Goal: Task Accomplishment & Management: Manage account settings

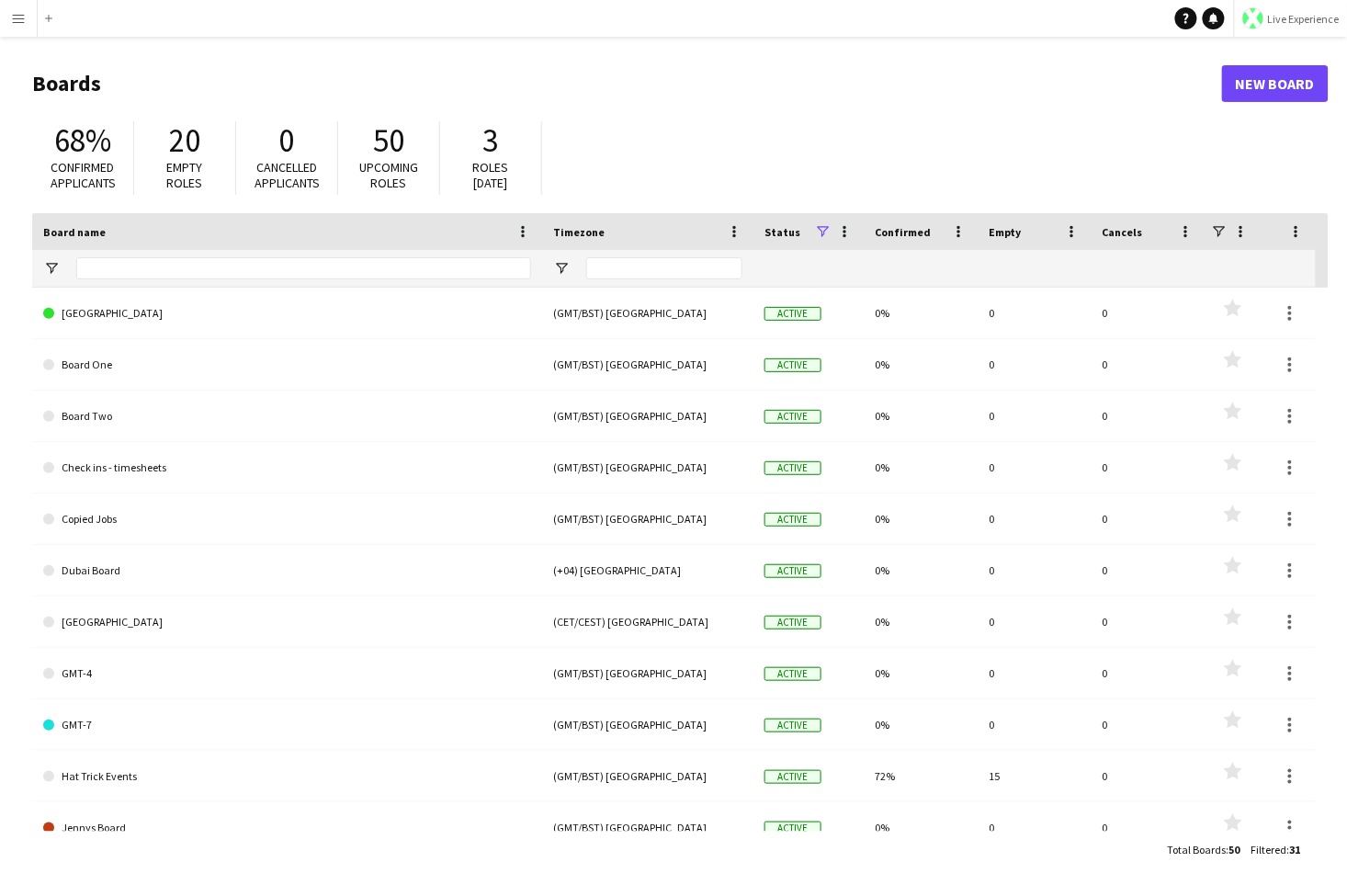
click at [1030, 25] on button "Live Experience" at bounding box center [1291, 18] width 113 height 37
click at [1030, 120] on span "Walls Productions" at bounding box center [1285, 121] width 98 height 17
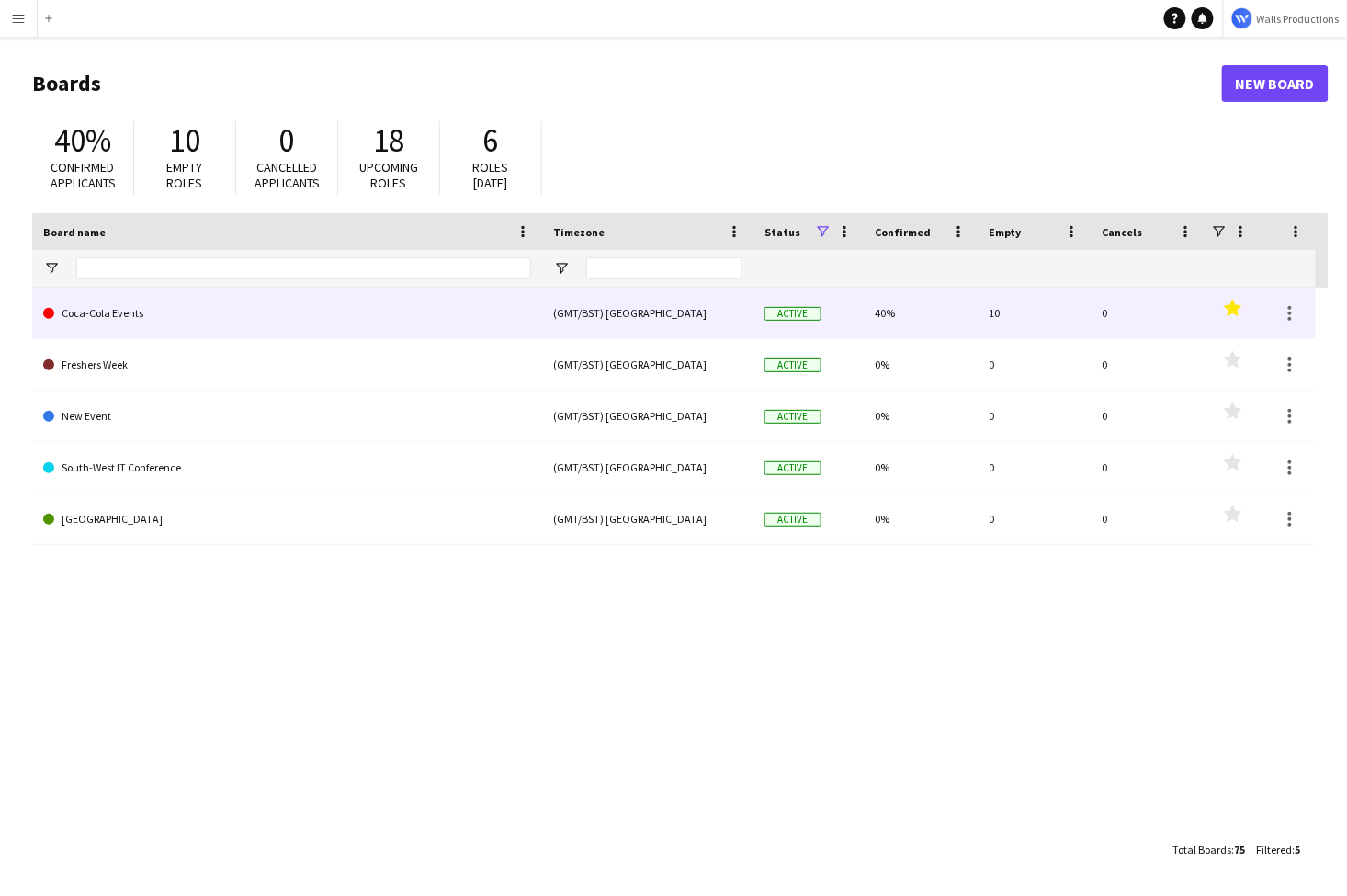
click at [161, 321] on link "Coca-Cola Events" at bounding box center [287, 313] width 488 height 52
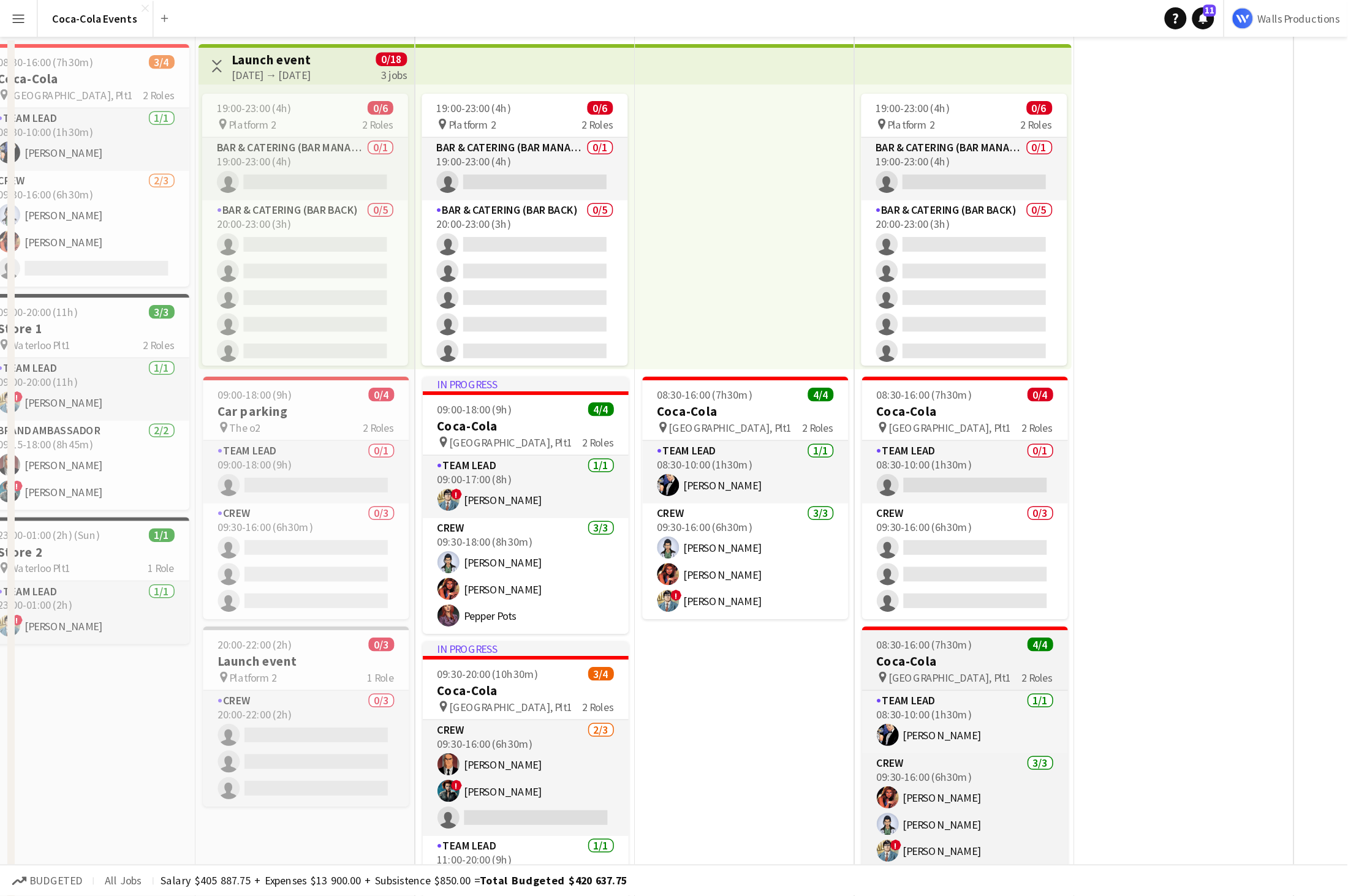
scroll to position [0, 309]
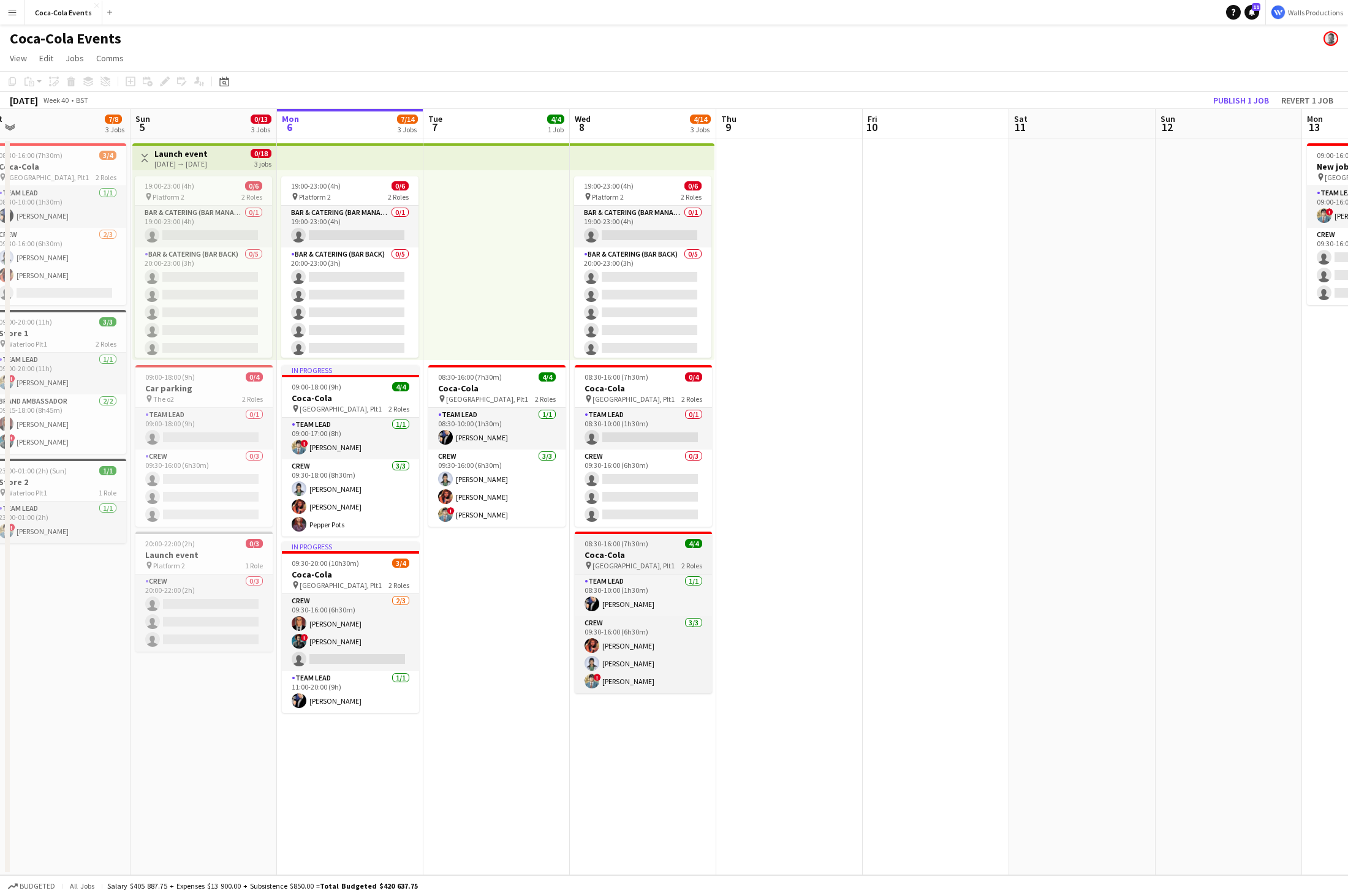
click at [624, 554] on h3 "Coca-Cola" at bounding box center [643, 555] width 137 height 11
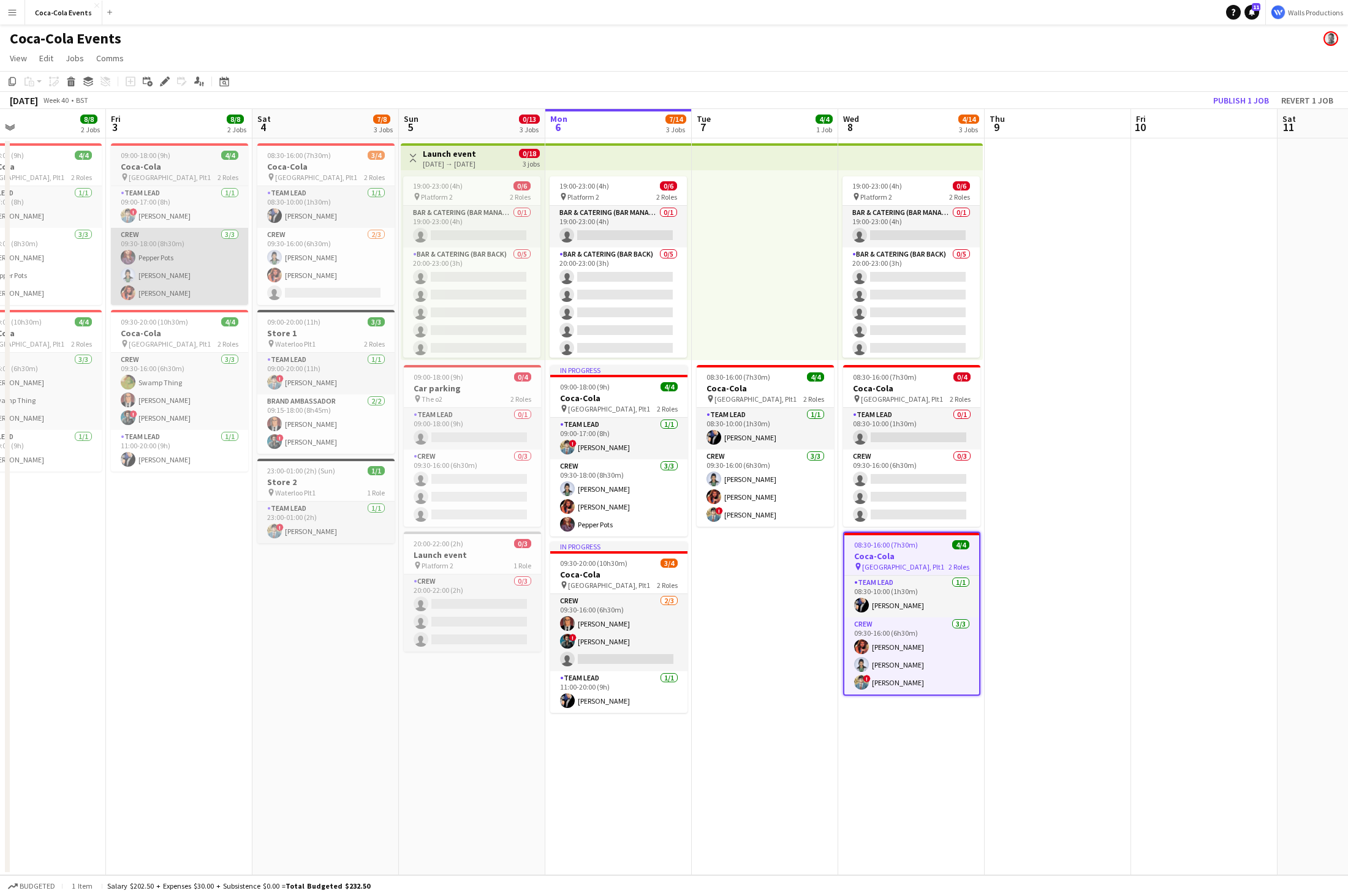
scroll to position [0, 320]
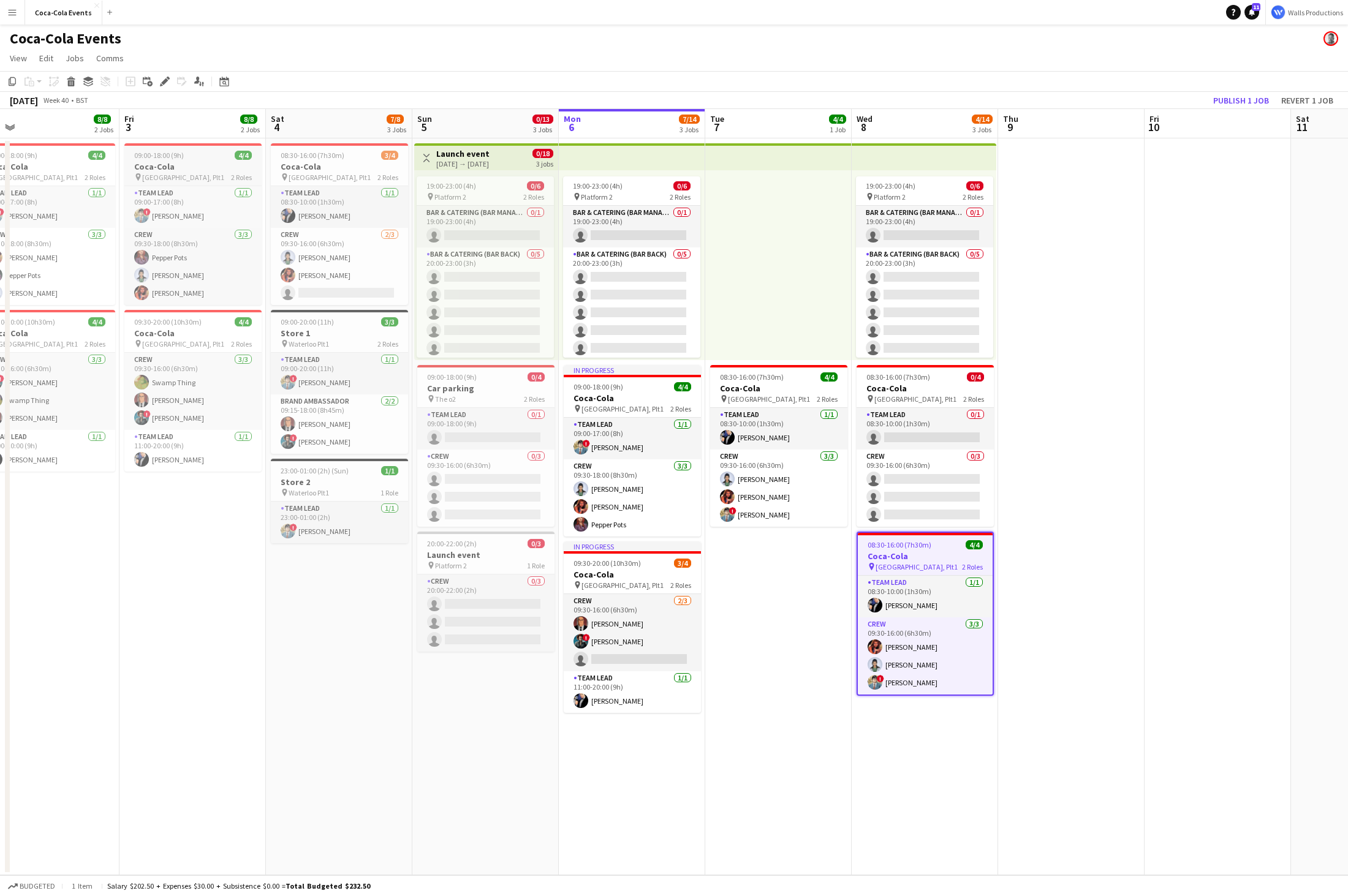
click at [157, 157] on span "09:00-18:00 (9h)" at bounding box center [158, 155] width 50 height 9
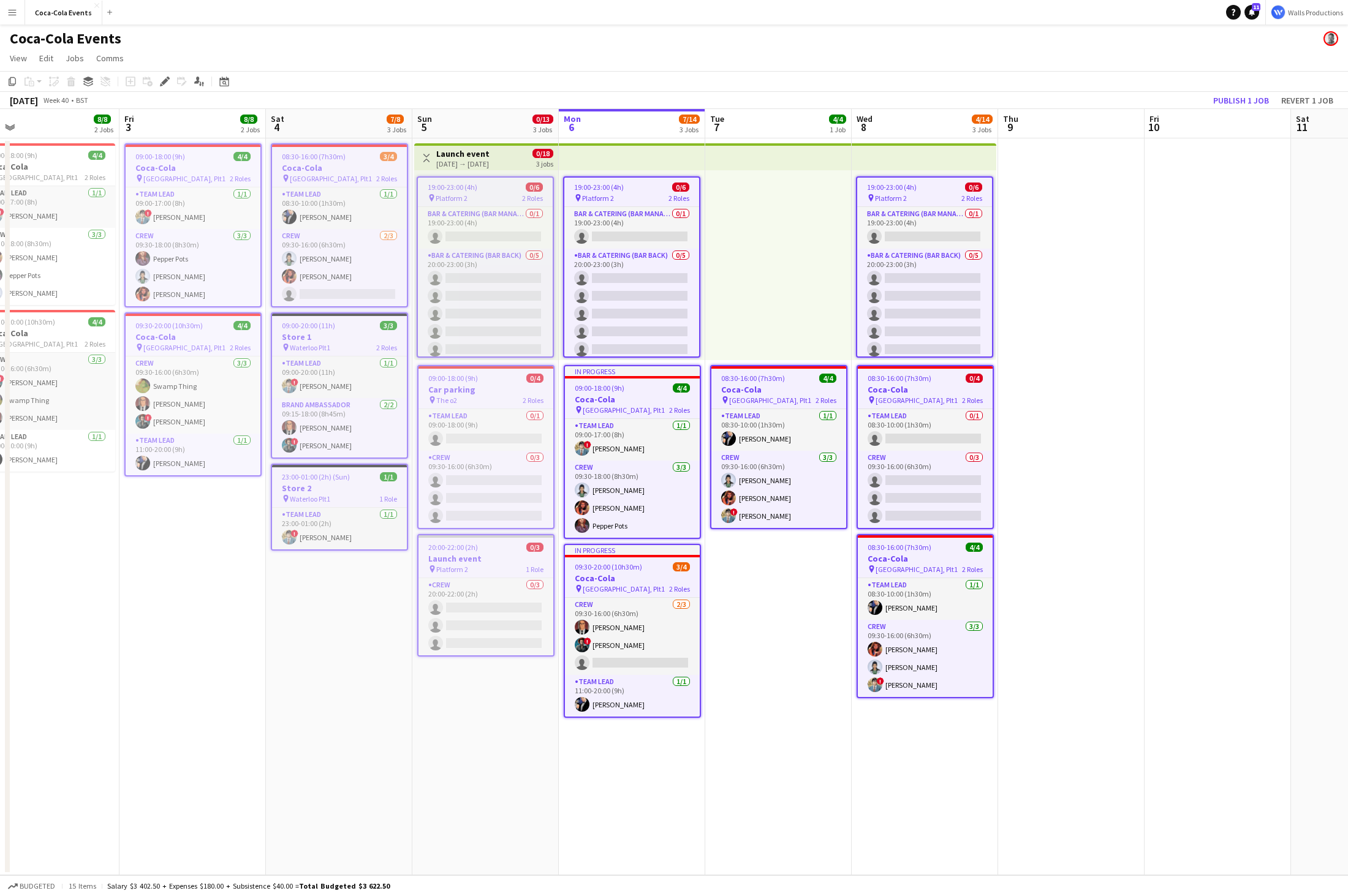
click at [602, 151] on app-top-bar at bounding box center [632, 156] width 147 height 27
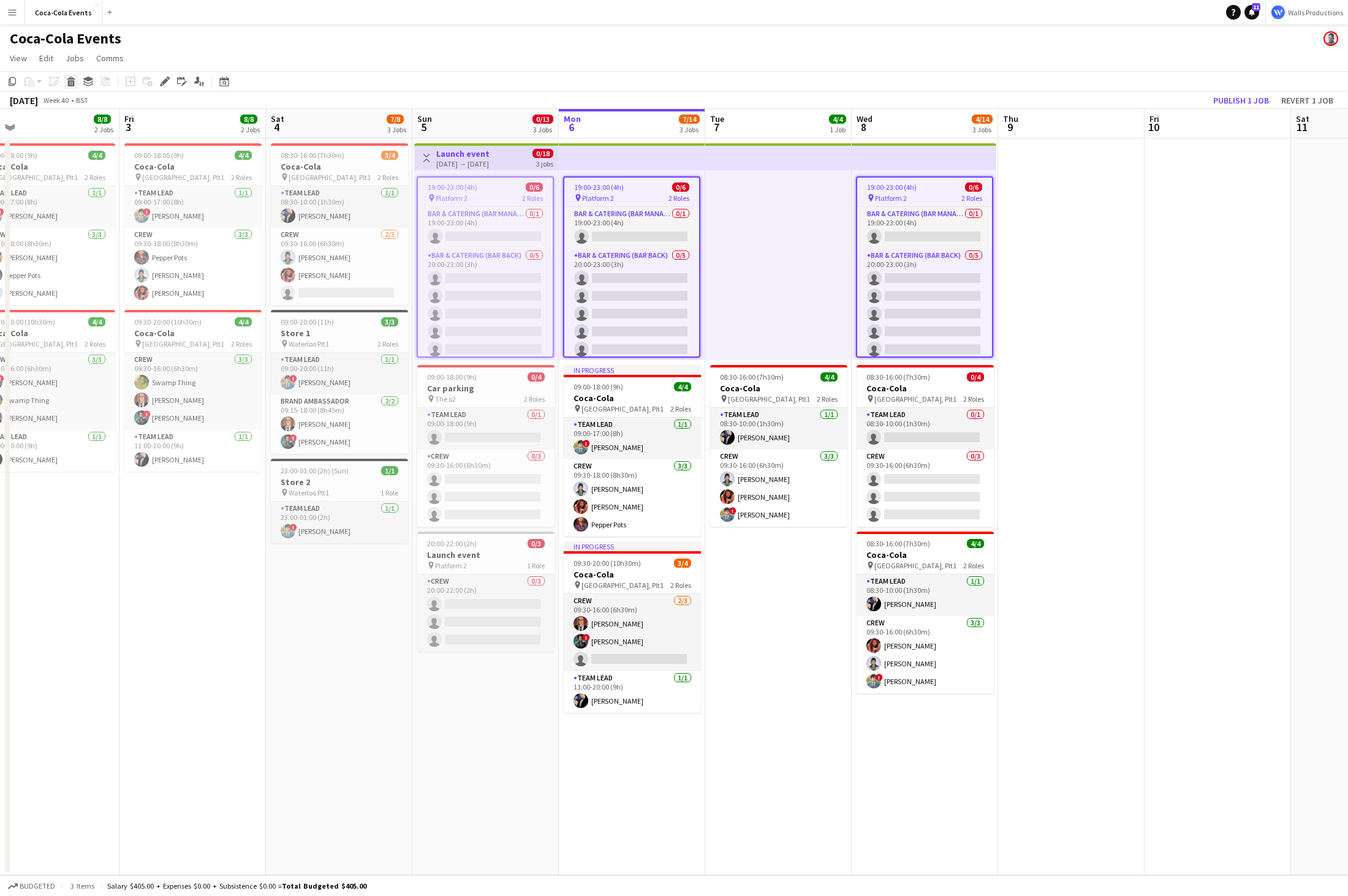
click at [70, 78] on icon at bounding box center [71, 78] width 8 height 3
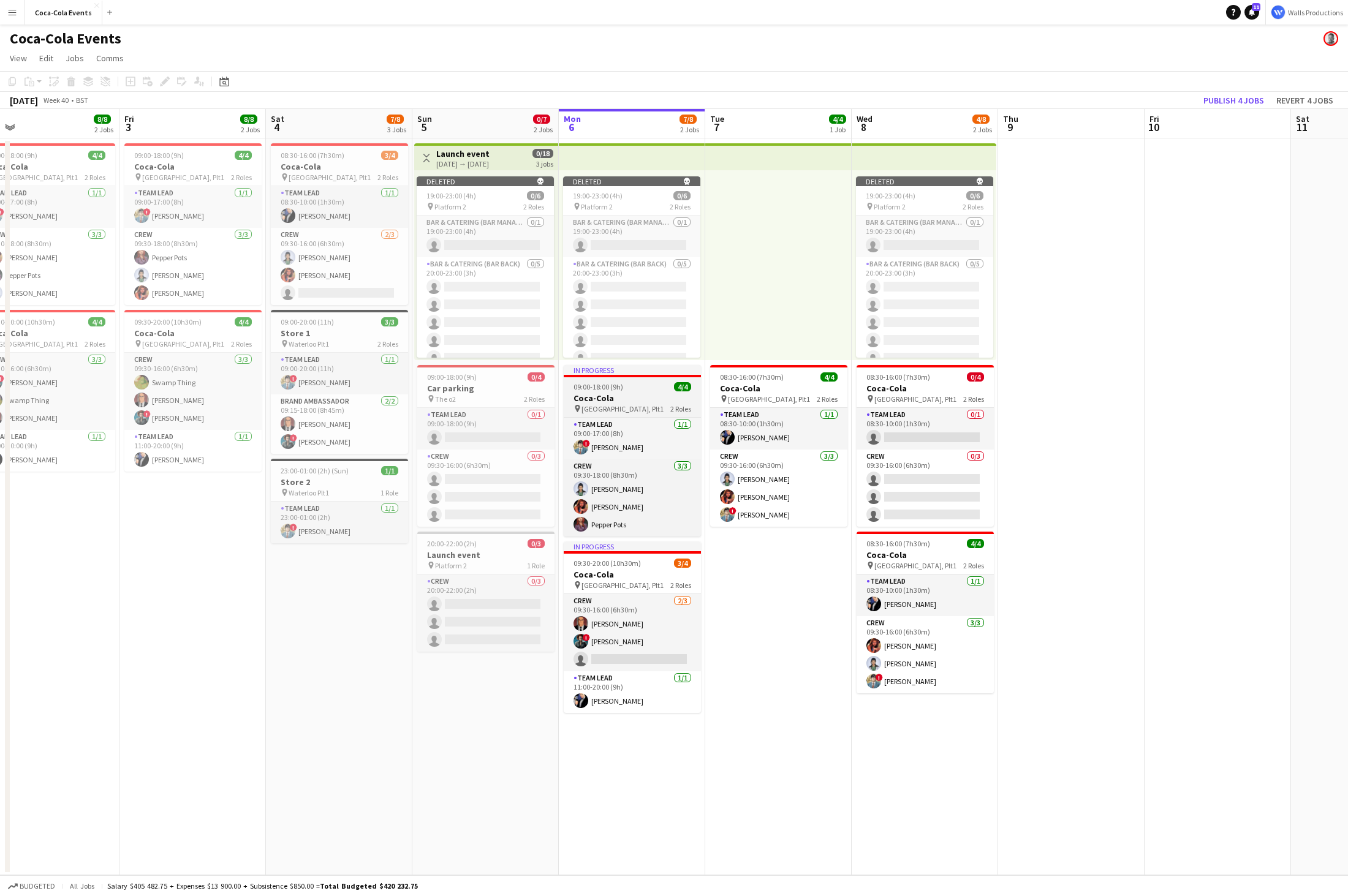
click at [621, 375] on div at bounding box center [632, 376] width 137 height 3
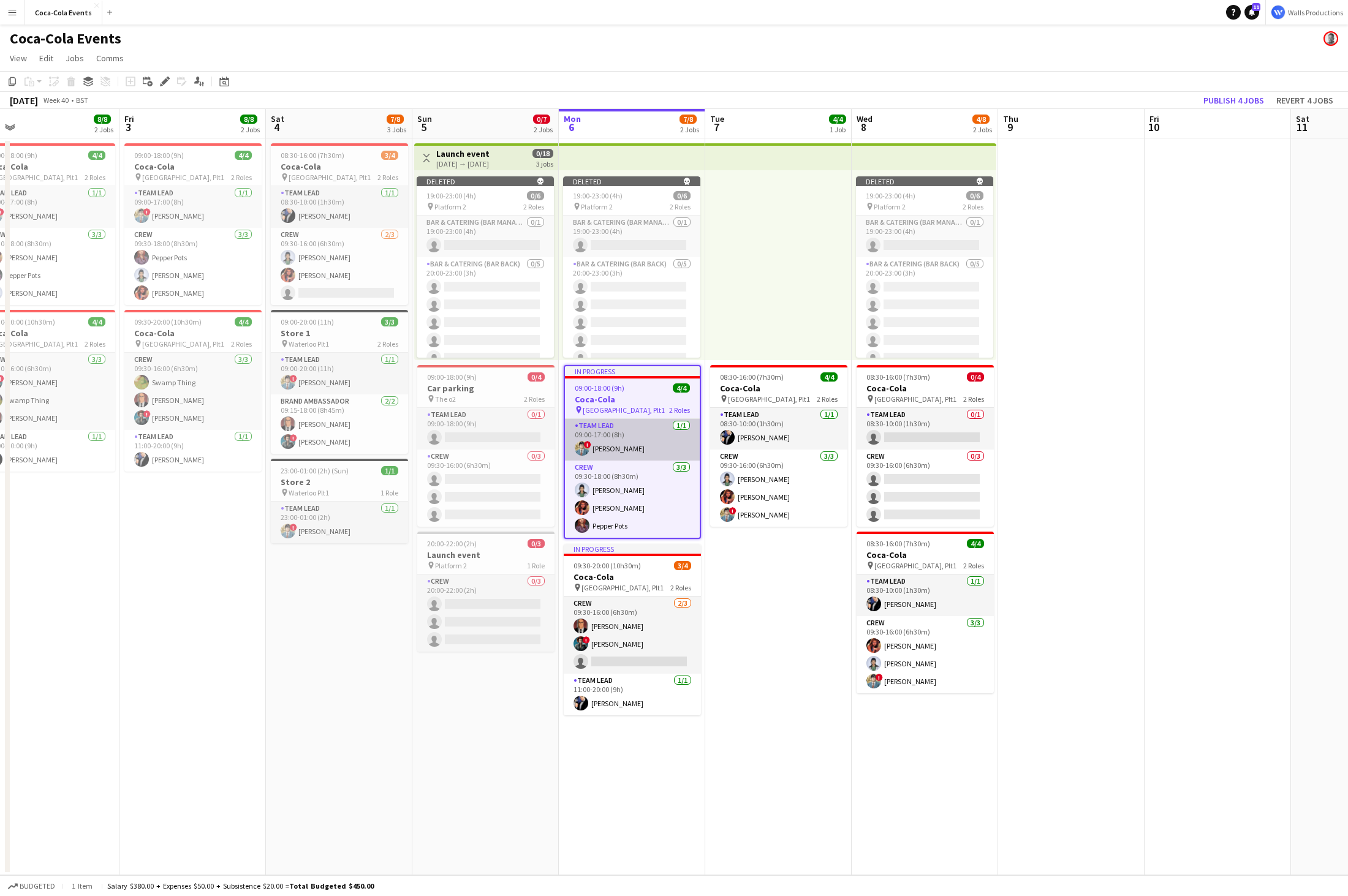
click at [631, 425] on app-card-role "Team Lead [DATE] 09:00-17:00 (8h) ! [PERSON_NAME]" at bounding box center [632, 439] width 135 height 42
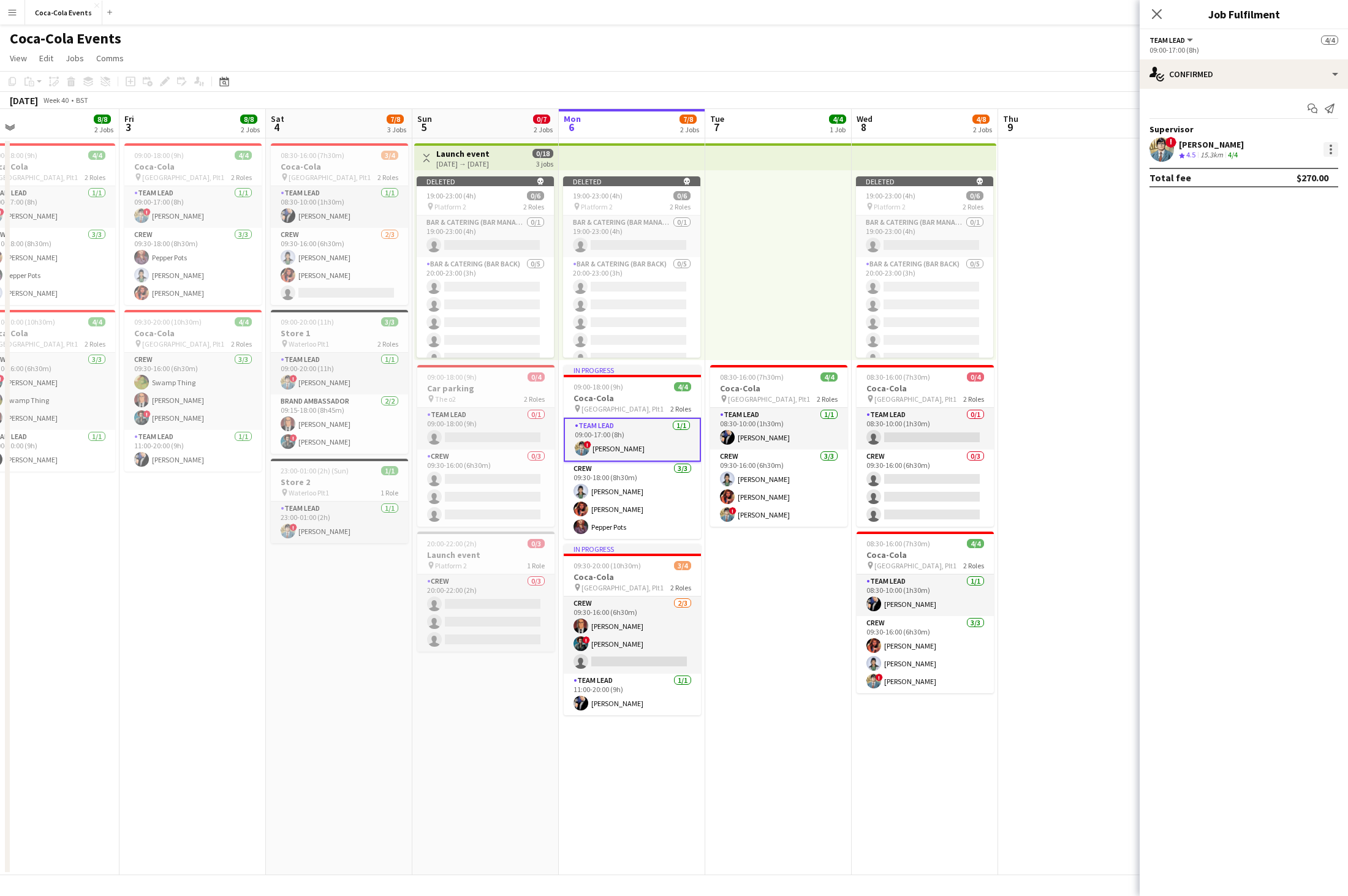
click at [898, 144] on div at bounding box center [1331, 149] width 15 height 15
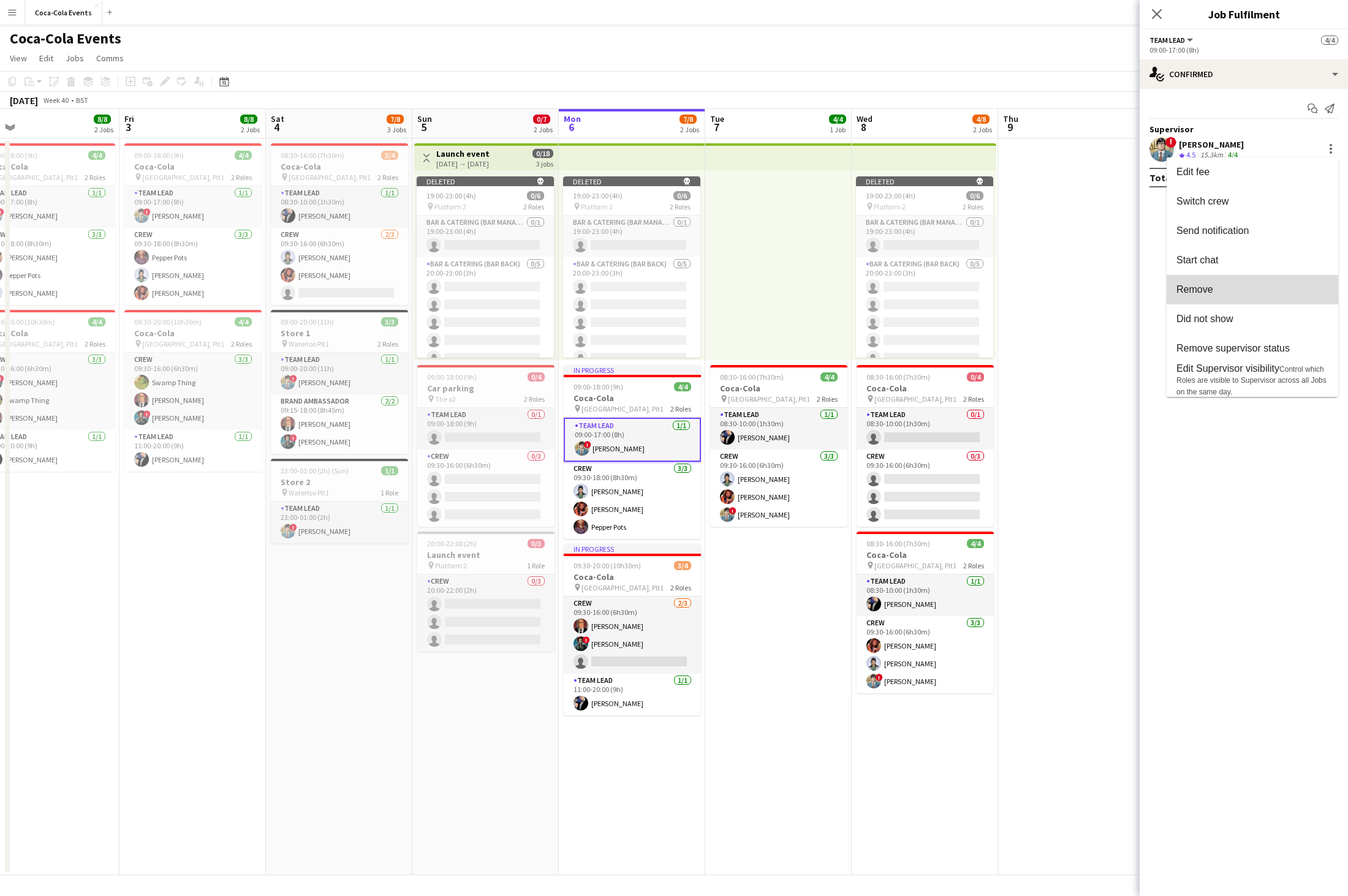
click at [898, 286] on span "Remove" at bounding box center [1252, 290] width 152 height 11
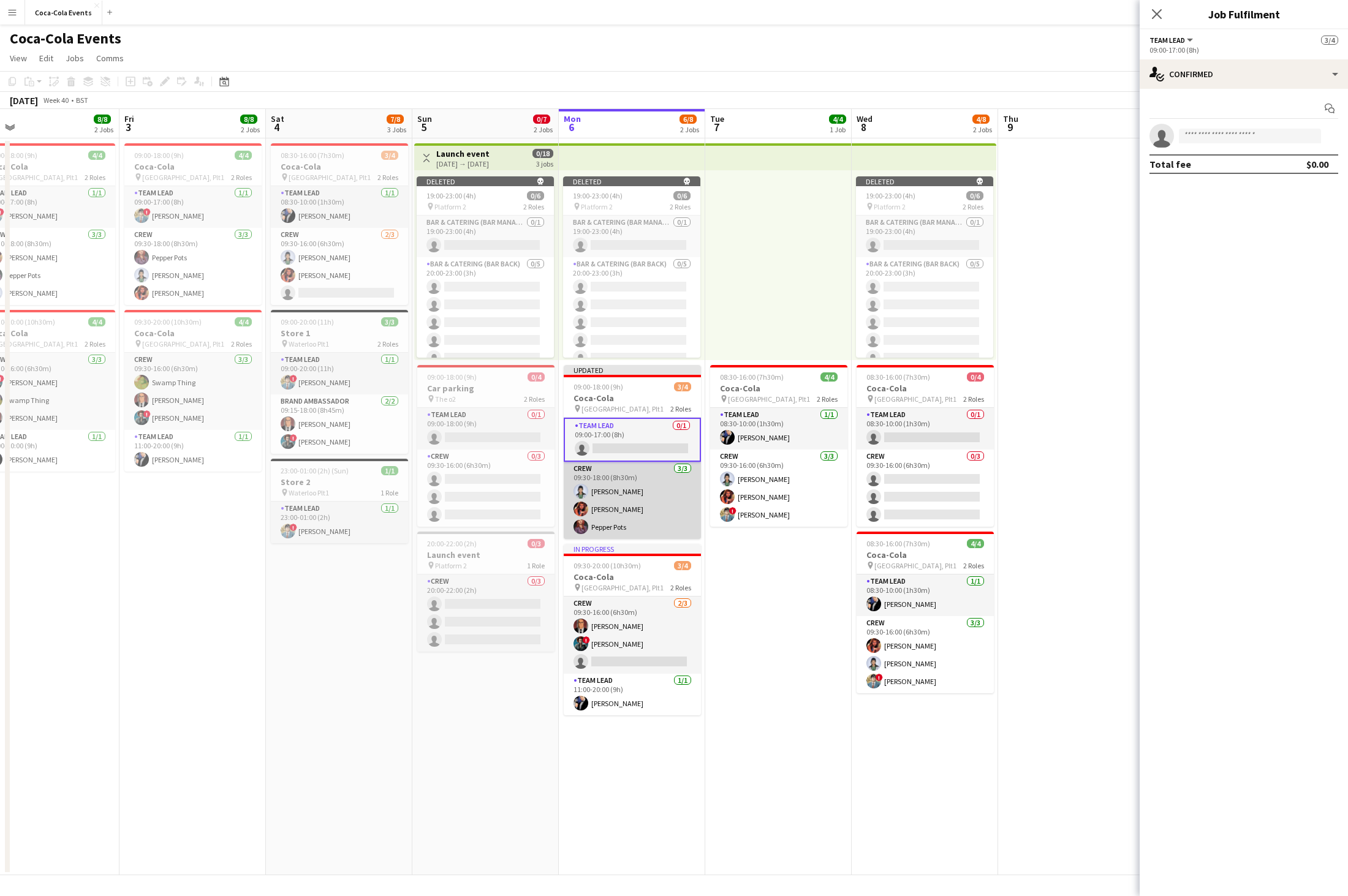
click at [668, 506] on app-card-role "Crew [DATE] 09:30-18:00 (8h30m) [PERSON_NAME] [PERSON_NAME] Pepper Pots" at bounding box center [632, 500] width 137 height 77
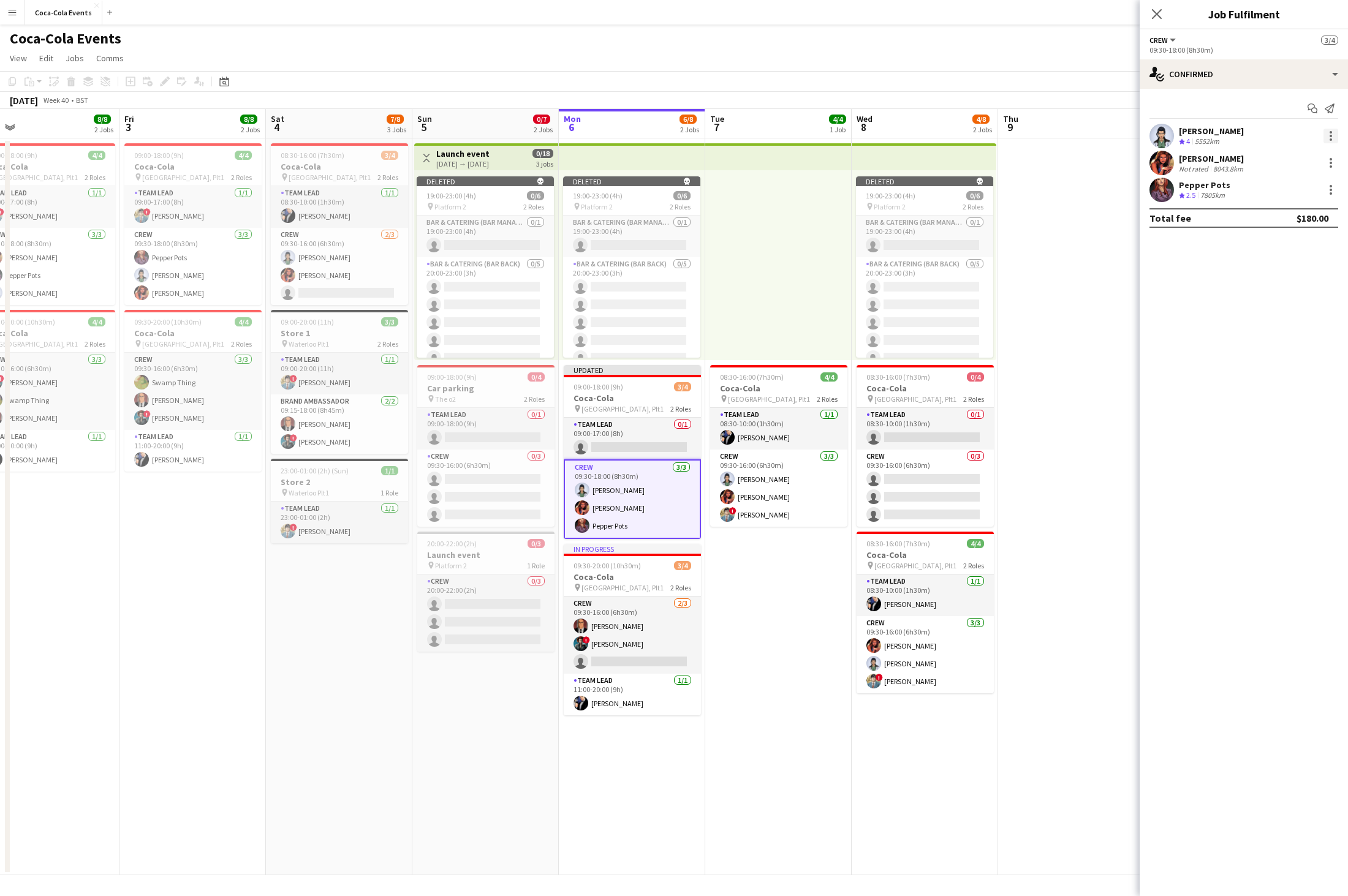
click at [898, 134] on div at bounding box center [1331, 136] width 15 height 15
click at [898, 276] on span "Remove" at bounding box center [1270, 276] width 36 height 11
click at [898, 142] on div "[PERSON_NAME] Not rated 8043.8km" at bounding box center [1243, 136] width 208 height 25
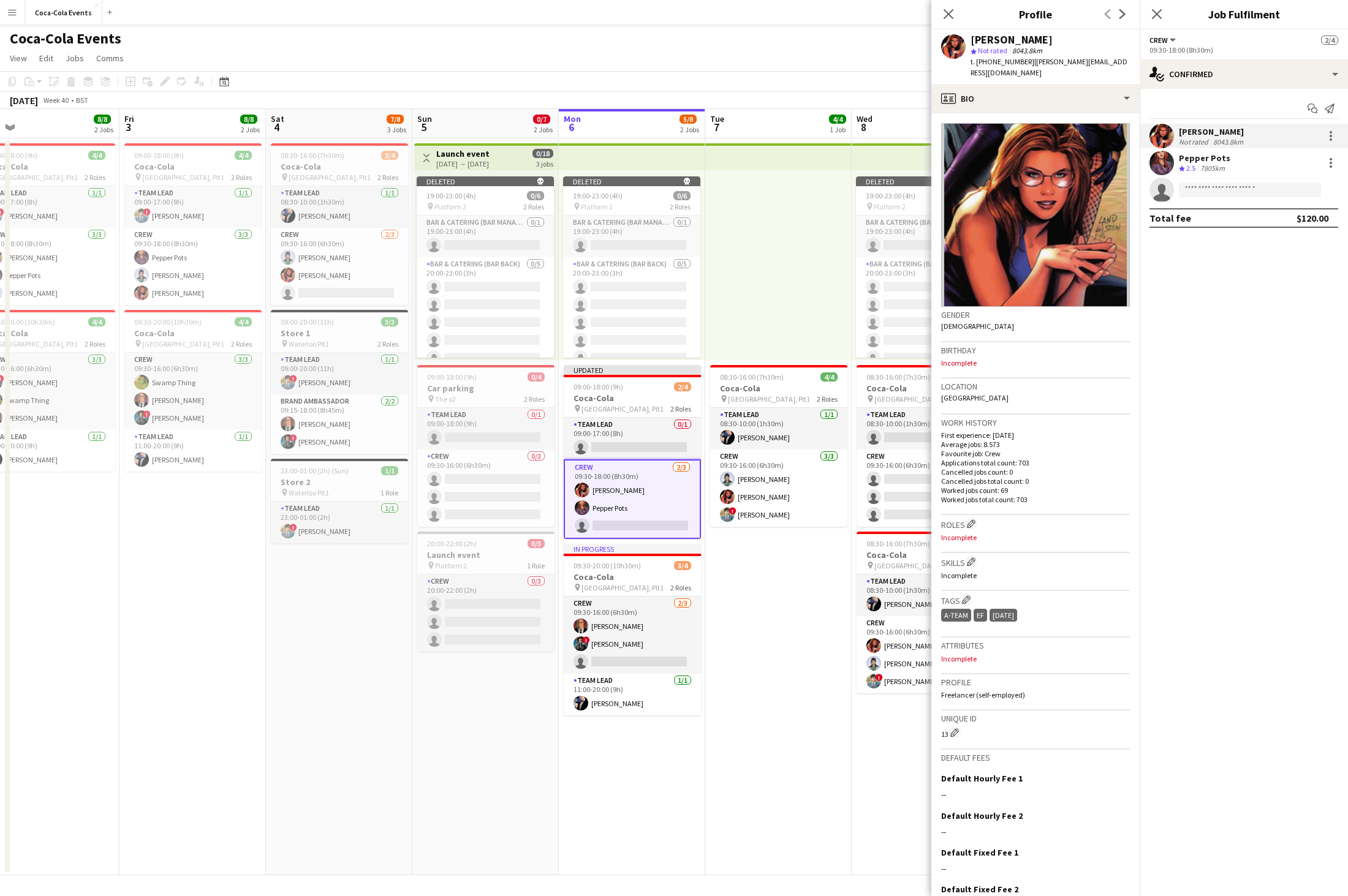
click at [898, 128] on div "[PERSON_NAME] Not rated 8043.8km" at bounding box center [1243, 136] width 208 height 25
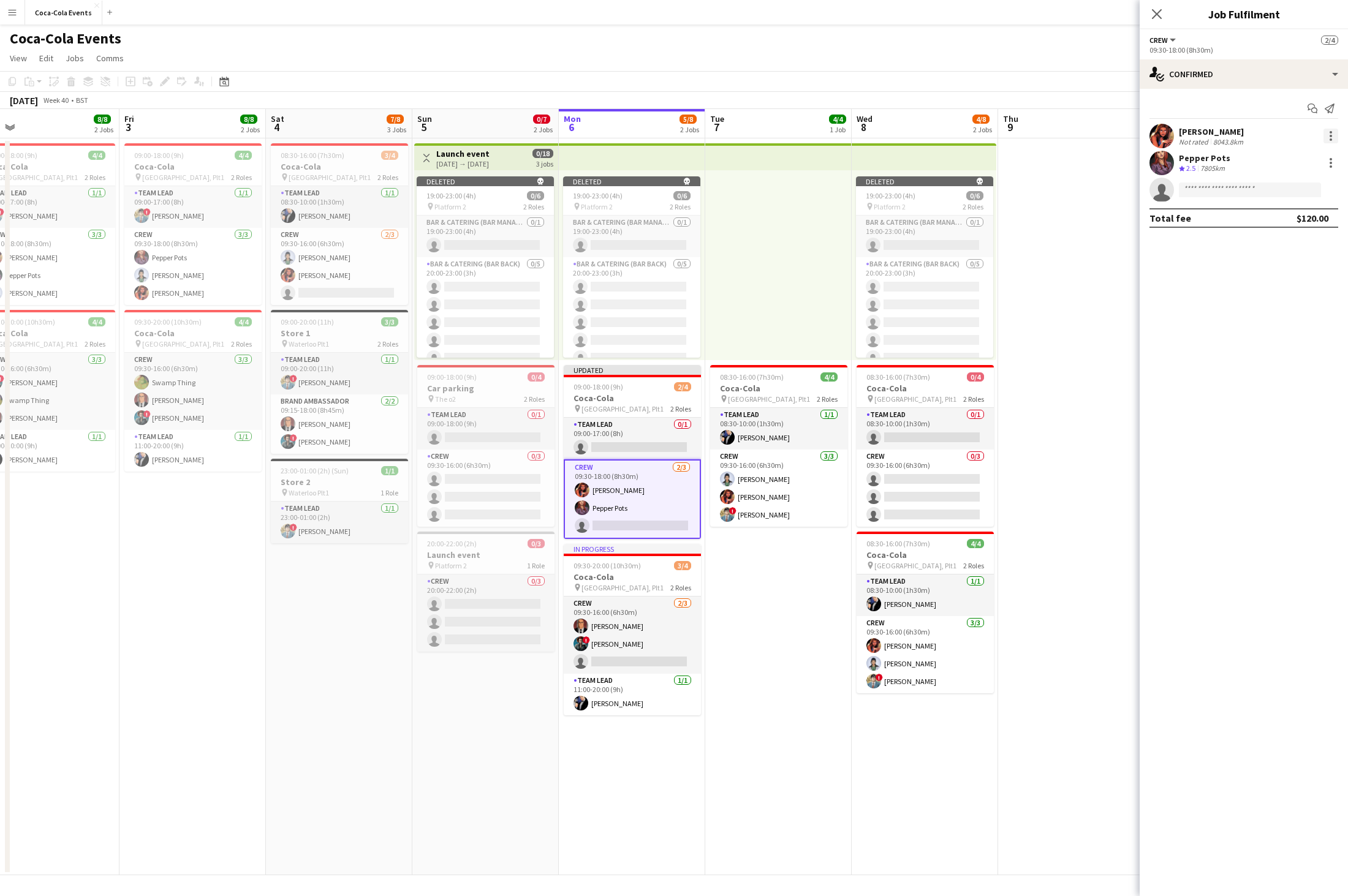
click at [898, 129] on div at bounding box center [1331, 136] width 15 height 15
click at [898, 276] on span "Remove" at bounding box center [1290, 276] width 76 height 11
click at [898, 133] on div at bounding box center [1331, 136] width 15 height 15
click at [898, 272] on span "Remove" at bounding box center [1290, 276] width 76 height 11
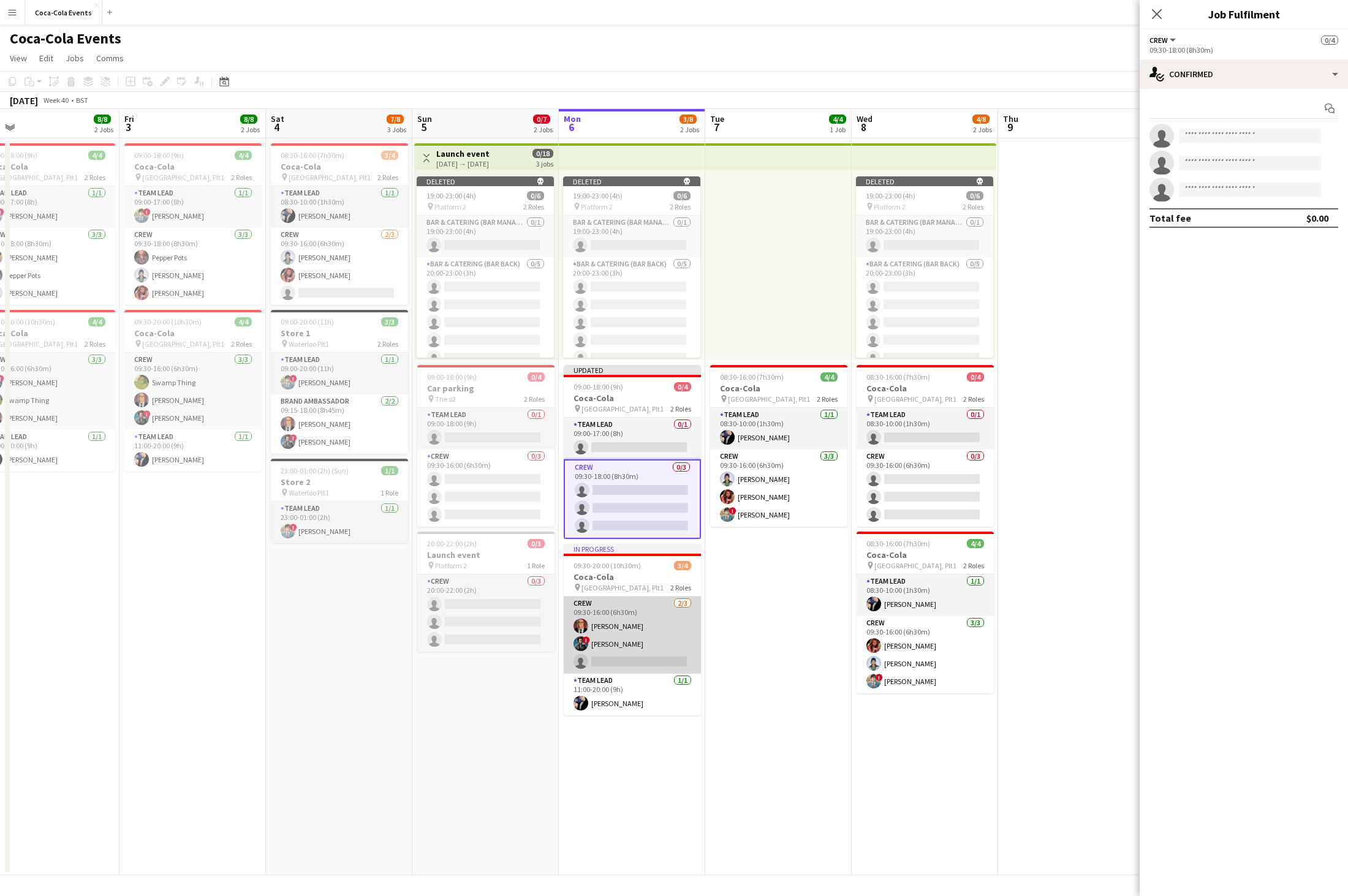
click at [612, 596] on app-card-role "Crew [DATE] 09:30-16:00 (6h30m) [PERSON_NAME] ! [PERSON_NAME] single-neutral-ac…" at bounding box center [632, 635] width 137 height 77
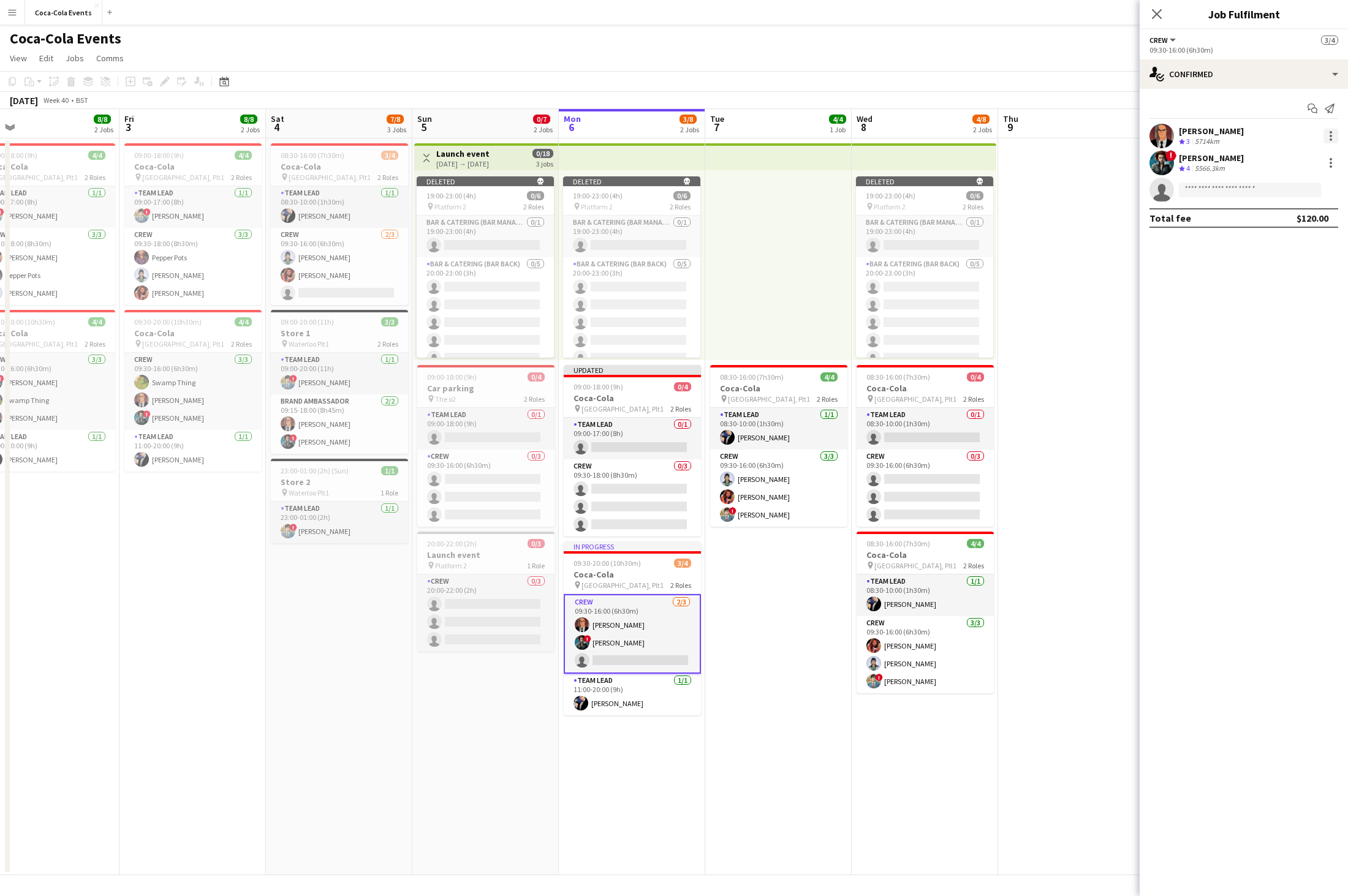
click at [898, 132] on div at bounding box center [1331, 136] width 15 height 15
click at [898, 280] on span "Remove" at bounding box center [1290, 276] width 76 height 11
click at [898, 137] on div at bounding box center [1331, 136] width 15 height 15
click at [898, 285] on button "Remove" at bounding box center [1290, 276] width 95 height 29
click at [649, 596] on app-card-role "Team Lead [DATE] 11:00-20:00 (9h) [PERSON_NAME]" at bounding box center [632, 694] width 137 height 42
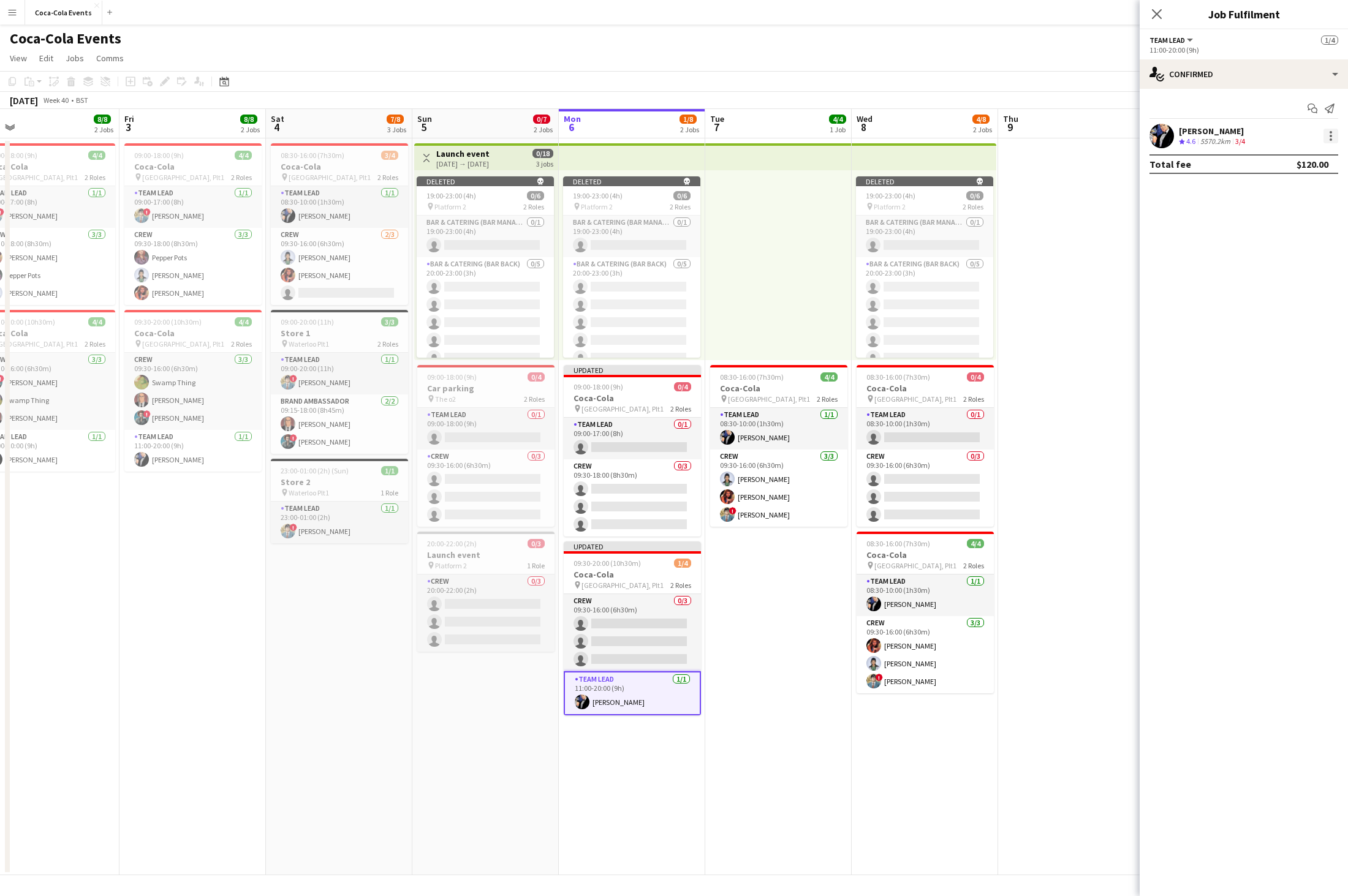
click at [898, 131] on div at bounding box center [1331, 136] width 15 height 15
click at [898, 280] on span "Remove" at bounding box center [1290, 276] width 76 height 11
click at [597, 571] on h3 "Coca-Cola" at bounding box center [632, 574] width 137 height 11
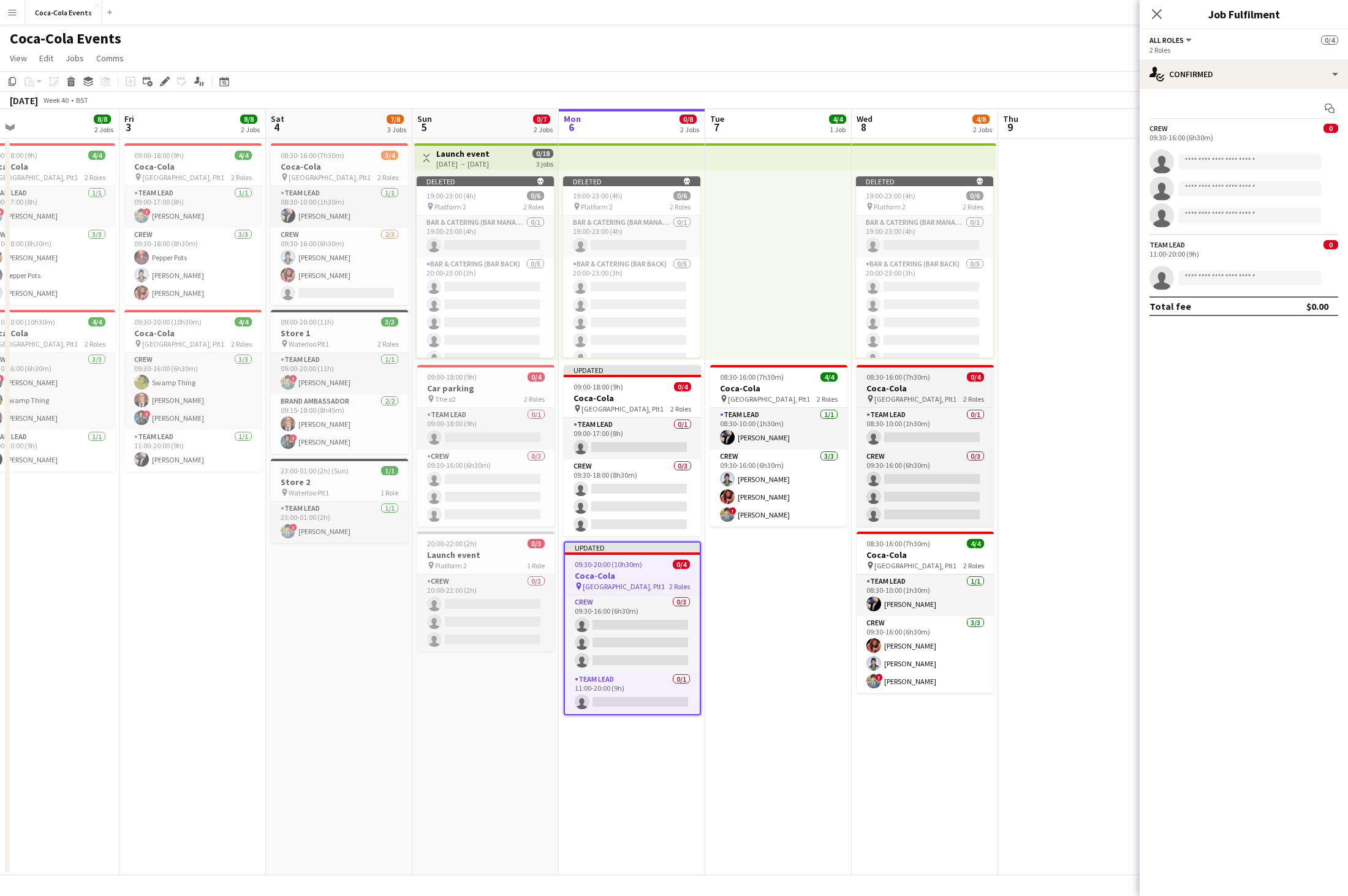
click at [898, 382] on app-job-card "08:30-16:00 (7h30m) 0/4 Coca-Cola pin Waterloo, Plt1 2 Roles Team Lead 0/1 08:3…" at bounding box center [925, 446] width 137 height 162
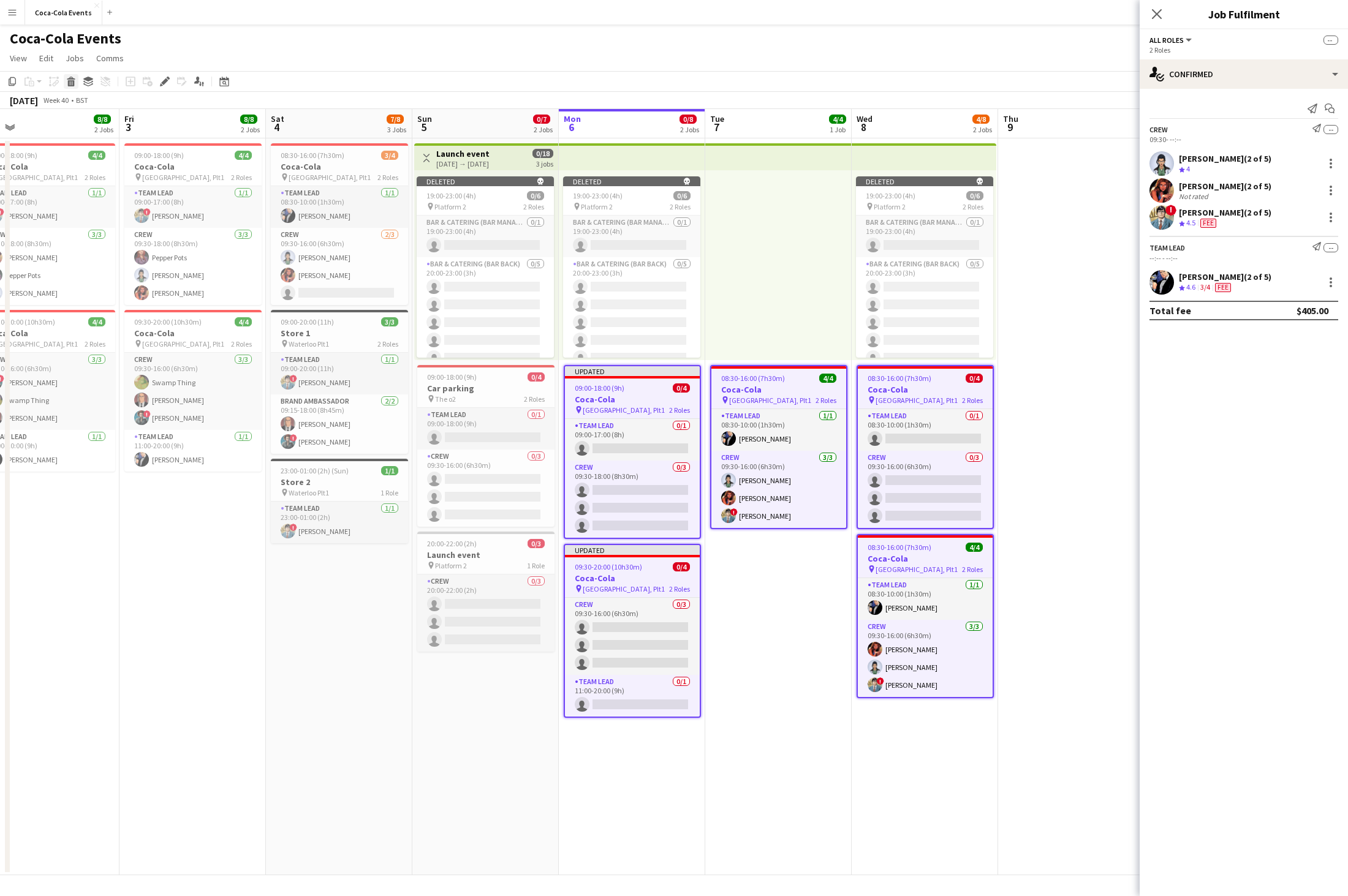
click at [64, 80] on div "Delete" at bounding box center [71, 82] width 15 height 15
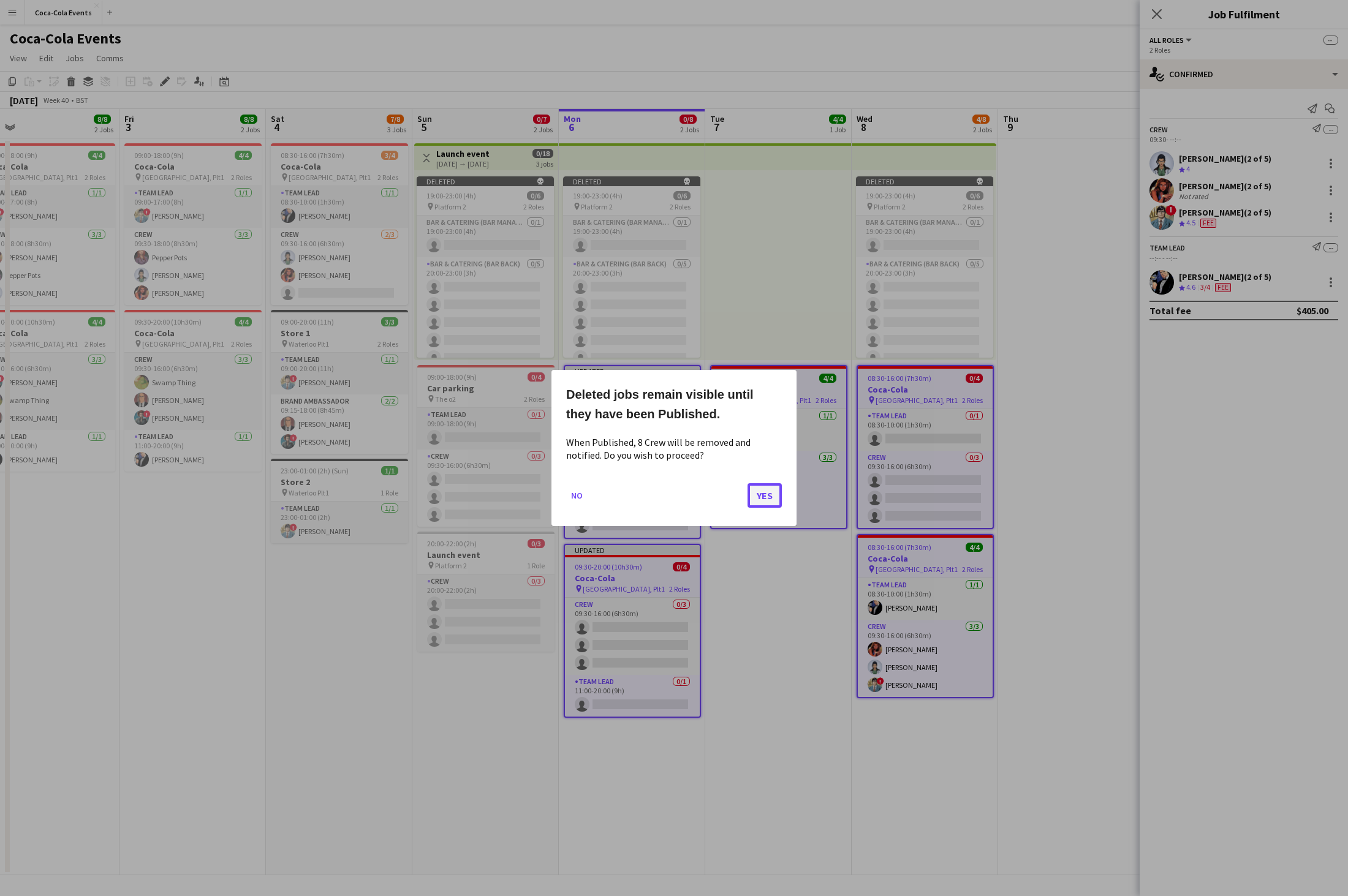
click at [770, 498] on button "Yes" at bounding box center [765, 495] width 34 height 25
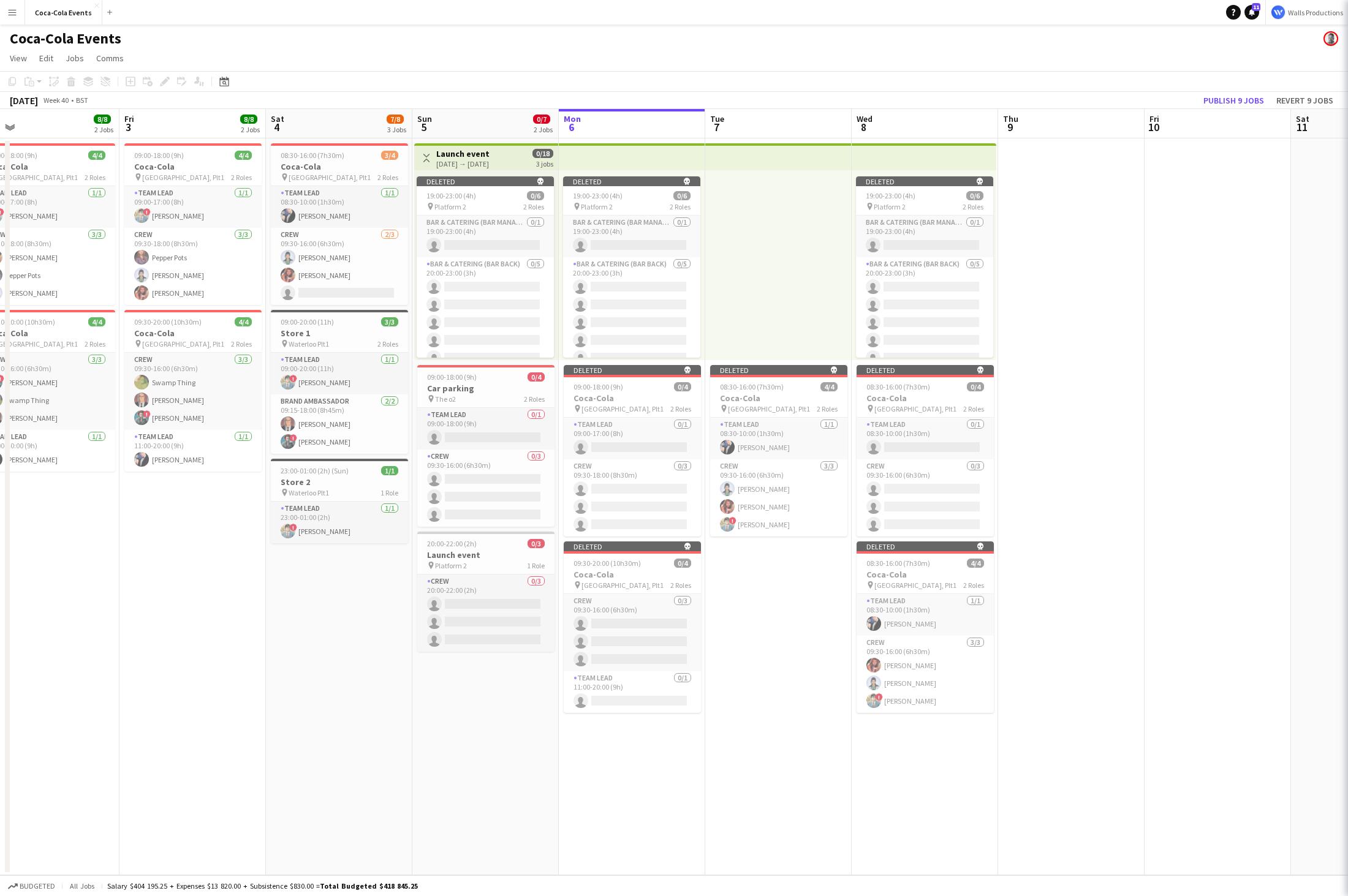
click at [765, 596] on app-date-cell "Deleted skull 08:30-16:00 (7h30m) 4/4 Coca-Cola pin Waterloo, Plt1 2 Roles Team…" at bounding box center [778, 506] width 147 height 736
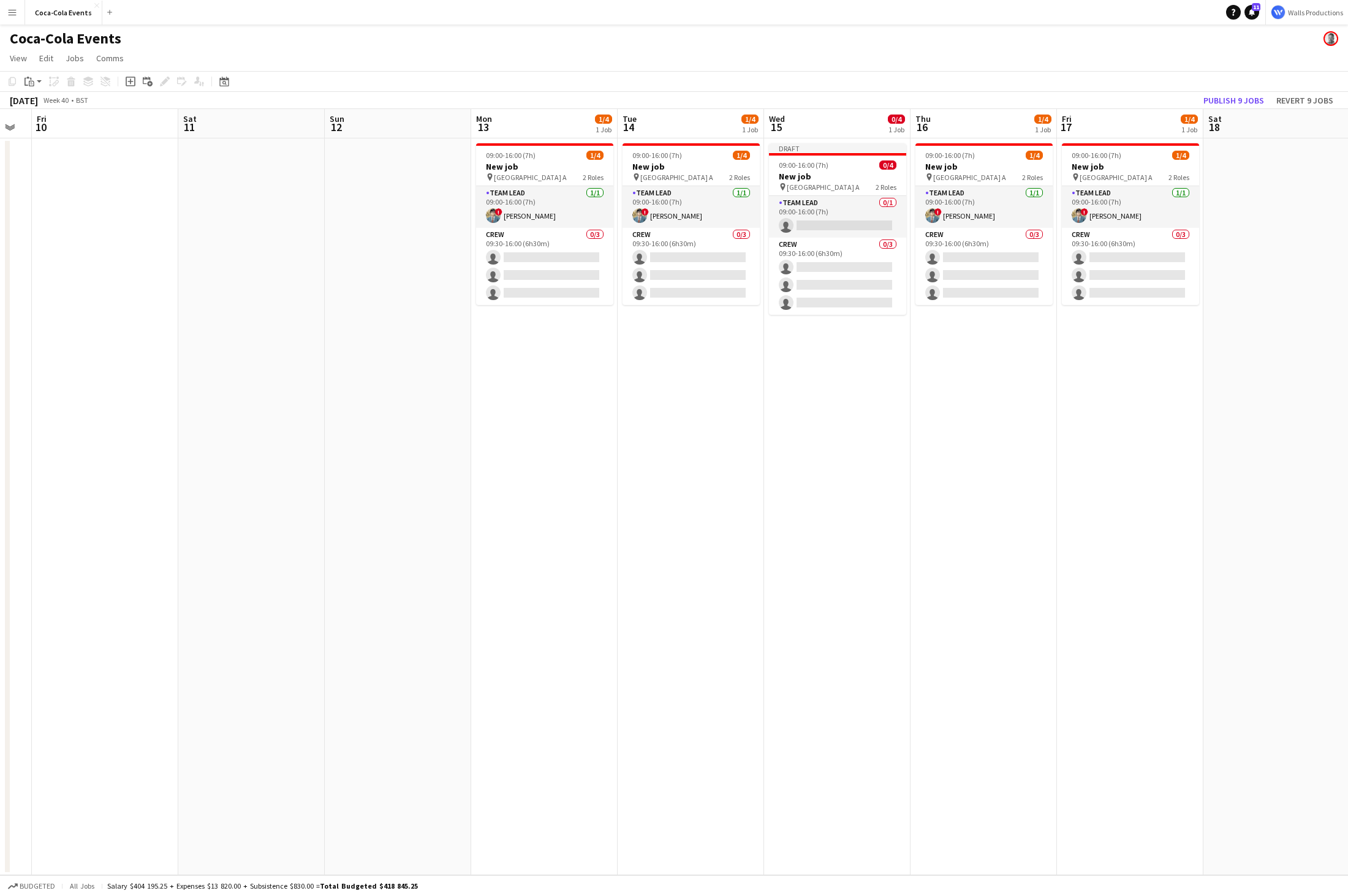
scroll to position [0, 601]
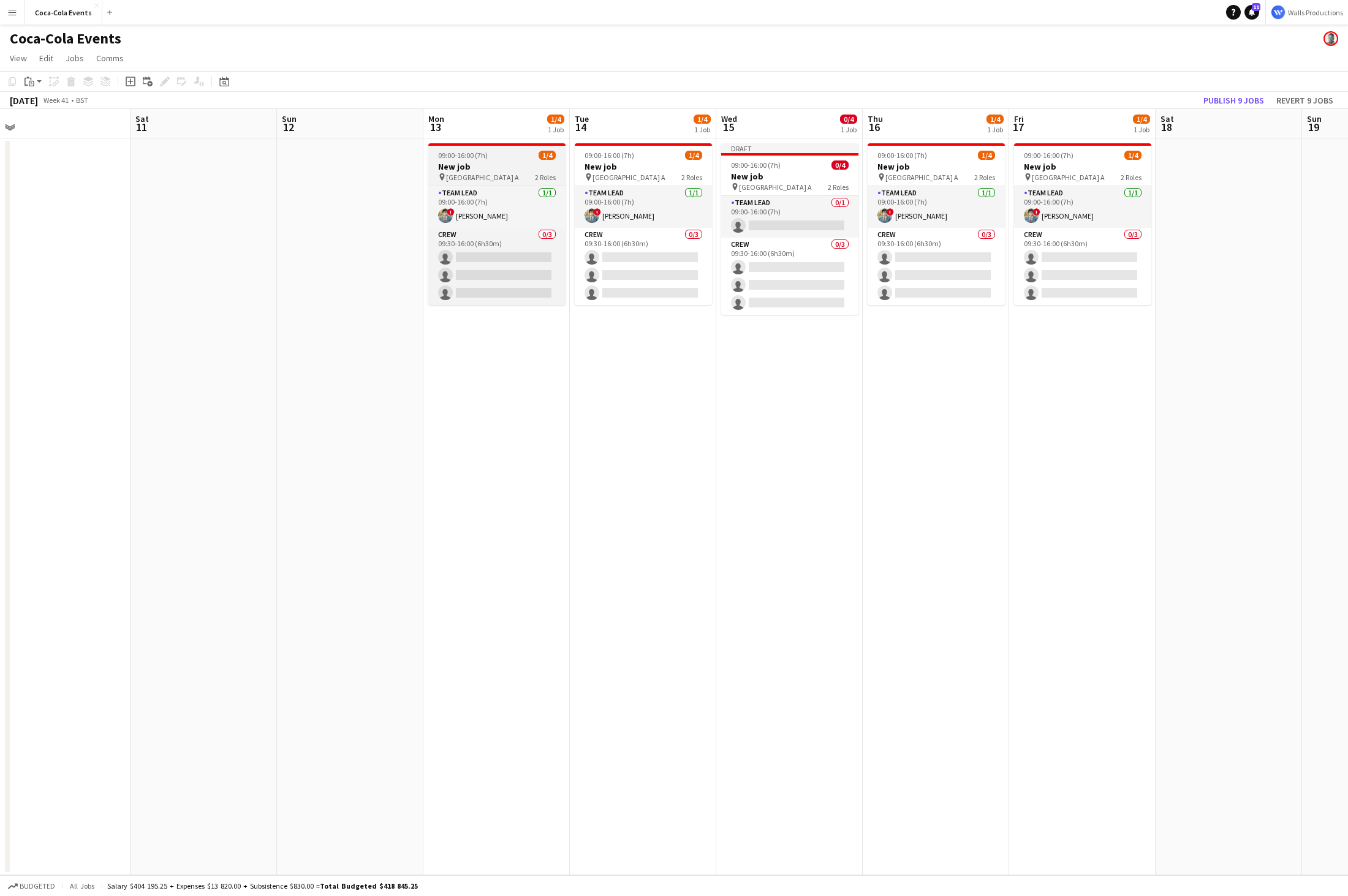
click at [500, 168] on h3 "New job" at bounding box center [497, 166] width 137 height 11
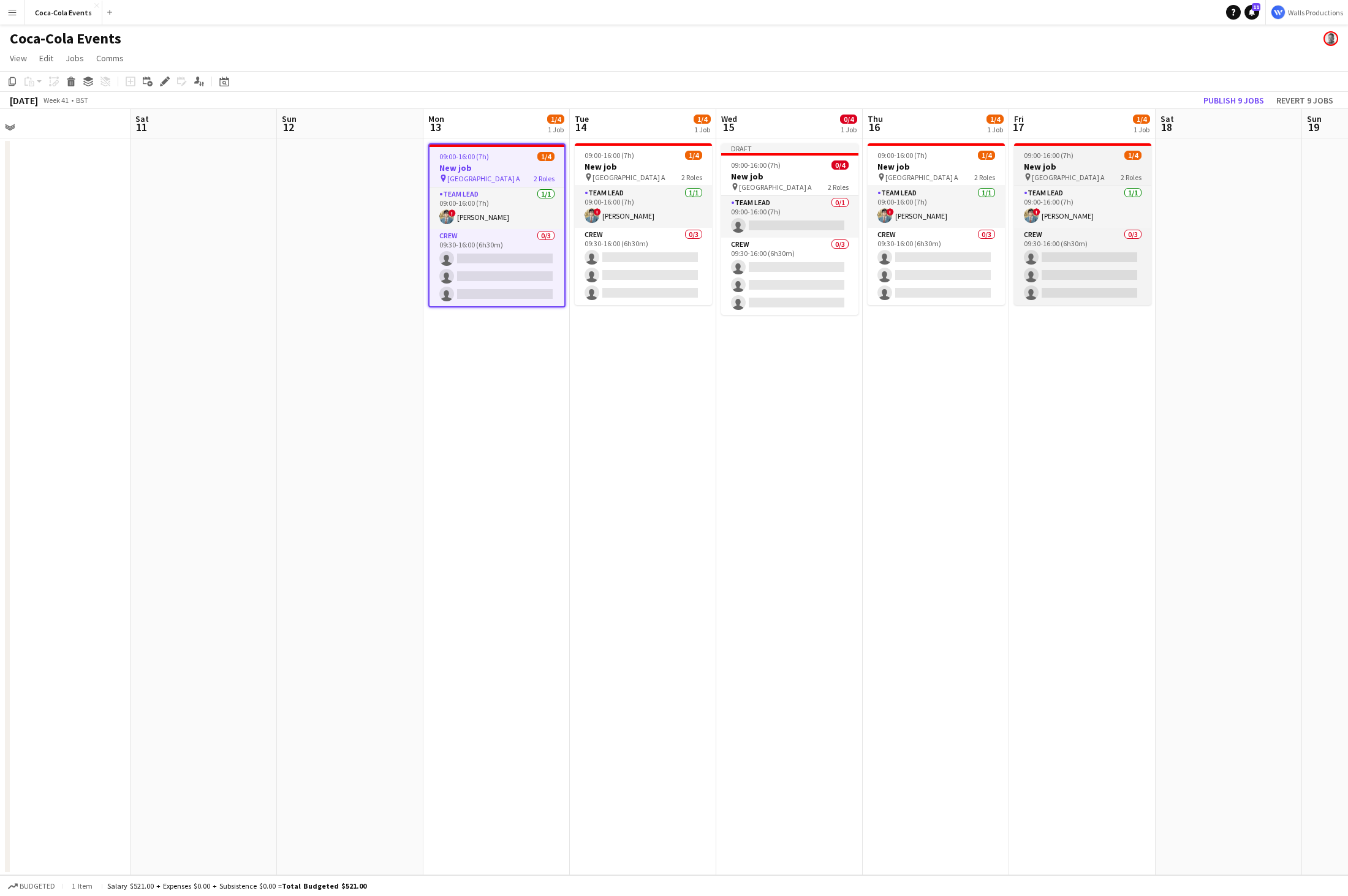
click at [898, 164] on h3 "New job" at bounding box center [1082, 166] width 137 height 11
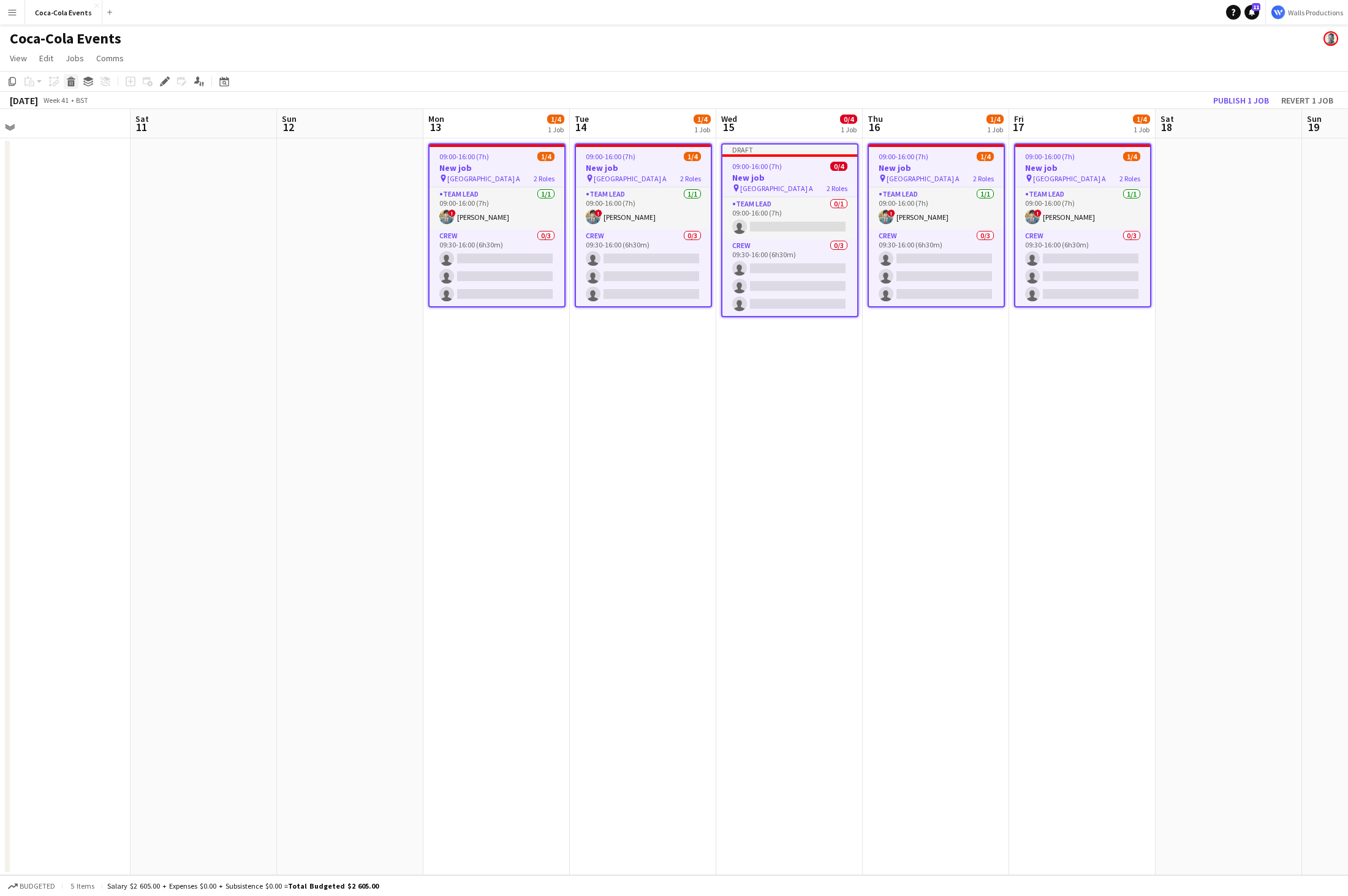
click at [74, 76] on div "Delete" at bounding box center [71, 82] width 15 height 15
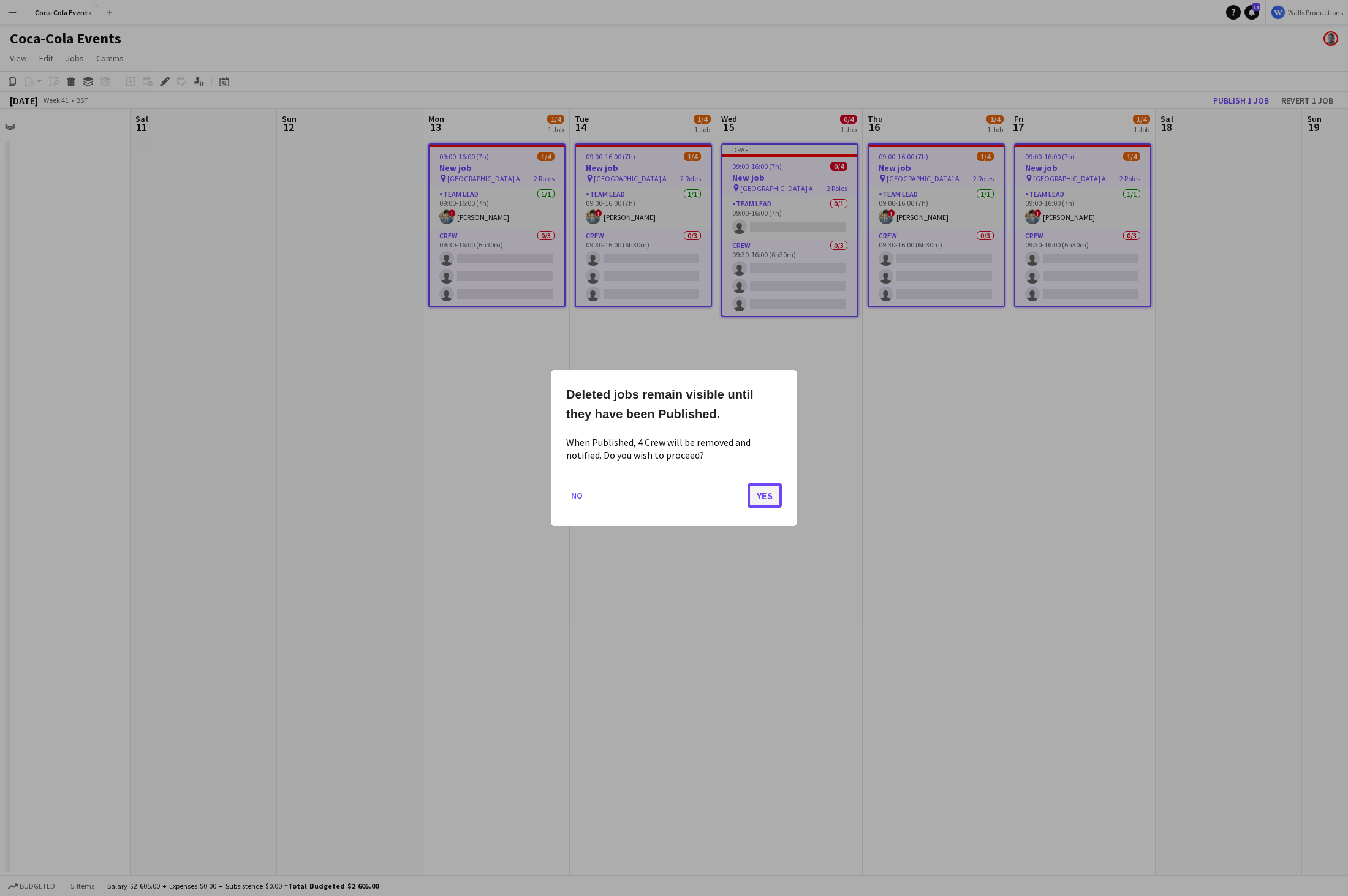
click at [774, 493] on button "Yes" at bounding box center [765, 495] width 34 height 25
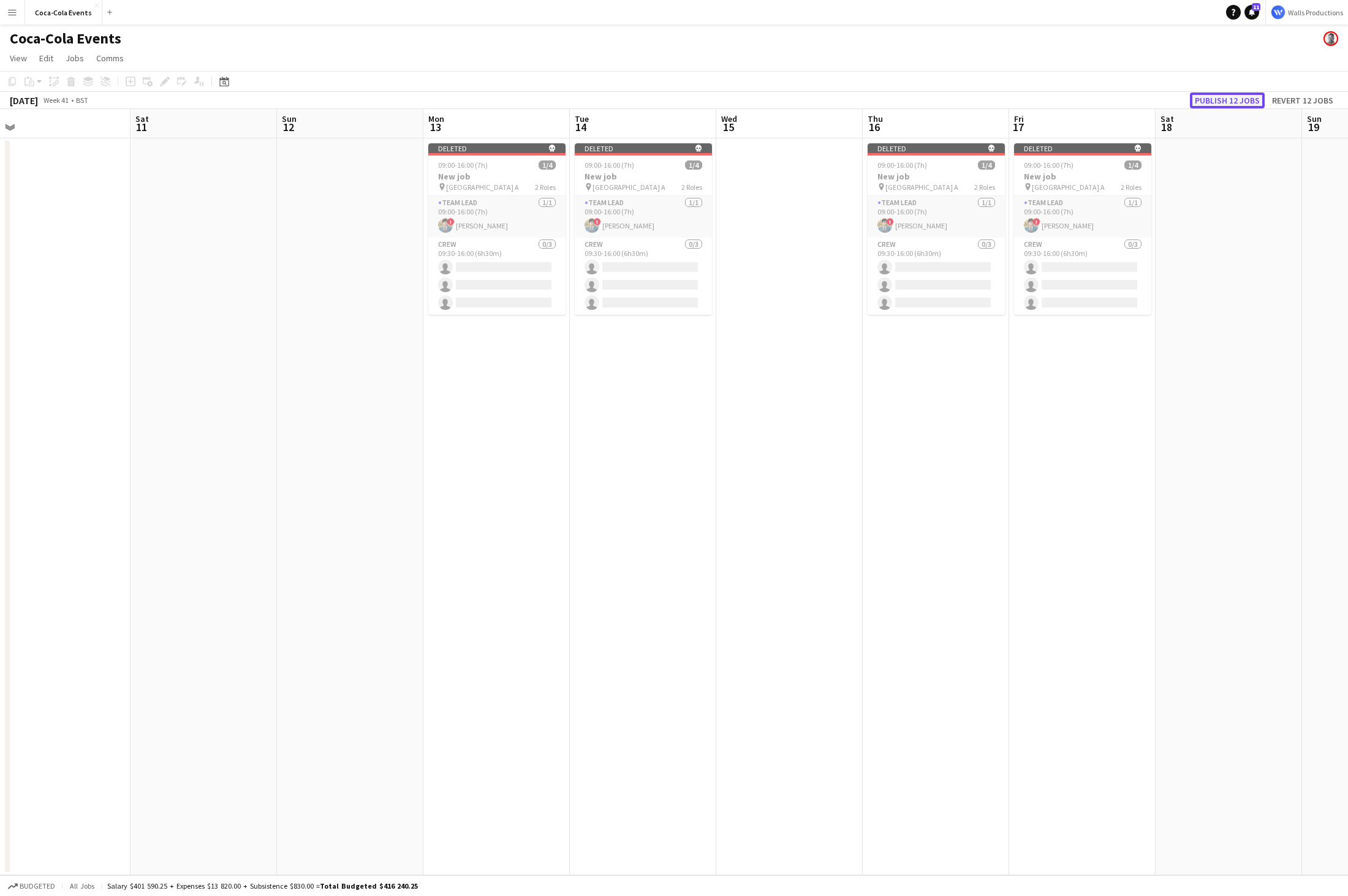
click at [898, 97] on button "Publish 12 jobs" at bounding box center [1227, 101] width 75 height 16
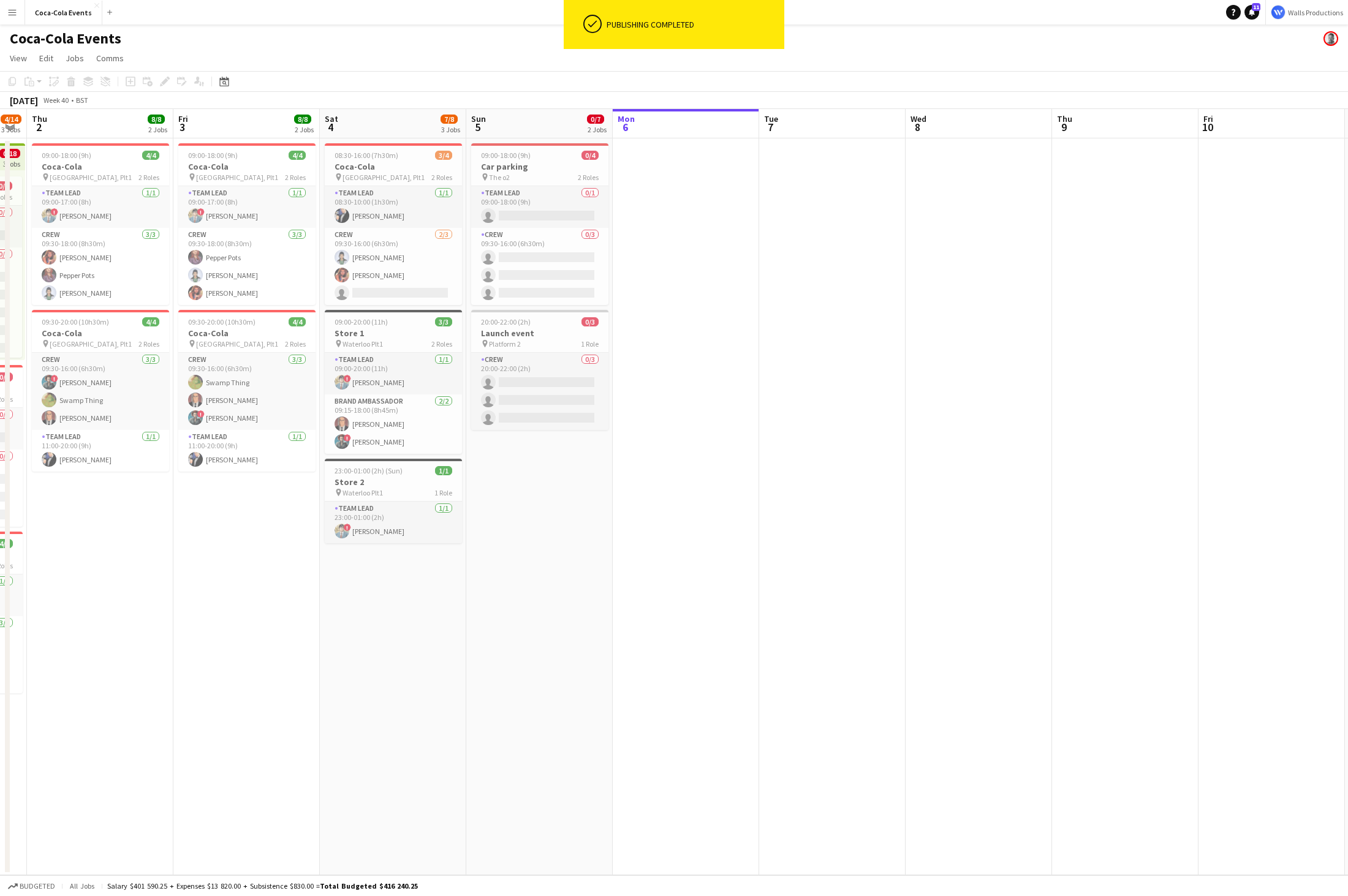
click at [678, 583] on app-date-cell at bounding box center [686, 506] width 147 height 736
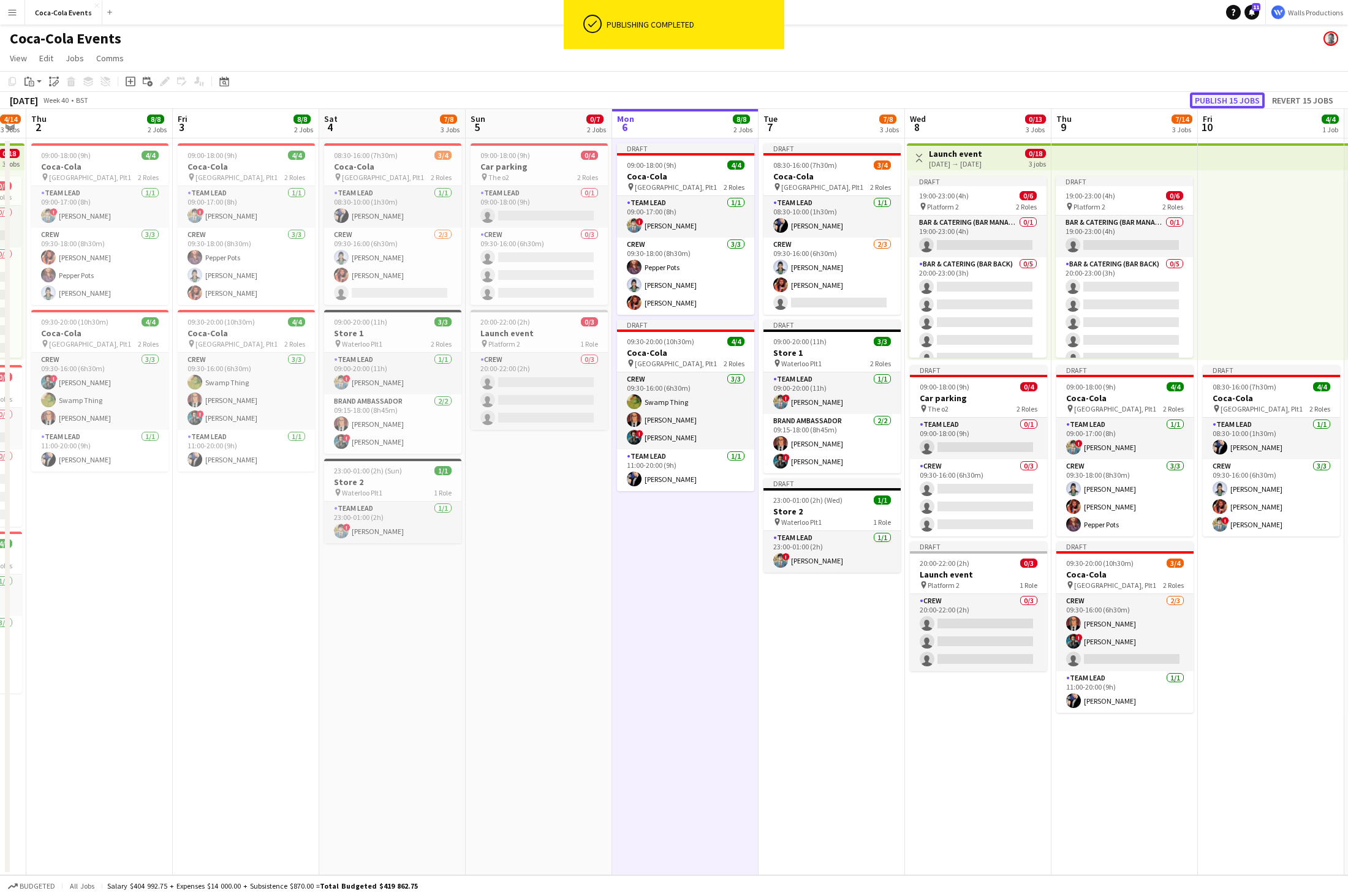
click at [898, 97] on button "Publish 15 jobs" at bounding box center [1227, 101] width 75 height 16
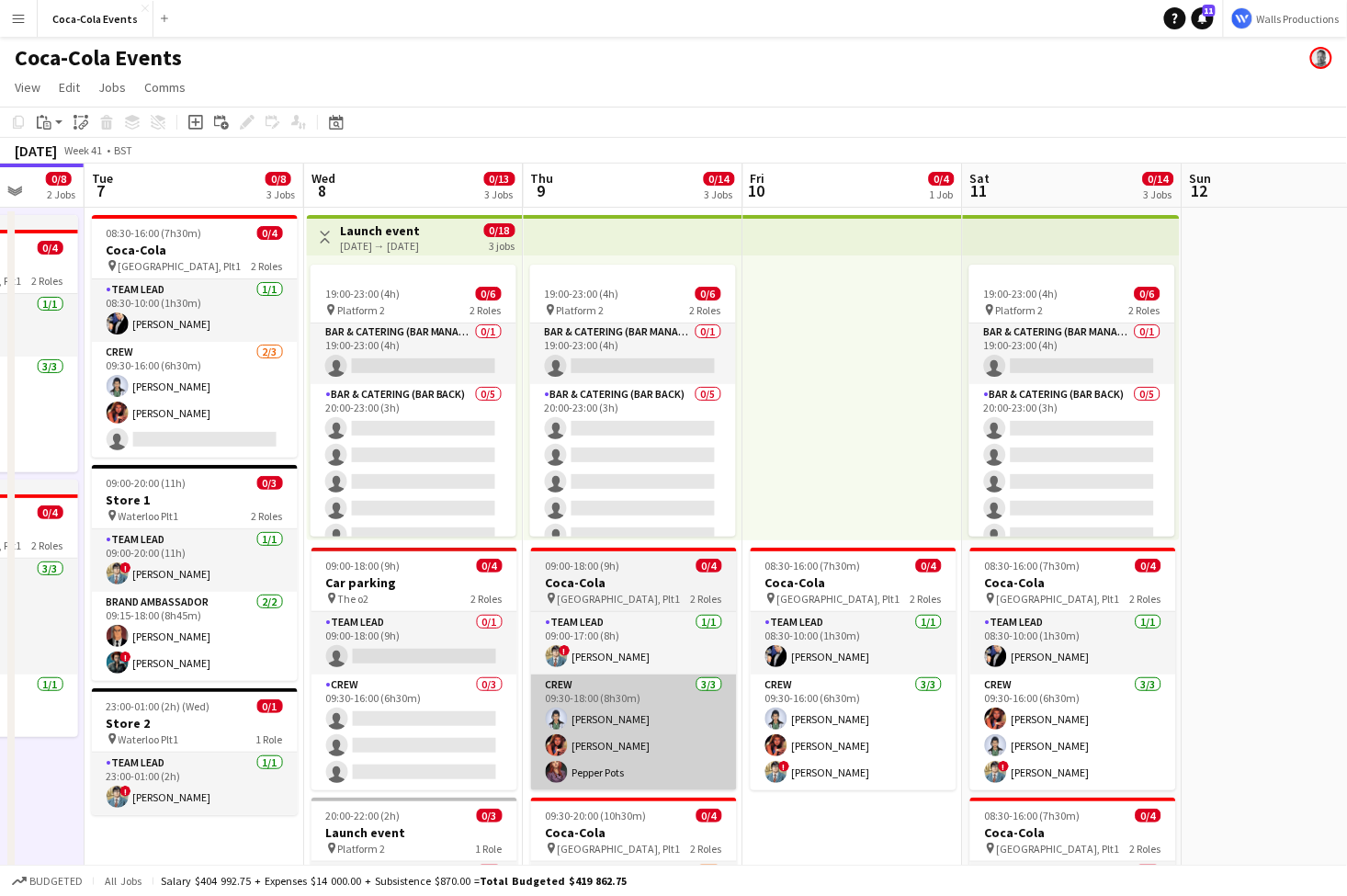
scroll to position [0, 564]
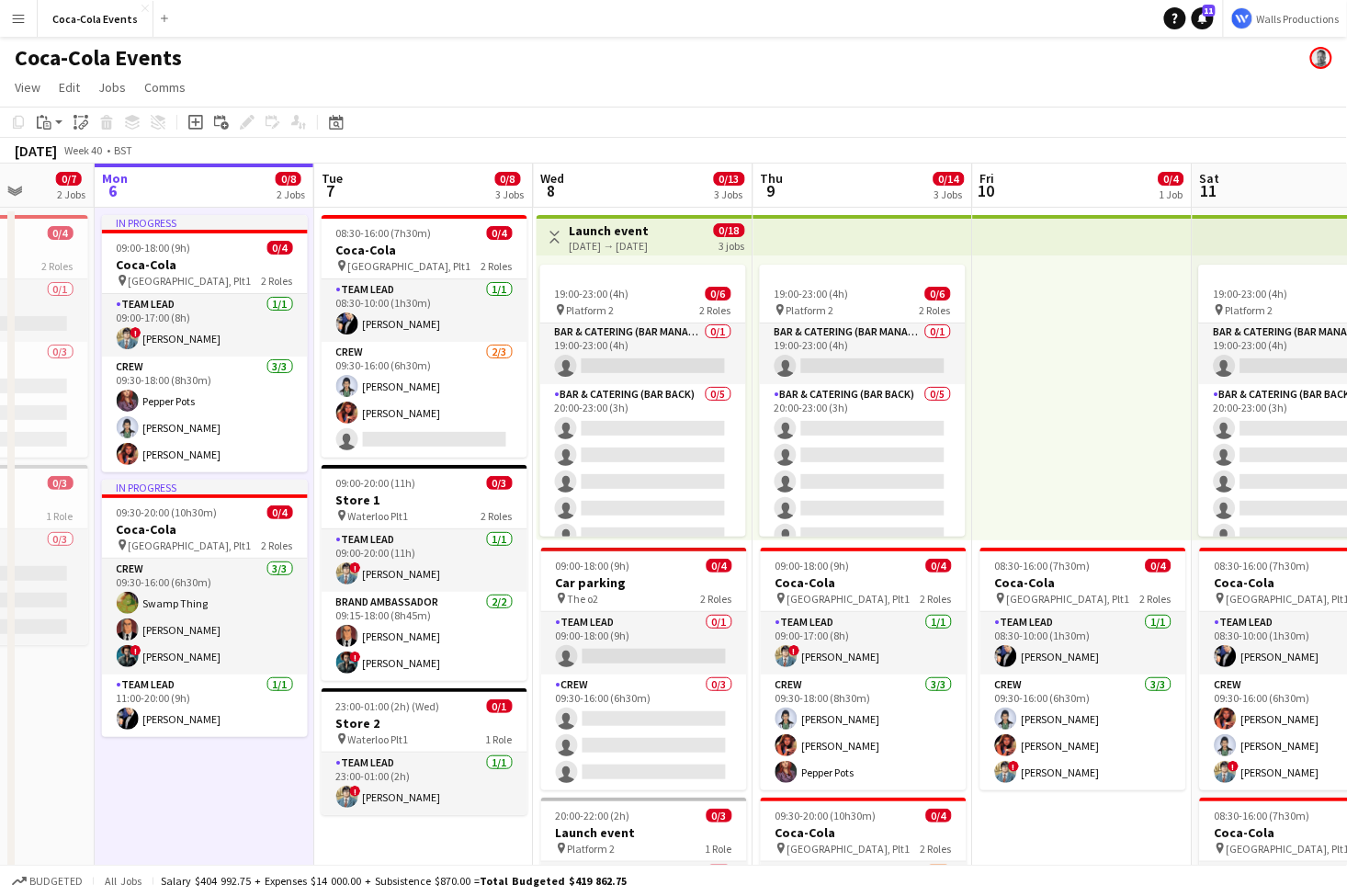
click at [21, 18] on app-icon "Menu" at bounding box center [18, 18] width 15 height 15
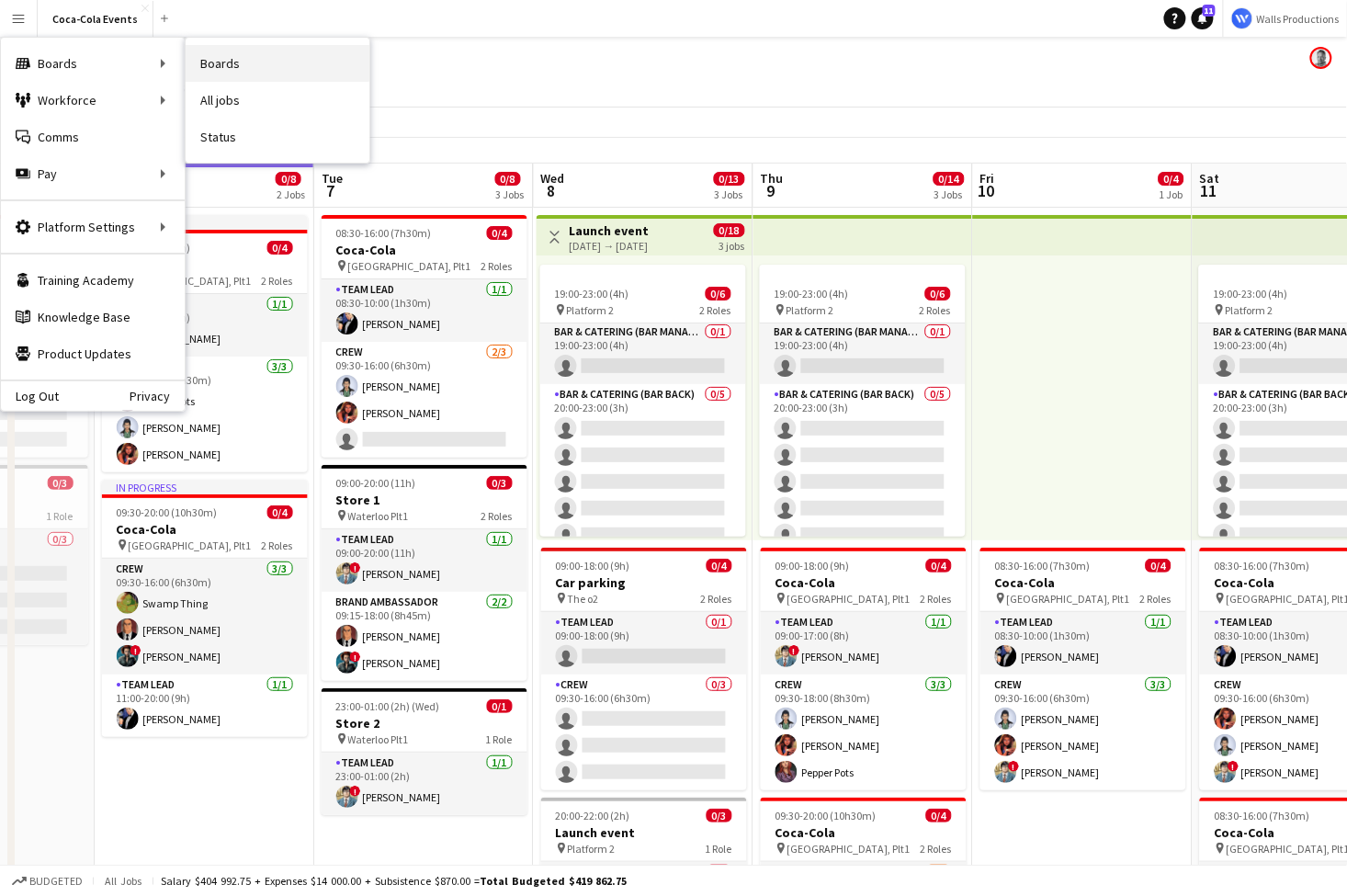
click at [242, 65] on link "Boards" at bounding box center [278, 63] width 184 height 37
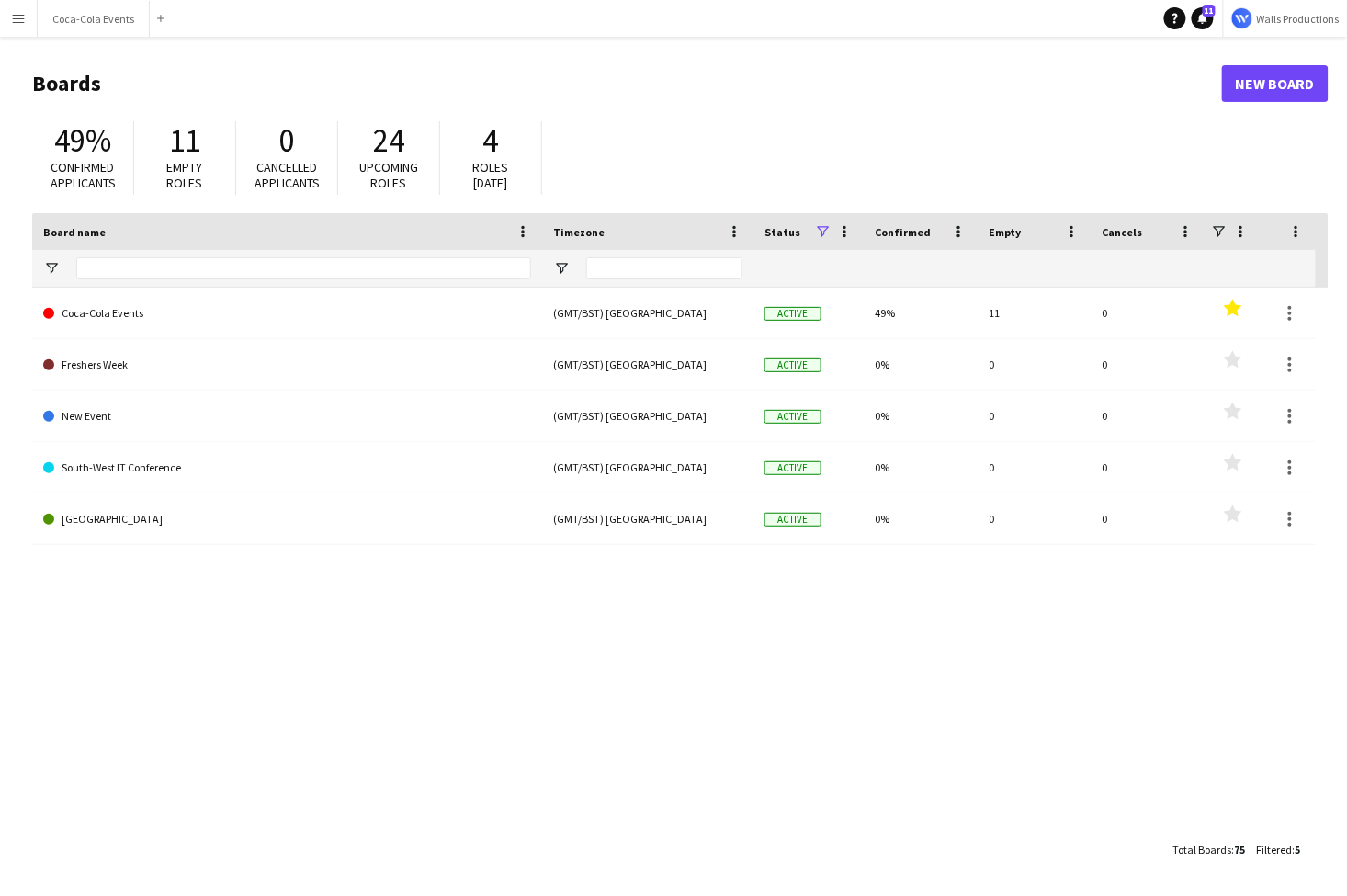
click at [19, 18] on app-icon "Menu" at bounding box center [18, 18] width 15 height 15
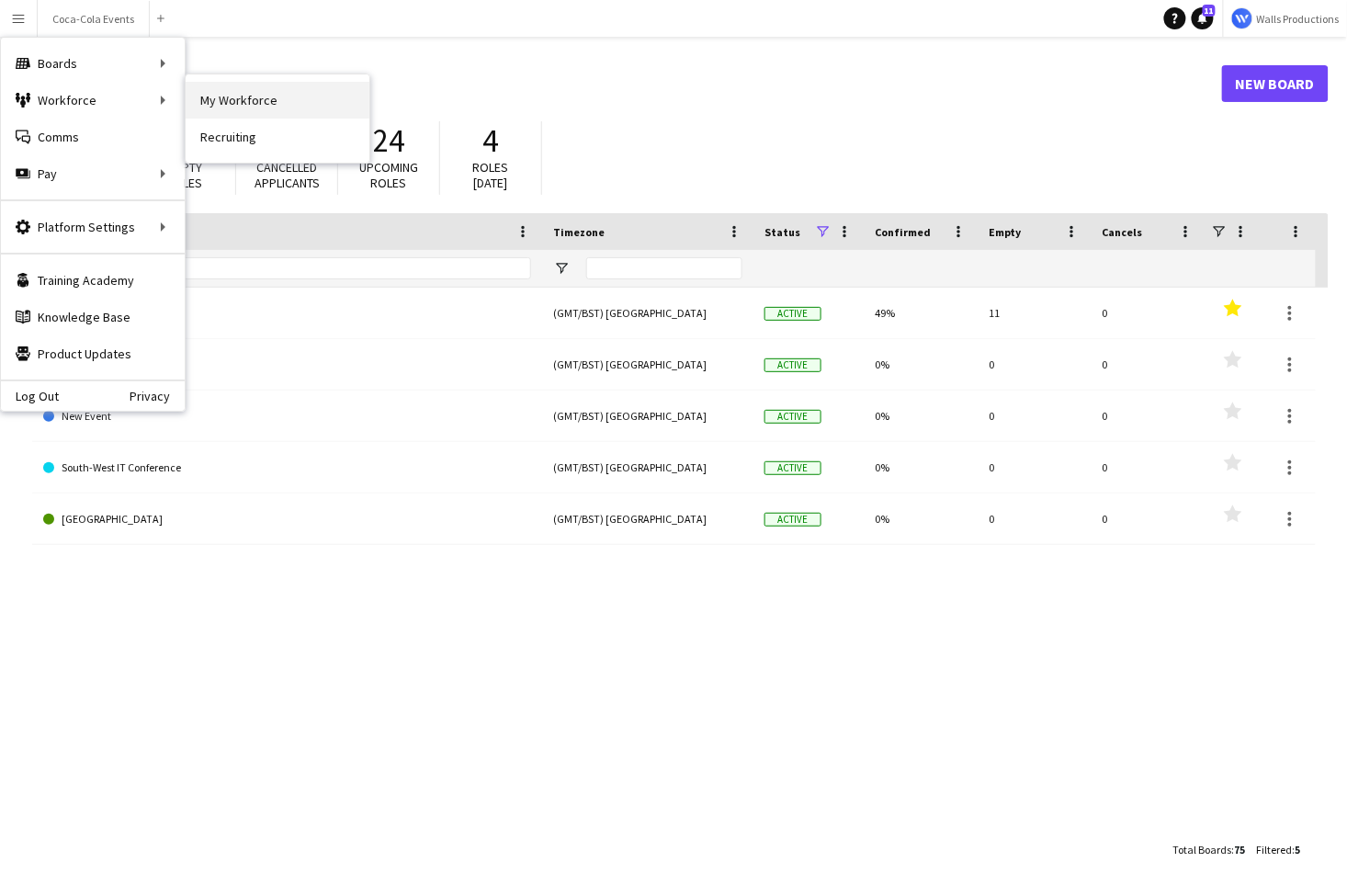
click at [246, 98] on link "My Workforce" at bounding box center [278, 99] width 184 height 37
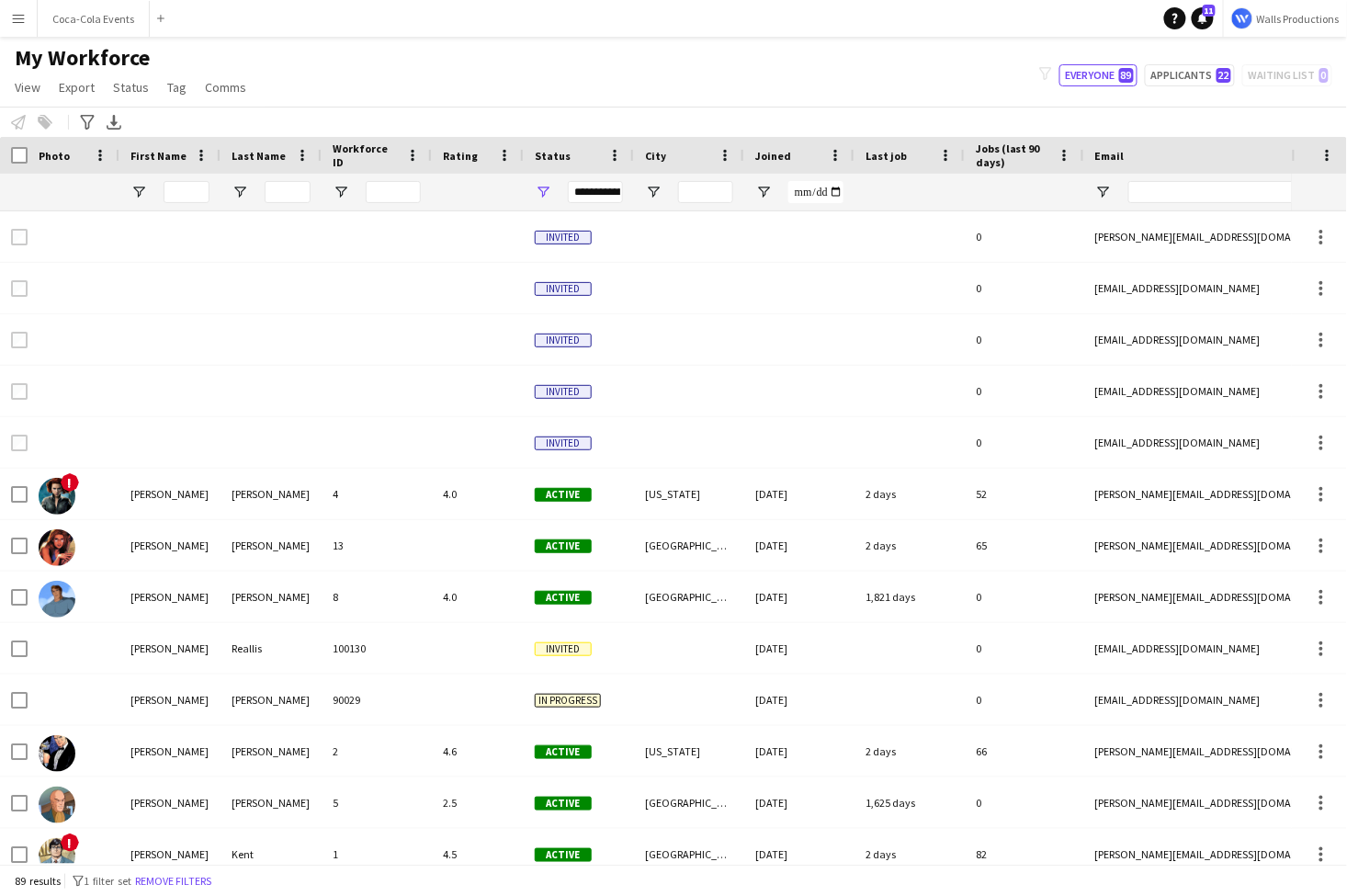
click at [18, 23] on app-icon "Menu" at bounding box center [18, 18] width 15 height 15
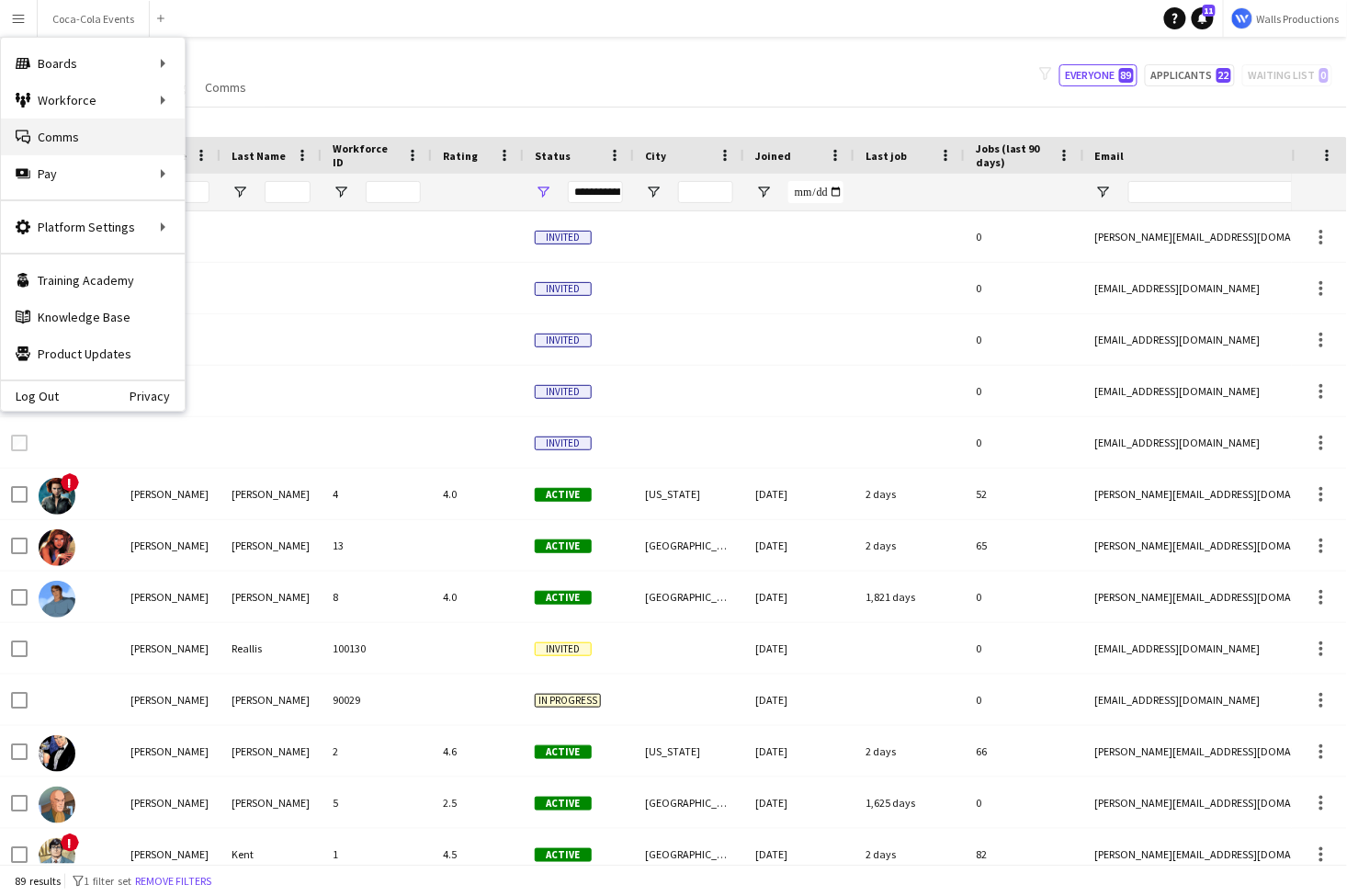
click at [56, 143] on link "Comms Comms" at bounding box center [93, 136] width 184 height 37
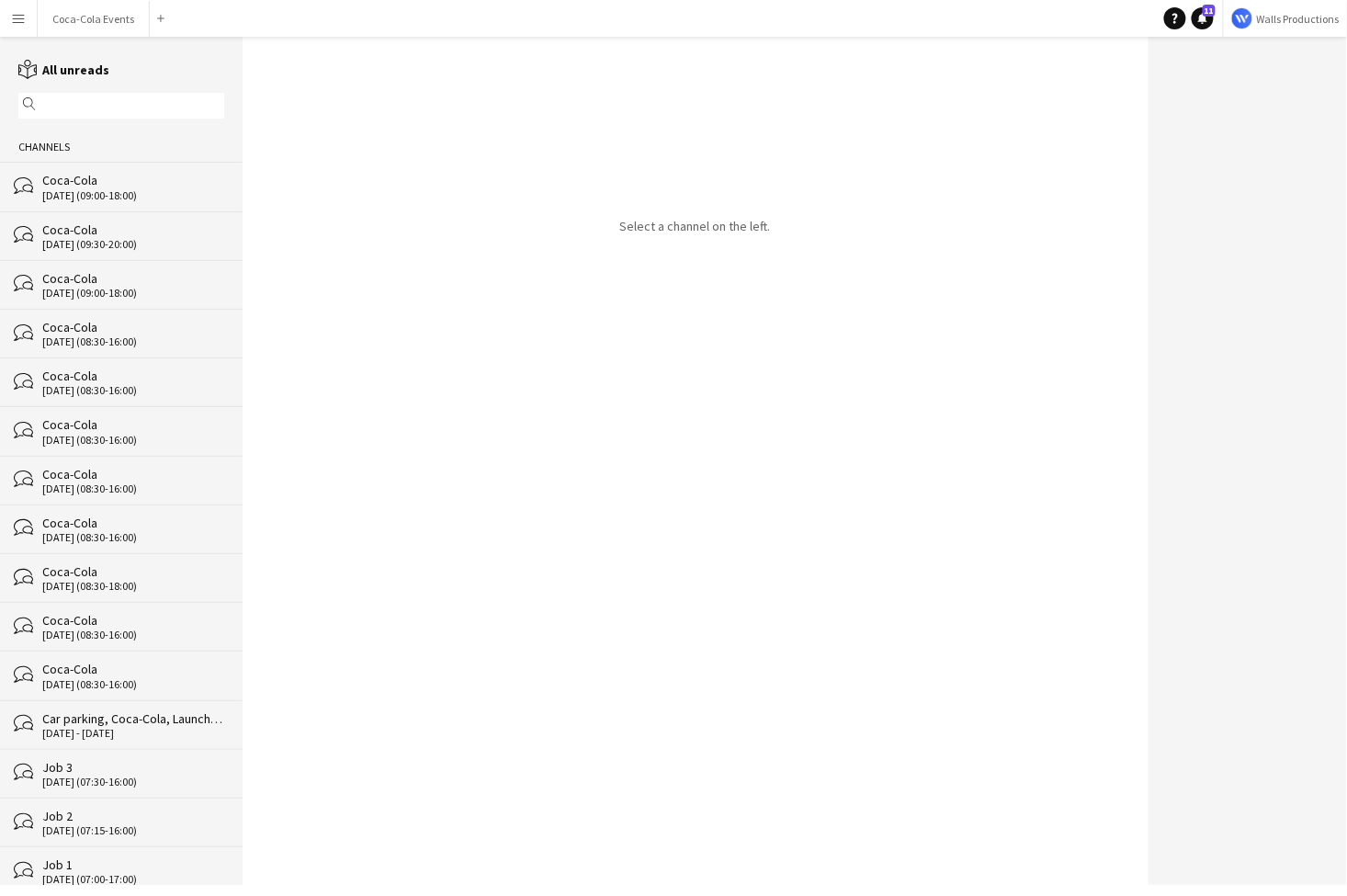
click at [78, 194] on div "[DATE] (09:00-18:00)" at bounding box center [133, 195] width 182 height 13
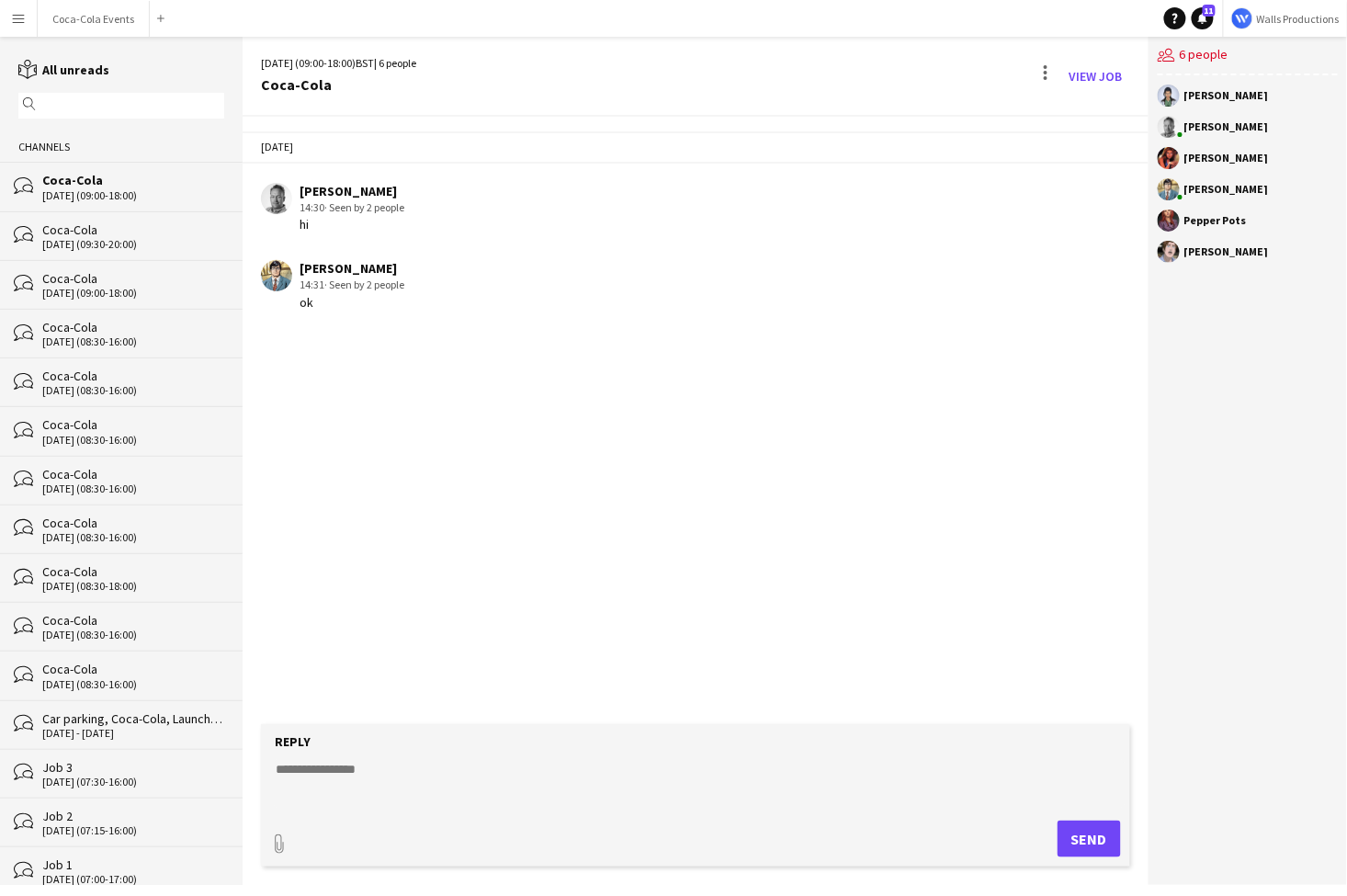
click at [19, 24] on app-icon "Menu" at bounding box center [18, 18] width 15 height 15
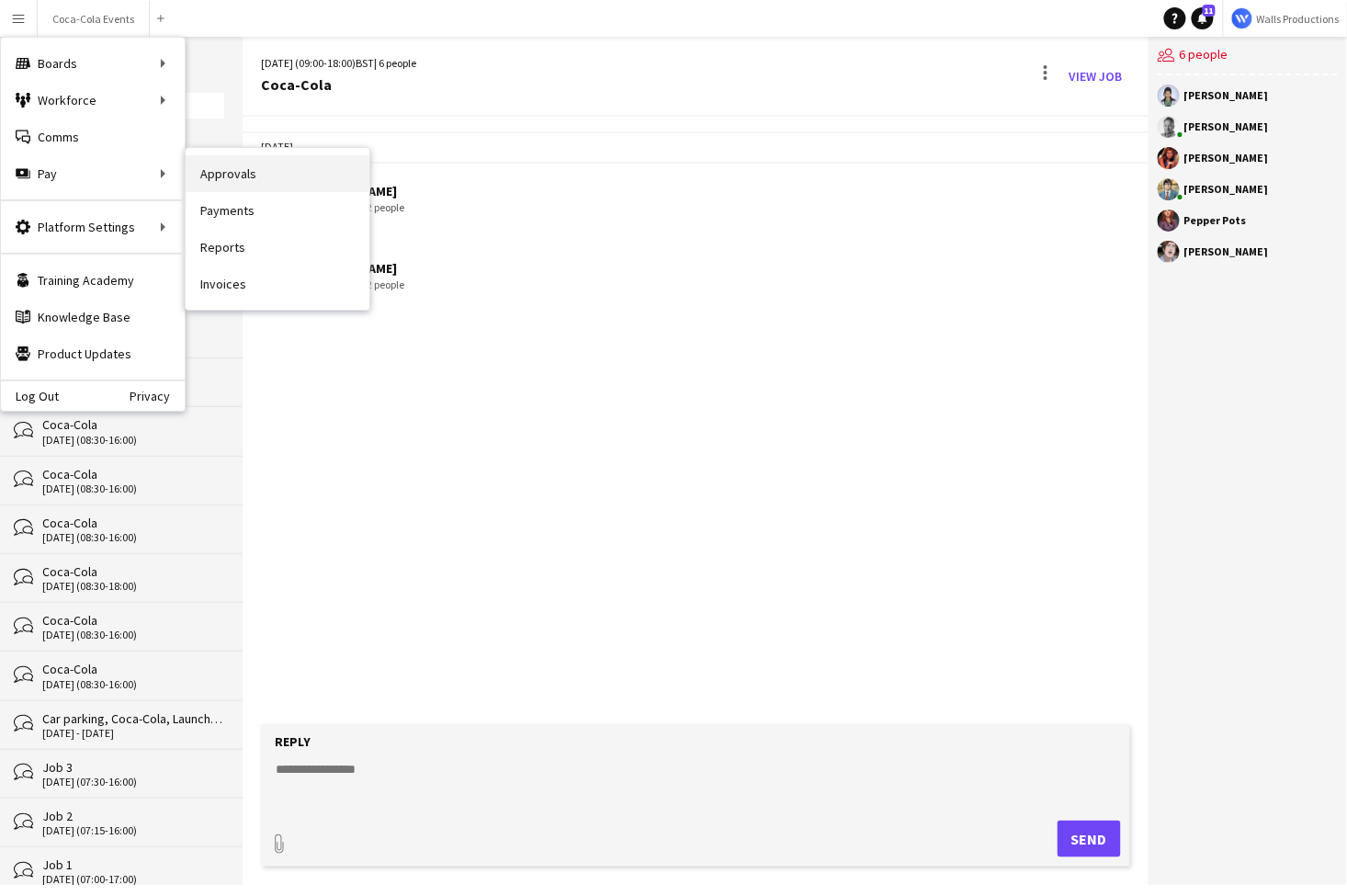
click at [239, 175] on link "Approvals" at bounding box center [278, 173] width 184 height 37
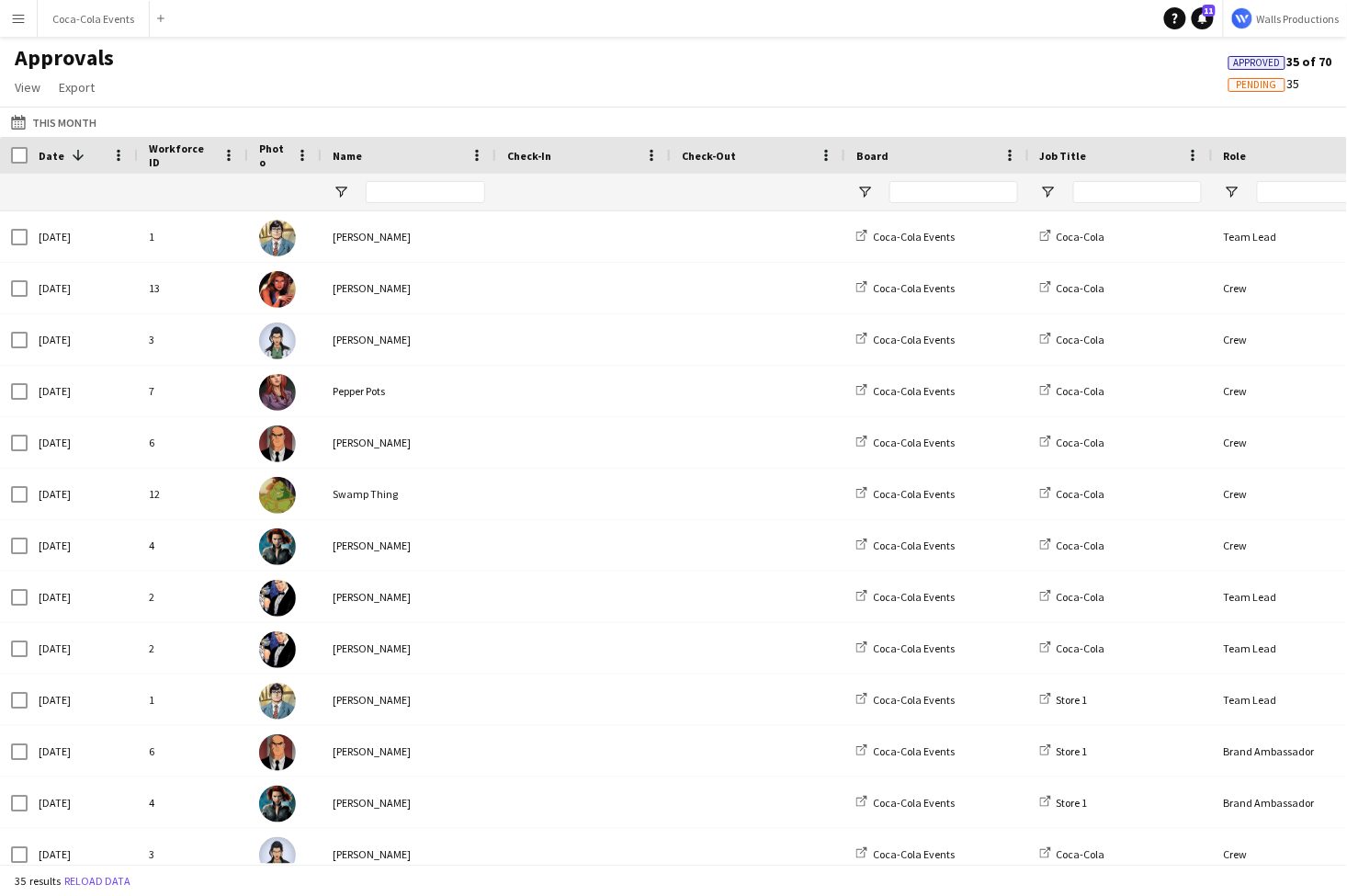
click at [20, 13] on app-icon "Menu" at bounding box center [18, 18] width 15 height 15
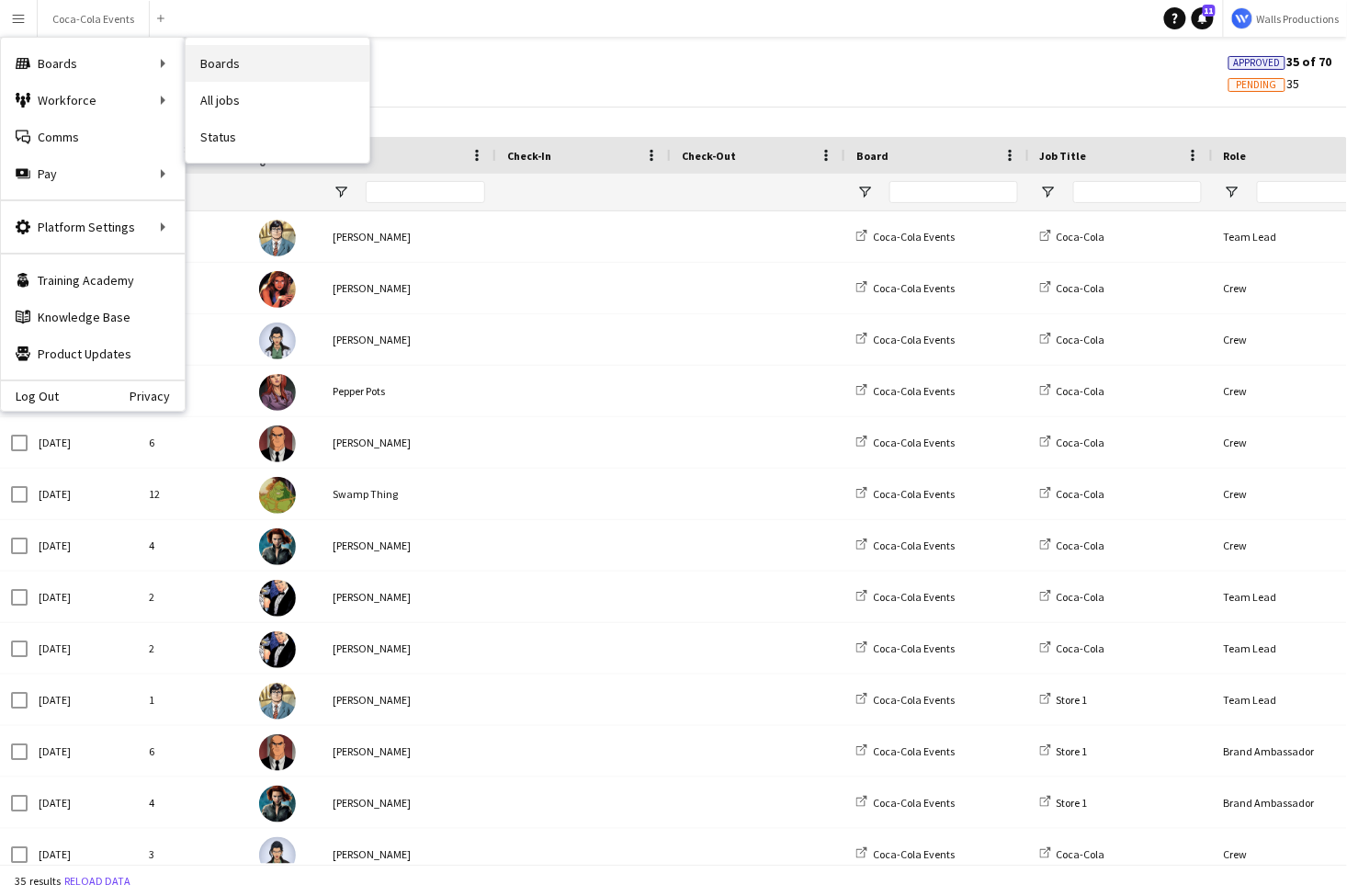
click at [254, 66] on link "Boards" at bounding box center [278, 63] width 184 height 37
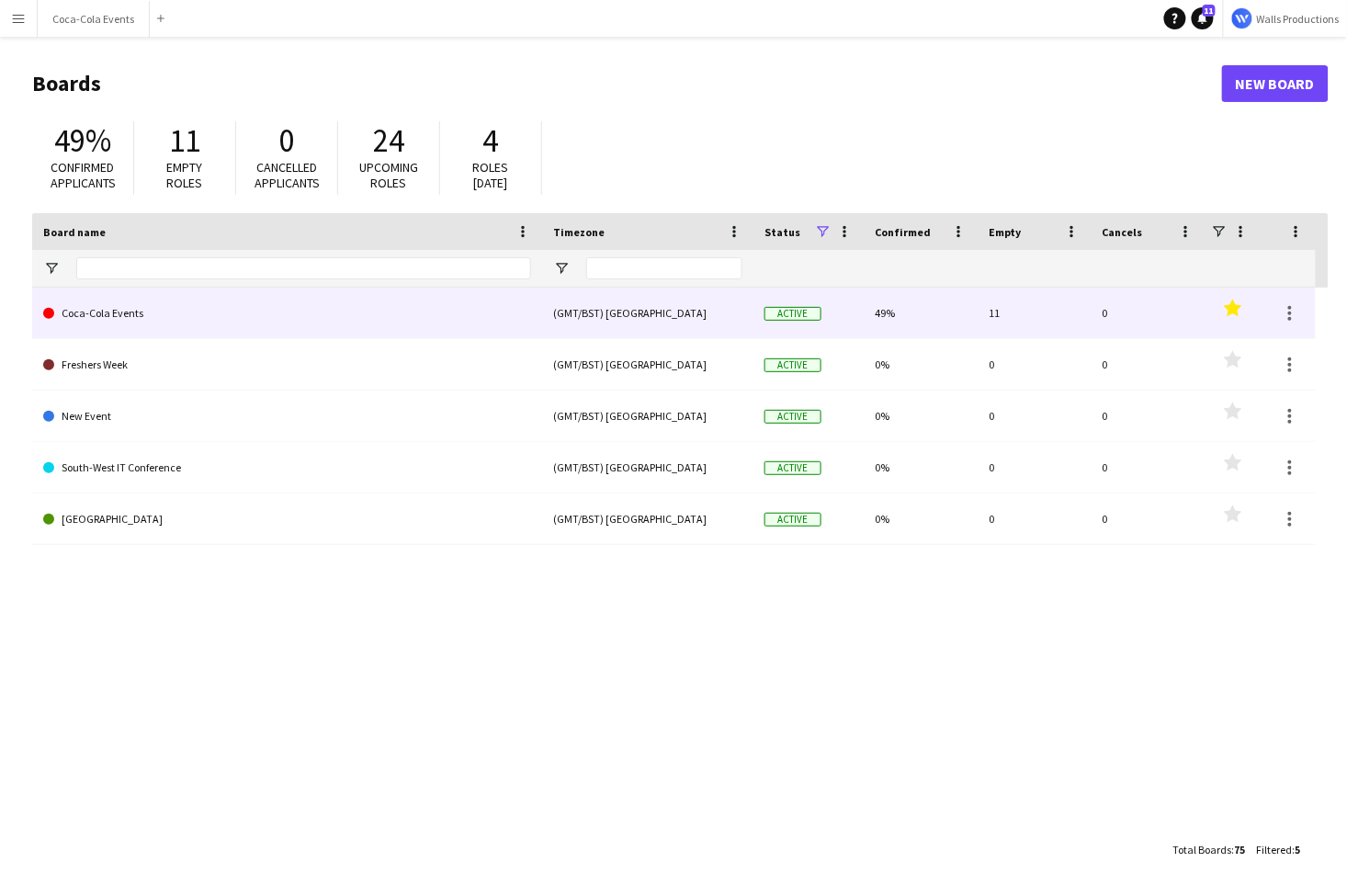
click at [96, 316] on link "Coca-Cola Events" at bounding box center [287, 313] width 488 height 52
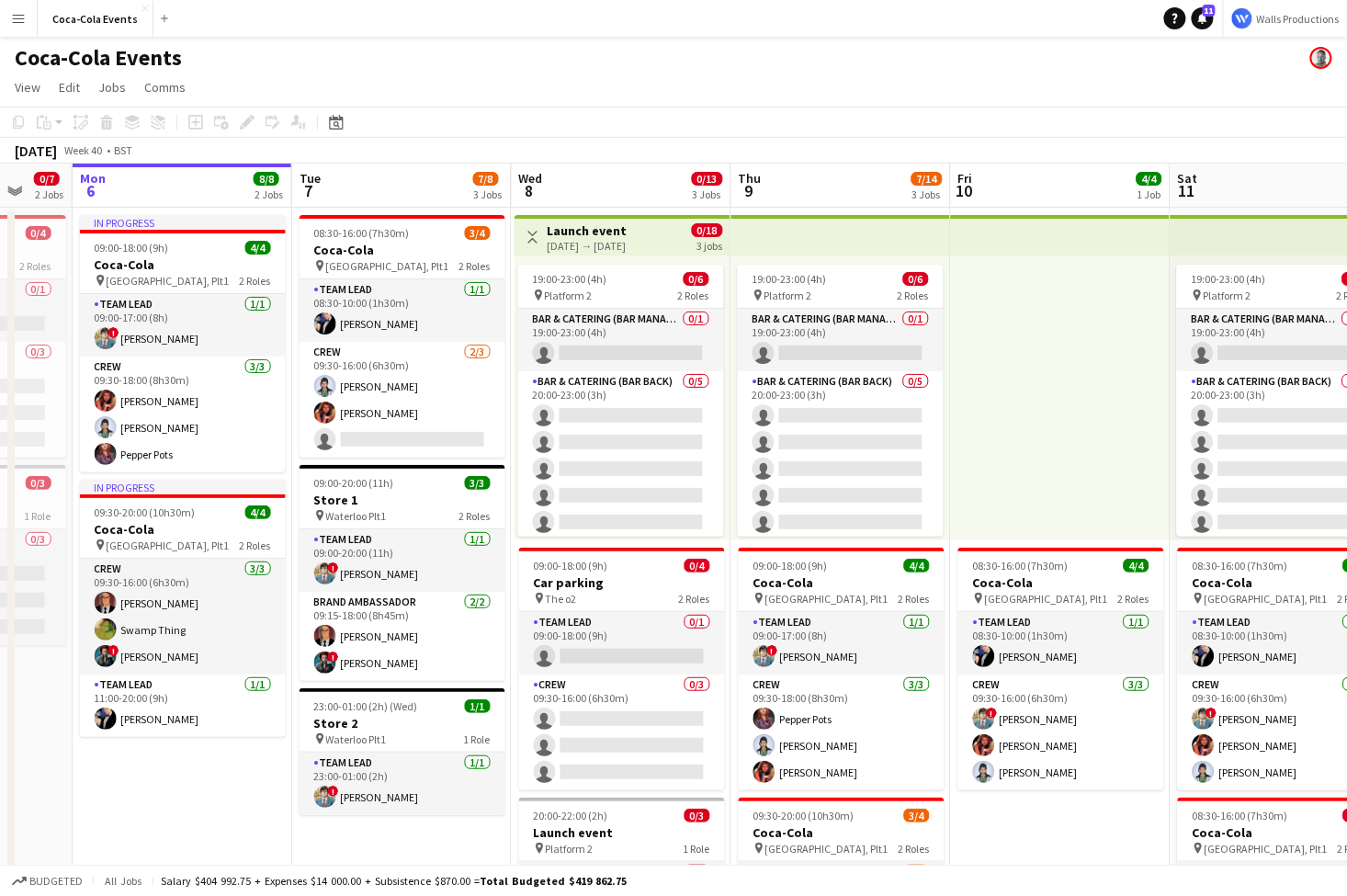
scroll to position [0, 588]
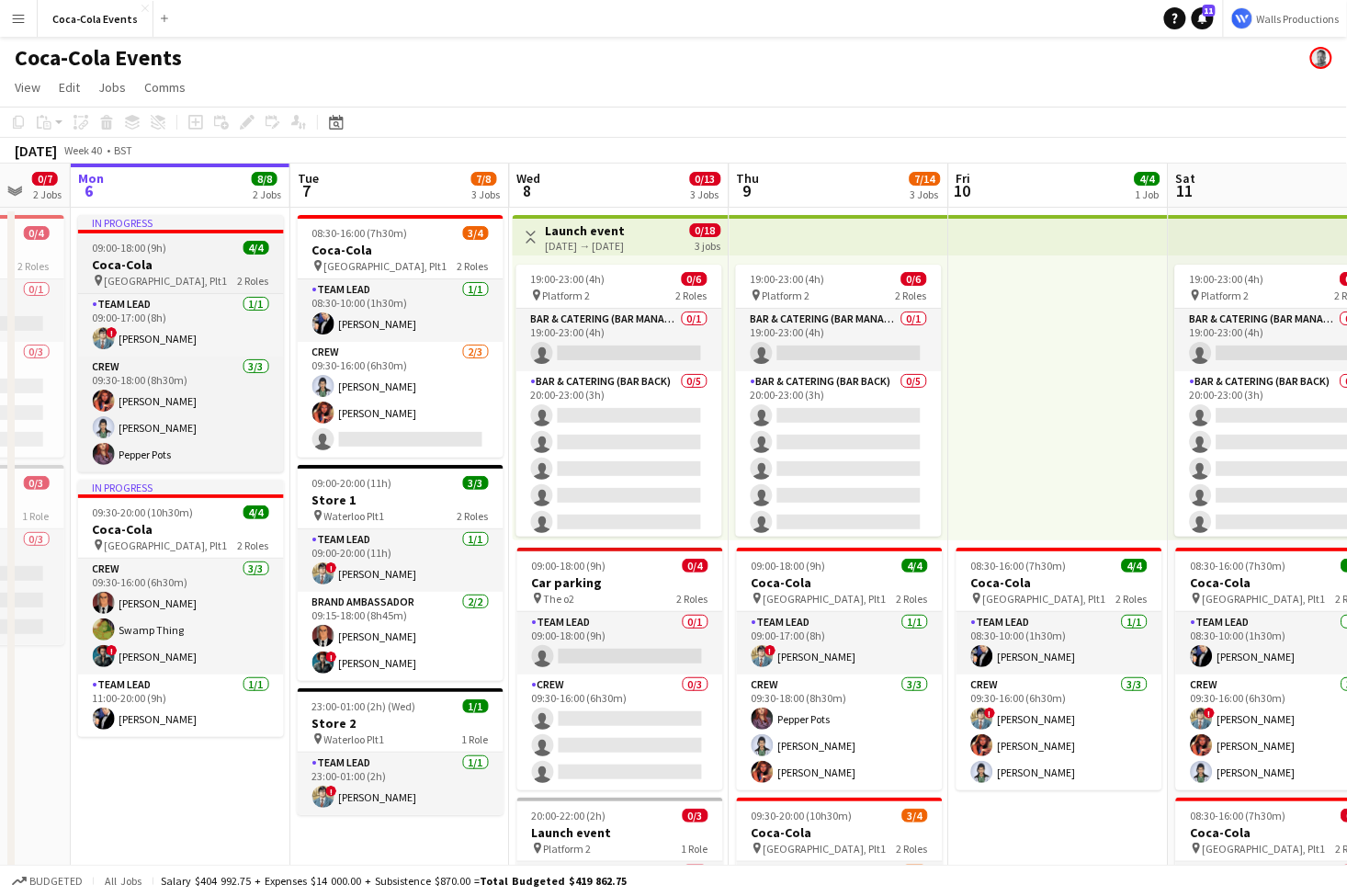
click at [164, 254] on span "09:00-18:00 (9h)" at bounding box center [129, 248] width 75 height 14
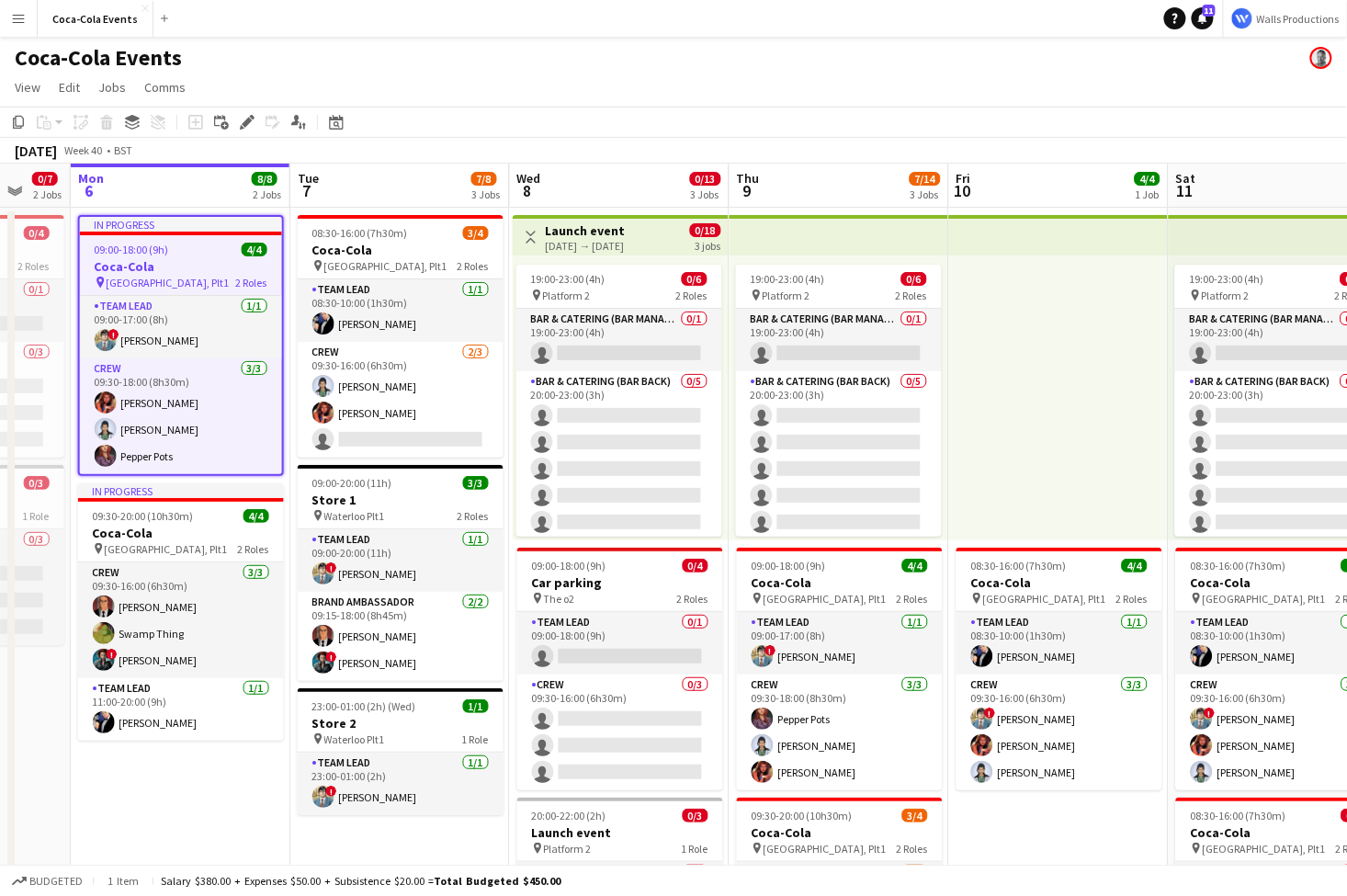
click at [149, 267] on h3 "Coca-Cola" at bounding box center [180, 267] width 202 height 17
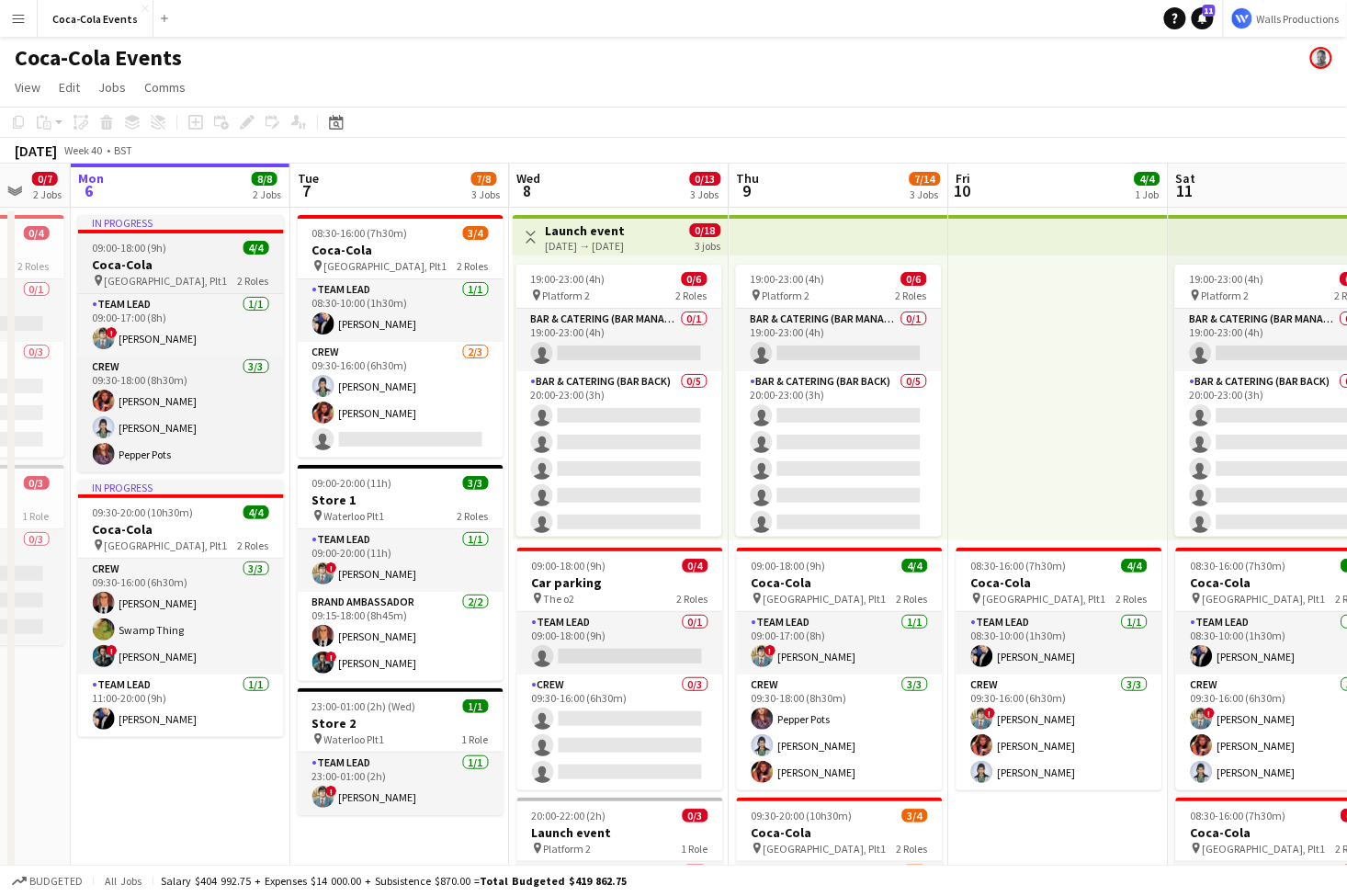
click at [156, 265] on h3 "Coca-Cola" at bounding box center [181, 265] width 206 height 17
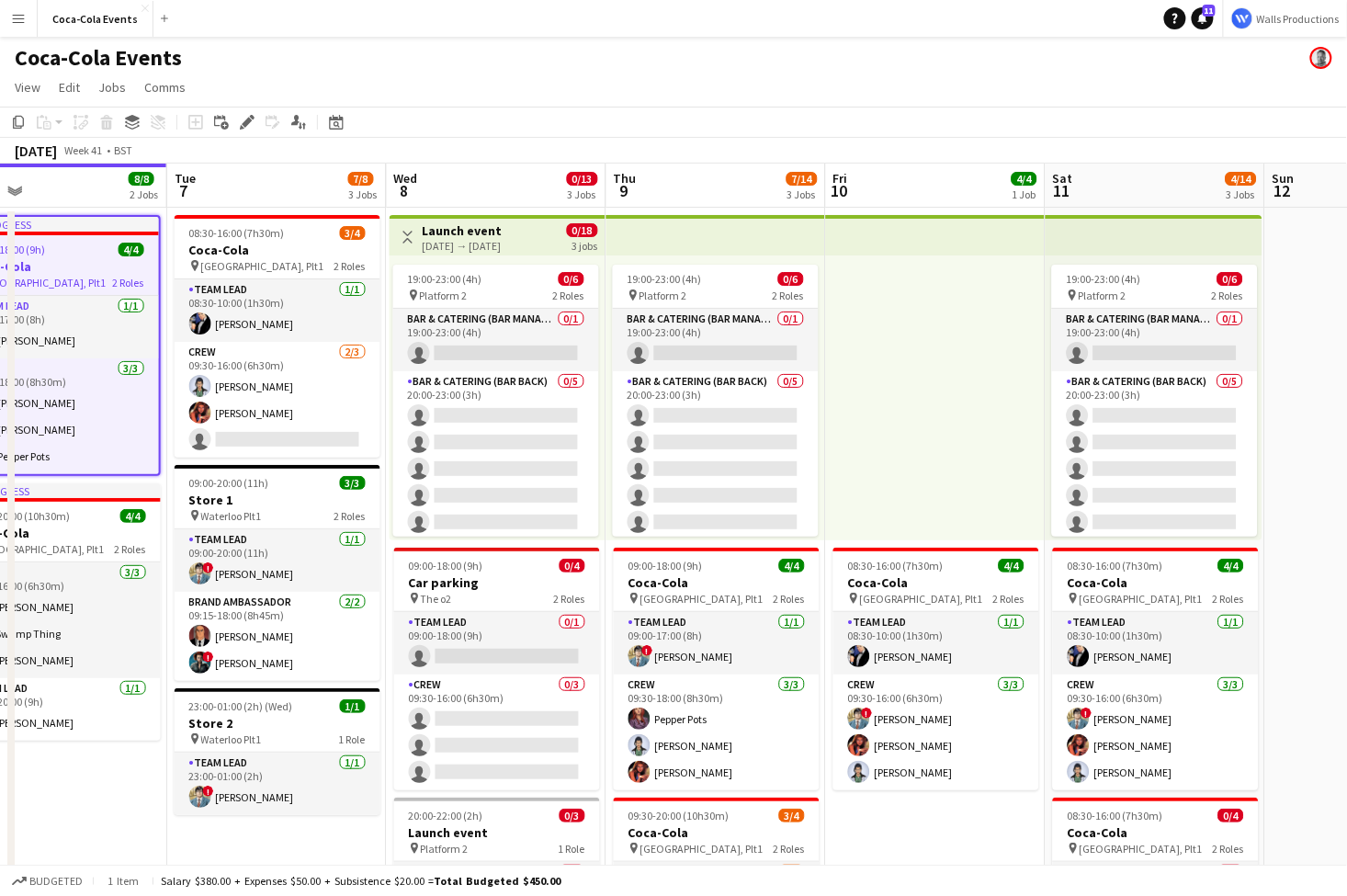
scroll to position [0, 798]
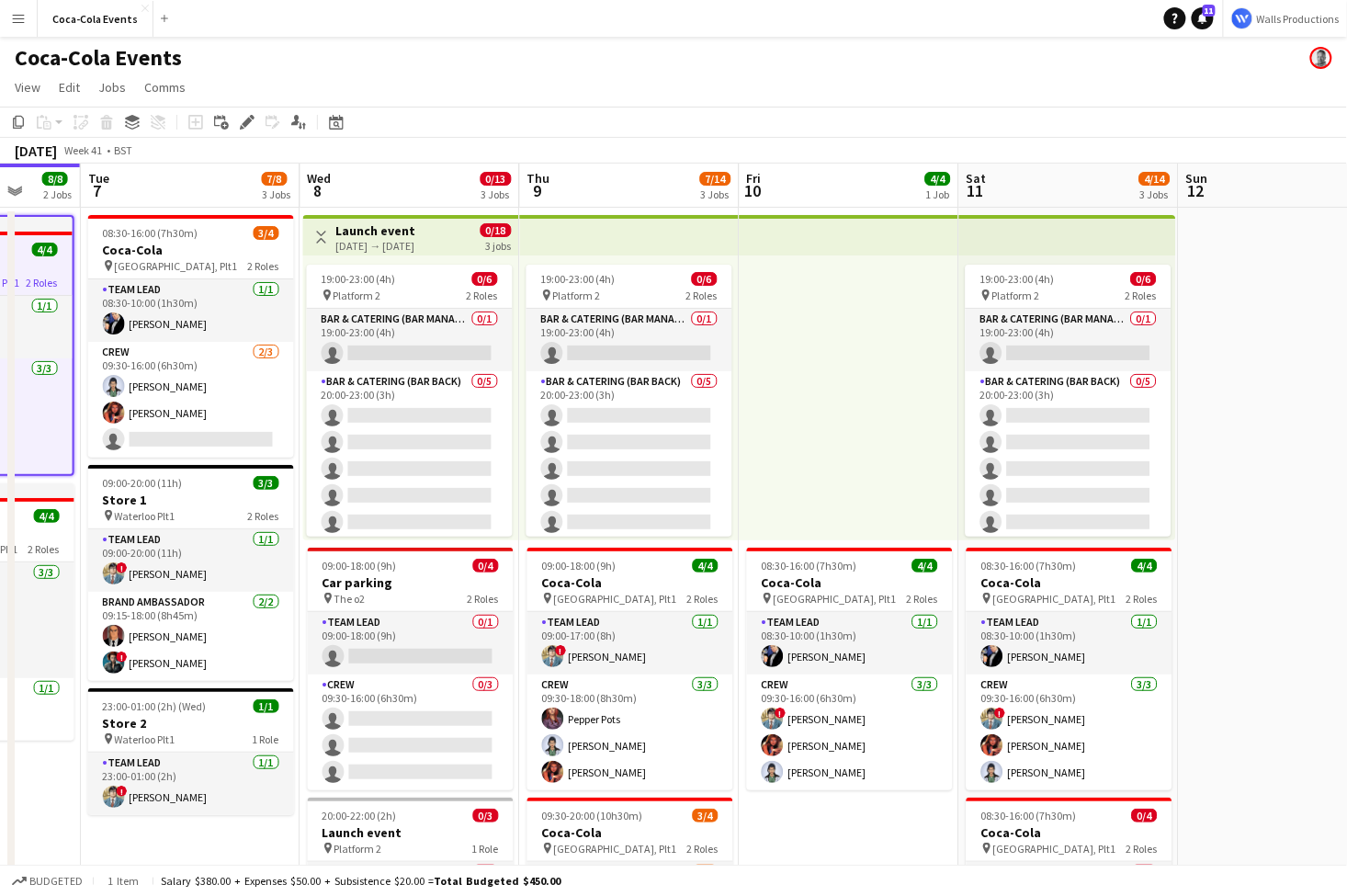
click at [398, 238] on h3 "Launch event" at bounding box center [376, 231] width 80 height 17
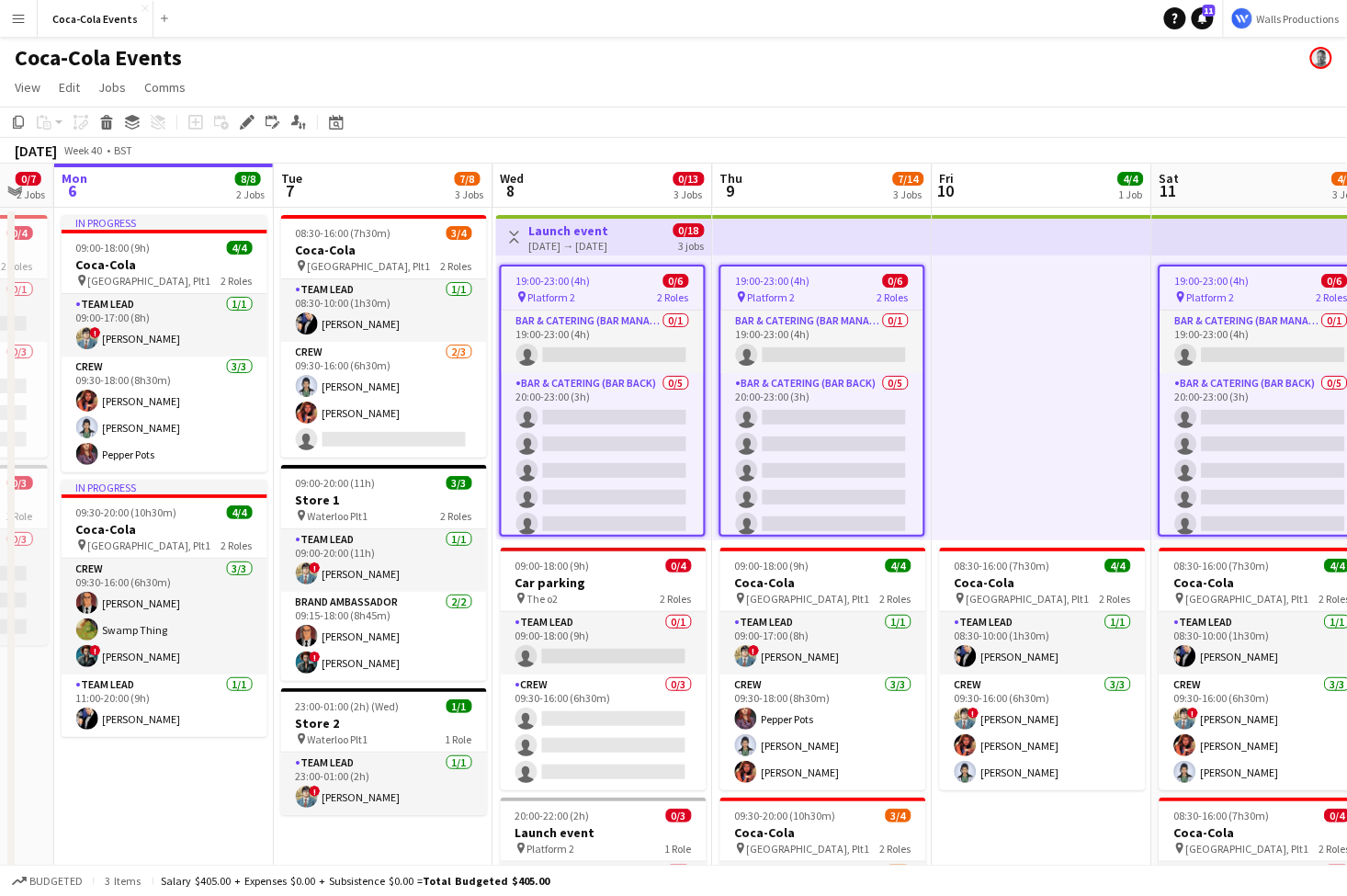
scroll to position [0, 601]
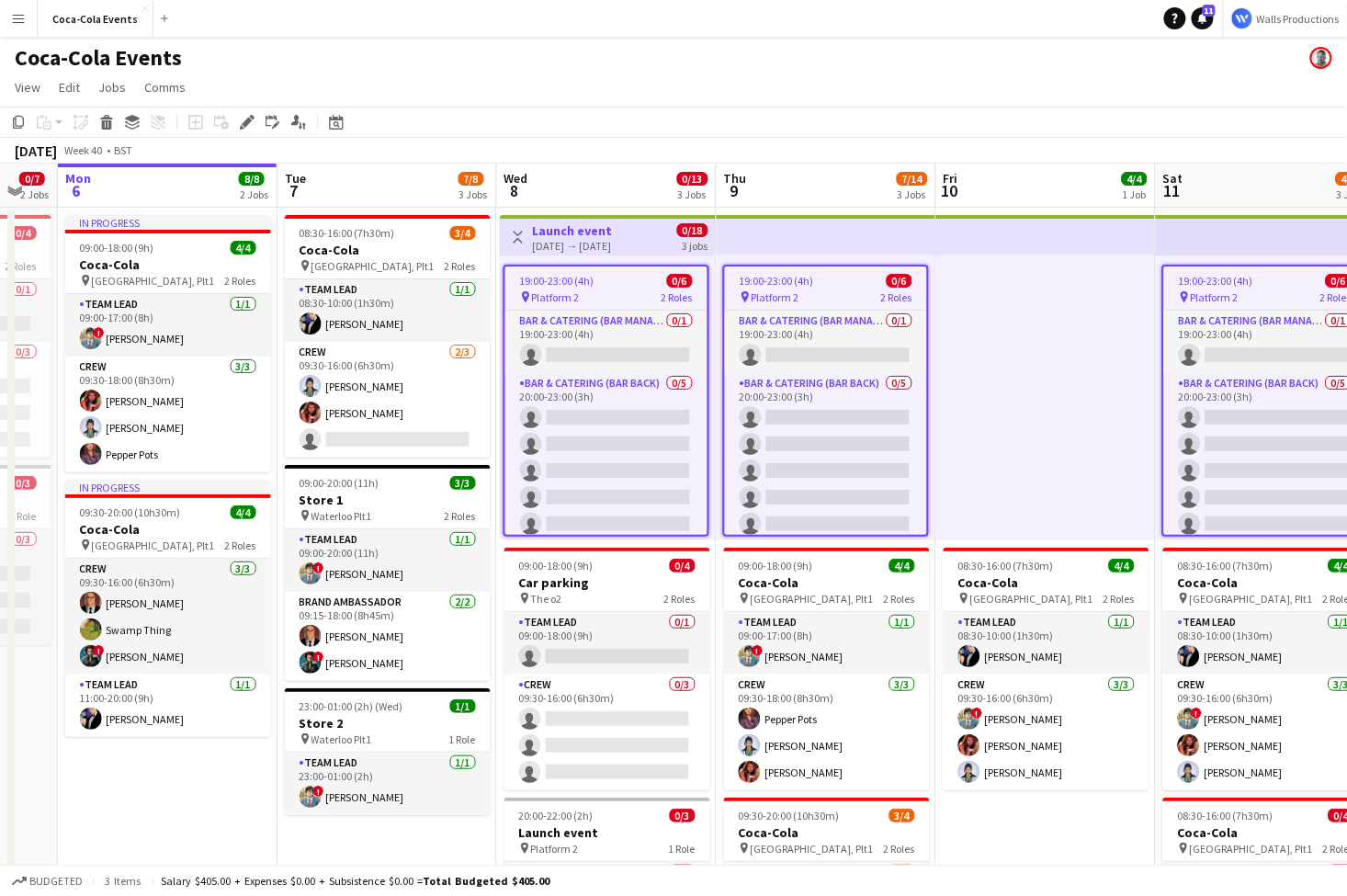
click at [171, 789] on app-date-cell "In progress 09:00-18:00 (9h) 4/4 Coca-Cola pin Waterloo, Plt1 2 Roles Team Lead…" at bounding box center [167, 643] width 220 height 872
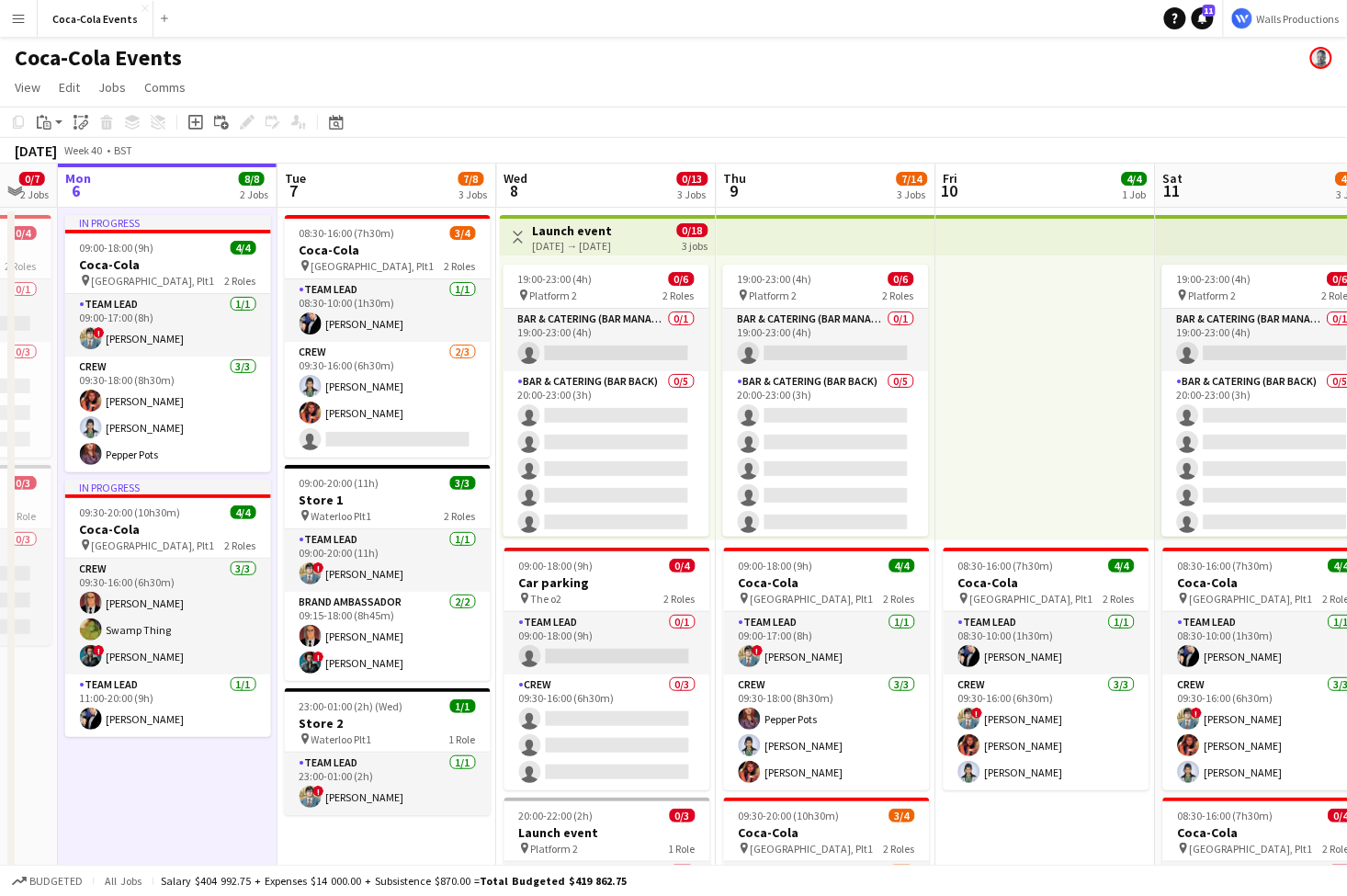
click at [171, 789] on app-date-cell "In progress 09:00-18:00 (9h) 4/4 Coca-Cola pin Waterloo, Plt1 2 Roles Team Lead…" at bounding box center [167, 643] width 220 height 872
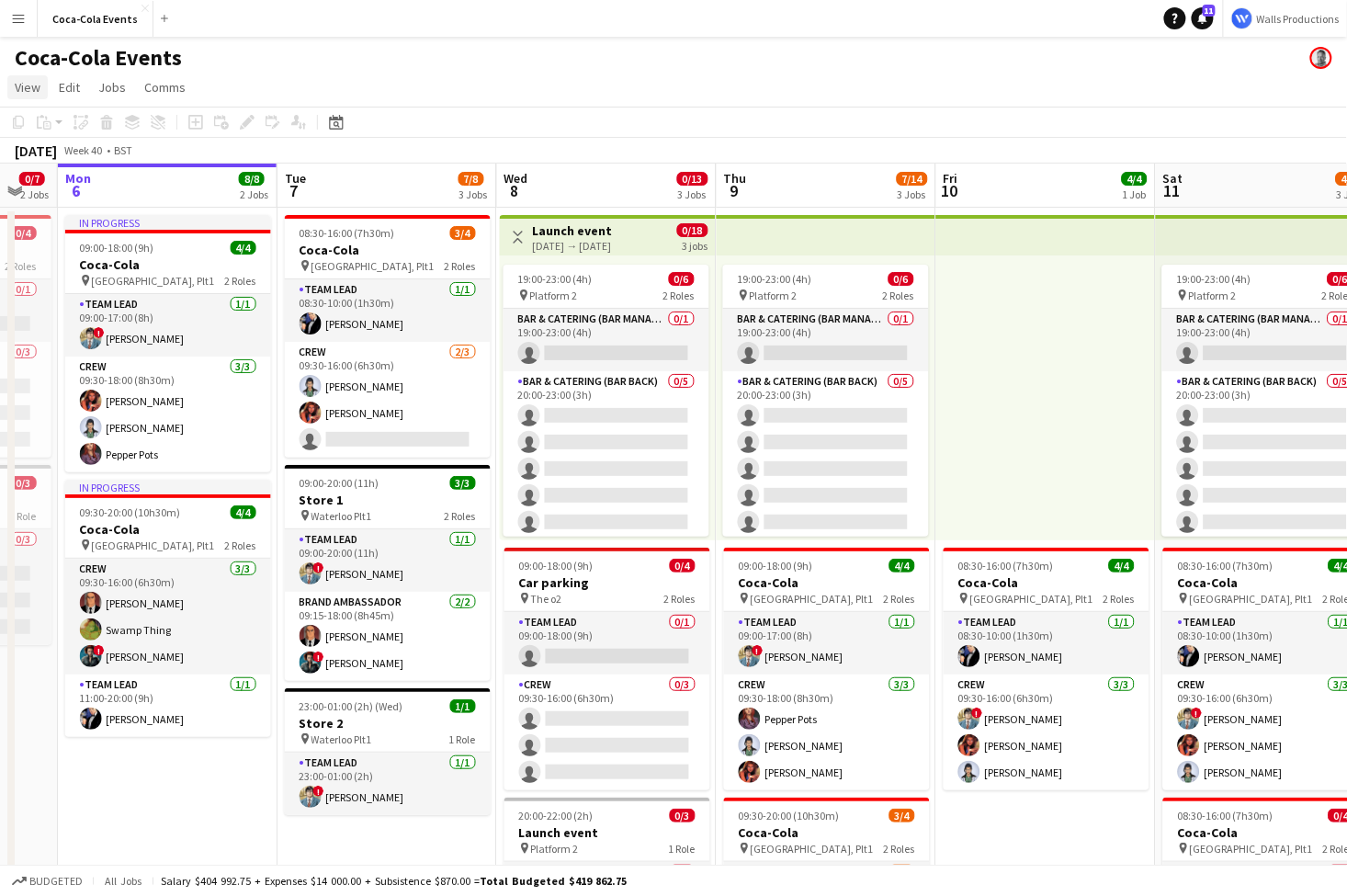
click at [19, 87] on span "View" at bounding box center [28, 87] width 26 height 17
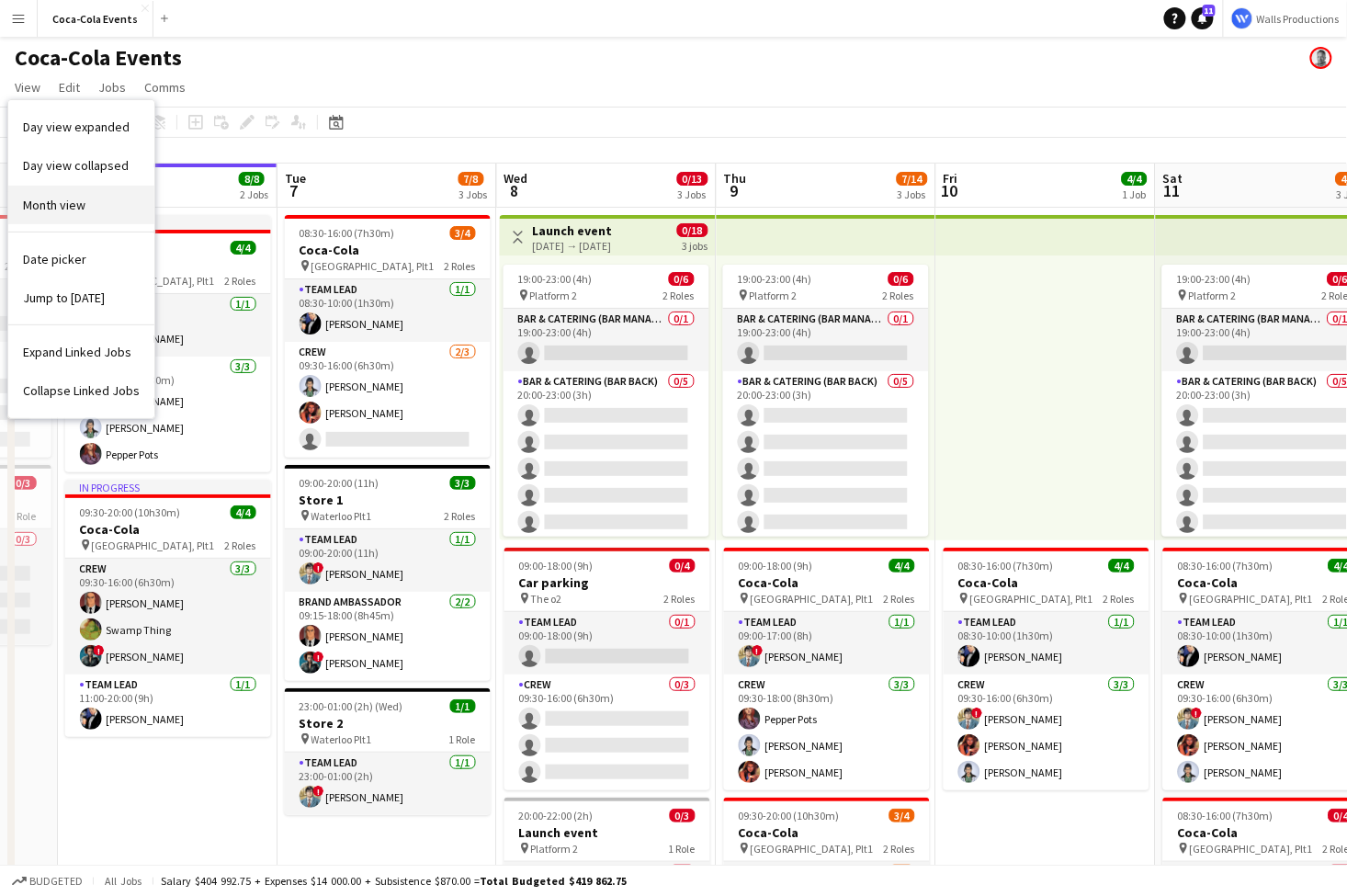
click at [57, 203] on span "Month view" at bounding box center [54, 205] width 63 height 17
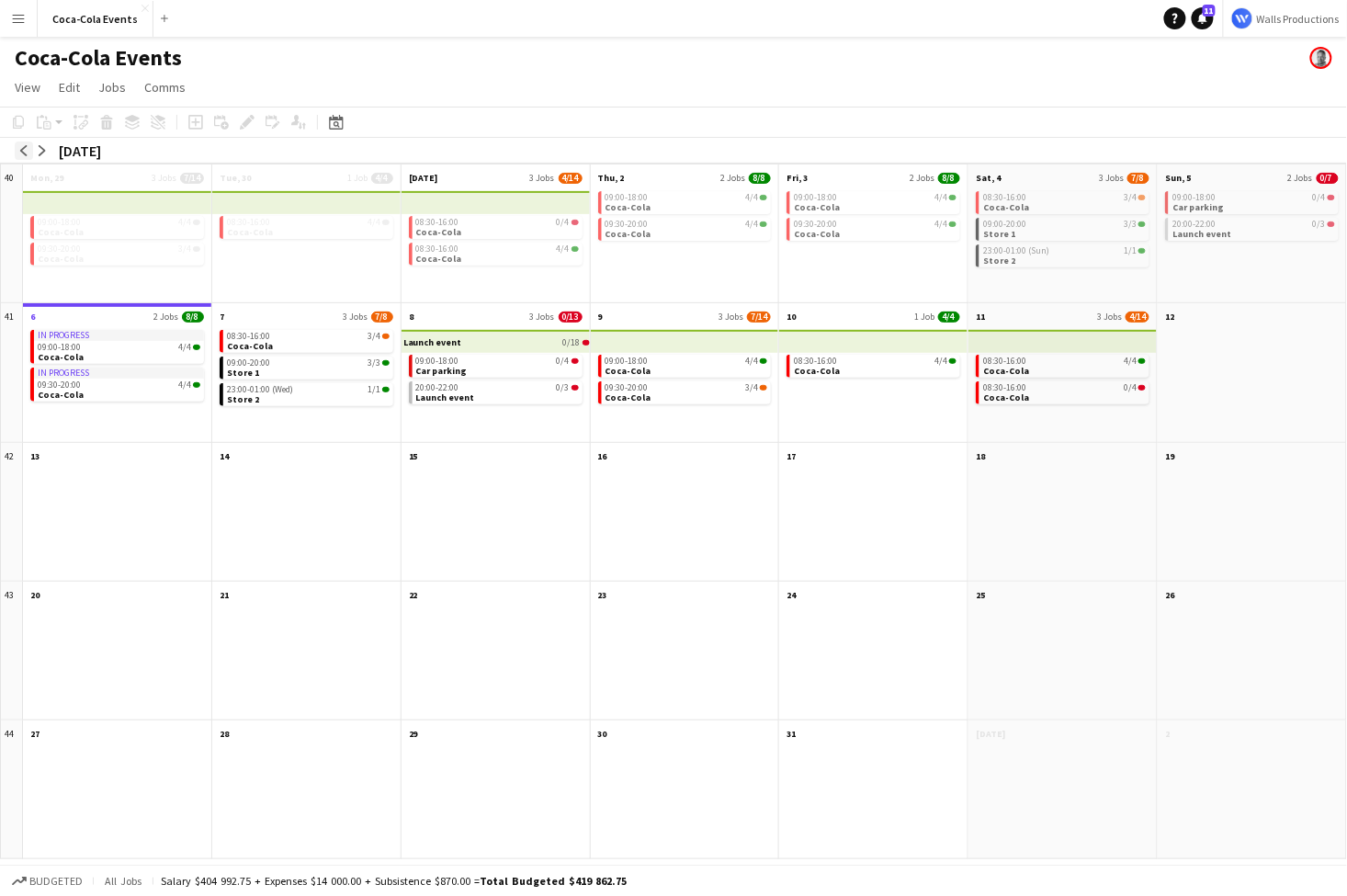
click at [19, 149] on app-icon "arrow-left" at bounding box center [23, 150] width 11 height 11
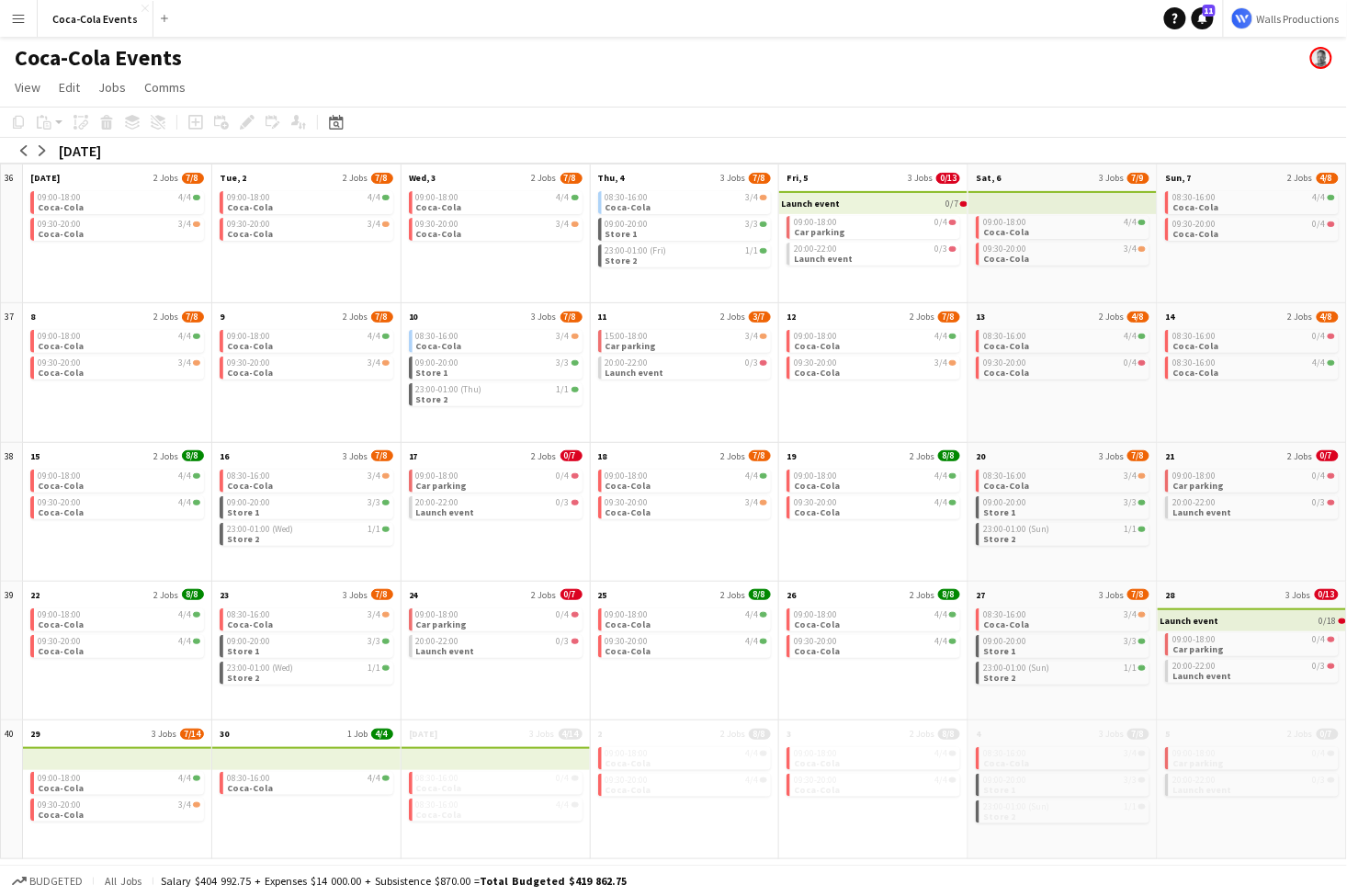
click at [25, 23] on app-icon "Menu" at bounding box center [18, 18] width 15 height 15
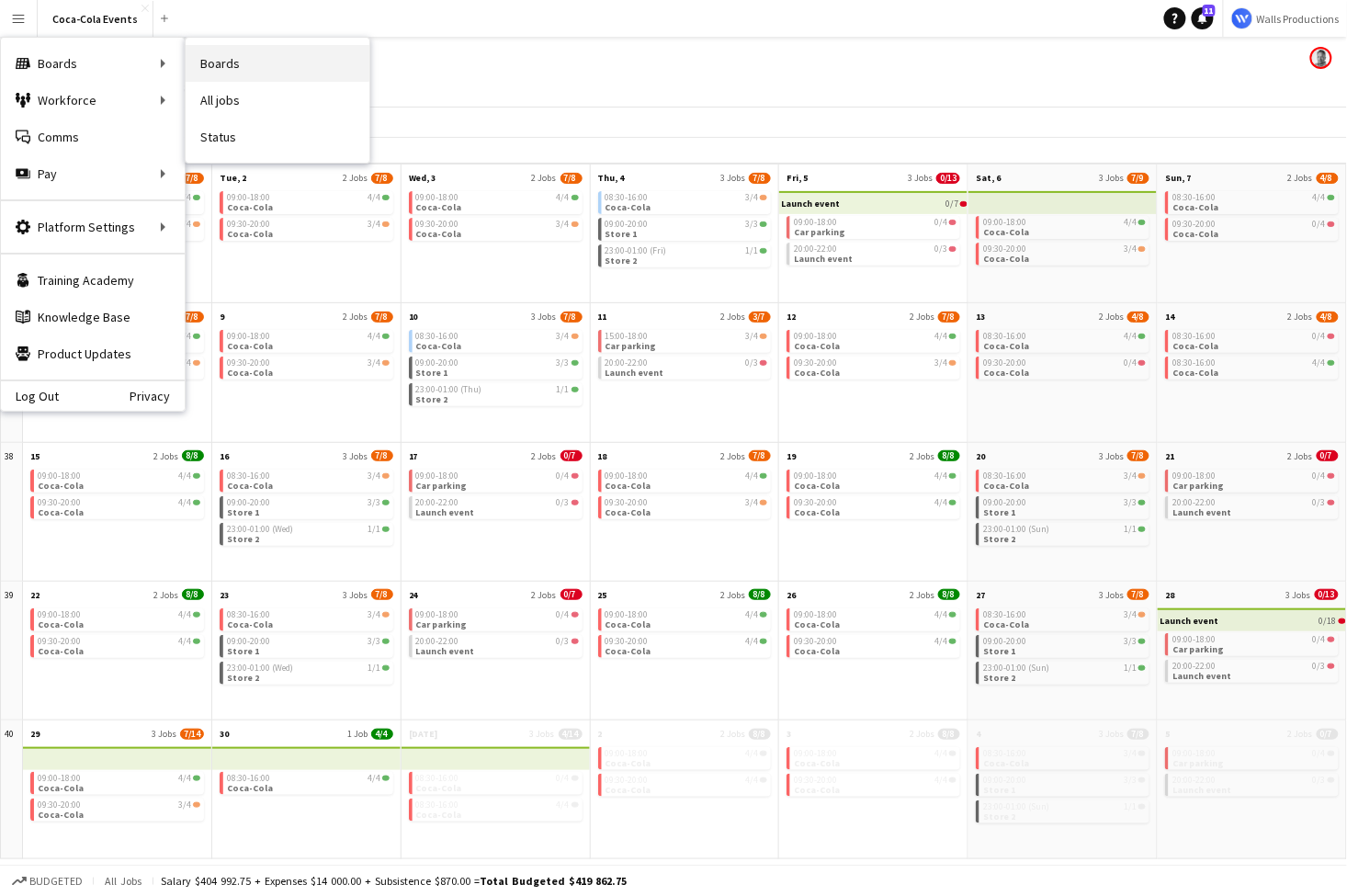
click at [241, 70] on link "Boards" at bounding box center [278, 63] width 184 height 37
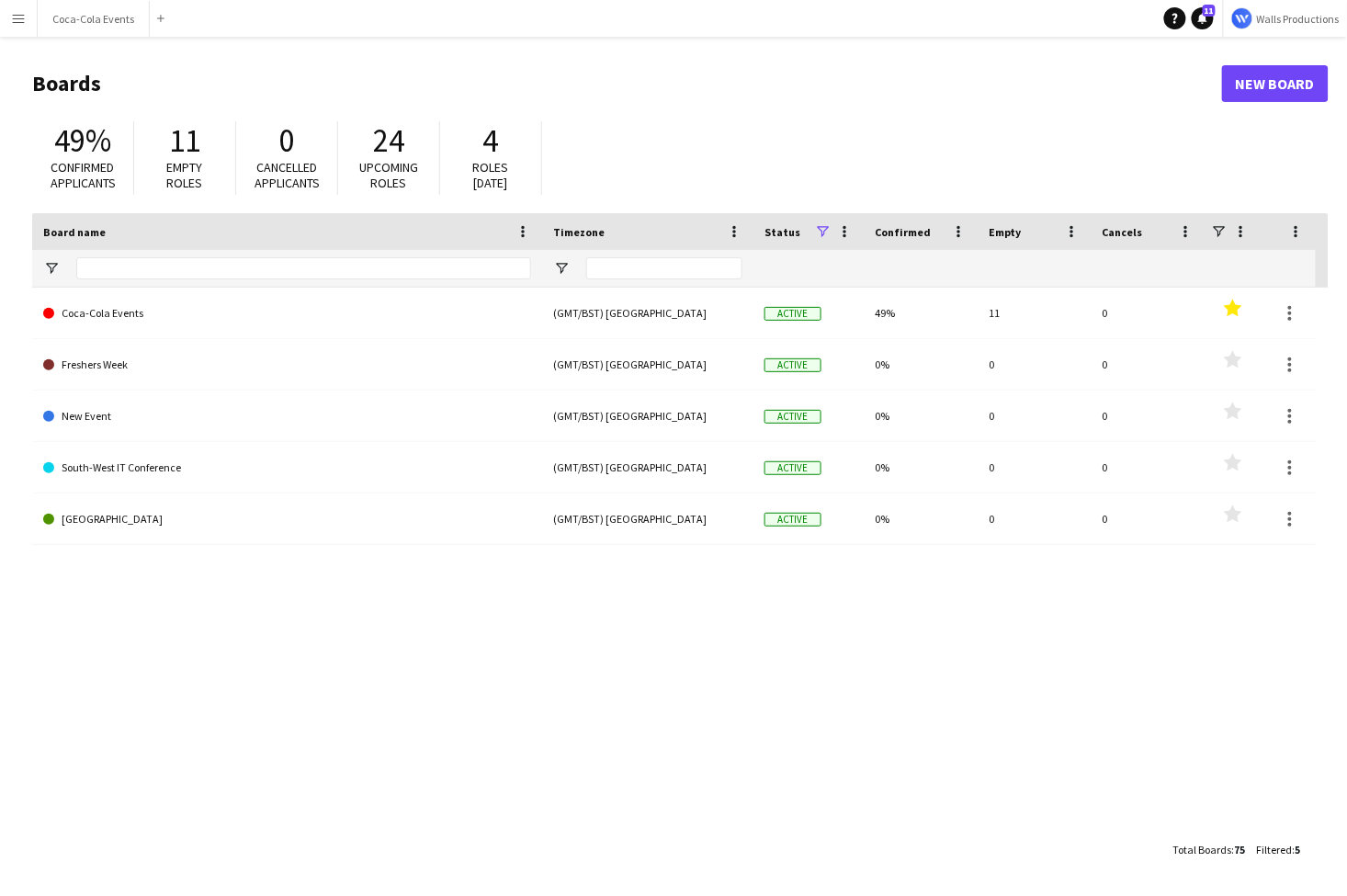
click at [15, 20] on app-icon "Menu" at bounding box center [18, 18] width 15 height 15
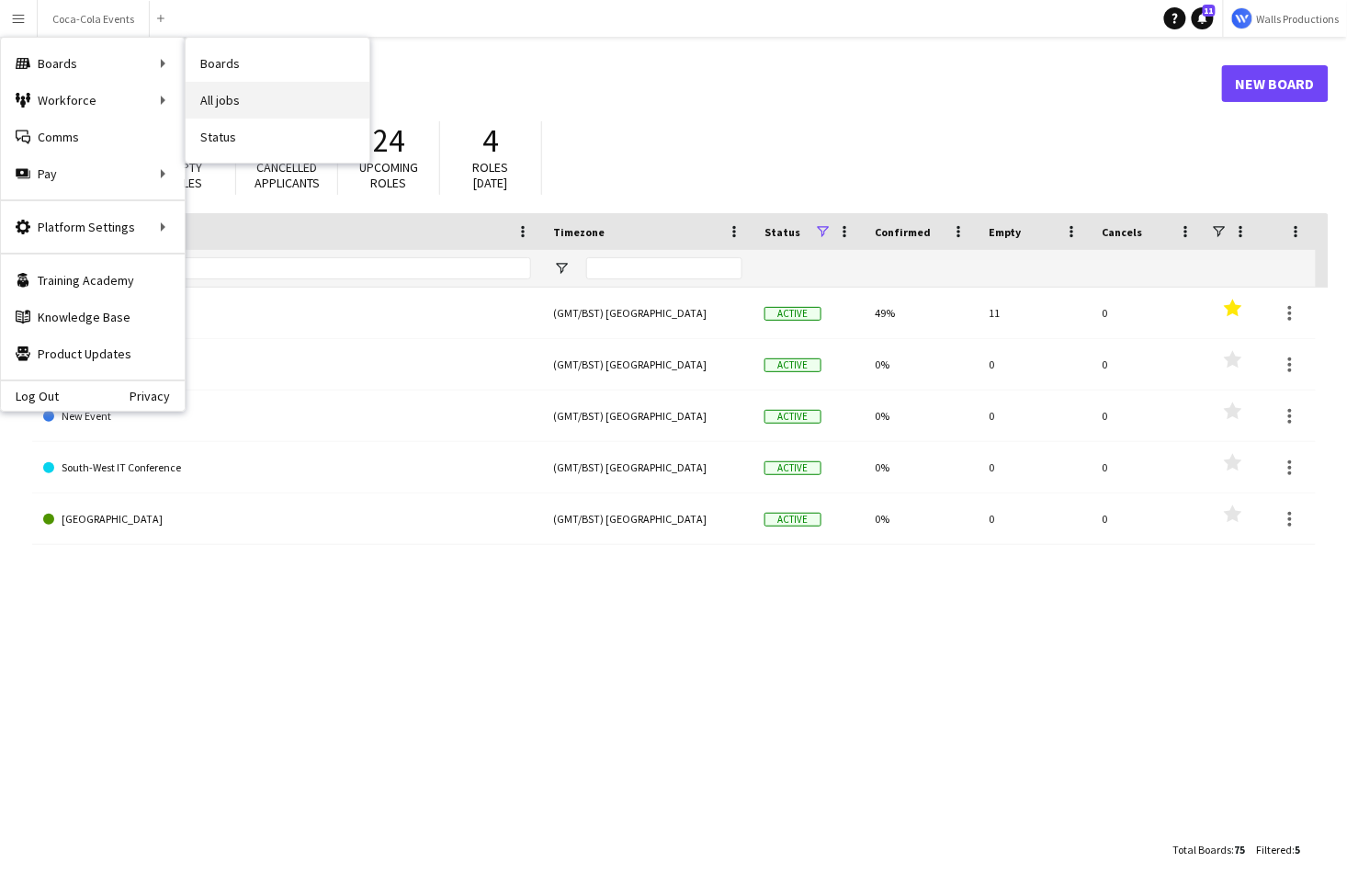
click at [227, 103] on link "All jobs" at bounding box center [278, 99] width 184 height 37
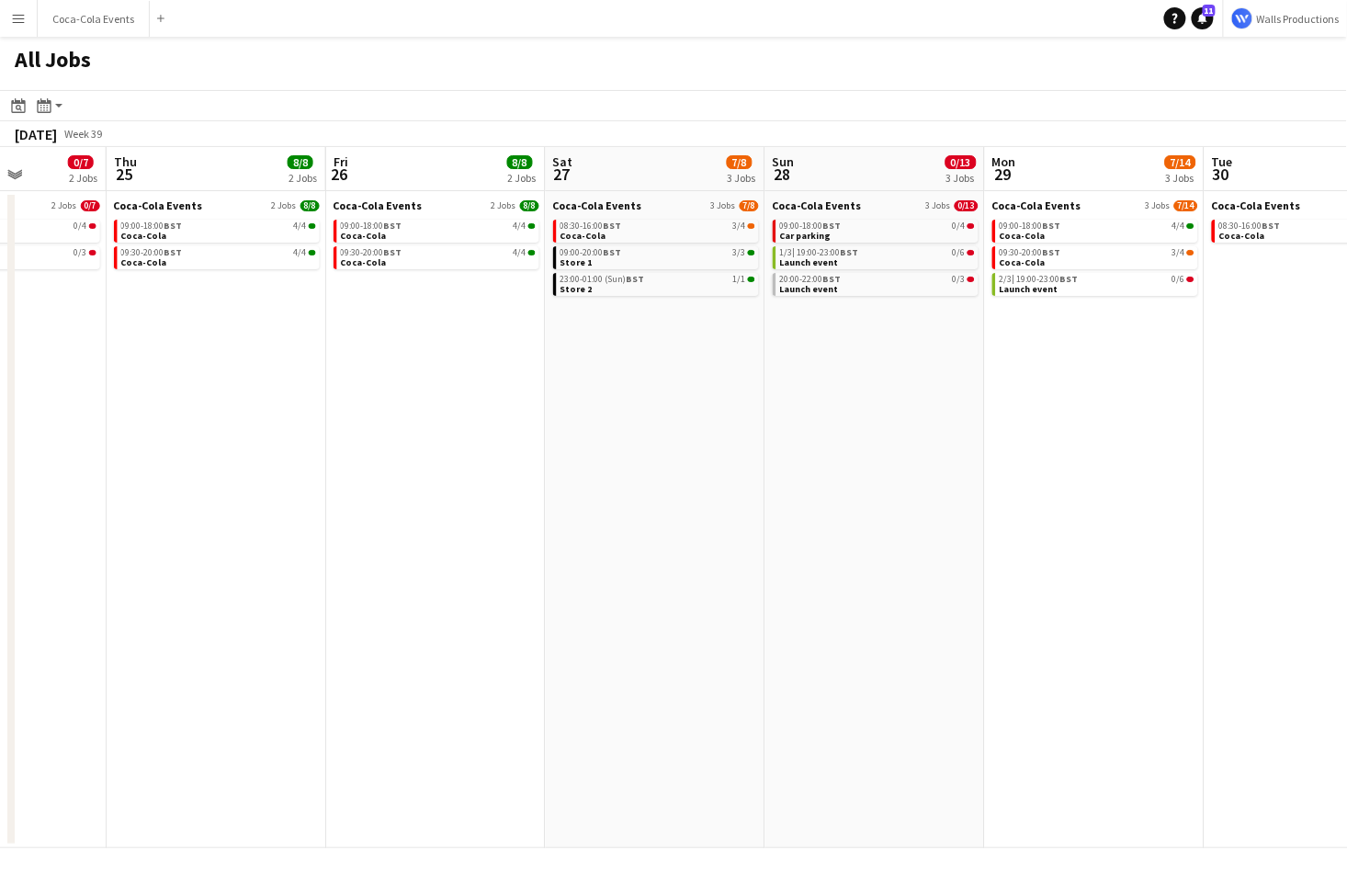
scroll to position [0, 484]
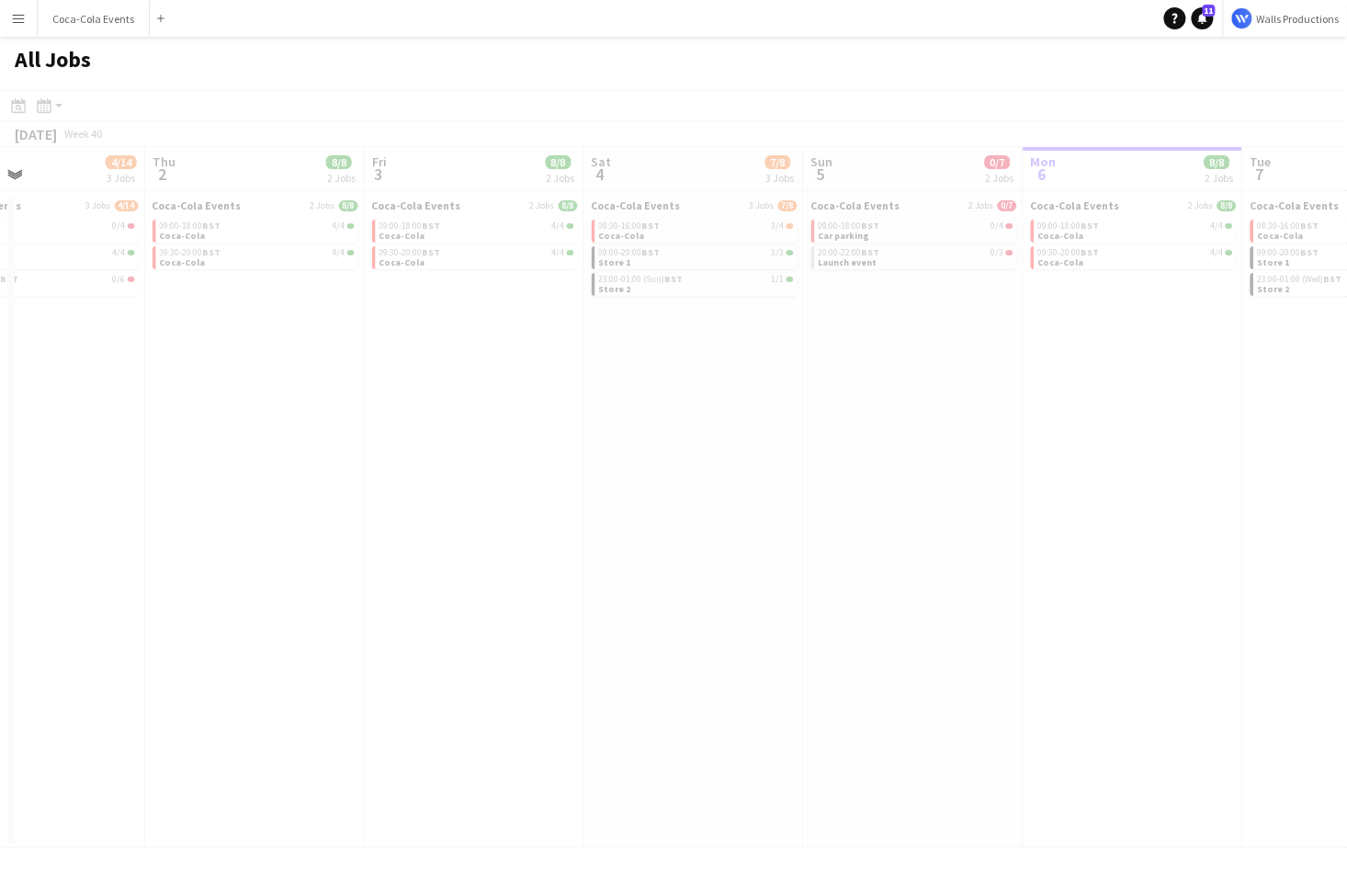
scroll to position [0, 463]
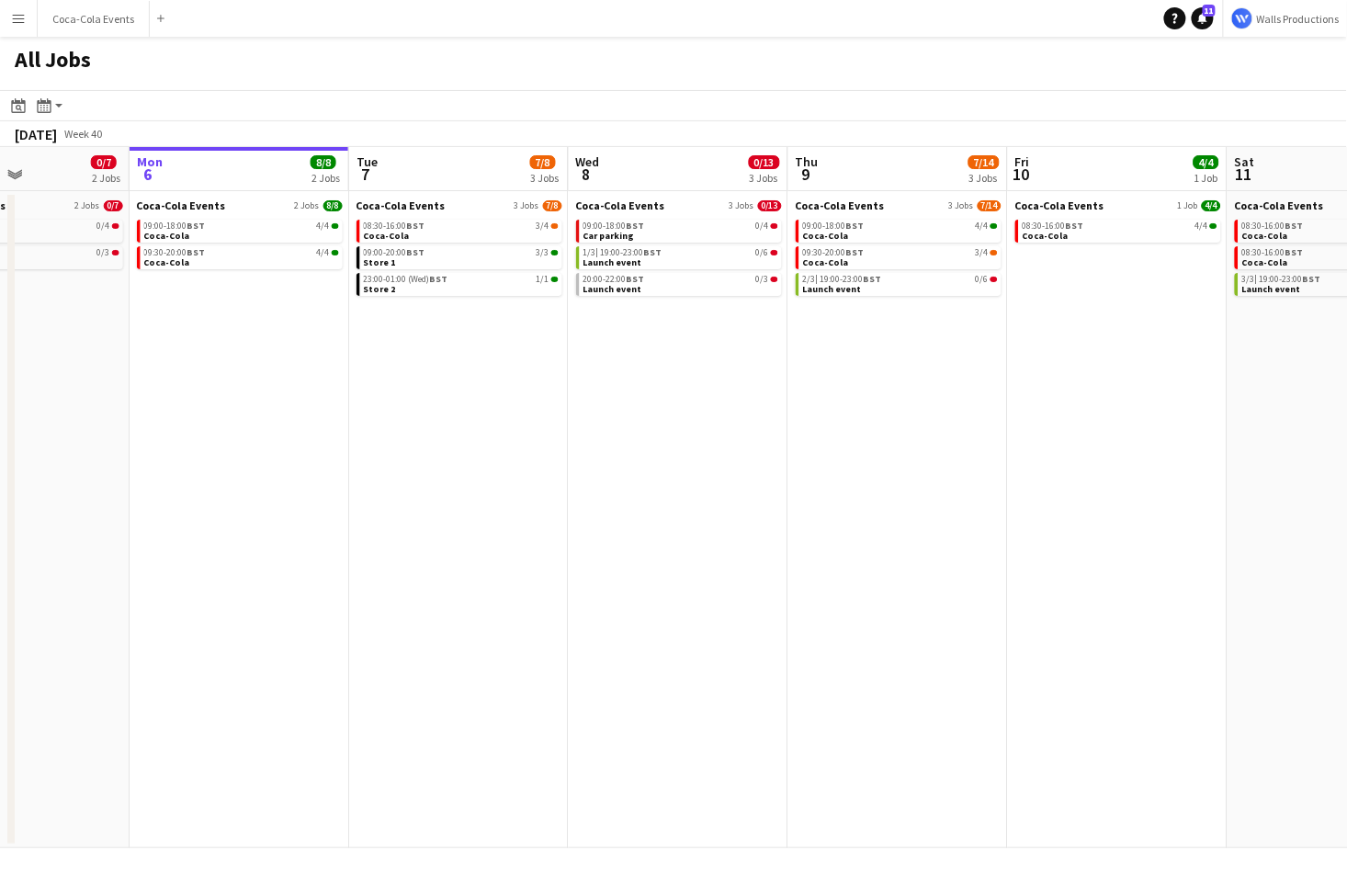
scroll to position [0, 531]
click at [79, 15] on button "Coca-Cola Events Close" at bounding box center [94, 19] width 112 height 36
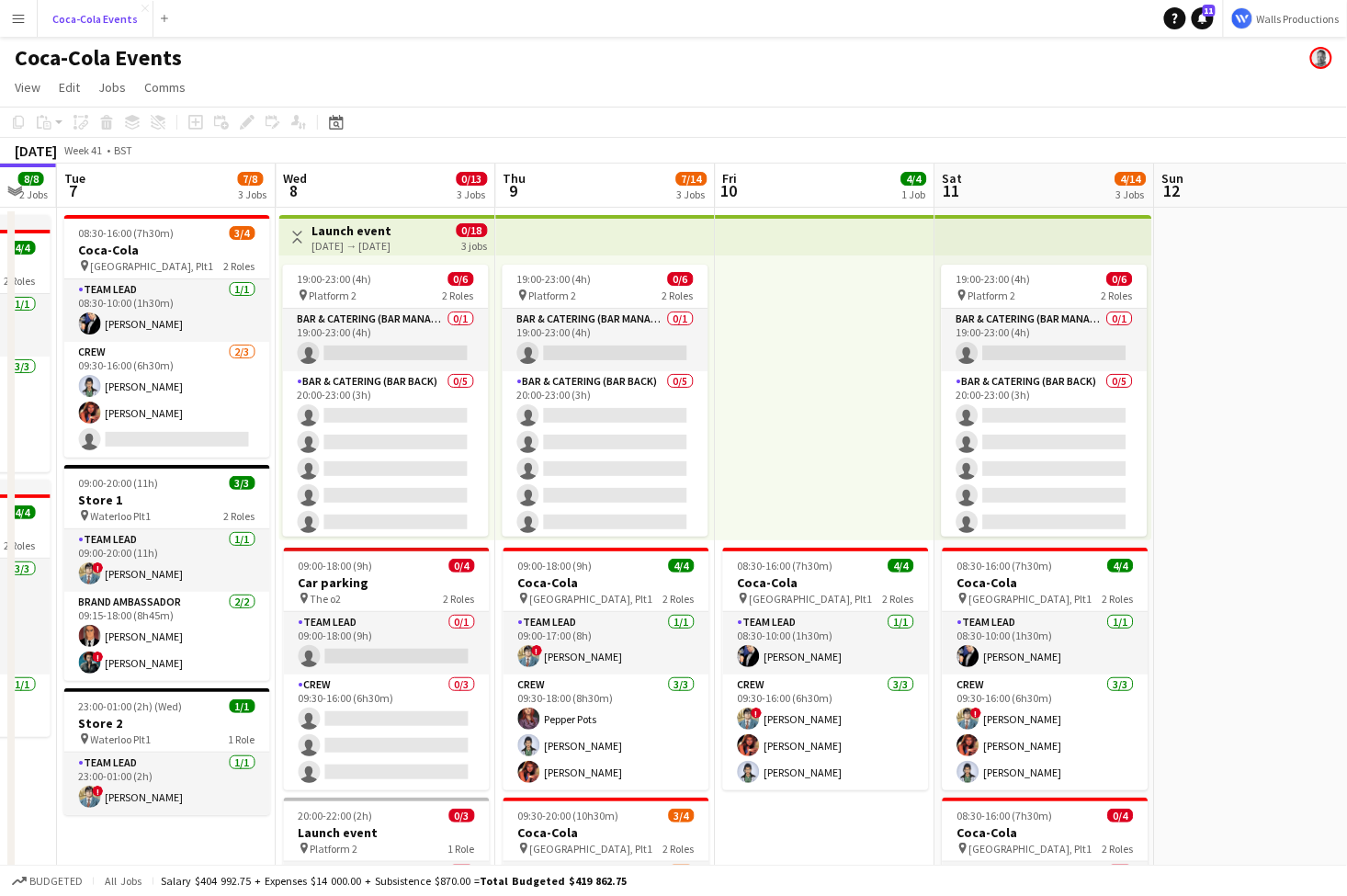
scroll to position [0, 850]
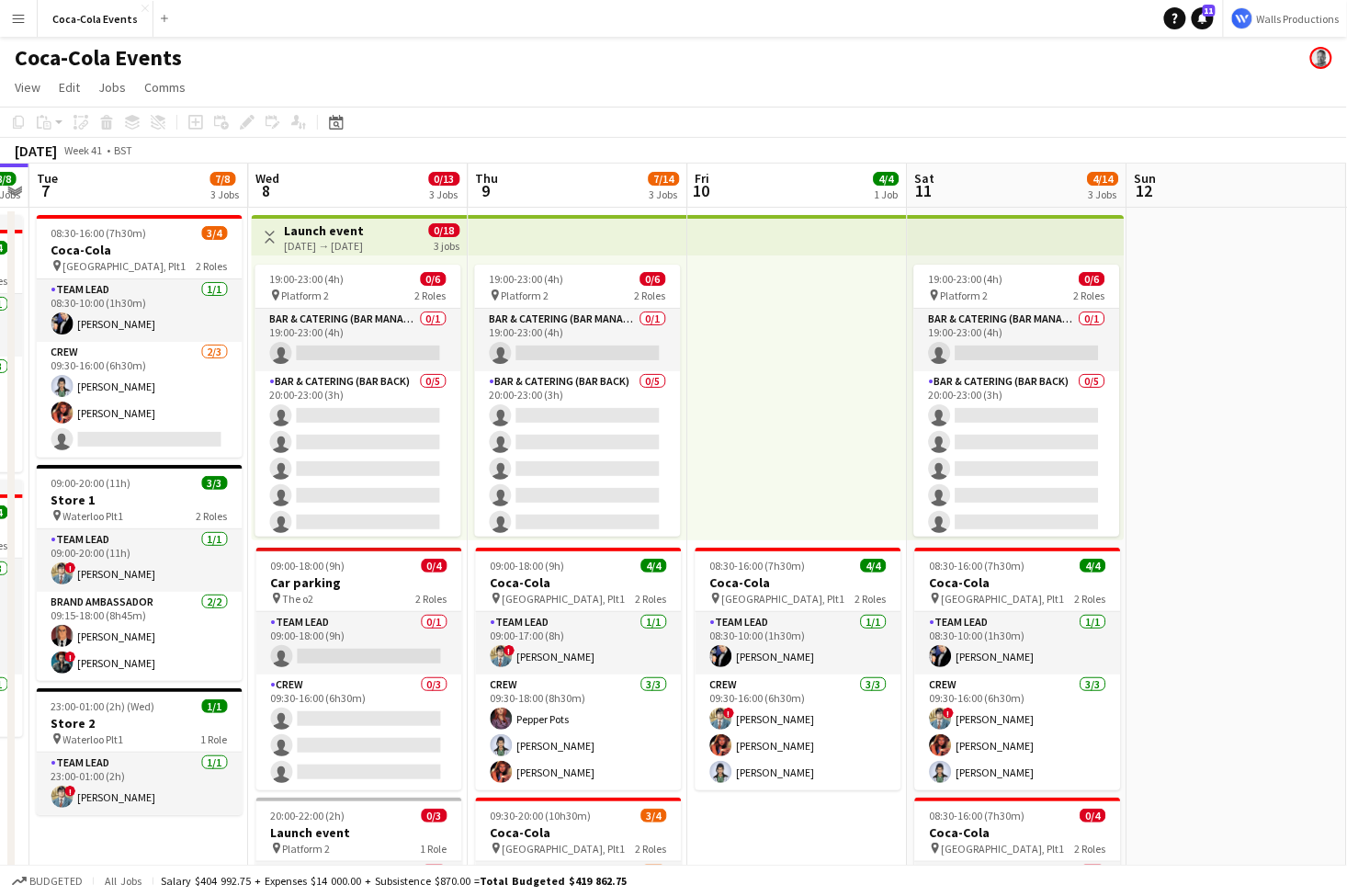
click at [331, 234] on h3 "Launch event" at bounding box center [324, 231] width 80 height 17
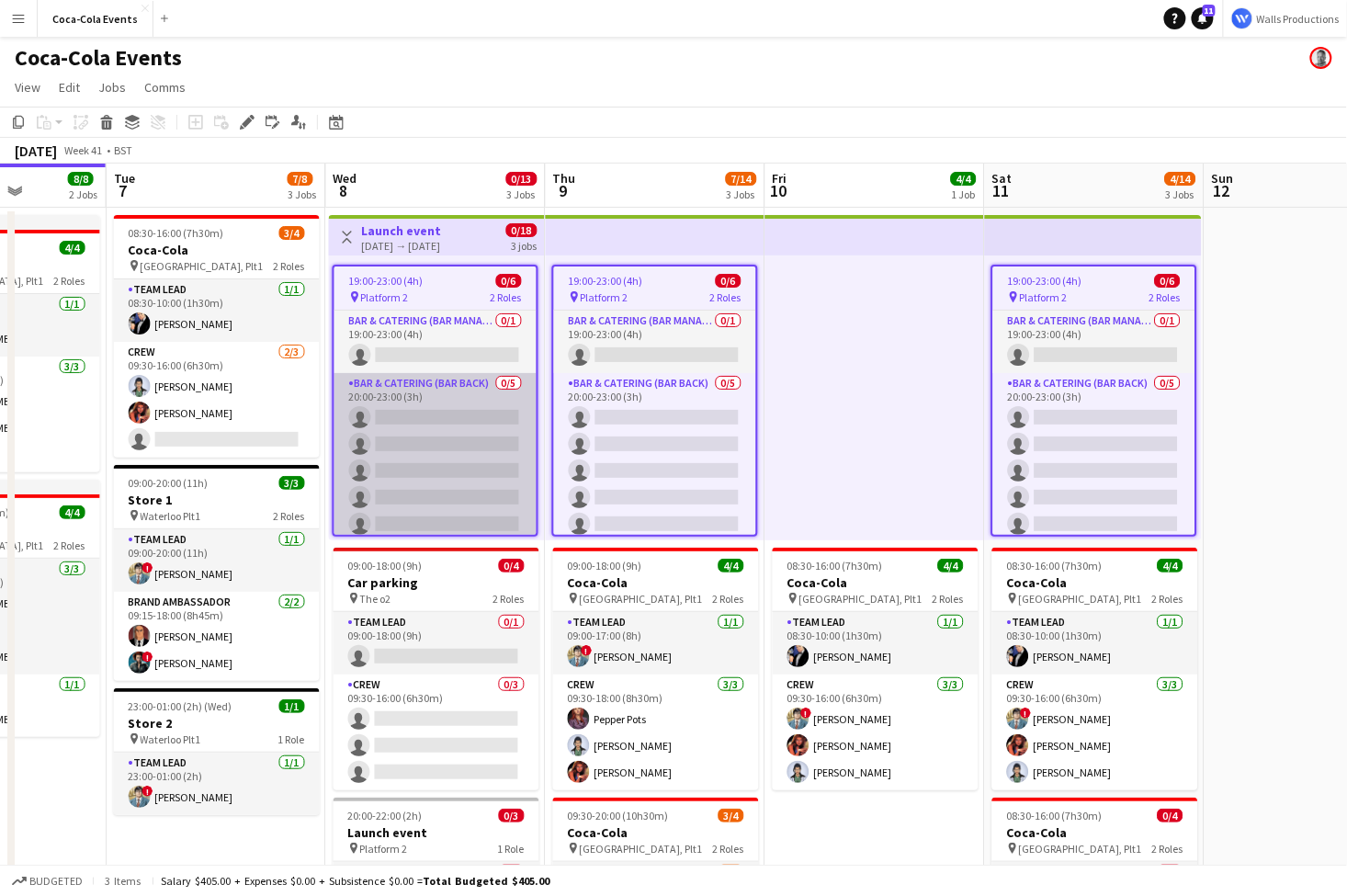
scroll to position [0, 710]
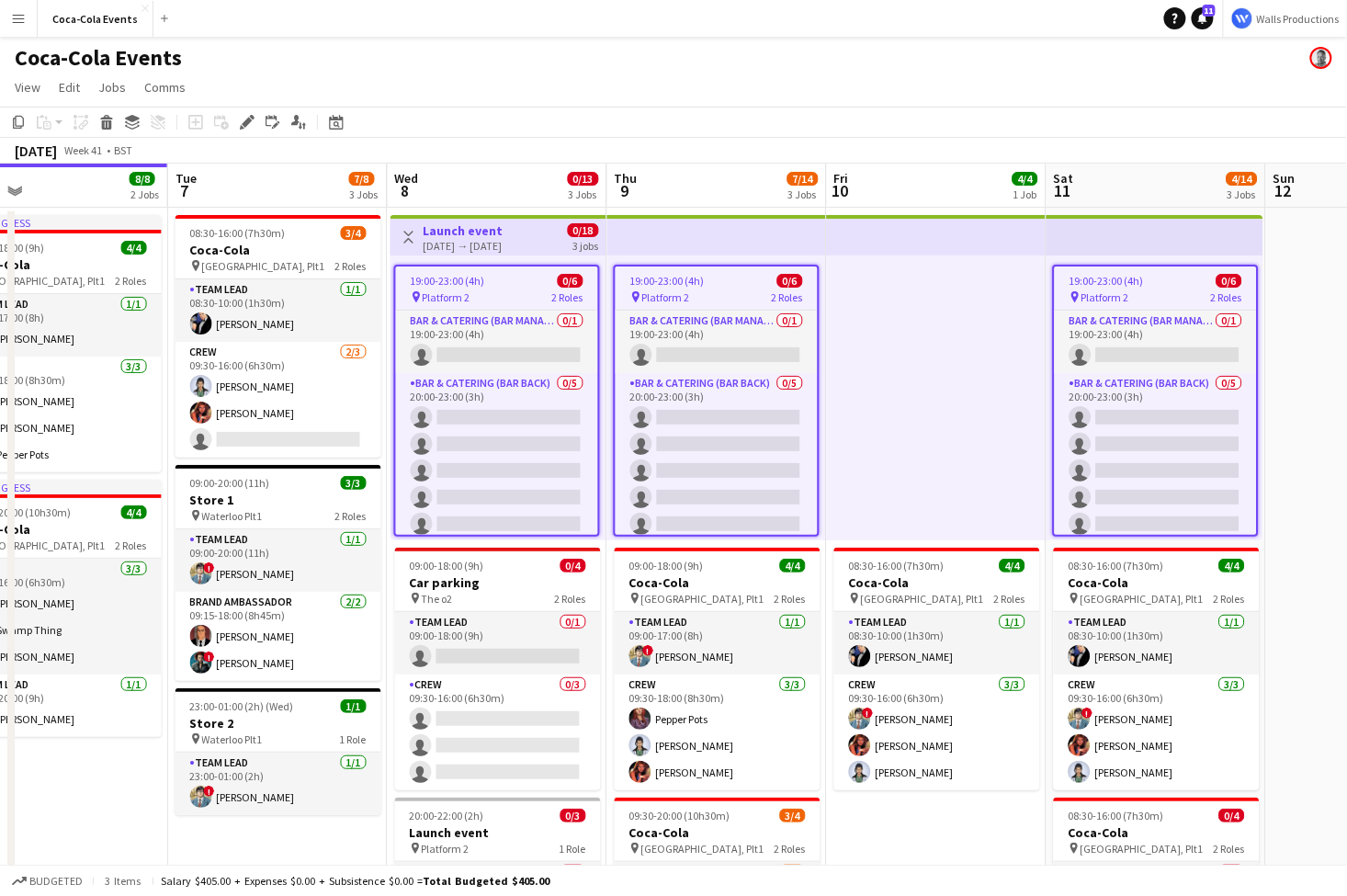
click at [16, 21] on app-icon "Menu" at bounding box center [18, 18] width 15 height 15
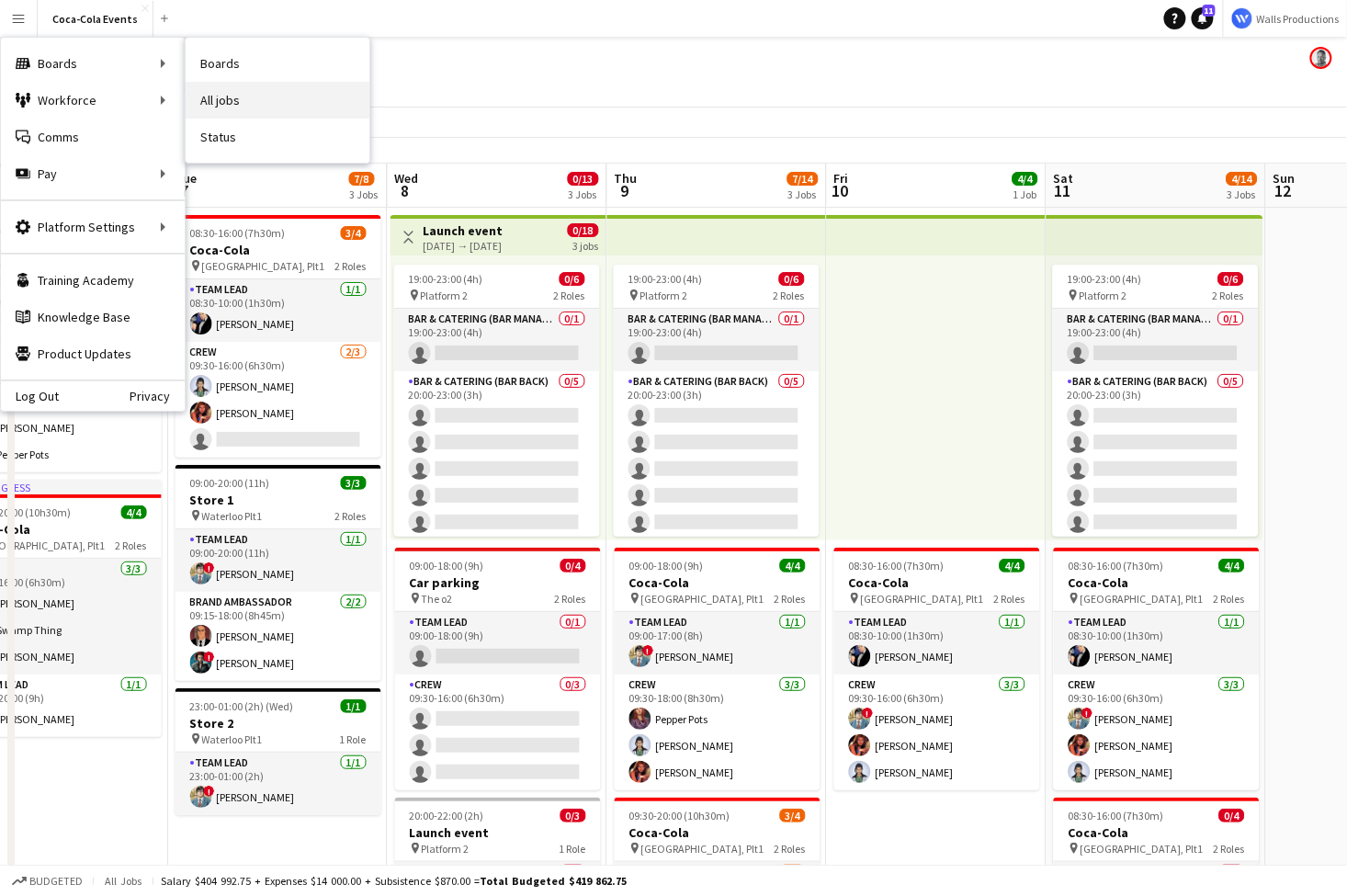
click at [235, 102] on link "All jobs" at bounding box center [278, 99] width 184 height 37
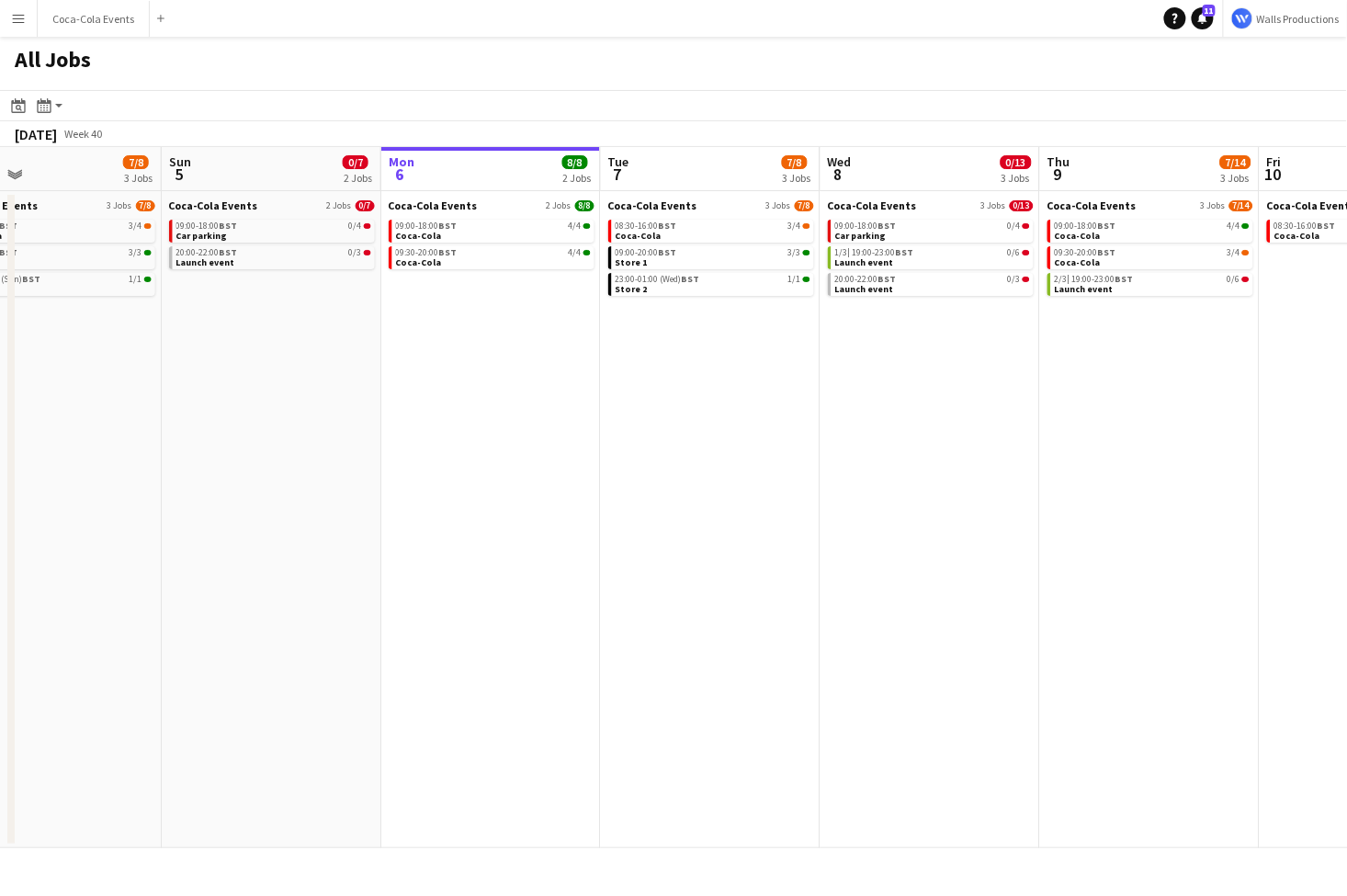
scroll to position [0, 493]
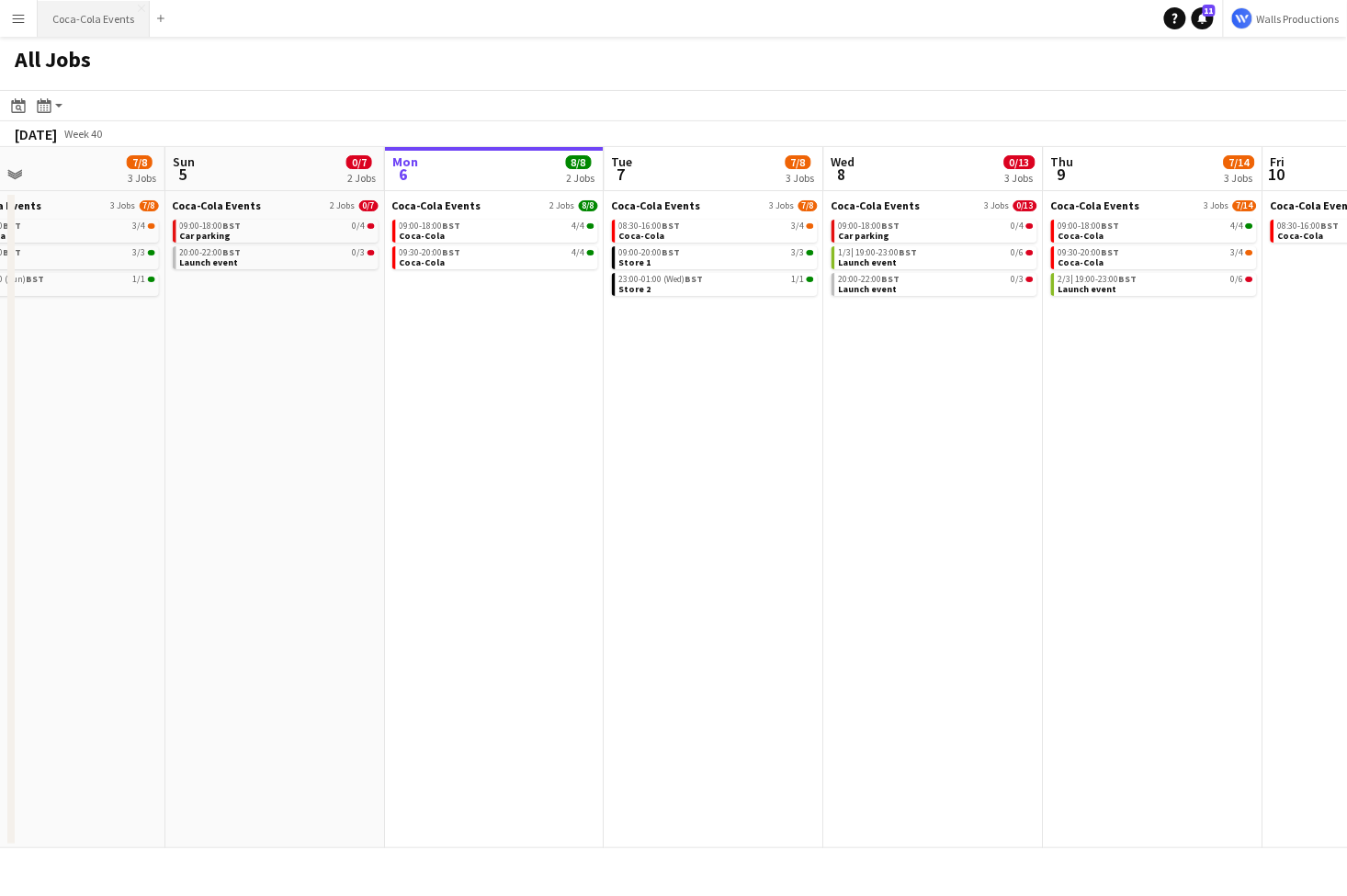
click at [83, 18] on button "Coca-Cola Events Close" at bounding box center [94, 19] width 112 height 36
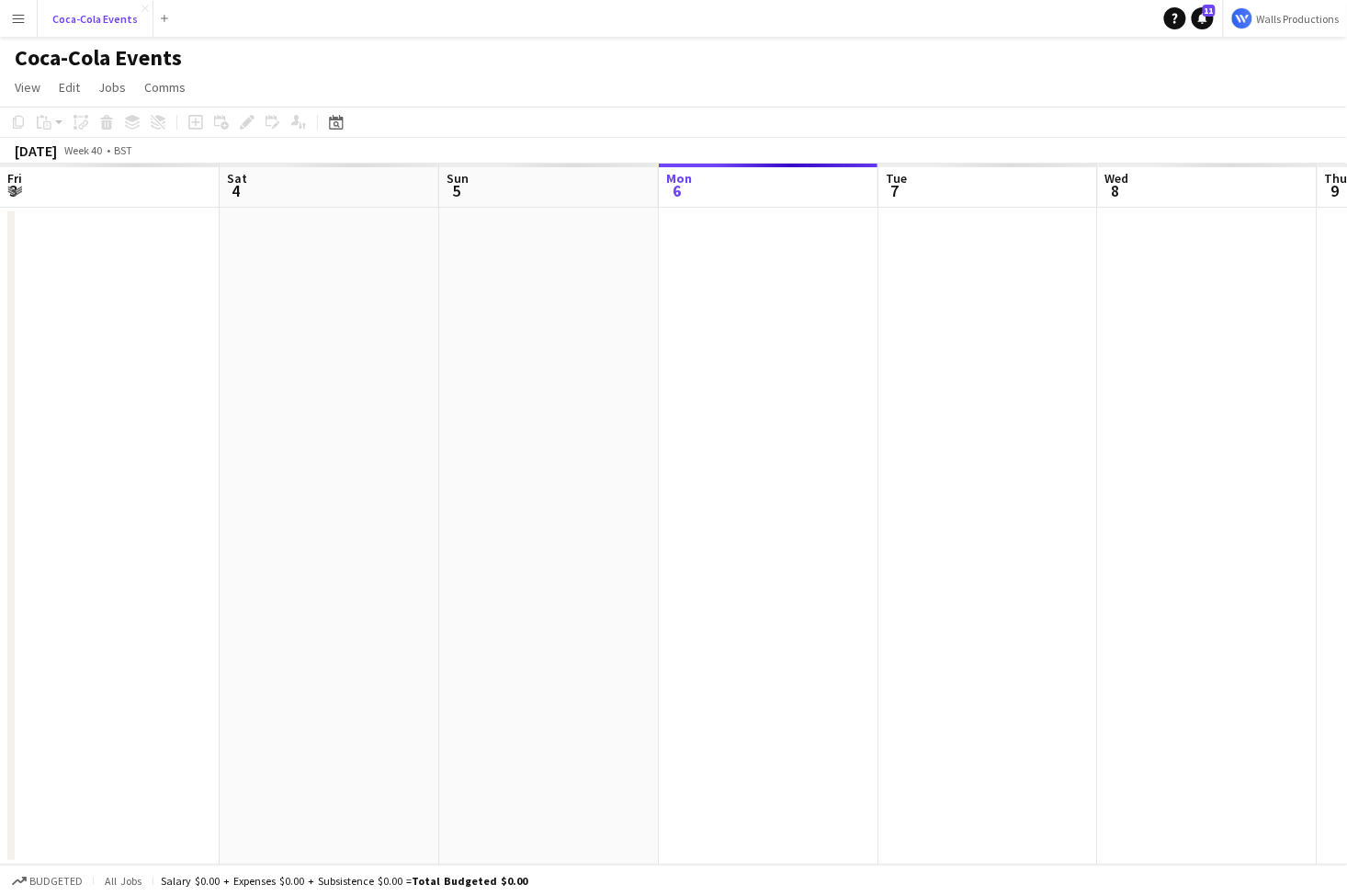
scroll to position [0, 440]
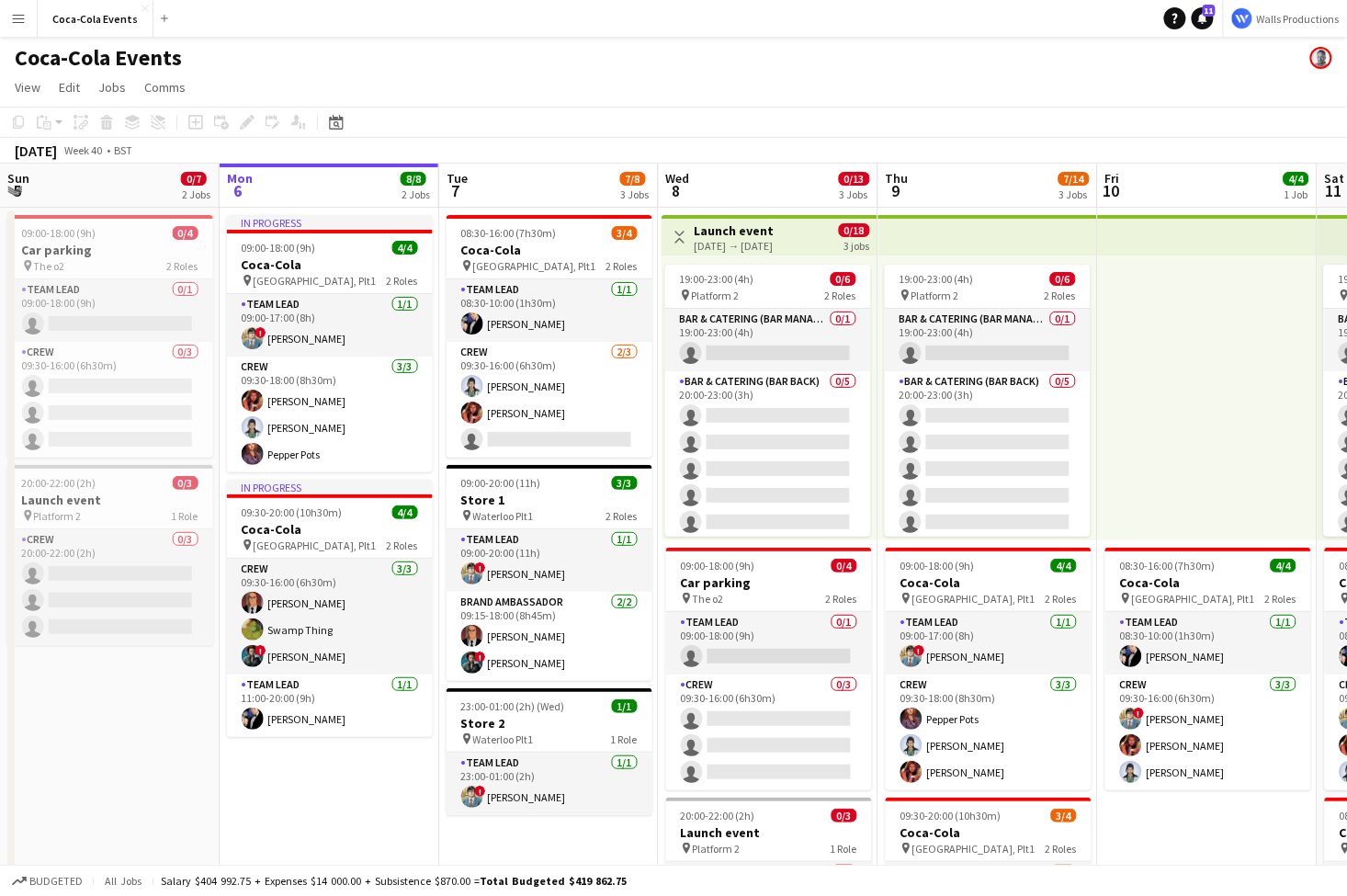
click at [734, 232] on h3 "Launch event" at bounding box center [734, 231] width 80 height 17
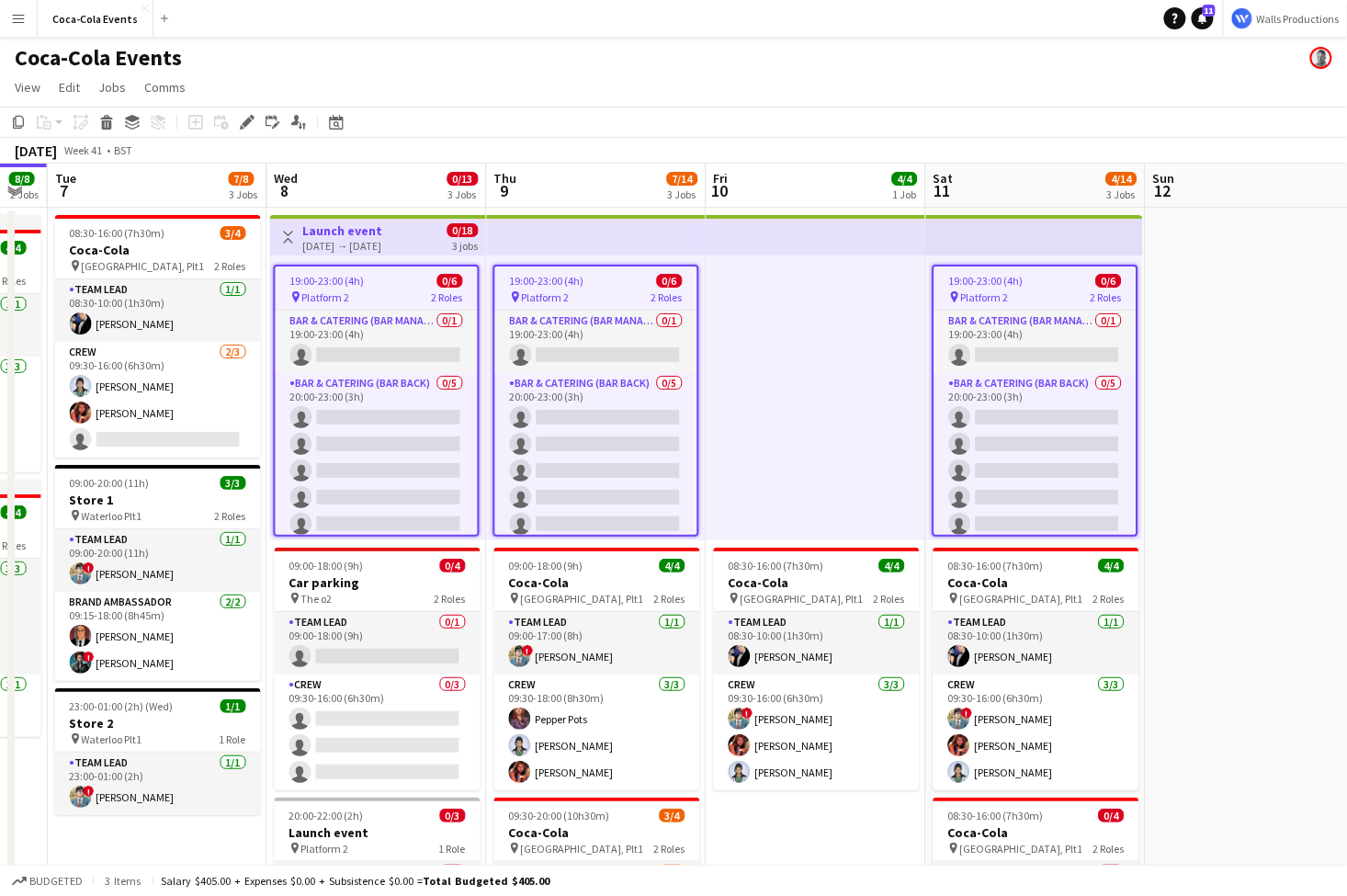
scroll to position [0, 833]
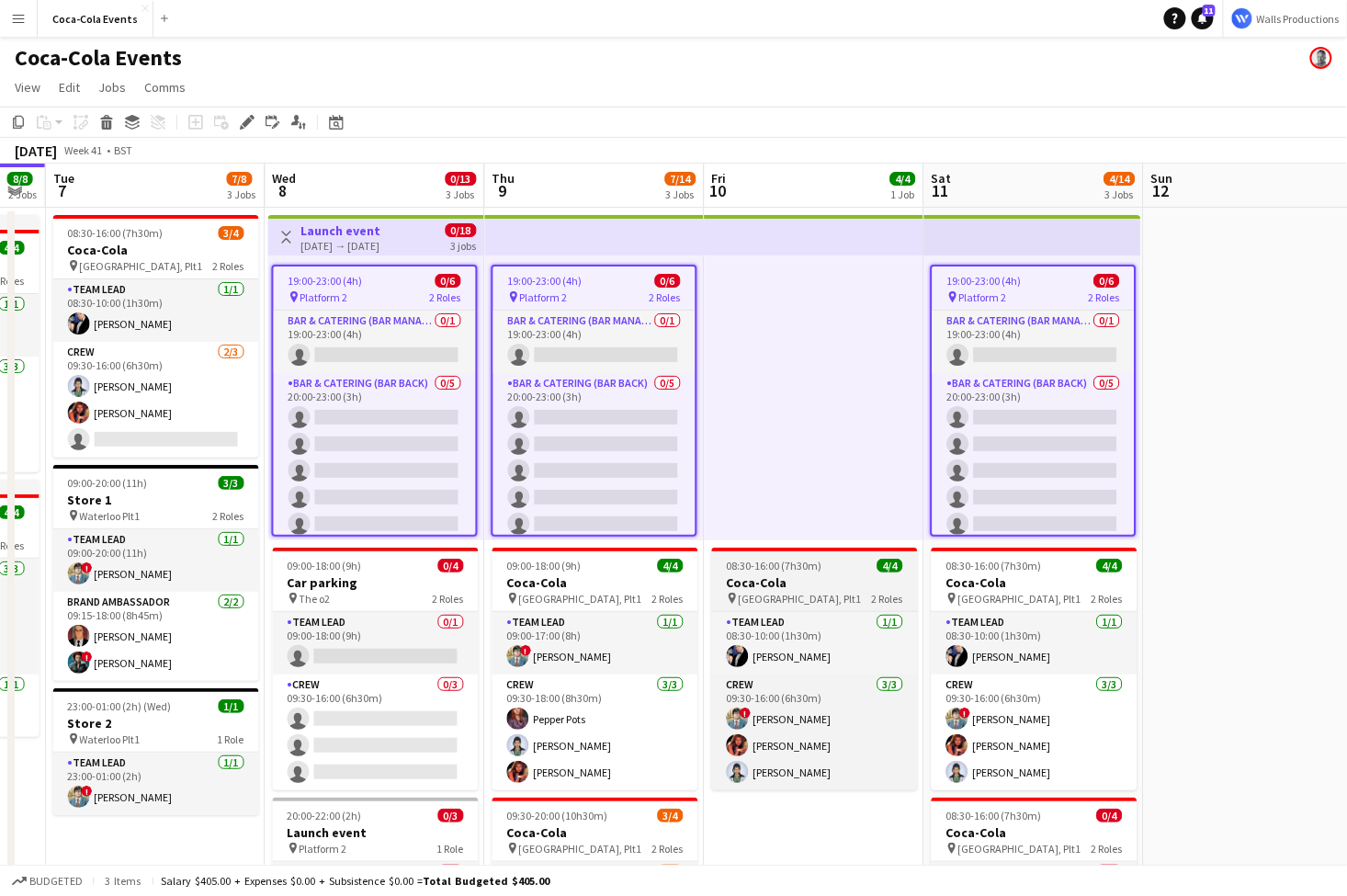
click at [809, 589] on h3 "Coca-Cola" at bounding box center [815, 582] width 206 height 17
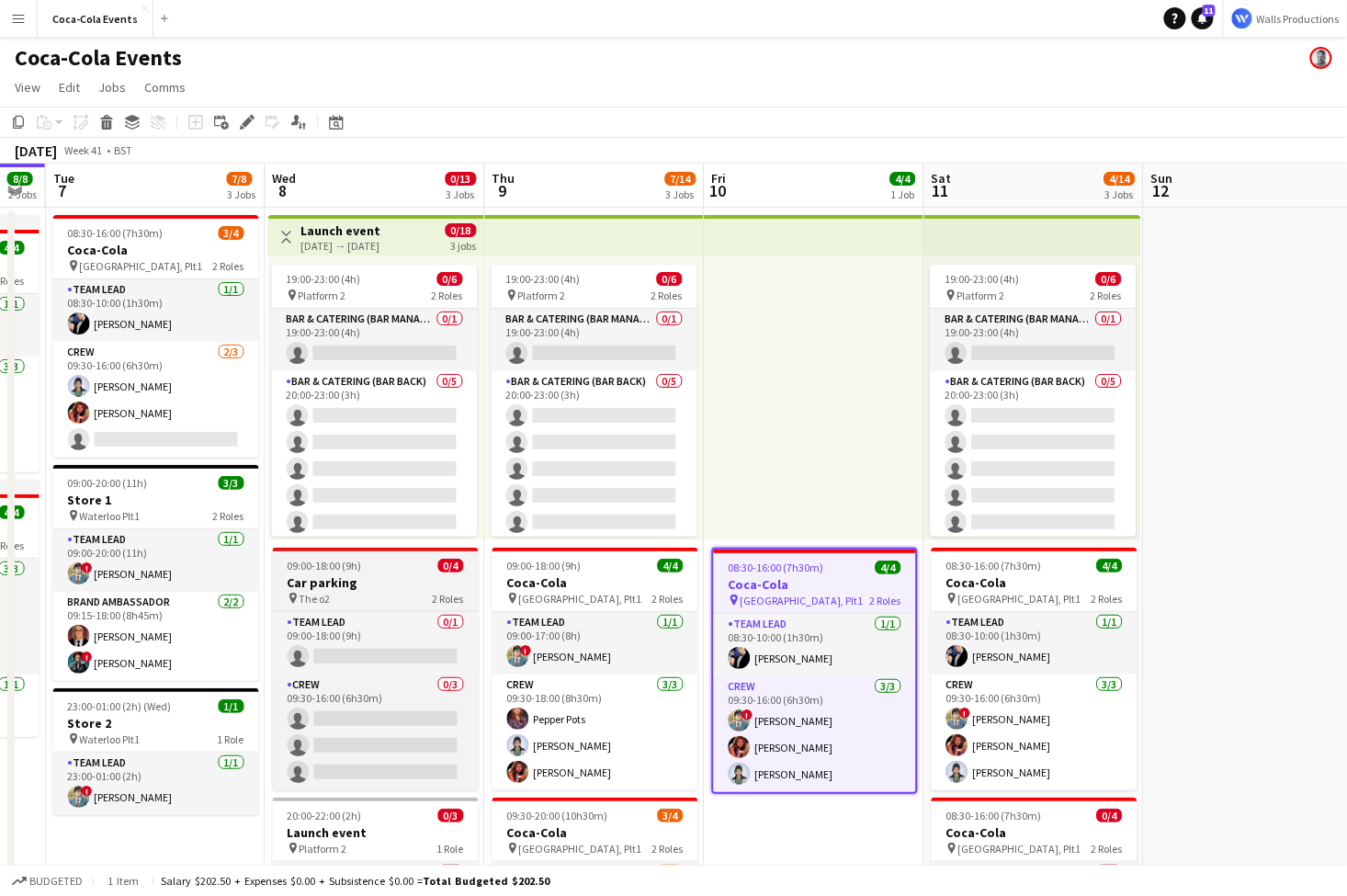
click at [389, 586] on h3 "Car parking" at bounding box center [375, 582] width 206 height 17
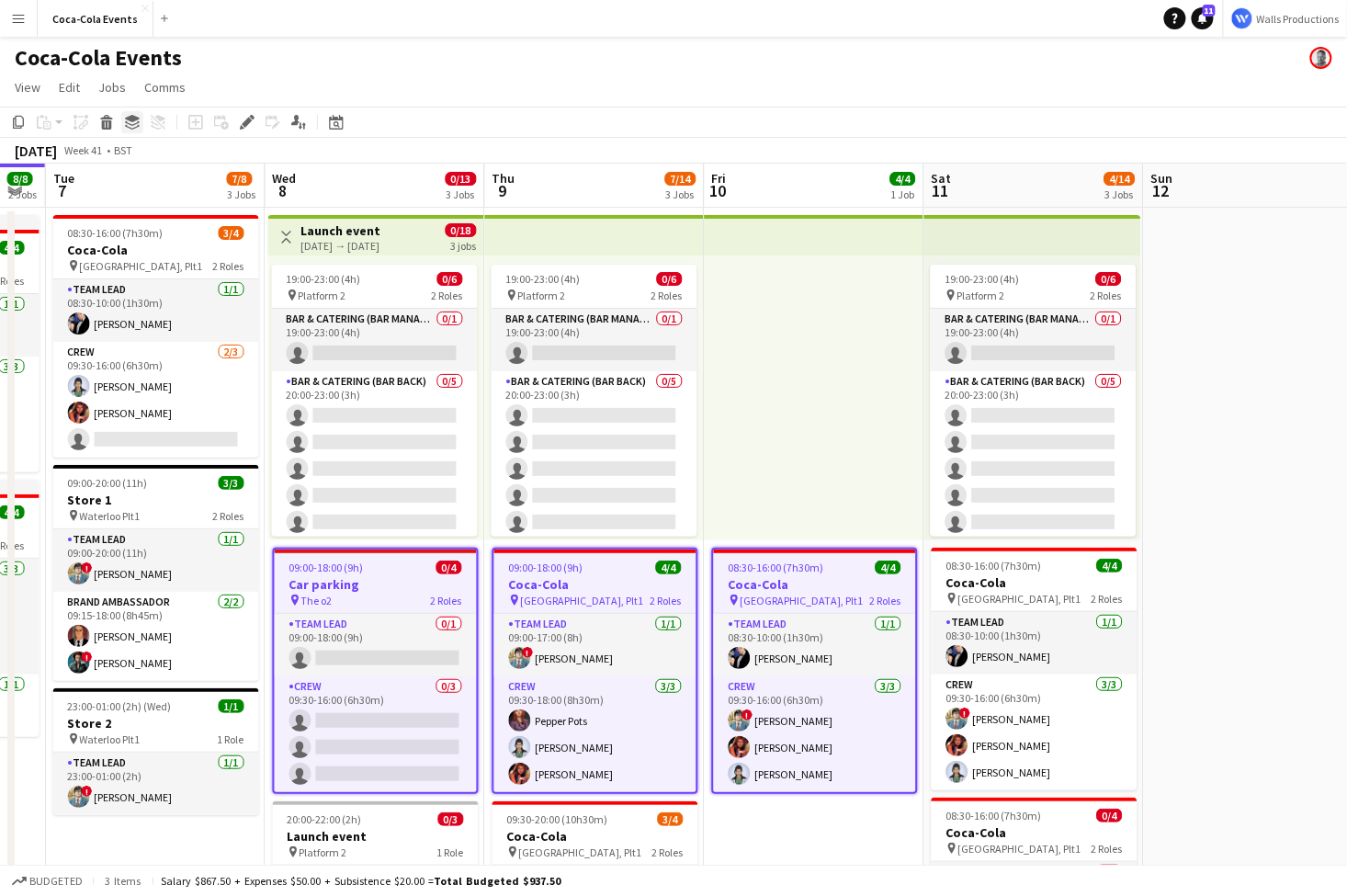
click at [131, 121] on icon at bounding box center [132, 117] width 15 height 7
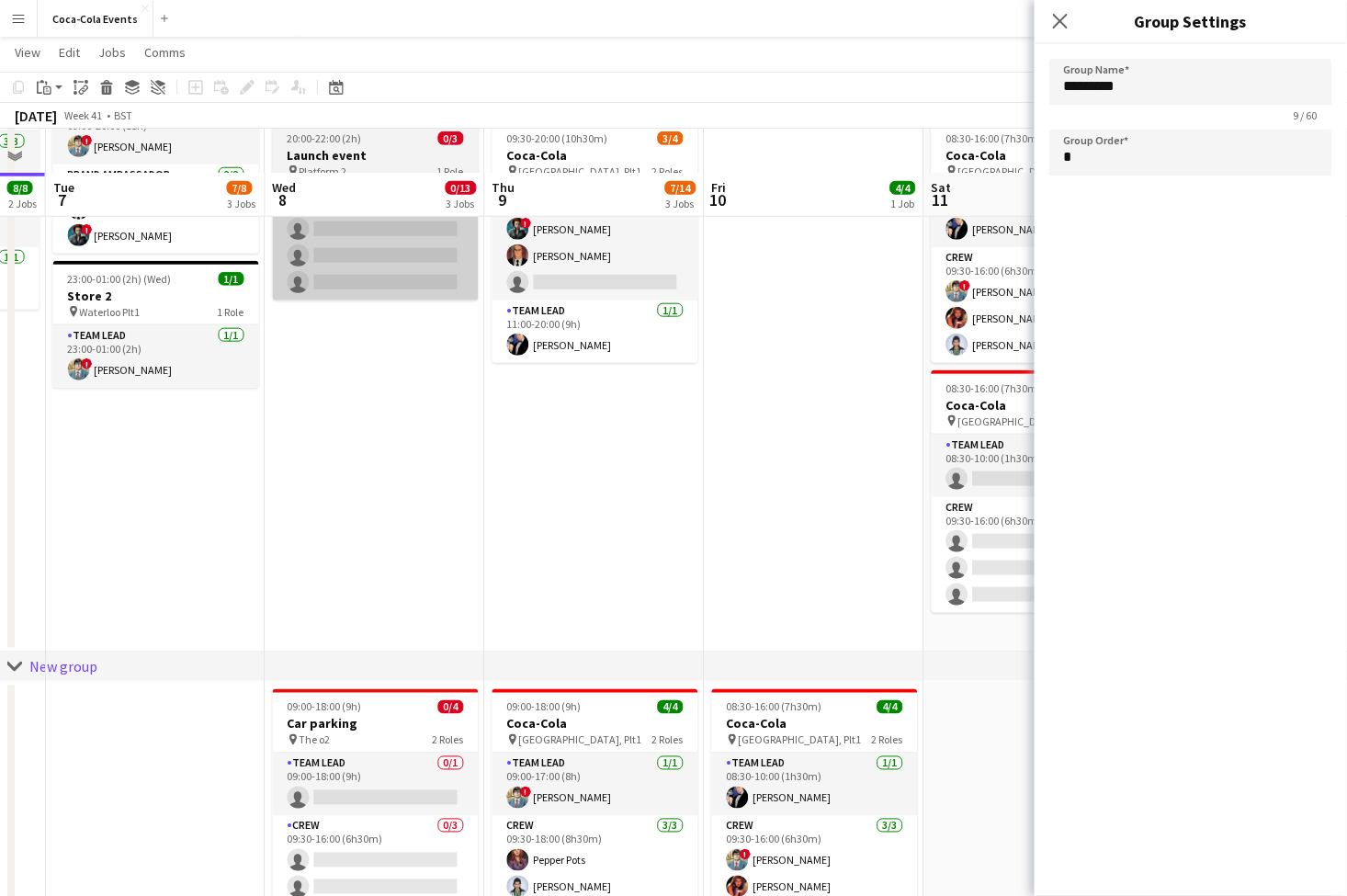
scroll to position [530, 0]
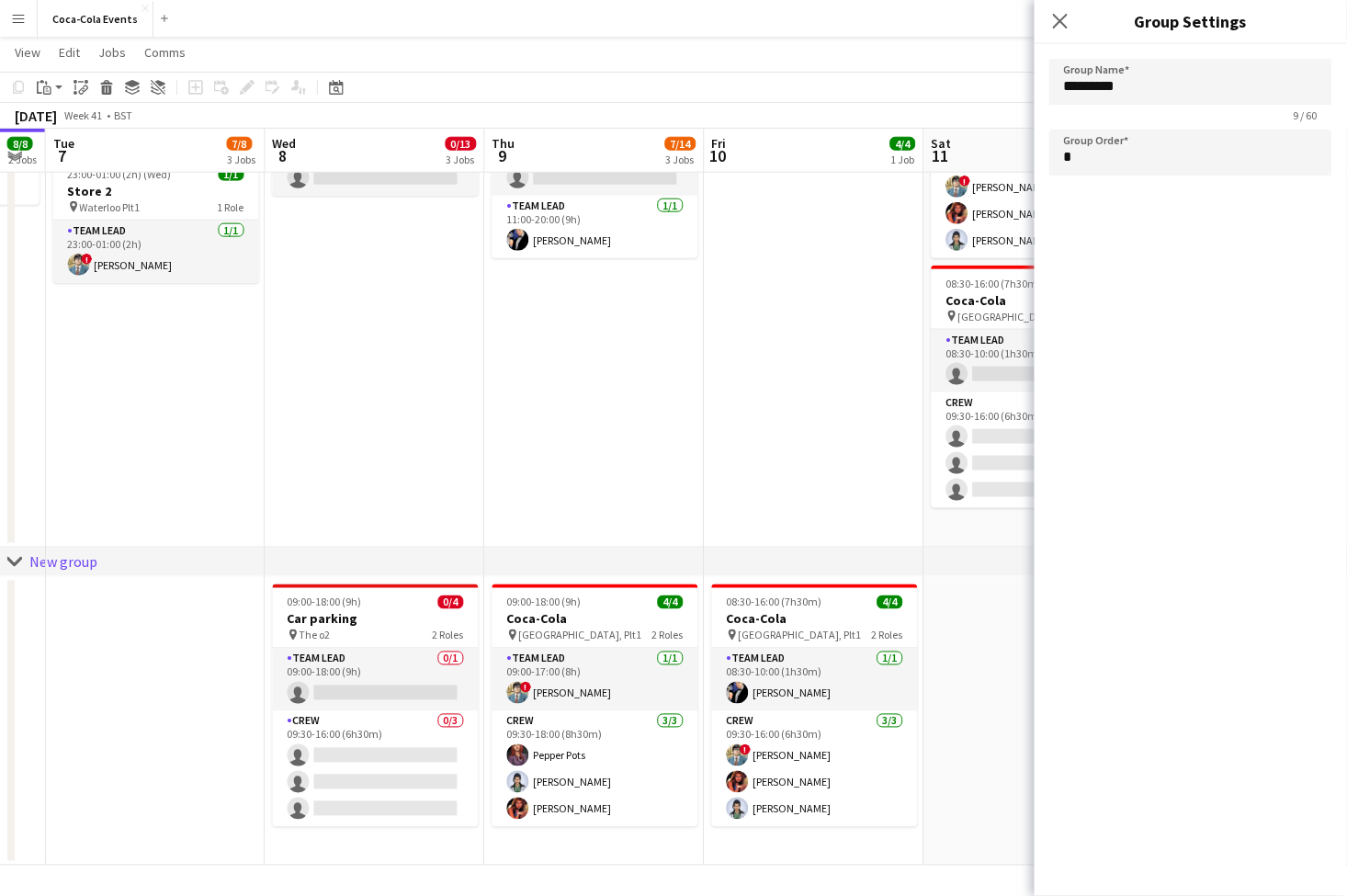
click at [12, 624] on div at bounding box center [10, 721] width 7 height 280
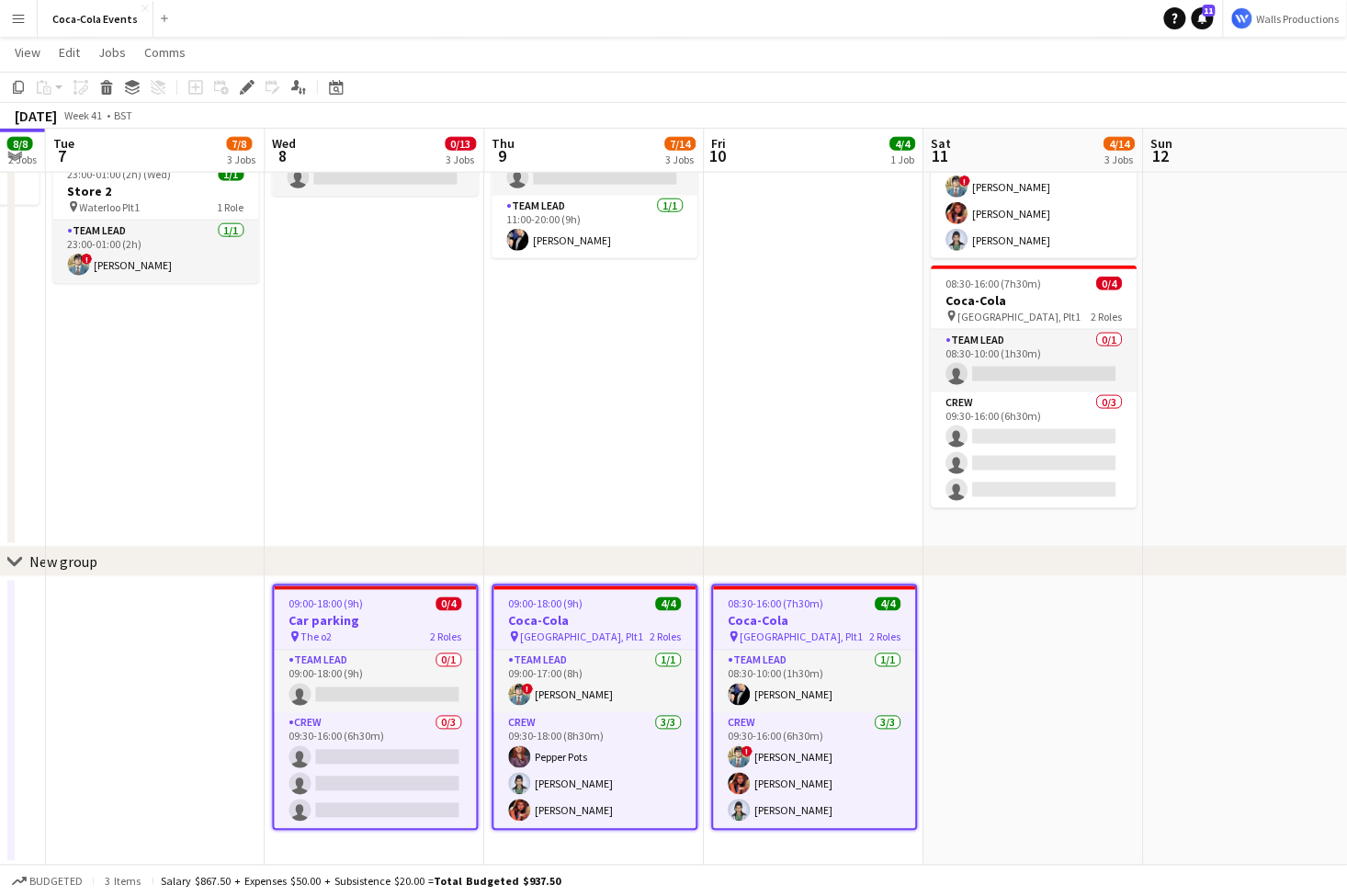
click at [172, 560] on div "chevron-right New group" at bounding box center [674, 563] width 1347 height 30
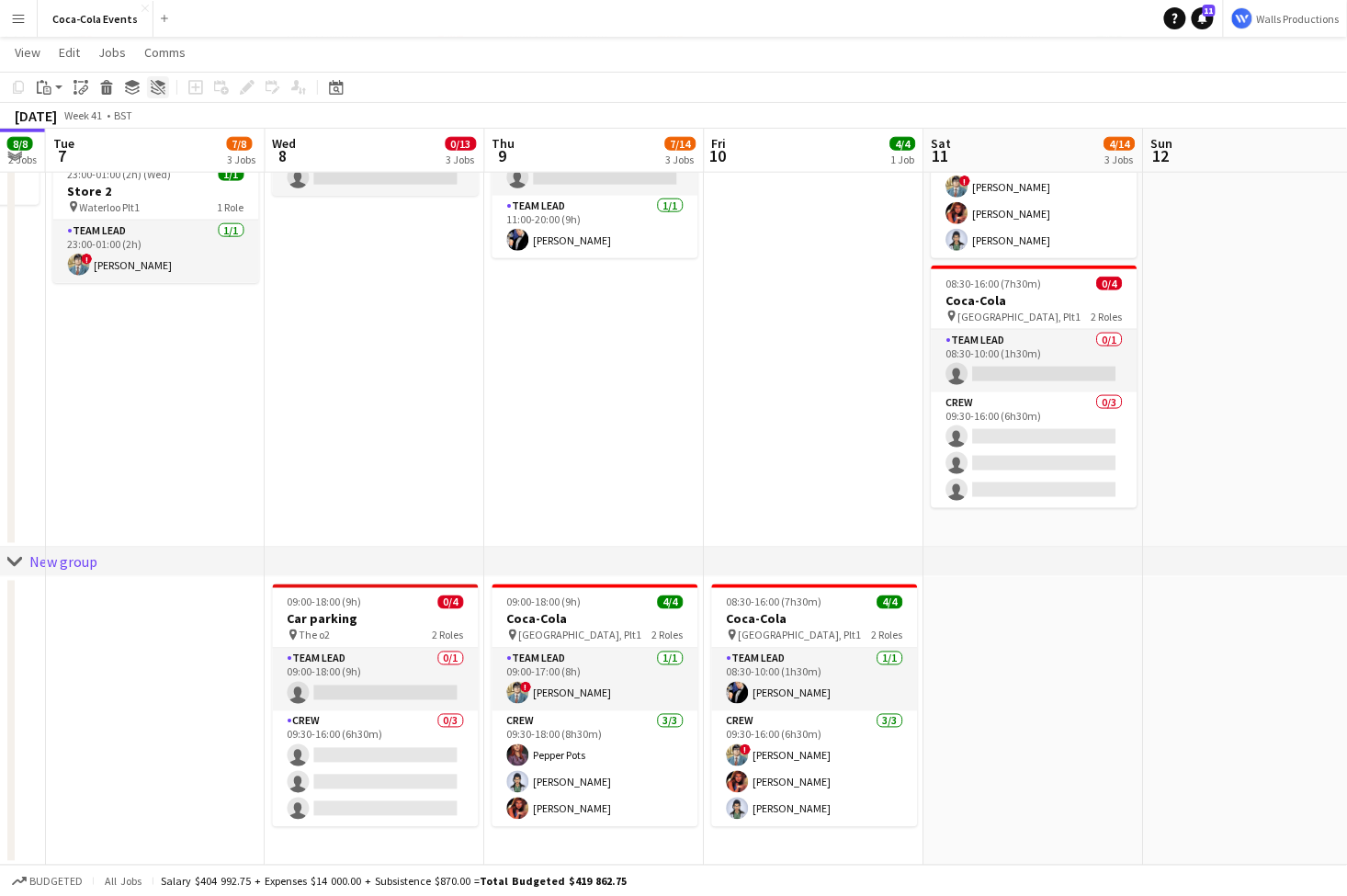
click at [159, 80] on icon "Ungroup" at bounding box center [158, 87] width 15 height 15
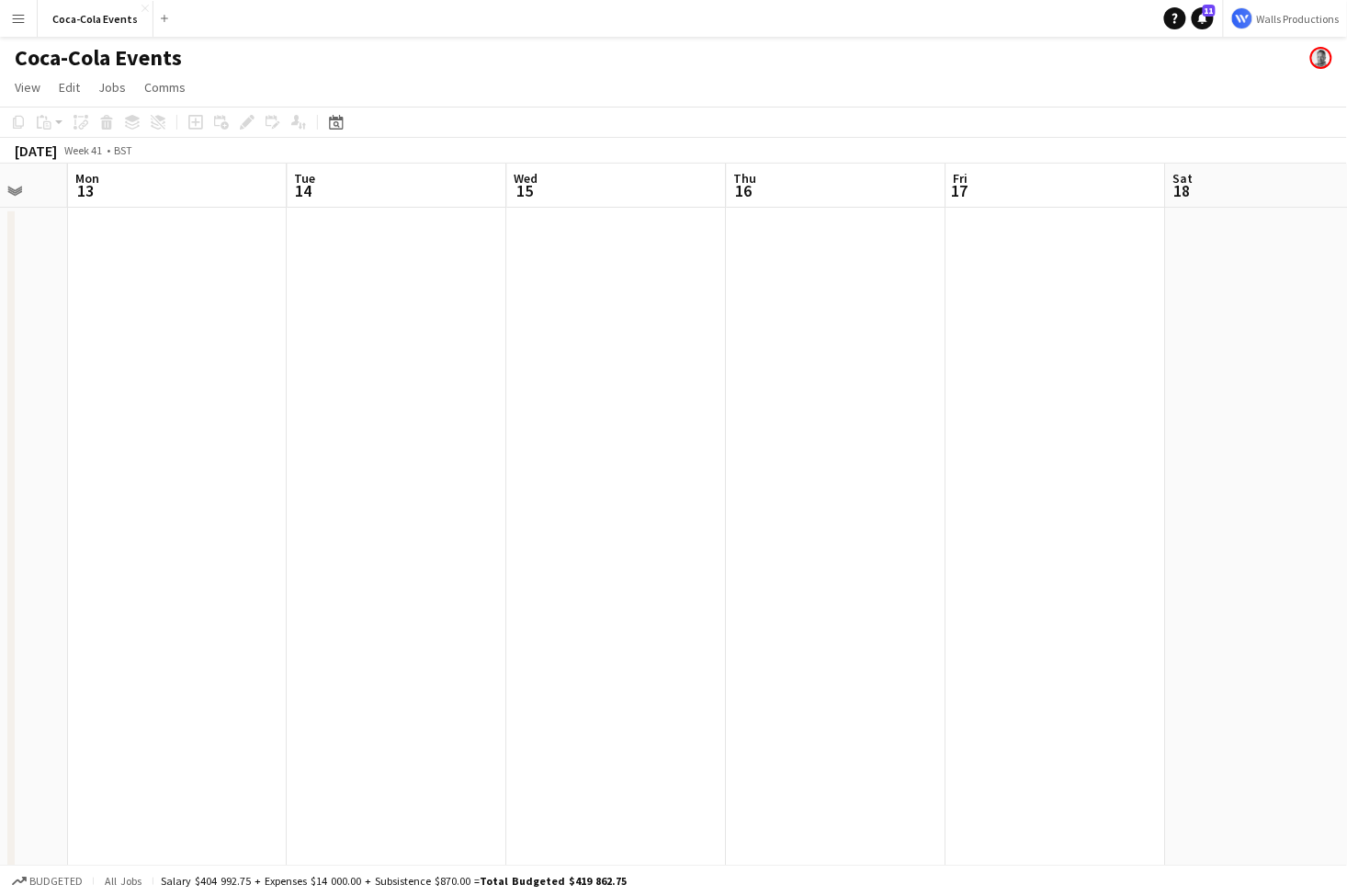
scroll to position [0, 804]
click at [170, 312] on app-date-cell at bounding box center [185, 643] width 220 height 872
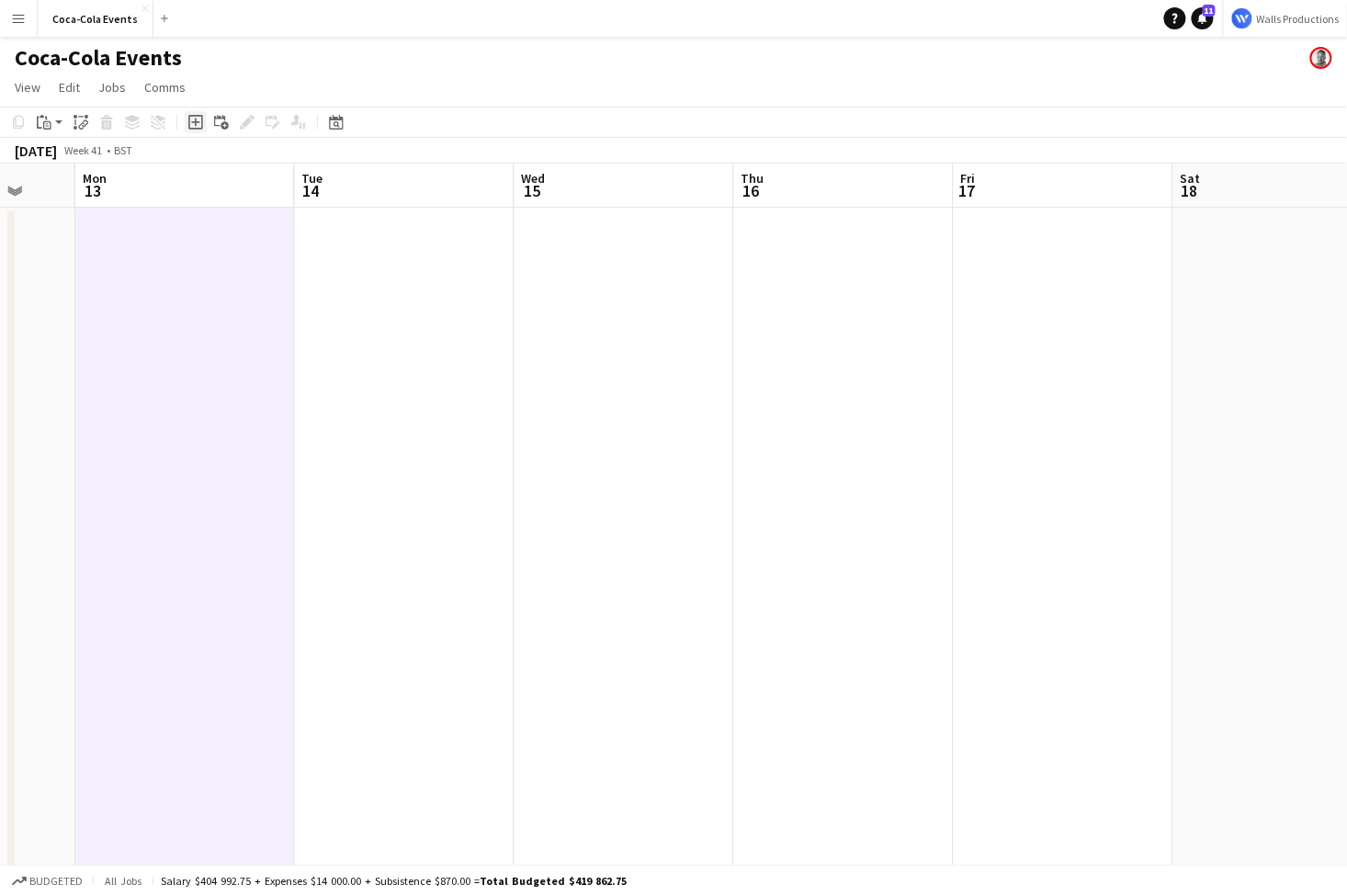
click at [202, 119] on icon at bounding box center [195, 121] width 15 height 15
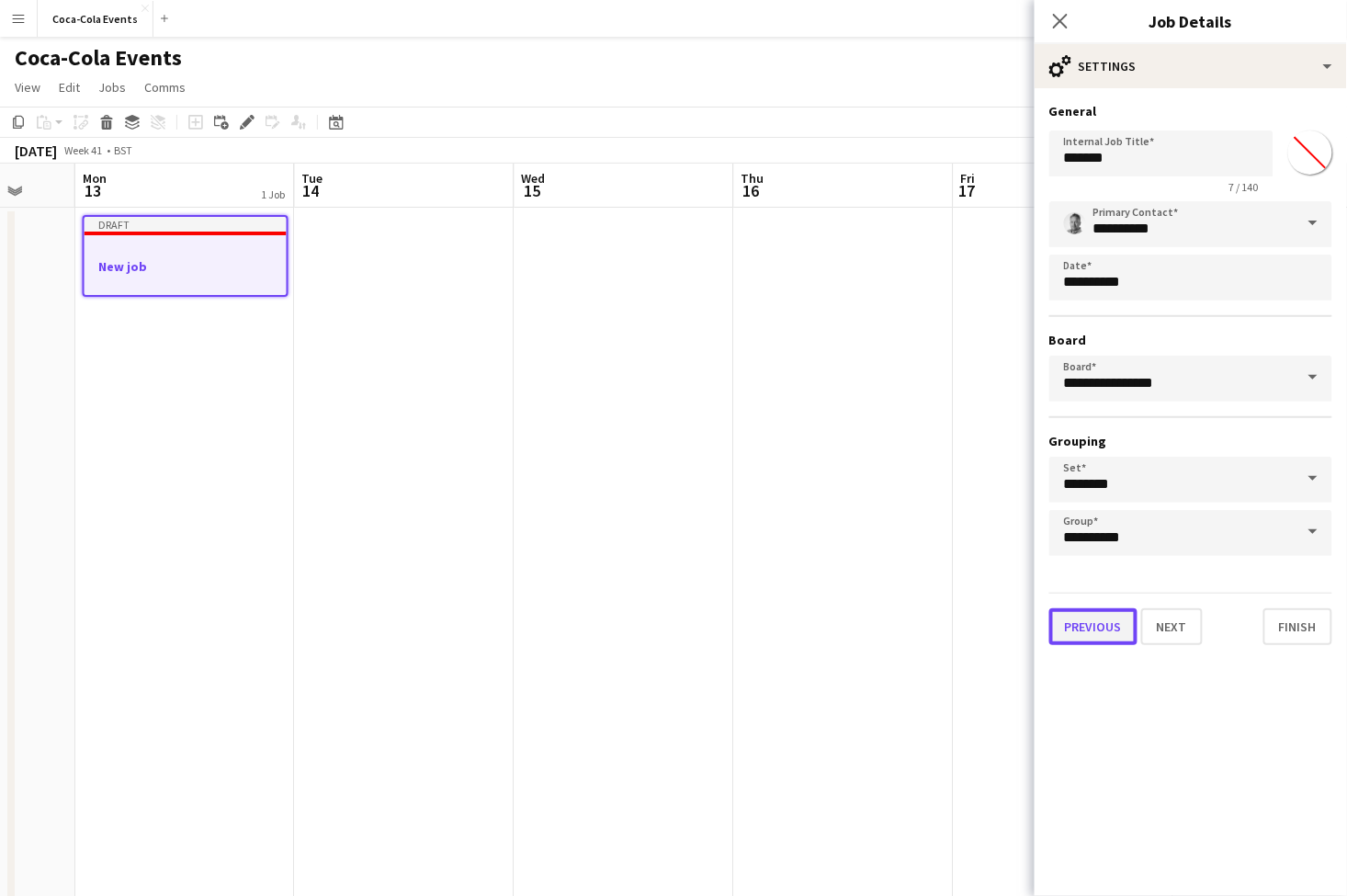
click at [1081, 630] on button "Previous" at bounding box center [1093, 627] width 89 height 37
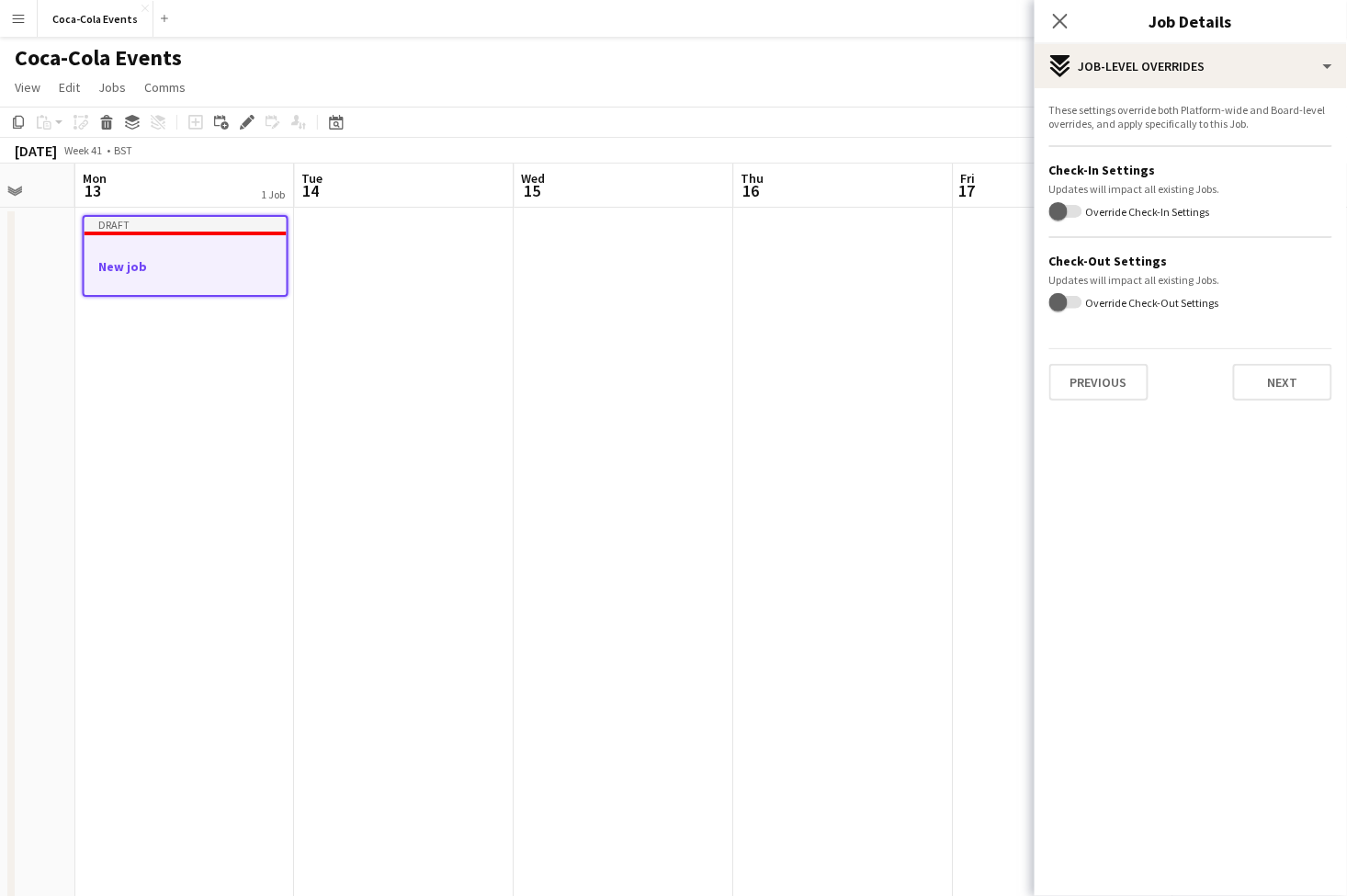
click at [1232, 388] on div "Previous Next" at bounding box center [1191, 374] width 284 height 53
click at [1244, 388] on button "Next" at bounding box center [1283, 382] width 99 height 37
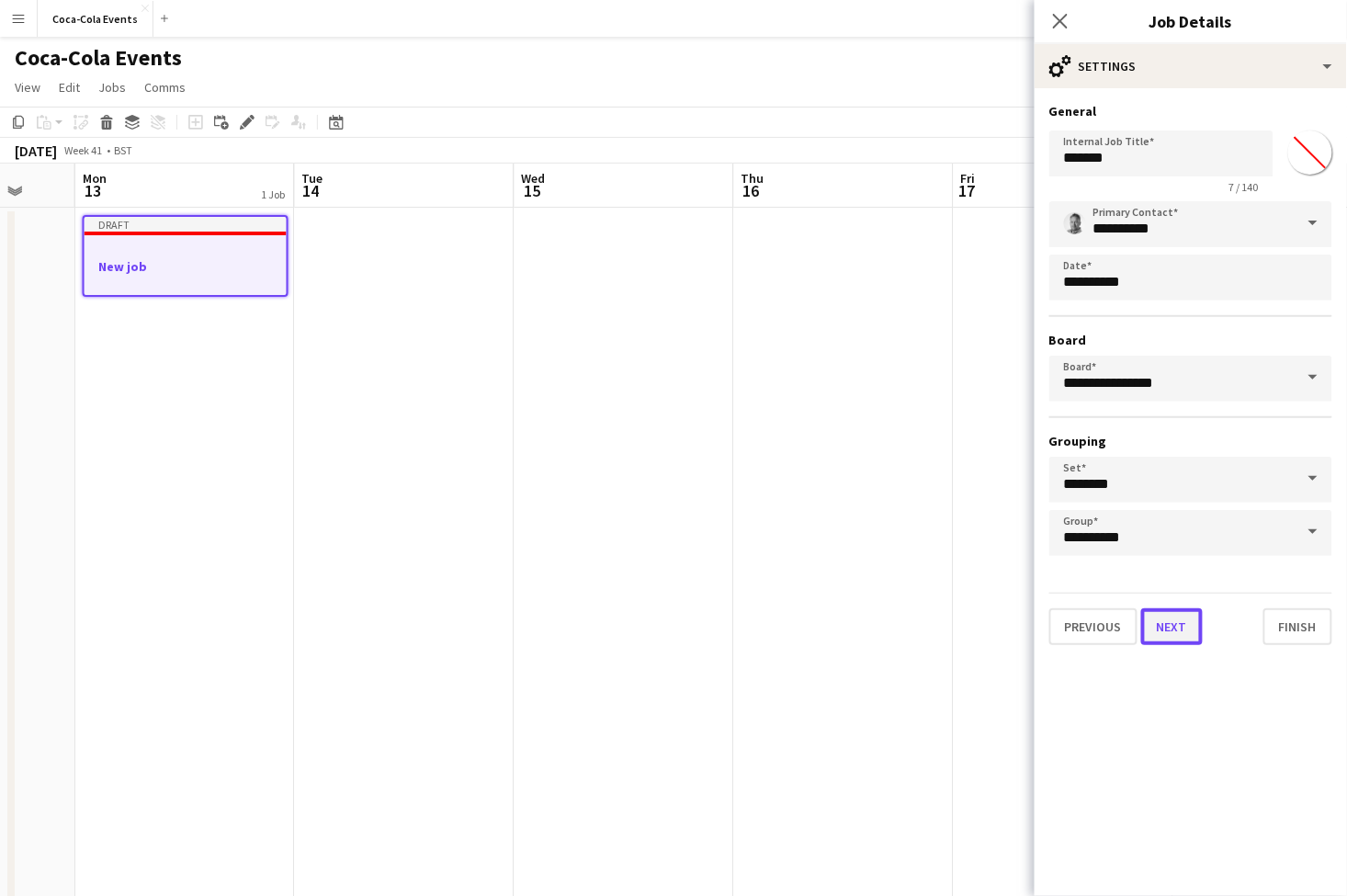
click at [1164, 619] on button "Next" at bounding box center [1173, 627] width 62 height 37
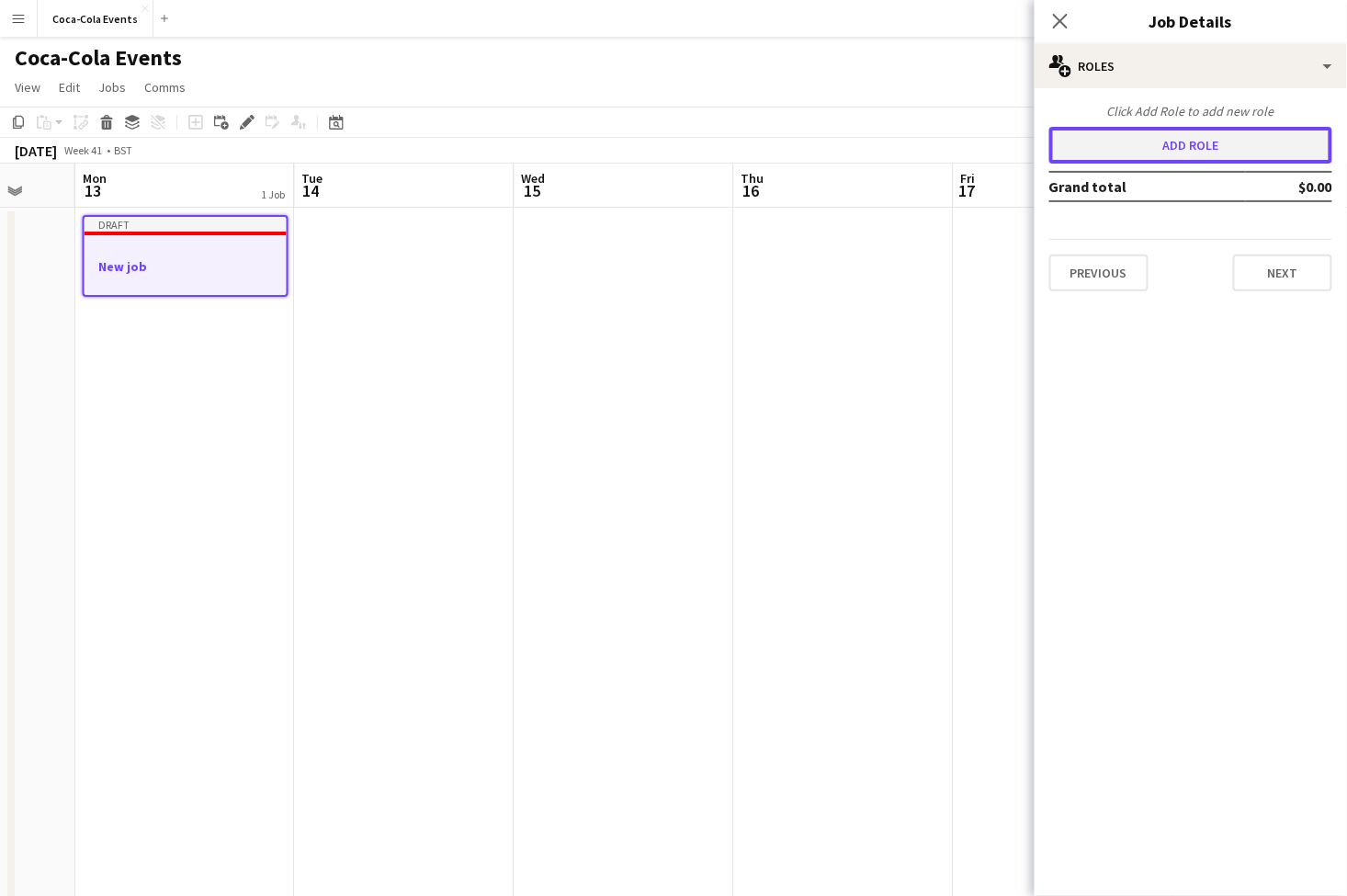
click at [1142, 144] on button "Add role" at bounding box center [1191, 145] width 284 height 37
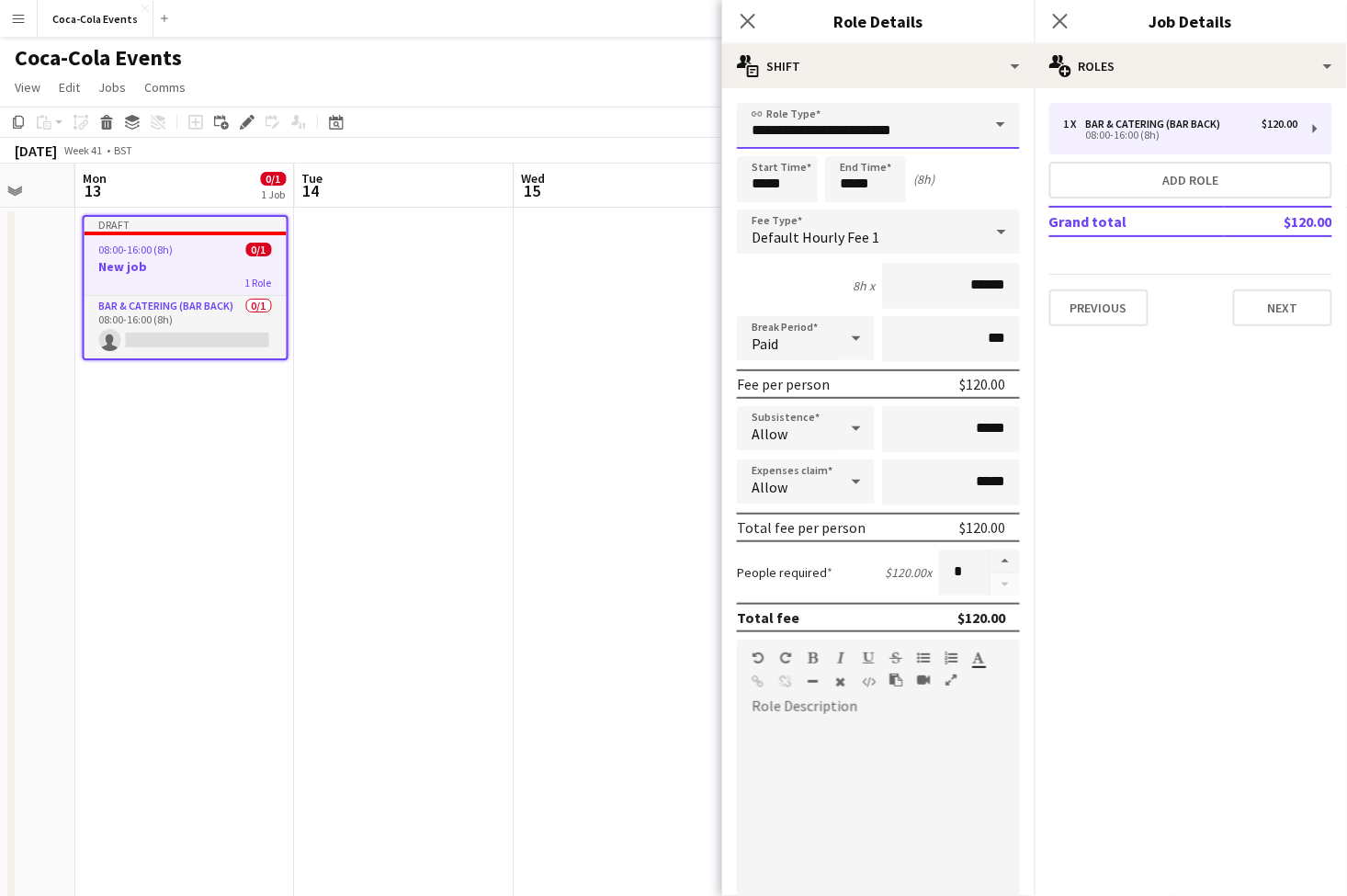
click at [938, 136] on input "**********" at bounding box center [878, 125] width 284 height 46
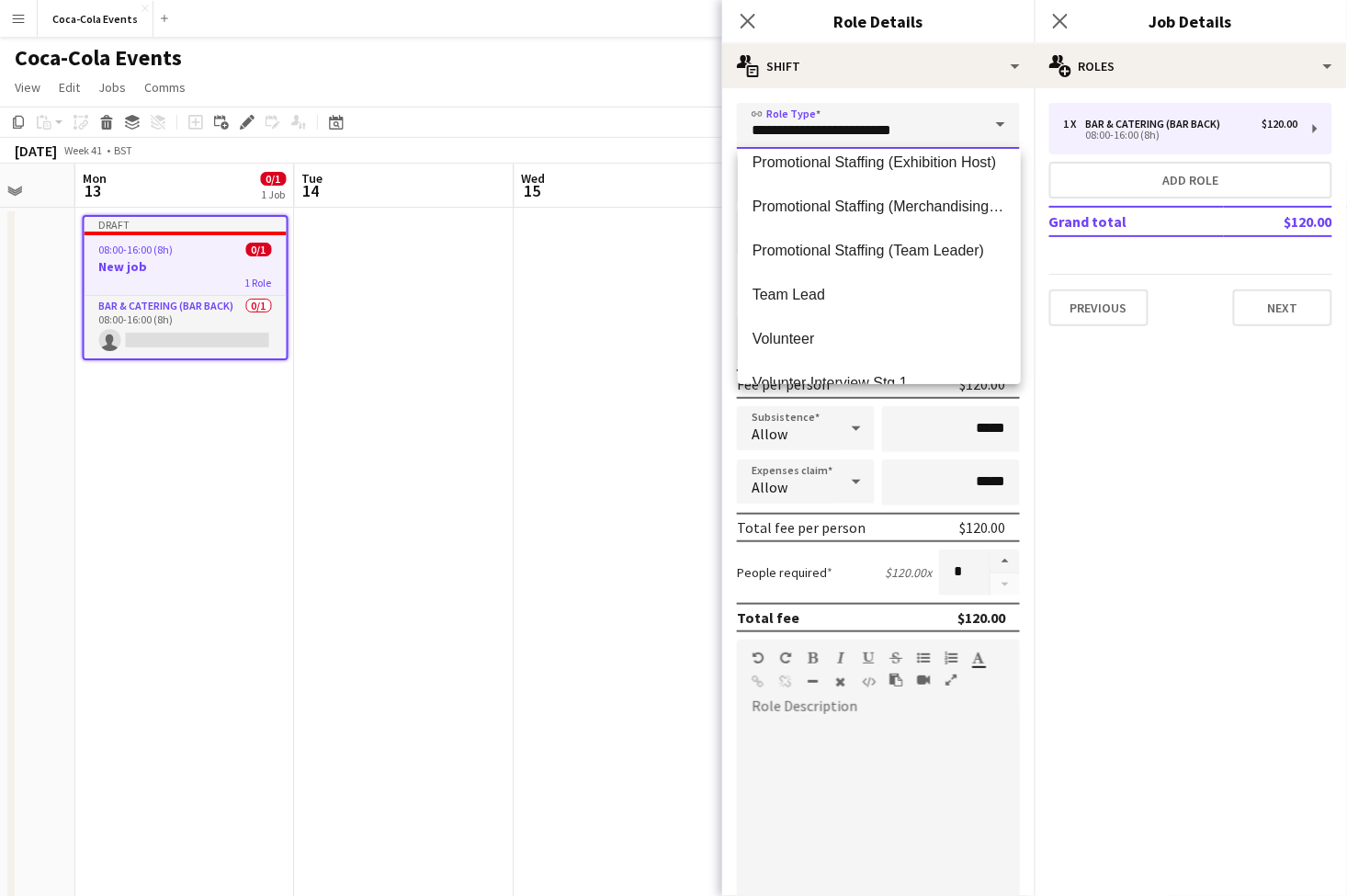
scroll to position [265, 0]
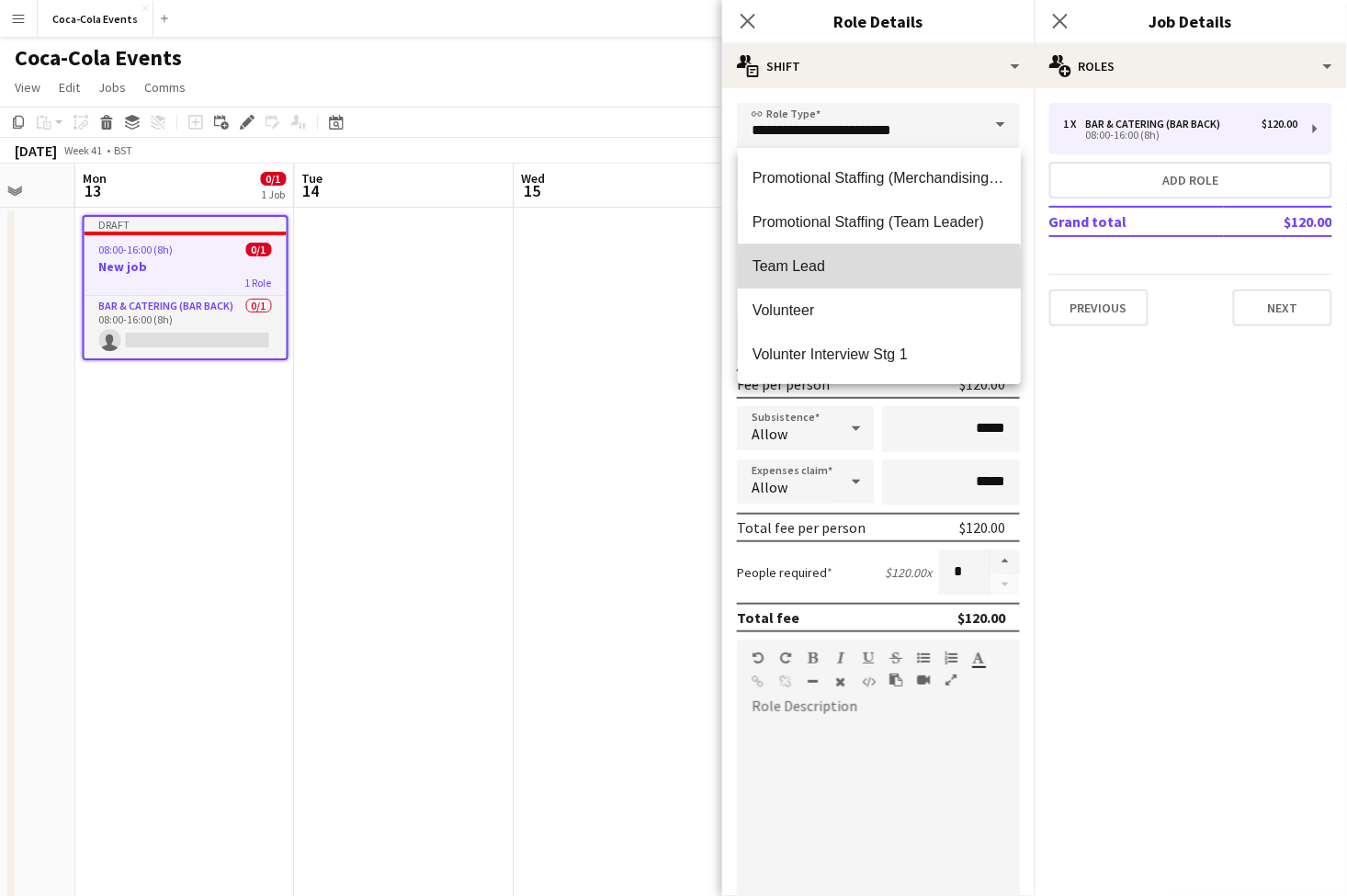
click at [798, 271] on span "Team Lead" at bounding box center [879, 267] width 254 height 18
type input "*********"
type input "******"
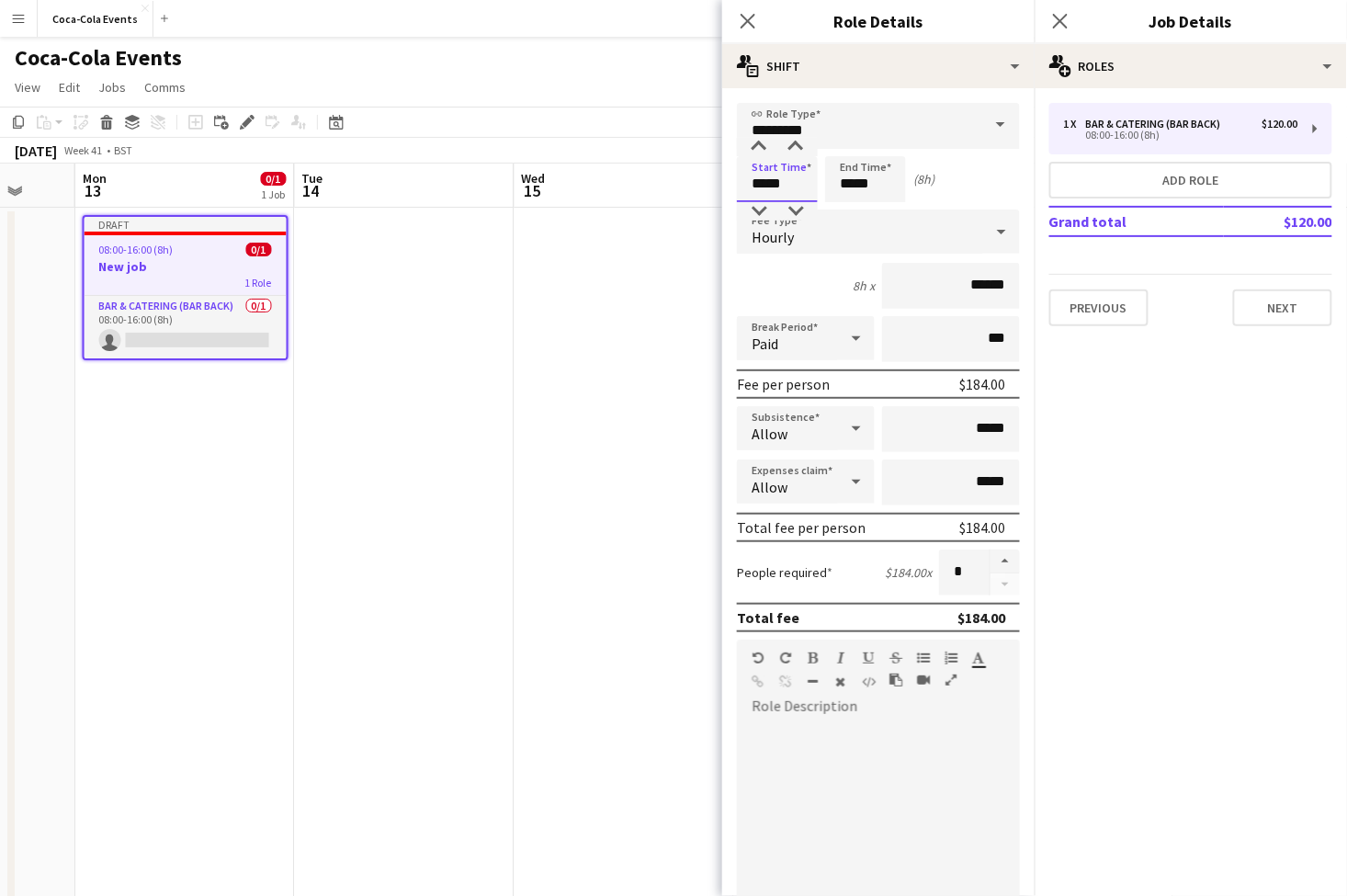
click at [756, 187] on input "*****" at bounding box center [777, 179] width 81 height 46
type input "*****"
click at [760, 150] on div at bounding box center [759, 147] width 37 height 18
click at [881, 187] on input "*****" at bounding box center [866, 179] width 81 height 46
click at [821, 272] on div "7h x ******" at bounding box center [878, 285] width 284 height 46
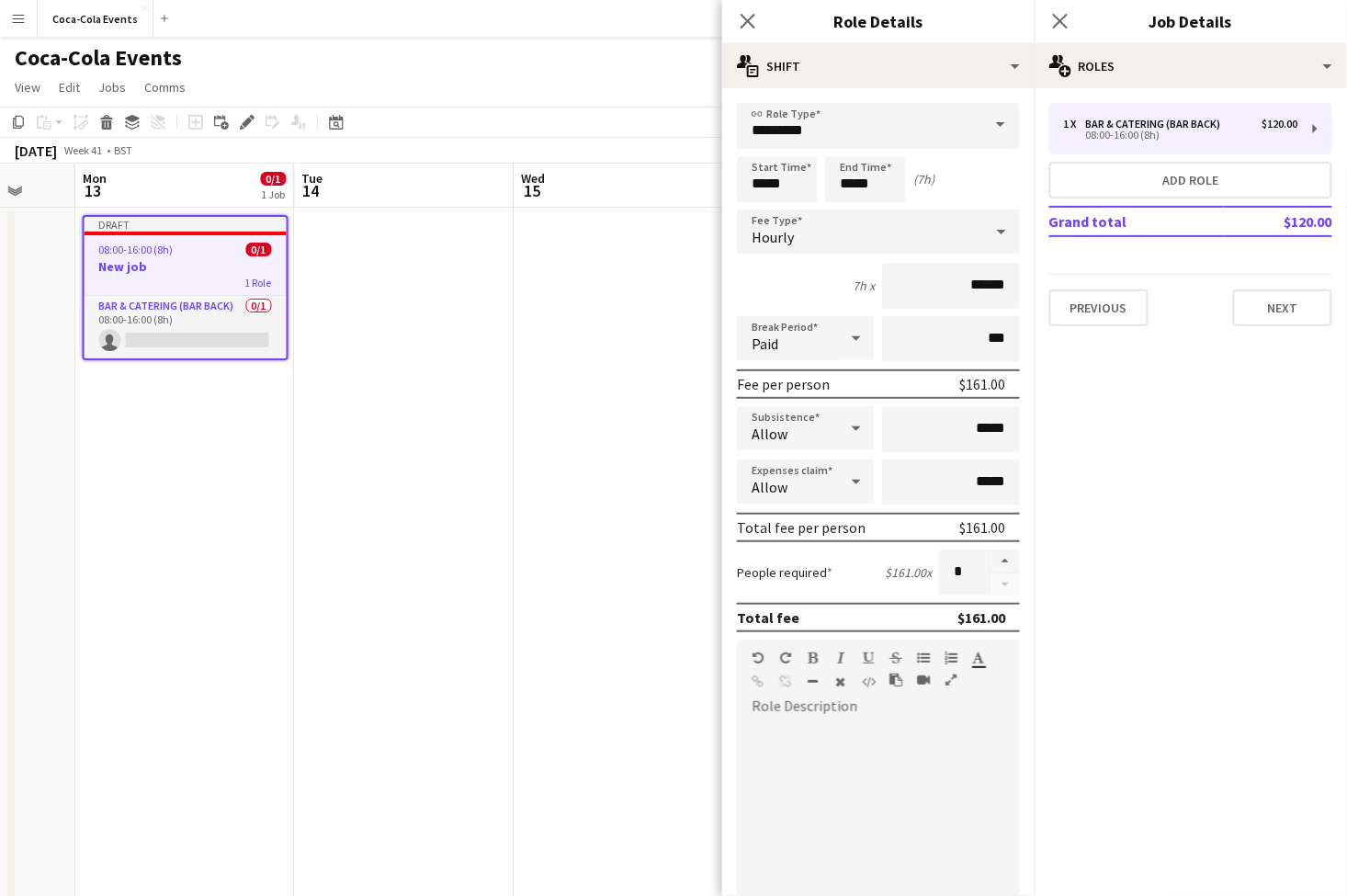
click at [813, 232] on div "Hourly" at bounding box center [861, 232] width 247 height 44
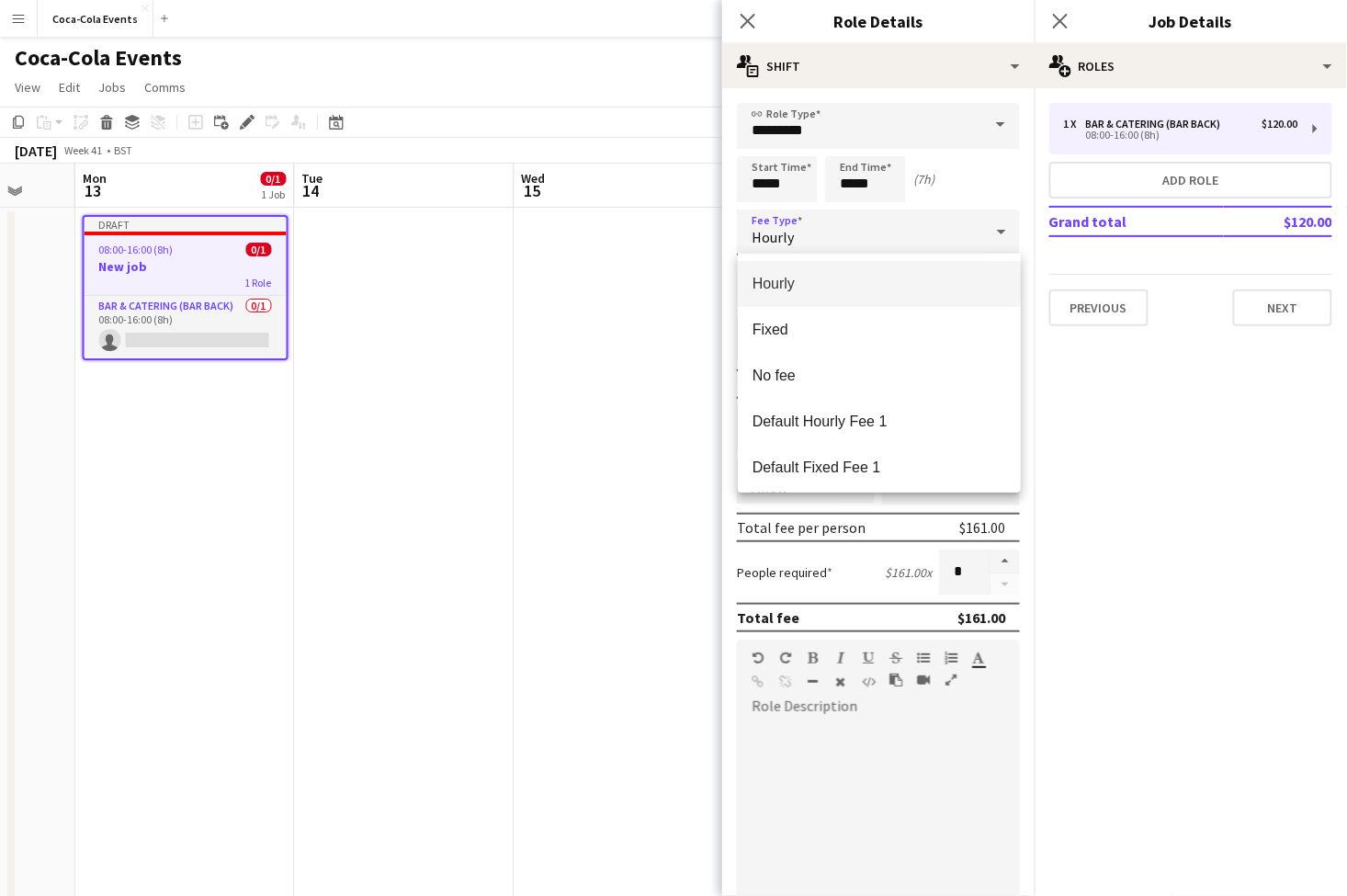
click at [1167, 386] on div at bounding box center [674, 448] width 1347 height 896
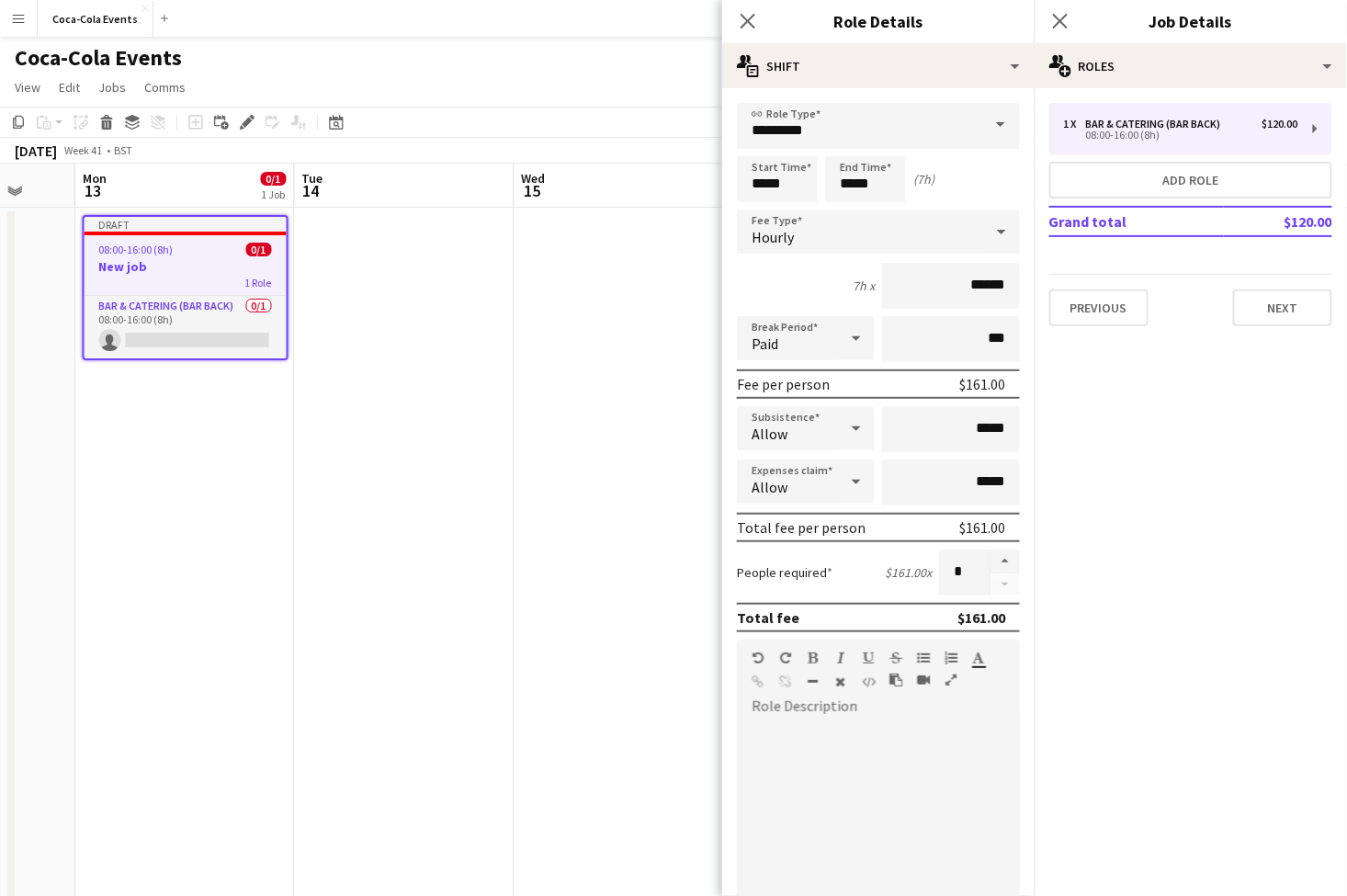
click at [842, 338] on div at bounding box center [857, 338] width 37 height 37
click at [815, 305] on div at bounding box center [674, 448] width 1347 height 896
click at [824, 438] on div "Allow" at bounding box center [788, 428] width 101 height 44
click at [847, 423] on div at bounding box center [674, 448] width 1347 height 896
click at [816, 489] on div "Allow" at bounding box center [788, 481] width 101 height 44
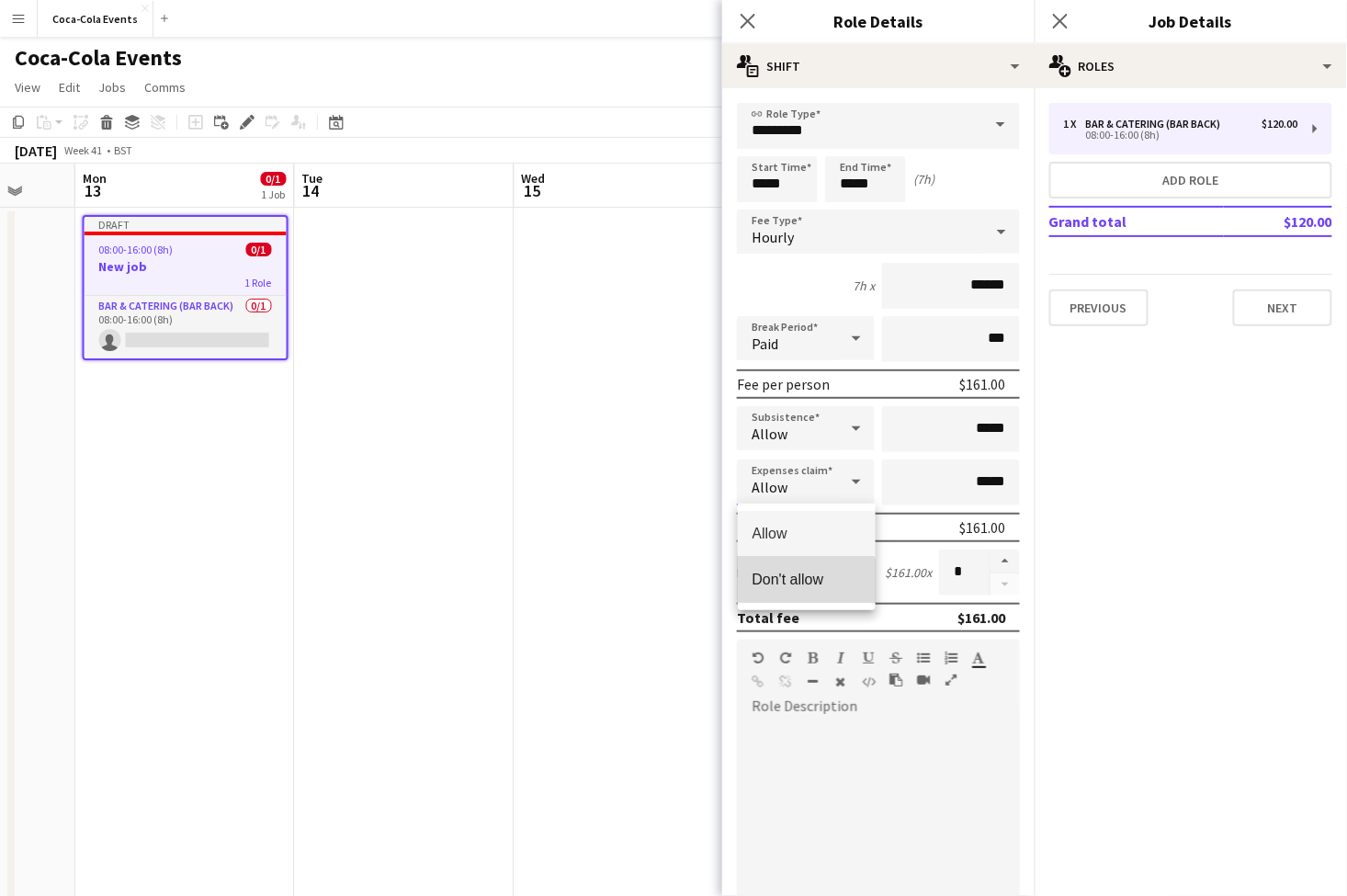
click at [790, 585] on span "Don't allow" at bounding box center [807, 580] width 108 height 18
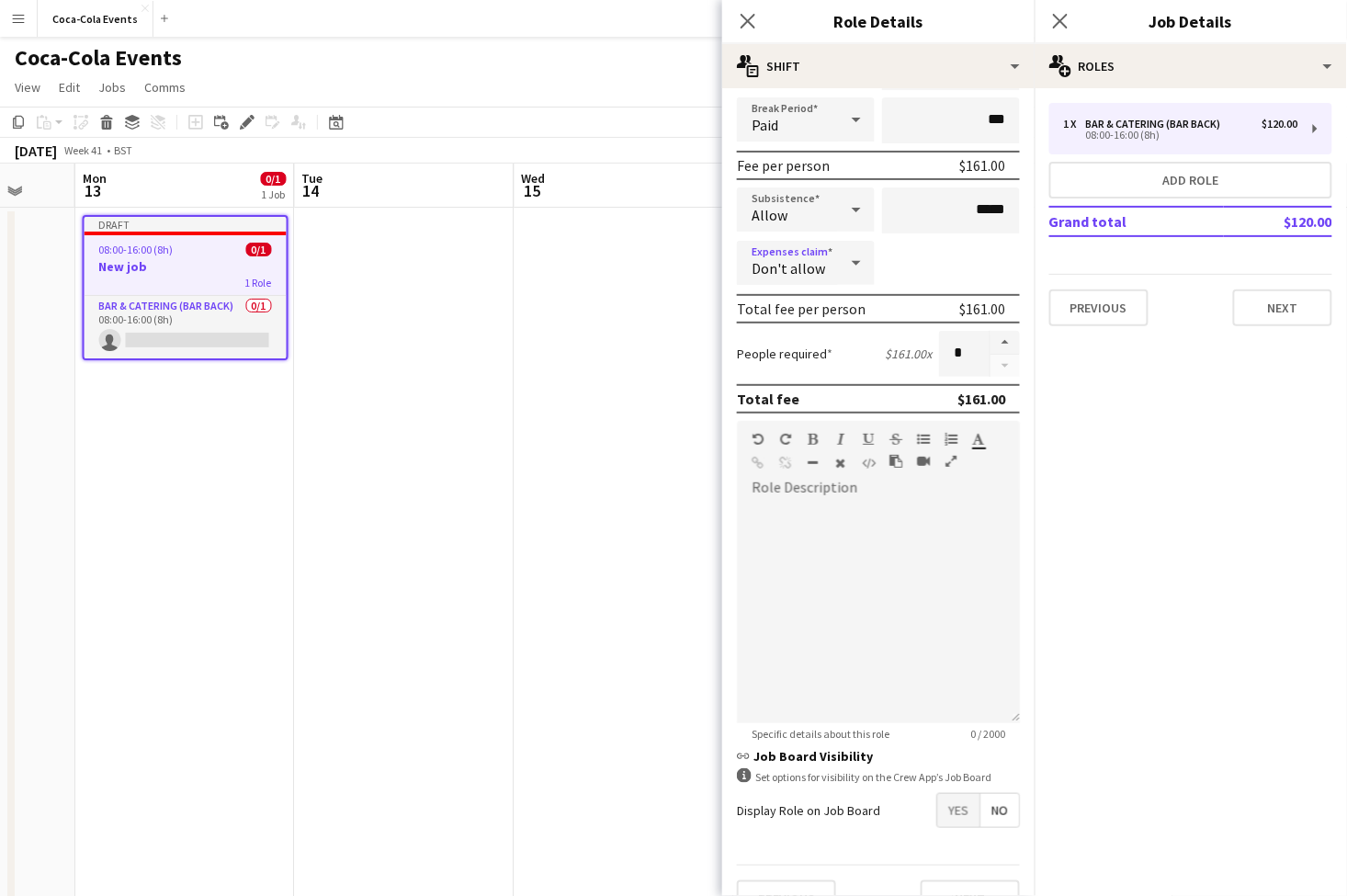
scroll to position [226, 0]
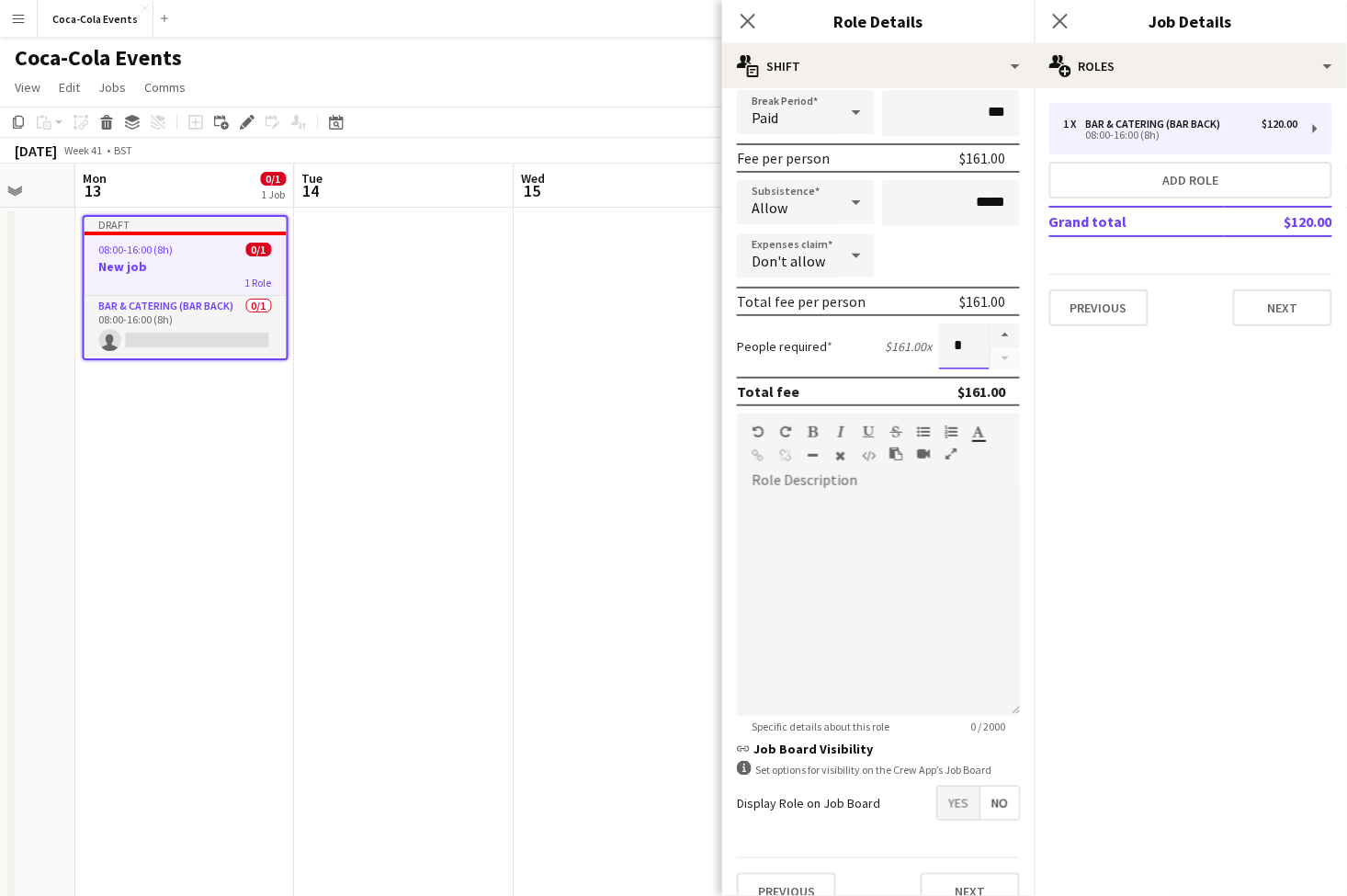
drag, startPoint x: 969, startPoint y: 348, endPoint x: 952, endPoint y: 348, distance: 17.0
click at [952, 348] on input "*" at bounding box center [964, 346] width 51 height 46
click at [966, 349] on input "*" at bounding box center [964, 346] width 51 height 46
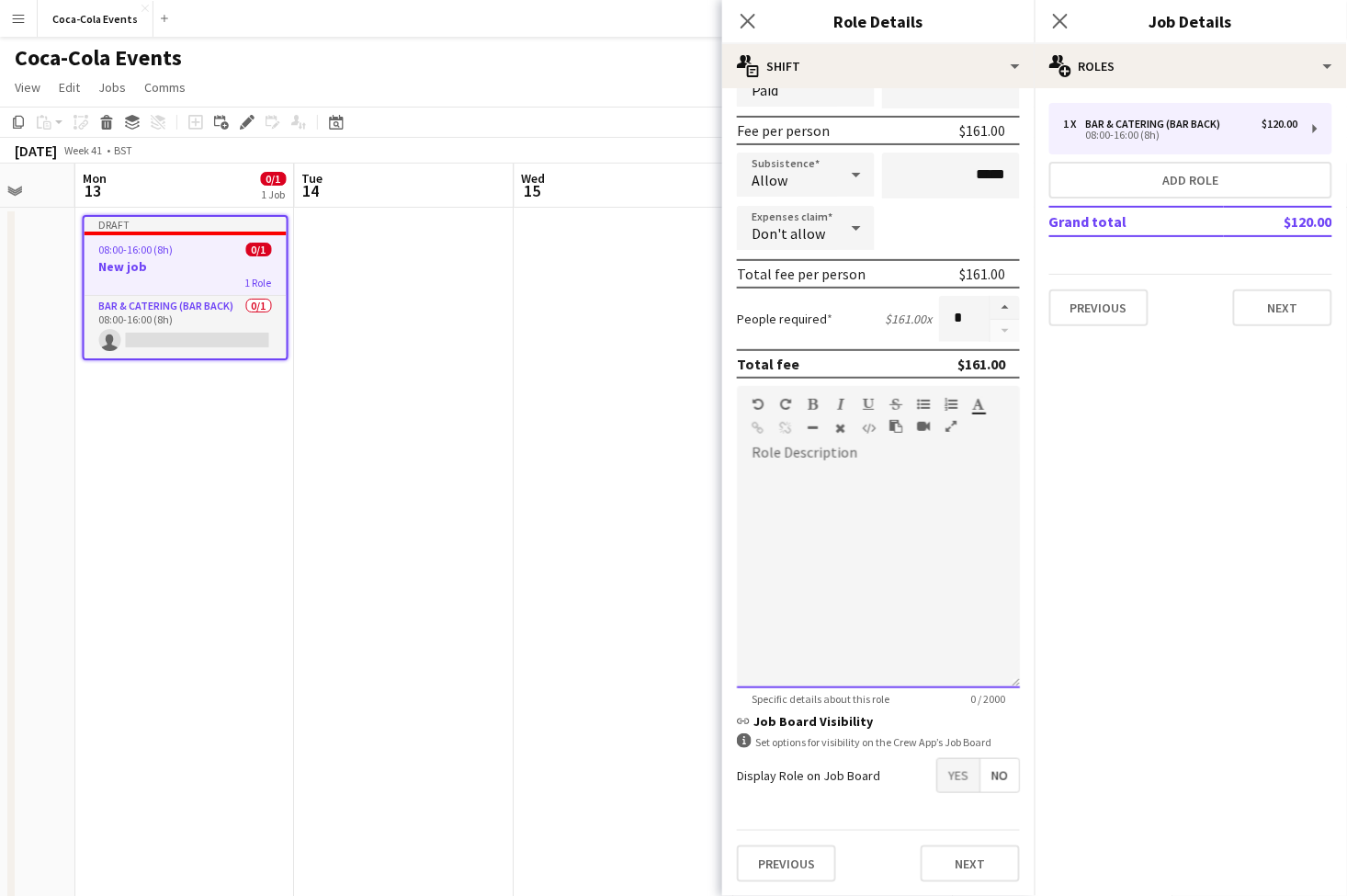
click at [832, 517] on div at bounding box center [878, 578] width 284 height 221
click at [960, 778] on span "Yes" at bounding box center [958, 775] width 43 height 33
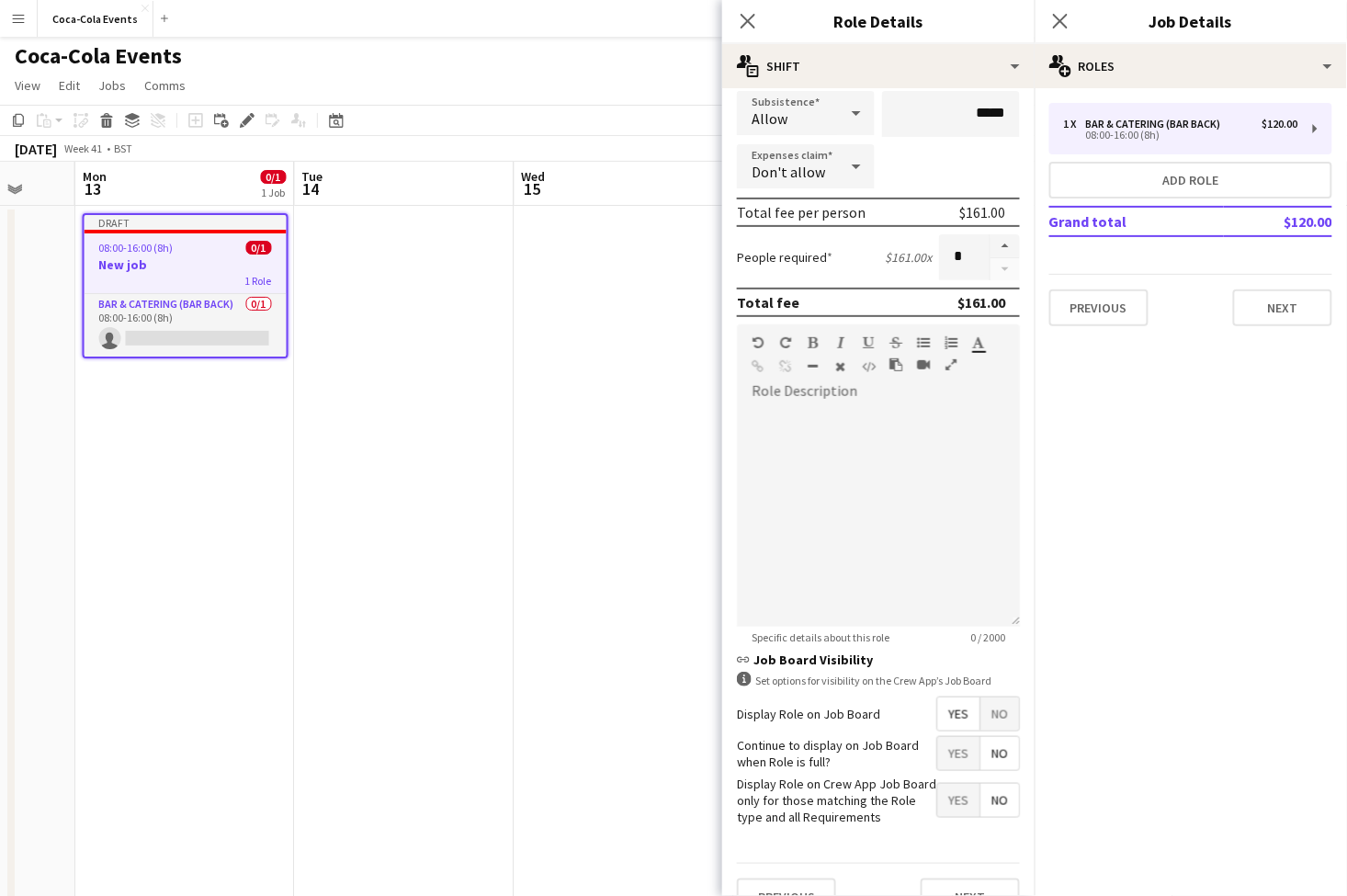
scroll to position [348, 0]
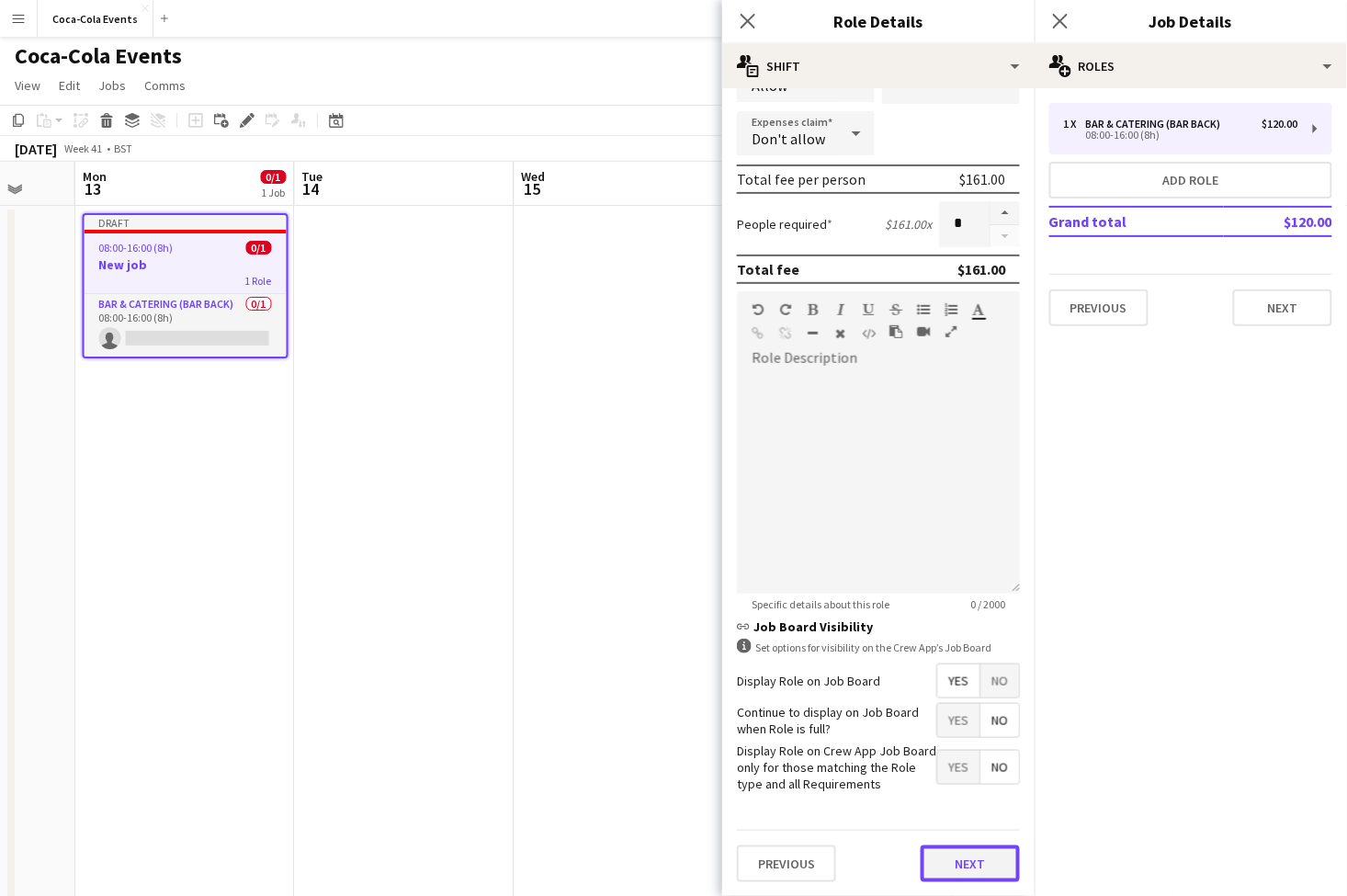
click at [985, 863] on button "Next" at bounding box center [971, 863] width 99 height 37
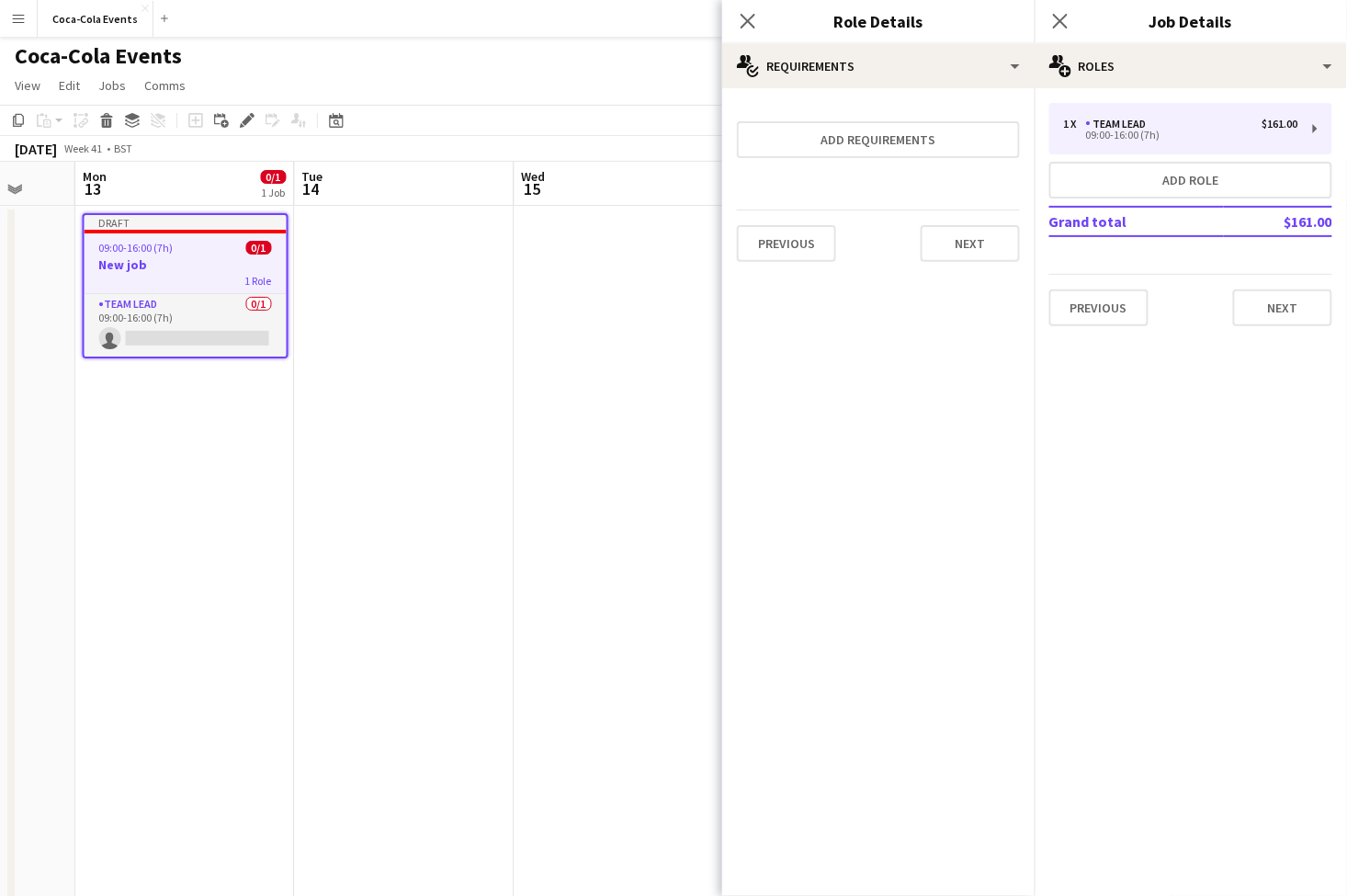
click at [866, 162] on form "Add requirements Previous Next" at bounding box center [878, 189] width 312 height 174
click at [870, 143] on button "Add requirements" at bounding box center [878, 139] width 284 height 37
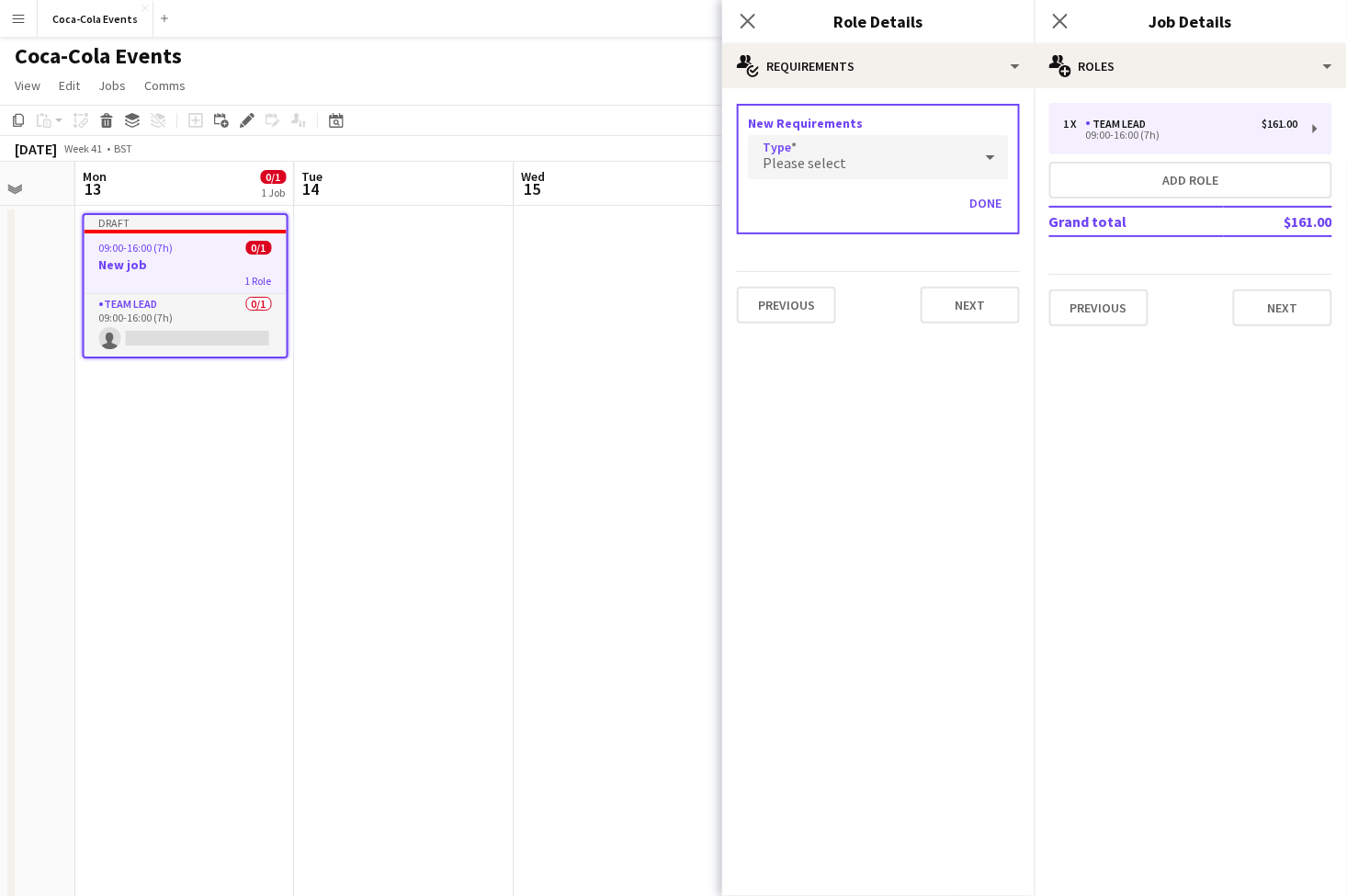
click at [869, 152] on div "Please select" at bounding box center [860, 157] width 224 height 44
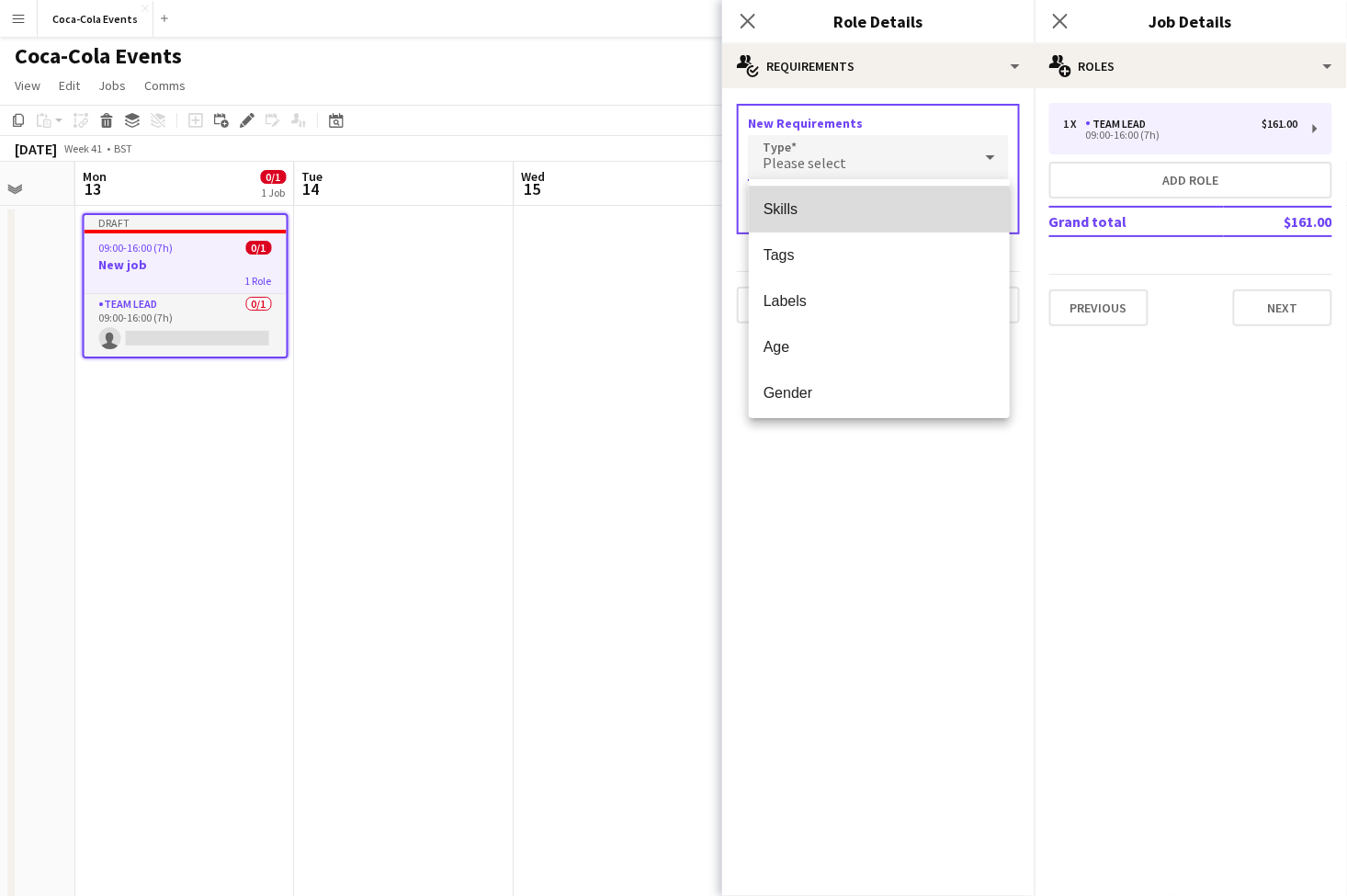
click at [779, 218] on span "Skills" at bounding box center [879, 209] width 232 height 18
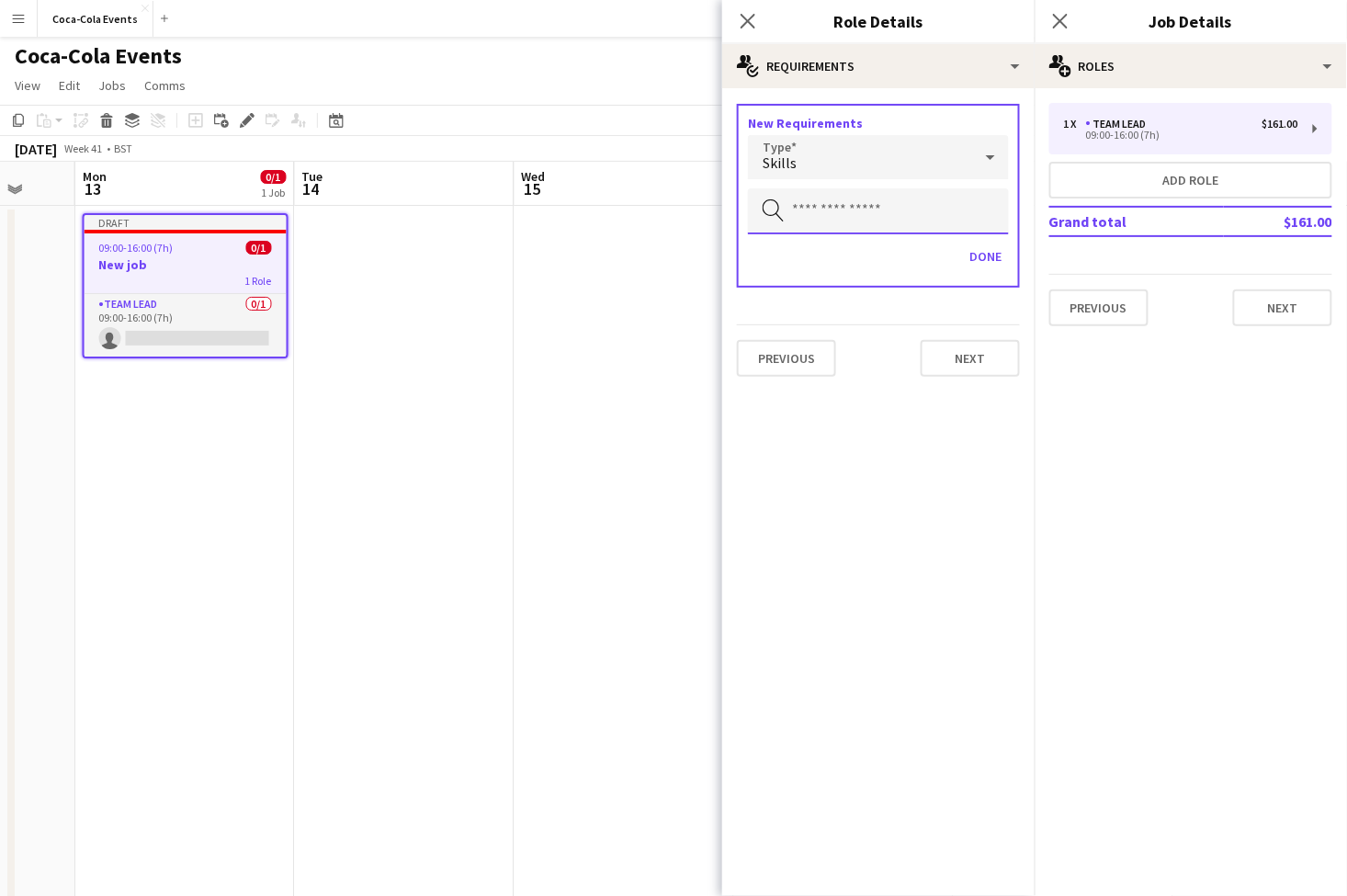
click at [803, 209] on input "text" at bounding box center [878, 211] width 261 height 46
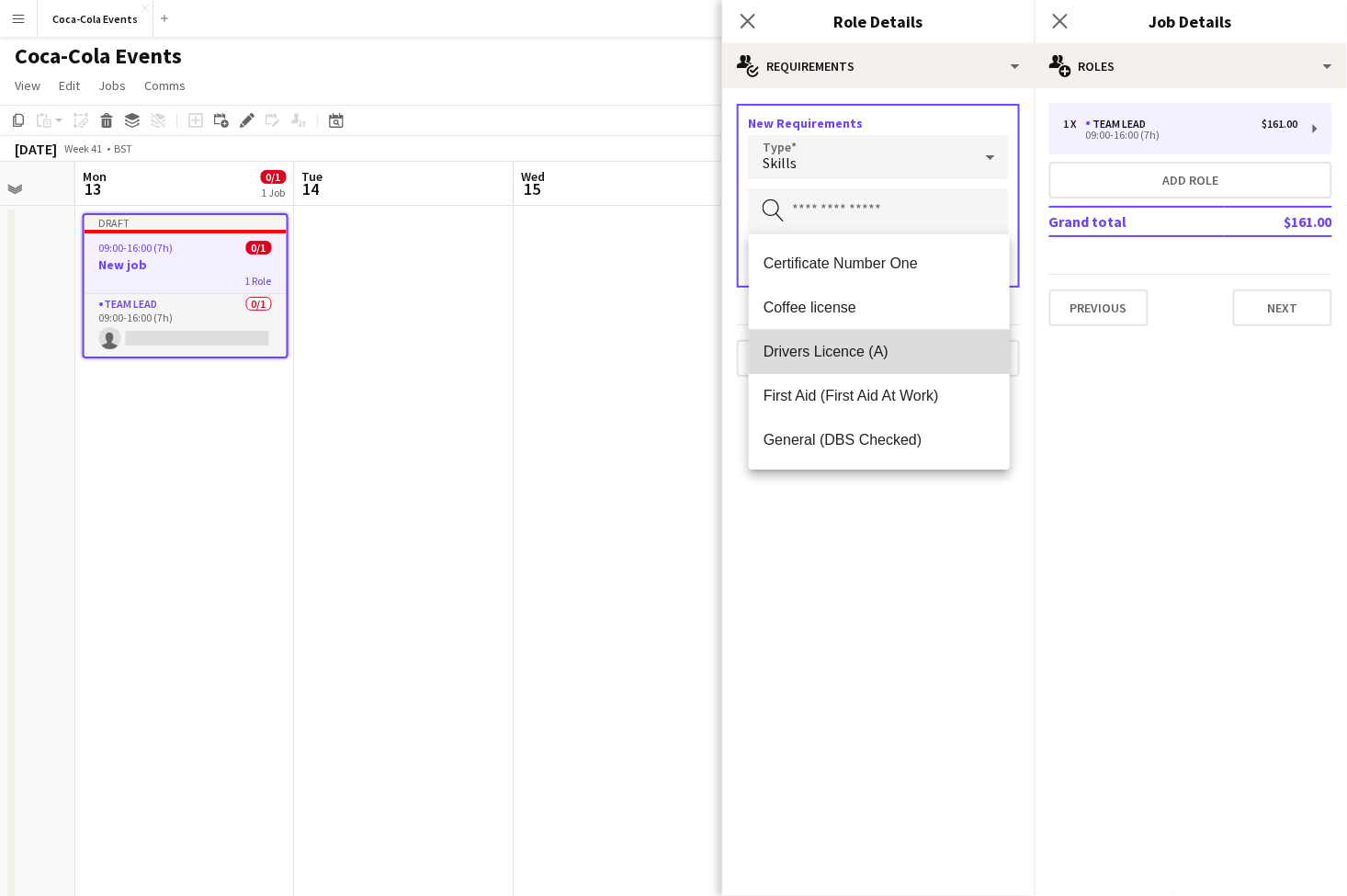
click at [808, 353] on span "Drivers Licence (A)" at bounding box center [879, 352] width 232 height 18
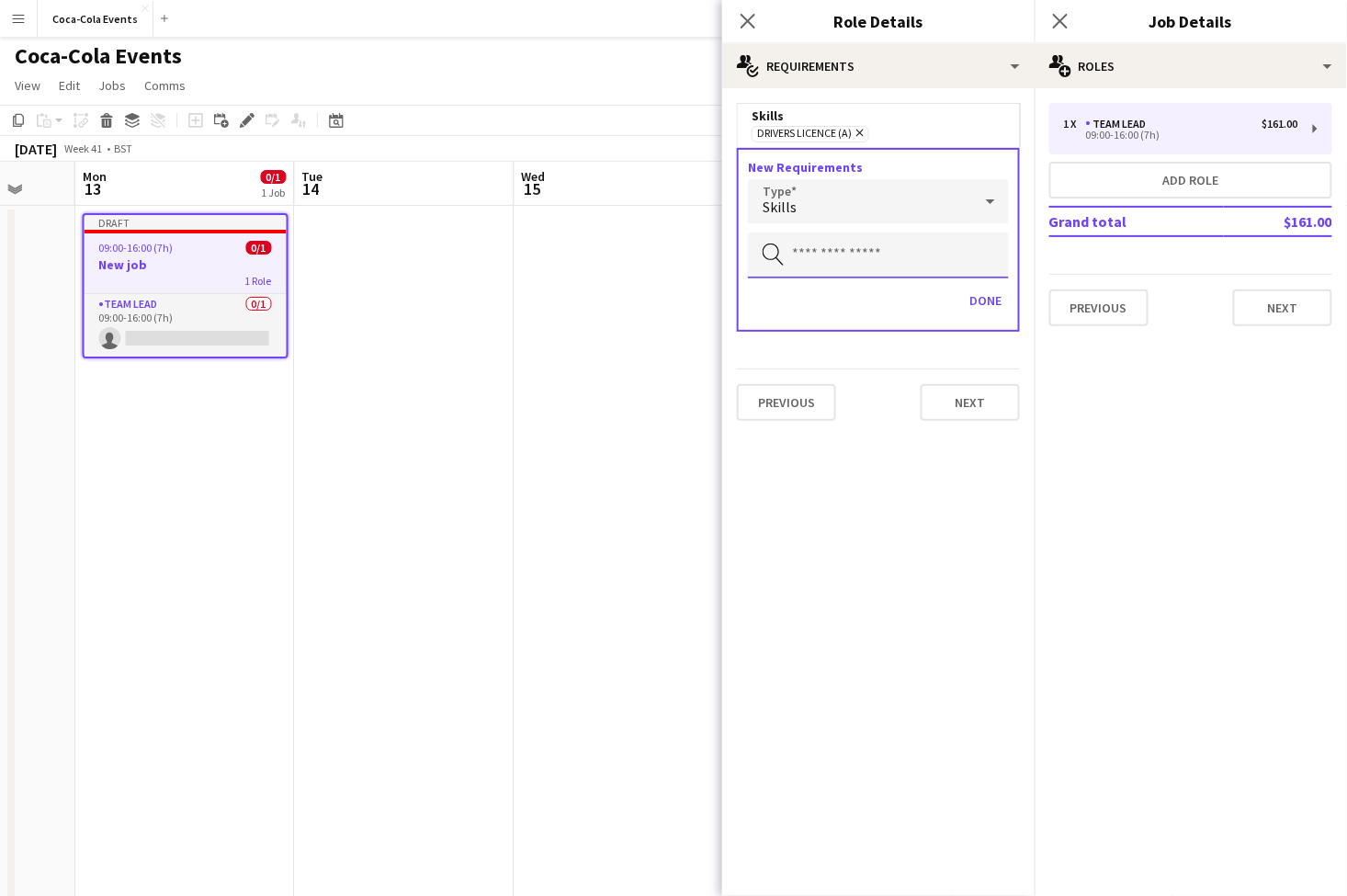
click at [821, 251] on input "text" at bounding box center [878, 256] width 261 height 46
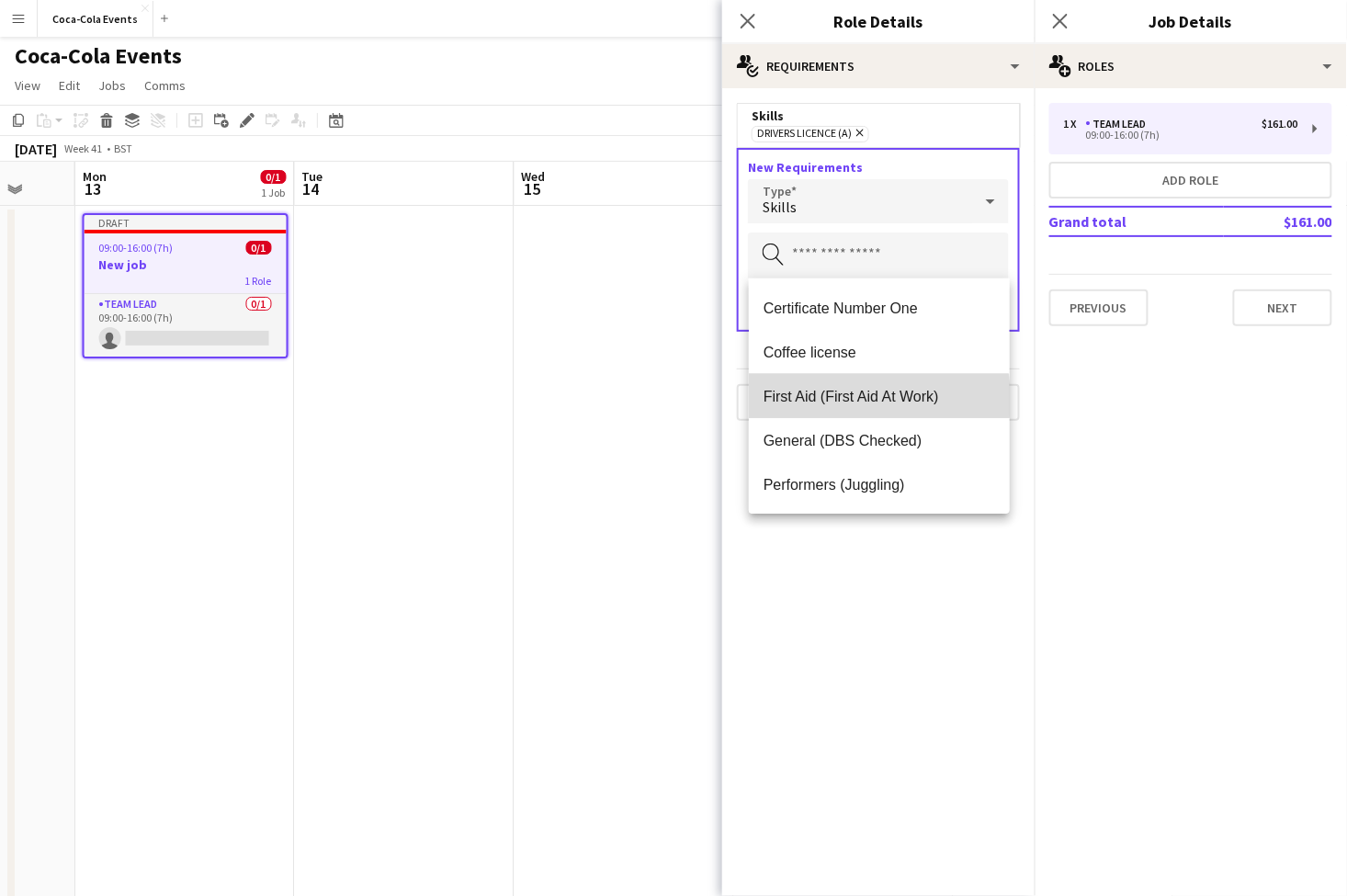
click at [833, 400] on span "First Aid (First Aid At Work)" at bounding box center [879, 397] width 232 height 18
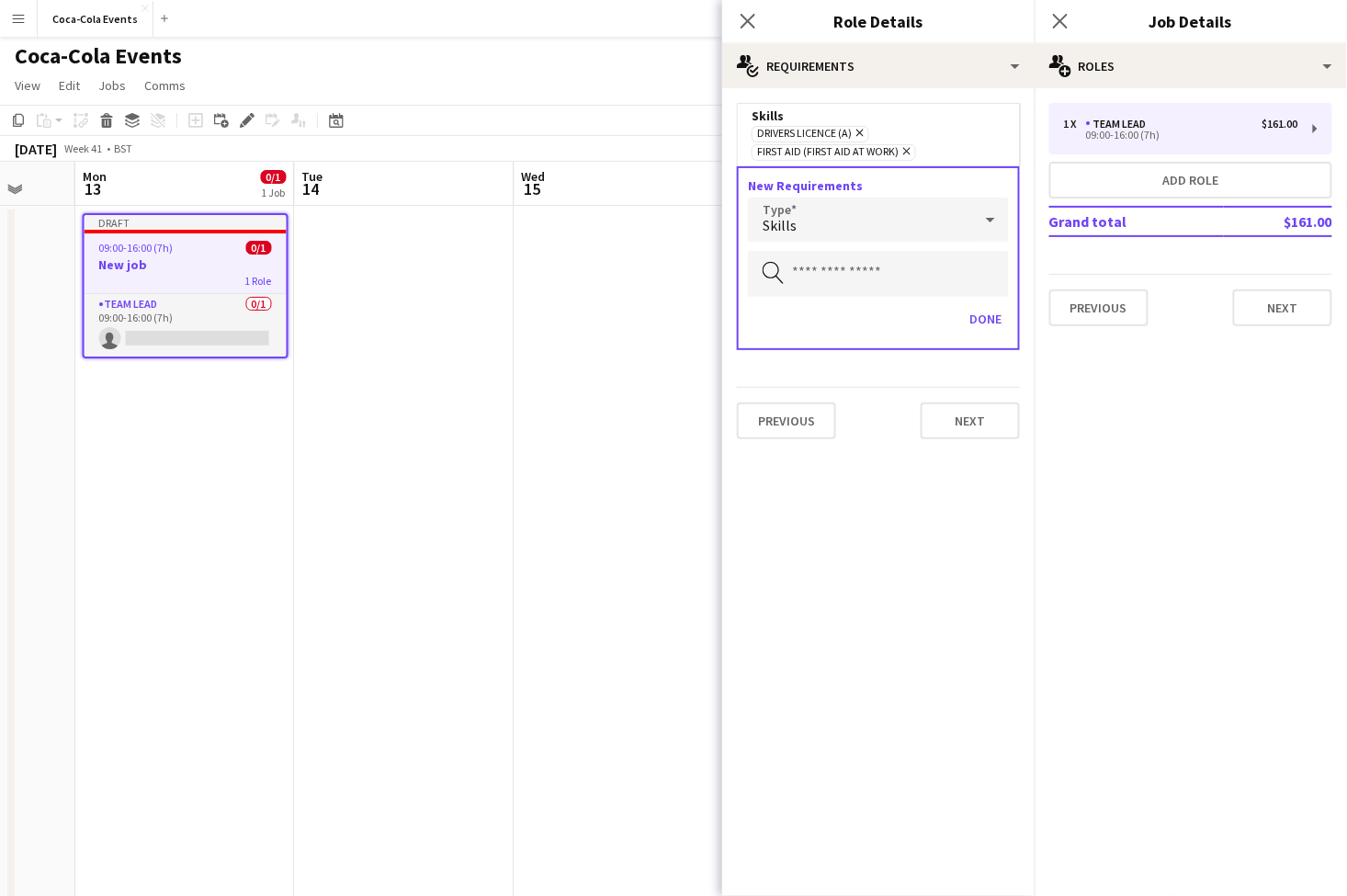
click at [807, 235] on div "Skills" at bounding box center [860, 220] width 224 height 44
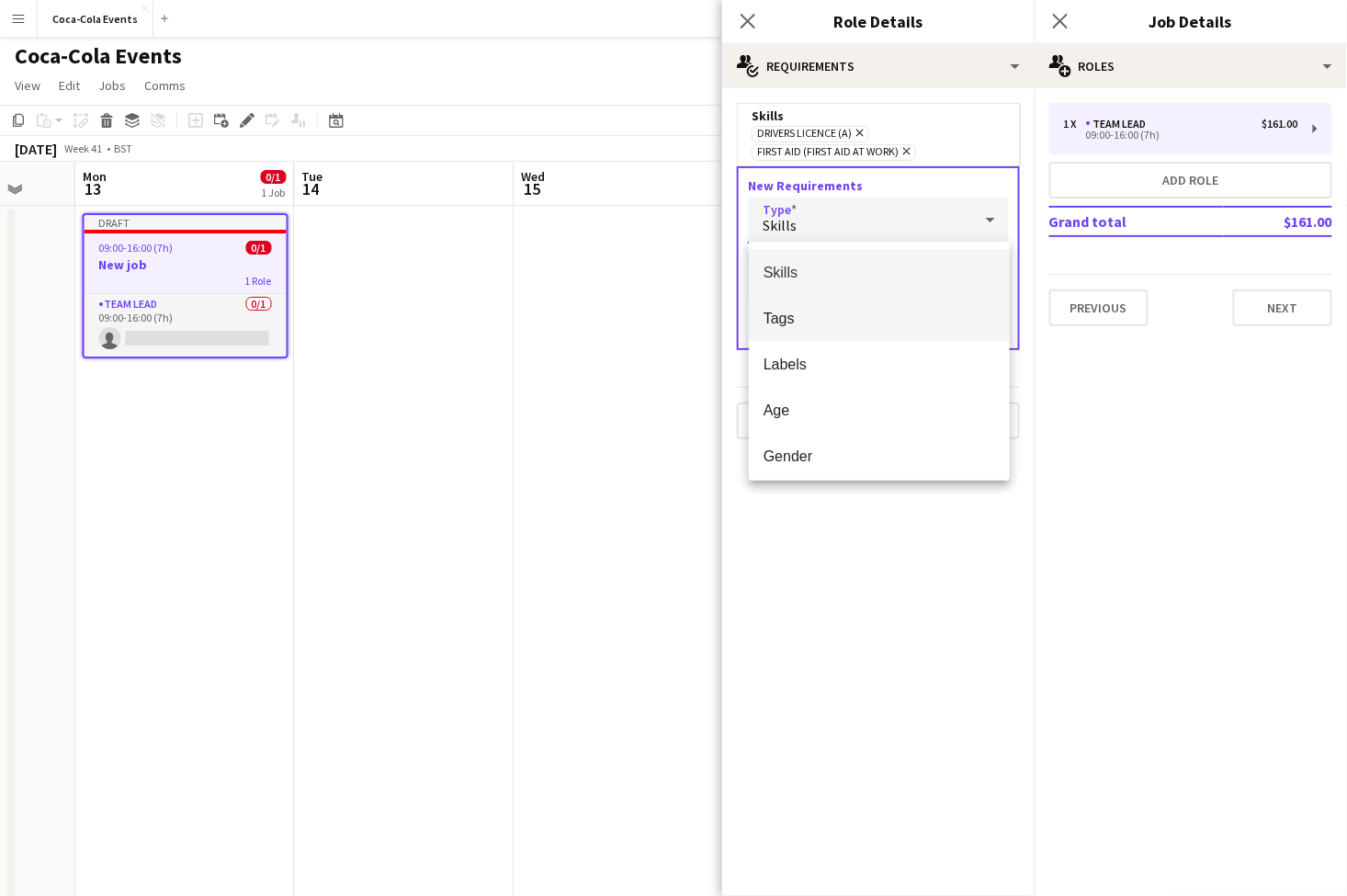
click at [816, 320] on span "Tags" at bounding box center [879, 318] width 232 height 18
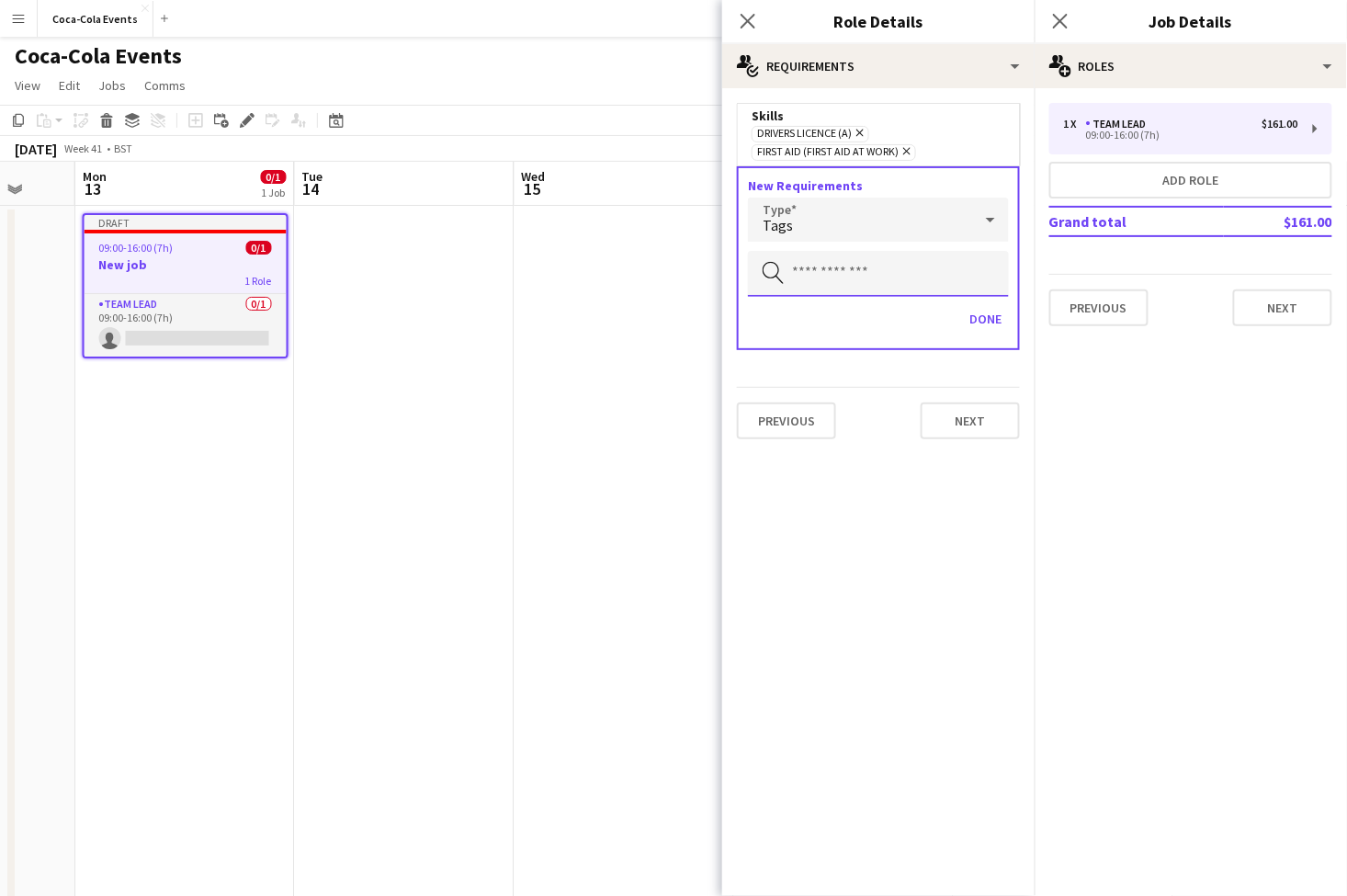
click at [816, 278] on input "text" at bounding box center [878, 273] width 261 height 46
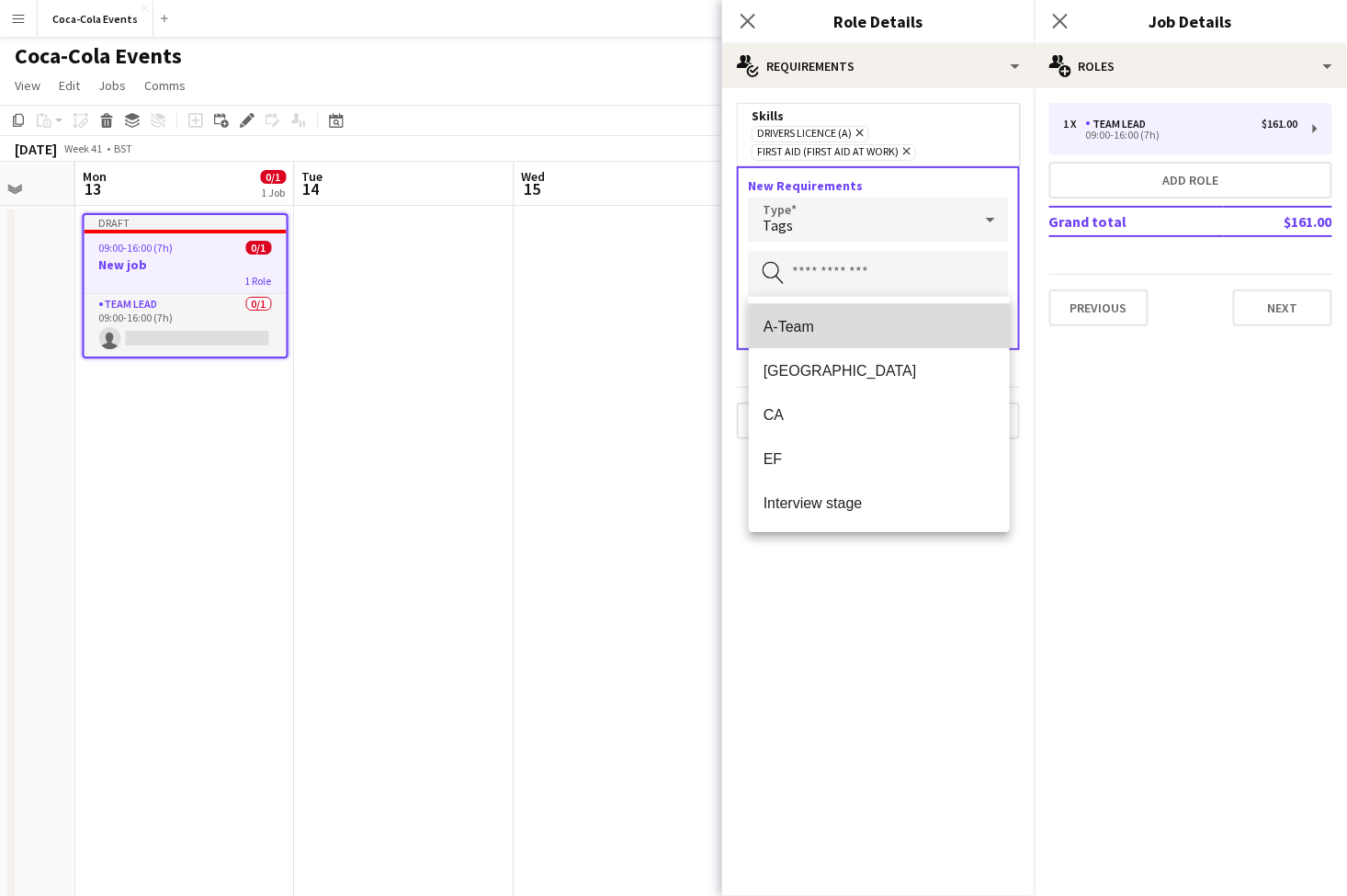
click at [816, 331] on span "A-Team" at bounding box center [879, 327] width 232 height 18
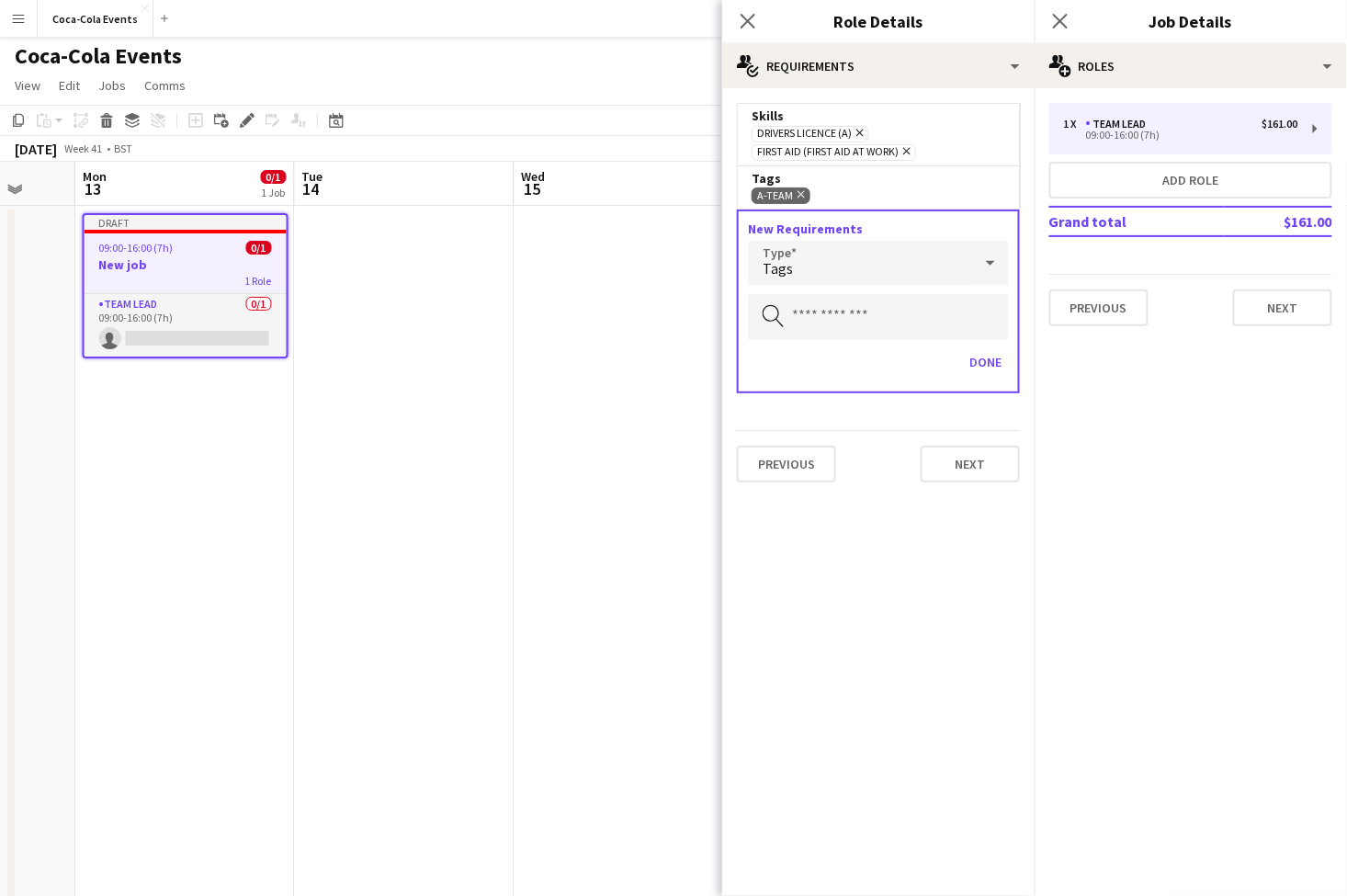
click at [822, 274] on div "Tags" at bounding box center [860, 263] width 224 height 44
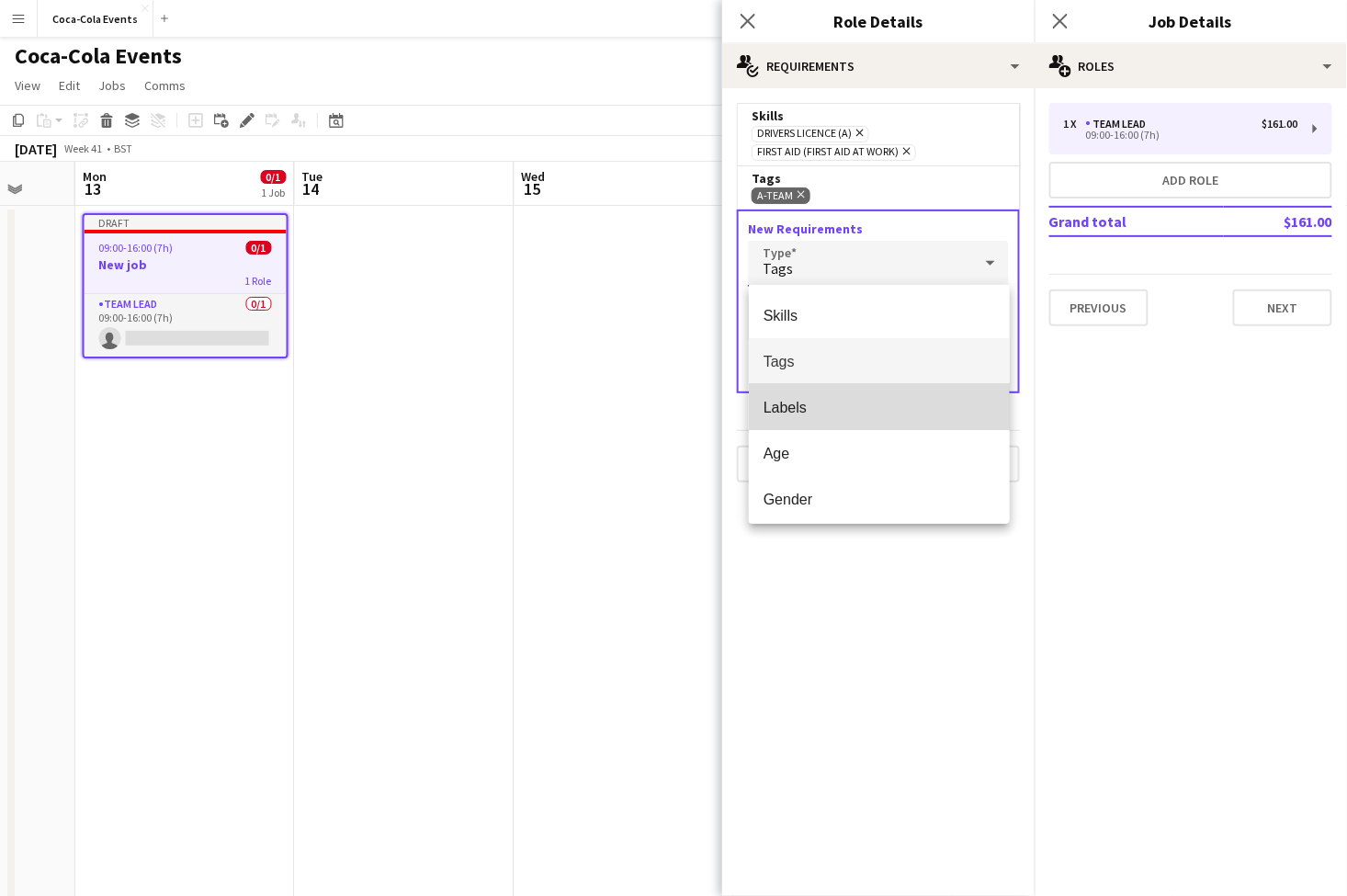
click at [804, 404] on span "Labels" at bounding box center [879, 408] width 232 height 18
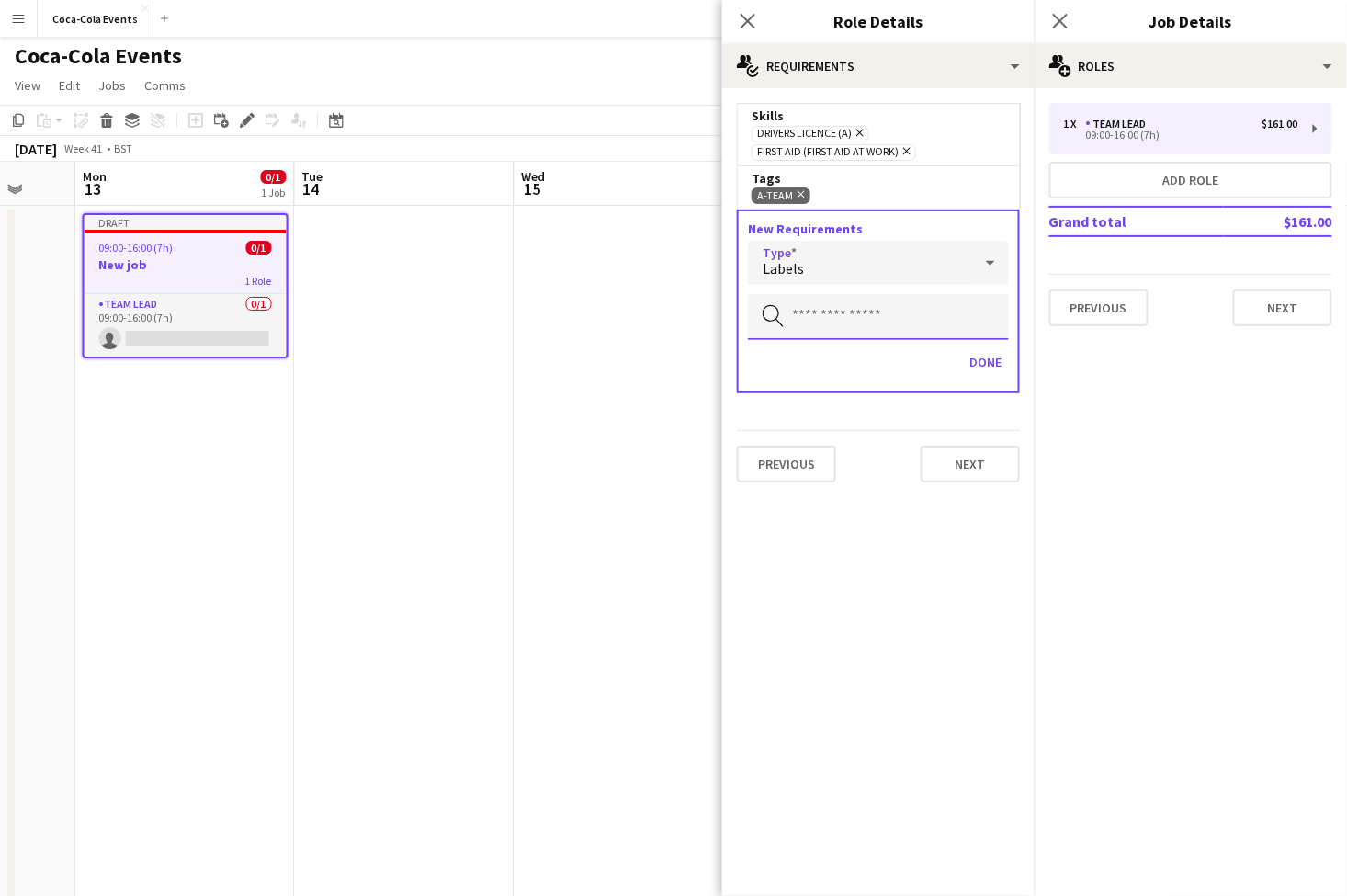
click at [812, 320] on input "text" at bounding box center [878, 317] width 261 height 46
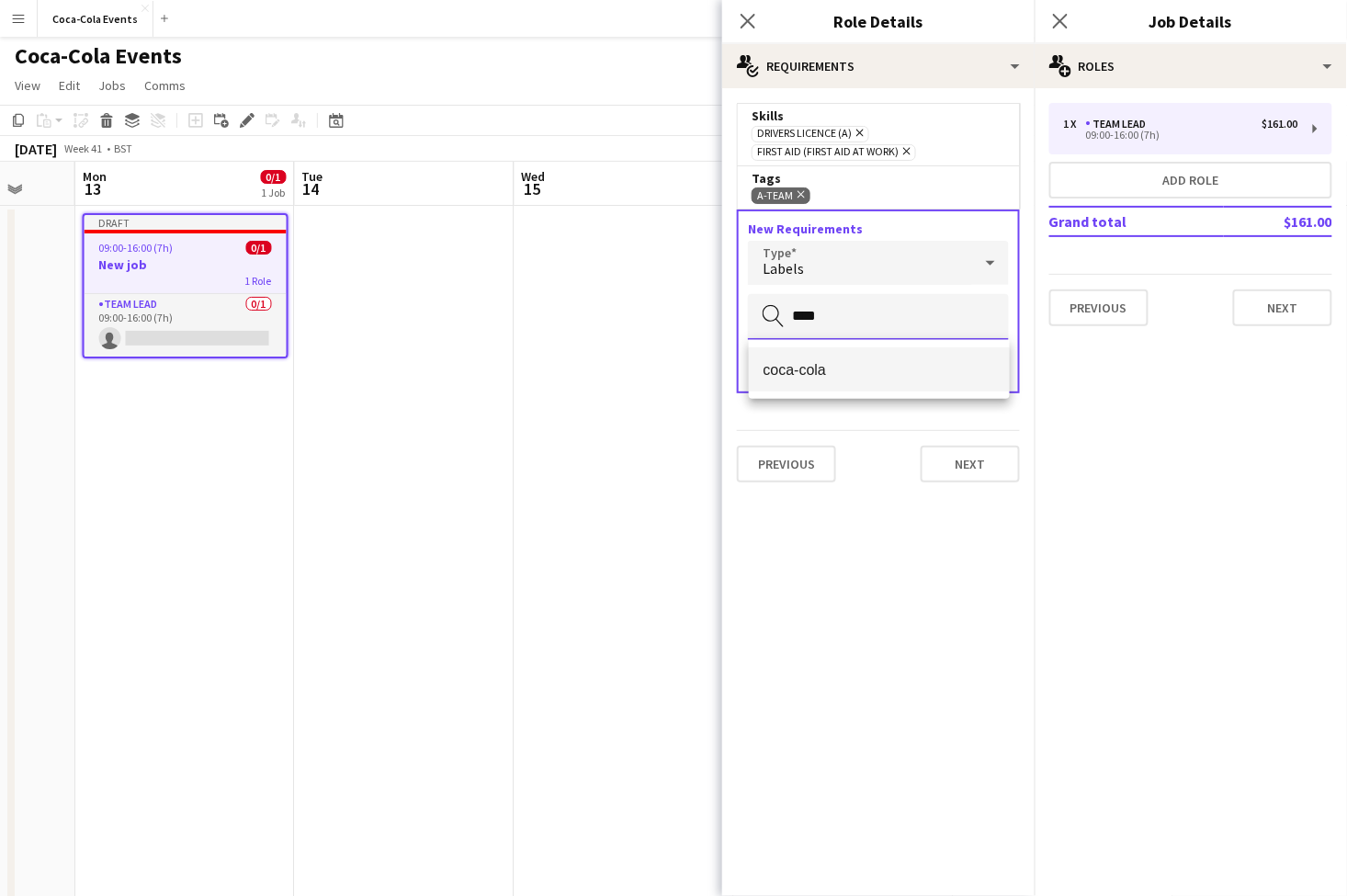
type input "****"
click at [784, 373] on span "coca-cola" at bounding box center [879, 370] width 232 height 18
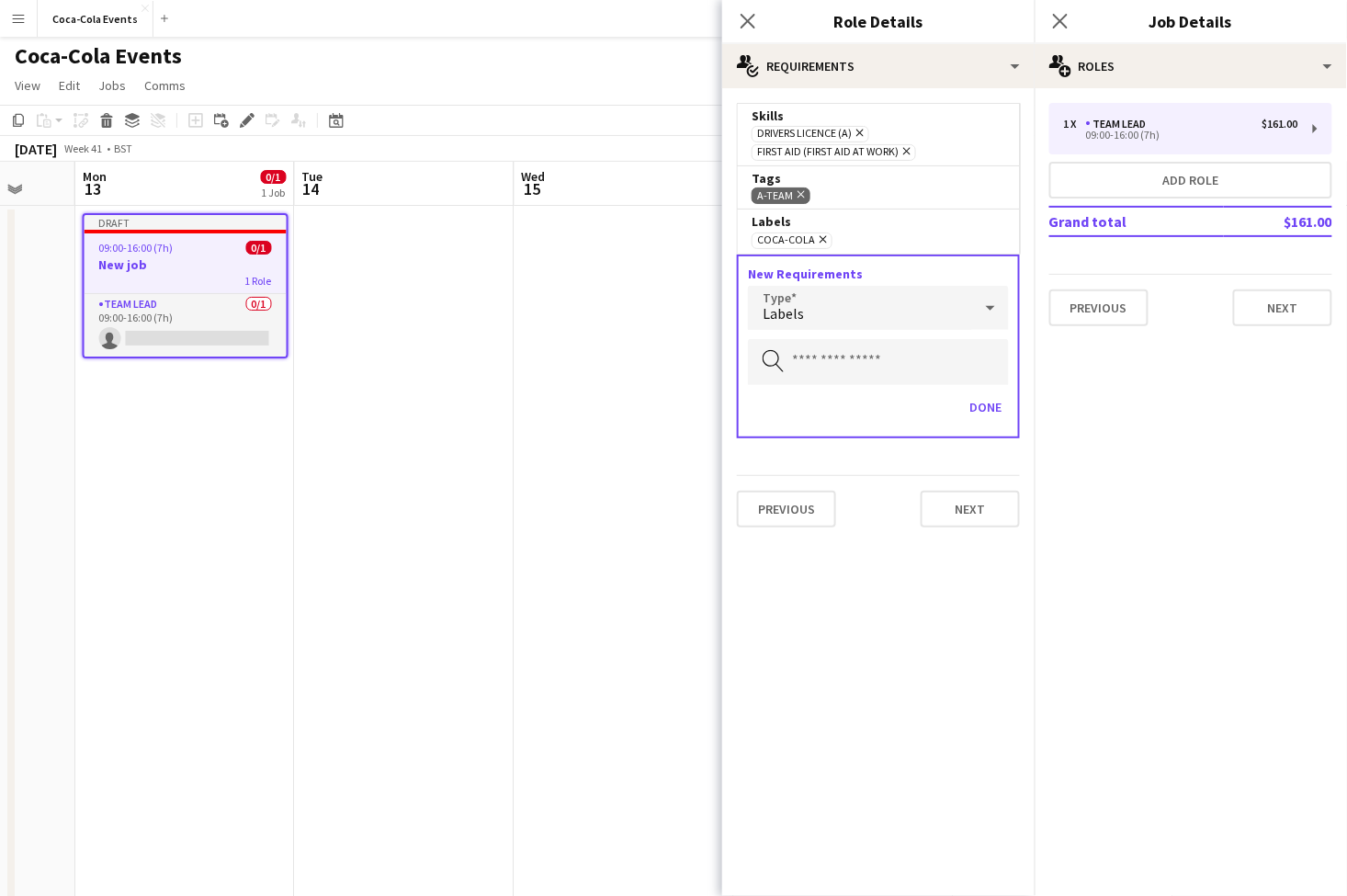
click at [775, 240] on span "coca-cola" at bounding box center [786, 241] width 58 height 15
click at [840, 238] on div "coca-cola Remove" at bounding box center [878, 240] width 254 height 18
click at [745, 16] on icon at bounding box center [748, 21] width 18 height 18
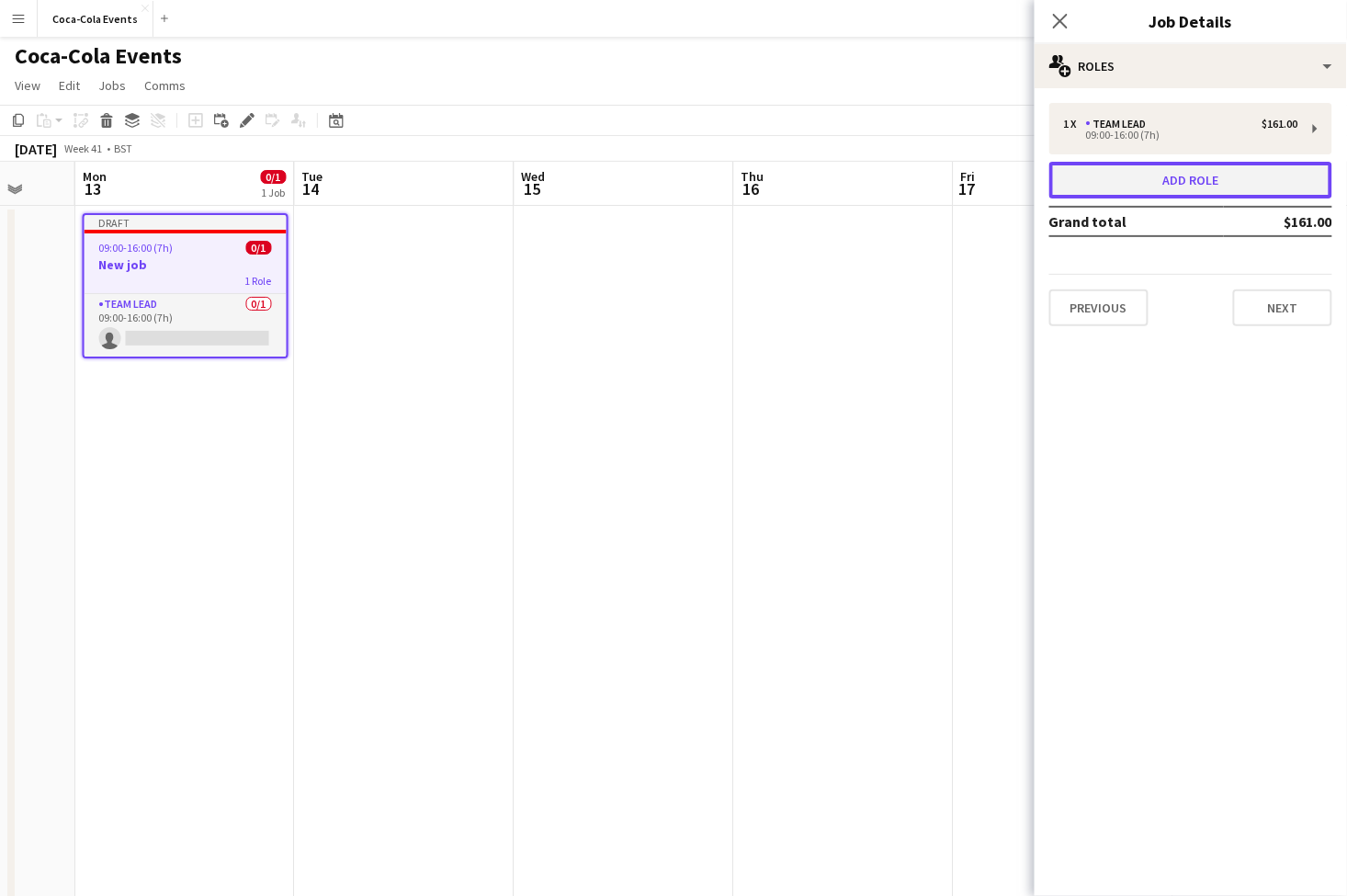
click at [1134, 180] on button "Add role" at bounding box center [1191, 180] width 284 height 37
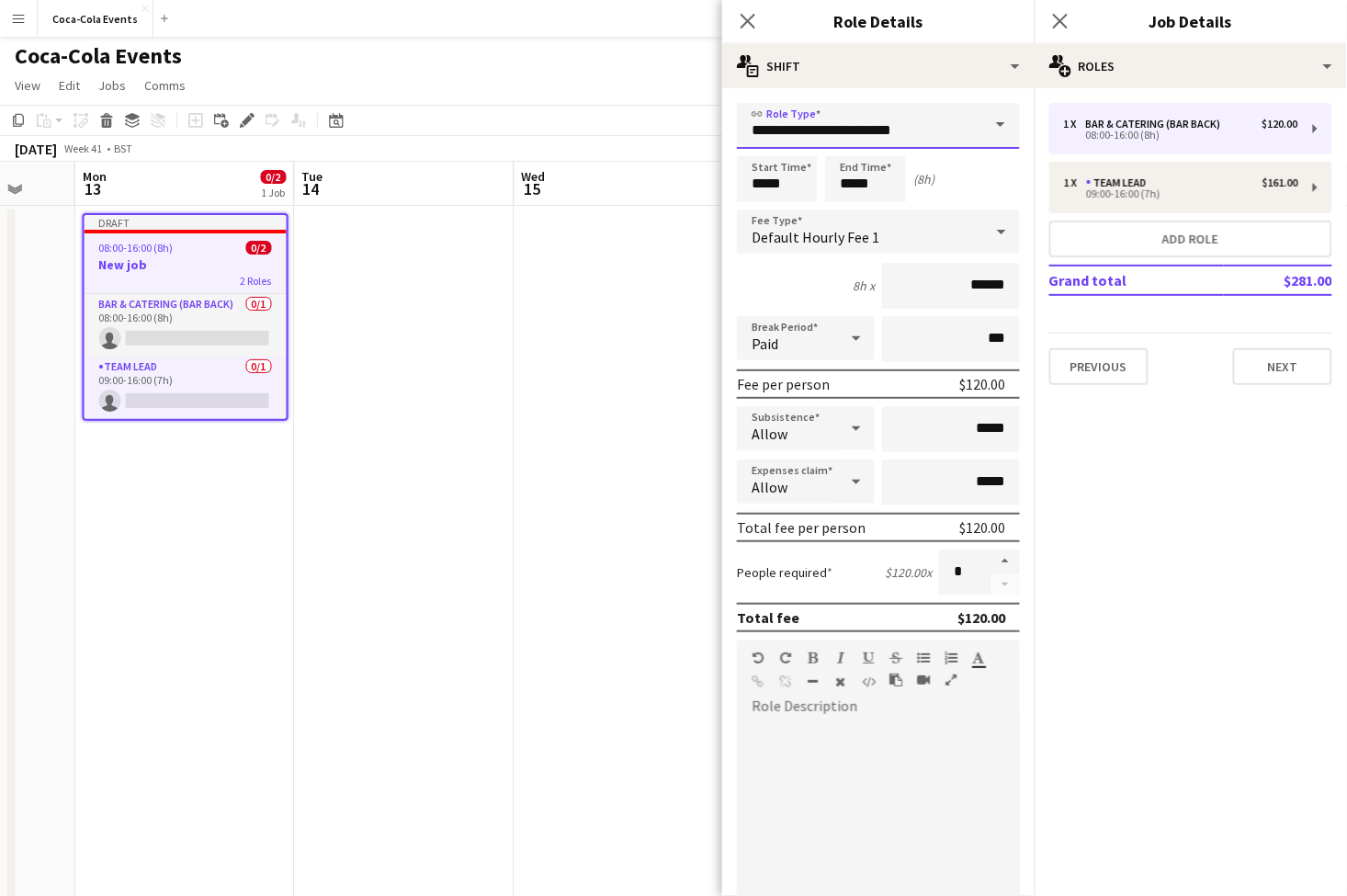
click at [865, 140] on input "**********" at bounding box center [878, 125] width 284 height 46
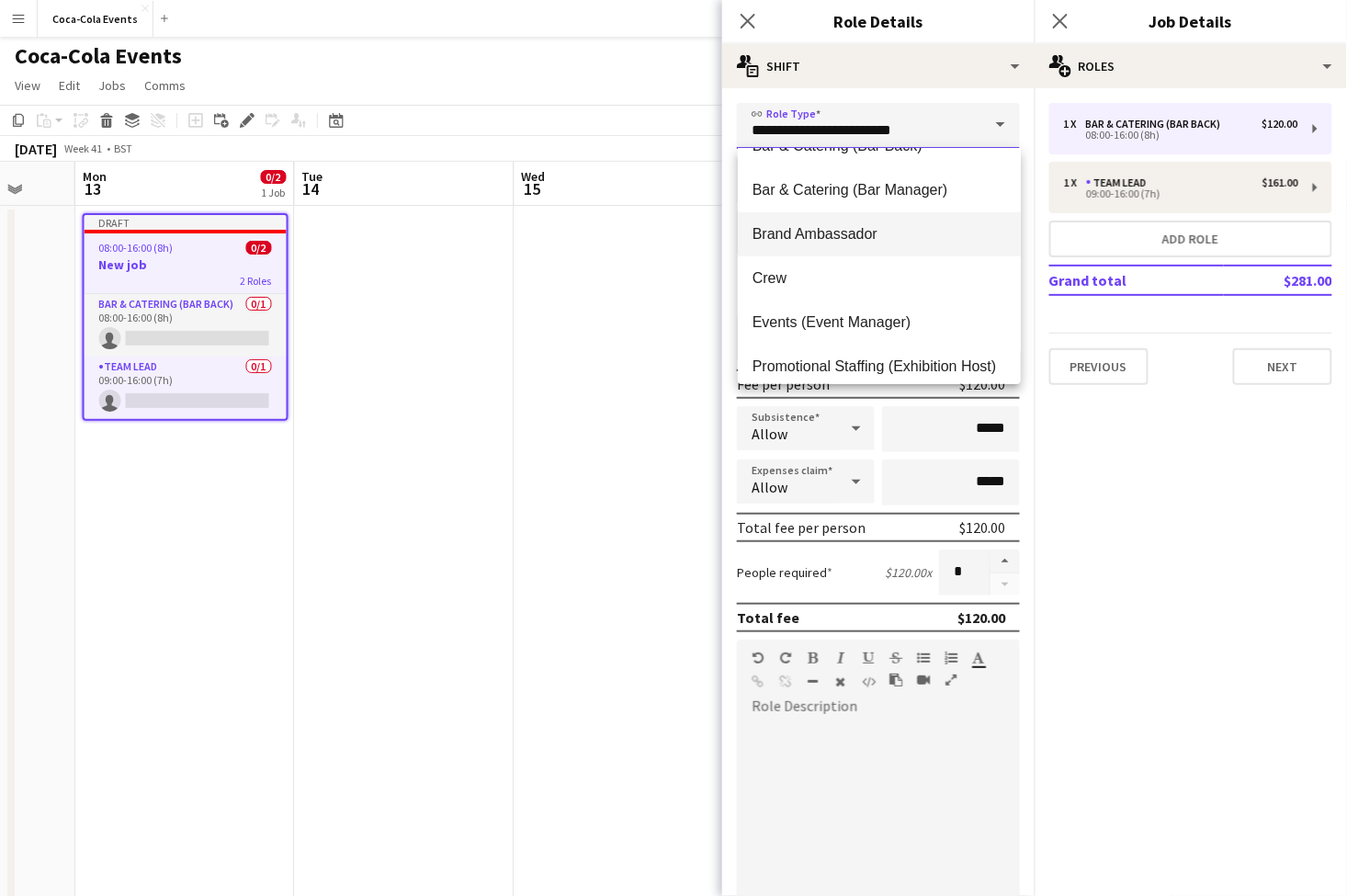
scroll to position [45, 0]
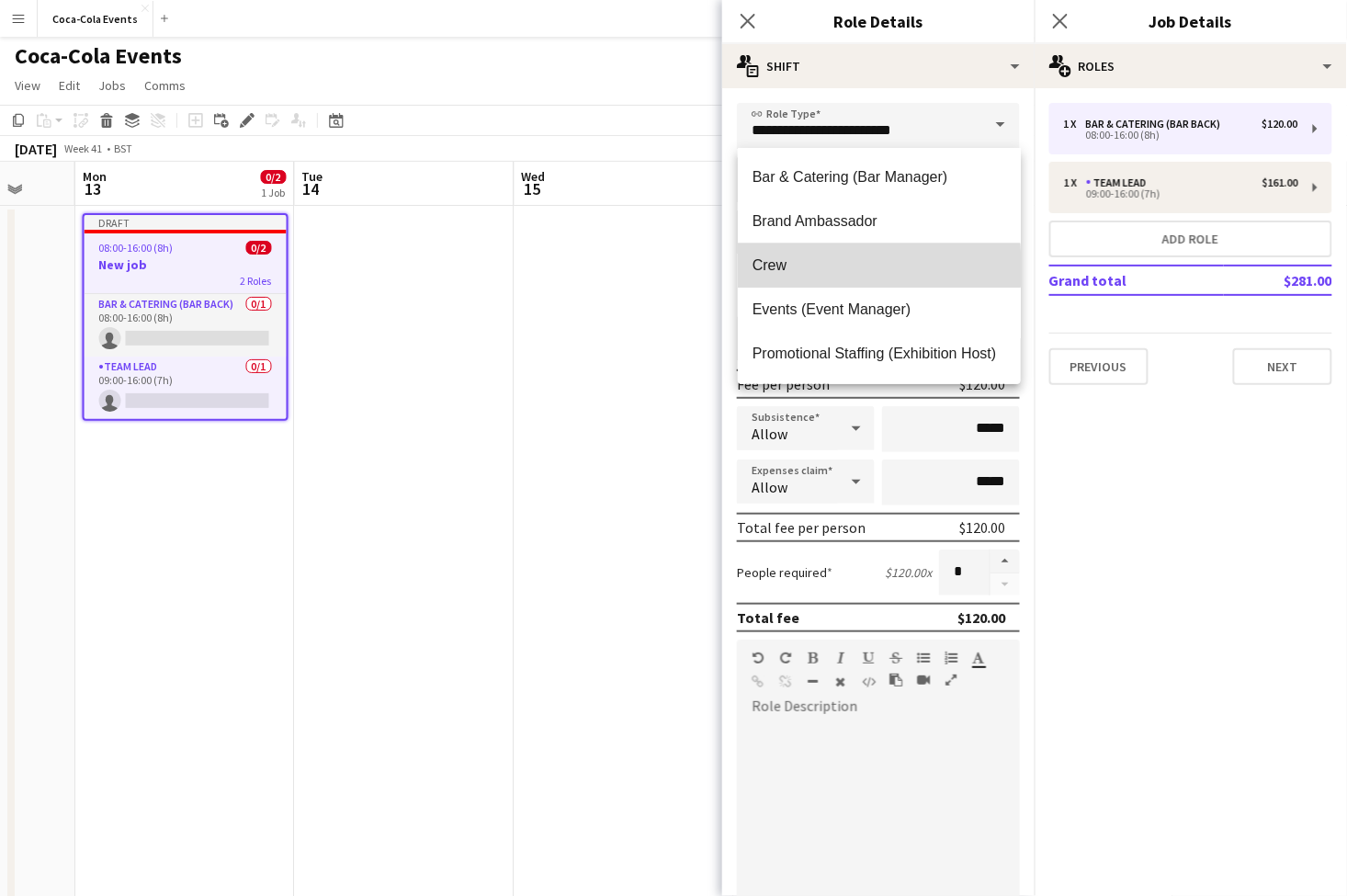
click at [786, 269] on span "Crew" at bounding box center [879, 266] width 254 height 18
type input "****"
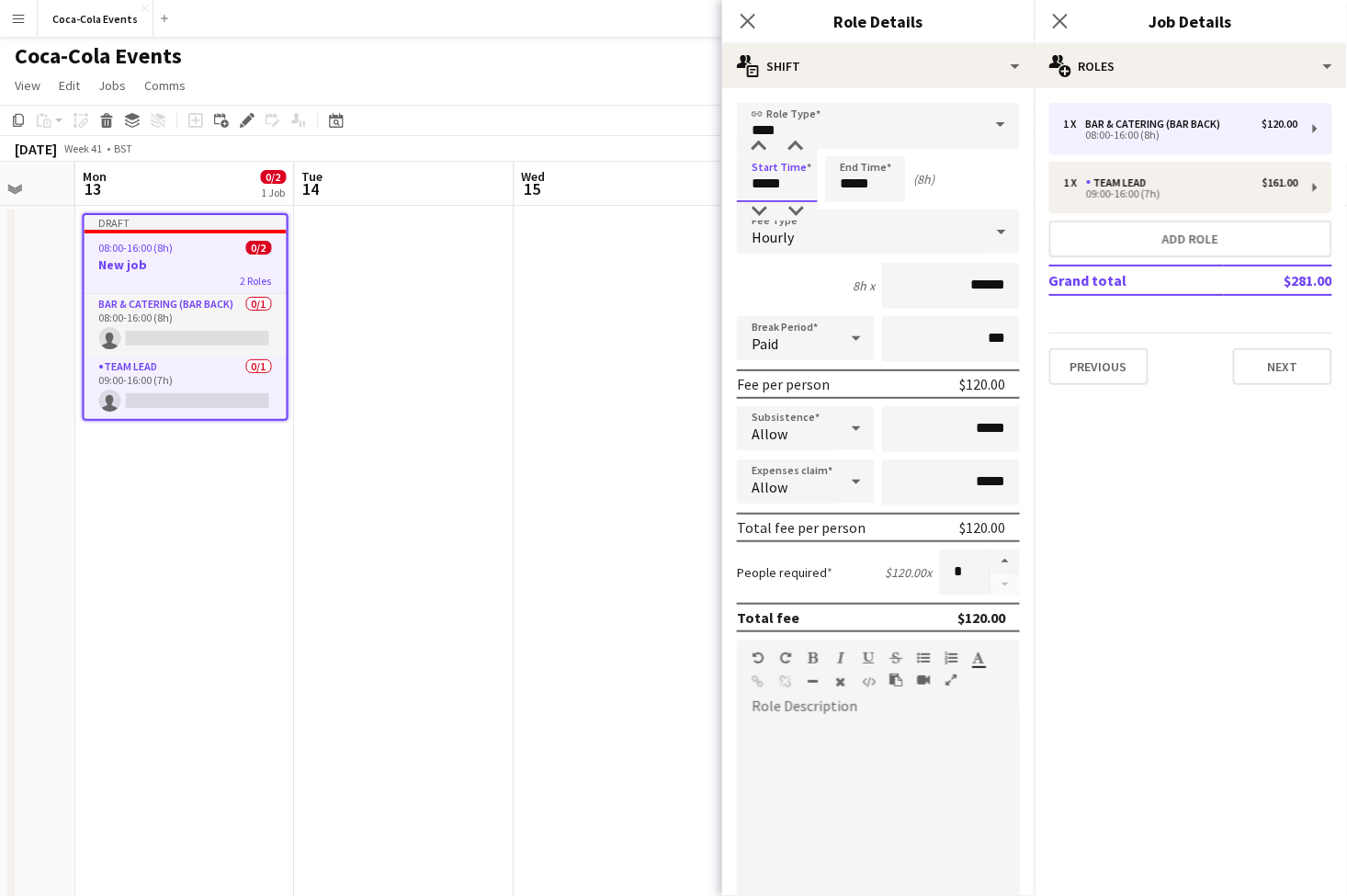
click at [762, 185] on input "*****" at bounding box center [777, 179] width 81 height 46
click at [763, 142] on div at bounding box center [759, 147] width 37 height 18
type input "*****"
click at [763, 142] on div at bounding box center [759, 147] width 37 height 18
click at [780, 270] on div "6h x ******" at bounding box center [878, 285] width 284 height 46
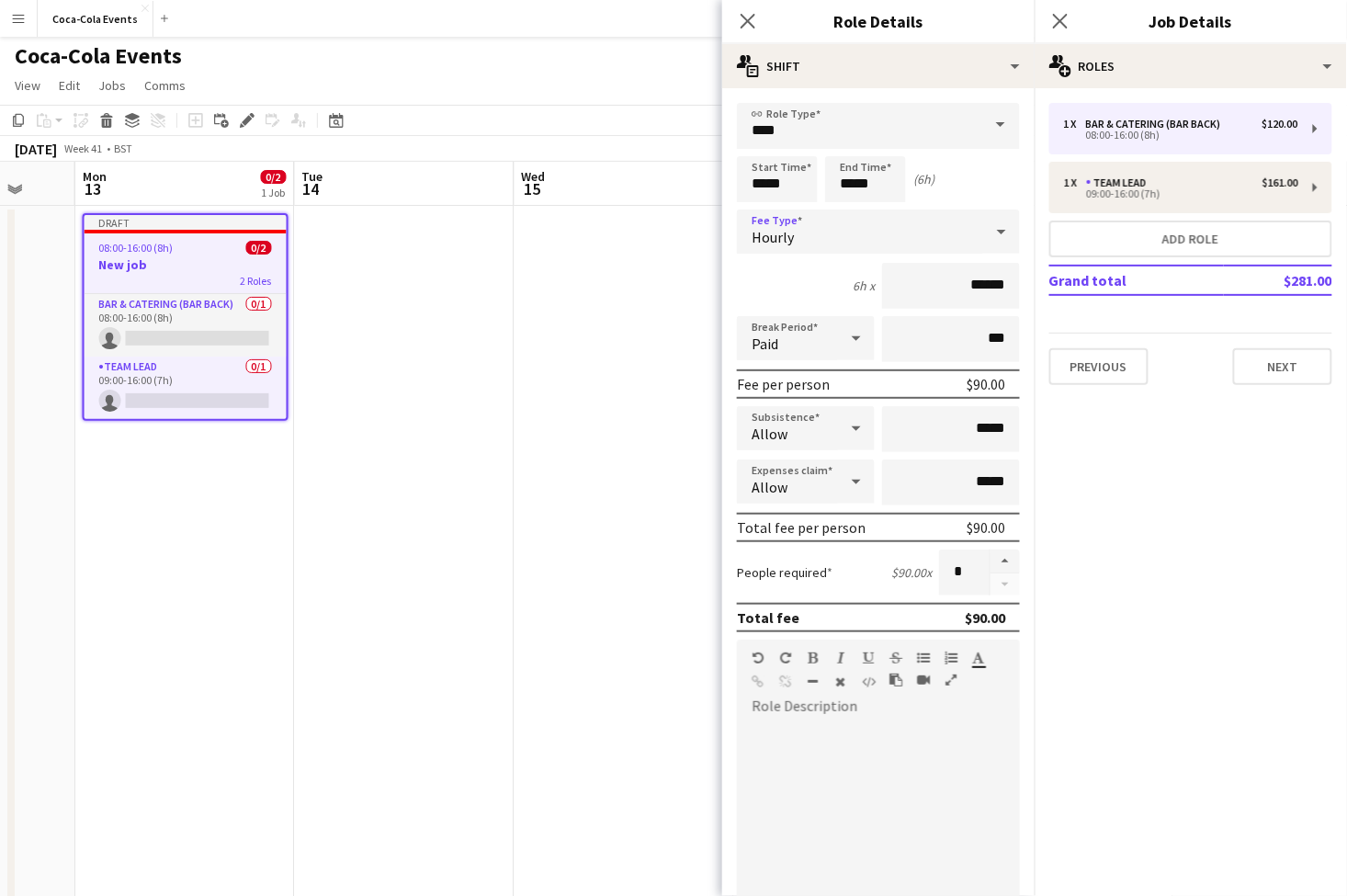
click at [789, 243] on span "Hourly" at bounding box center [773, 237] width 43 height 18
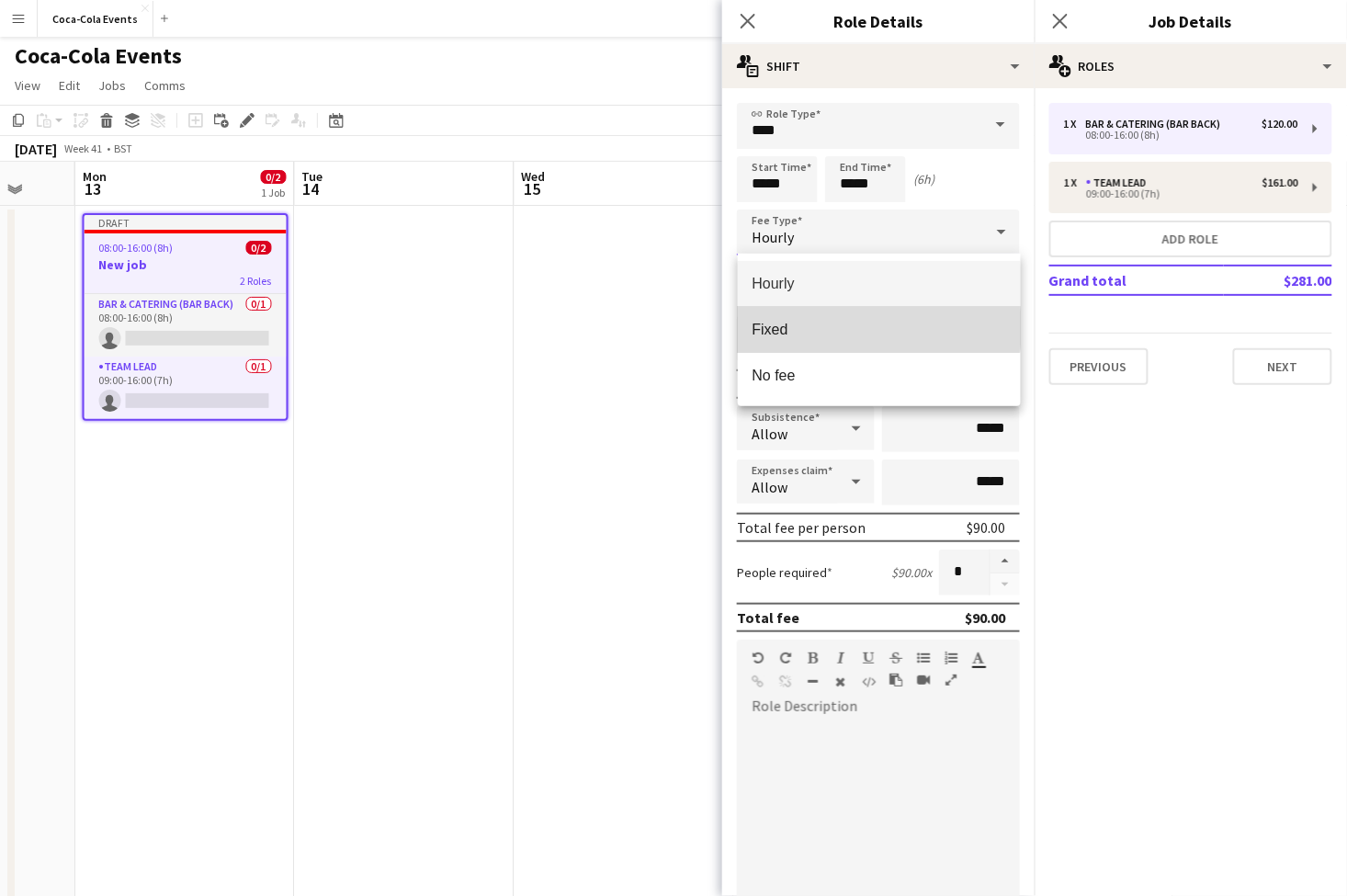
click at [804, 328] on span "Fixed" at bounding box center [879, 329] width 254 height 18
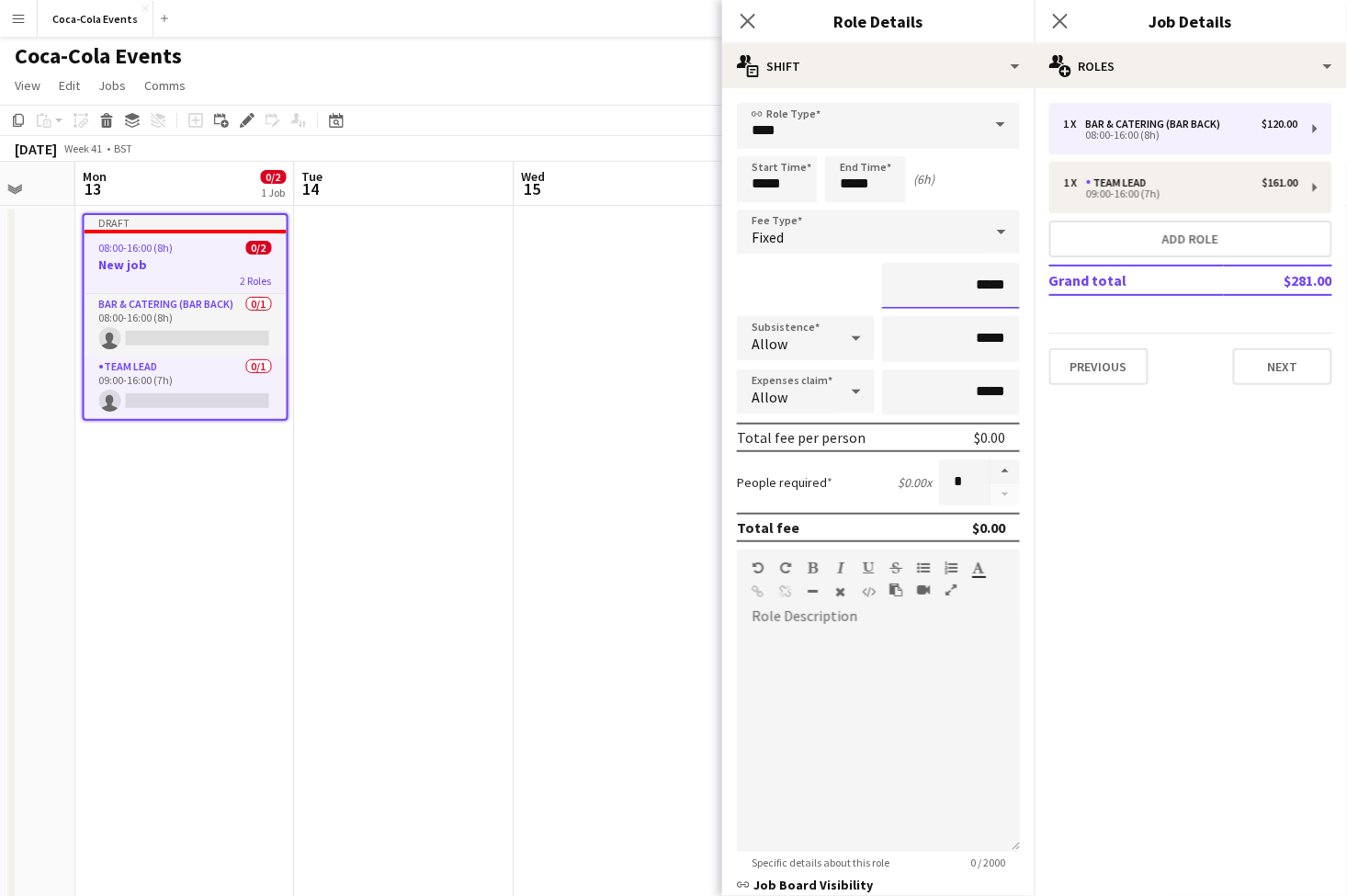
click at [974, 287] on input "*****" at bounding box center [951, 285] width 138 height 46
type input "*******"
click at [1007, 473] on button "button" at bounding box center [1006, 471] width 30 height 24
type input "*"
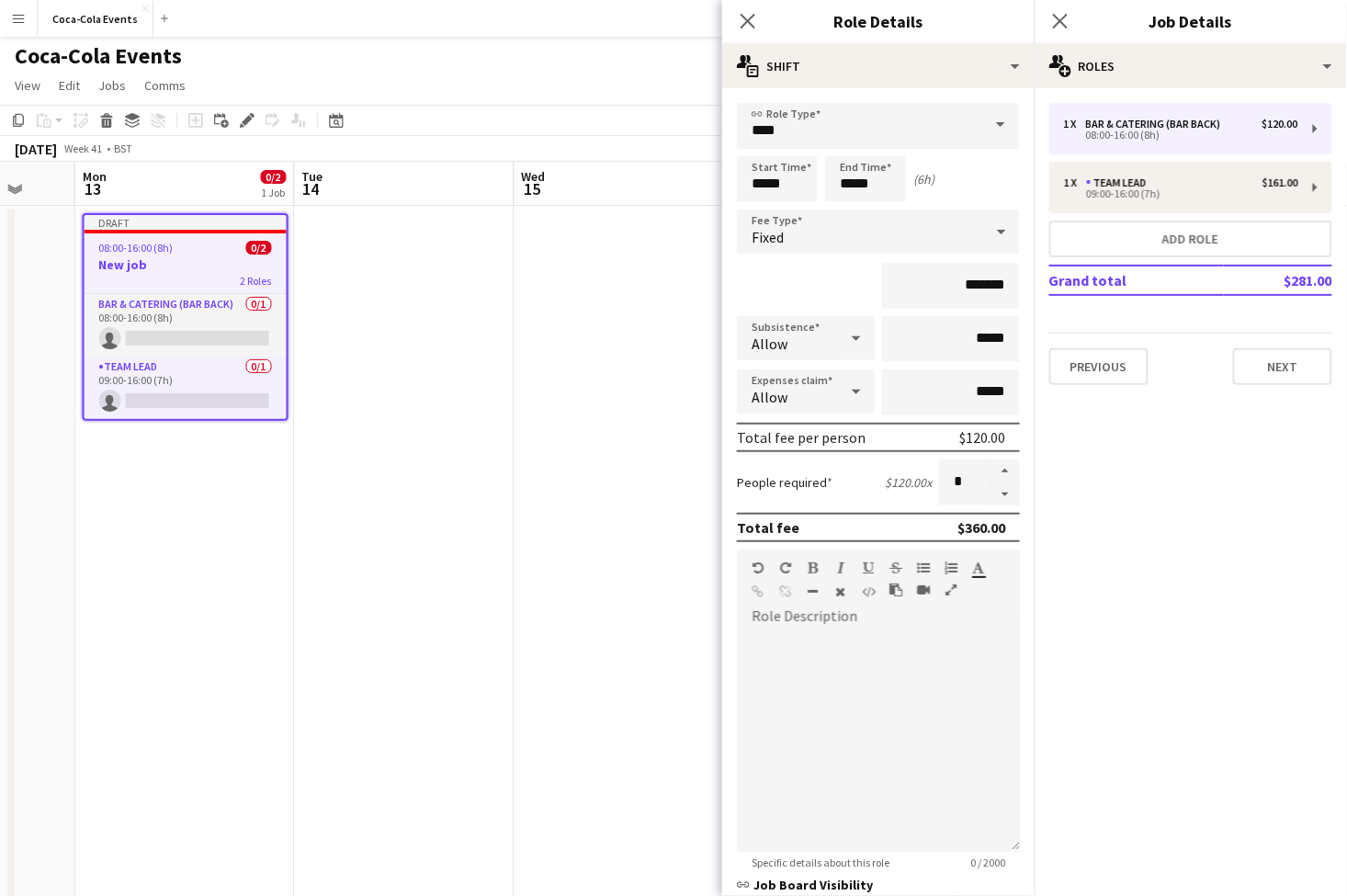
drag, startPoint x: 1008, startPoint y: 525, endPoint x: 945, endPoint y: 525, distance: 63.0
click at [945, 525] on div "Total fee $360.00" at bounding box center [878, 528] width 284 height 30
click at [750, 18] on icon "Close pop-in" at bounding box center [748, 21] width 18 height 18
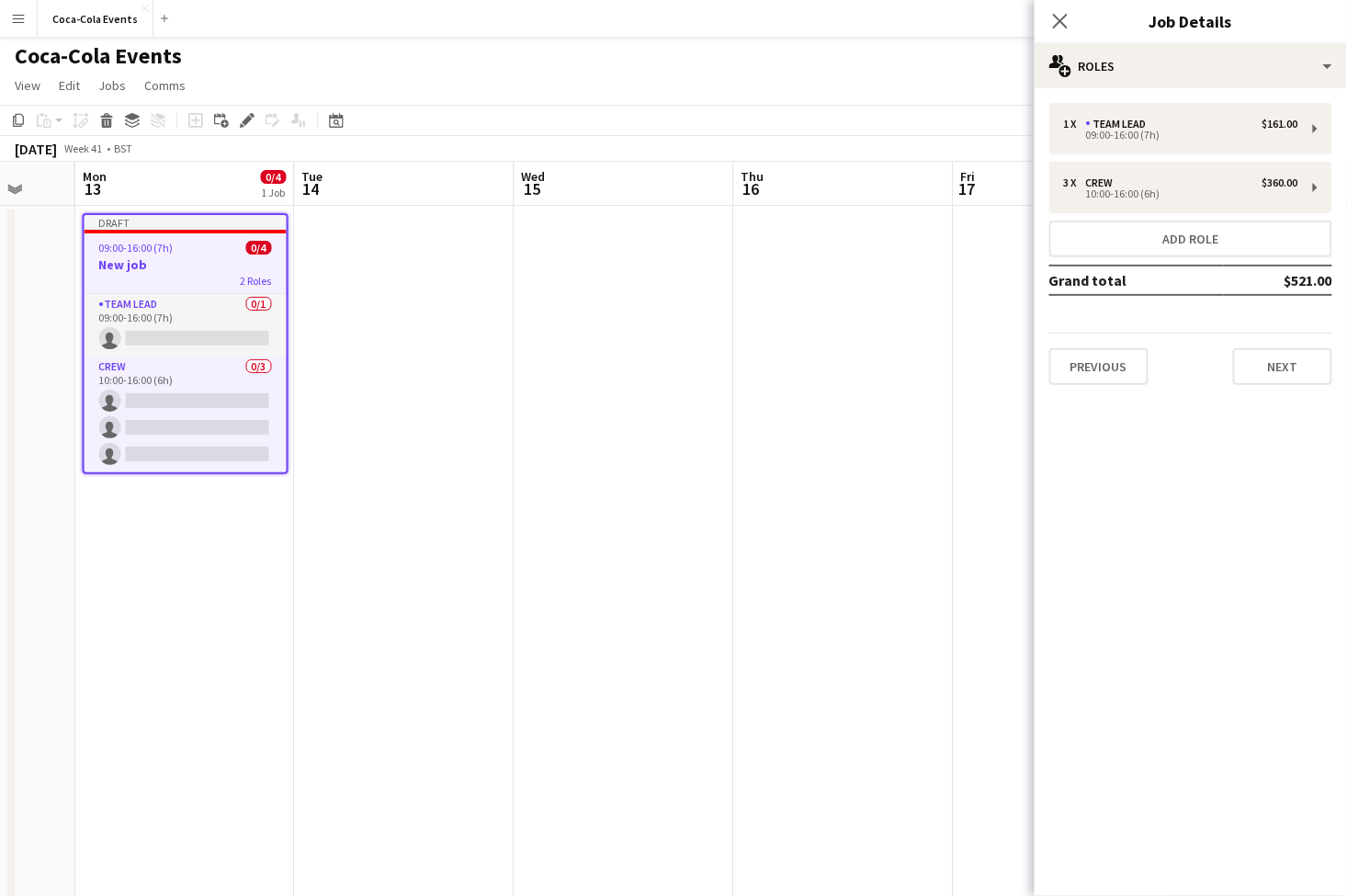
drag, startPoint x: 1281, startPoint y: 282, endPoint x: 1332, endPoint y: 284, distance: 51.0
click at [1332, 284] on td "$521.00" at bounding box center [1278, 280] width 108 height 30
click at [1241, 502] on mat-expansion-panel "pencil3 General details 1 x Team Lead $161.00 09:00-16:00 (7h) 3 x Crew $360.00…" at bounding box center [1191, 492] width 312 height 807
click at [1283, 372] on button "Next" at bounding box center [1283, 366] width 99 height 37
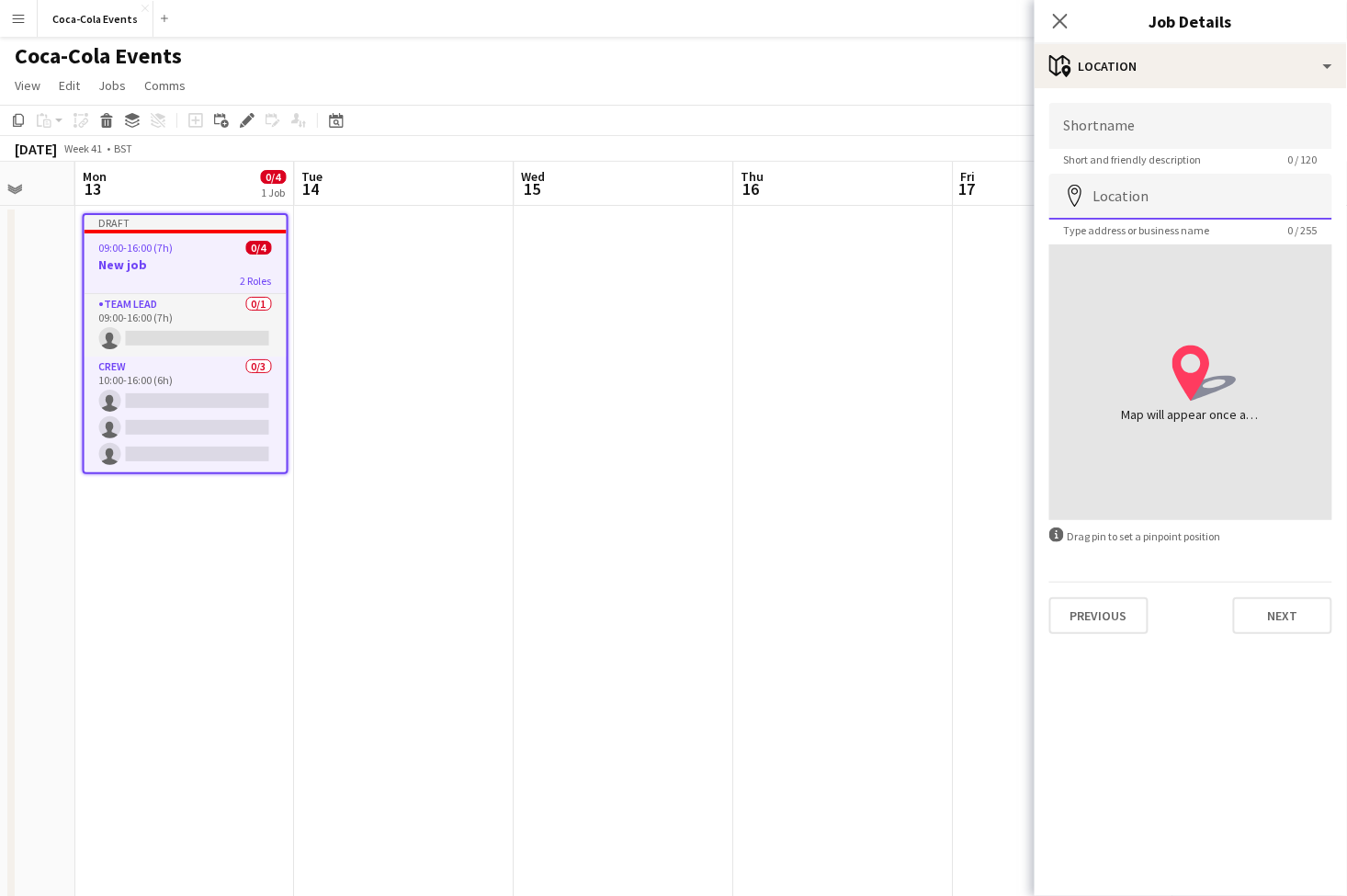
click at [1135, 195] on input "Location" at bounding box center [1191, 197] width 284 height 46
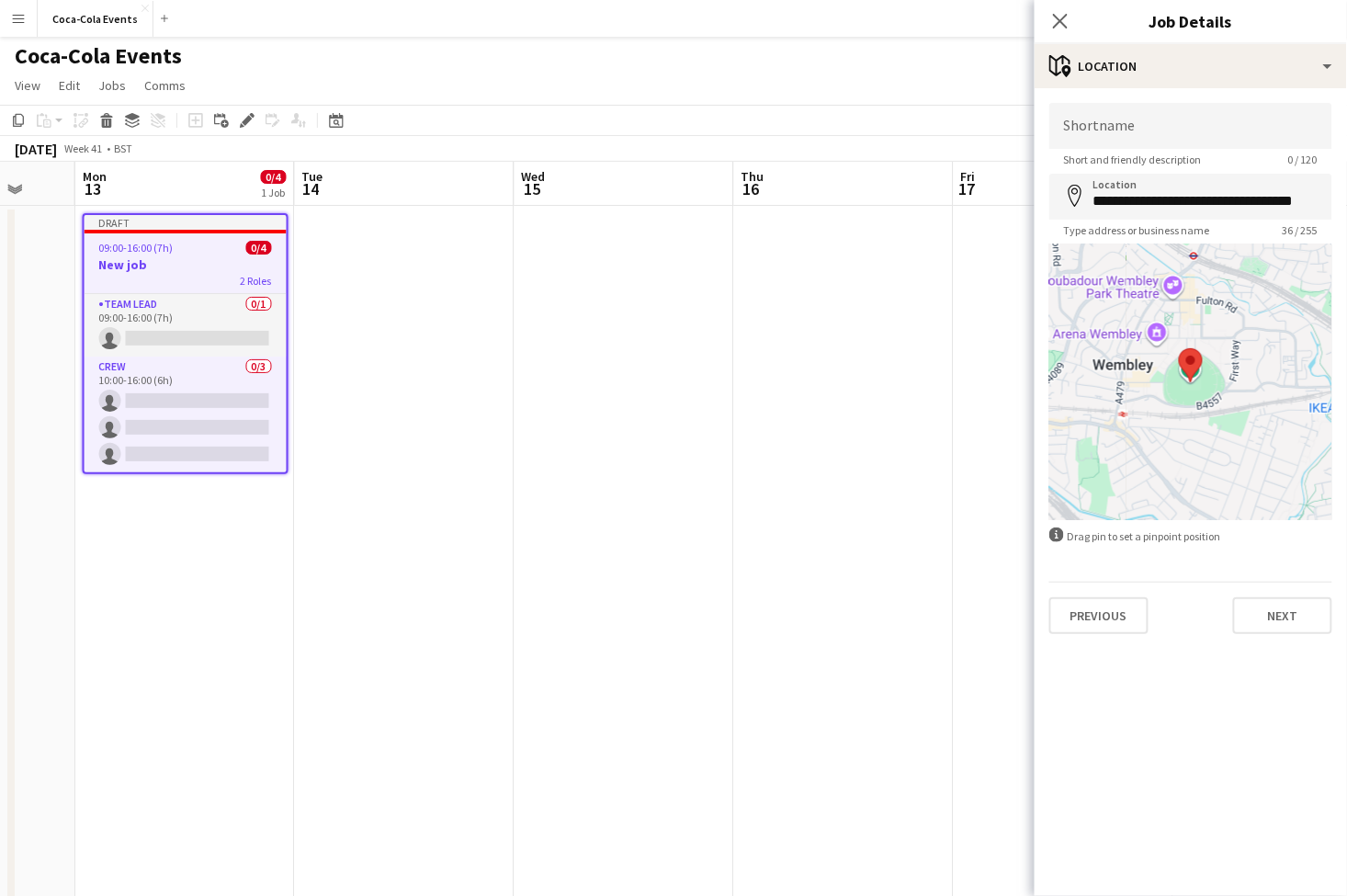
click at [1190, 417] on div at bounding box center [1191, 382] width 284 height 275
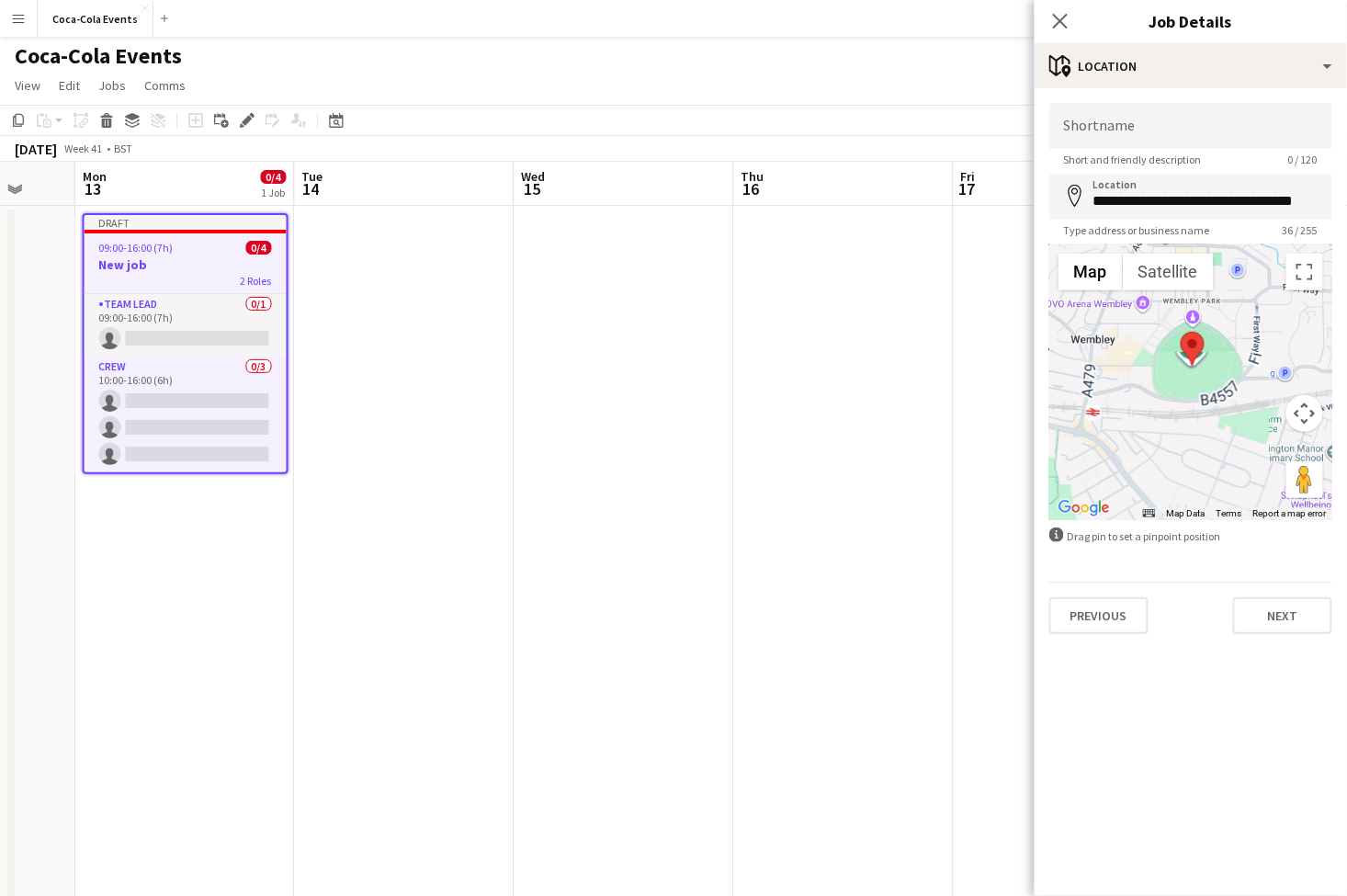
click at [1190, 417] on div at bounding box center [1191, 382] width 284 height 275
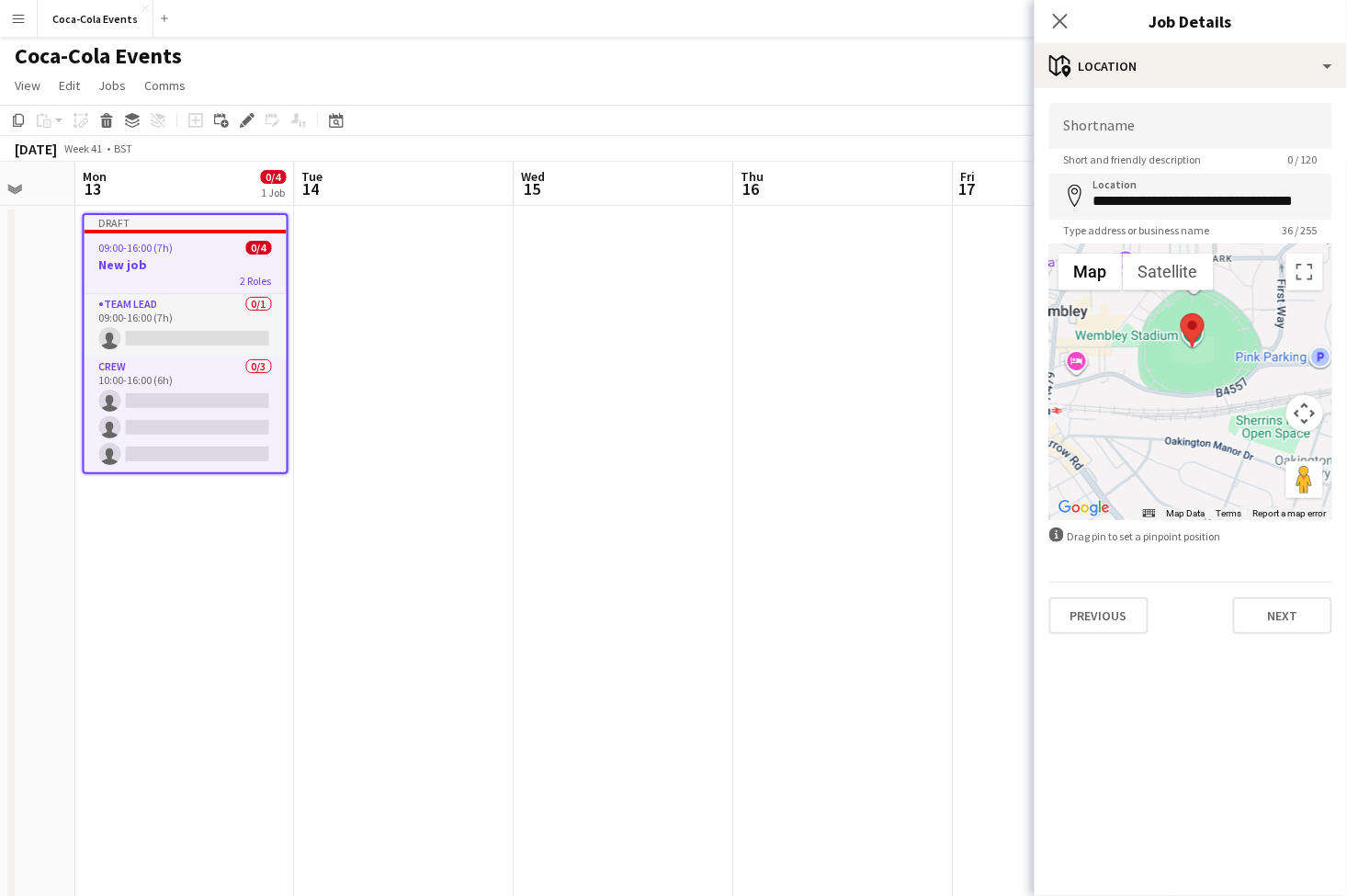
drag, startPoint x: 1190, startPoint y: 387, endPoint x: 1190, endPoint y: 418, distance: 31.0
click at [1190, 418] on div at bounding box center [1191, 382] width 284 height 275
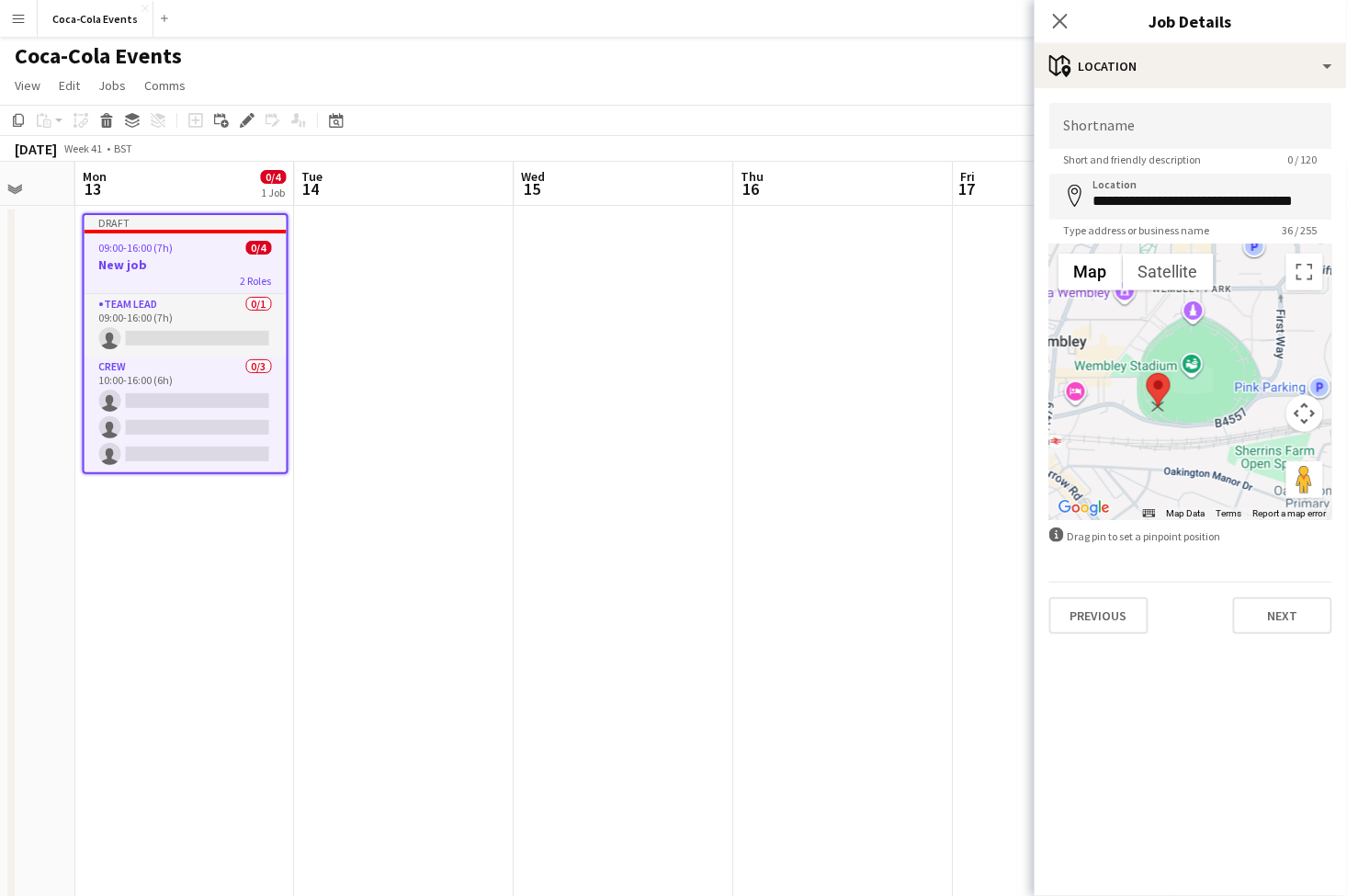
drag, startPoint x: 1191, startPoint y: 359, endPoint x: 1158, endPoint y: 392, distance: 46.7
click at [1147, 373] on area at bounding box center [1147, 373] width 0 height 0
type input "**********"
click at [1126, 127] on input "Shortname" at bounding box center [1191, 125] width 284 height 46
type input "**********"
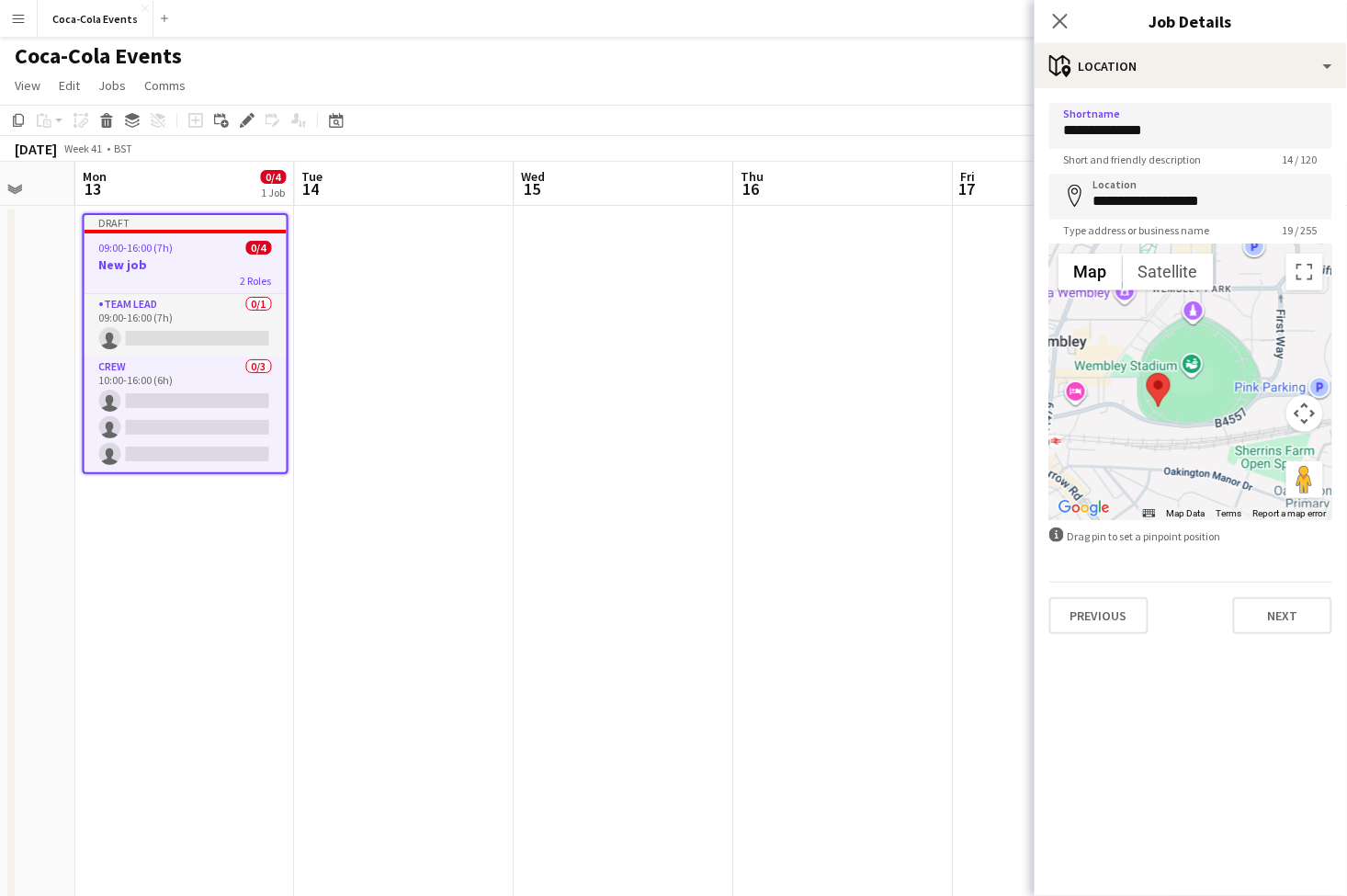
click at [1167, 716] on mat-expansion-panel "**********" at bounding box center [1191, 492] width 312 height 807
click at [1268, 618] on button "Next" at bounding box center [1283, 616] width 99 height 37
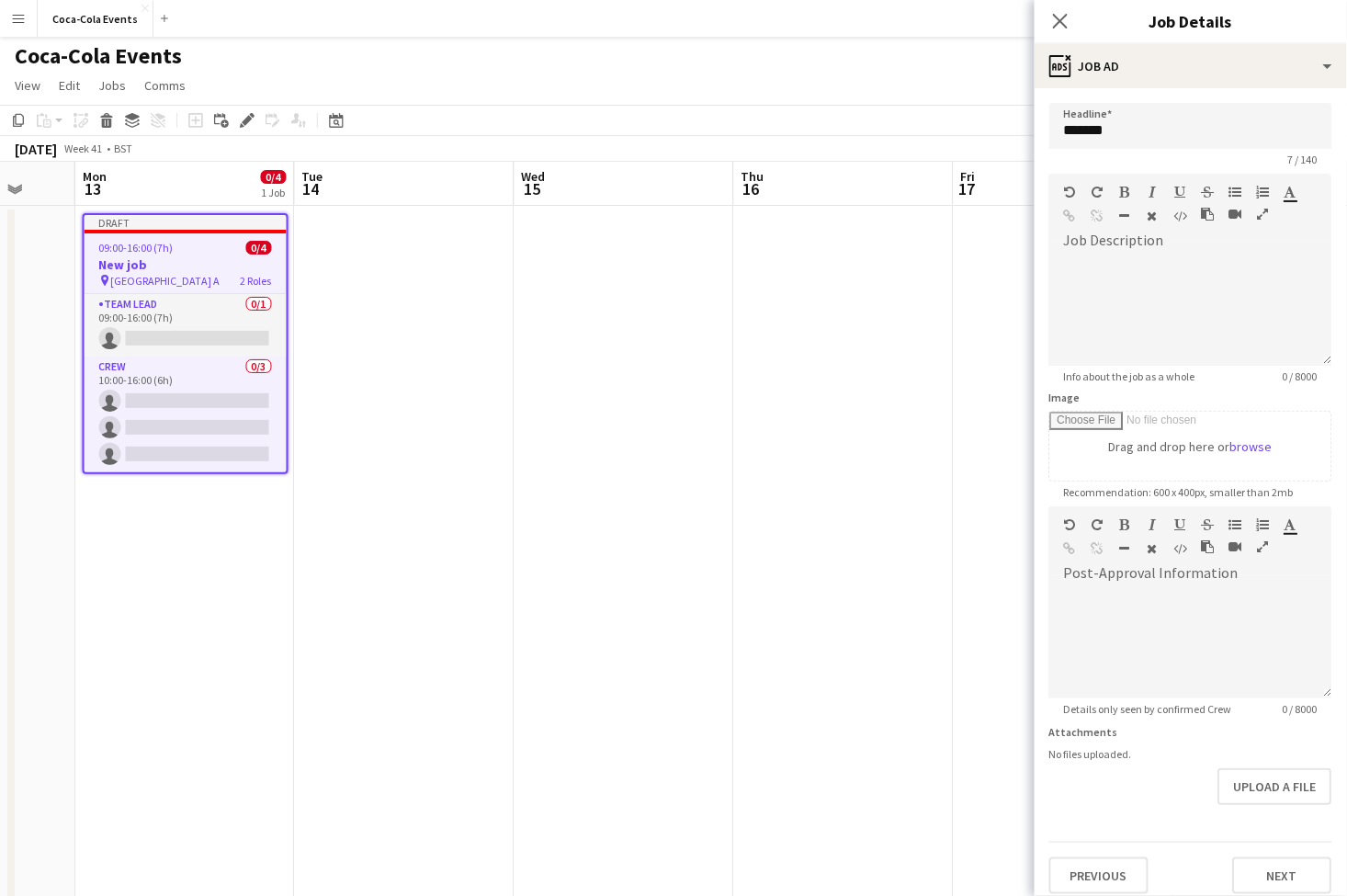
scroll to position [12, 0]
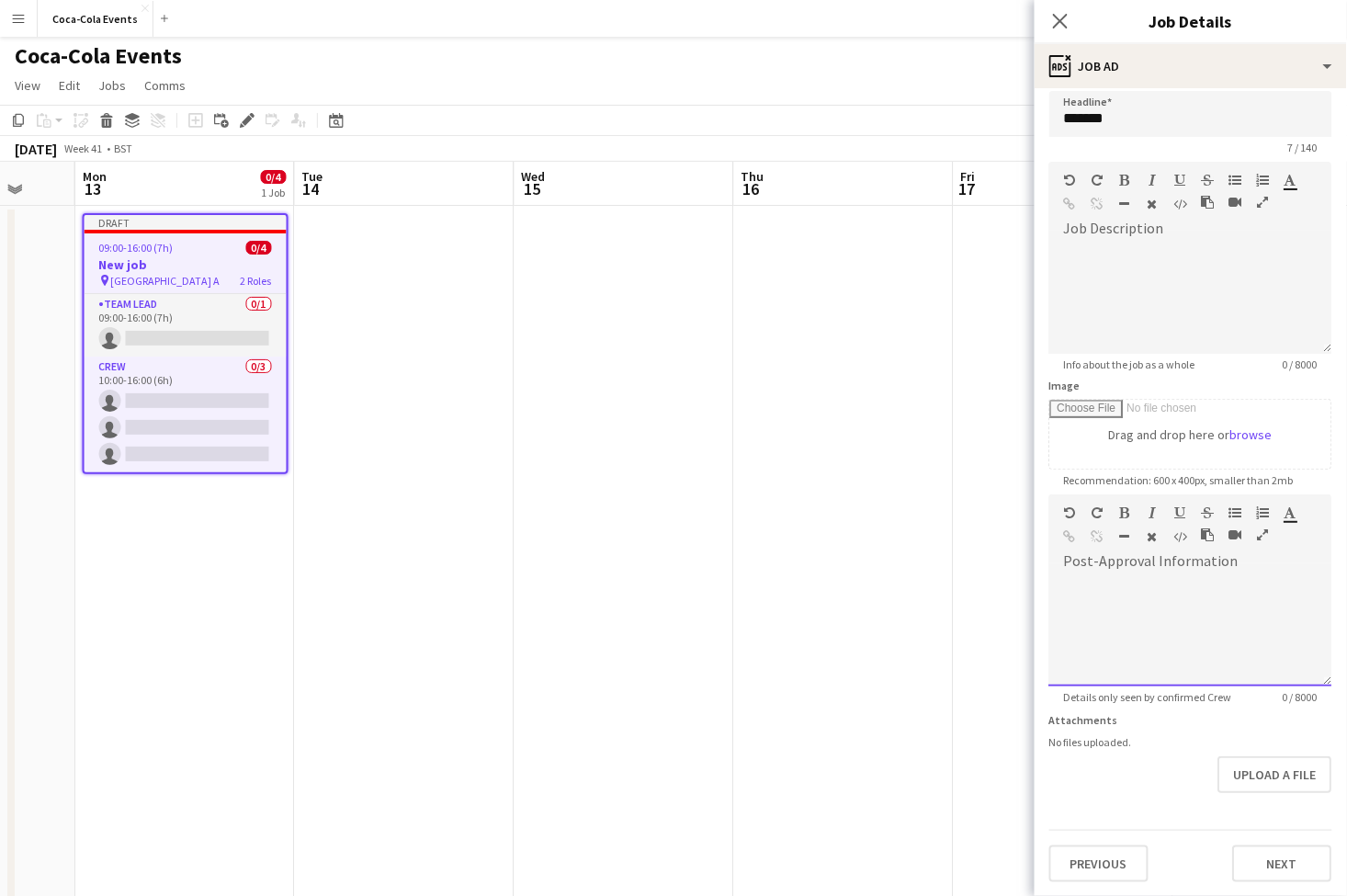
click at [1100, 597] on div at bounding box center [1191, 630] width 284 height 110
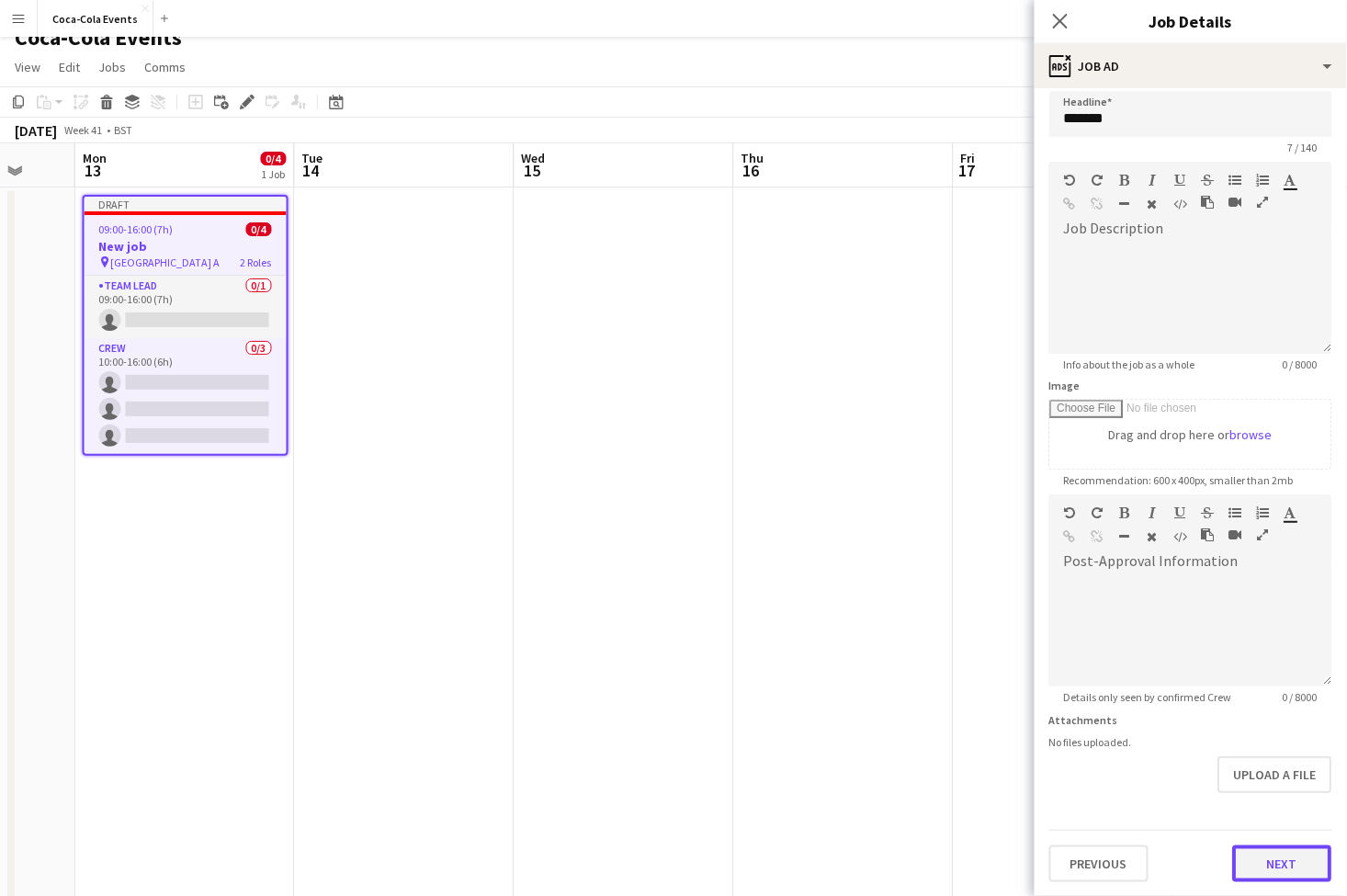
click at [1270, 859] on button "Next" at bounding box center [1283, 863] width 99 height 37
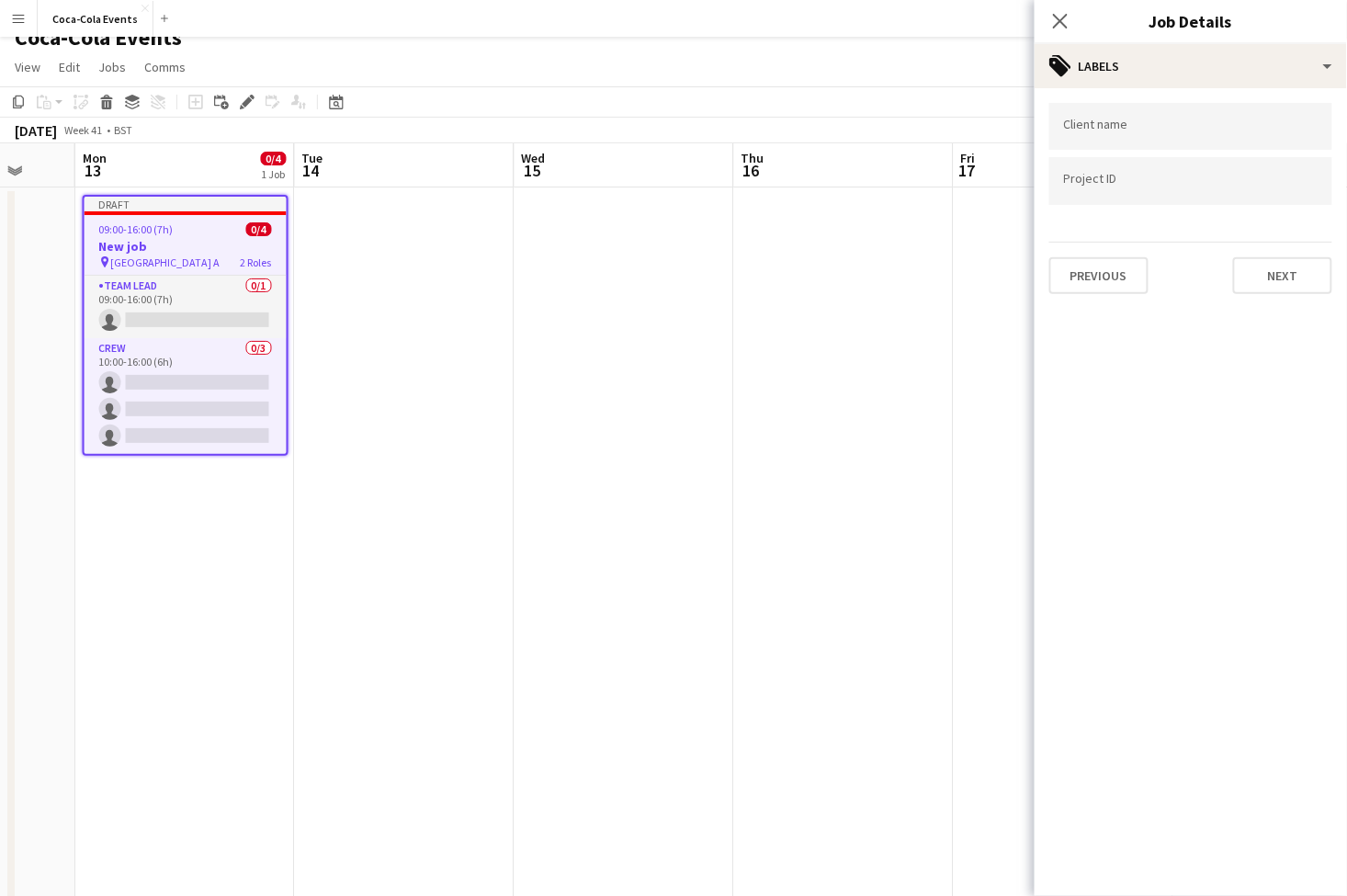
click at [1096, 107] on div at bounding box center [1191, 125] width 284 height 47
type input "****"
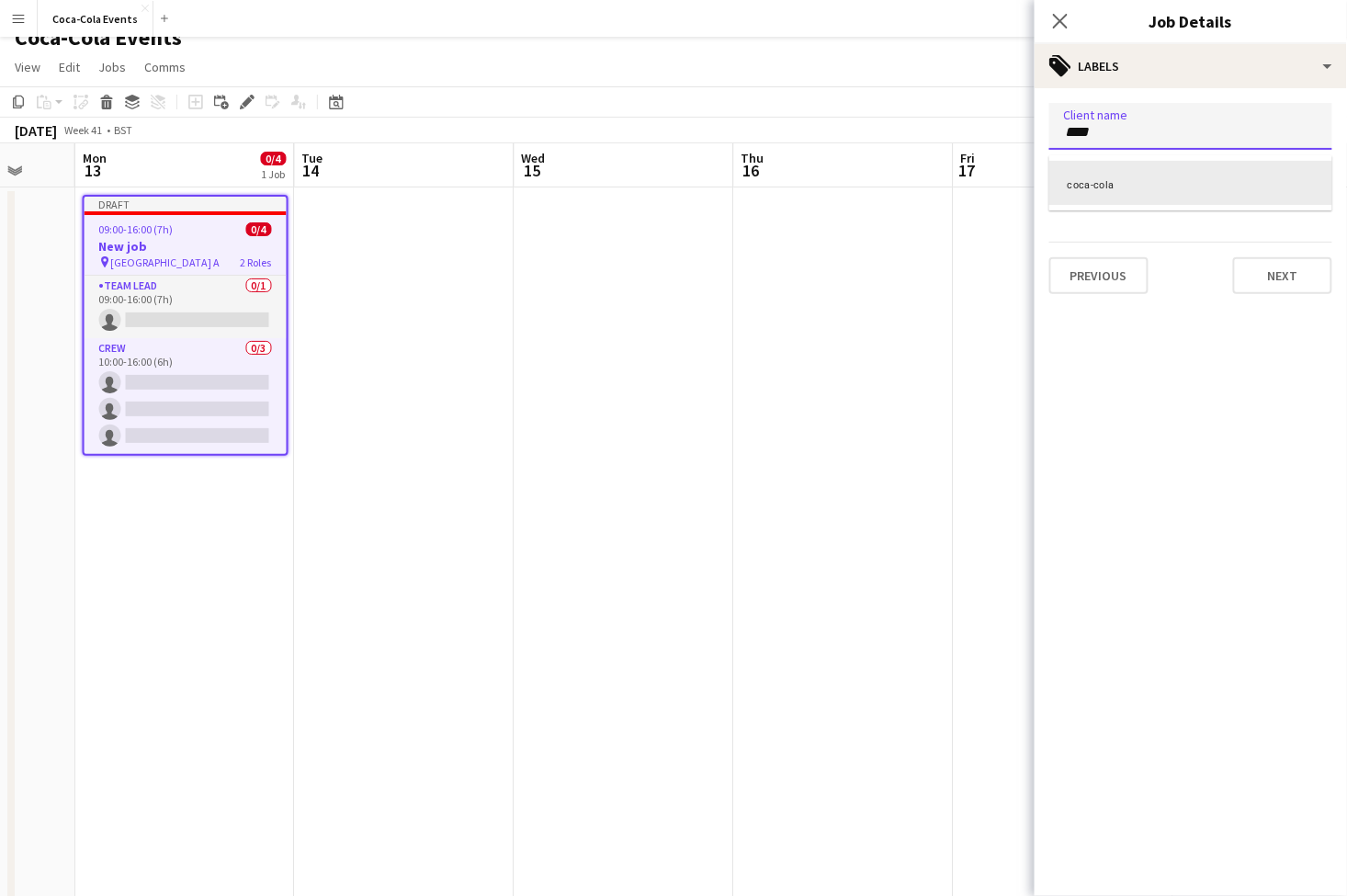
click at [1113, 191] on div "coca-cola" at bounding box center [1191, 183] width 284 height 44
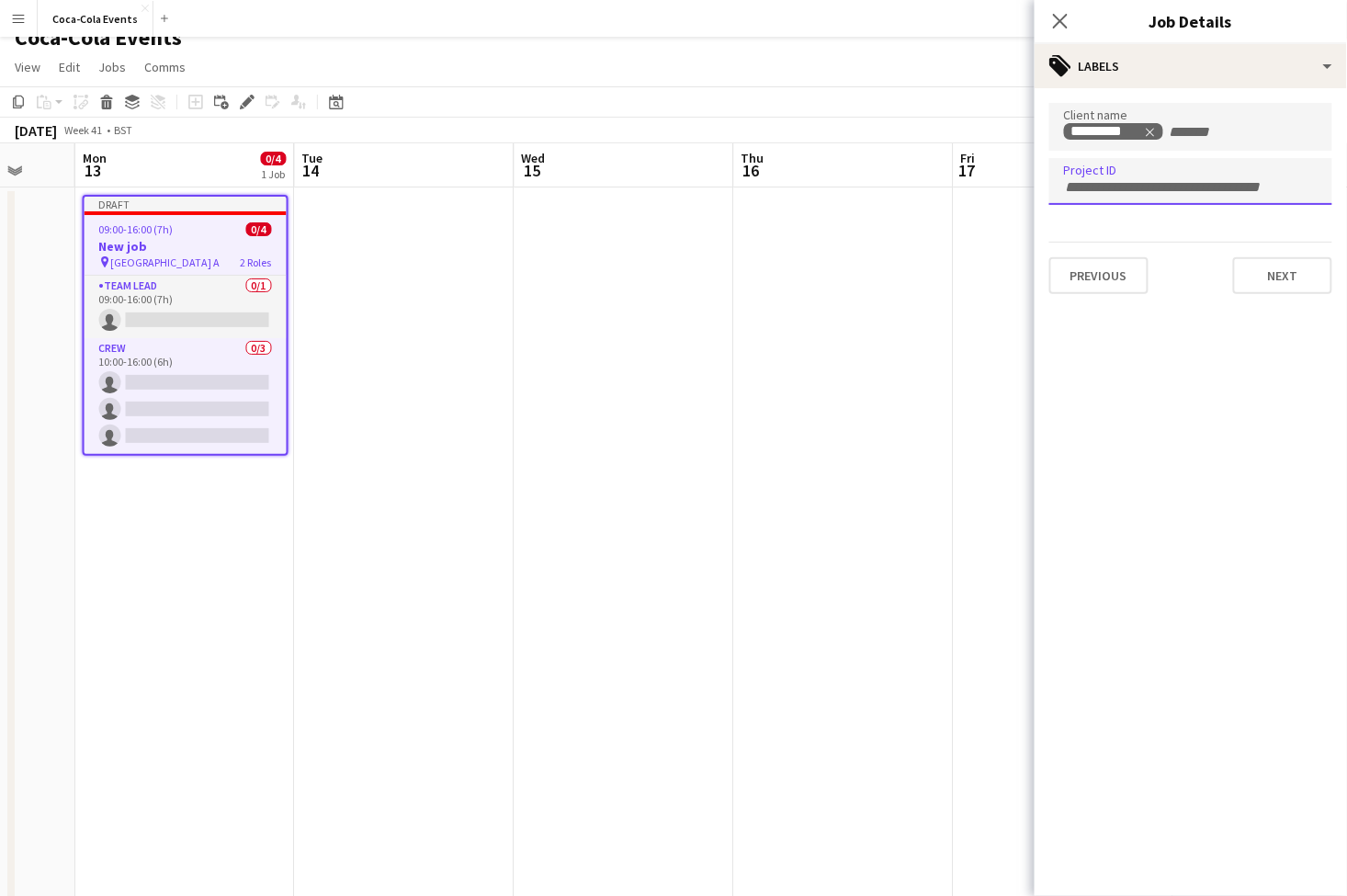
click at [1109, 189] on div at bounding box center [1191, 181] width 284 height 47
type input "***"
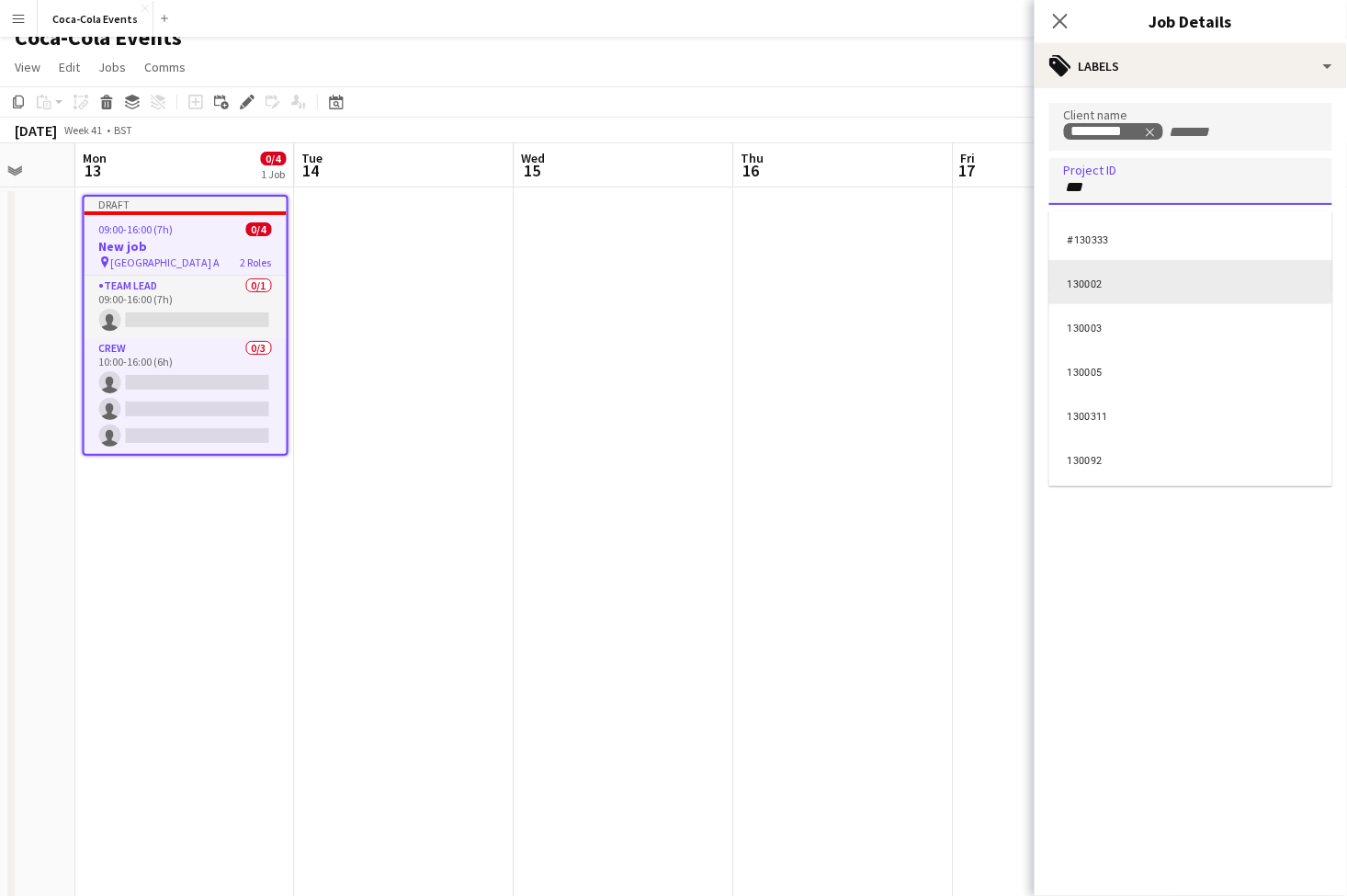
click at [1086, 289] on div "130002" at bounding box center [1191, 281] width 284 height 44
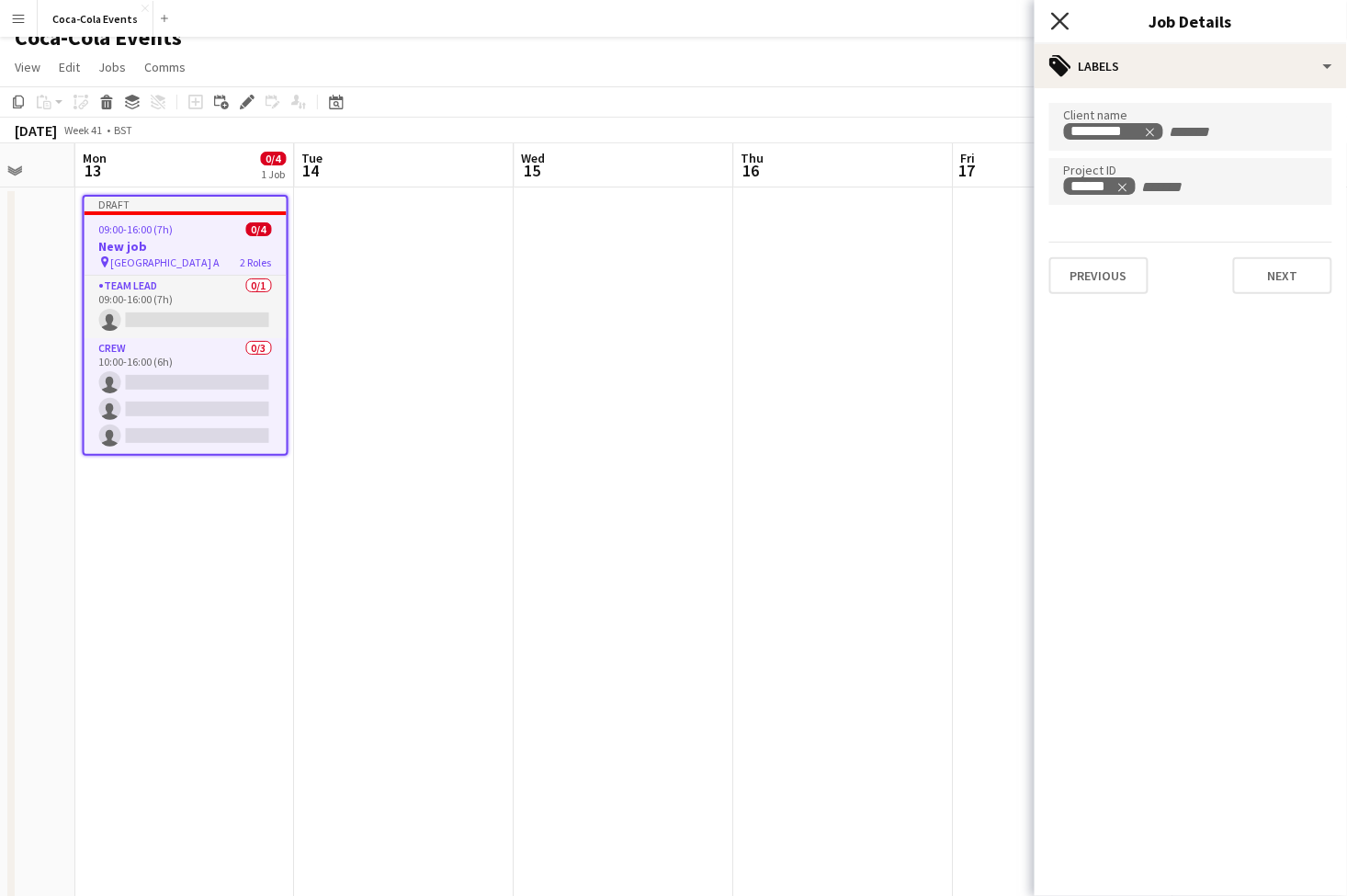
click at [1058, 17] on icon at bounding box center [1060, 21] width 18 height 18
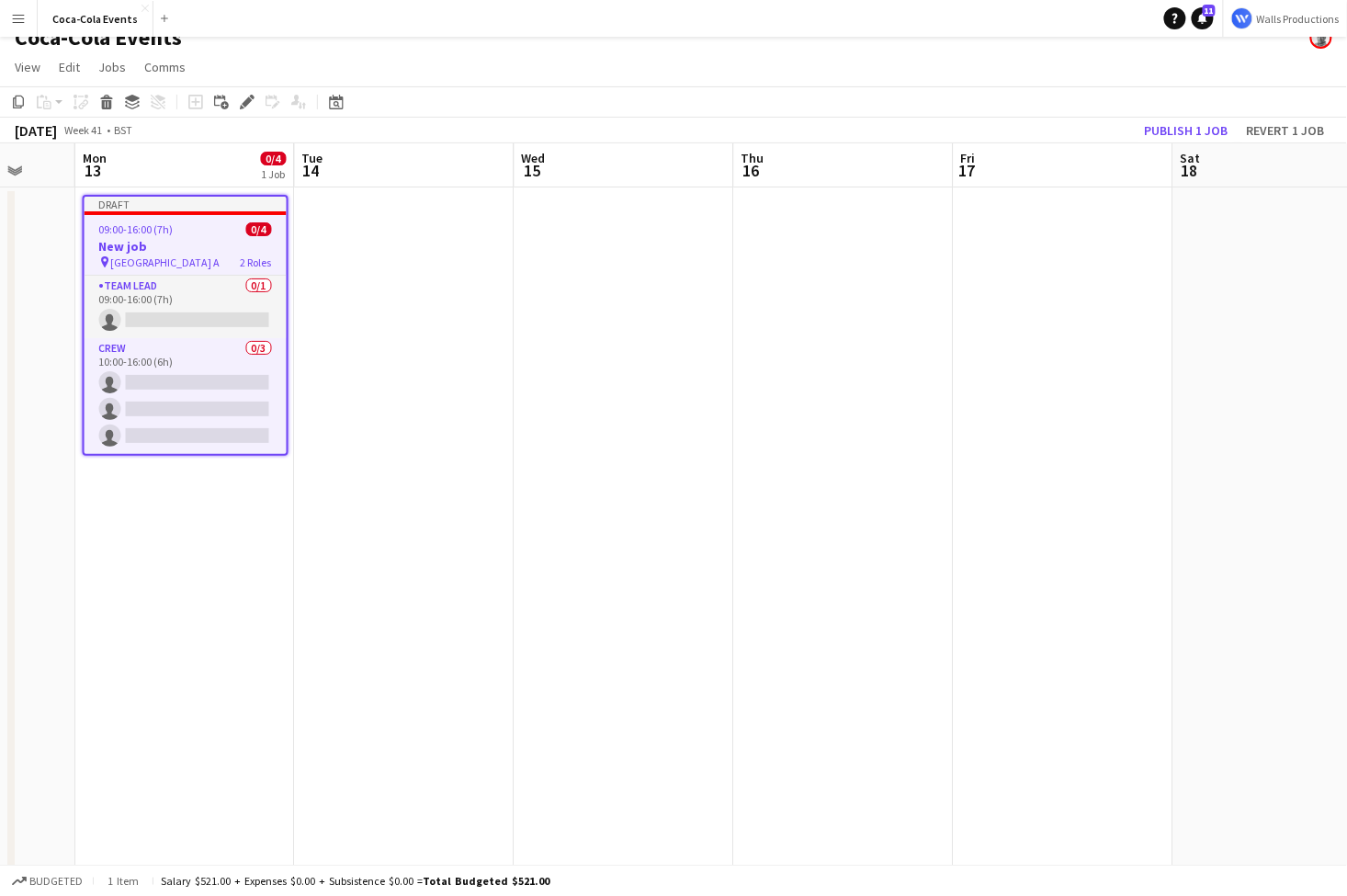
click at [257, 674] on app-date-cell "Draft 09:00-16:00 (7h) 0/4 New job pin Wembley Gate A 2 Roles Team Lead 0/1 09:…" at bounding box center [185, 623] width 220 height 872
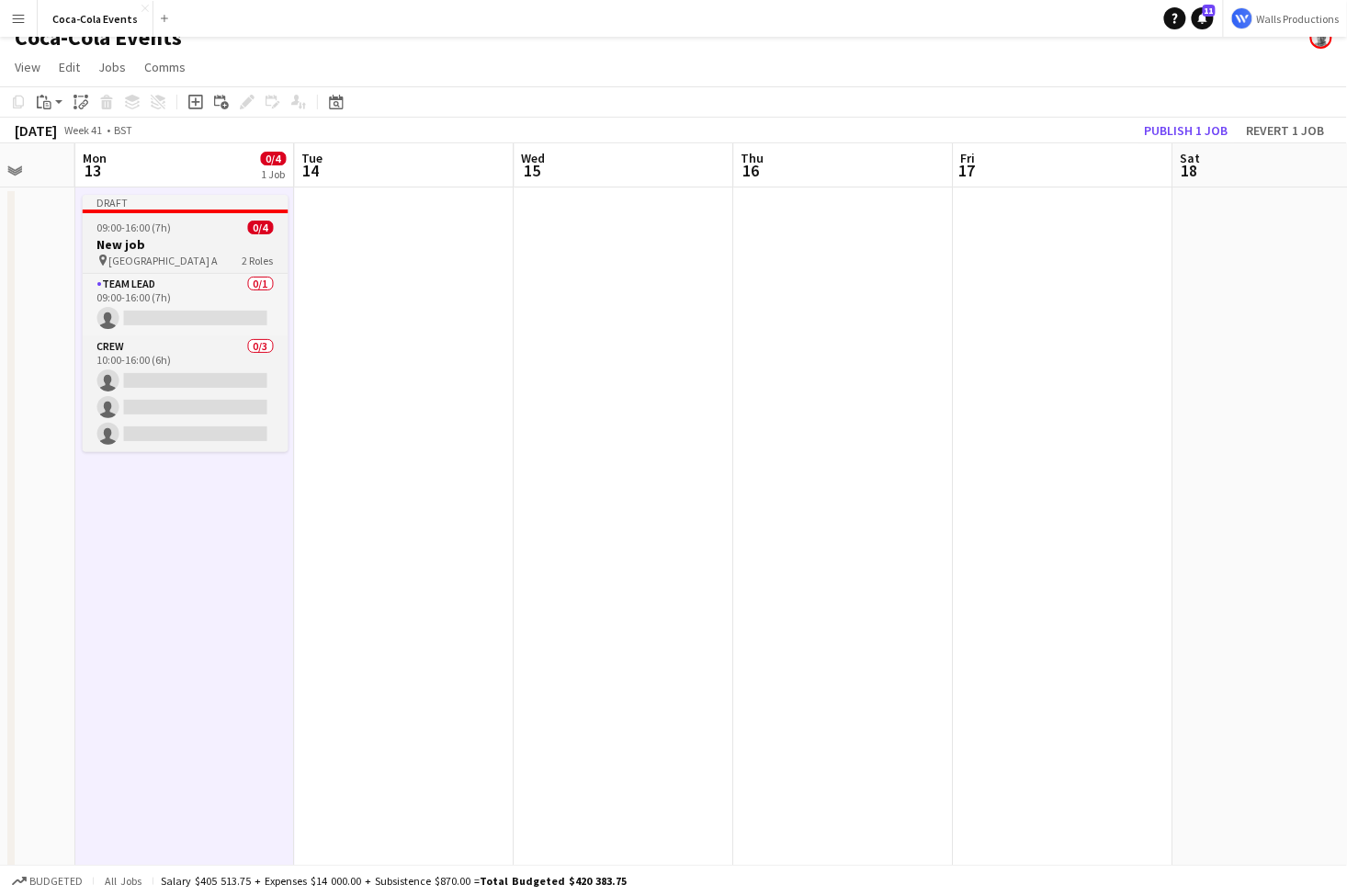
click at [155, 262] on span "[GEOGRAPHIC_DATA] A" at bounding box center [164, 261] width 109 height 14
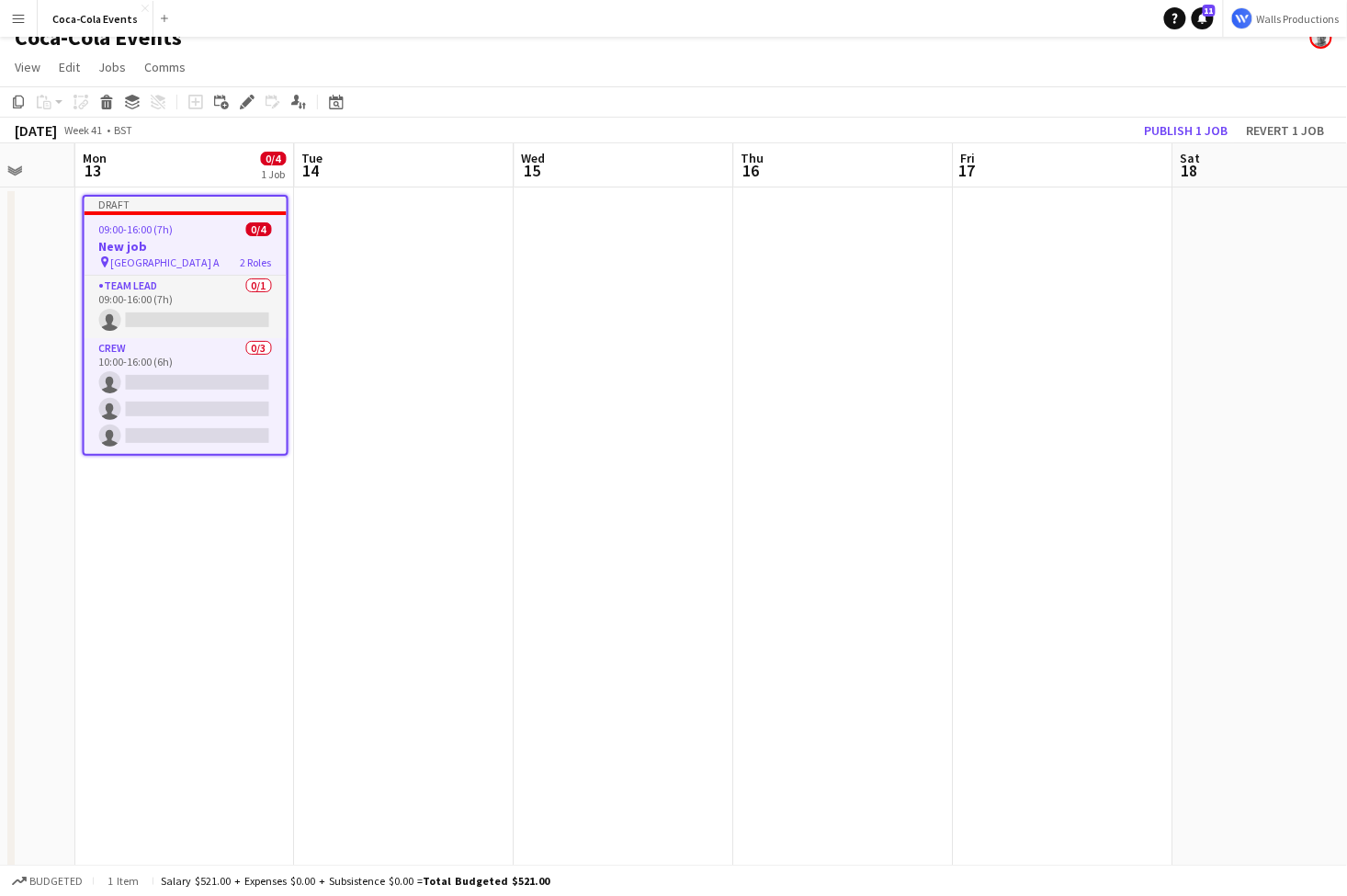
click at [349, 293] on app-date-cell at bounding box center [405, 623] width 220 height 872
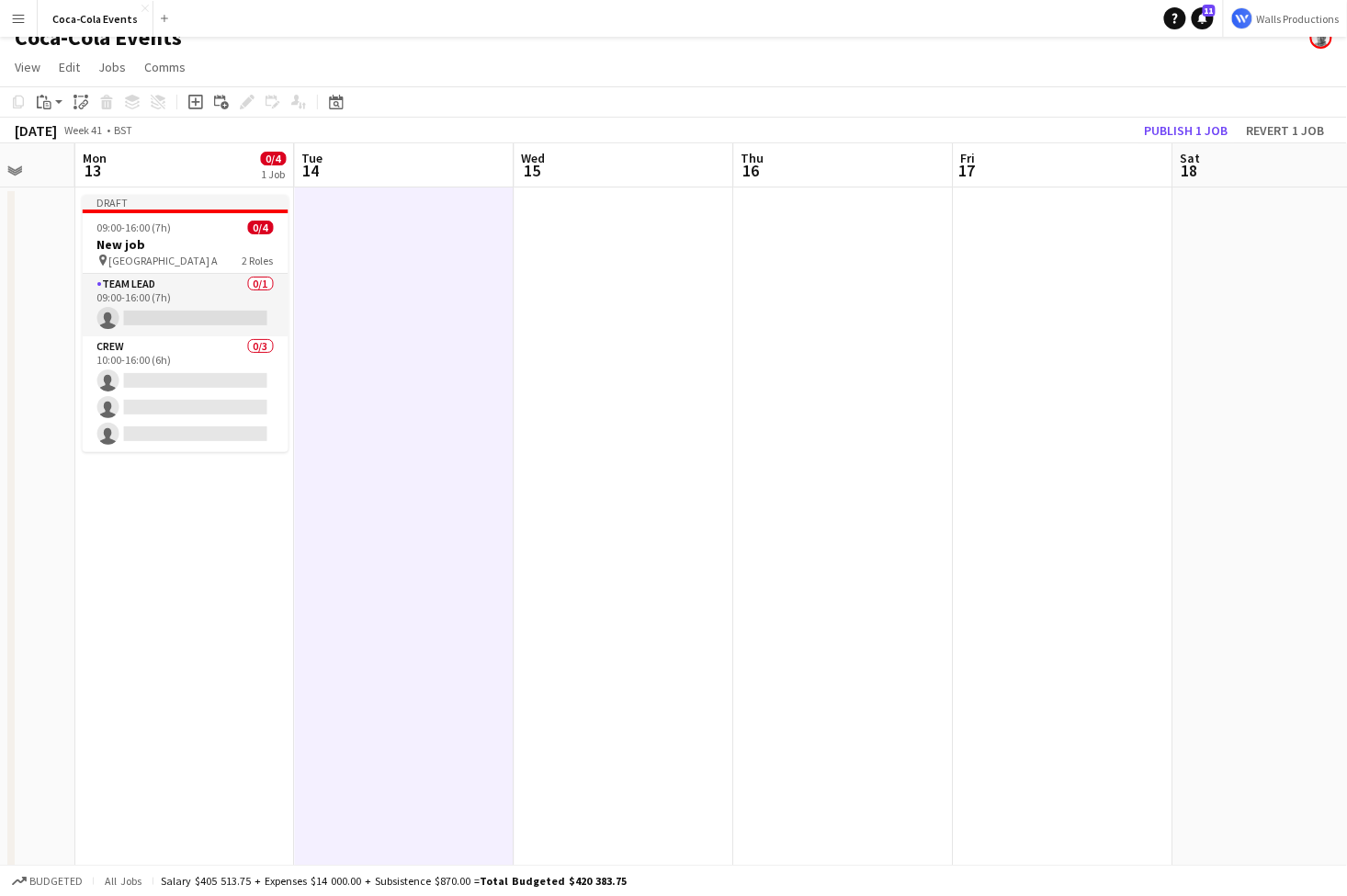
click at [814, 345] on app-date-cell at bounding box center [844, 623] width 220 height 872
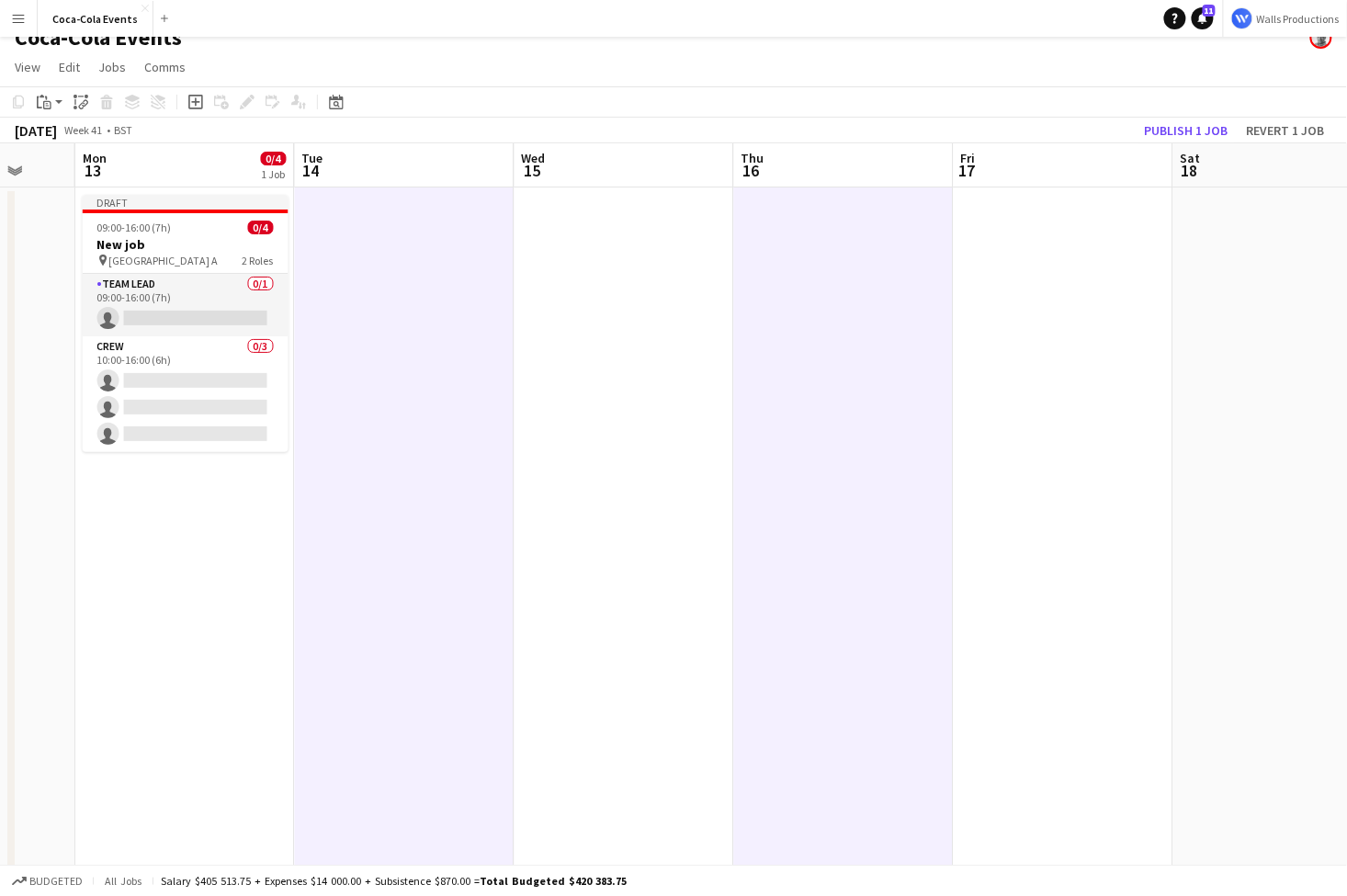
click at [1056, 364] on app-date-cell at bounding box center [1063, 623] width 220 height 872
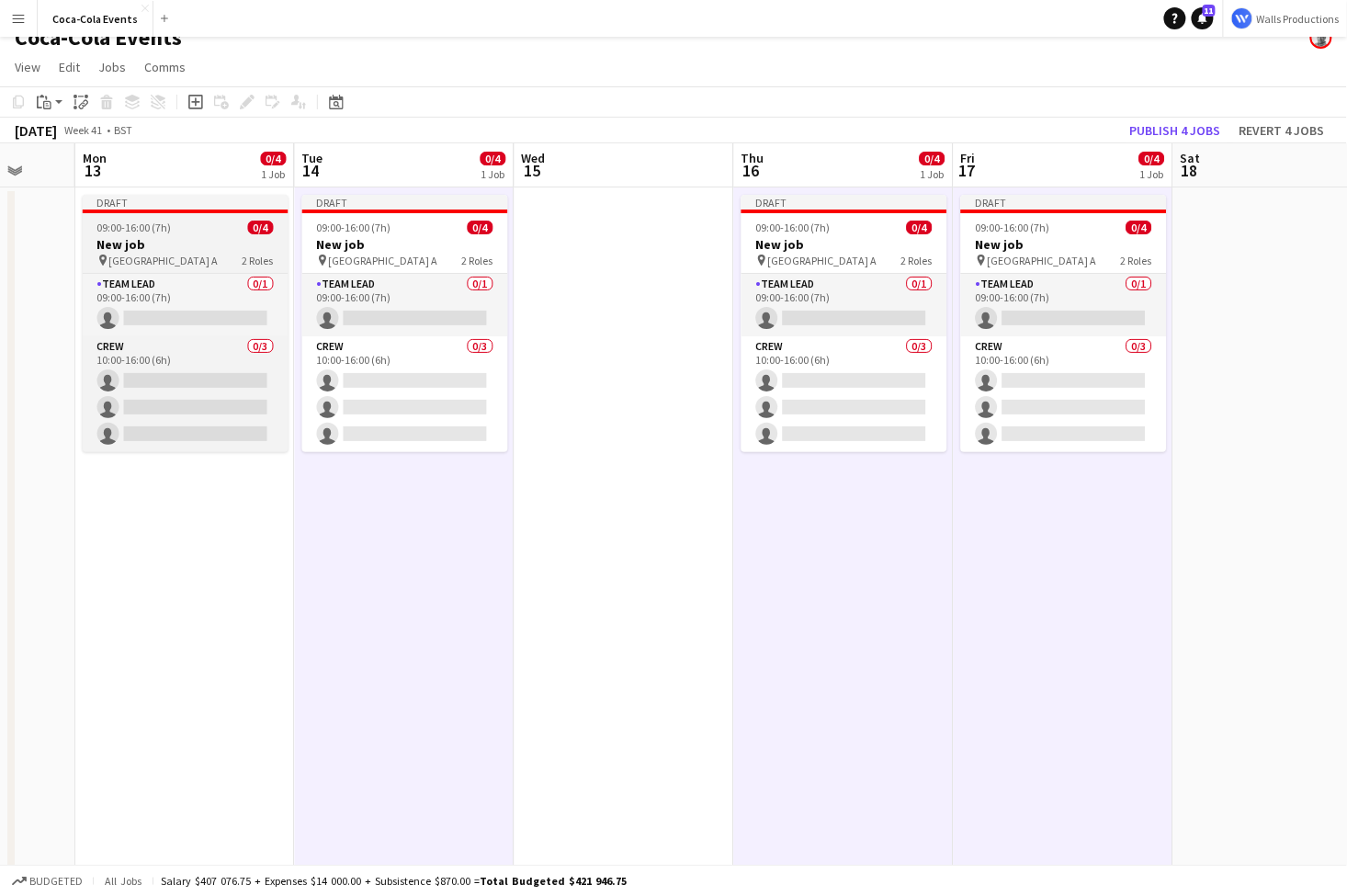
click at [167, 245] on h3 "New job" at bounding box center [185, 244] width 206 height 17
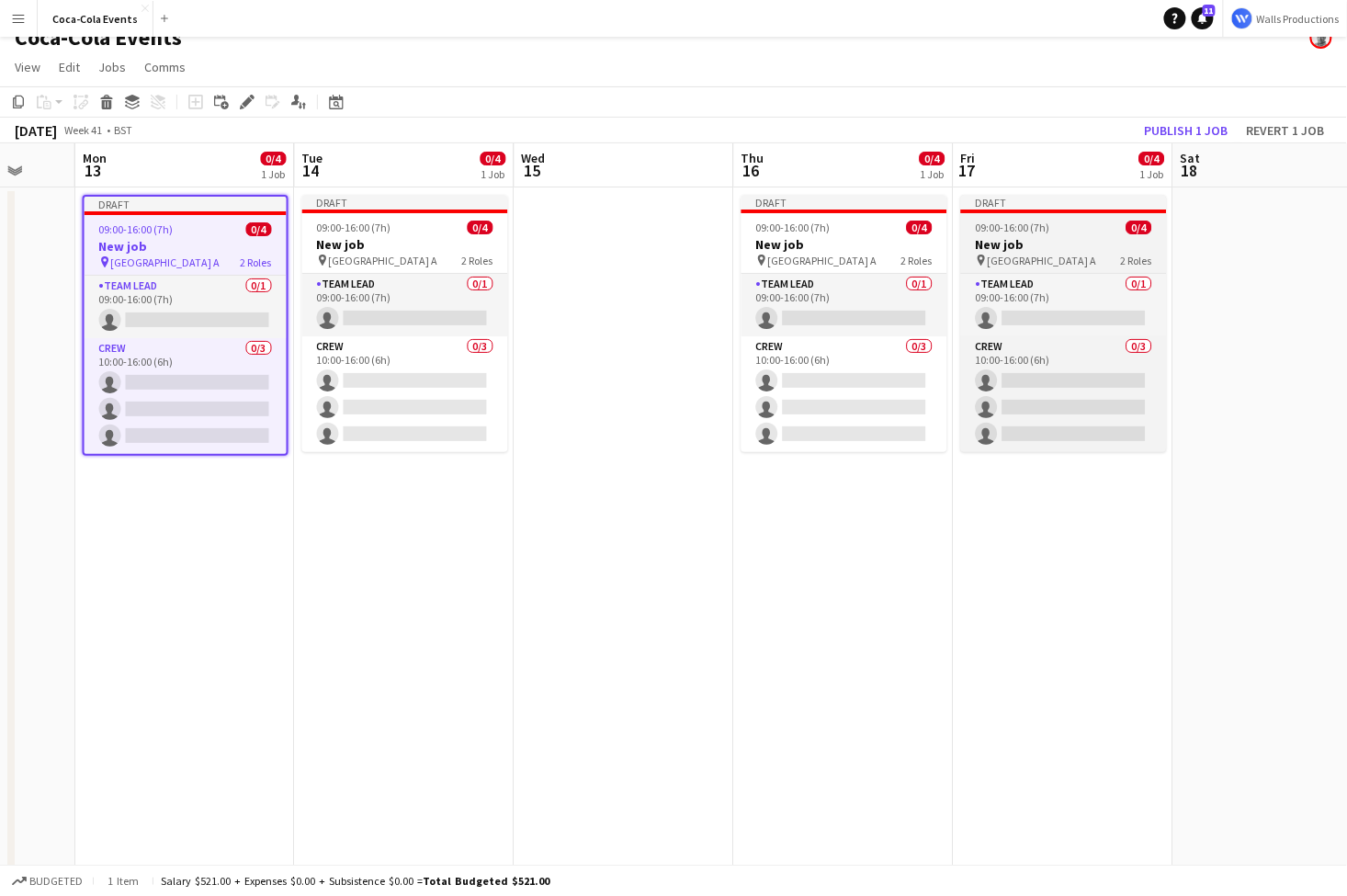
click at [1042, 236] on app-job-card "Draft 09:00-16:00 (7h) 0/4 New job pin Wembley Gate A 2 Roles Team Lead 0/1 09:…" at bounding box center [1063, 323] width 206 height 258
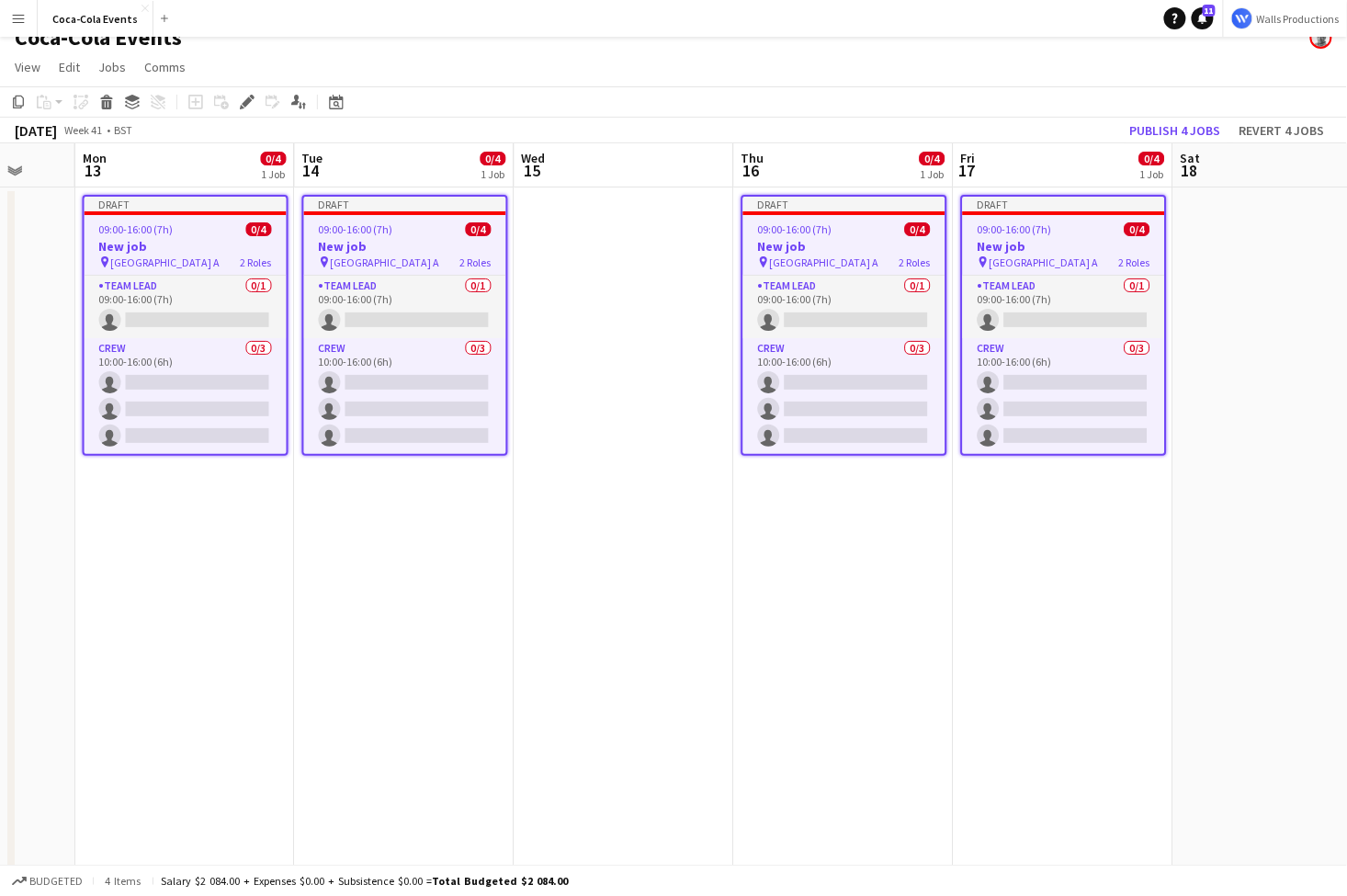
click at [188, 668] on app-date-cell "Draft 09:00-16:00 (7h) 0/4 New job pin Wembley Gate A 2 Roles Team Lead 0/1 09:…" at bounding box center [185, 623] width 220 height 872
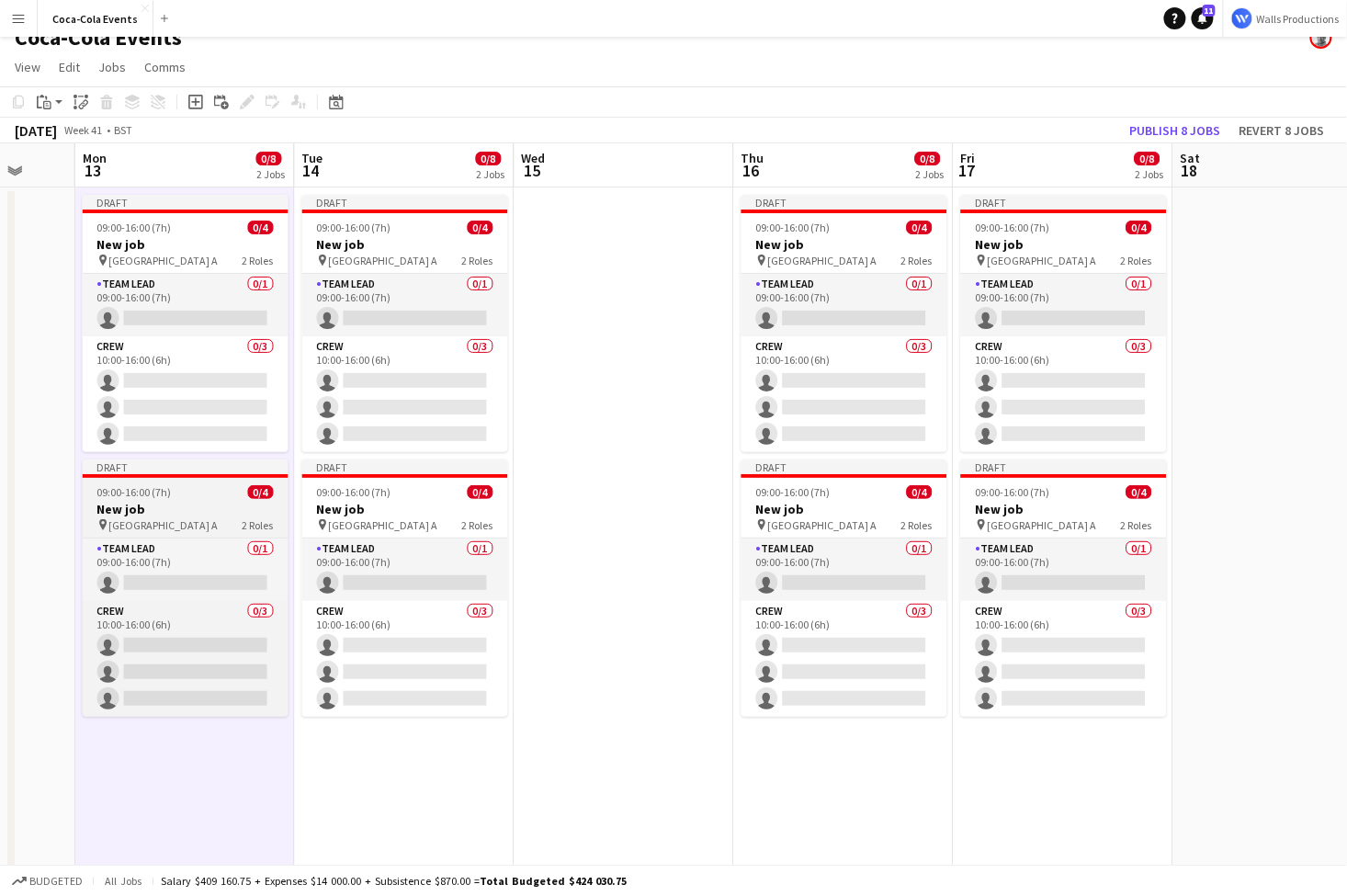
click at [154, 524] on span "[GEOGRAPHIC_DATA] A" at bounding box center [164, 525] width 109 height 14
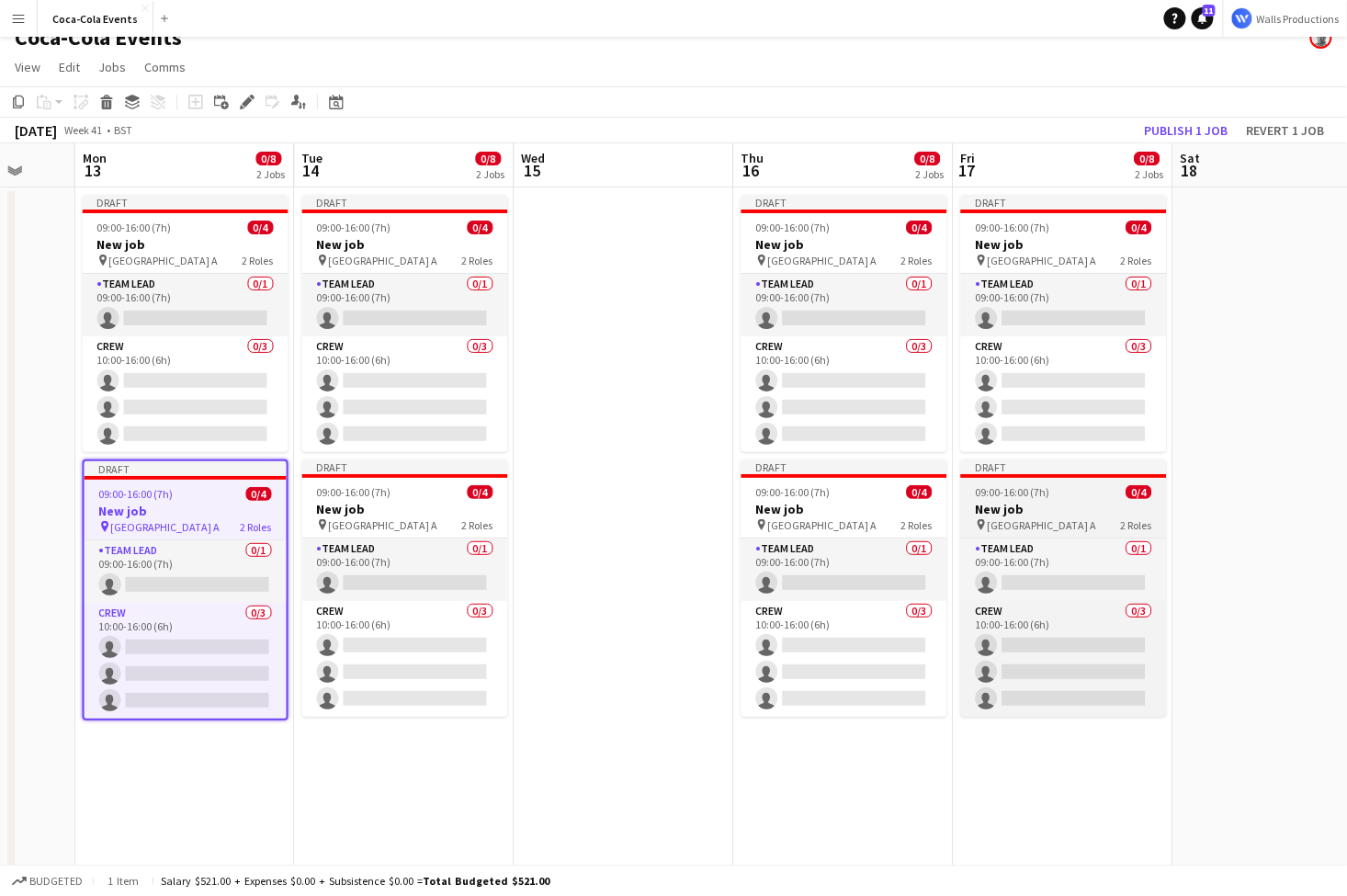
click at [1076, 513] on h3 "New job" at bounding box center [1063, 509] width 206 height 17
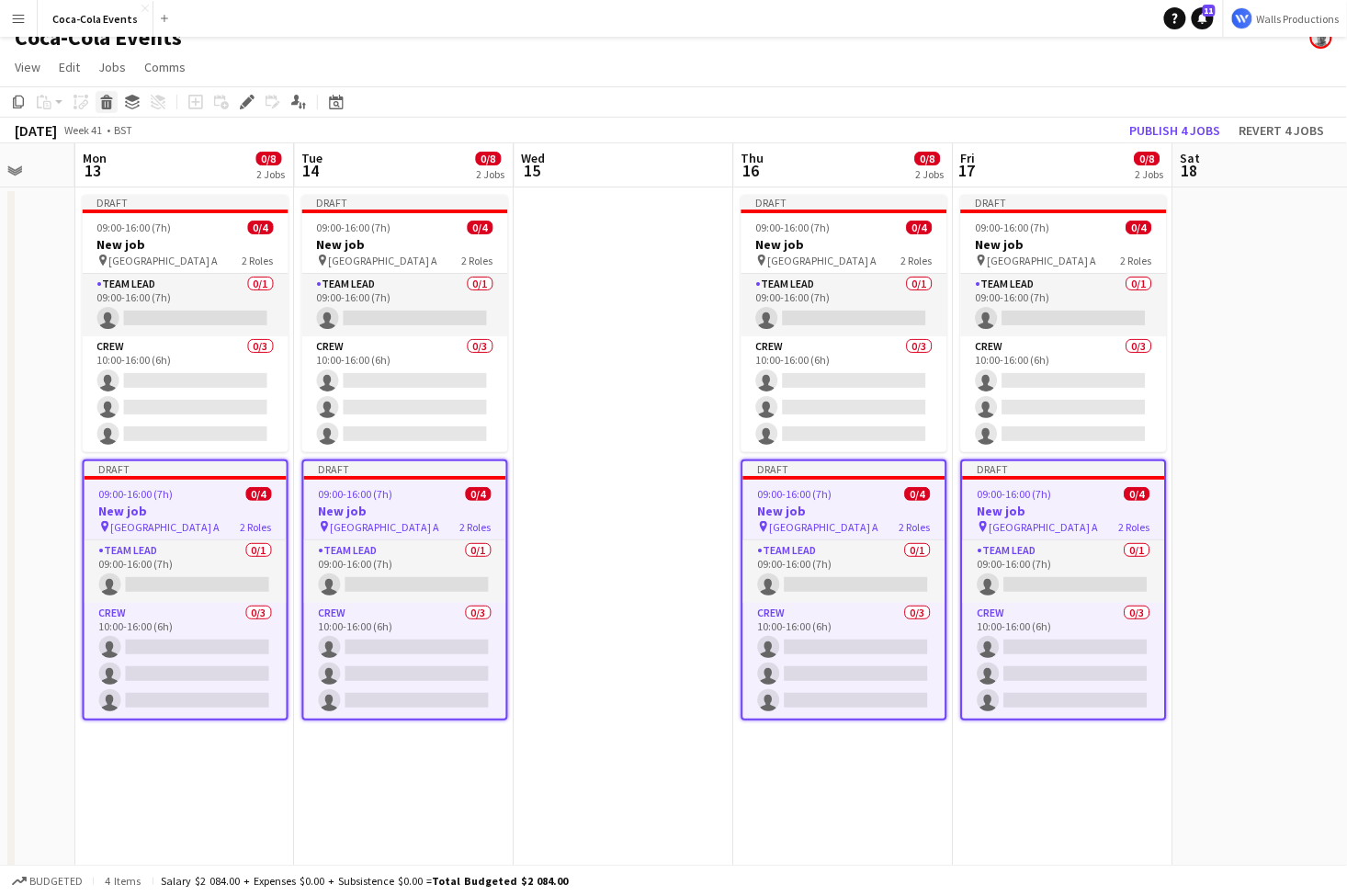
click at [104, 101] on icon at bounding box center [107, 104] width 10 height 9
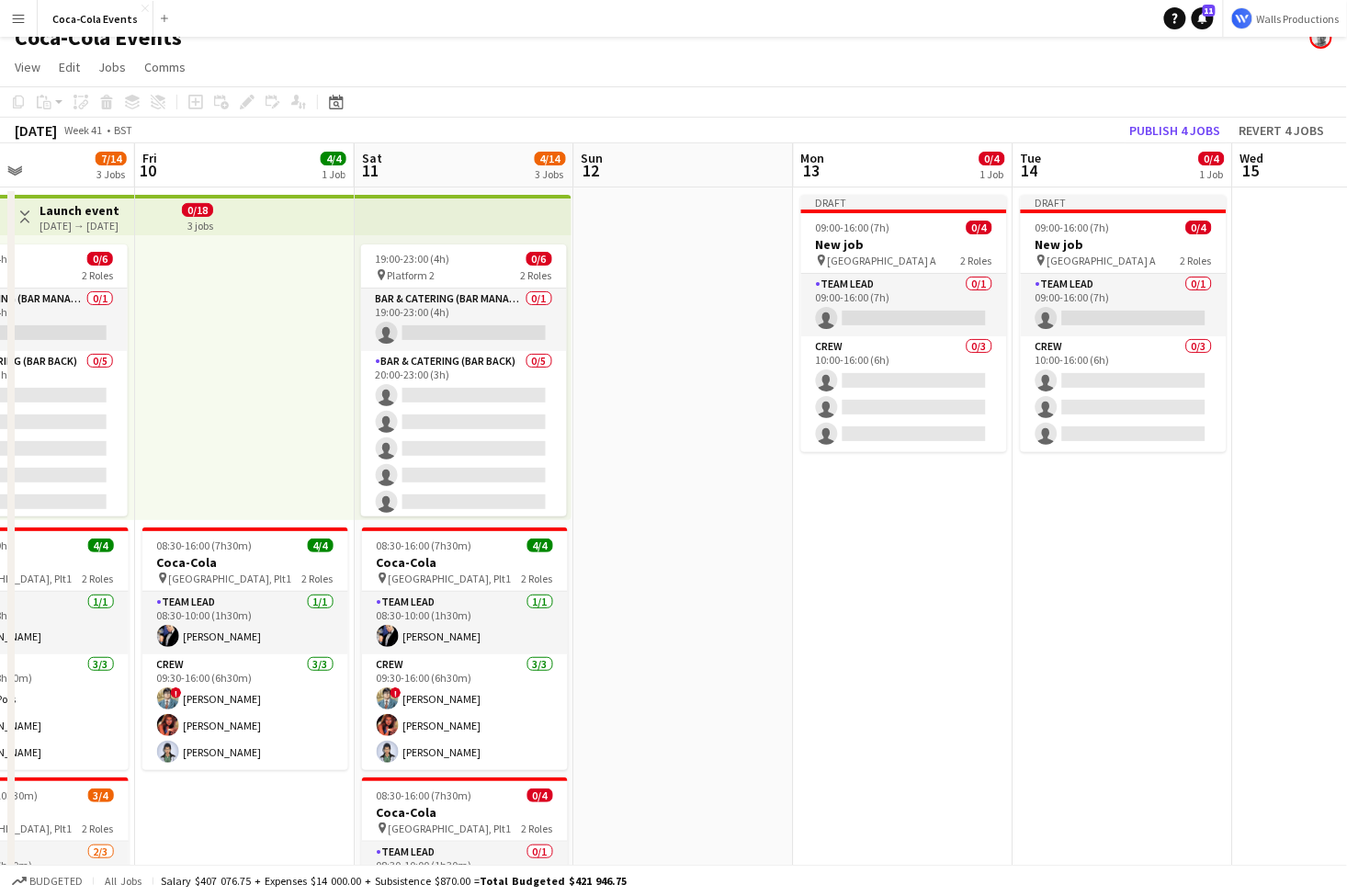
scroll to position [0, 429]
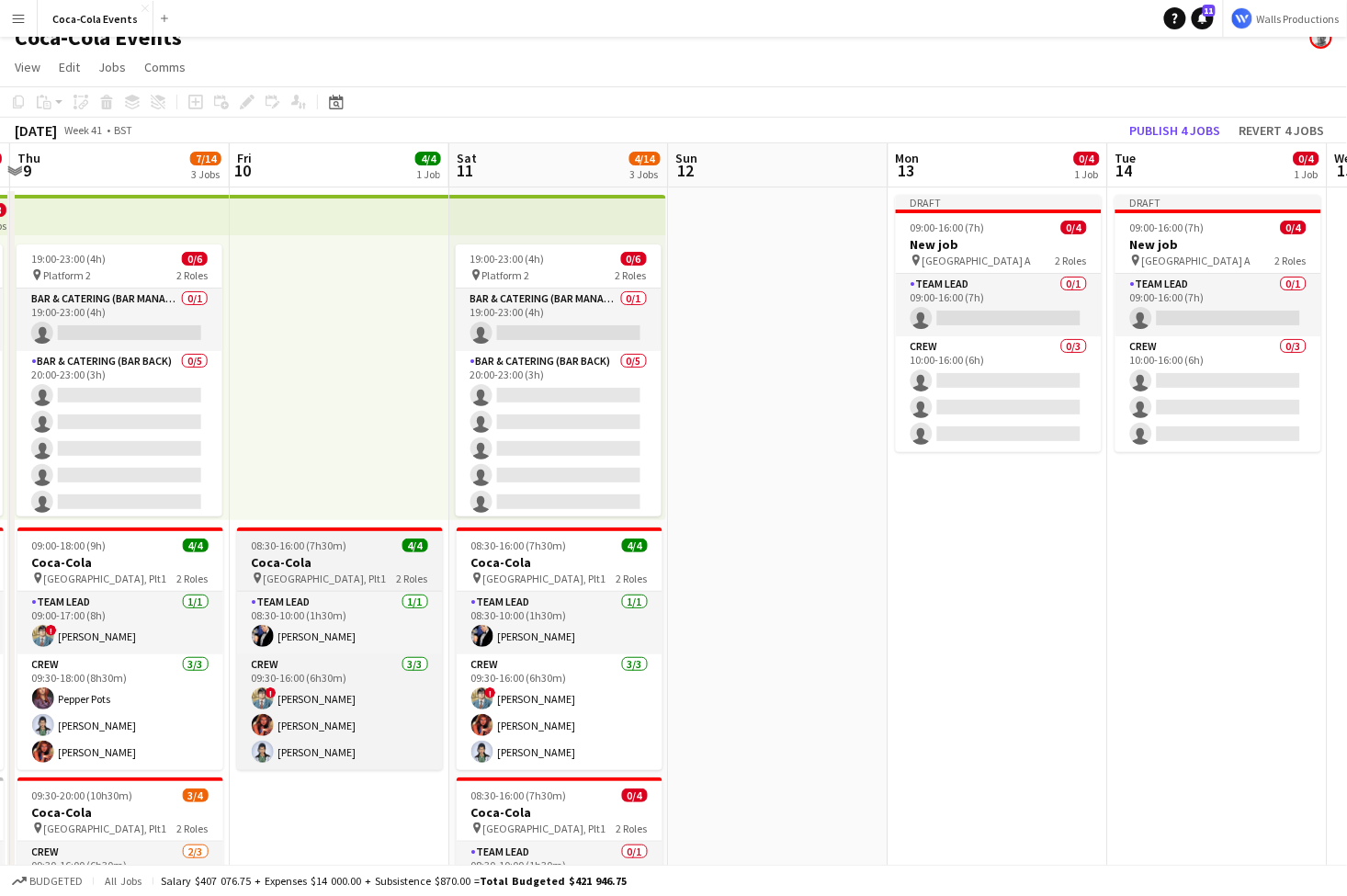
click at [318, 551] on span "08:30-16:00 (7h30m)" at bounding box center [299, 545] width 96 height 14
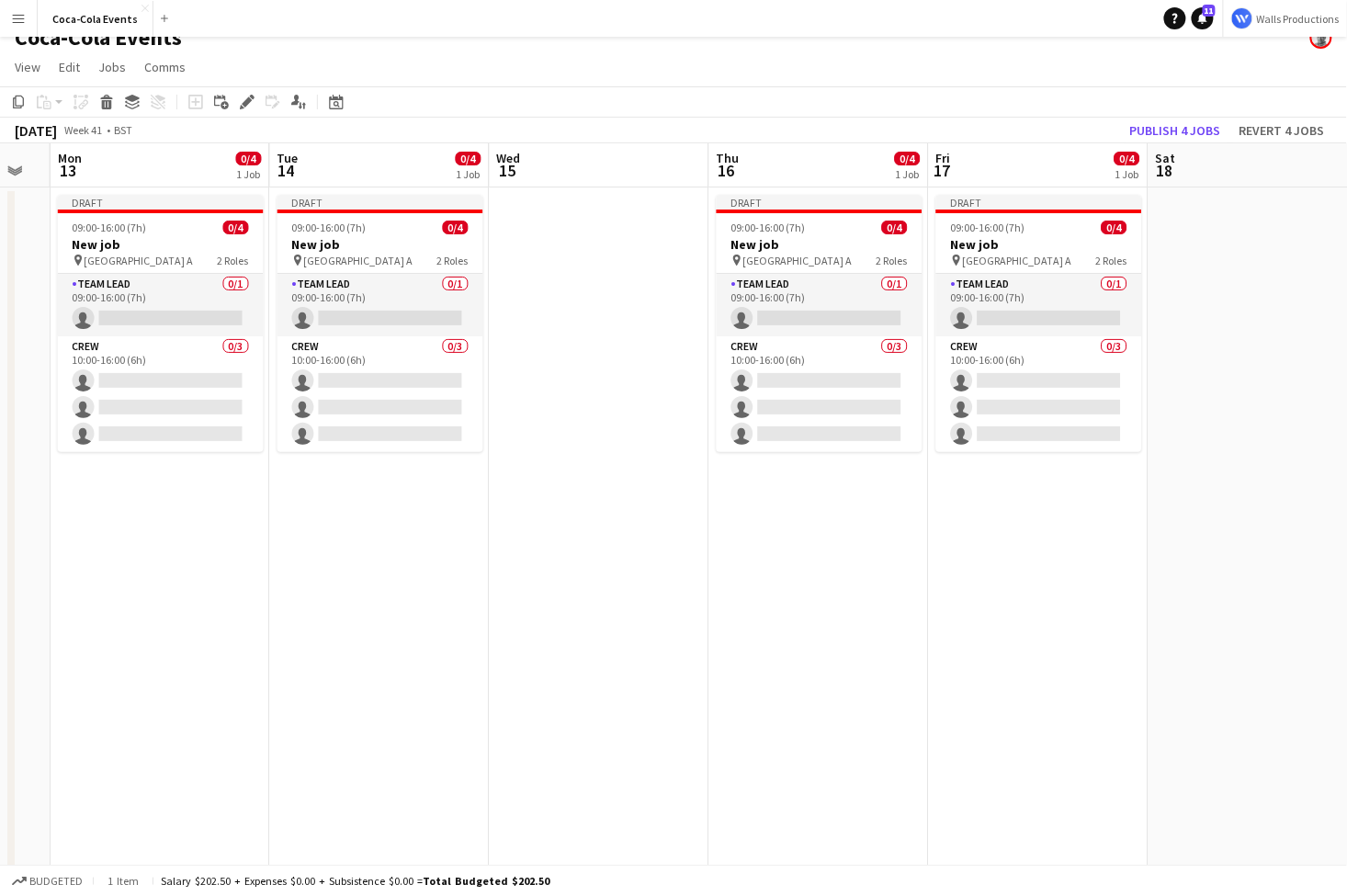
scroll to position [0, 828]
click at [572, 487] on app-date-cell at bounding box center [600, 623] width 220 height 872
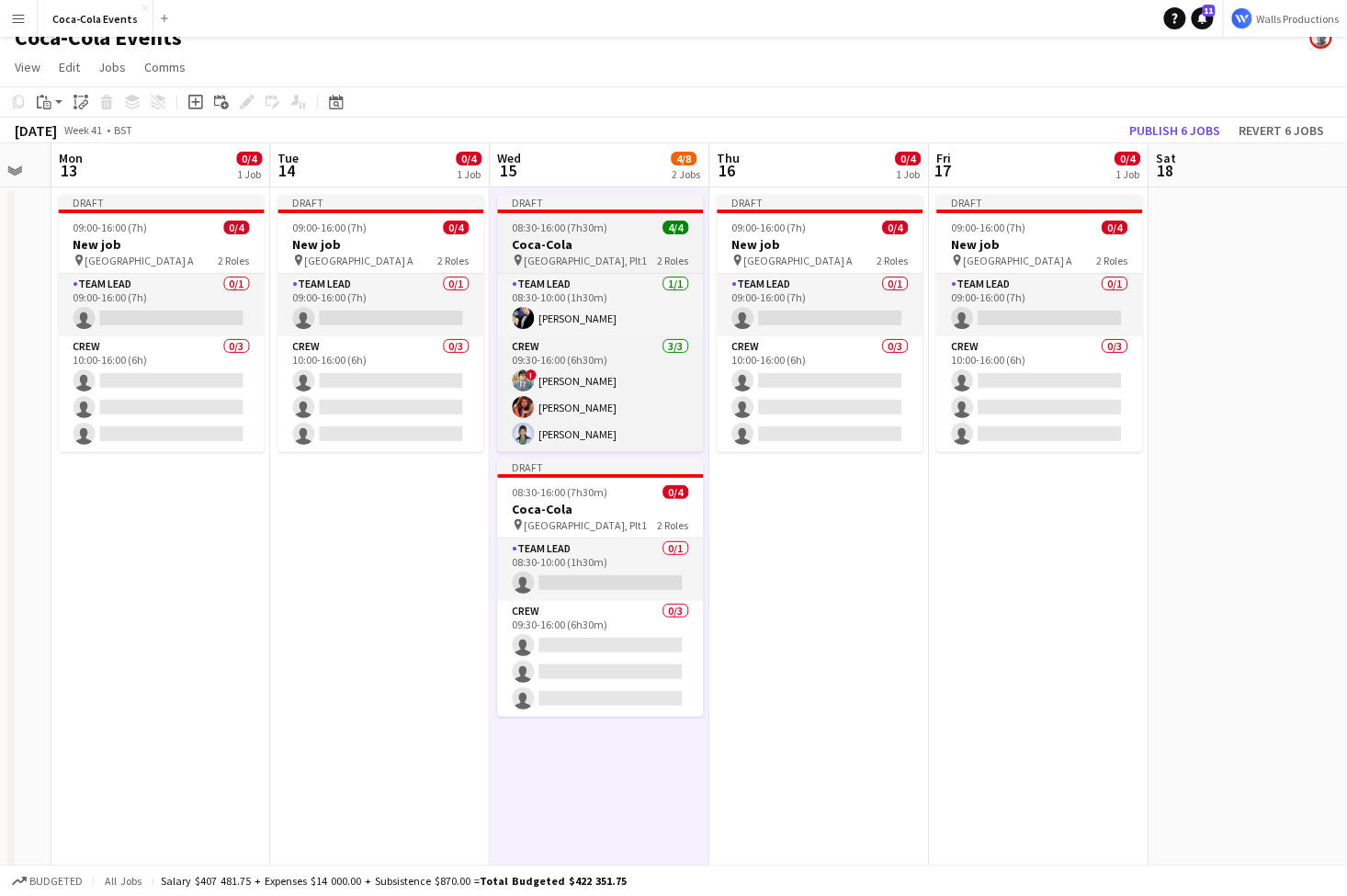
click at [575, 248] on h3 "Coca-Cola" at bounding box center [601, 244] width 206 height 17
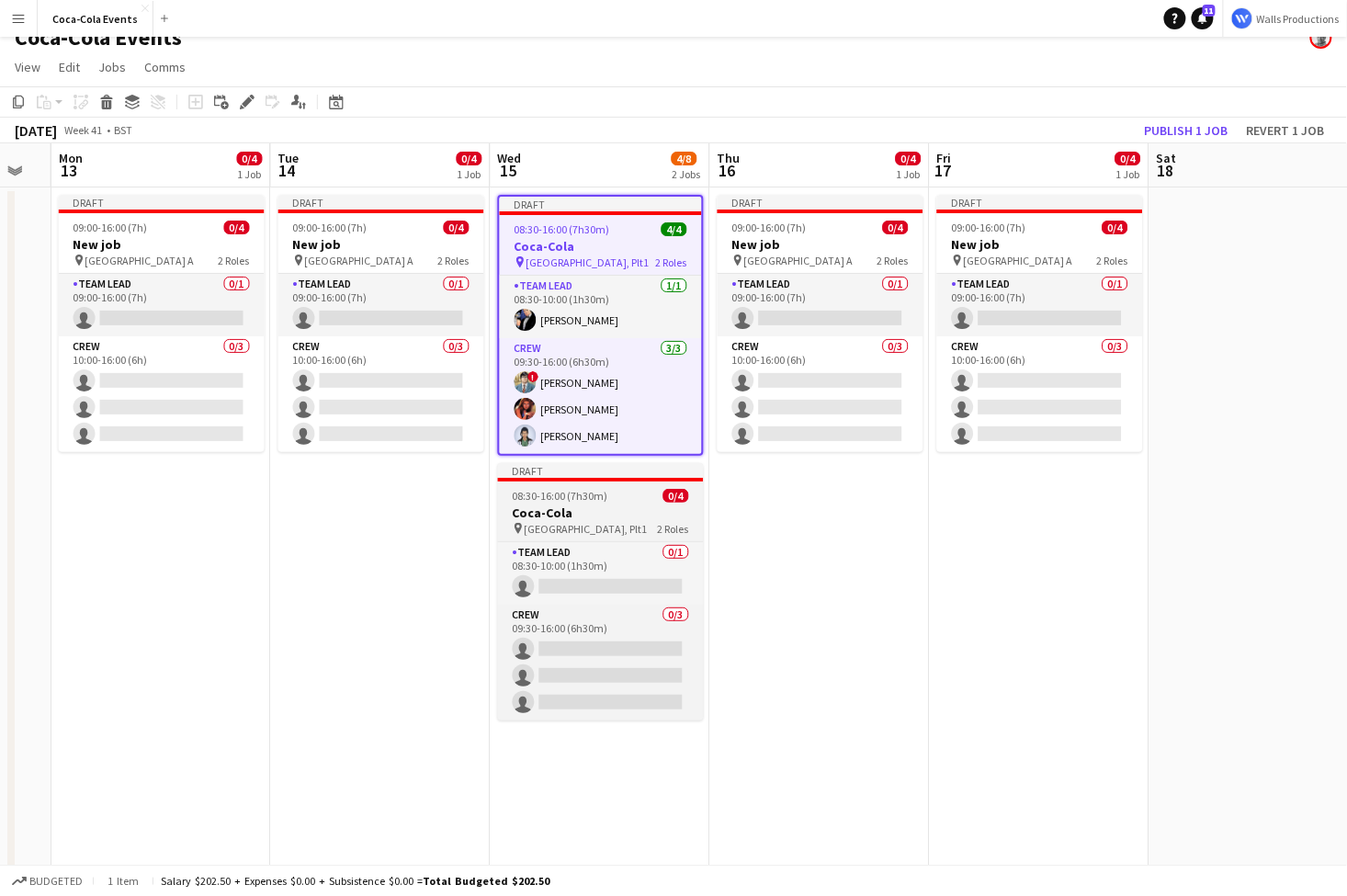
click at [612, 510] on h3 "Coca-Cola" at bounding box center [601, 512] width 206 height 17
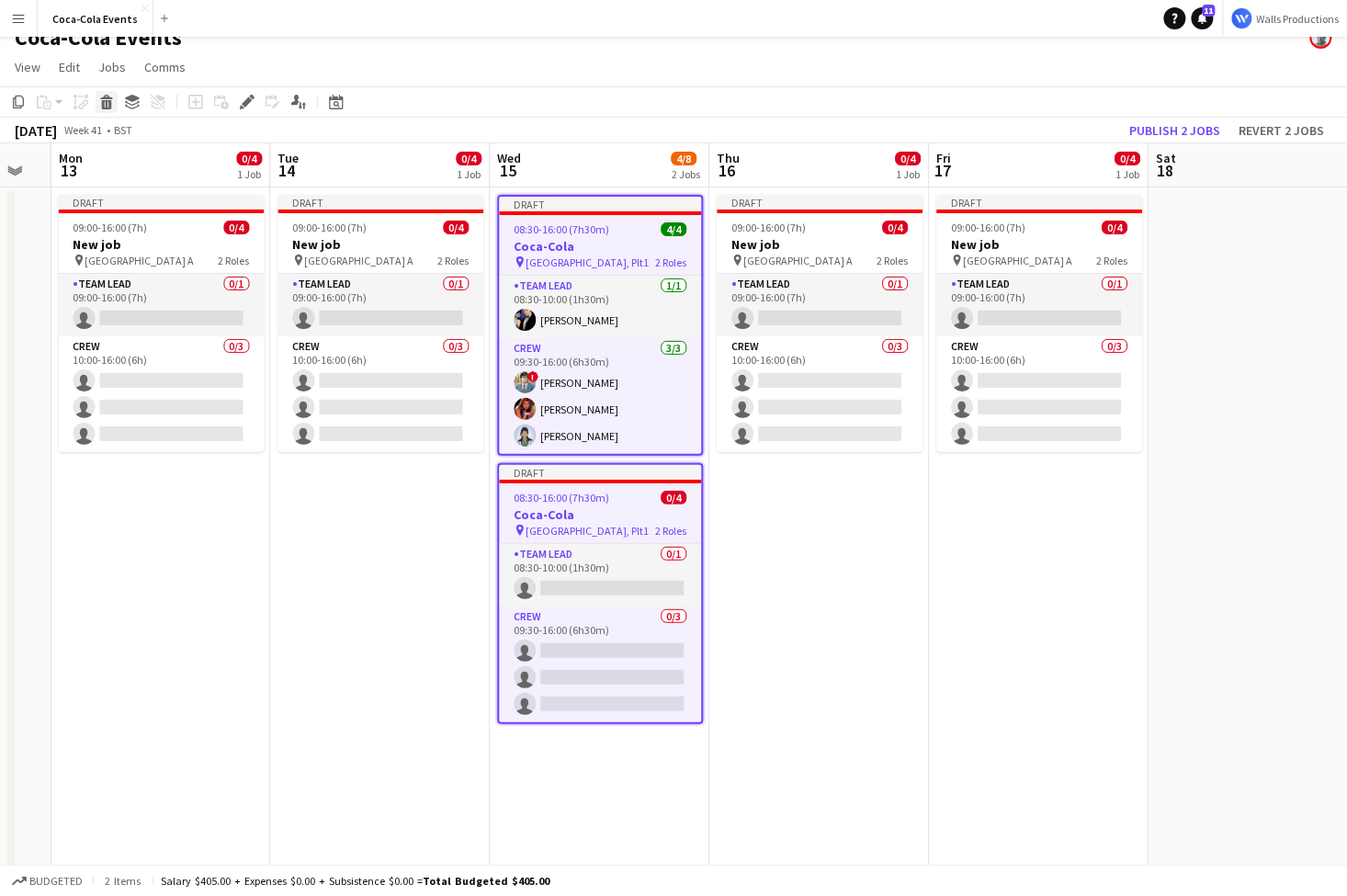
click at [105, 100] on icon at bounding box center [107, 104] width 10 height 9
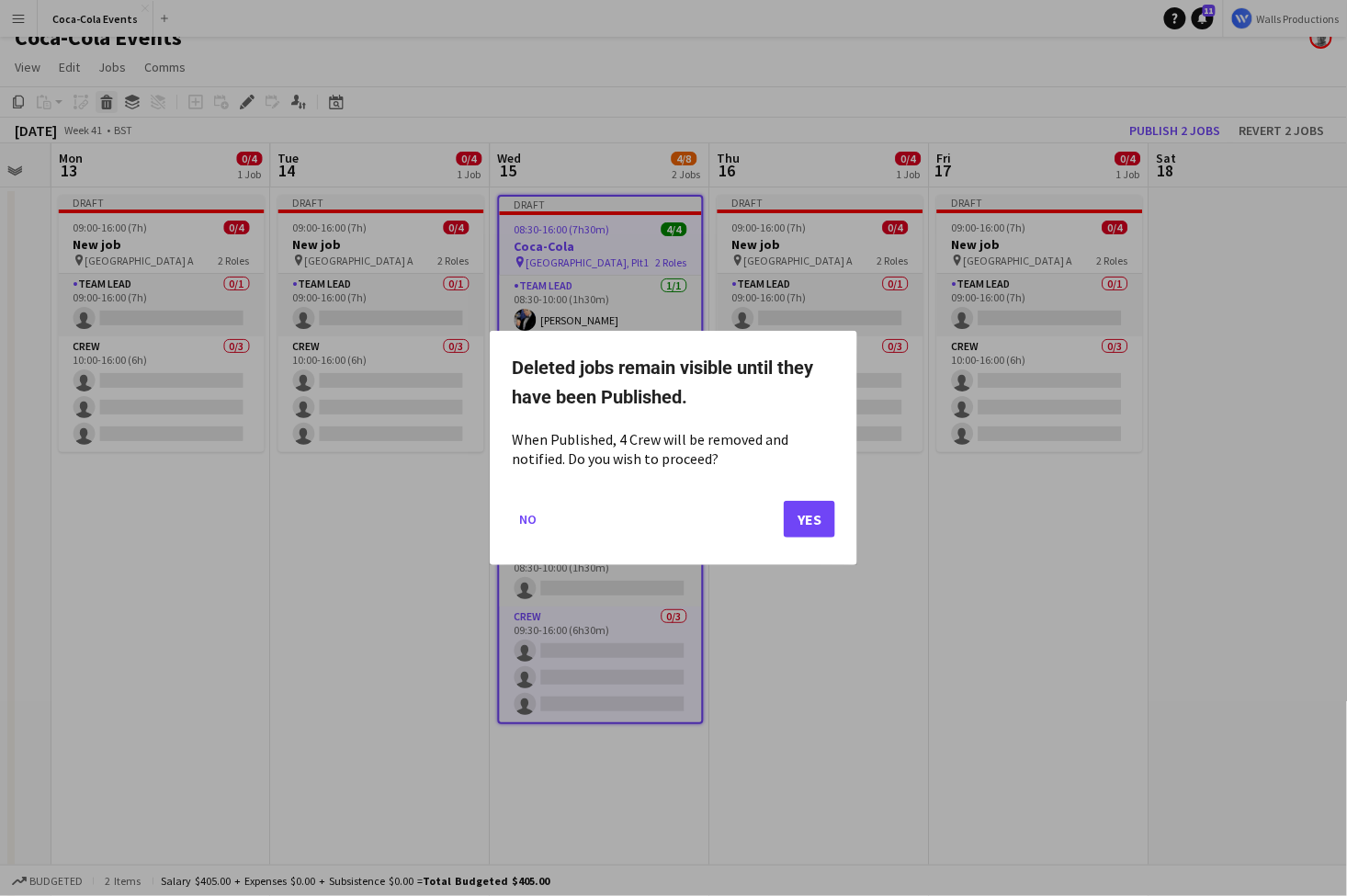
scroll to position [0, 0]
click at [803, 523] on button "Yes" at bounding box center [810, 519] width 52 height 37
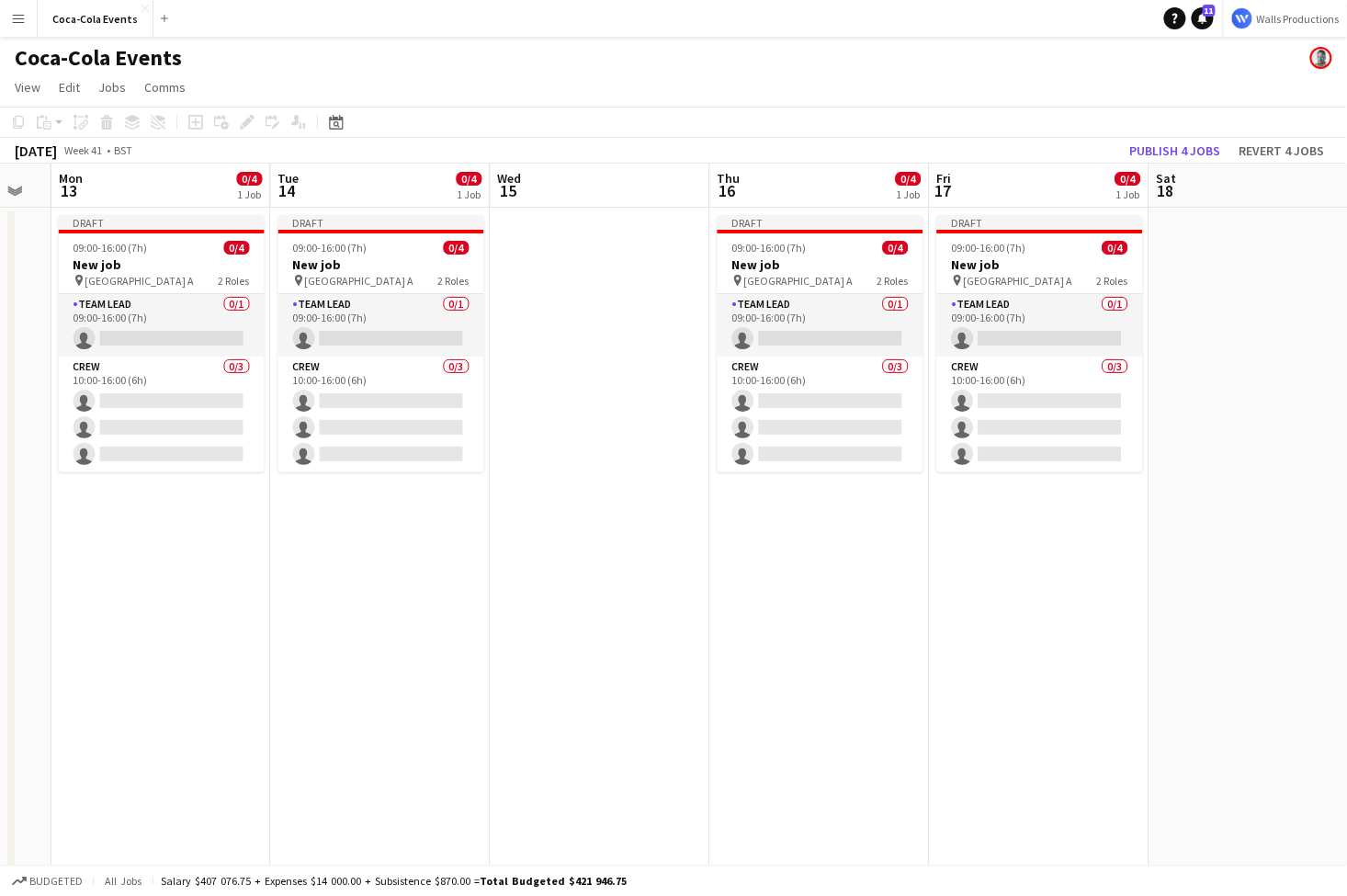
scroll to position [20, 0]
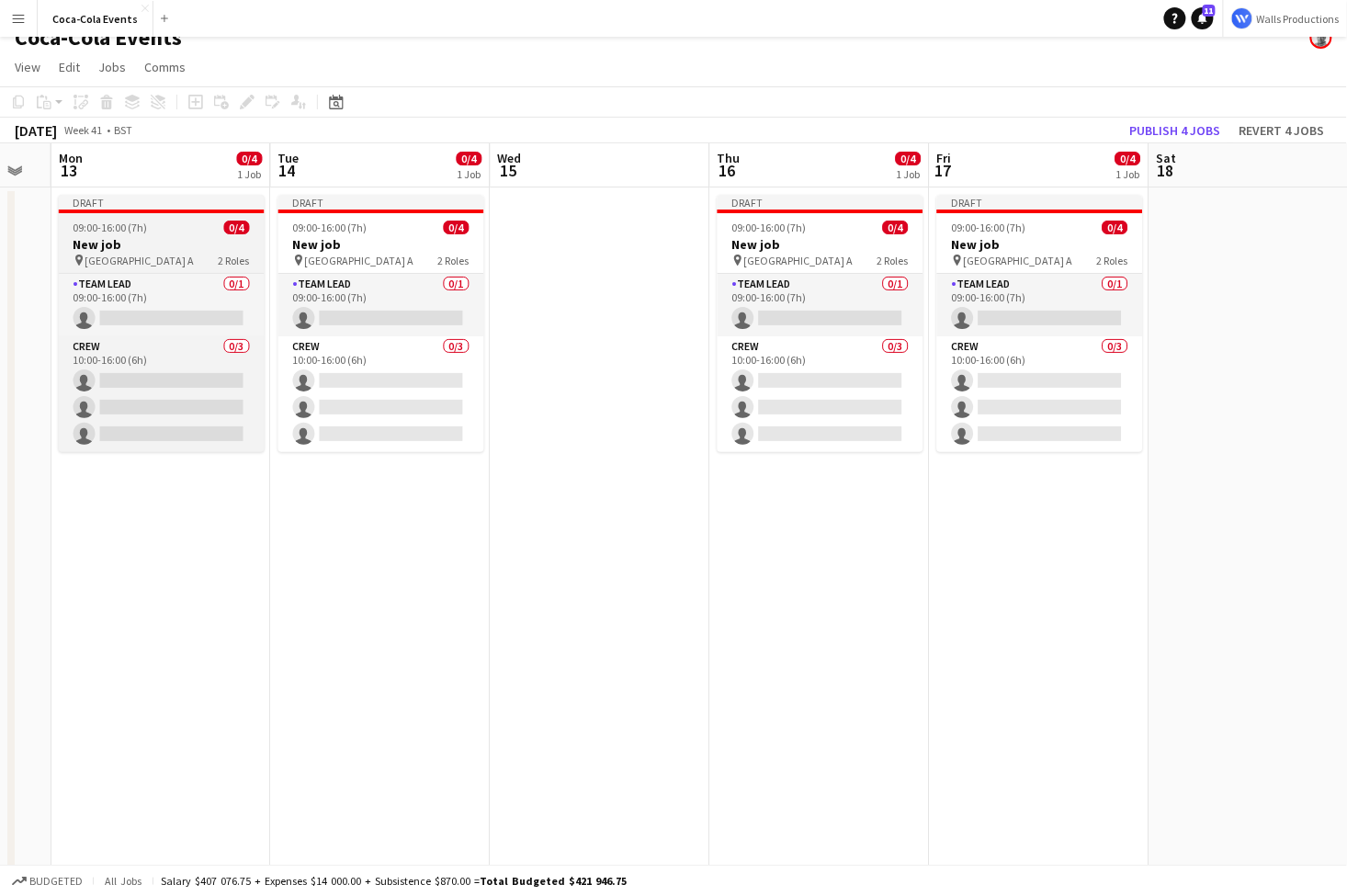
click at [183, 261] on div "pin [GEOGRAPHIC_DATA] A 2 Roles" at bounding box center [161, 260] width 206 height 15
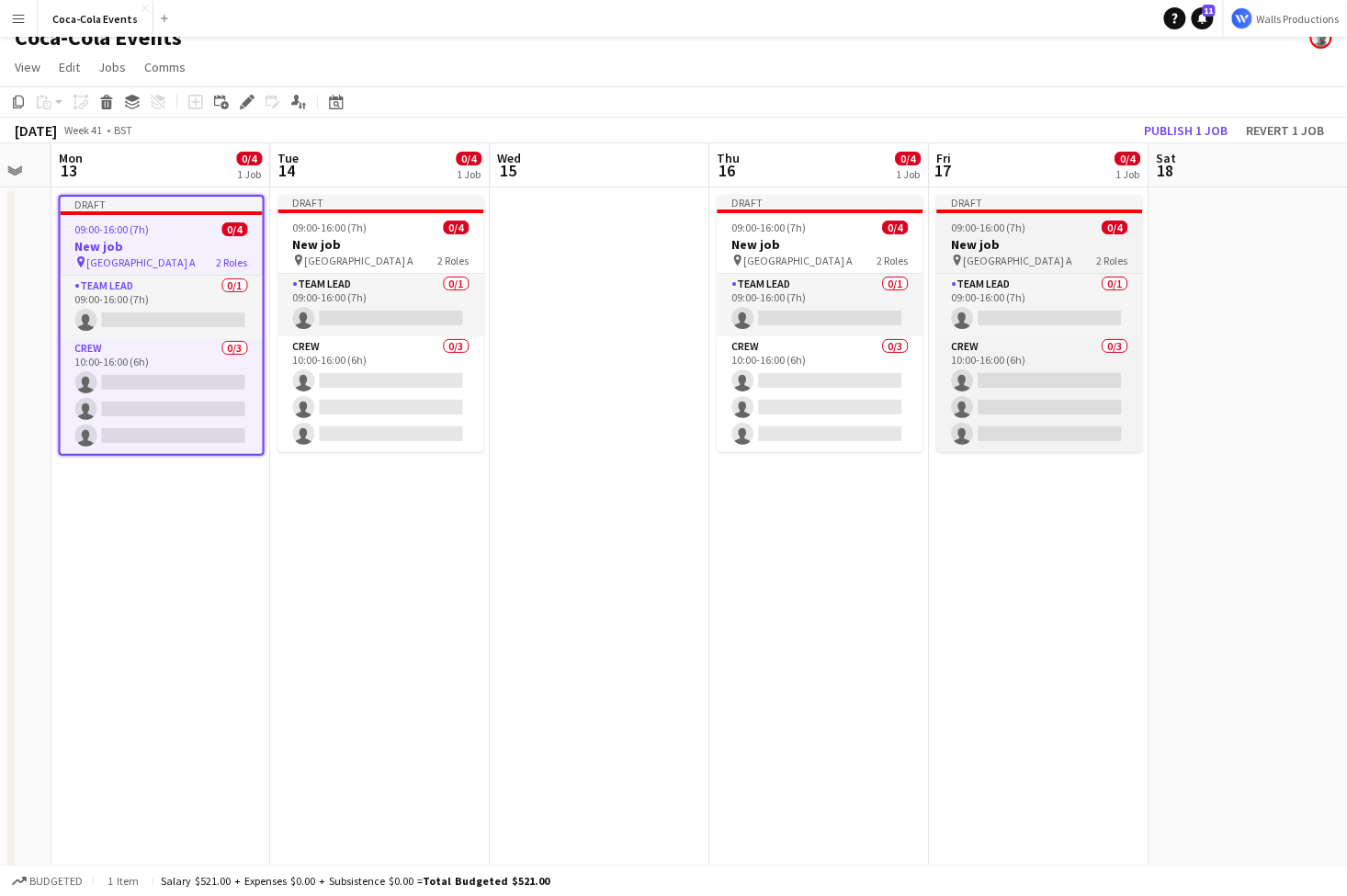
click at [1033, 237] on h3 "New job" at bounding box center [1040, 244] width 206 height 17
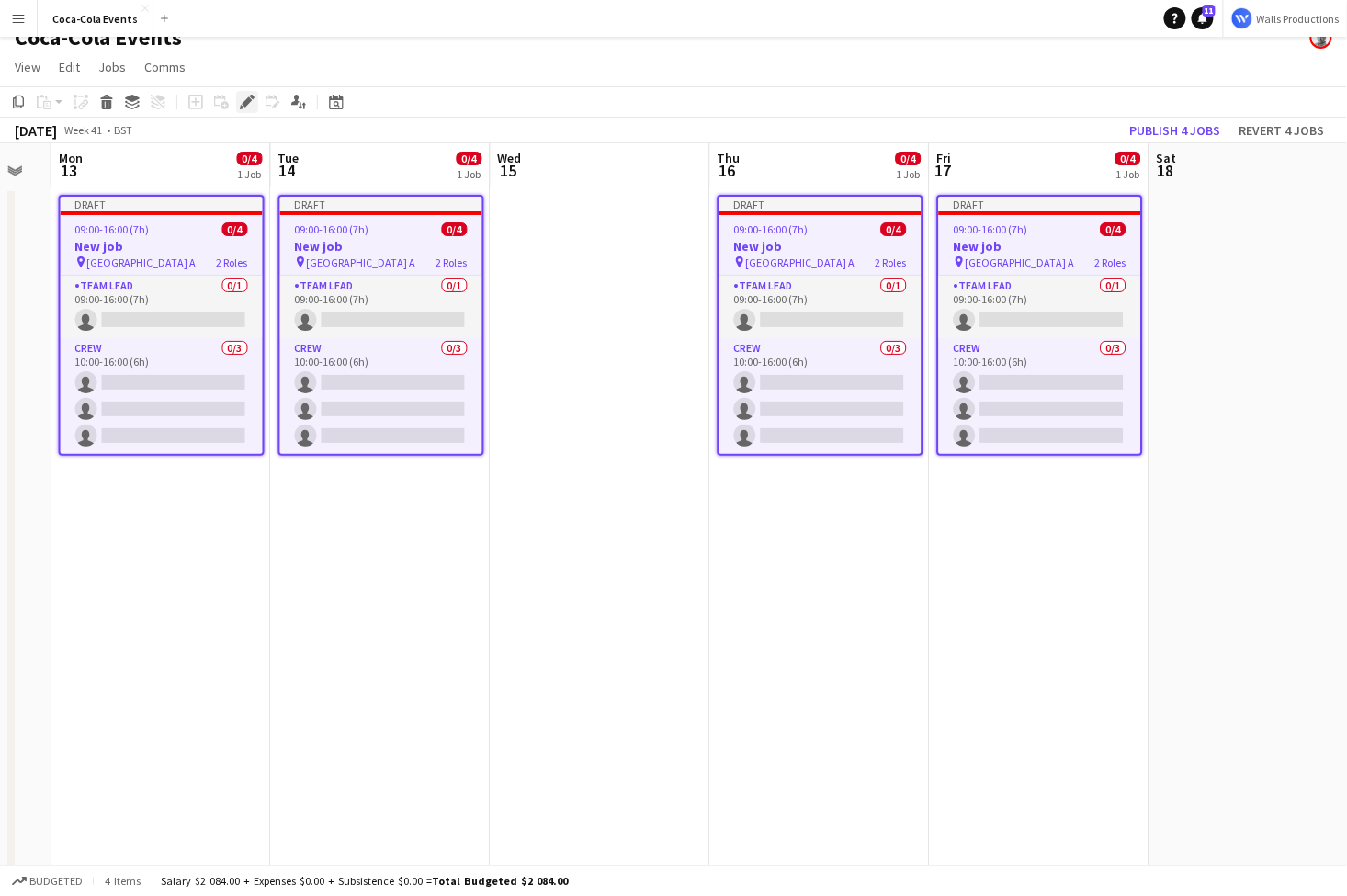
click at [243, 98] on icon "Edit" at bounding box center [247, 101] width 15 height 15
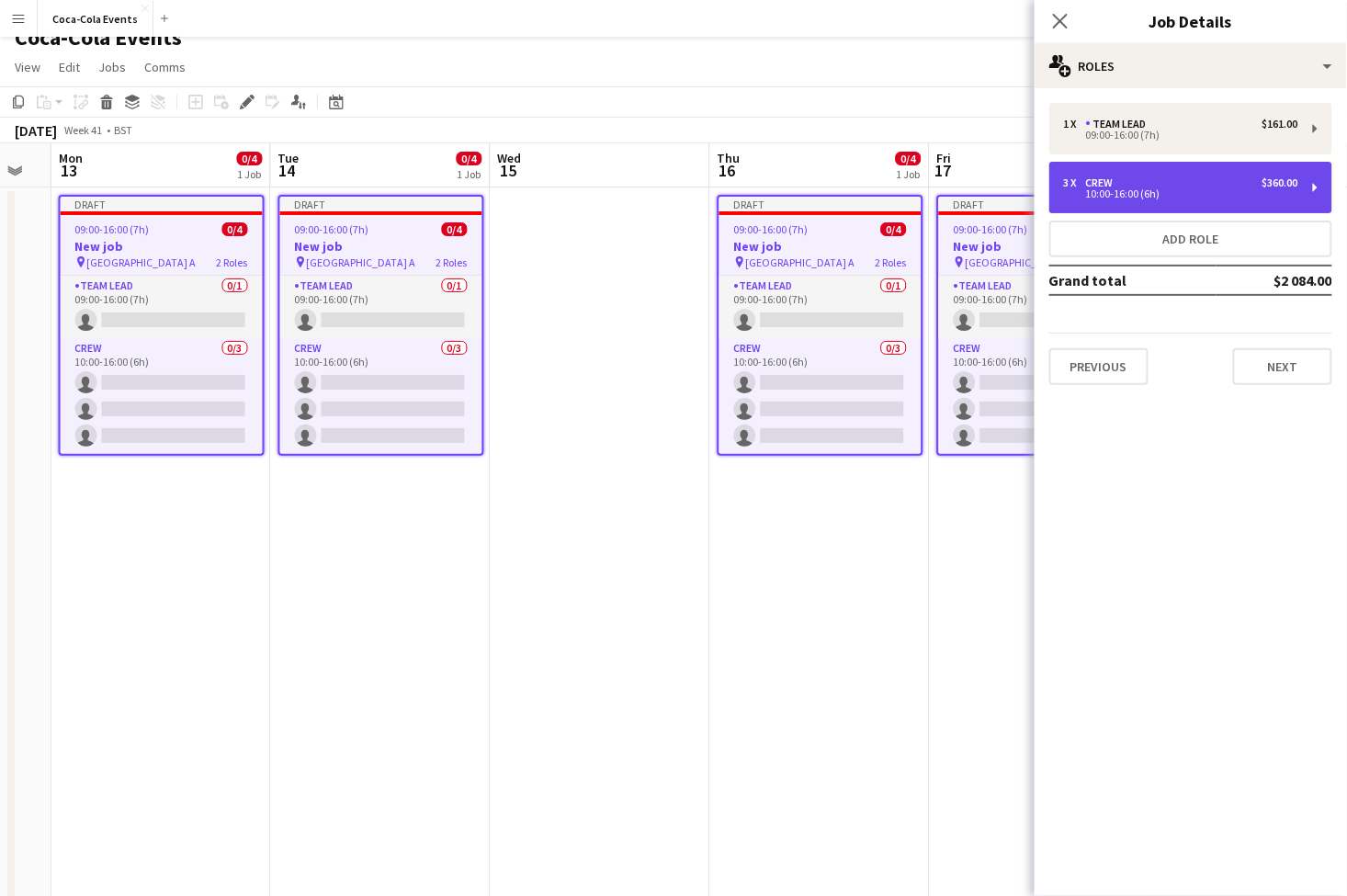
click at [1205, 205] on div "3 x Crew $360.00 10:00-16:00 (6h)" at bounding box center [1191, 188] width 284 height 52
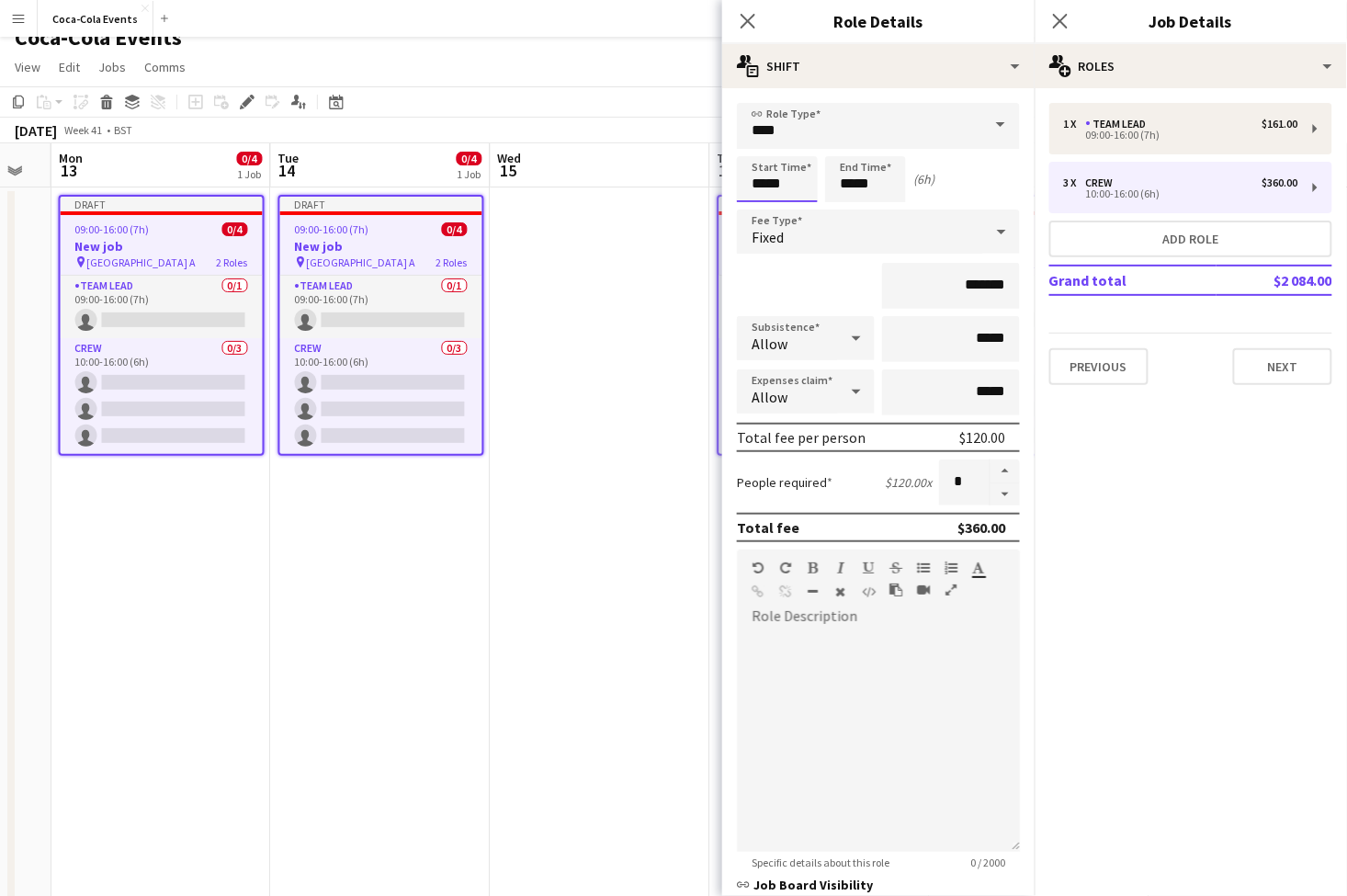
click at [758, 187] on input "*****" at bounding box center [777, 179] width 81 height 46
click at [759, 212] on div at bounding box center [759, 211] width 37 height 18
type input "*****"
click at [801, 145] on div at bounding box center [796, 147] width 37 height 18
click at [231, 722] on app-date-cell "Draft 09:00-16:00 (7h) 0/4 New job pin Wembley Gate A 2 Roles Team Lead 0/1 09:…" at bounding box center [161, 623] width 220 height 872
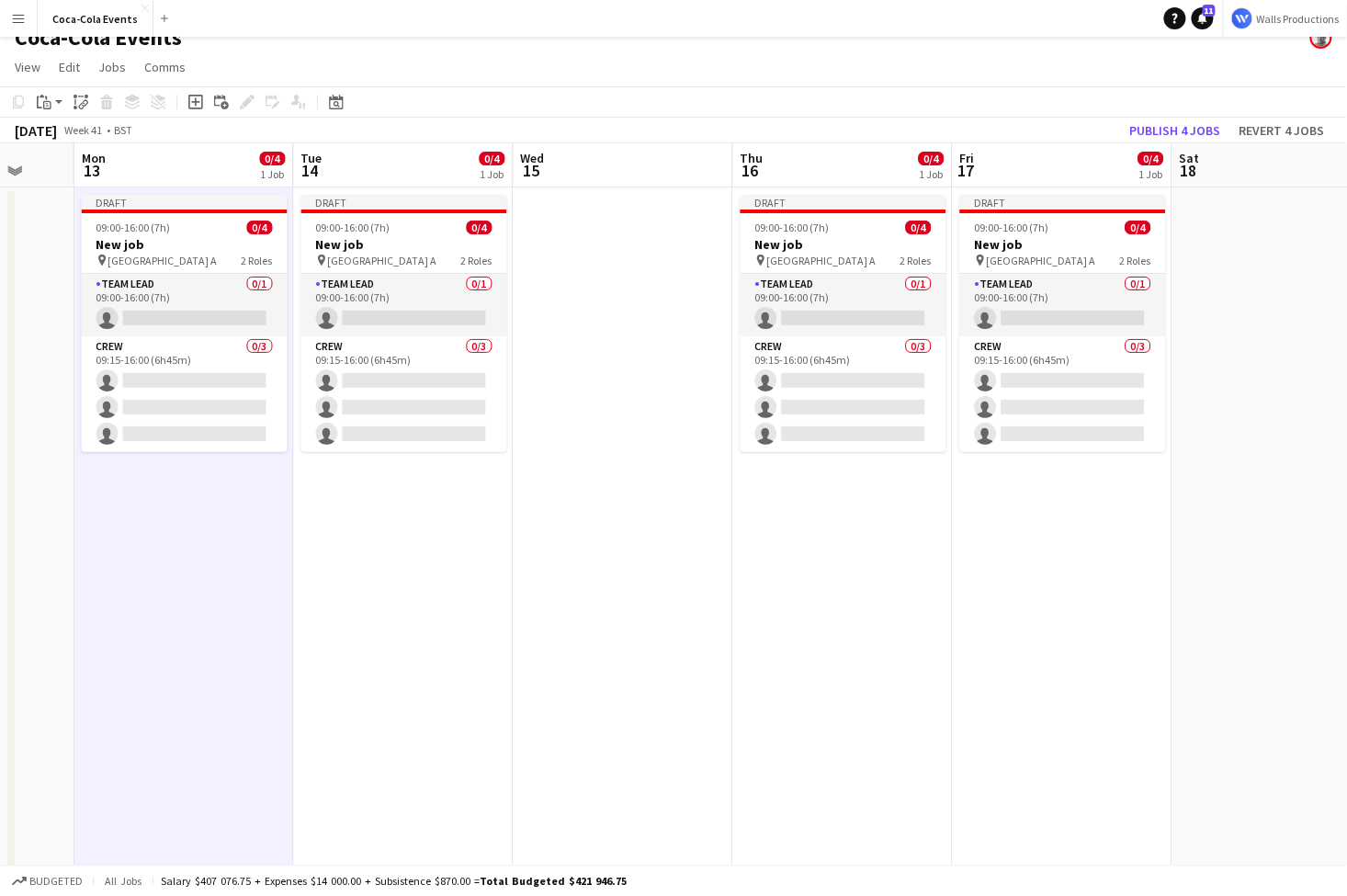
scroll to position [0, 795]
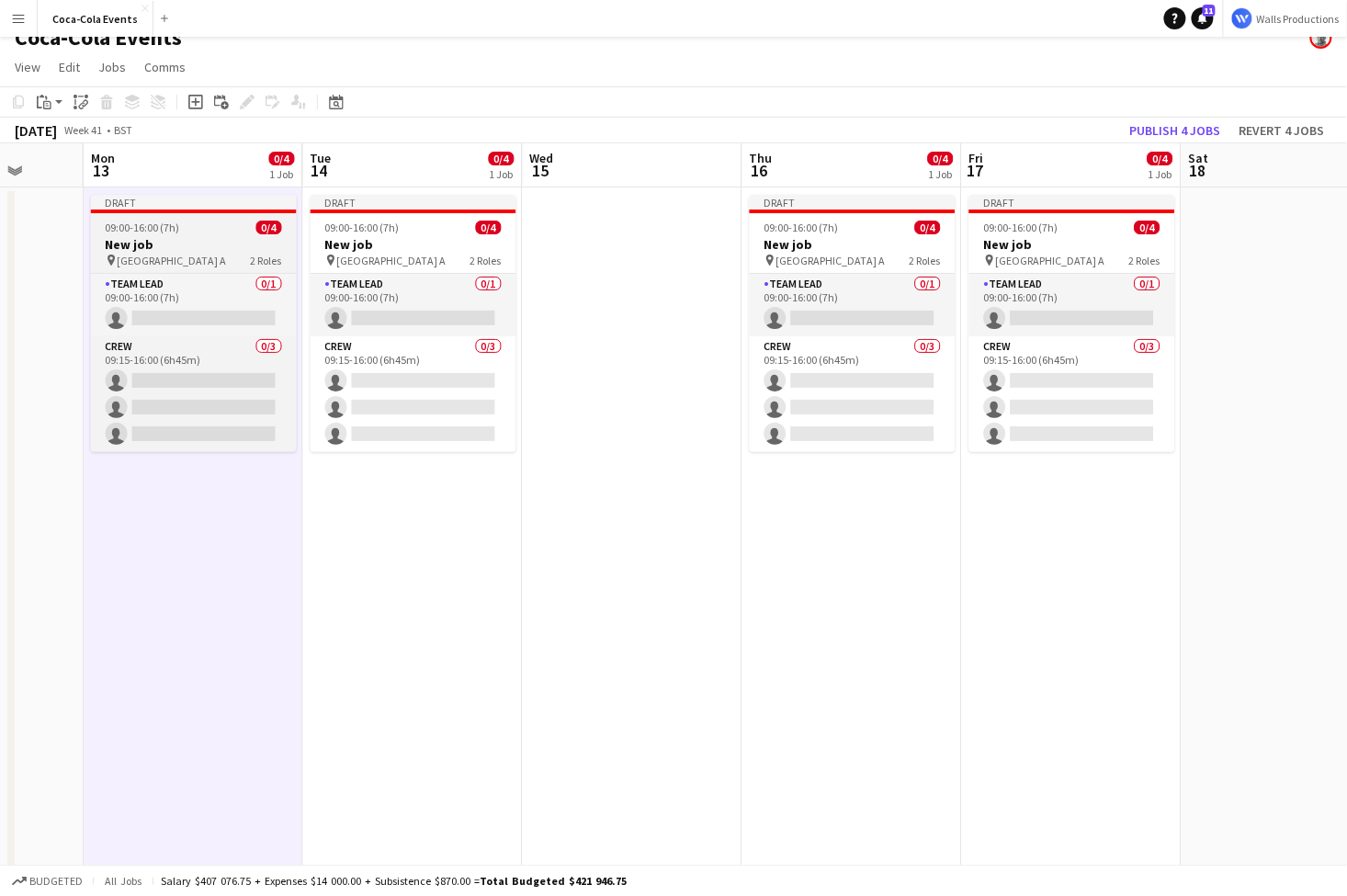
click at [212, 207] on div "Draft" at bounding box center [193, 202] width 206 height 15
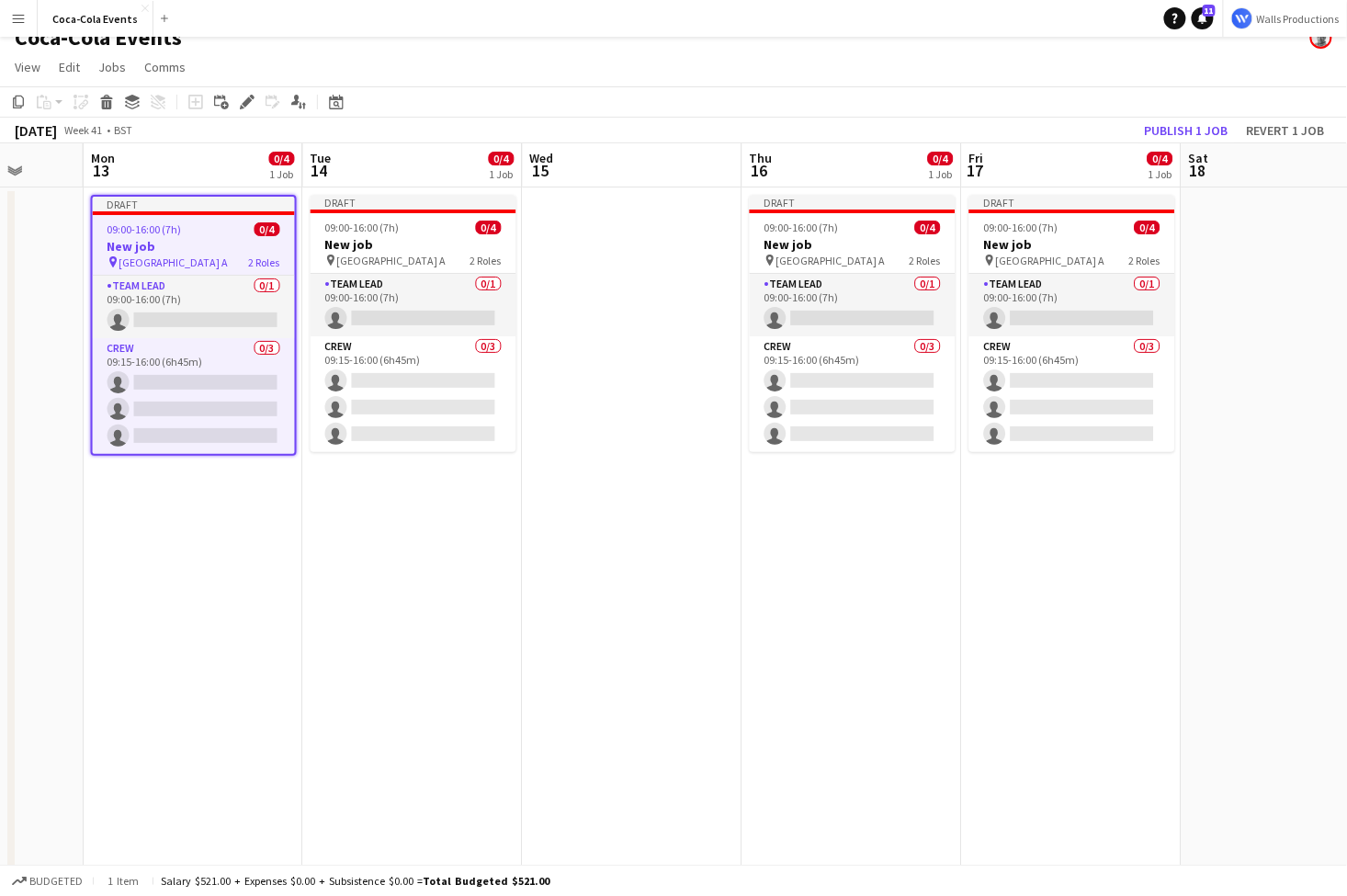
click at [181, 535] on app-date-cell "Draft 09:00-16:00 (7h) 0/4 New job pin Wembley Gate A 2 Roles Team Lead 0/1 09:…" at bounding box center [193, 623] width 220 height 872
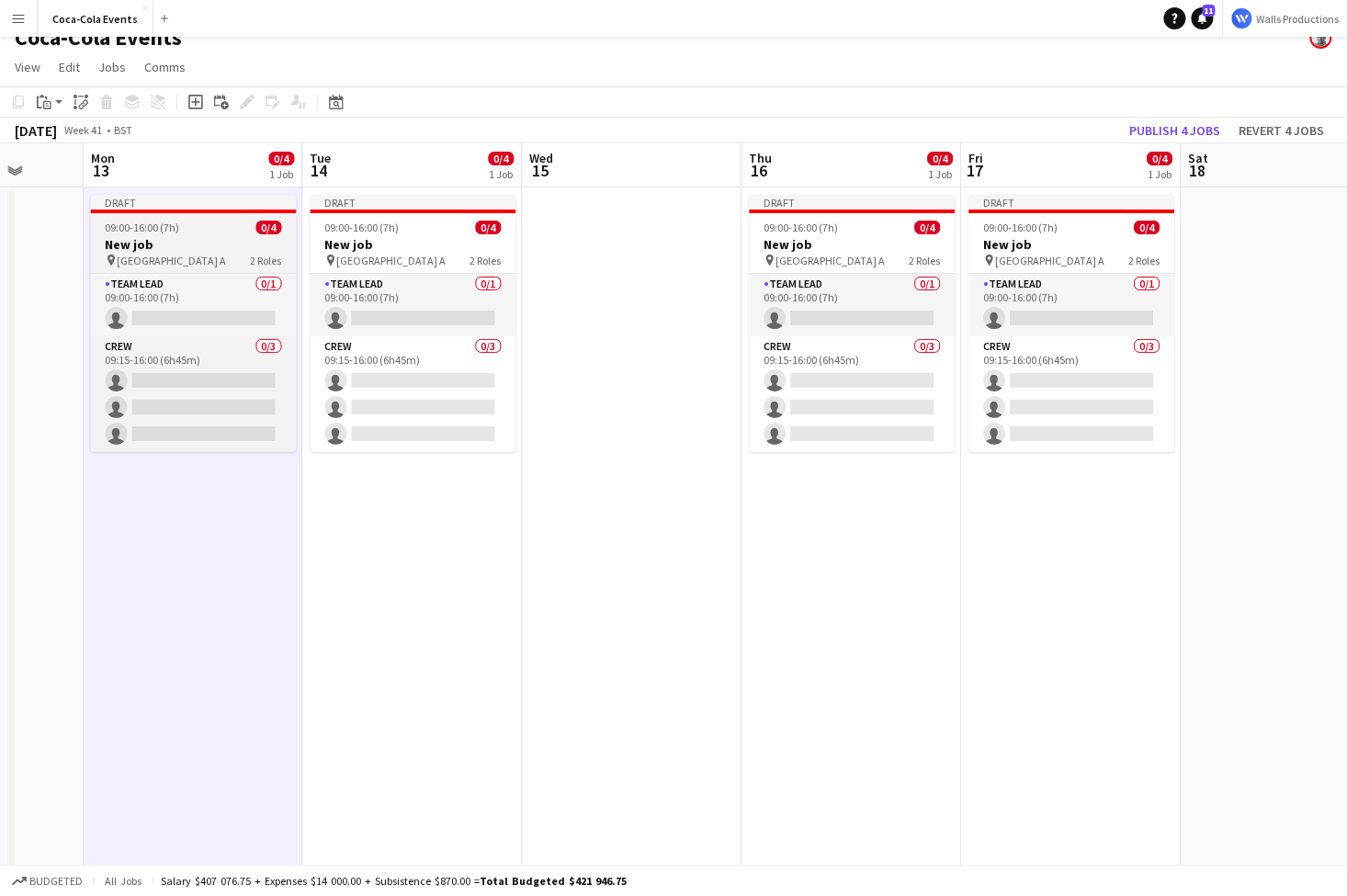
click at [169, 255] on span "[GEOGRAPHIC_DATA] A" at bounding box center [172, 261] width 109 height 14
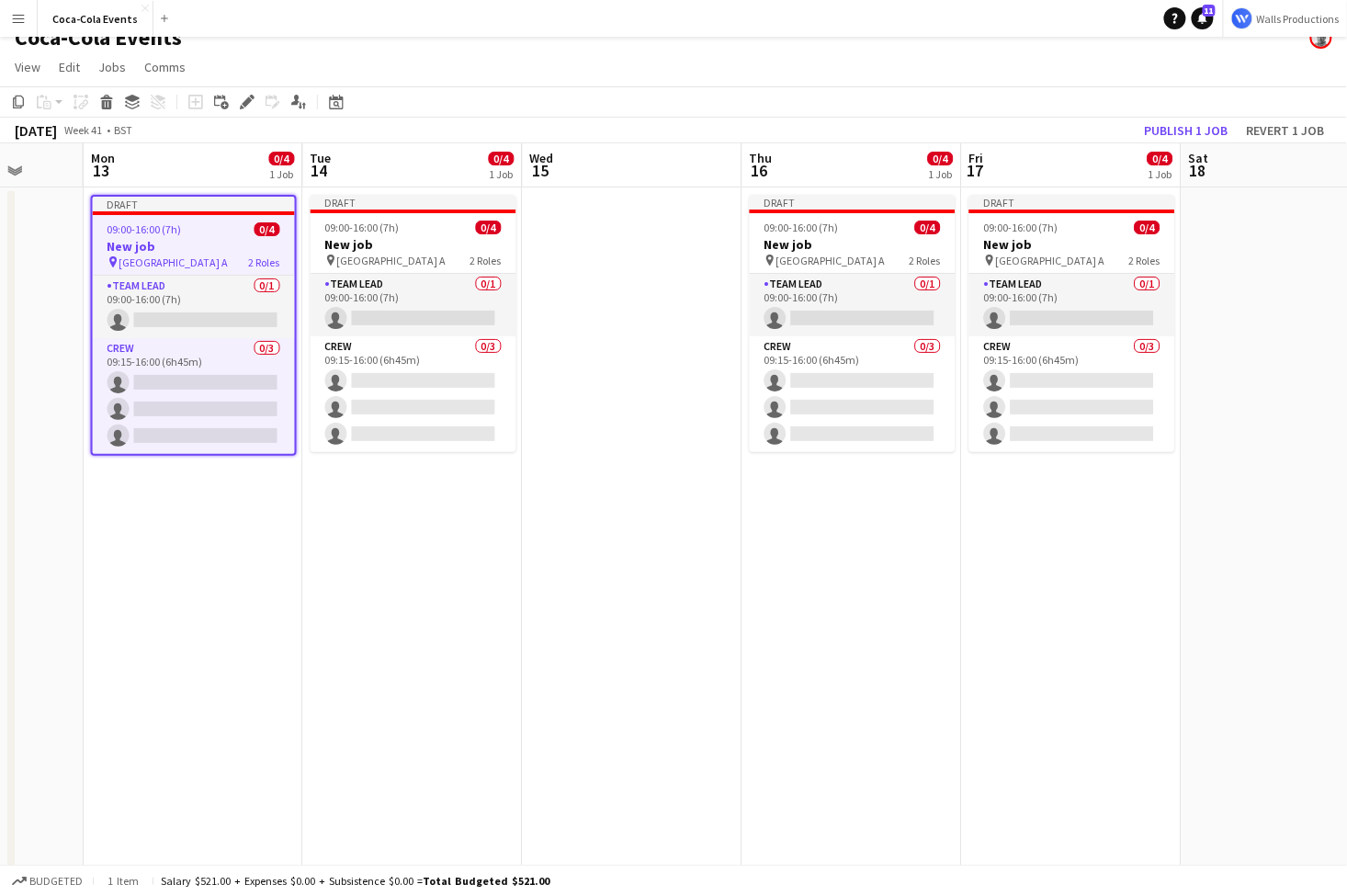
click at [164, 562] on app-date-cell "Draft 09:00-16:00 (7h) 0/4 New job pin Wembley Gate A 2 Roles Team Lead 0/1 09:…" at bounding box center [193, 623] width 220 height 872
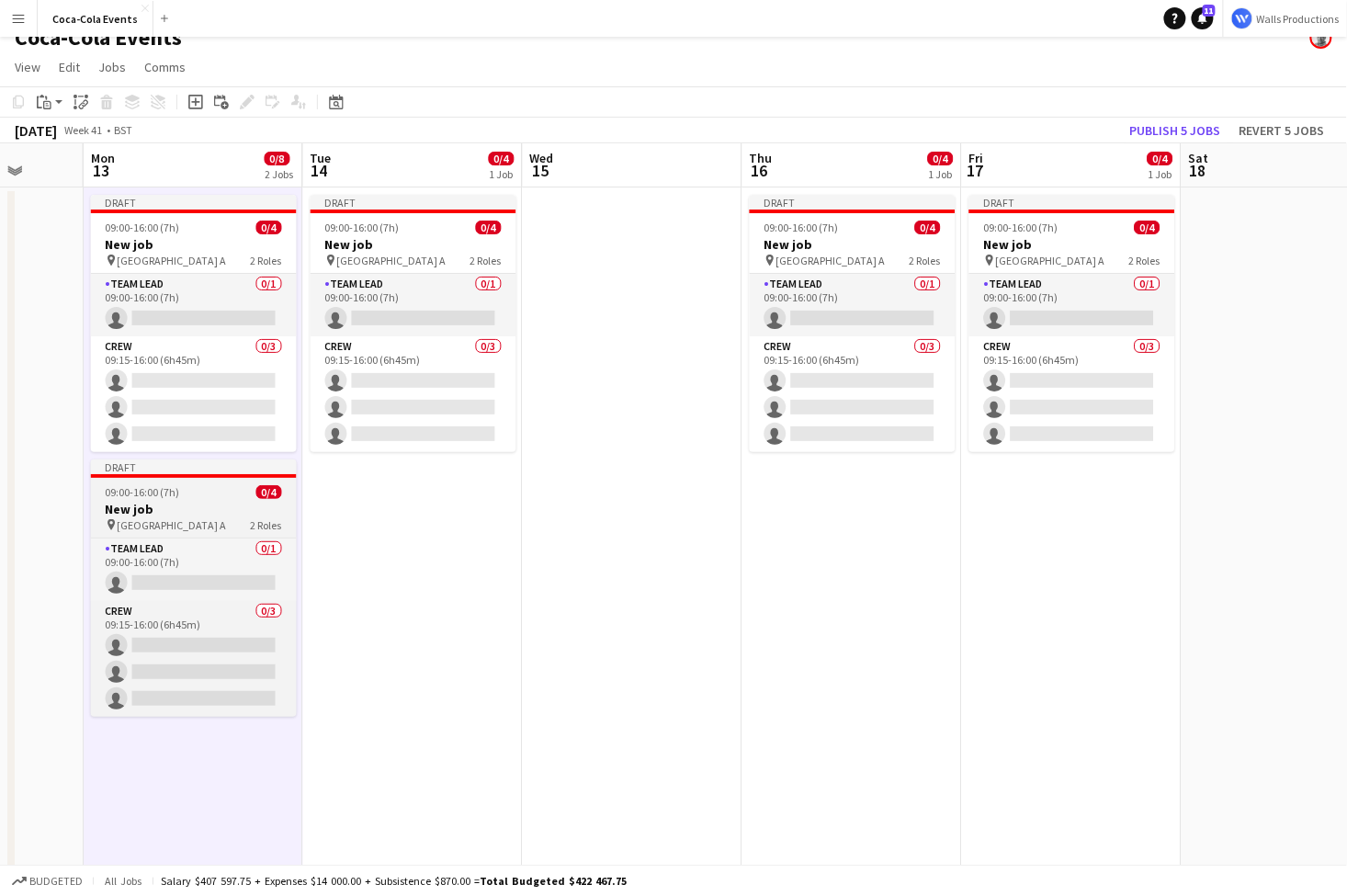
click at [157, 487] on span "09:00-16:00 (7h)" at bounding box center [142, 492] width 75 height 14
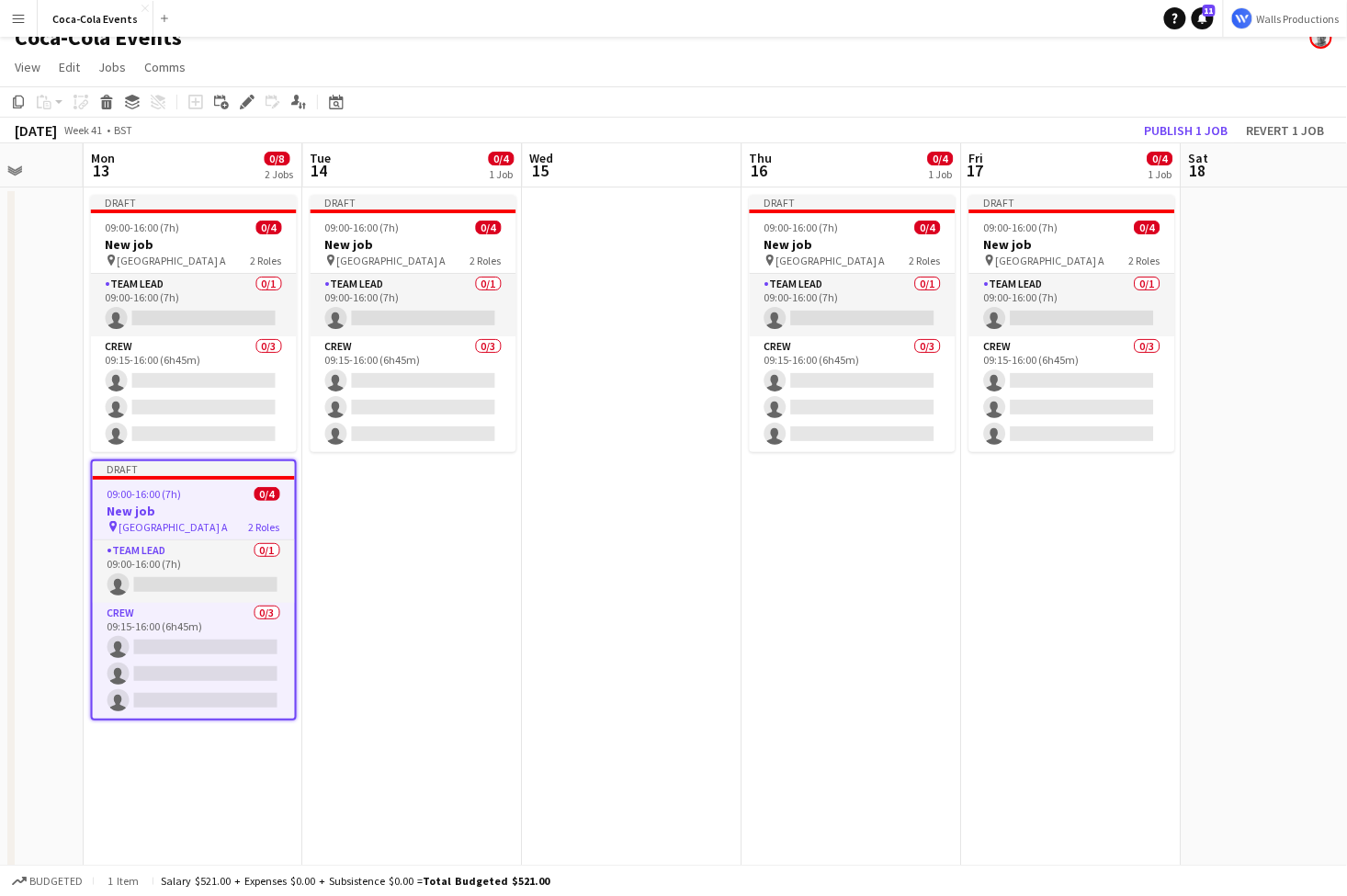
click at [380, 561] on app-date-cell "Draft 09:00-16:00 (7h) 0/4 New job pin Wembley Gate A 2 Roles Team Lead 0/1 09:…" at bounding box center [413, 623] width 220 height 872
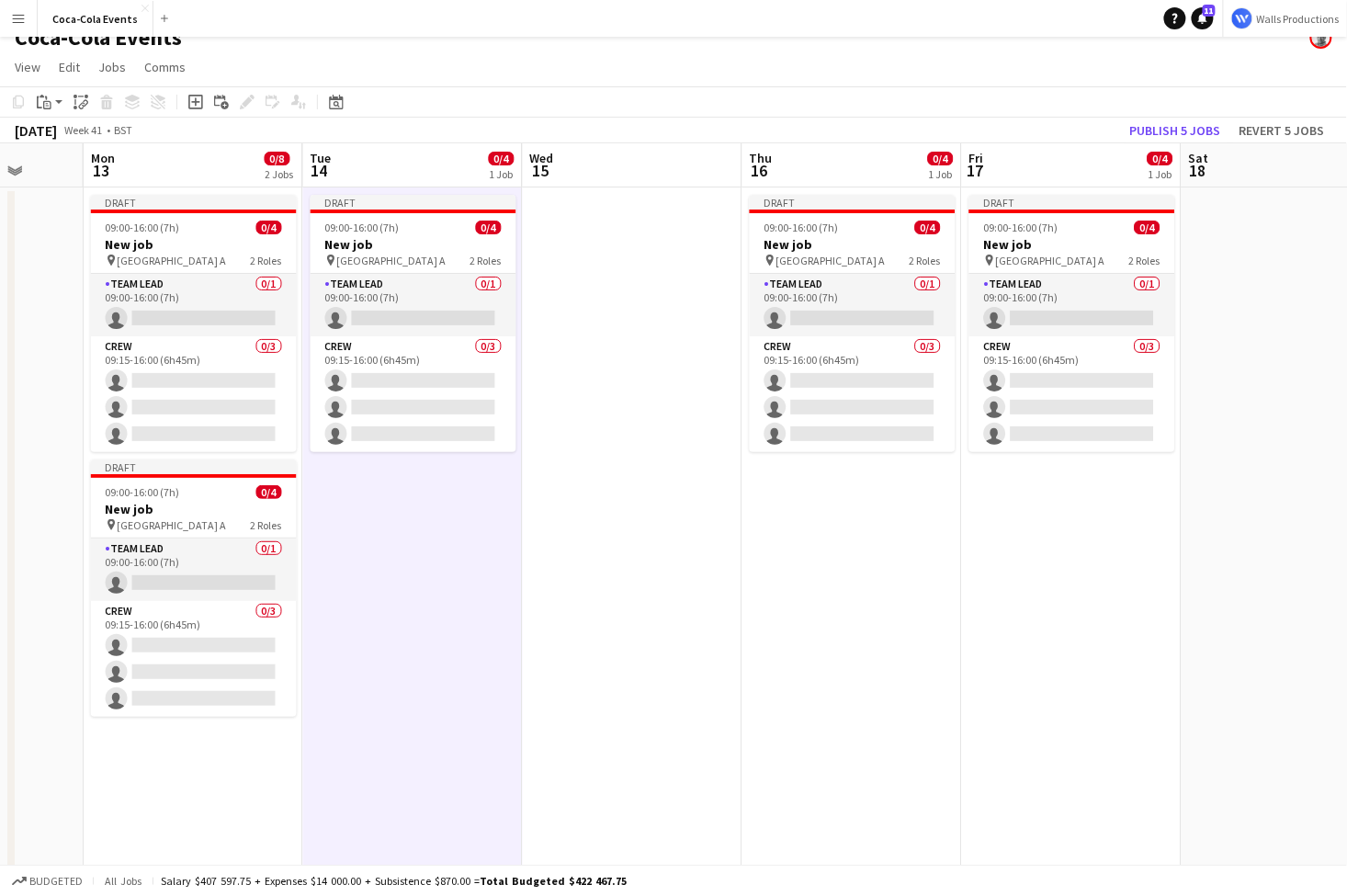
click at [913, 637] on app-date-cell "Draft 09:00-16:00 (7h) 0/4 New job pin Wembley Gate A 2 Roles Team Lead 0/1 09:…" at bounding box center [853, 623] width 220 height 872
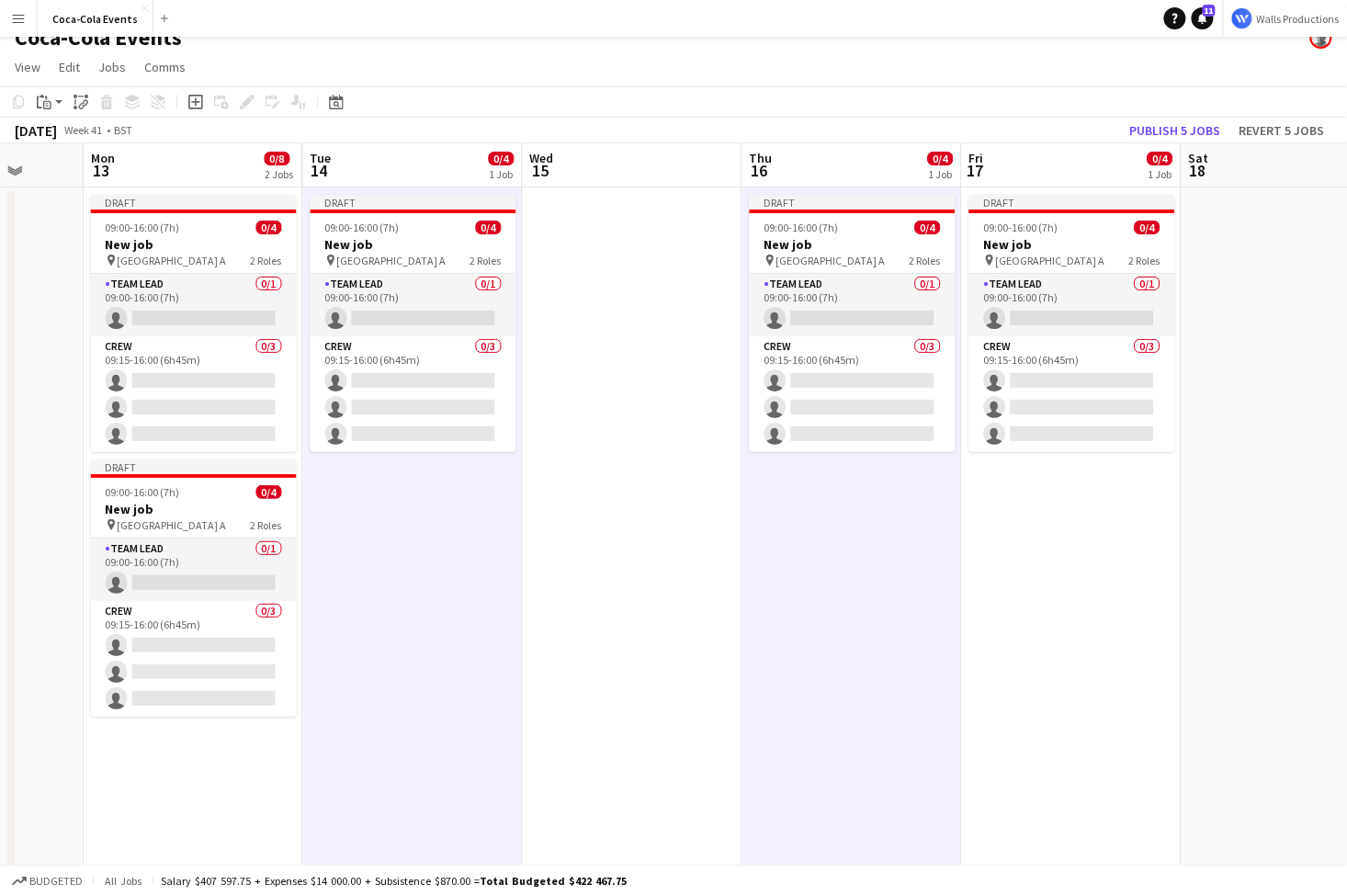
click at [1049, 660] on app-date-cell "Draft 09:00-16:00 (7h) 0/4 New job pin Wembley Gate A 2 Roles Team Lead 0/1 09:…" at bounding box center [1071, 623] width 220 height 872
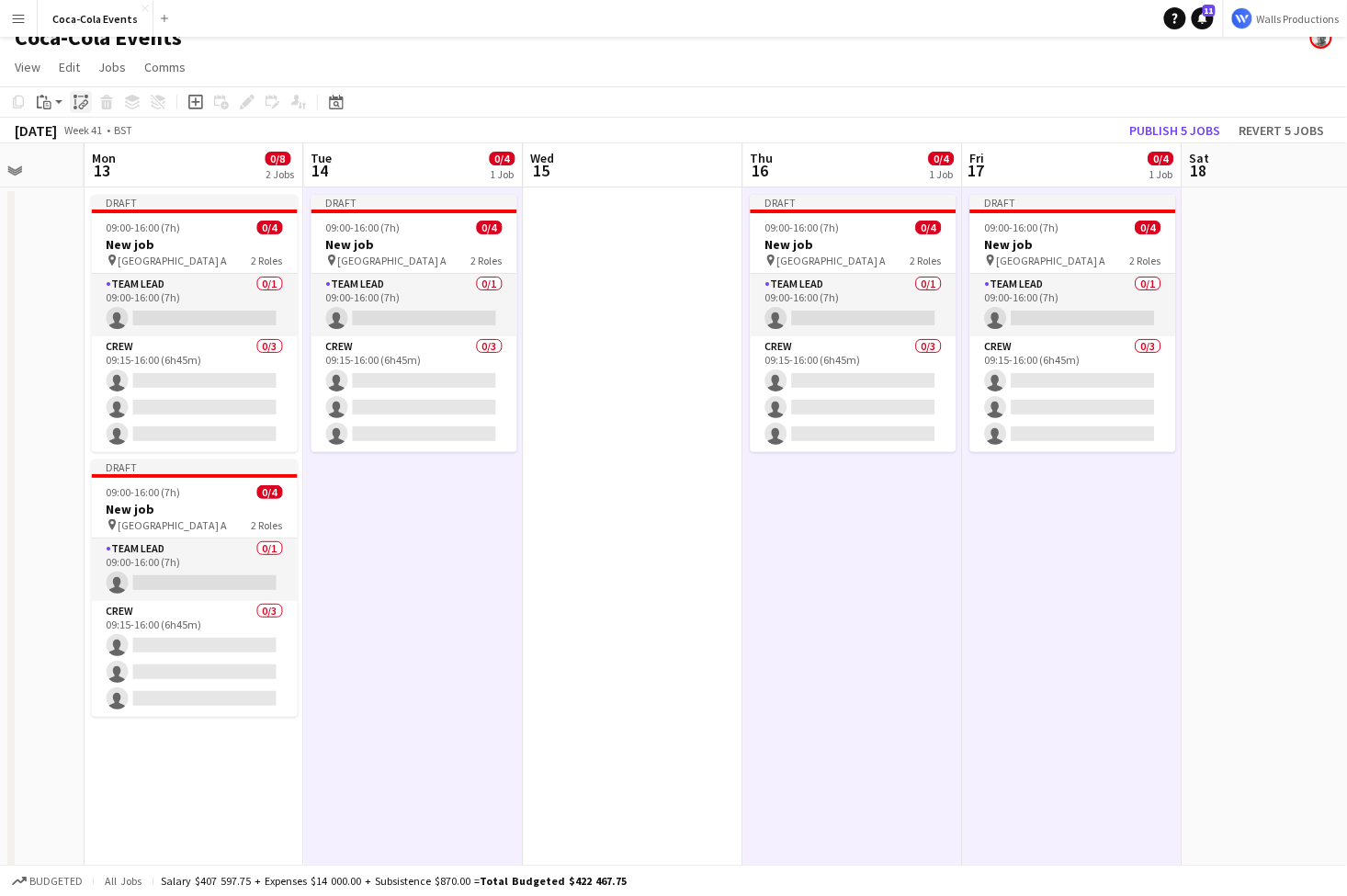
click at [79, 104] on icon "Paste linked Job" at bounding box center [81, 101] width 15 height 15
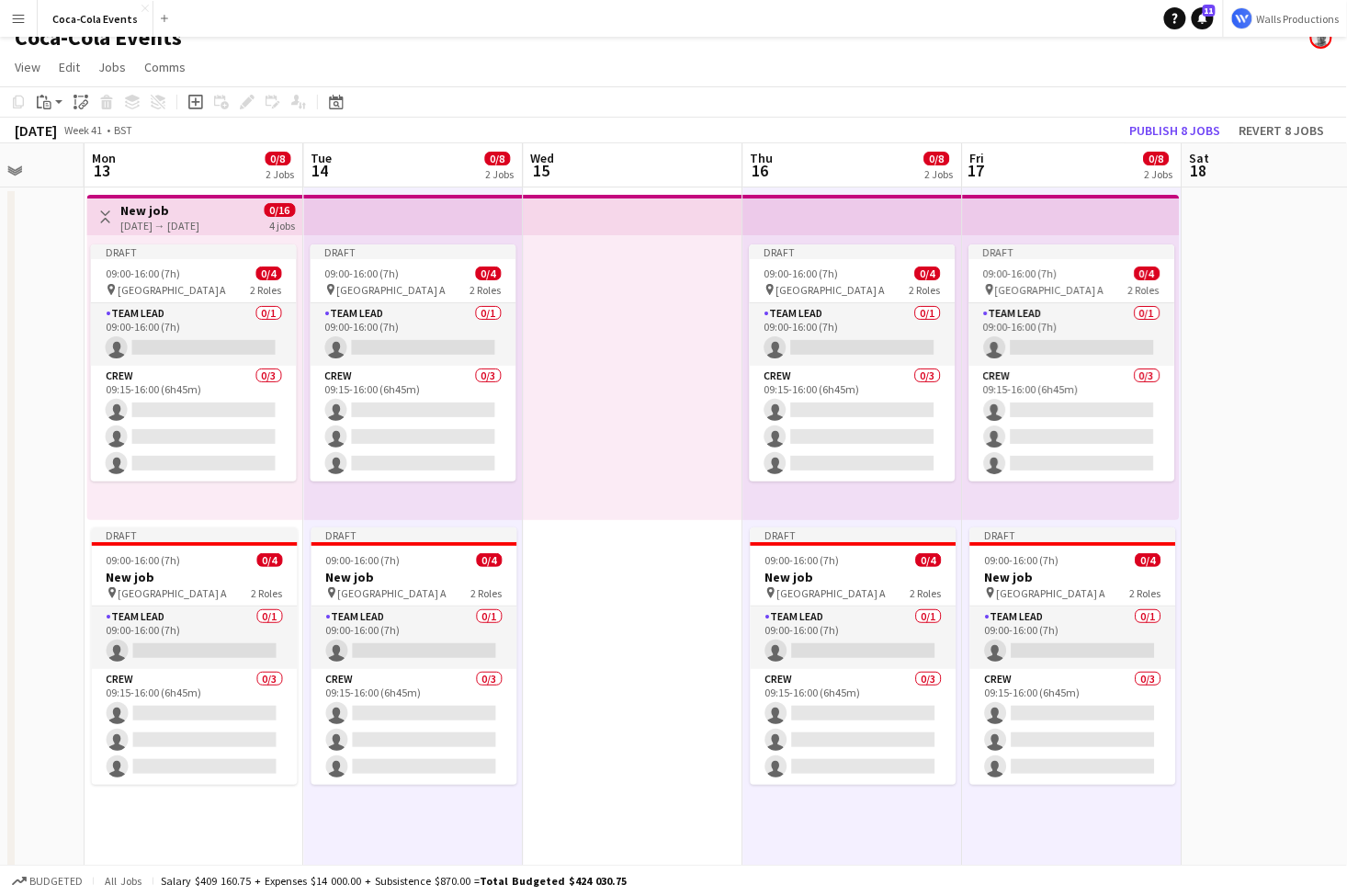
click at [163, 214] on h3 "New job" at bounding box center [159, 210] width 79 height 17
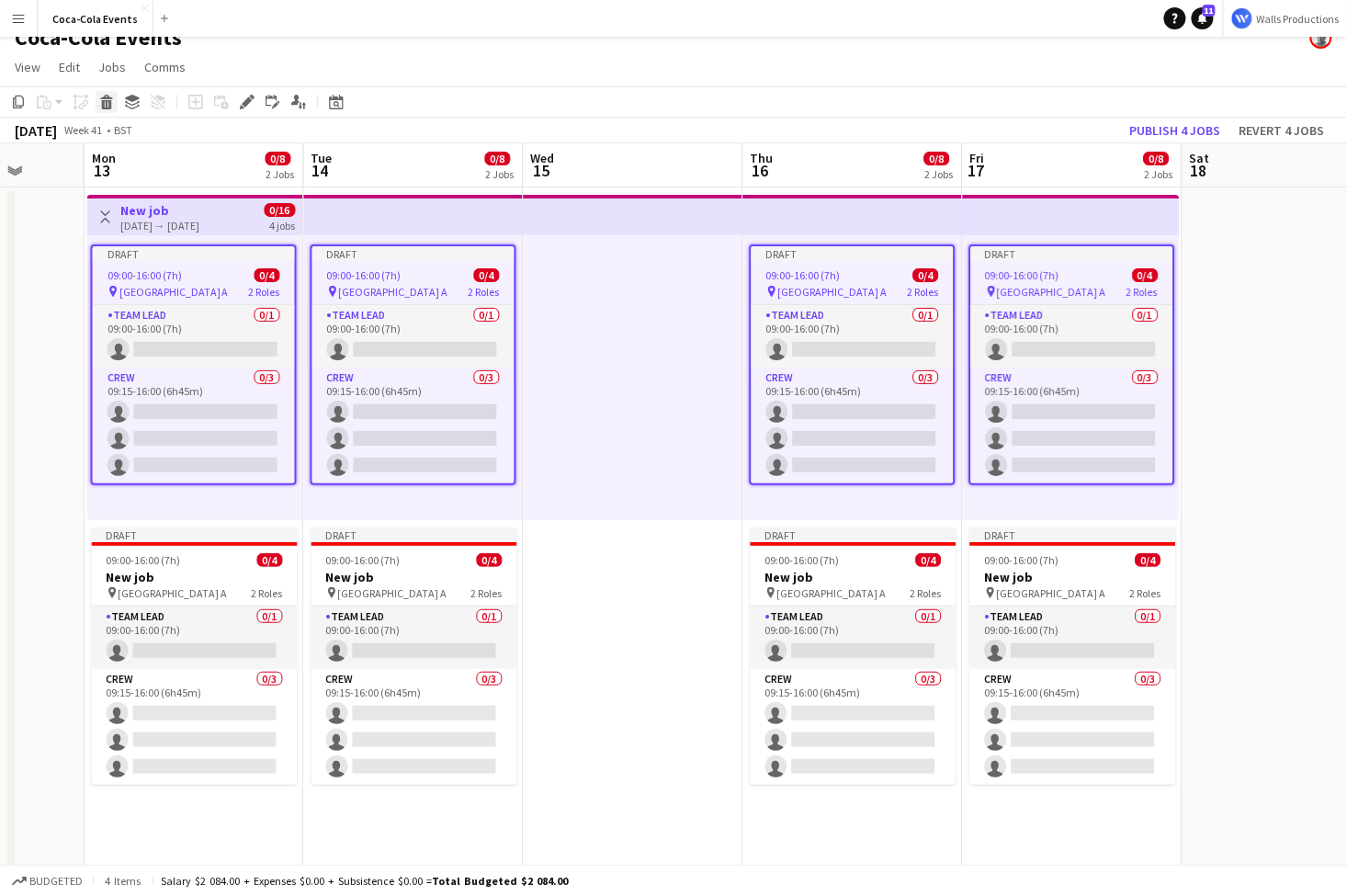
click at [105, 98] on icon at bounding box center [106, 96] width 12 height 5
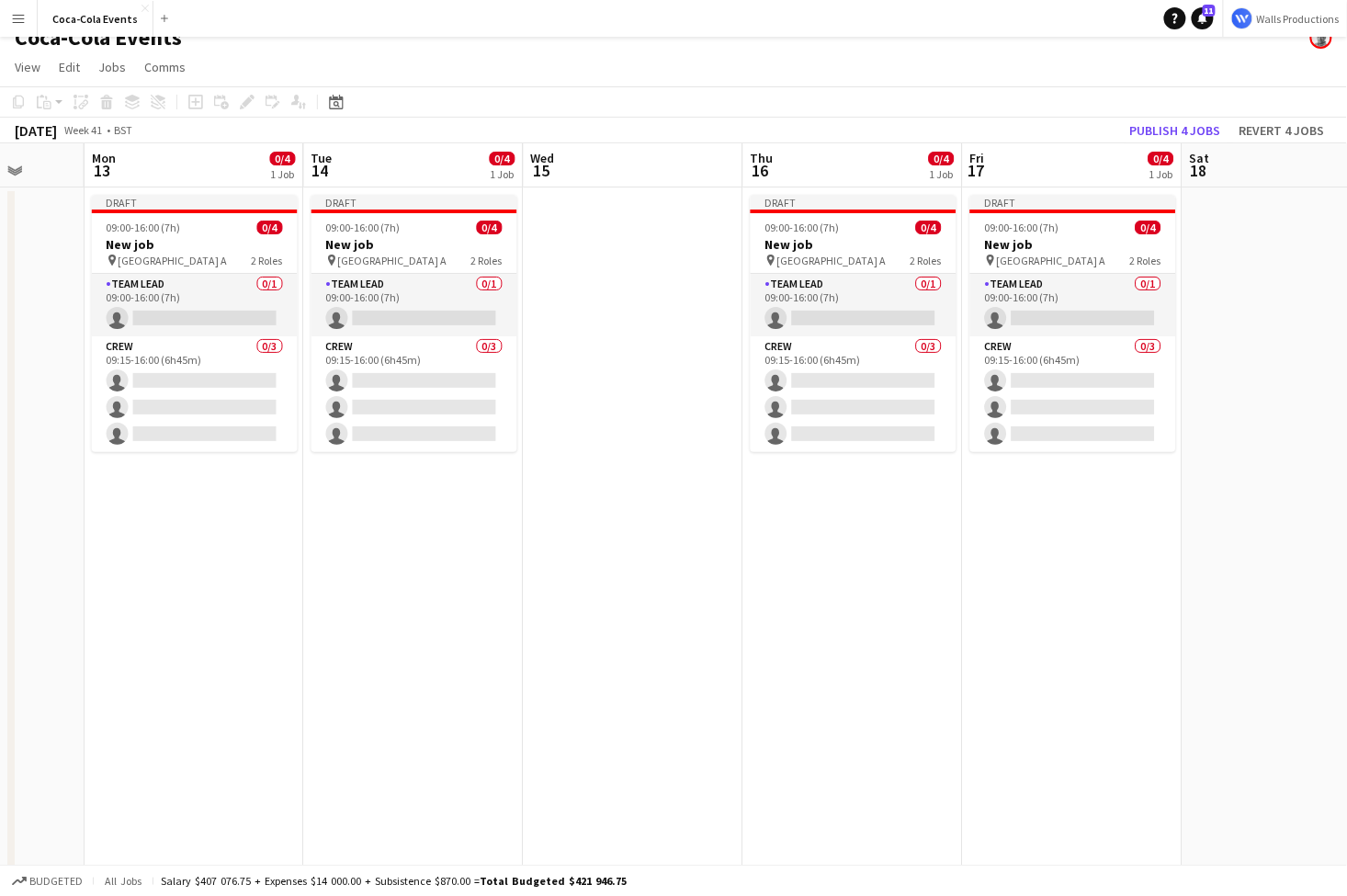
click at [149, 497] on app-date-cell "Draft 09:00-16:00 (7h) 0/4 New job pin Wembley Gate A 2 Roles Team Lead 0/1 09:…" at bounding box center [194, 623] width 220 height 872
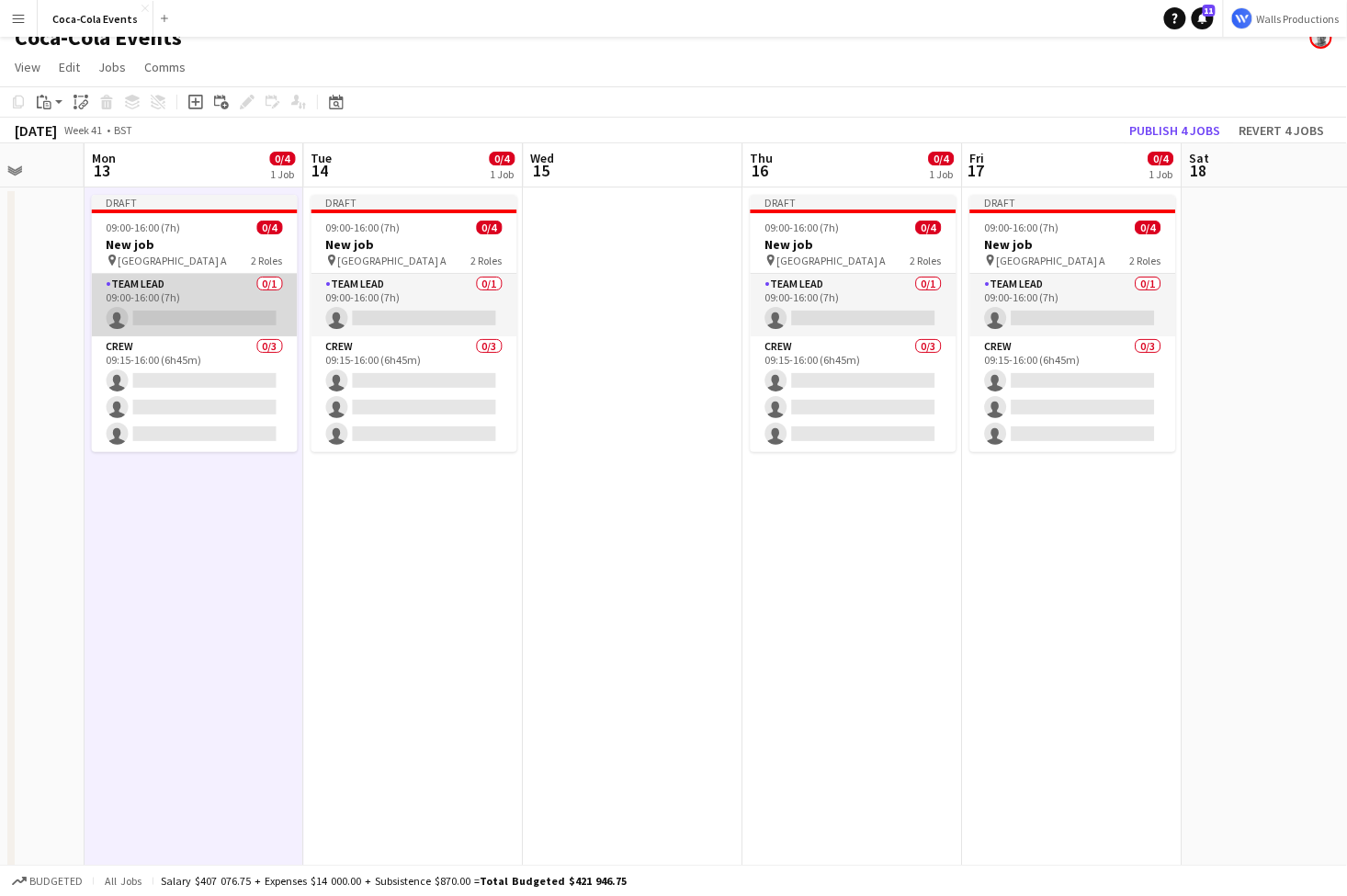
click at [151, 301] on app-card-role "Team Lead 0/1 09:00-16:00 (7h) single-neutral-actions" at bounding box center [194, 304] width 206 height 63
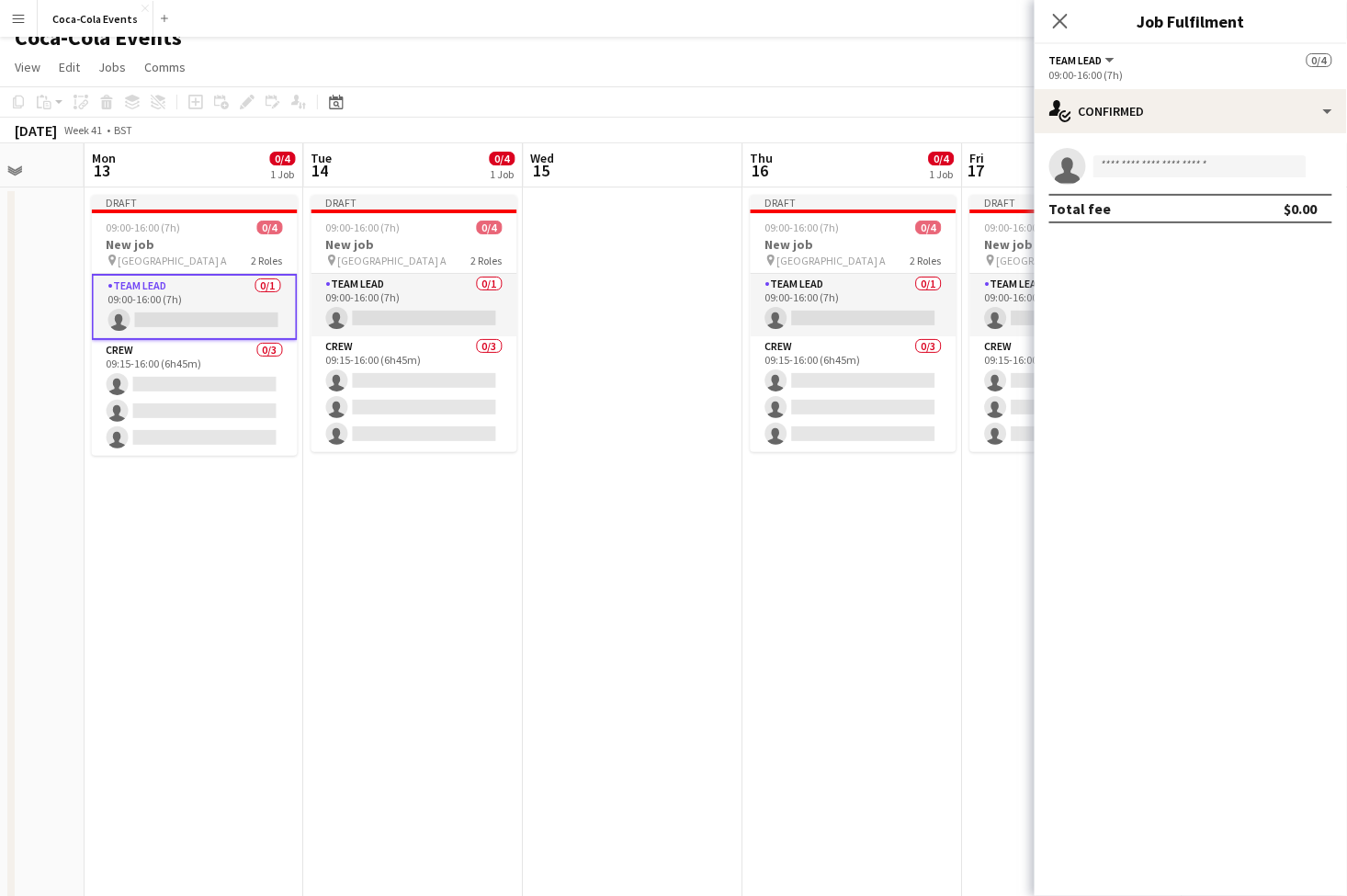
drag, startPoint x: 1135, startPoint y: 25, endPoint x: 1273, endPoint y: 29, distance: 138.1
click at [1273, 29] on h3 "Job Fulfilment" at bounding box center [1191, 21] width 312 height 24
click at [1198, 102] on div "single-neutral-actions-check-2 Confirmed" at bounding box center [1191, 111] width 312 height 44
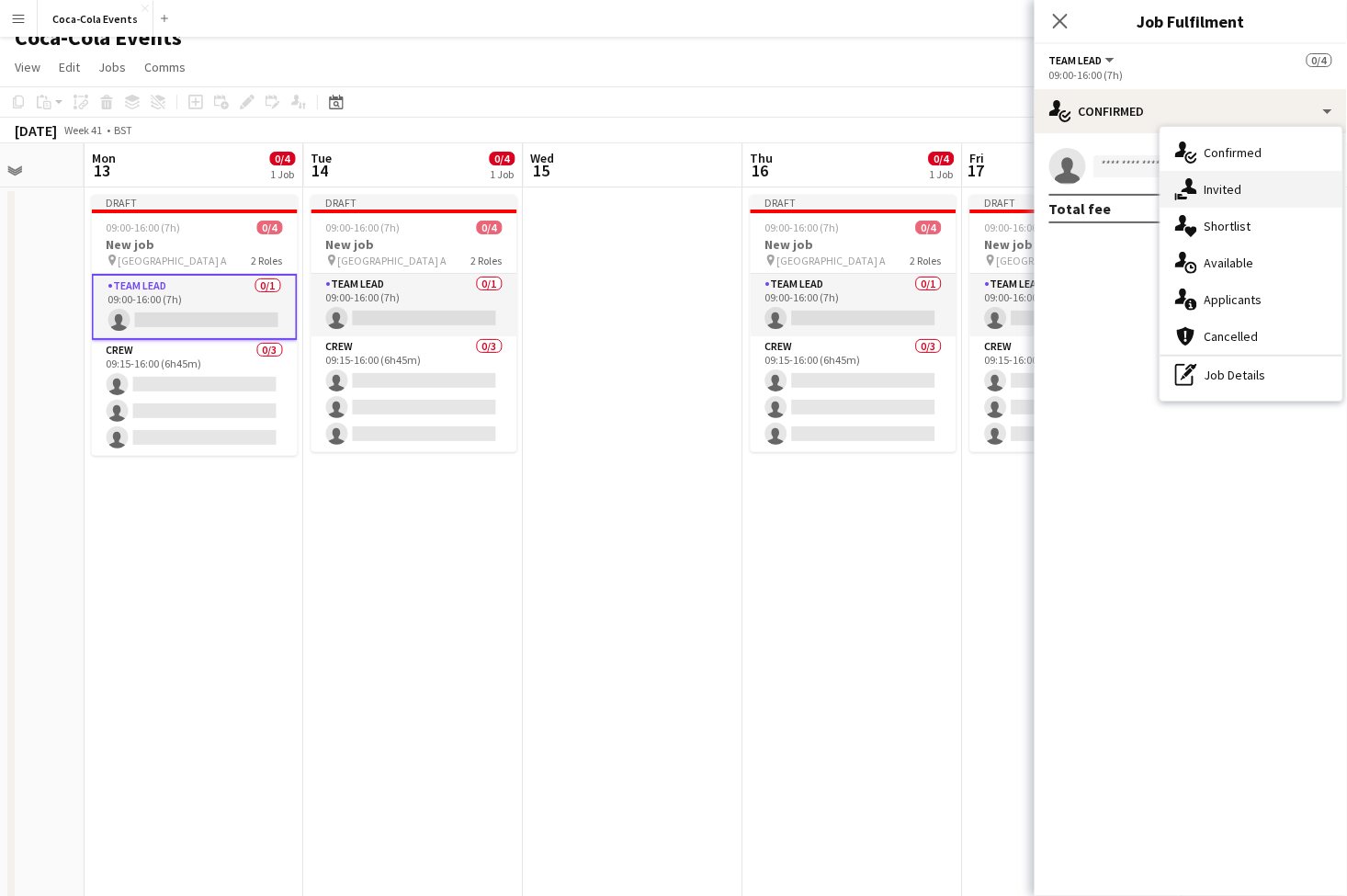
click at [1227, 193] on span "Invited" at bounding box center [1224, 189] width 38 height 17
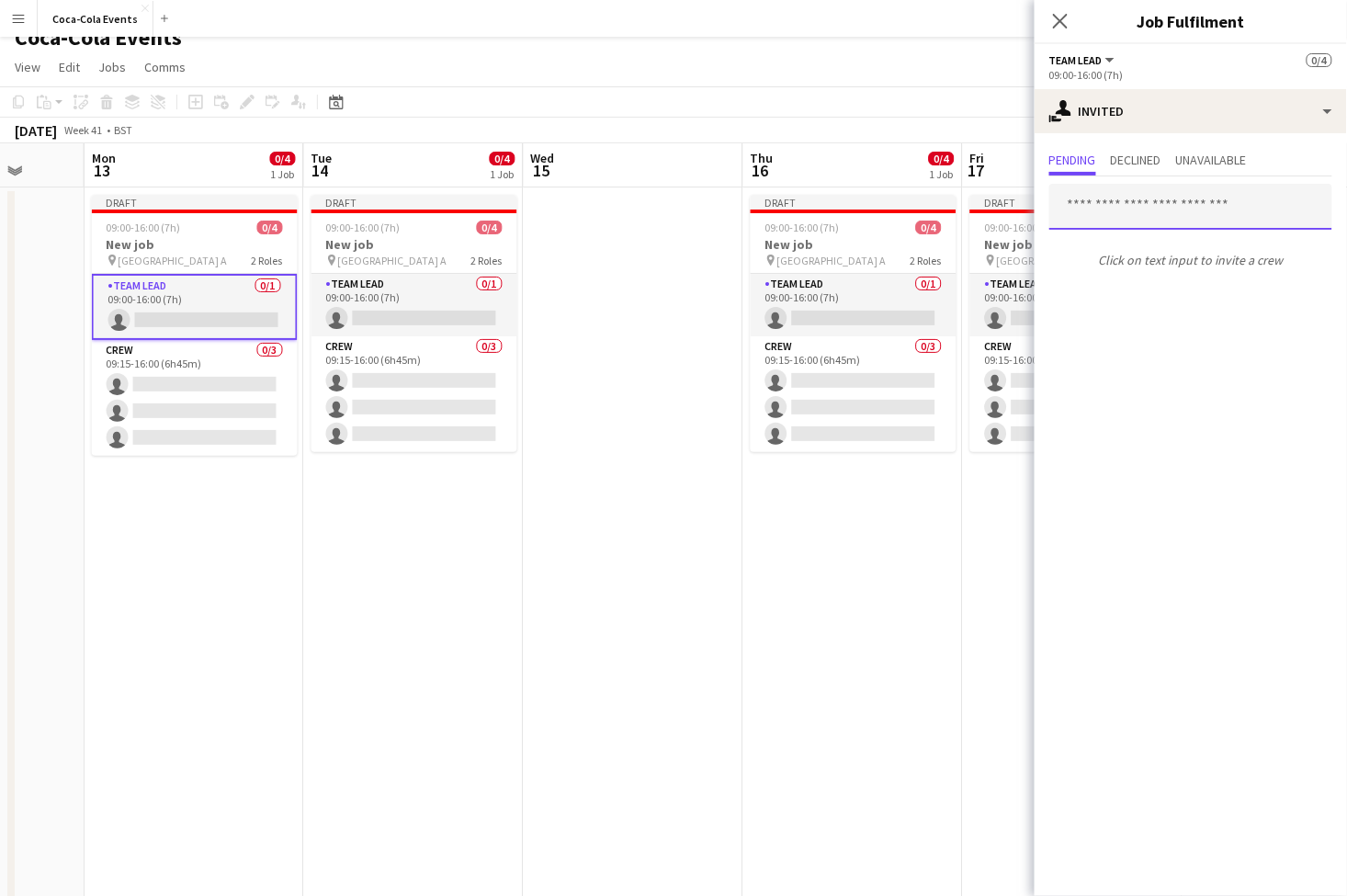
click at [1146, 214] on input "text" at bounding box center [1191, 207] width 284 height 46
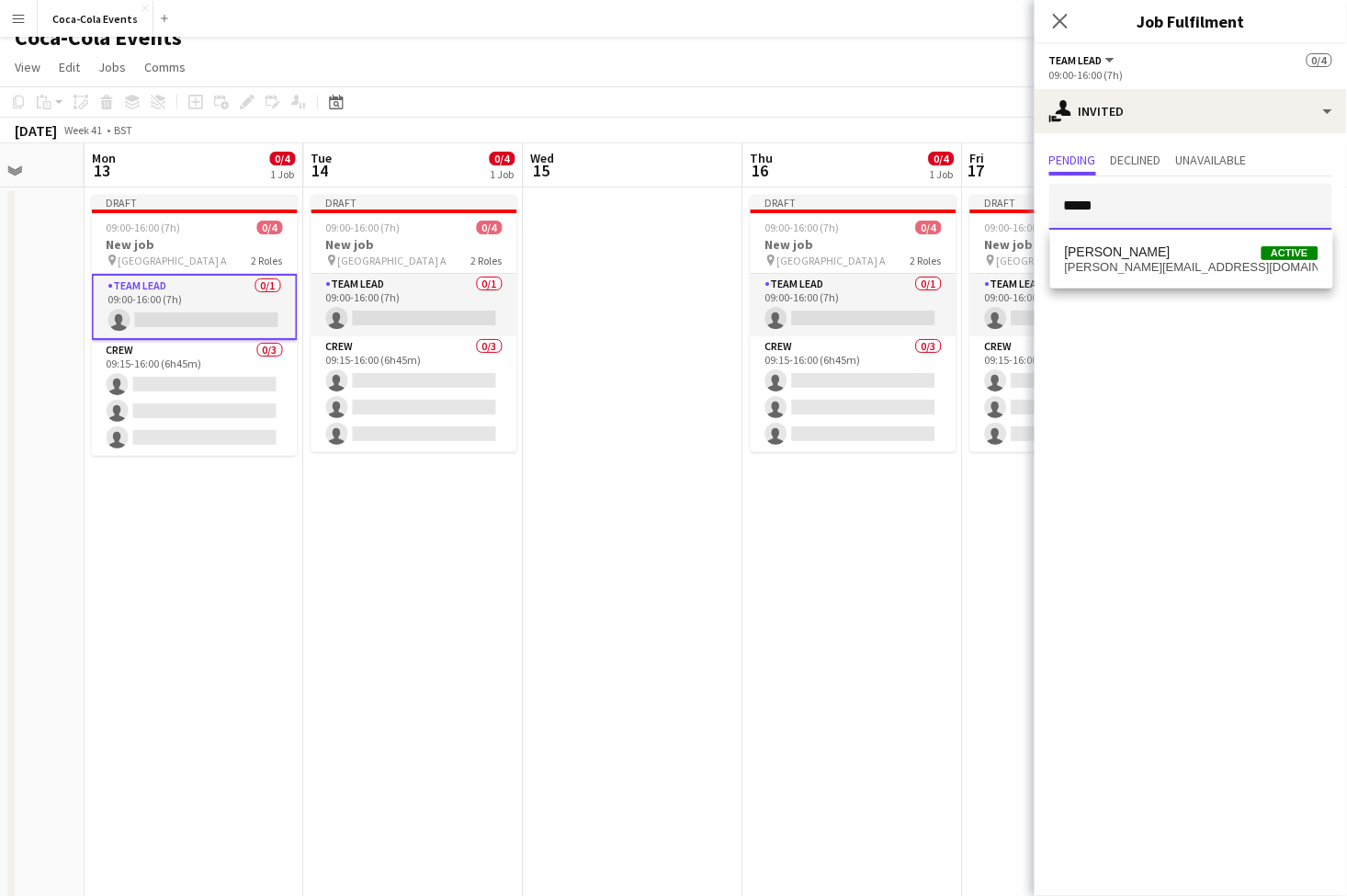
click at [1050, 184] on div at bounding box center [1050, 184] width 0 height 0
type input "*****"
click at [1116, 262] on span "[PERSON_NAME][EMAIL_ADDRESS][DOMAIN_NAME]" at bounding box center [1192, 267] width 254 height 15
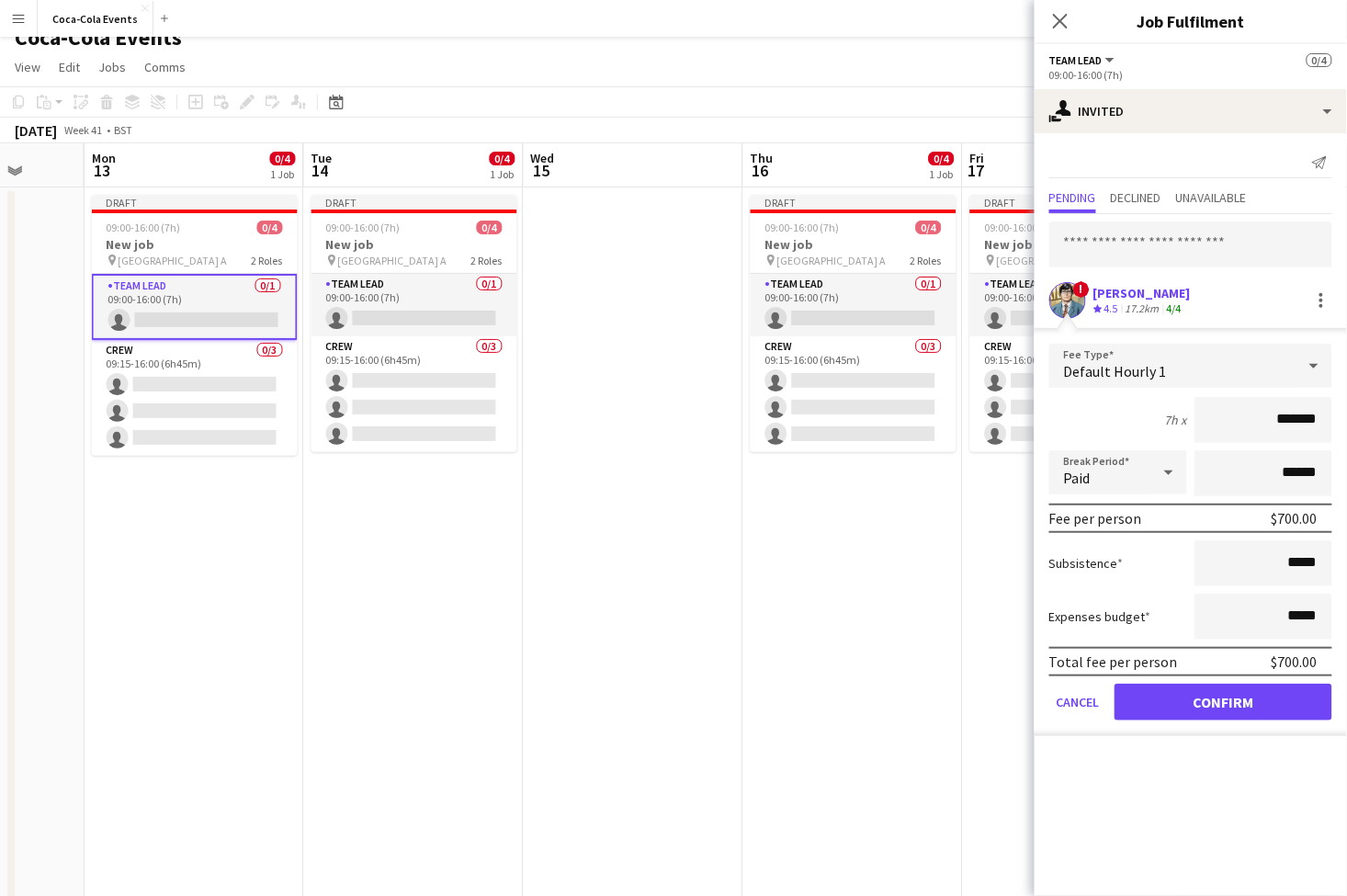
click at [1134, 776] on mat-expansion-panel "user-plus Invited Send notification Pending Declined Unavailable ! [PERSON_NAME…" at bounding box center [1191, 514] width 312 height 763
click at [1154, 107] on div "single-neutral-actions-share-1 Invited" at bounding box center [1191, 111] width 312 height 44
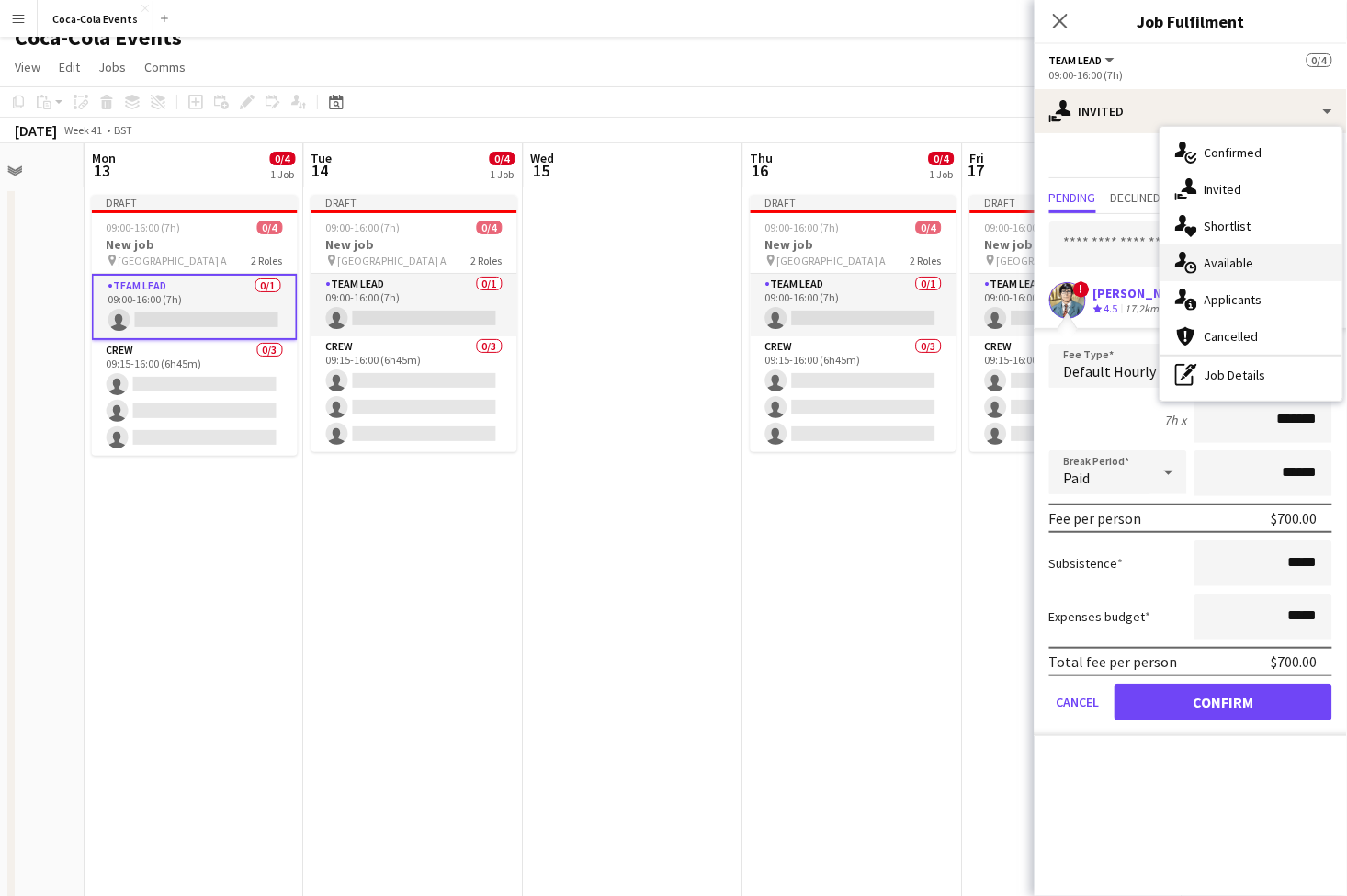
click at [1221, 269] on span "Available" at bounding box center [1230, 263] width 50 height 17
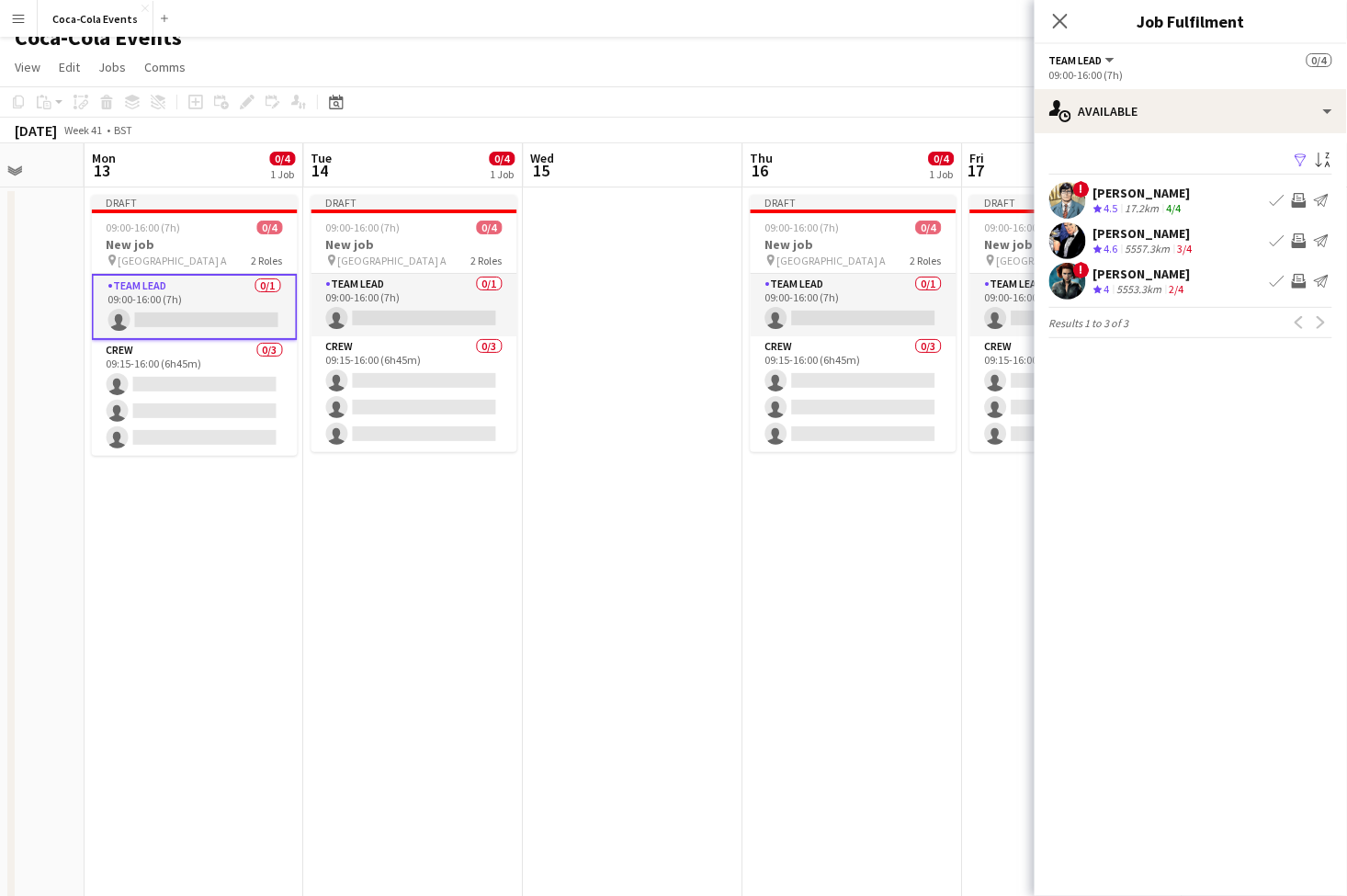
click at [1179, 210] on app-skills-label "4/4" at bounding box center [1174, 208] width 15 height 14
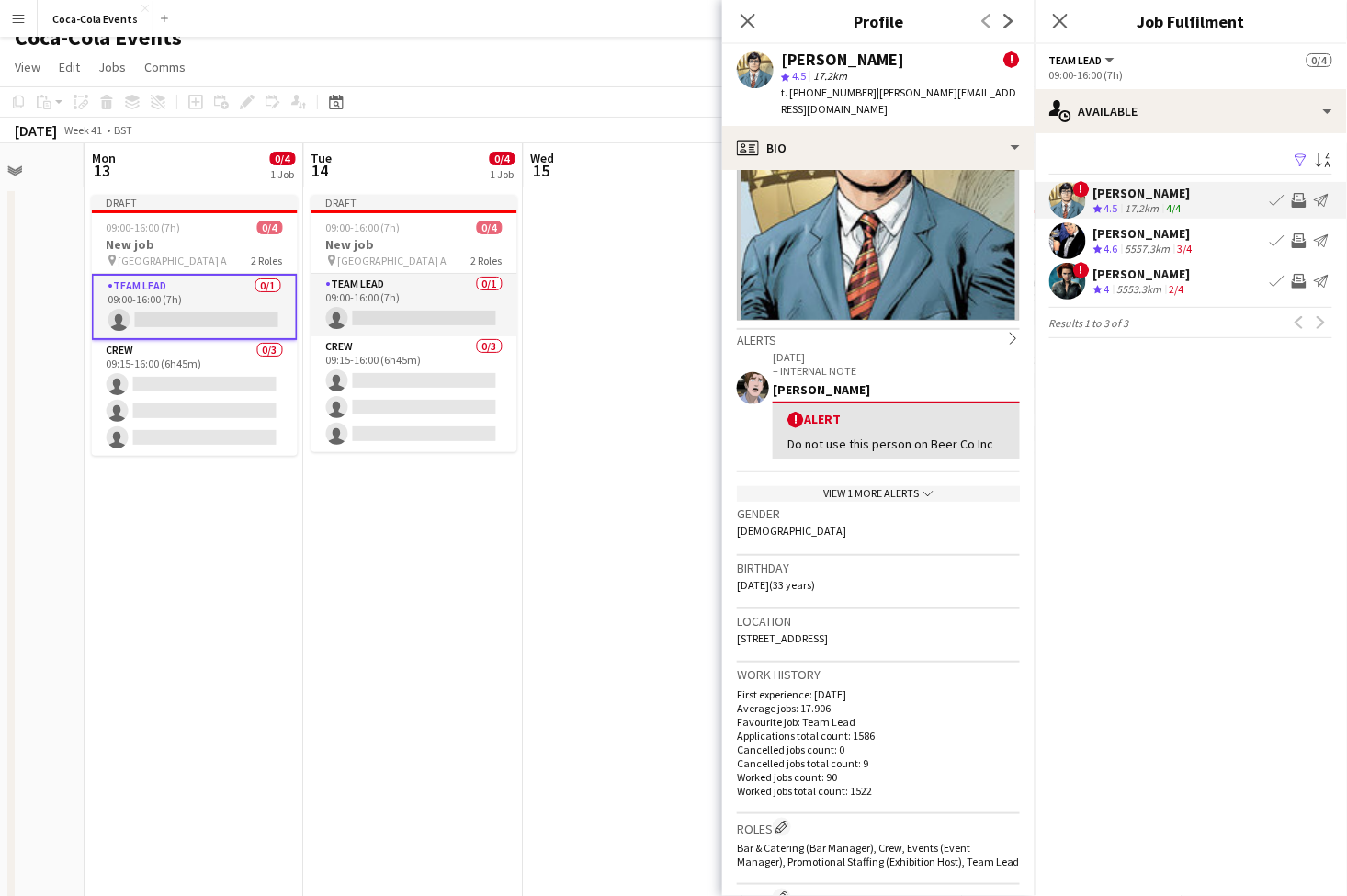
scroll to position [0, 0]
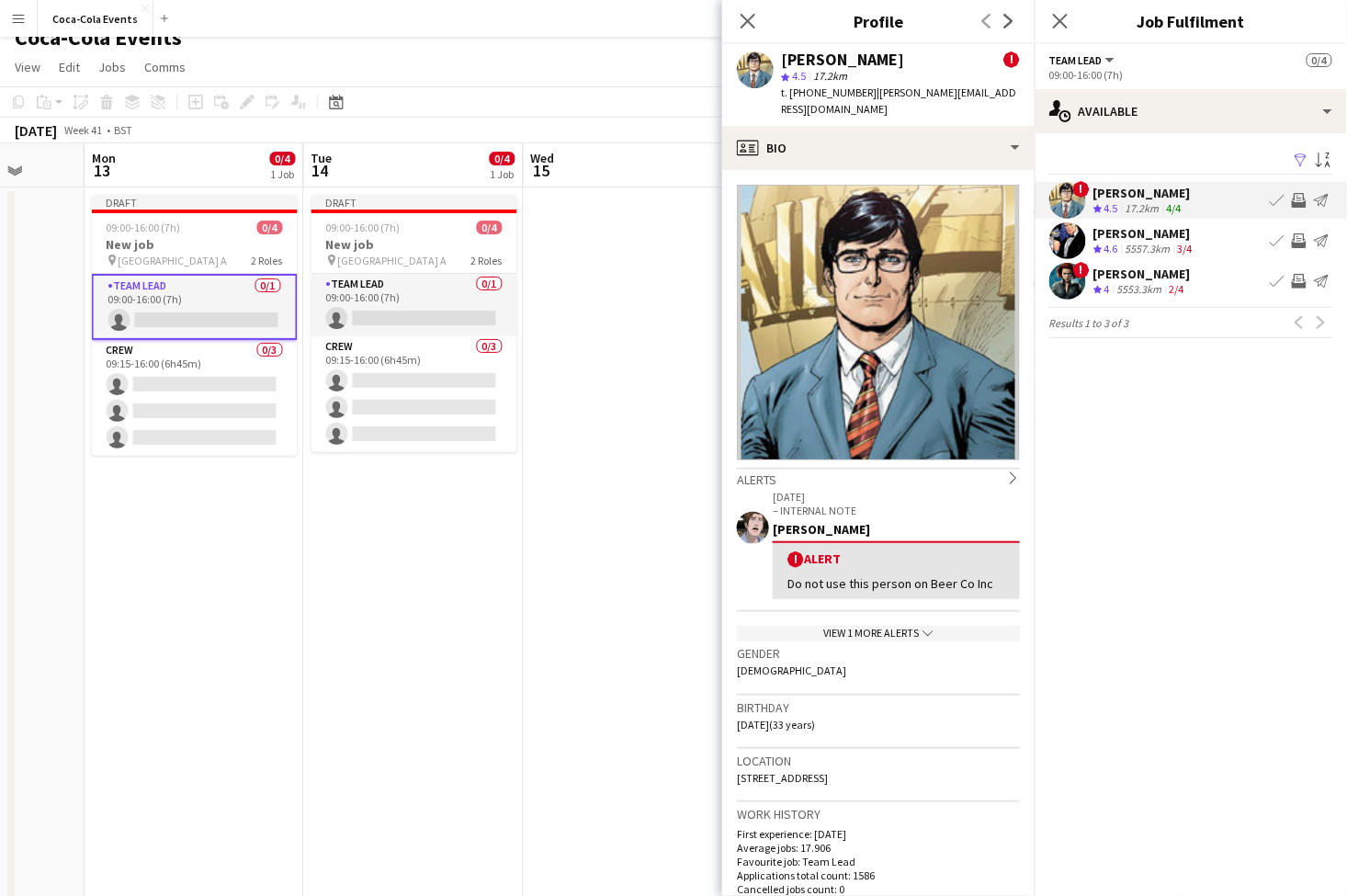
click at [1190, 248] on app-skills-label "3/4" at bounding box center [1185, 249] width 15 height 14
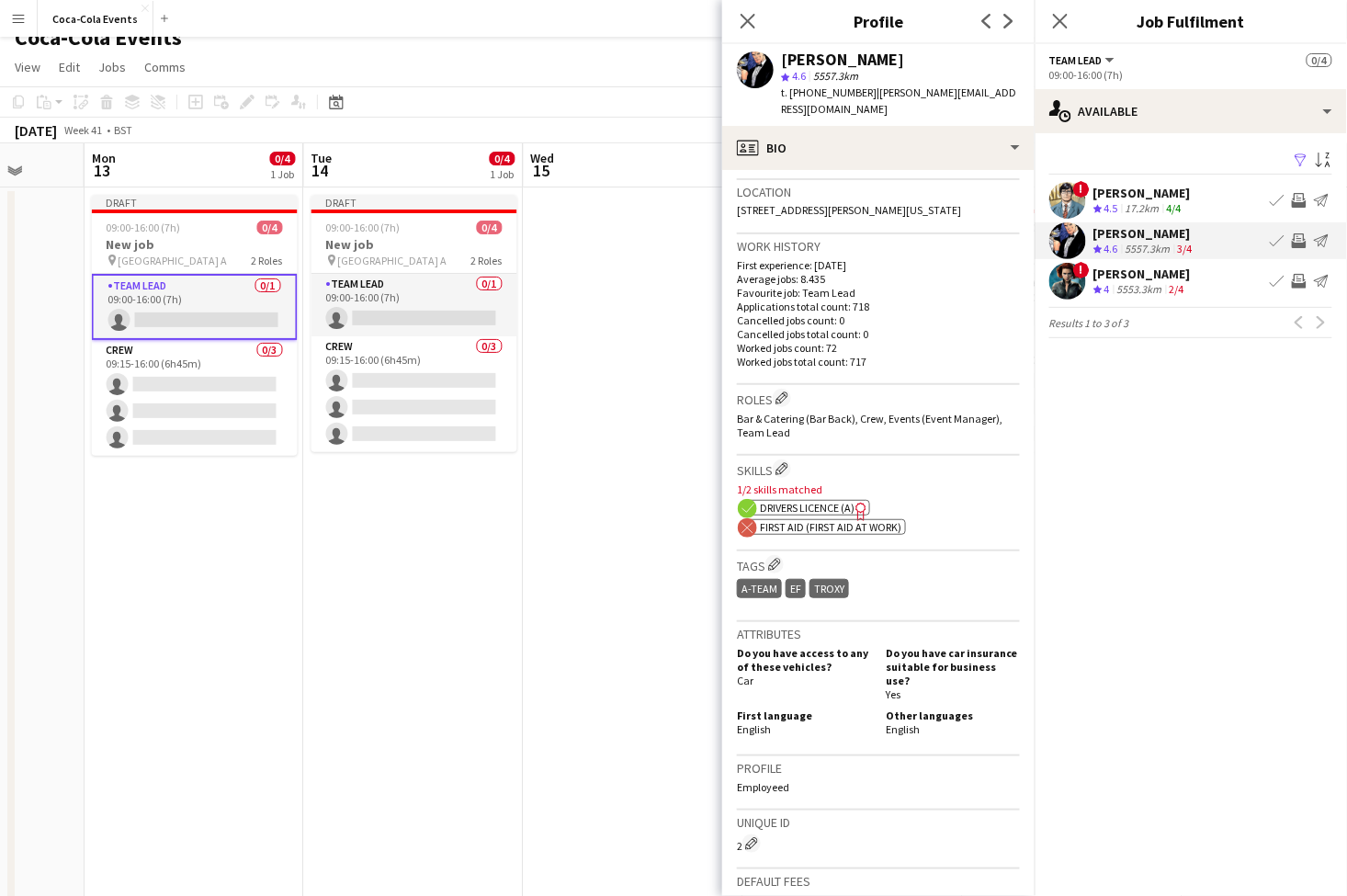
scroll to position [417, 0]
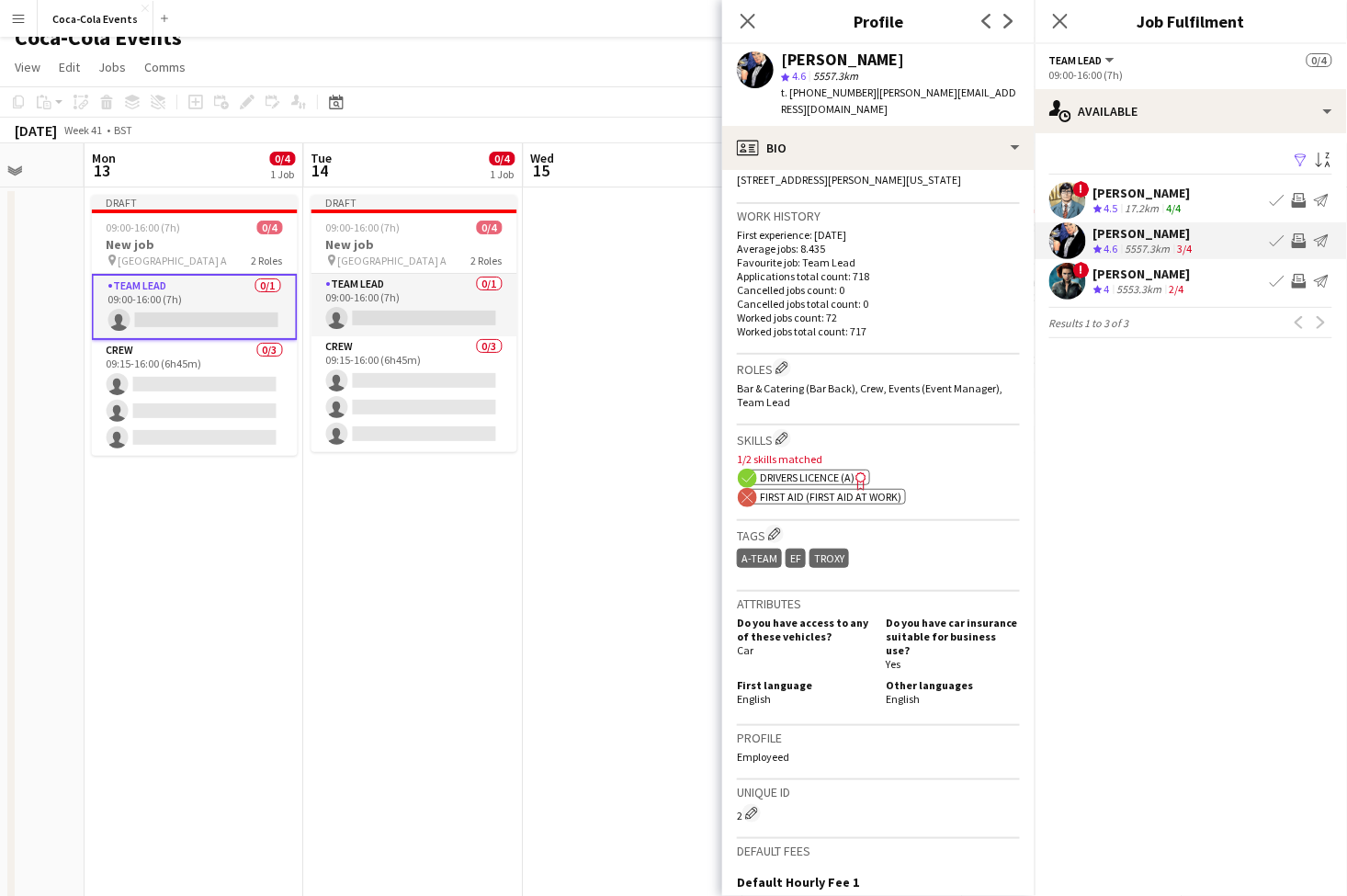
drag, startPoint x: 788, startPoint y: 500, endPoint x: 877, endPoint y: 501, distance: 89.0
click at [877, 501] on span "First Aid (First Aid At Work)" at bounding box center [831, 496] width 141 height 14
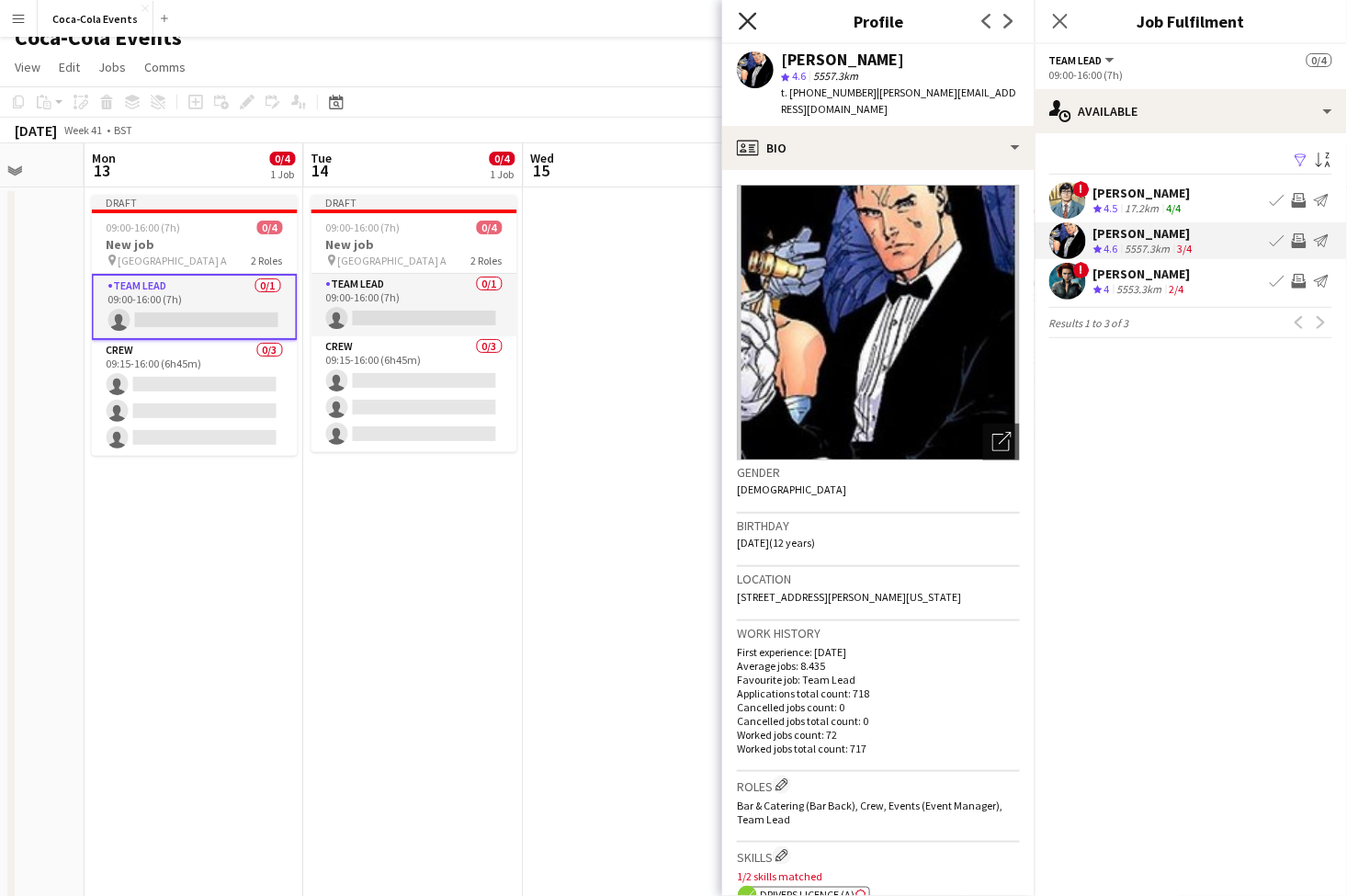
click at [744, 21] on icon "Close pop-in" at bounding box center [748, 21] width 18 height 18
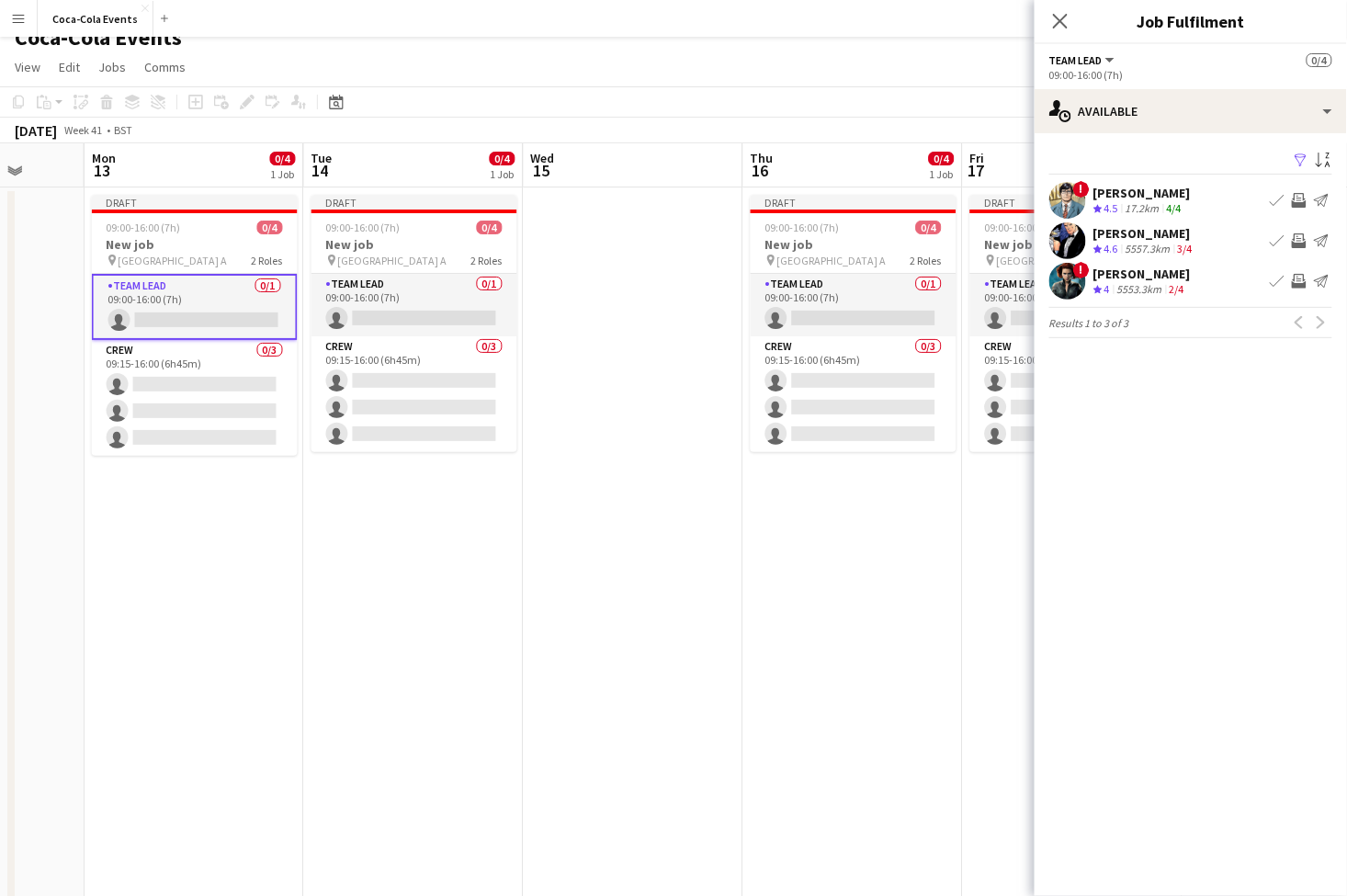
click at [1145, 208] on div "17.2km" at bounding box center [1143, 209] width 42 height 16
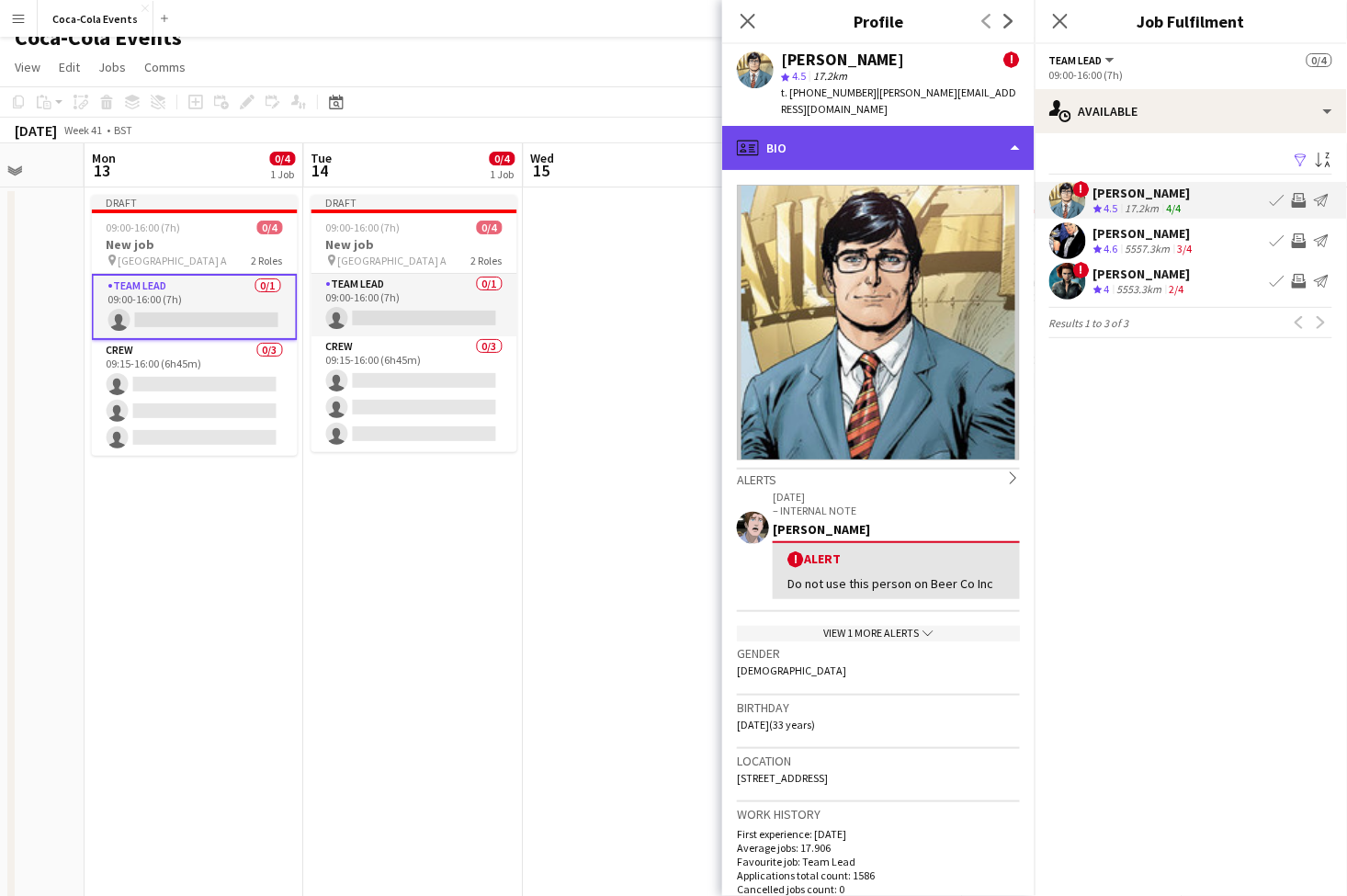
click at [866, 134] on div "profile Bio" at bounding box center [878, 148] width 312 height 44
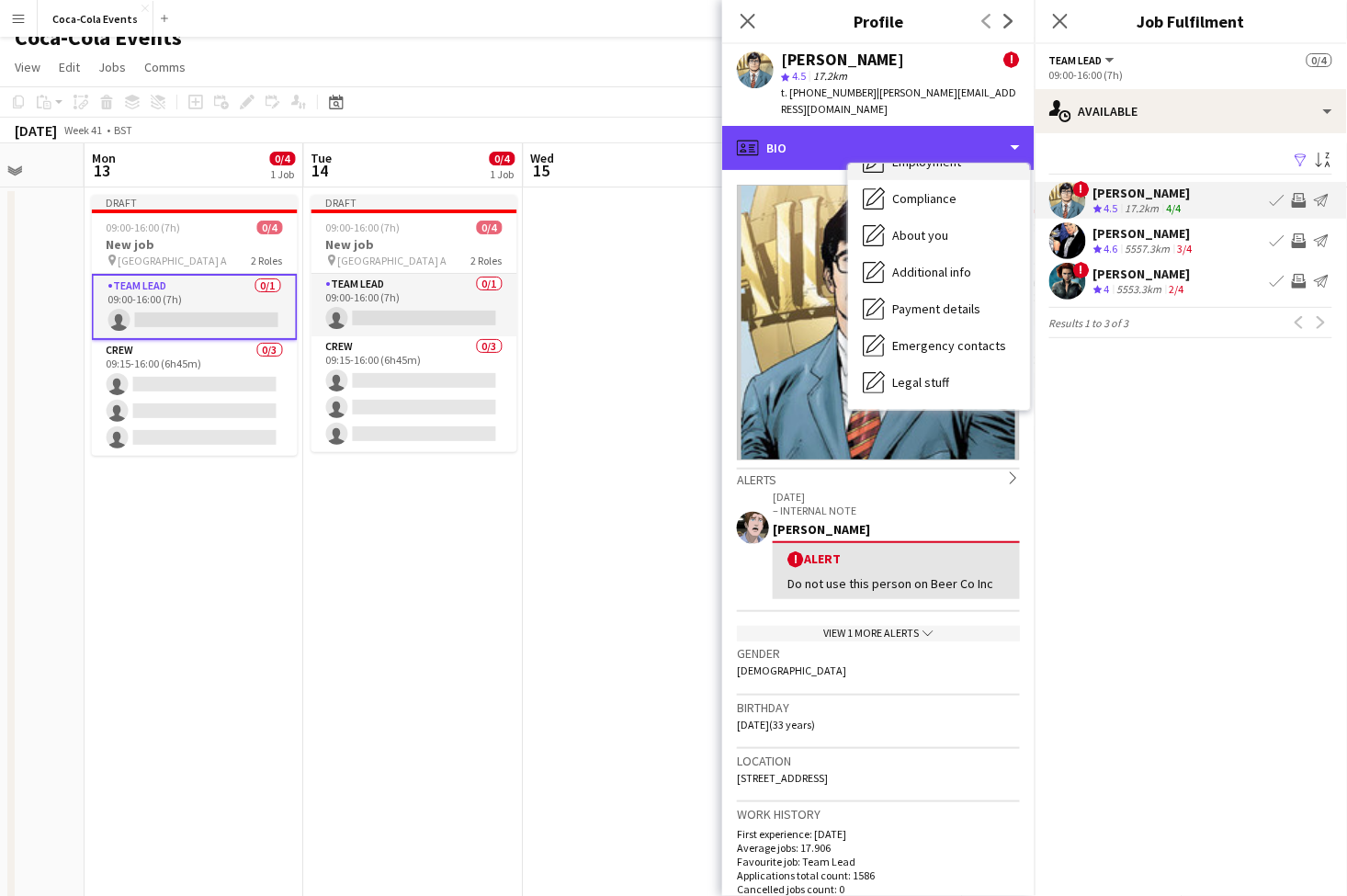
scroll to position [150, 0]
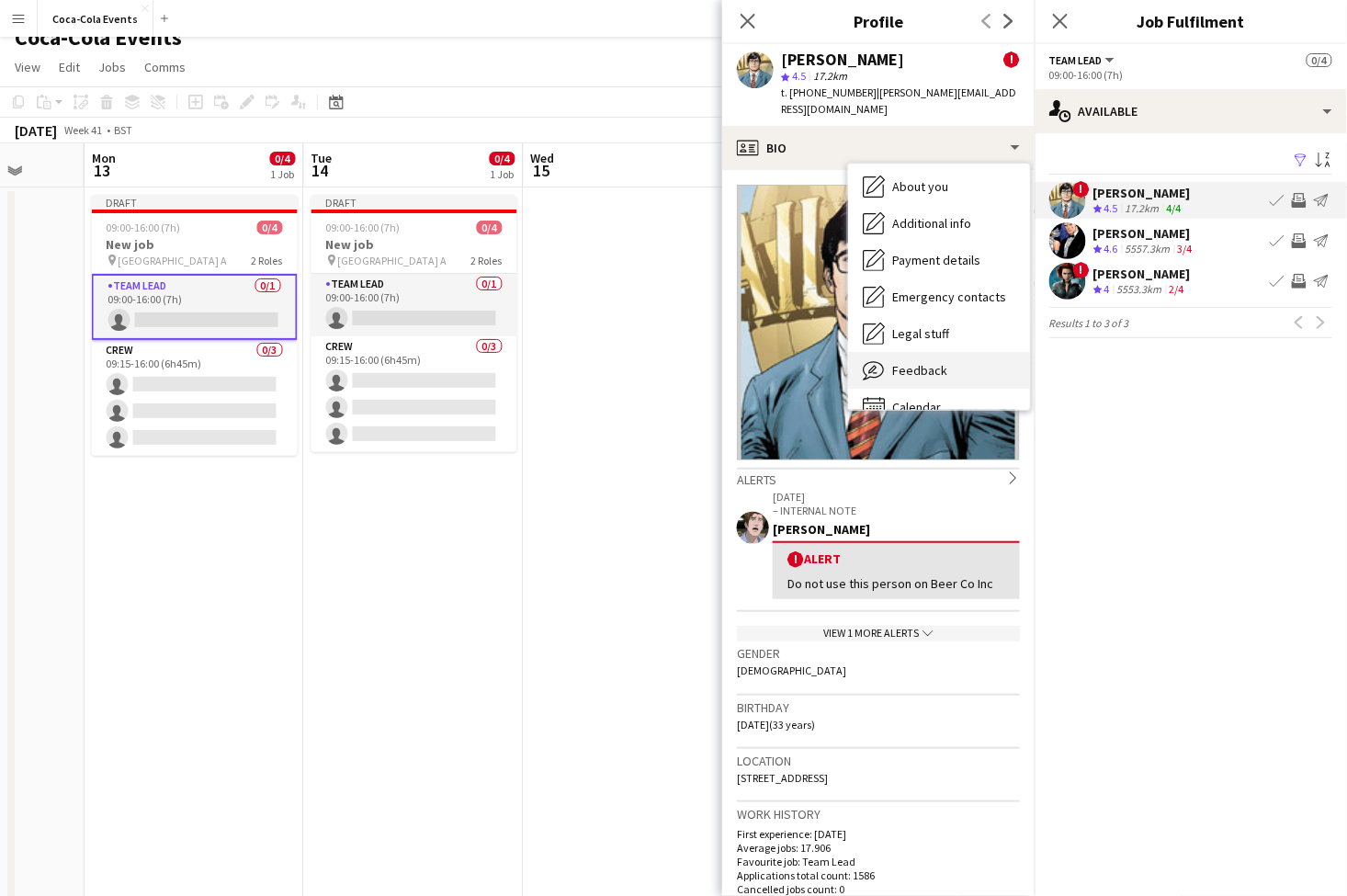
click at [936, 362] on span "Feedback" at bounding box center [919, 370] width 55 height 17
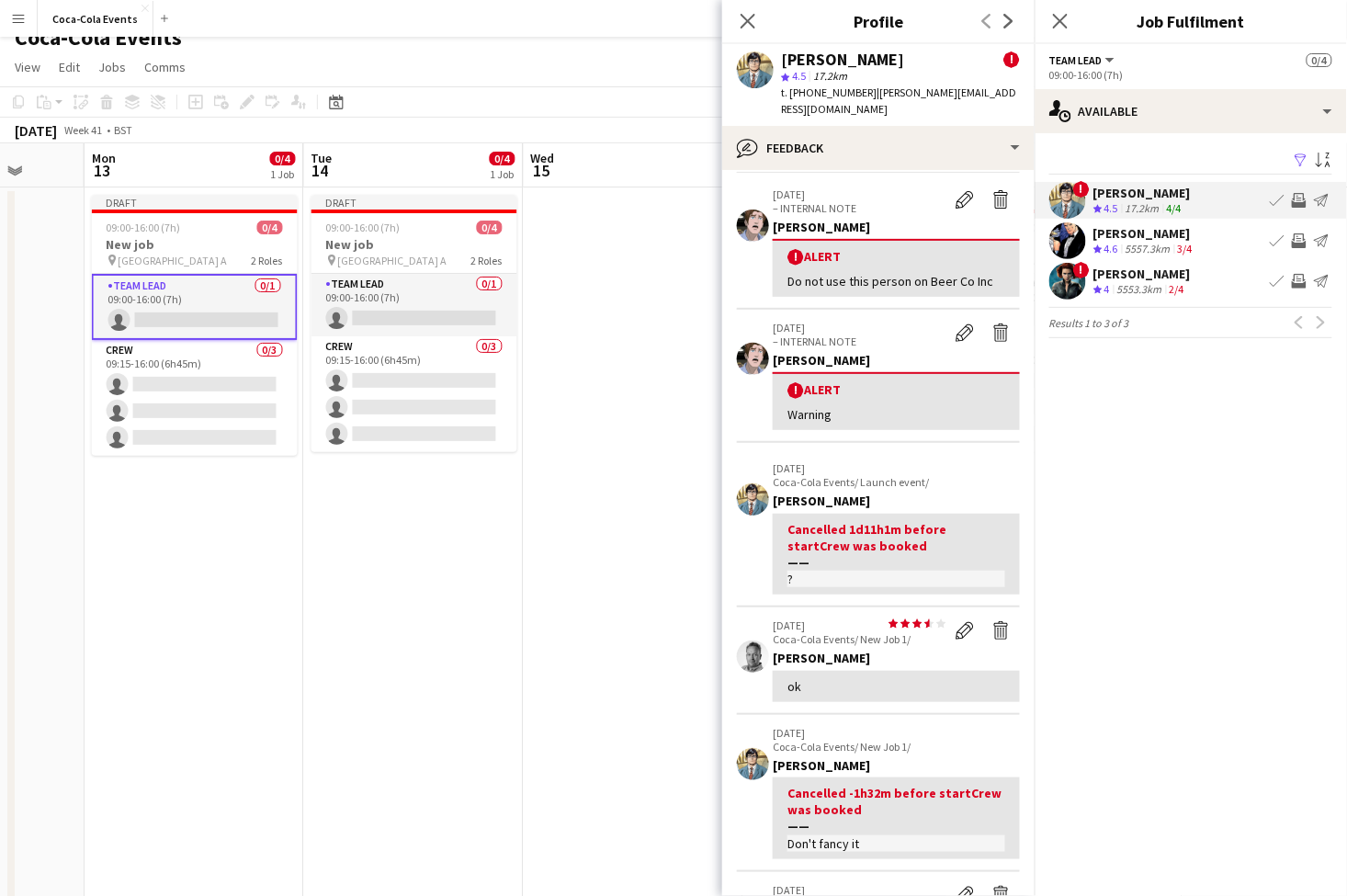
scroll to position [0, 0]
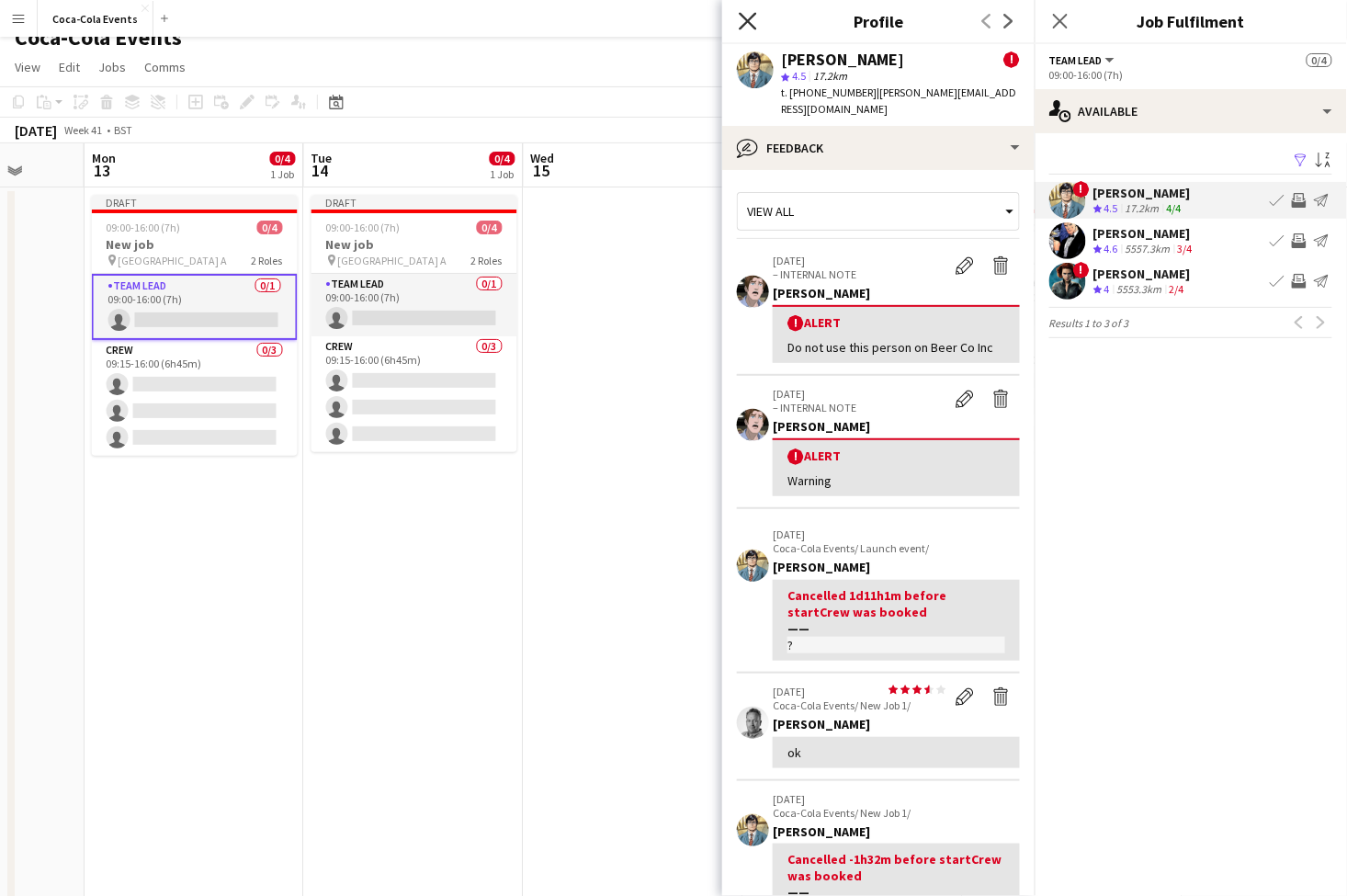
click at [746, 19] on icon at bounding box center [748, 21] width 18 height 18
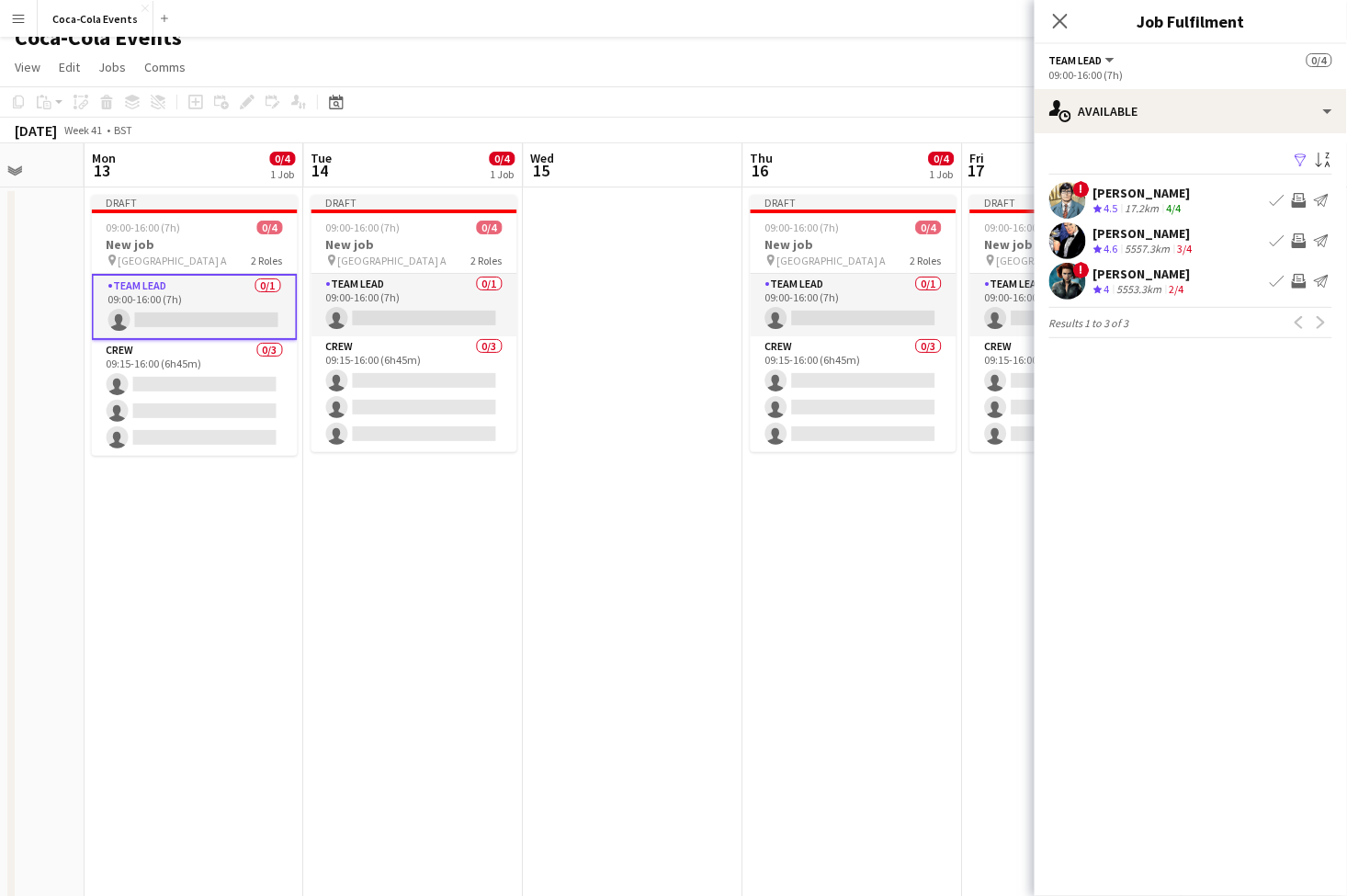
click at [1300, 199] on app-icon "Invite crew" at bounding box center [1299, 200] width 15 height 15
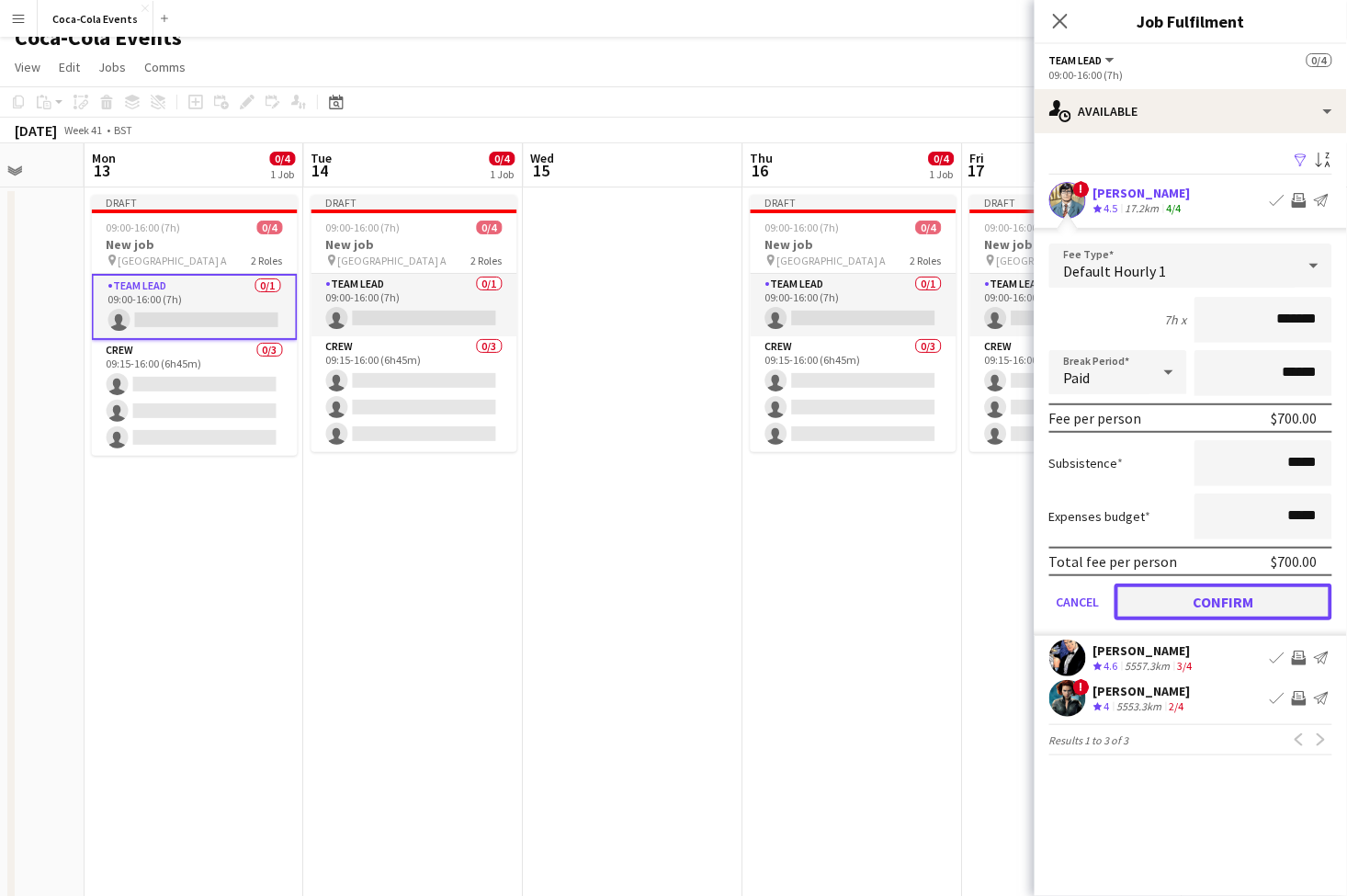
click at [1220, 609] on button "Confirm" at bounding box center [1224, 602] width 218 height 37
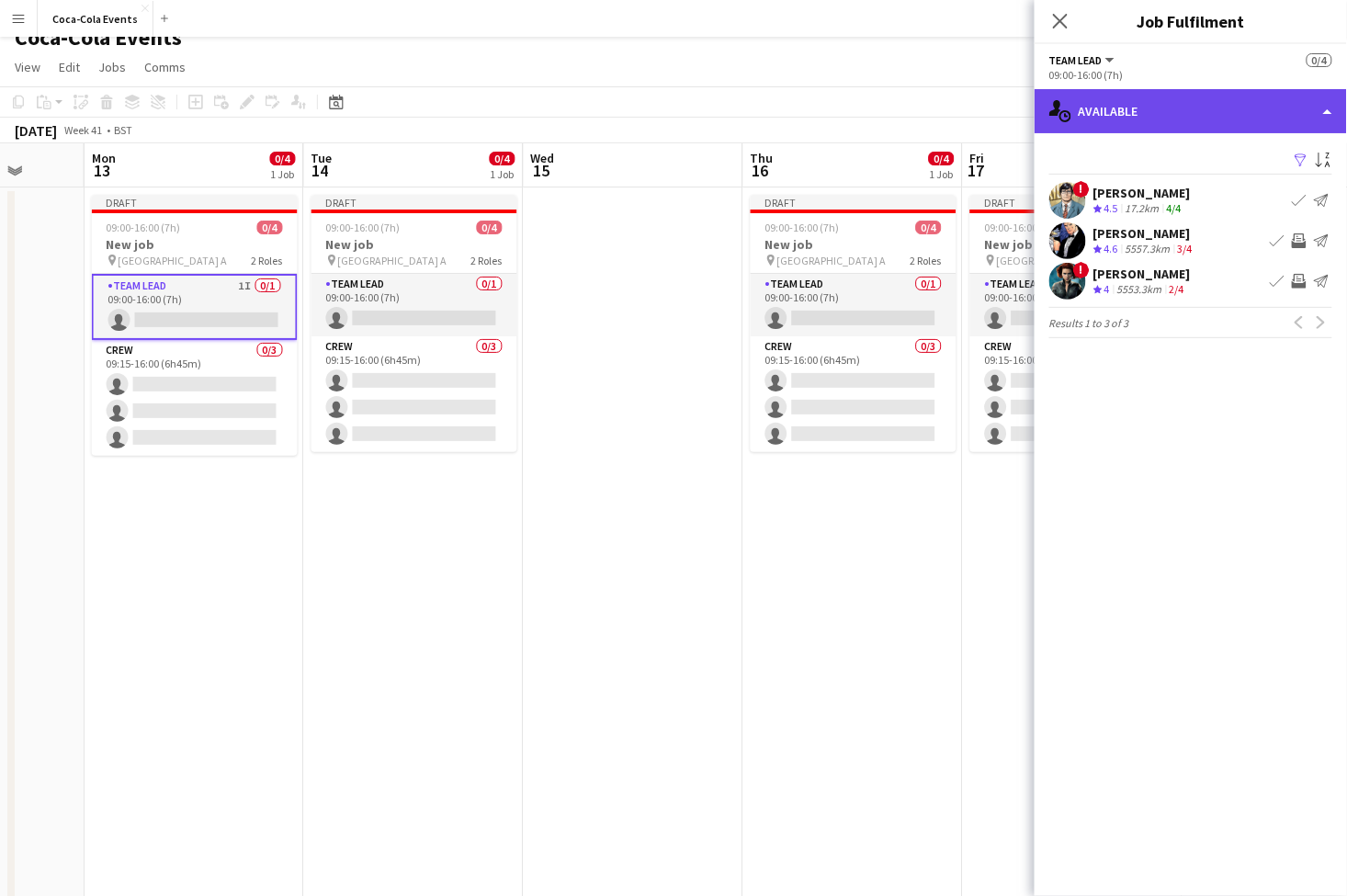
click at [1172, 112] on div "single-neutral-actions-upload Available" at bounding box center [1191, 111] width 312 height 44
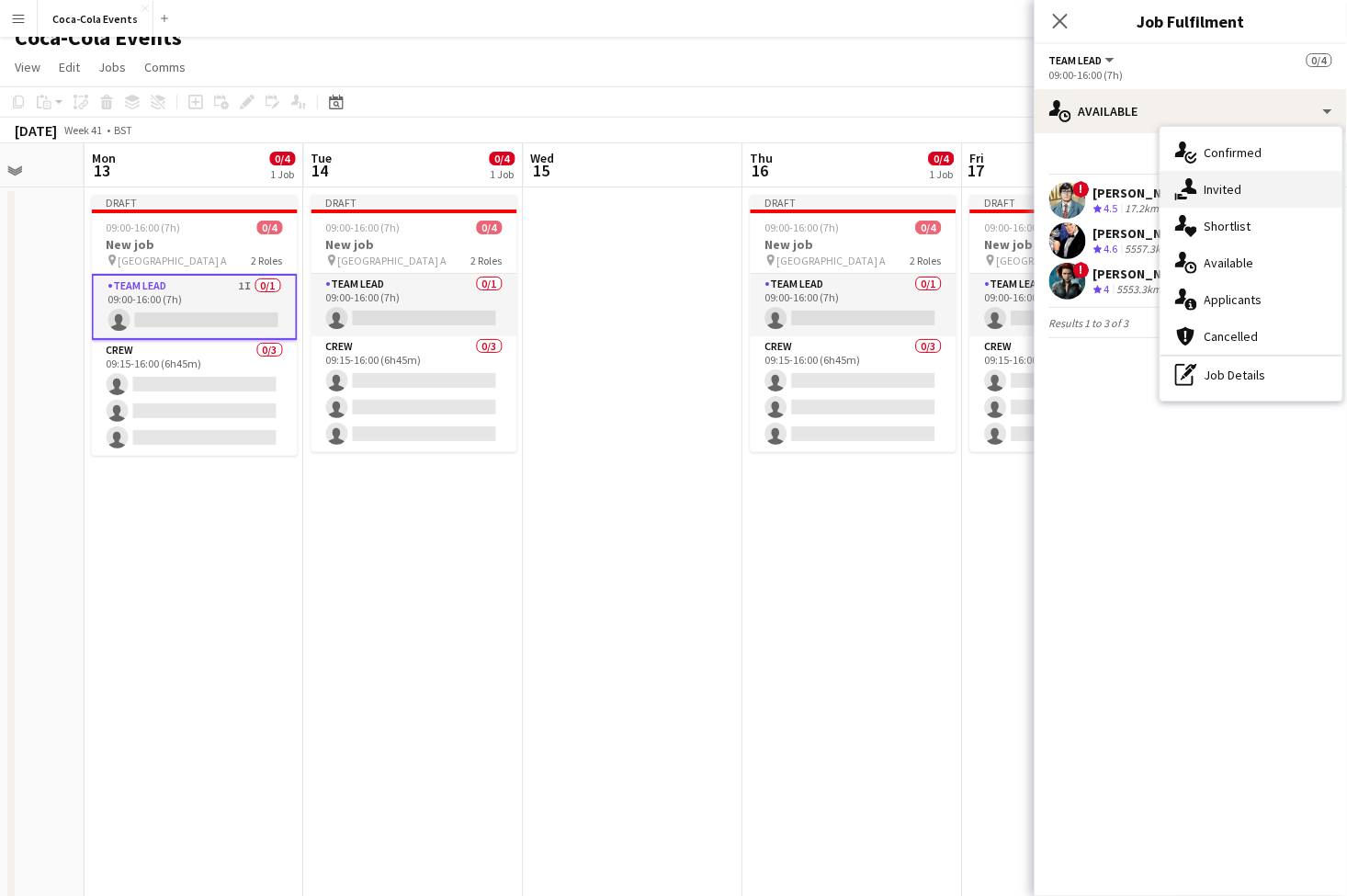
click at [1228, 194] on span "Invited" at bounding box center [1224, 189] width 38 height 17
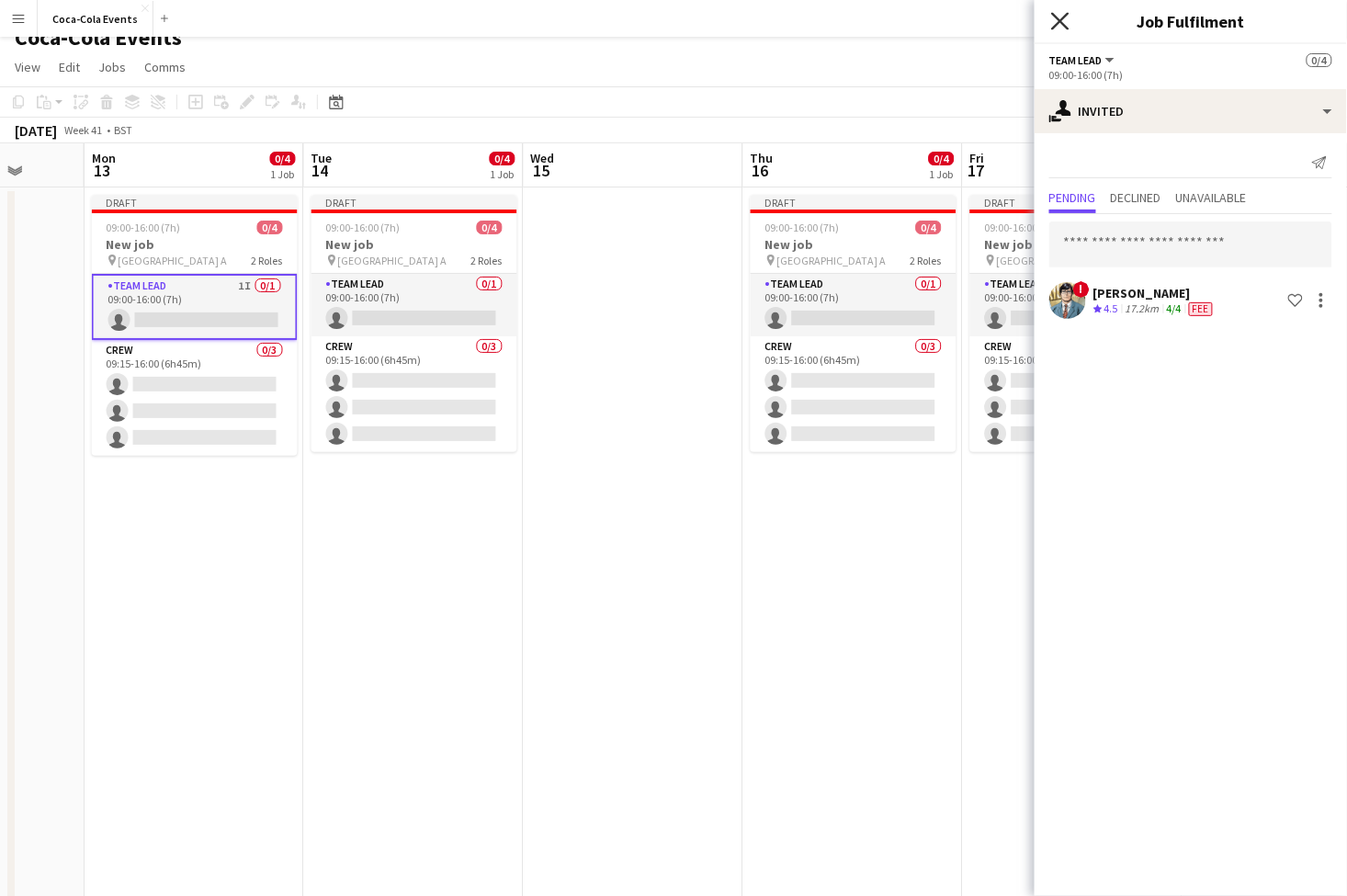
click at [1061, 21] on icon at bounding box center [1060, 21] width 18 height 18
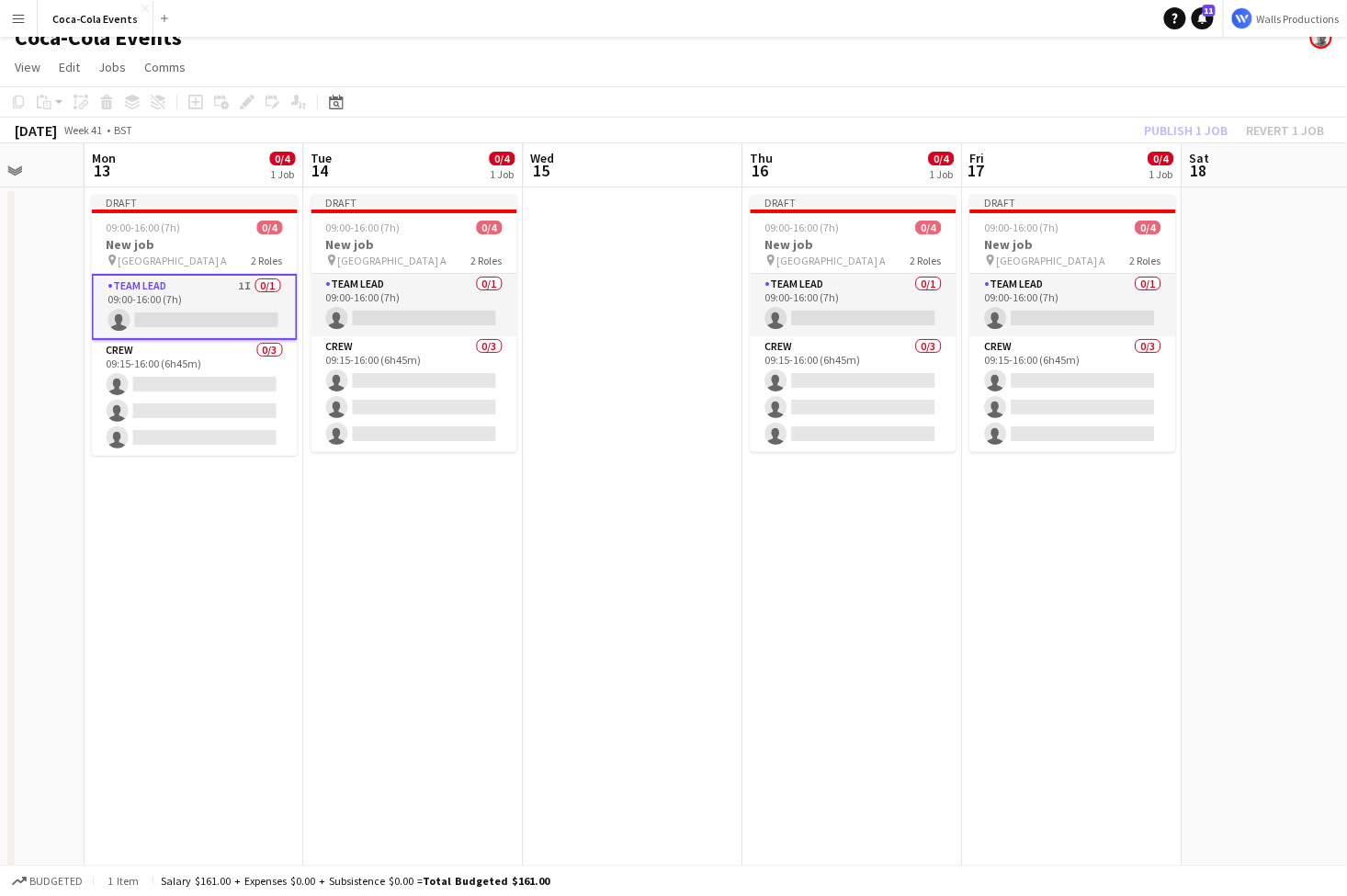
click at [224, 620] on app-date-cell "Draft 09:00-16:00 (7h) 0/4 New job pin Wembley Gate A 2 Roles Team Lead 1I 0/1 …" at bounding box center [194, 623] width 220 height 872
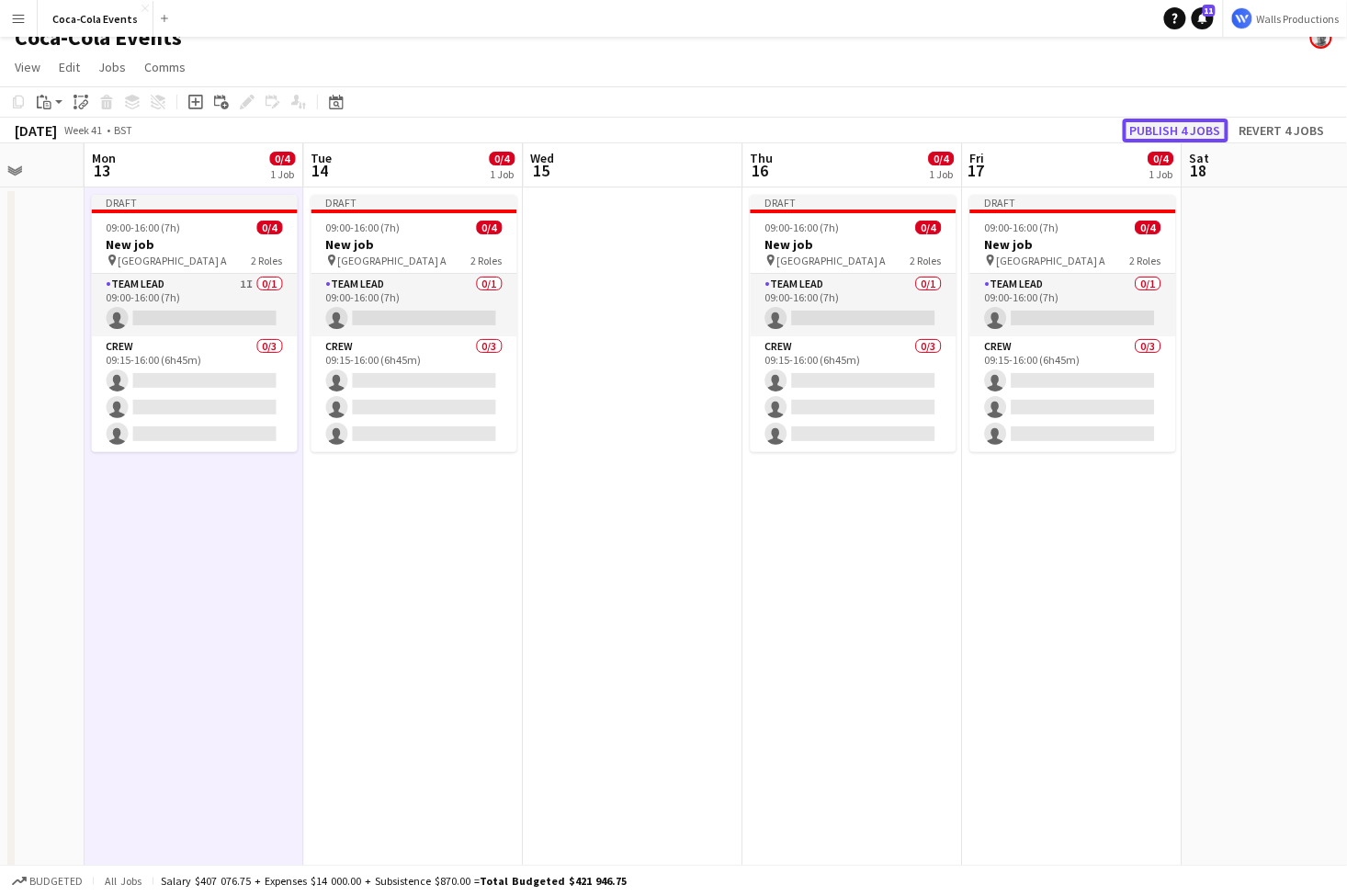
click at [1183, 127] on button "Publish 4 jobs" at bounding box center [1176, 130] width 105 height 24
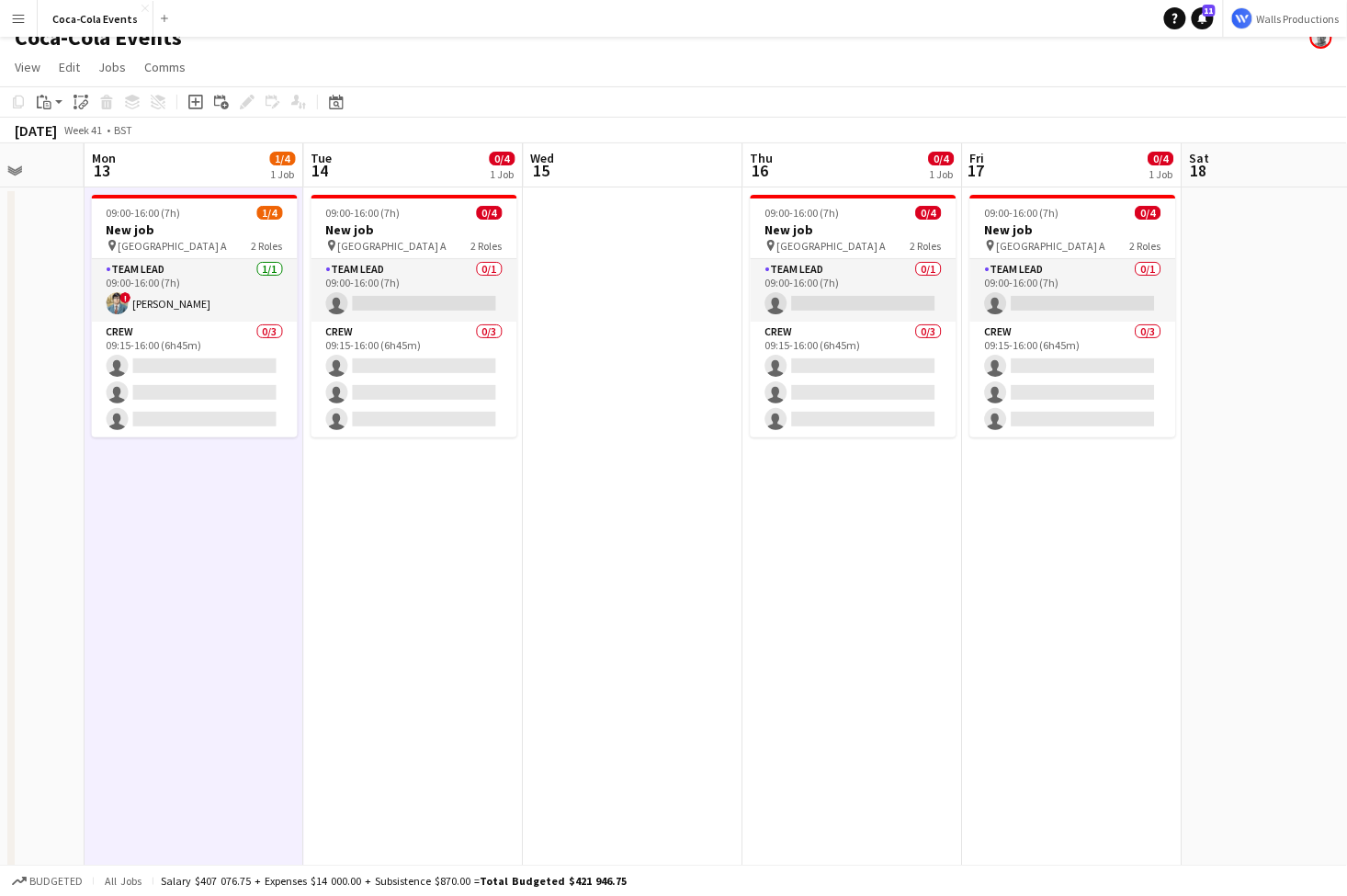
click at [318, 173] on span "14" at bounding box center [320, 170] width 24 height 21
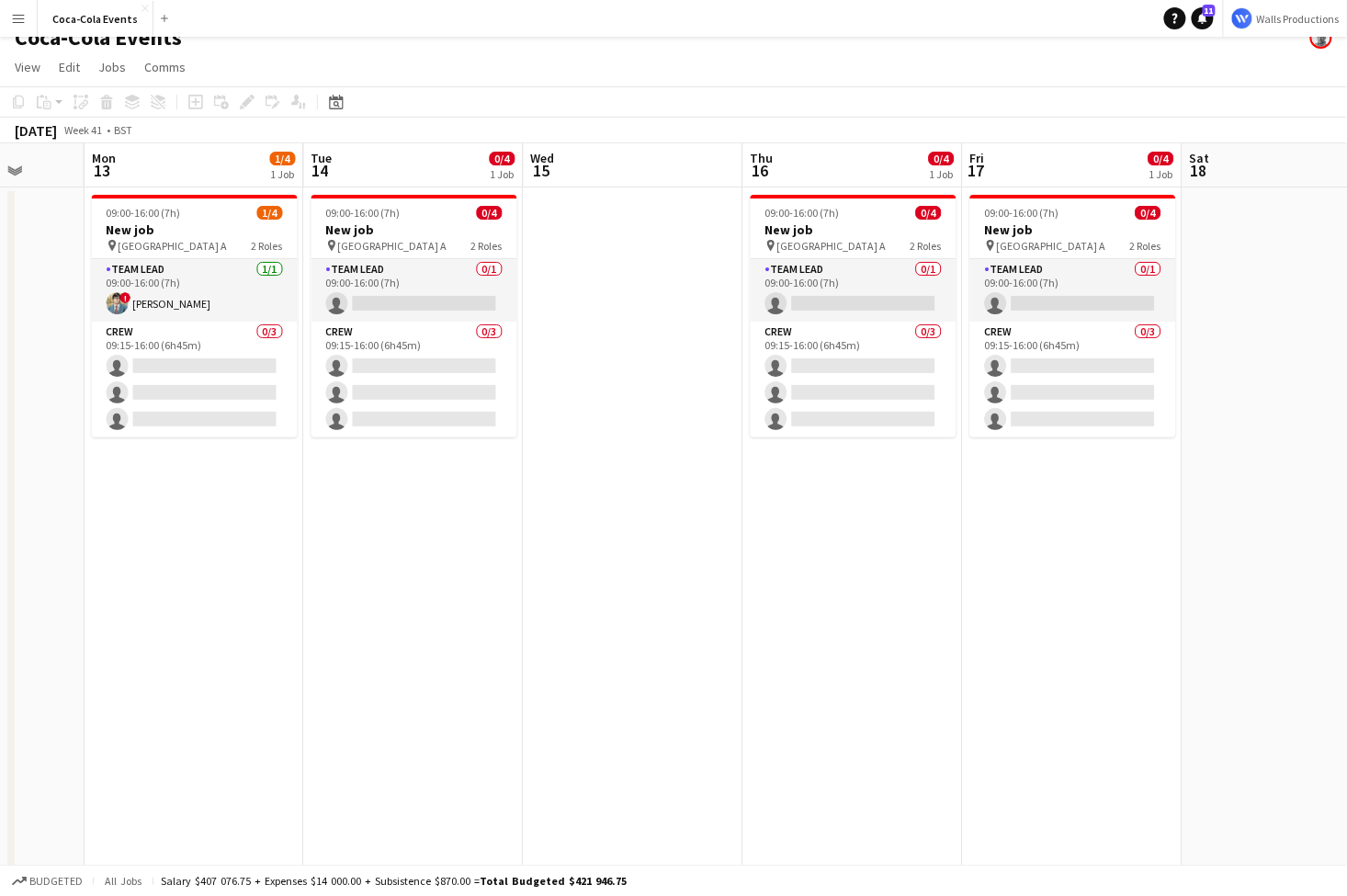
click at [318, 173] on span "14" at bounding box center [320, 170] width 24 height 21
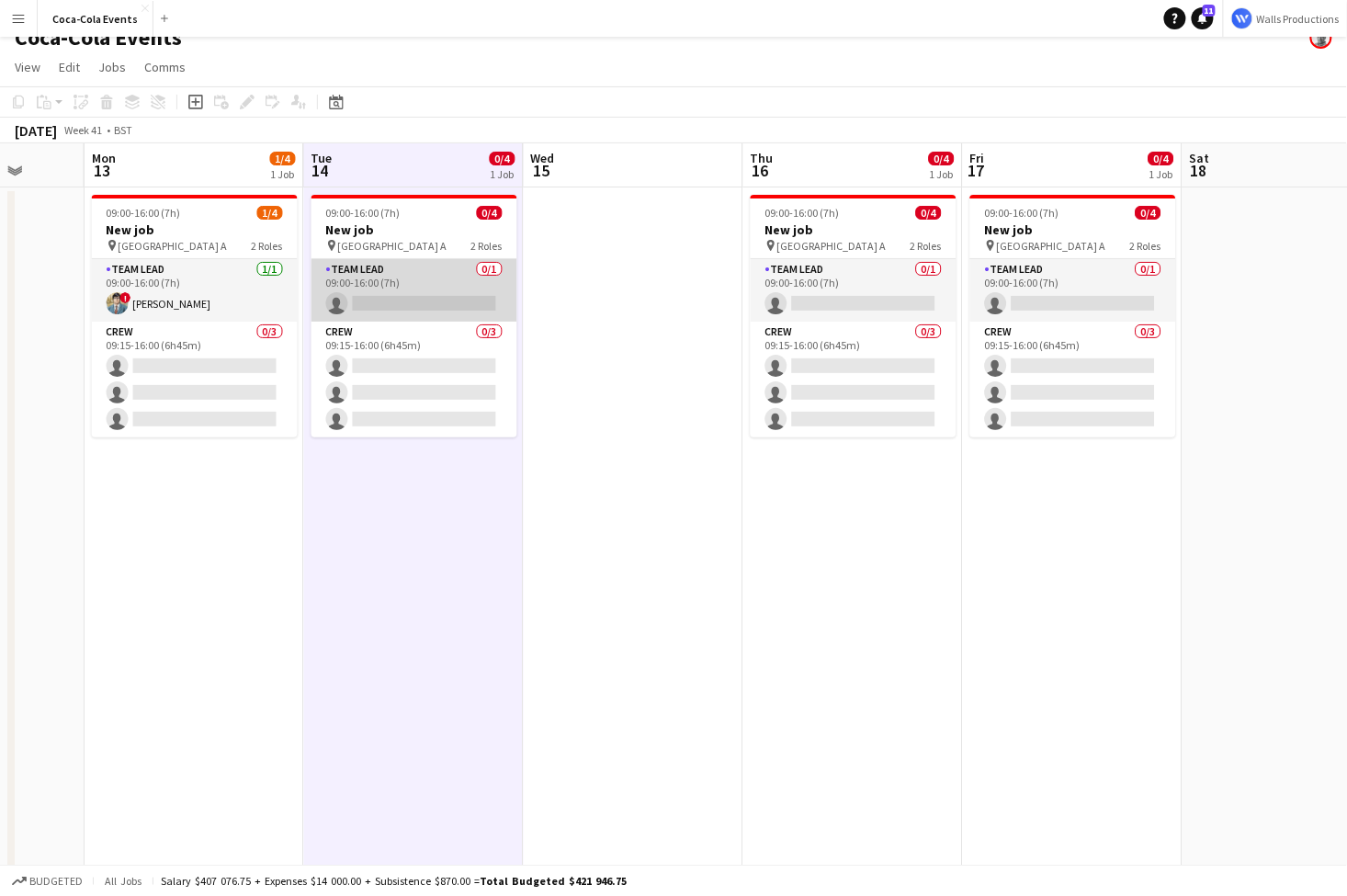
click at [417, 299] on app-card-role "Team Lead 0/1 09:00-16:00 (7h) single-neutral-actions" at bounding box center [414, 290] width 206 height 63
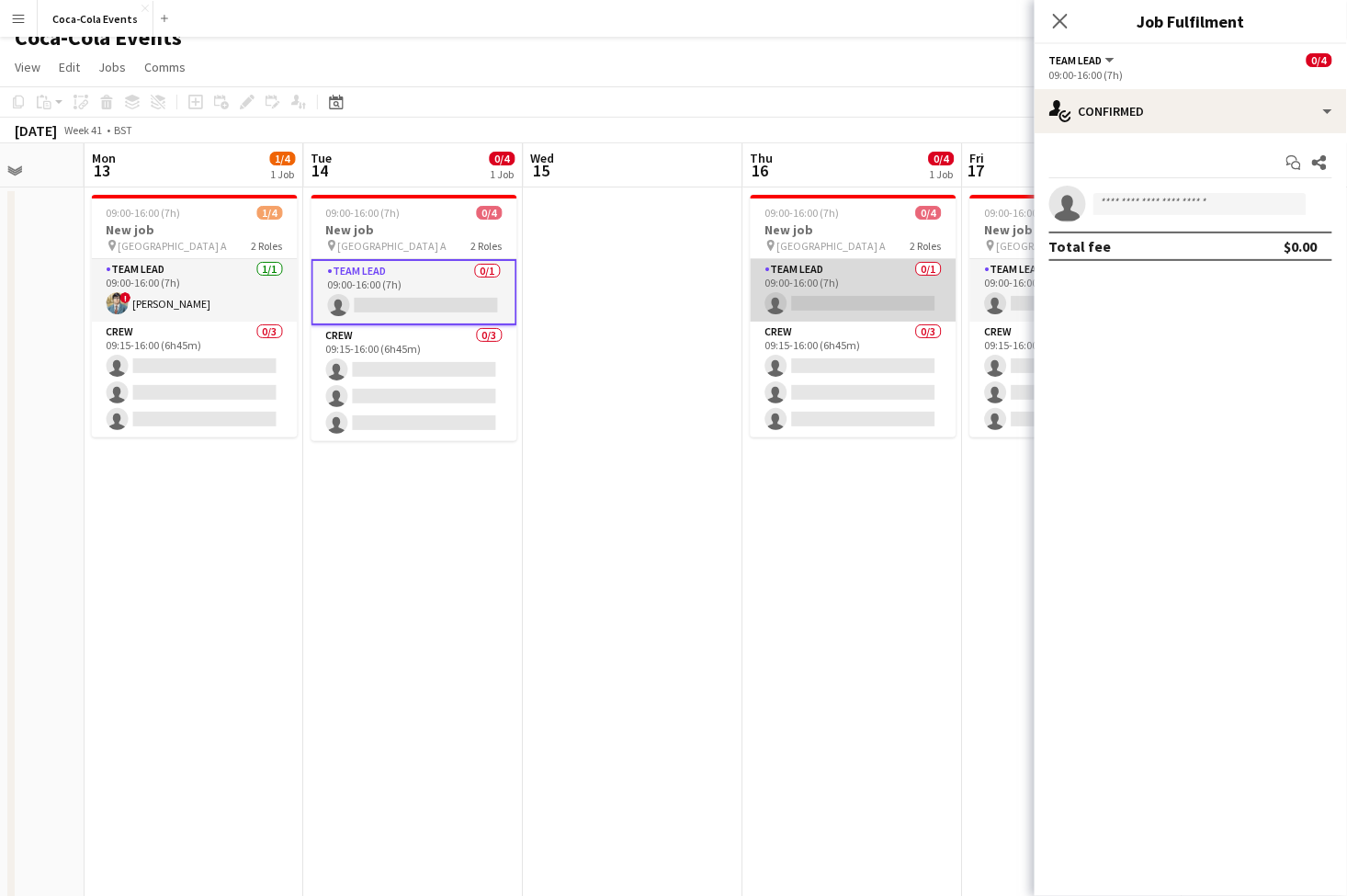
click at [875, 282] on app-card-role "Team Lead 0/1 09:00-16:00 (7h) single-neutral-actions" at bounding box center [854, 290] width 206 height 63
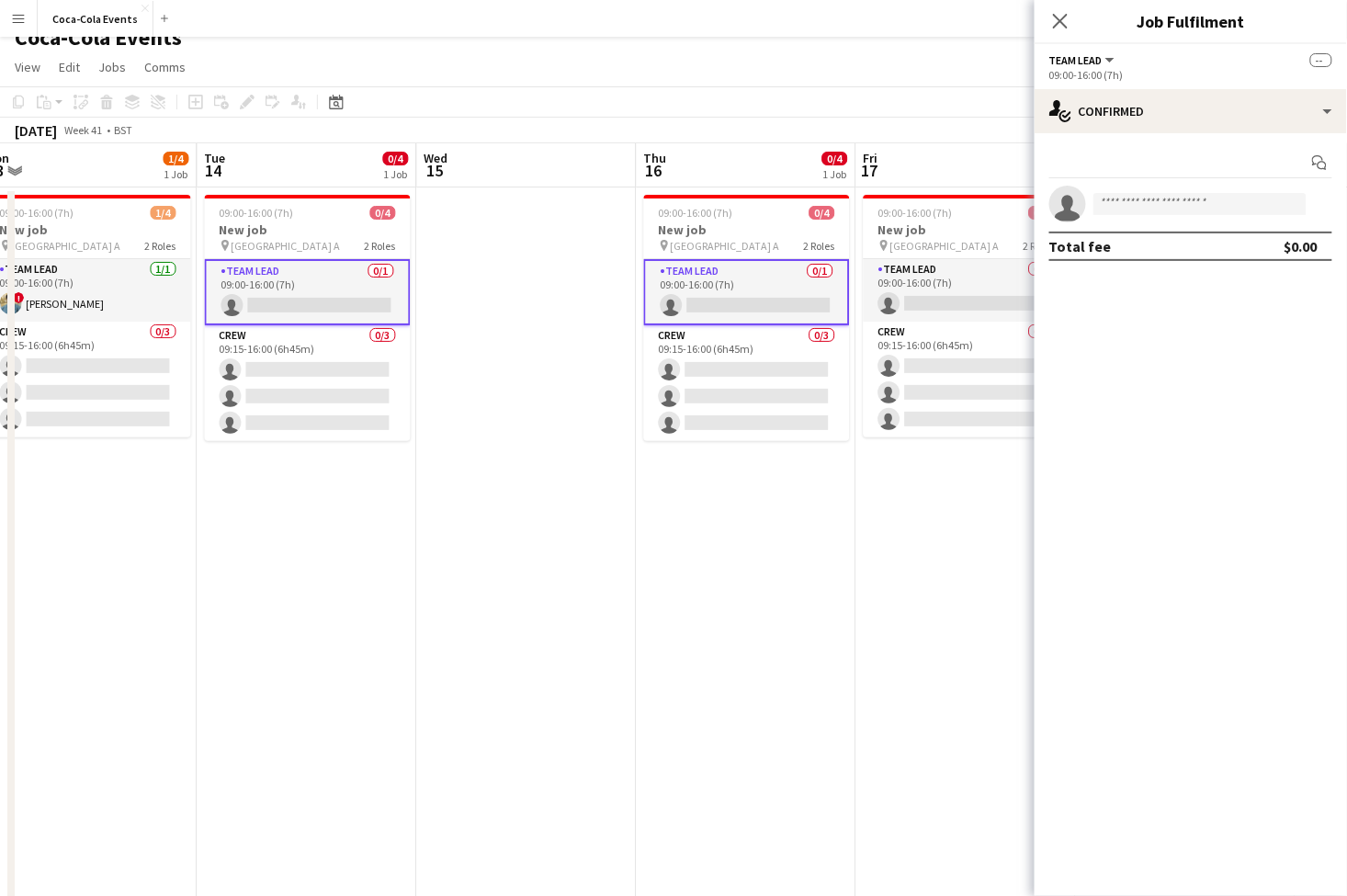
scroll to position [0, 491]
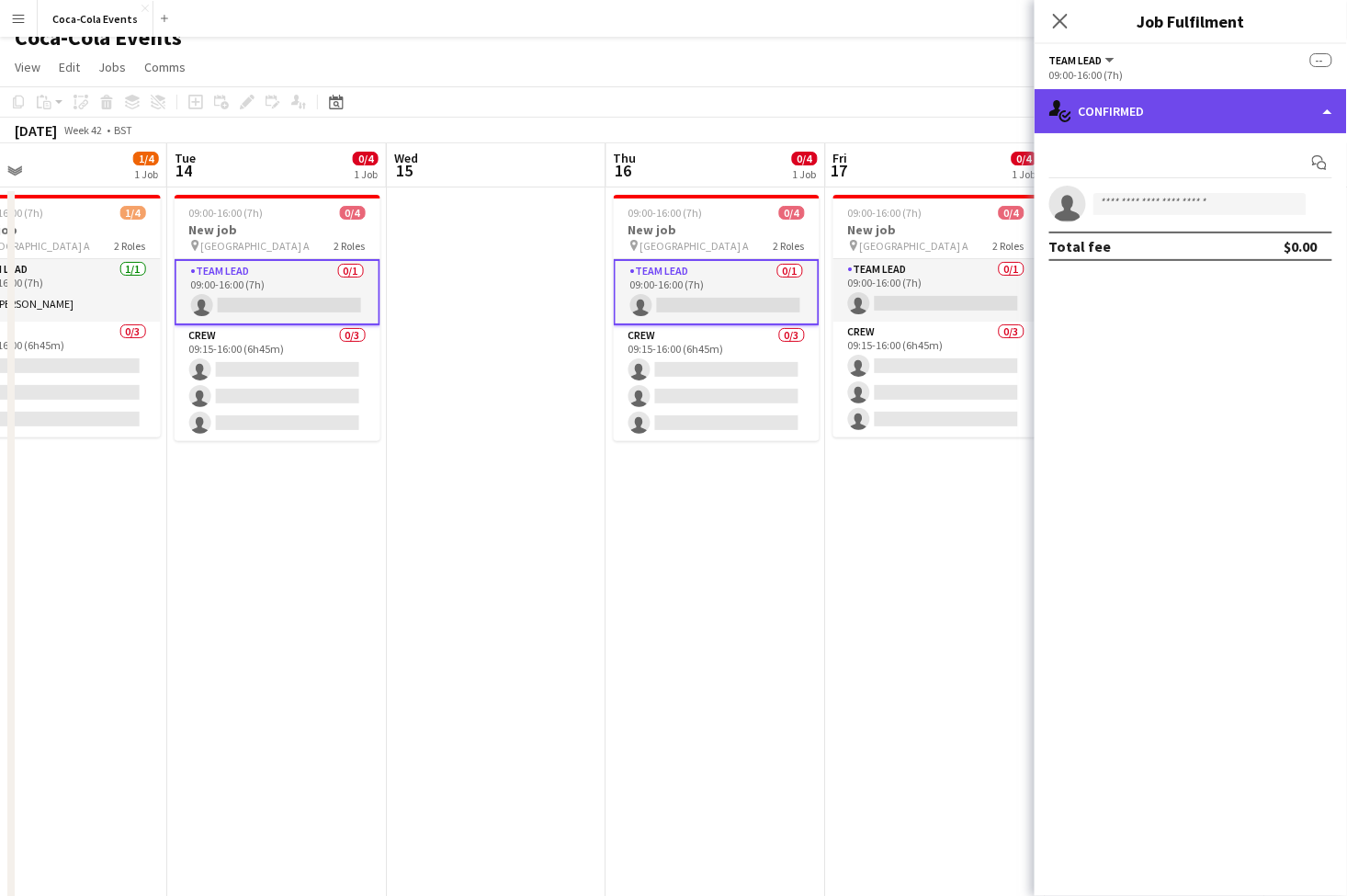
click at [1193, 108] on div "single-neutral-actions-check-2 Confirmed" at bounding box center [1191, 111] width 312 height 44
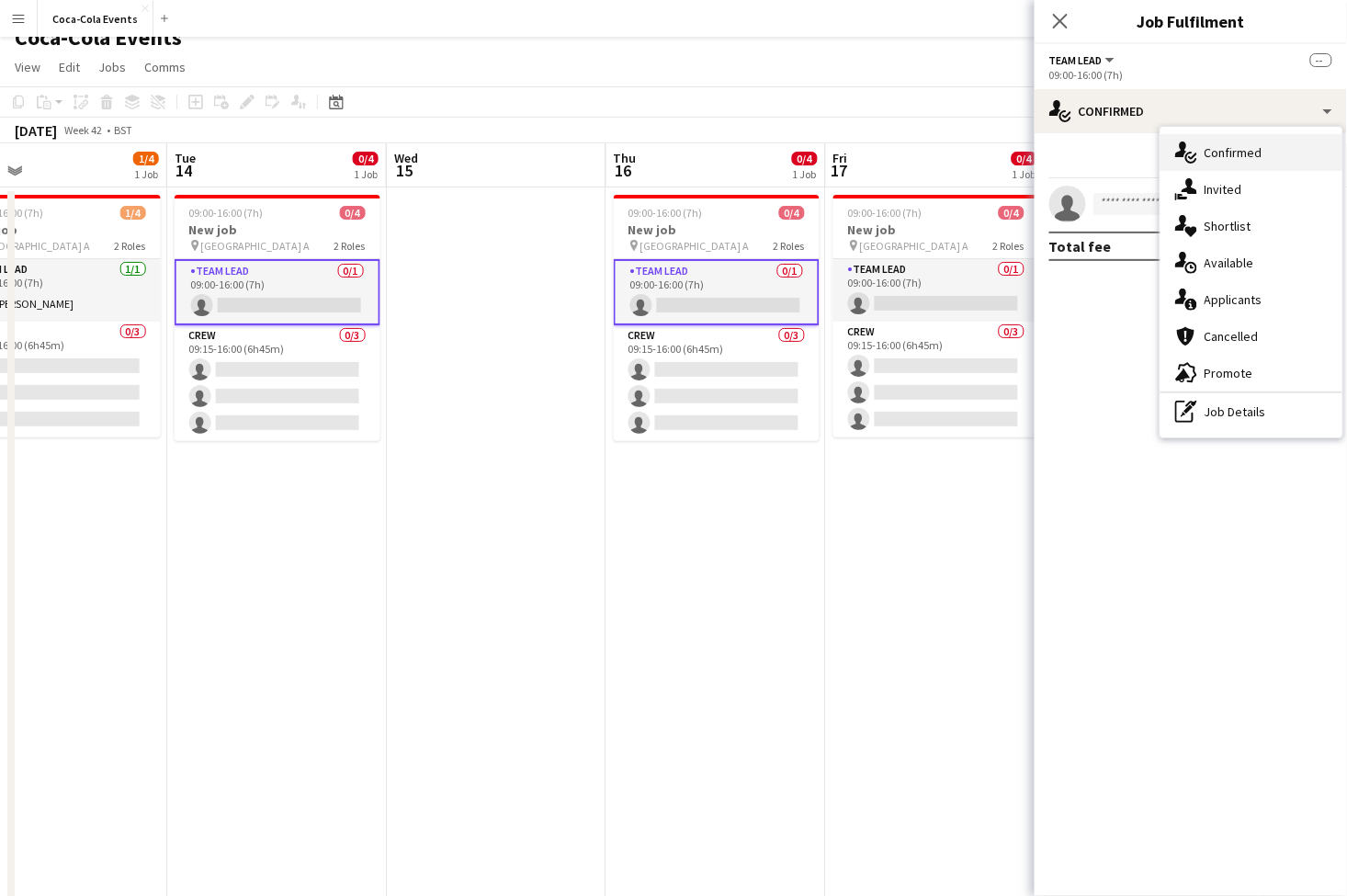
click at [1231, 155] on span "Confirmed" at bounding box center [1234, 152] width 58 height 17
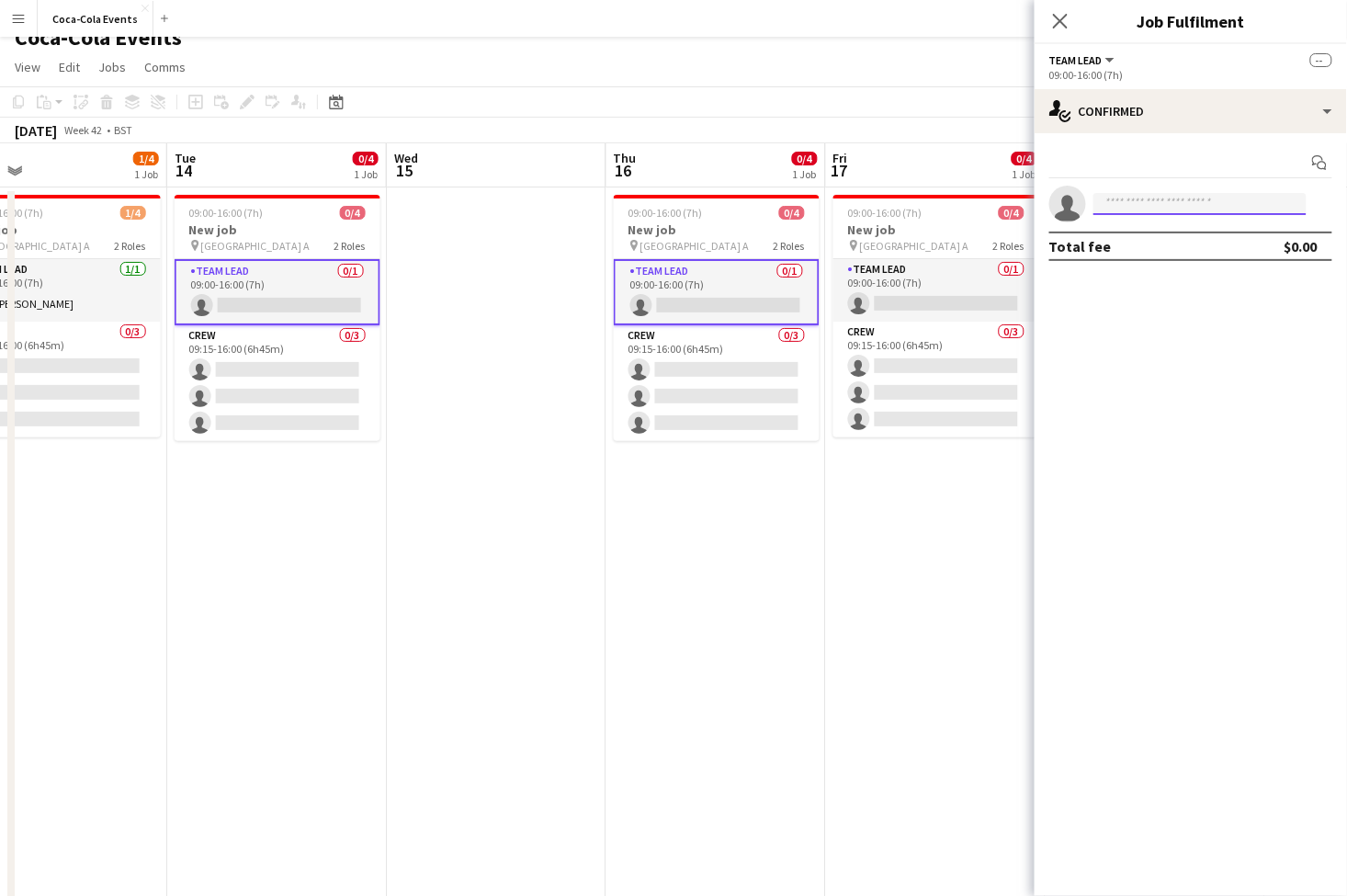
click at [1139, 202] on input at bounding box center [1200, 204] width 213 height 22
click at [1086, 193] on div at bounding box center [1086, 193] width 0 height 0
type input "*****"
click at [1167, 242] on span "[PERSON_NAME][EMAIL_ADDRESS][DOMAIN_NAME]" at bounding box center [1201, 245] width 184 height 15
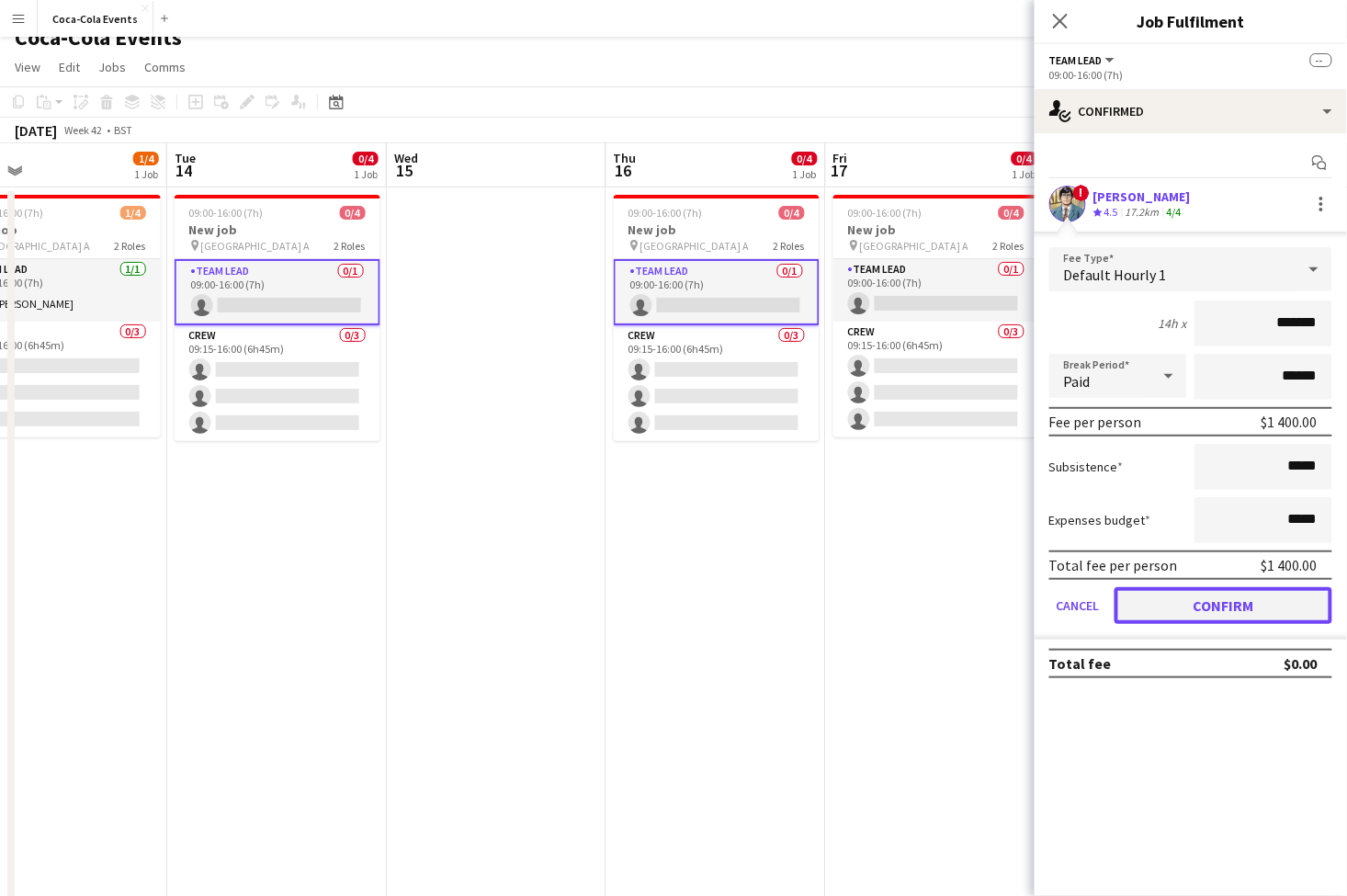
click at [1162, 615] on button "Confirm" at bounding box center [1224, 605] width 218 height 37
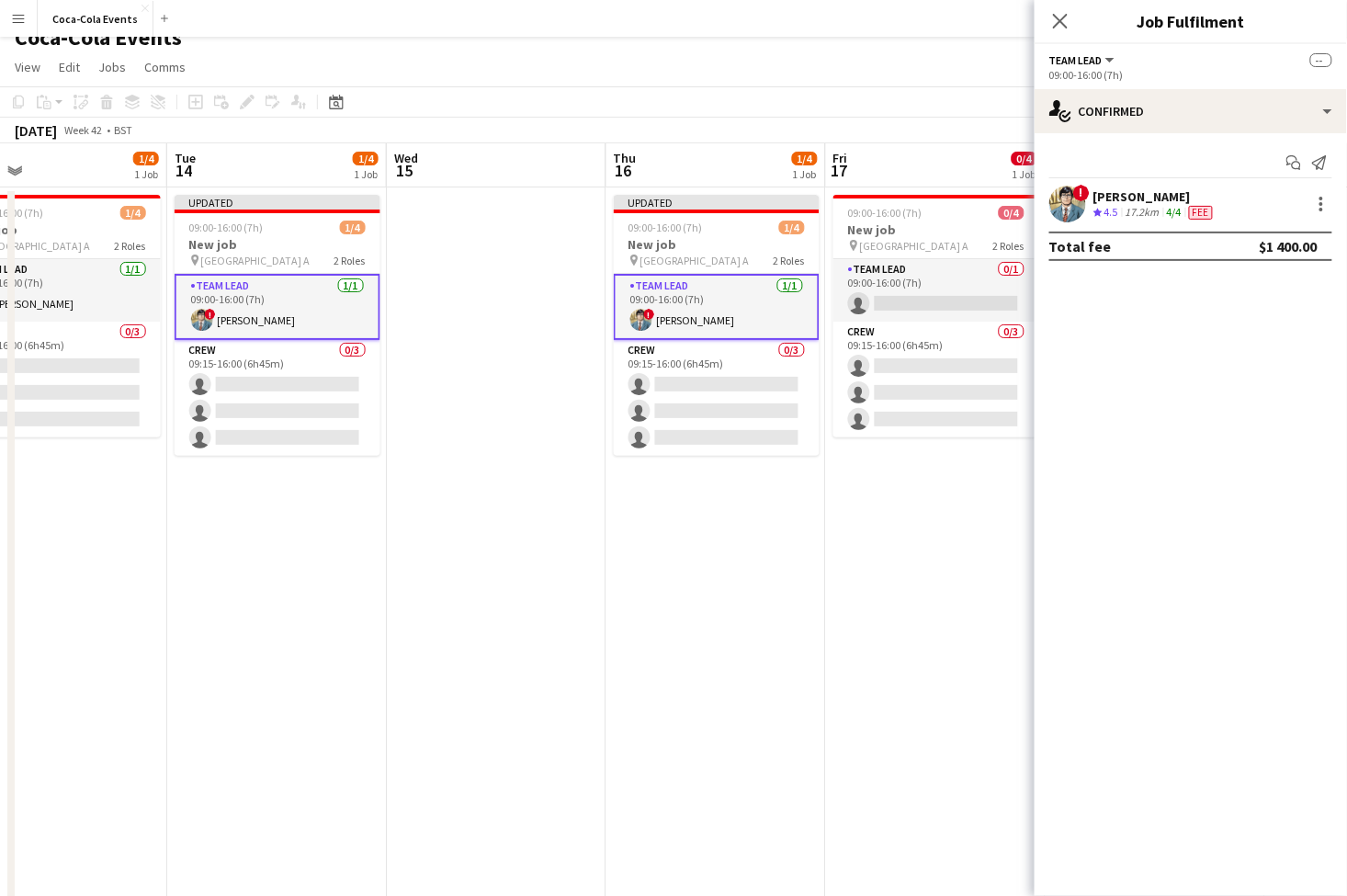
click at [816, 627] on app-date-cell "Updated 09:00-16:00 (7h) 1/4 New job pin Wembley Gate A 2 Roles Team Lead [DATE…" at bounding box center [716, 623] width 220 height 872
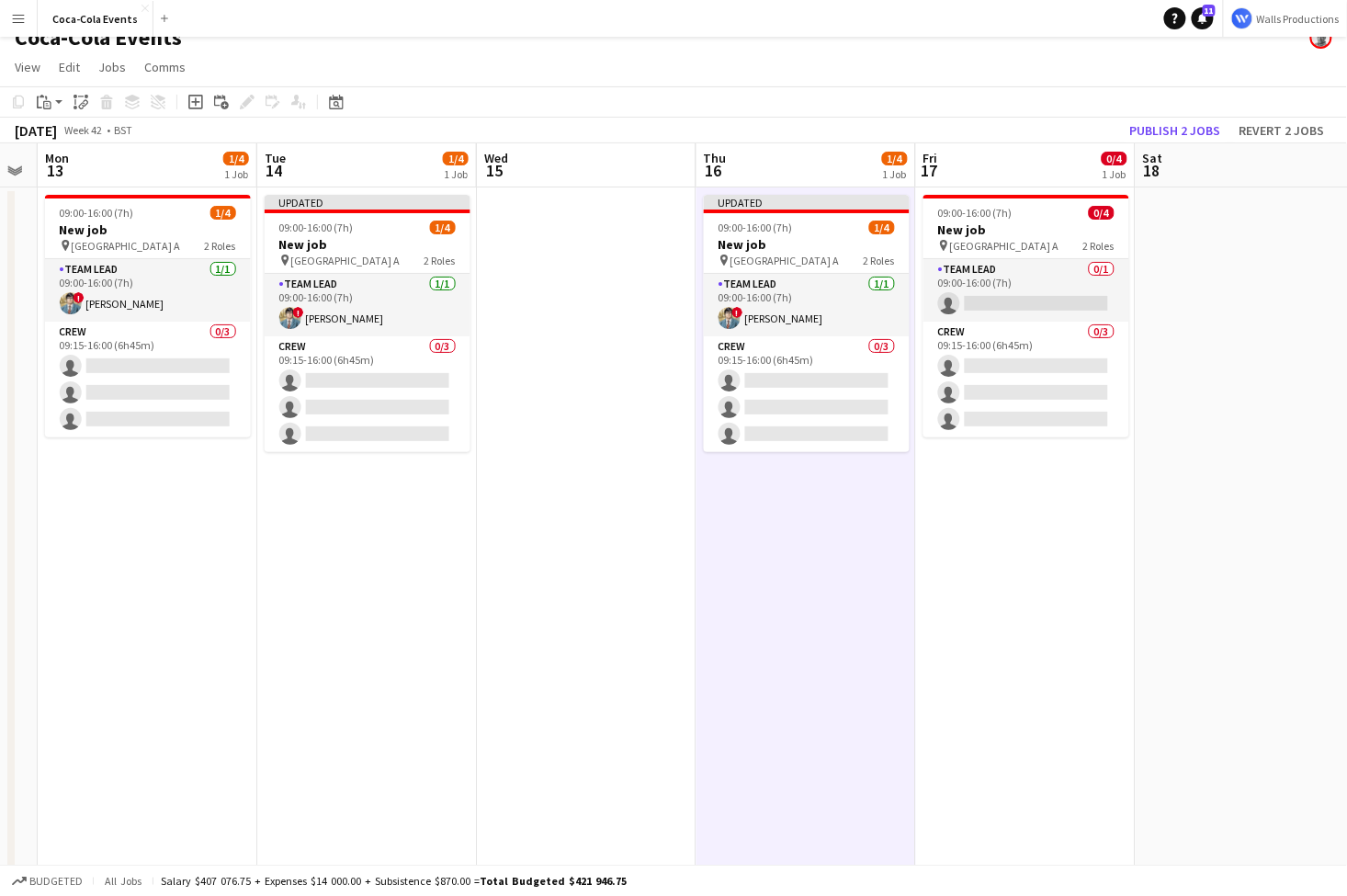
scroll to position [0, 401]
click at [1177, 133] on button "Publish 2 jobs" at bounding box center [1176, 130] width 105 height 24
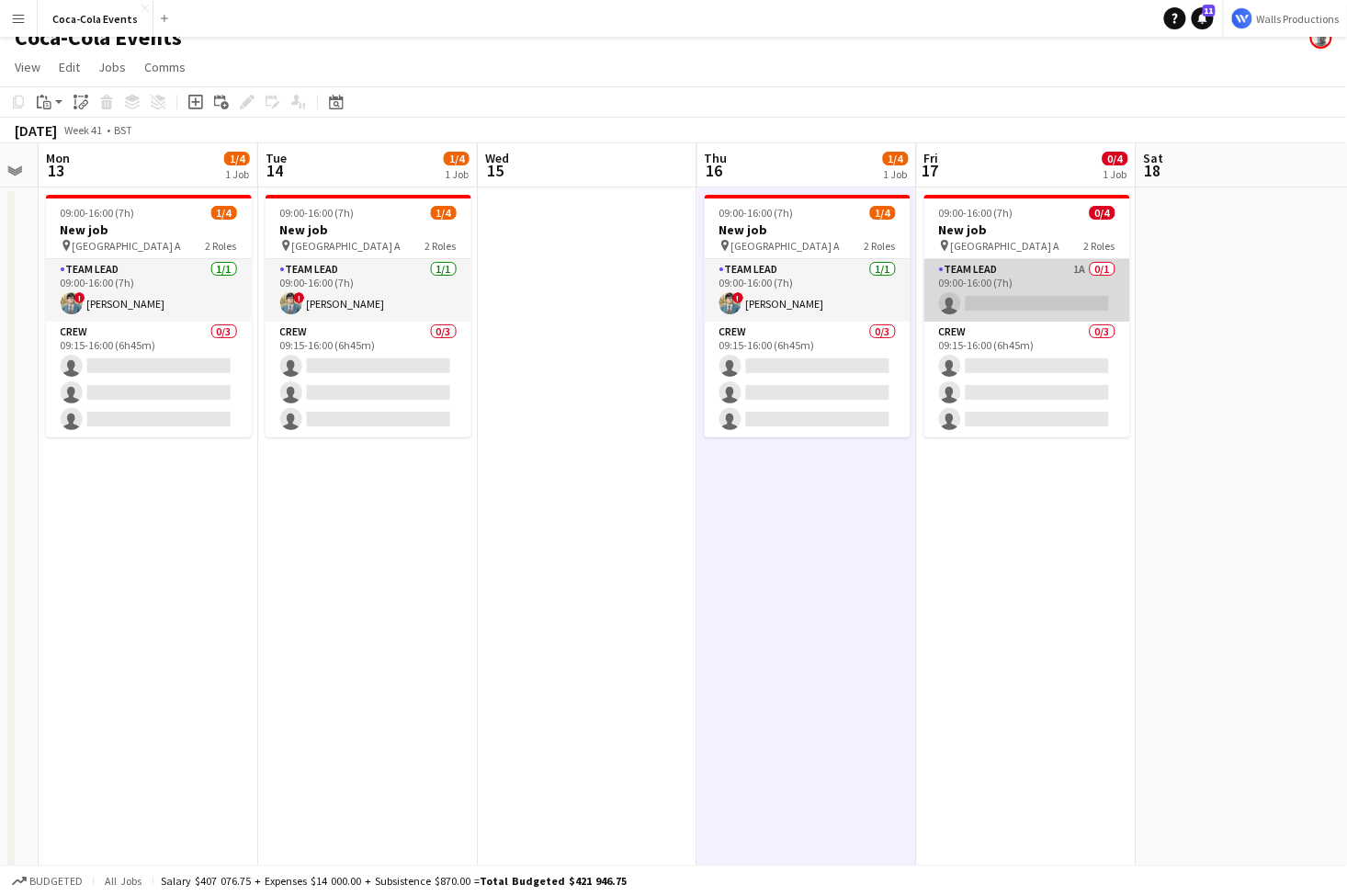
click at [990, 288] on app-card-role "Team Lead 1A 0/1 09:00-16:00 (7h) single-neutral-actions" at bounding box center [1027, 290] width 206 height 63
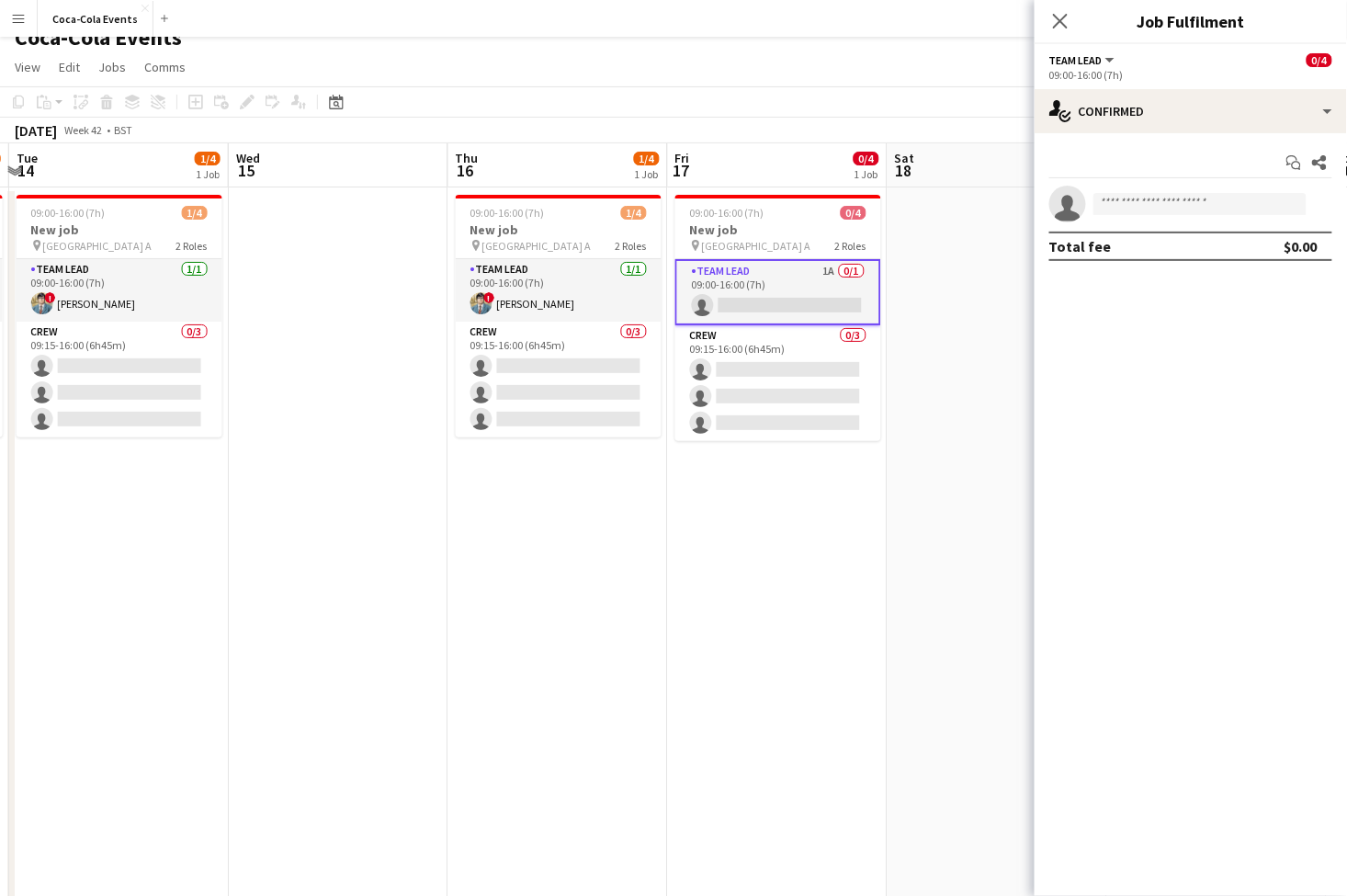
scroll to position [0, 674]
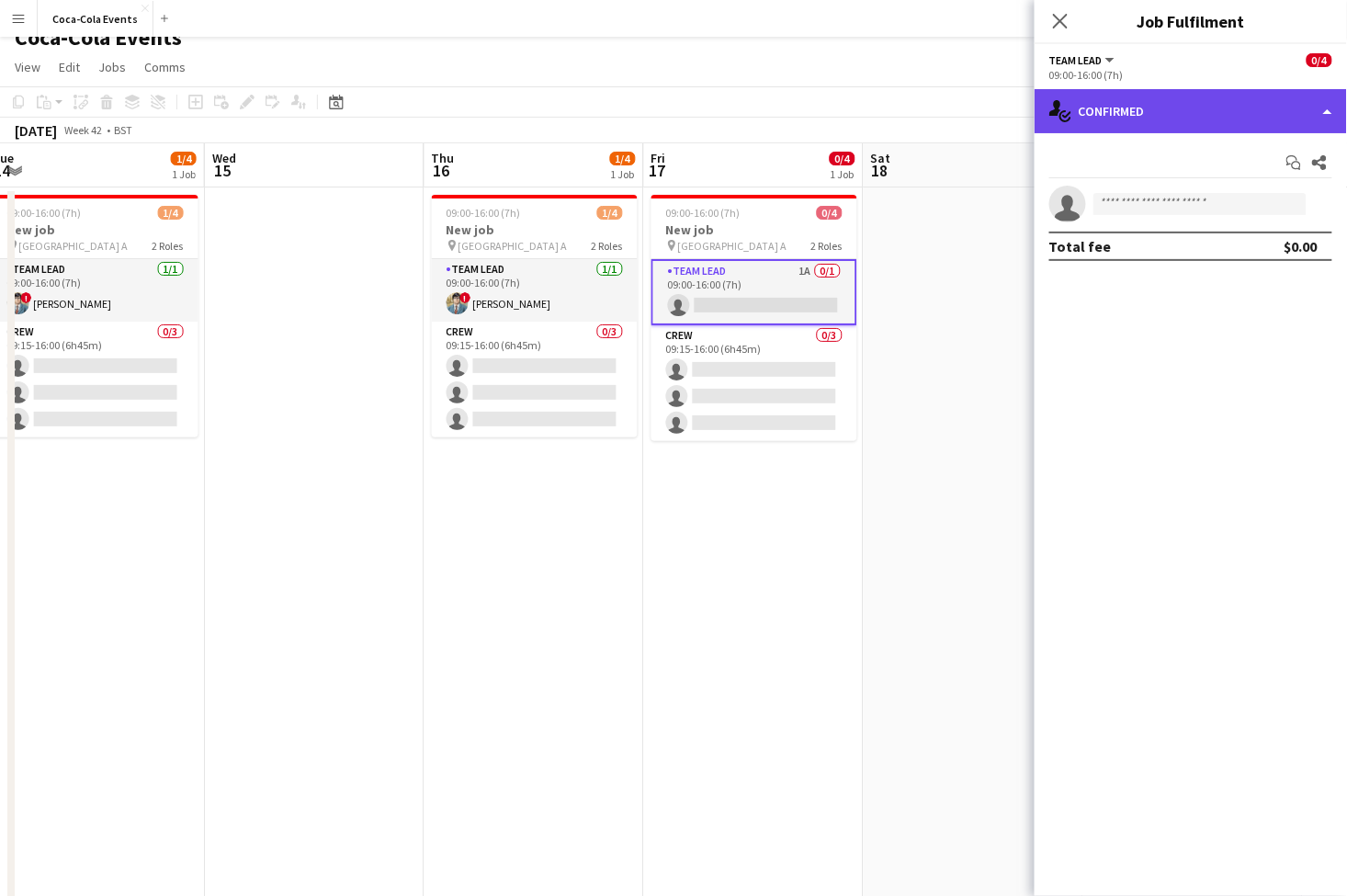
click at [1143, 108] on div "single-neutral-actions-check-2 Confirmed" at bounding box center [1191, 111] width 312 height 44
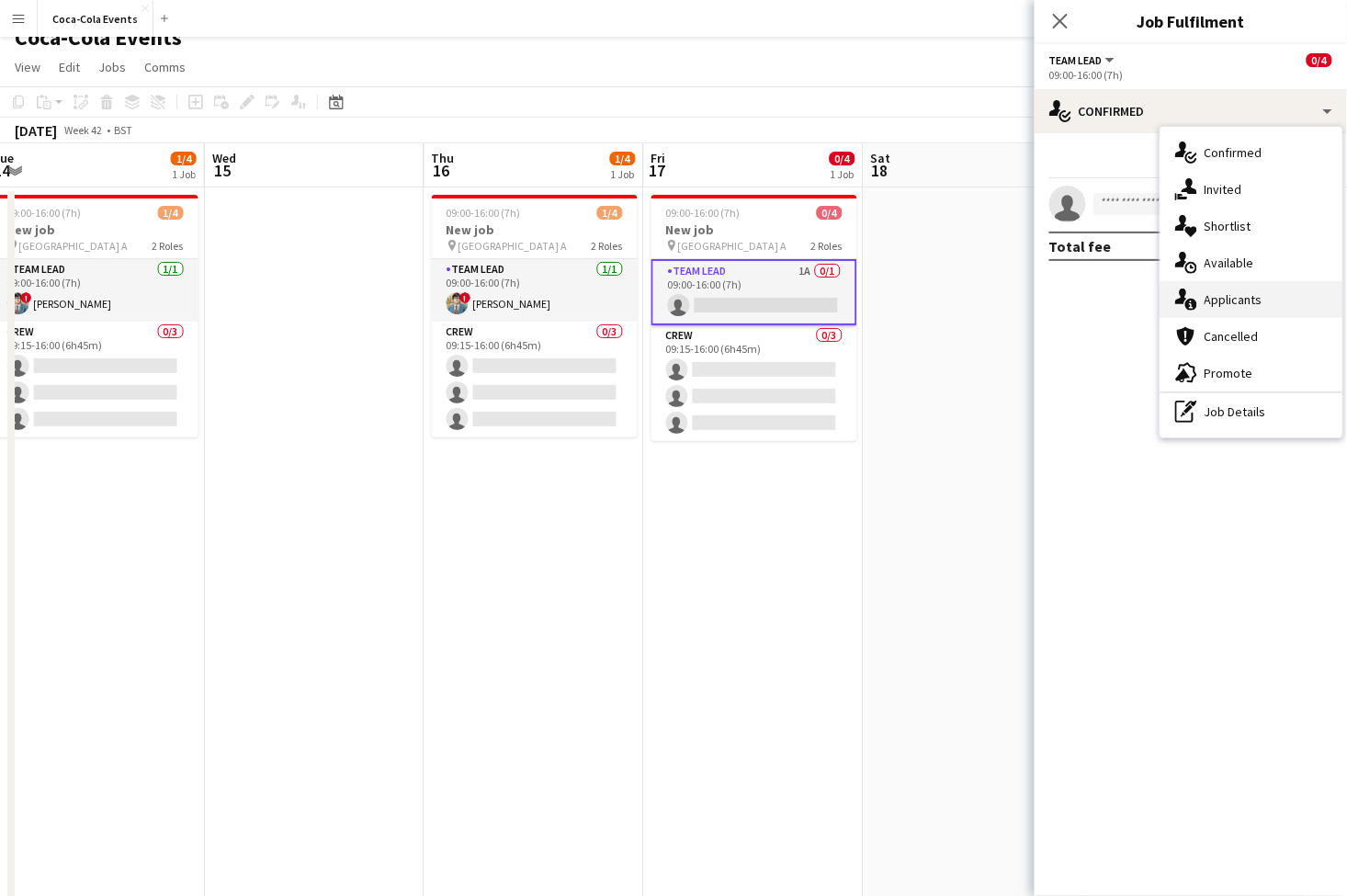
click at [1251, 303] on span "Applicants" at bounding box center [1234, 299] width 58 height 17
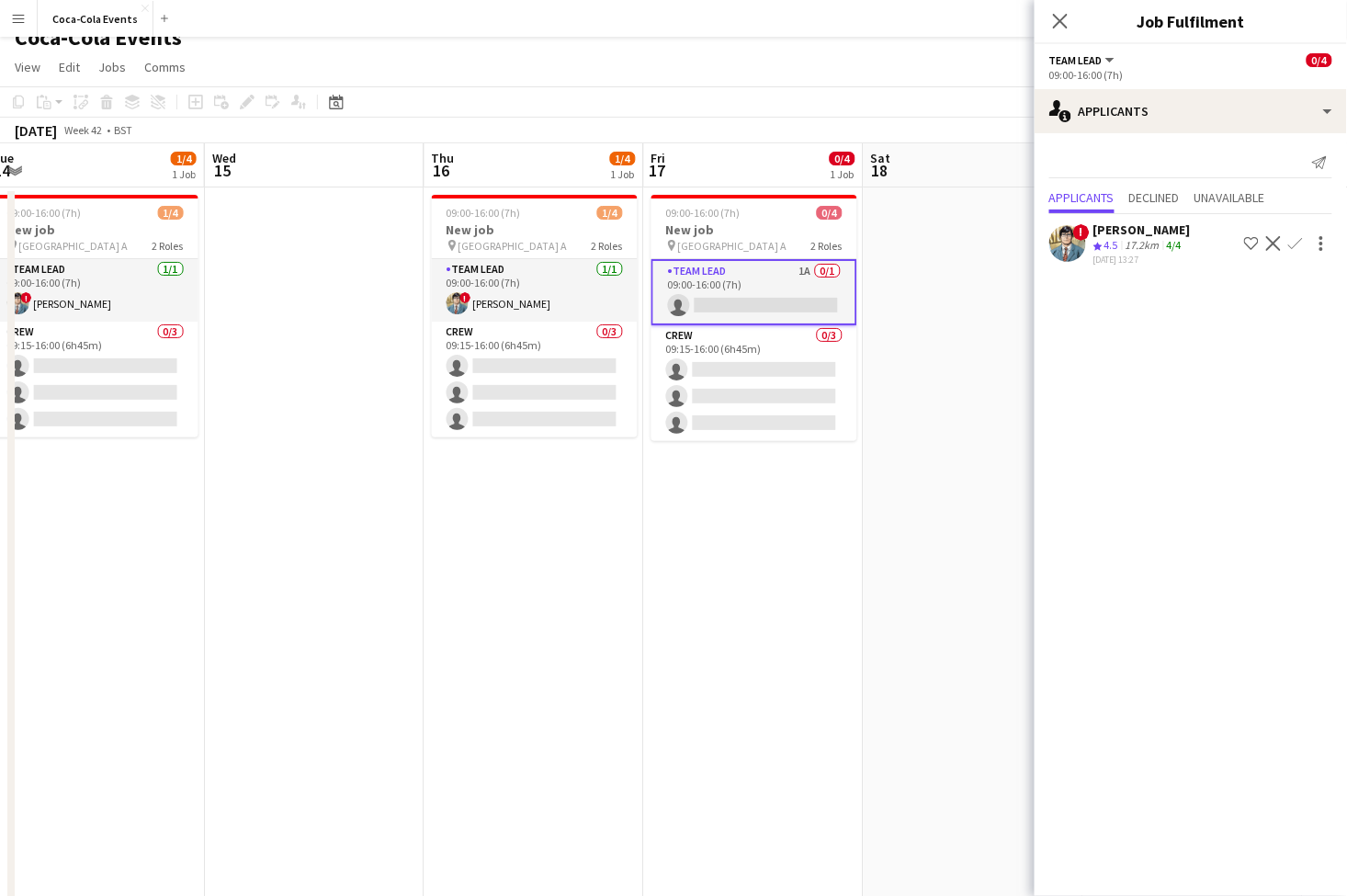
click at [1251, 241] on app-icon "Shortlist crew" at bounding box center [1251, 243] width 15 height 15
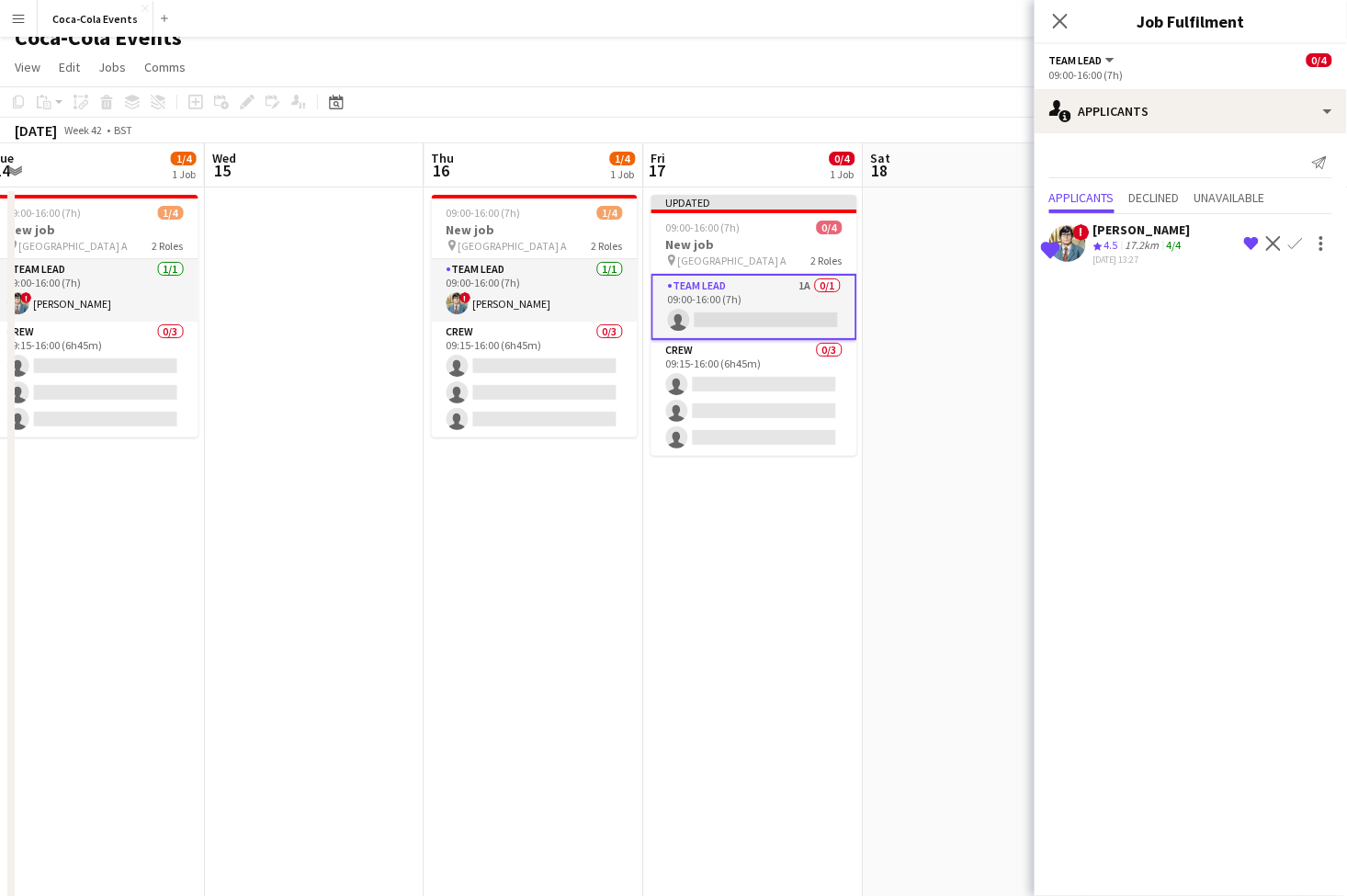
click at [1251, 241] on app-icon "Remove crew from shortlist" at bounding box center [1251, 243] width 15 height 15
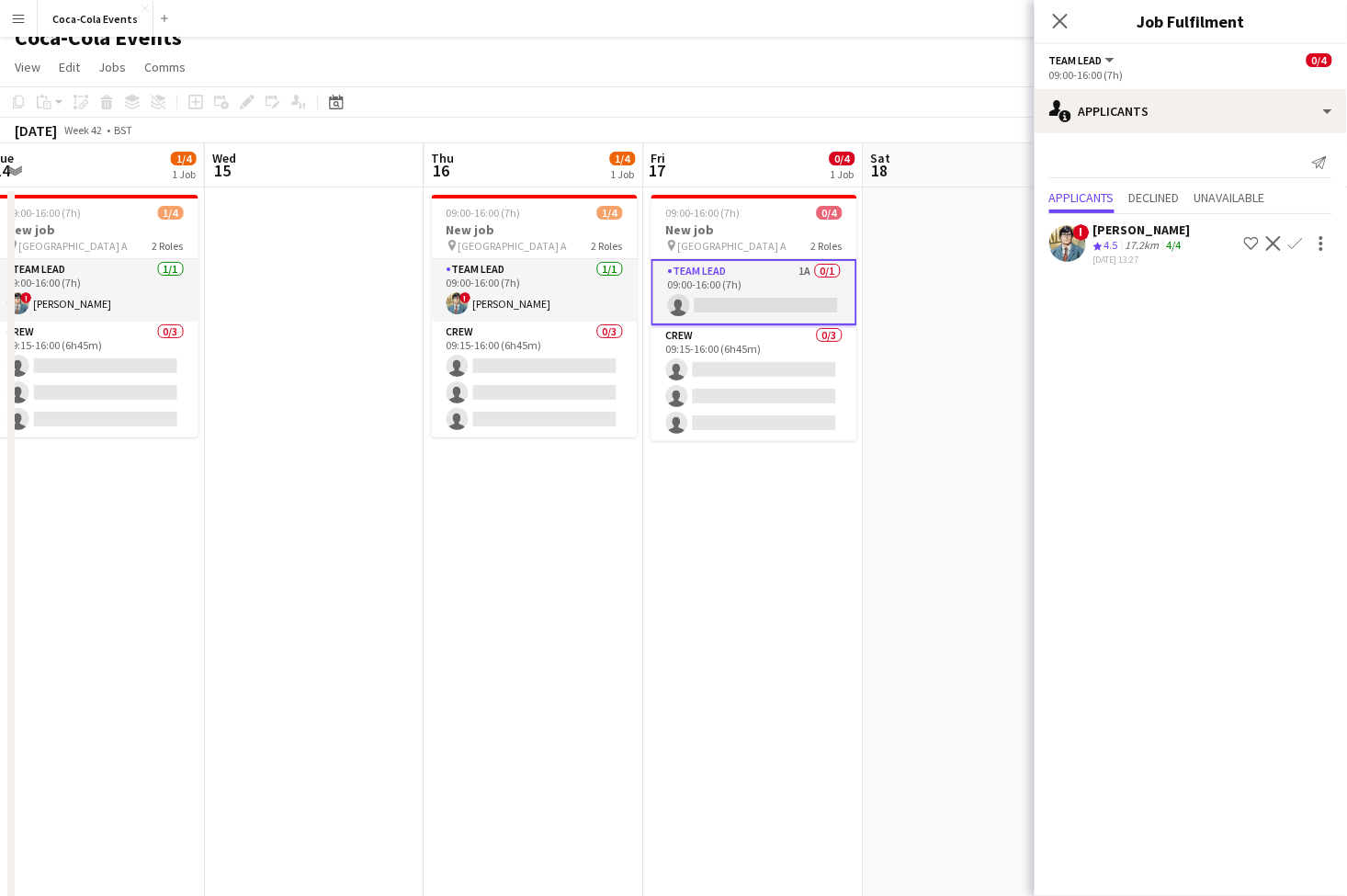
click at [1296, 248] on app-icon "Confirm" at bounding box center [1295, 243] width 15 height 15
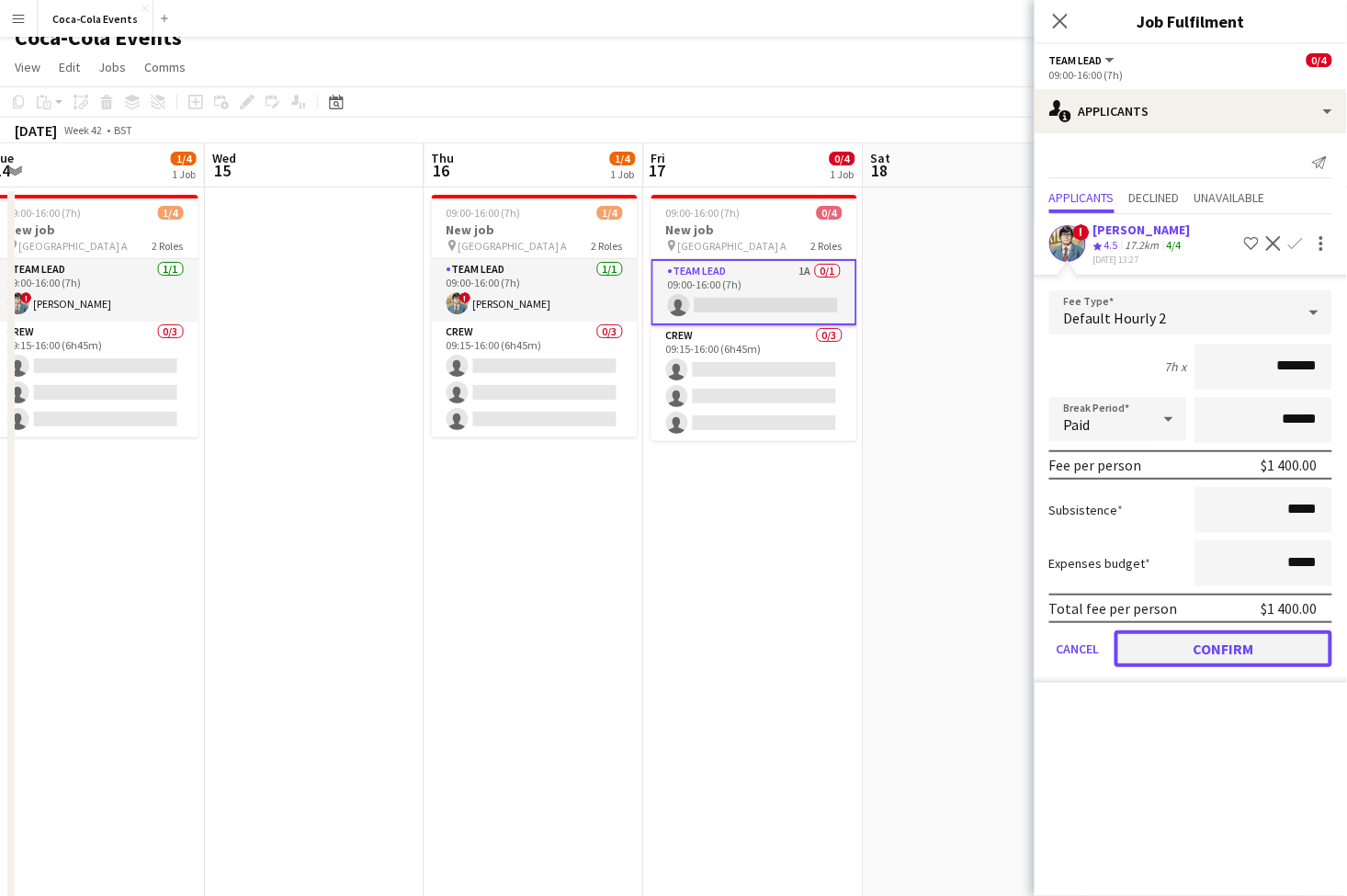
click at [1169, 654] on button "Confirm" at bounding box center [1224, 648] width 218 height 37
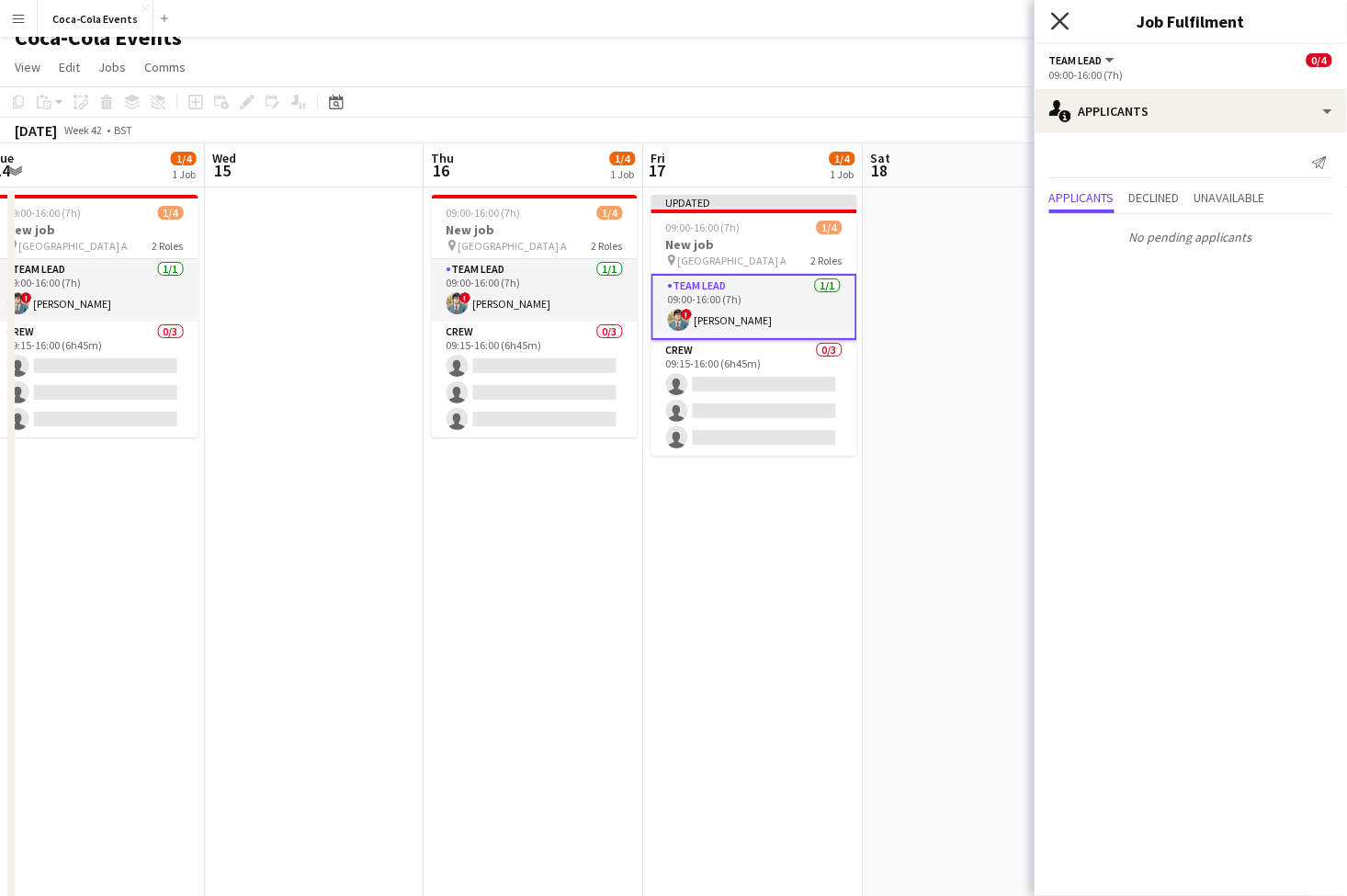
click at [1061, 18] on icon "Close pop-in" at bounding box center [1060, 21] width 18 height 18
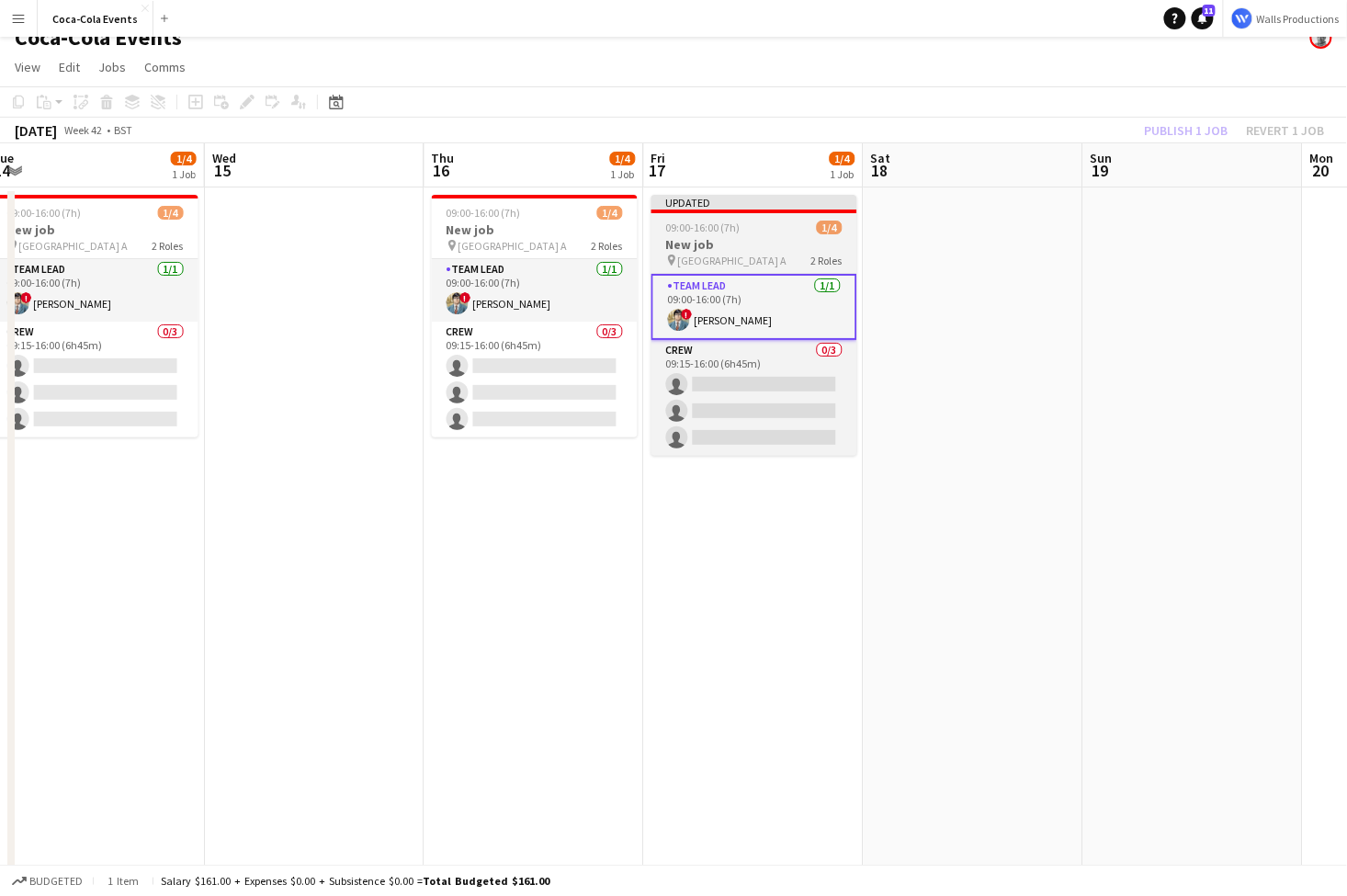
click at [762, 227] on div "09:00-16:00 (7h) 1/4" at bounding box center [754, 228] width 206 height 14
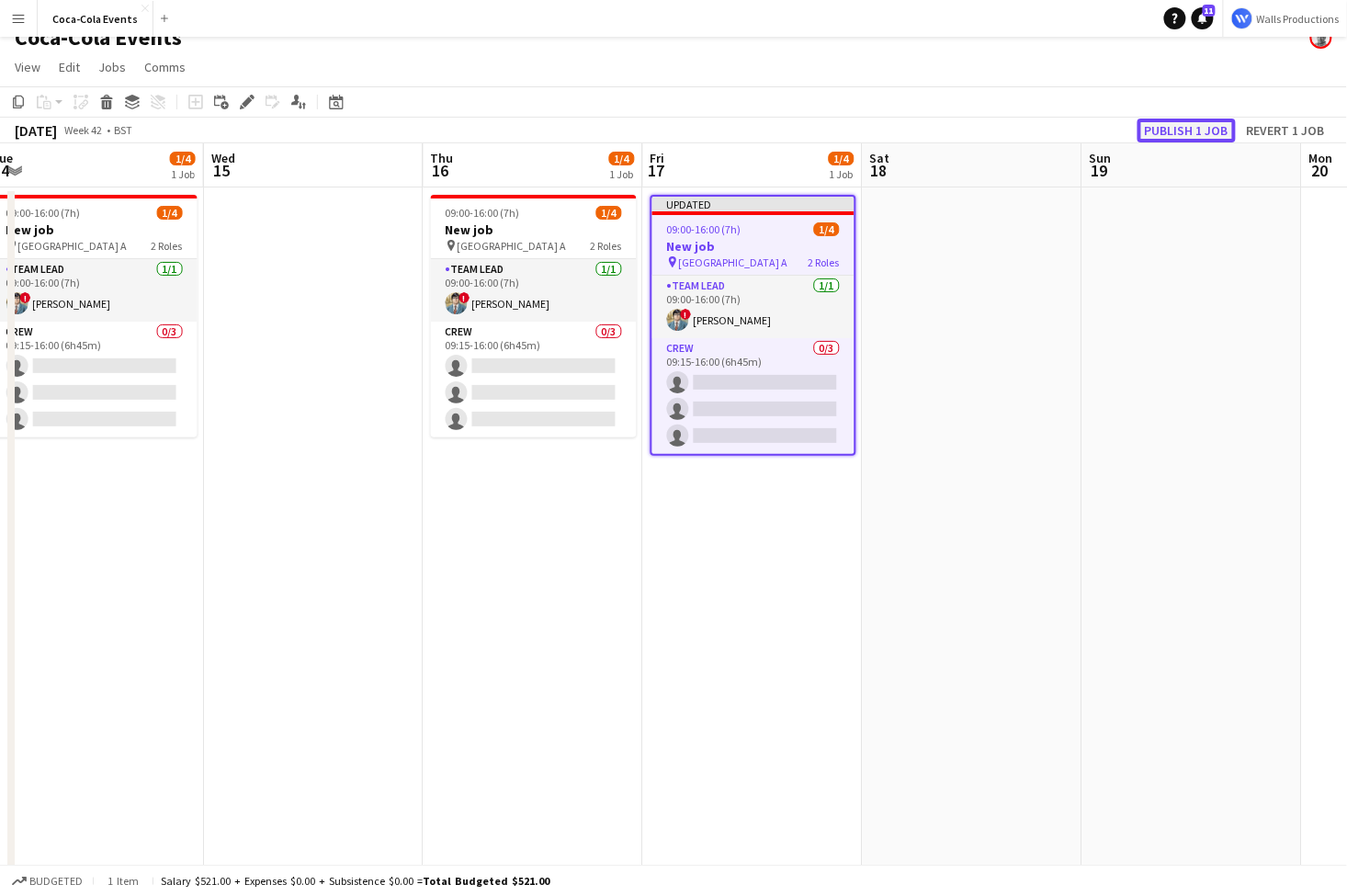
click at [1155, 128] on button "Publish 1 job" at bounding box center [1187, 130] width 98 height 24
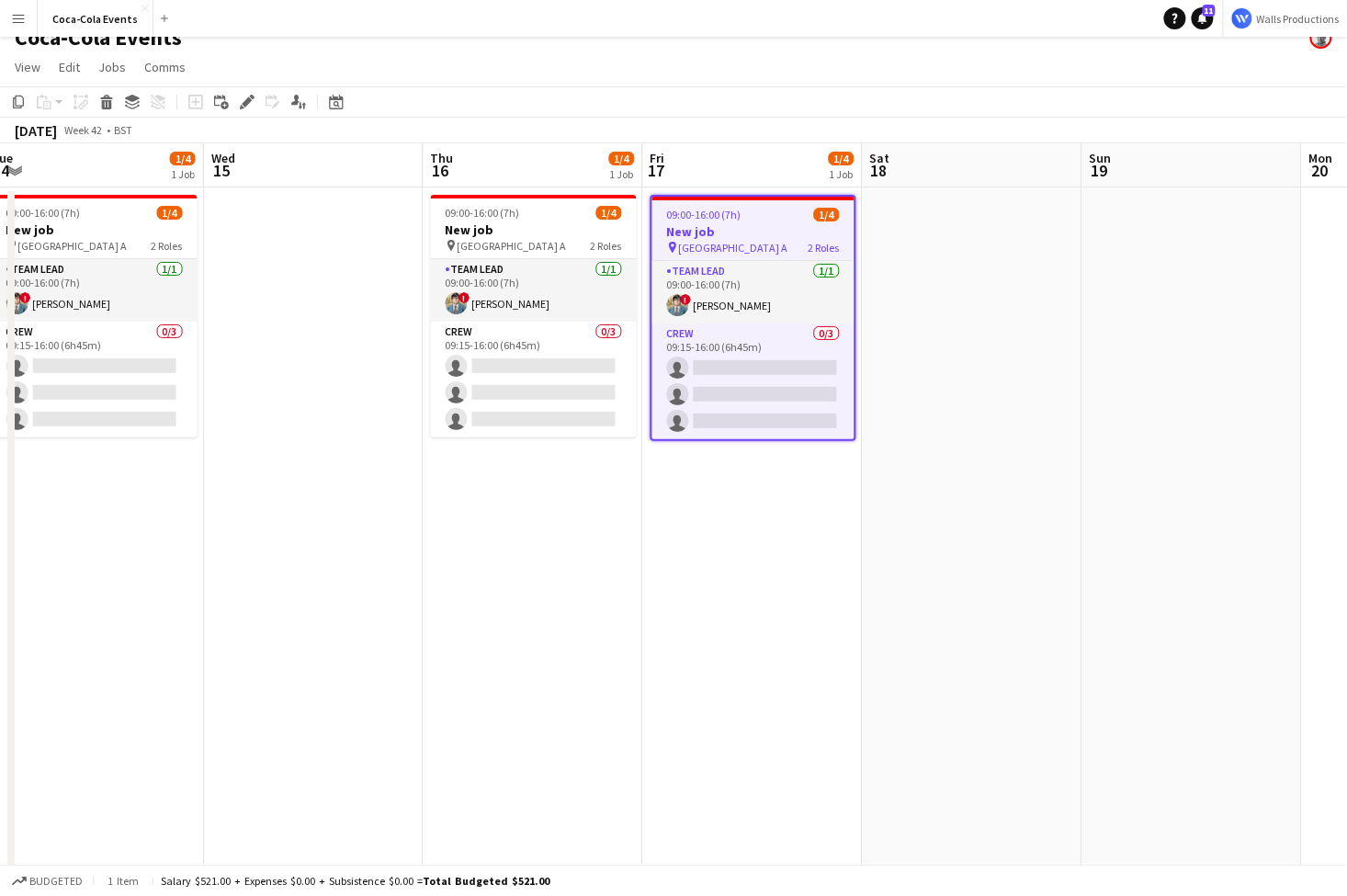
click at [470, 639] on app-date-cell "09:00-16:00 (7h) 1/4 New job pin Wembley Gate A 2 Roles Team Lead [DATE] 09:00-…" at bounding box center [533, 623] width 220 height 872
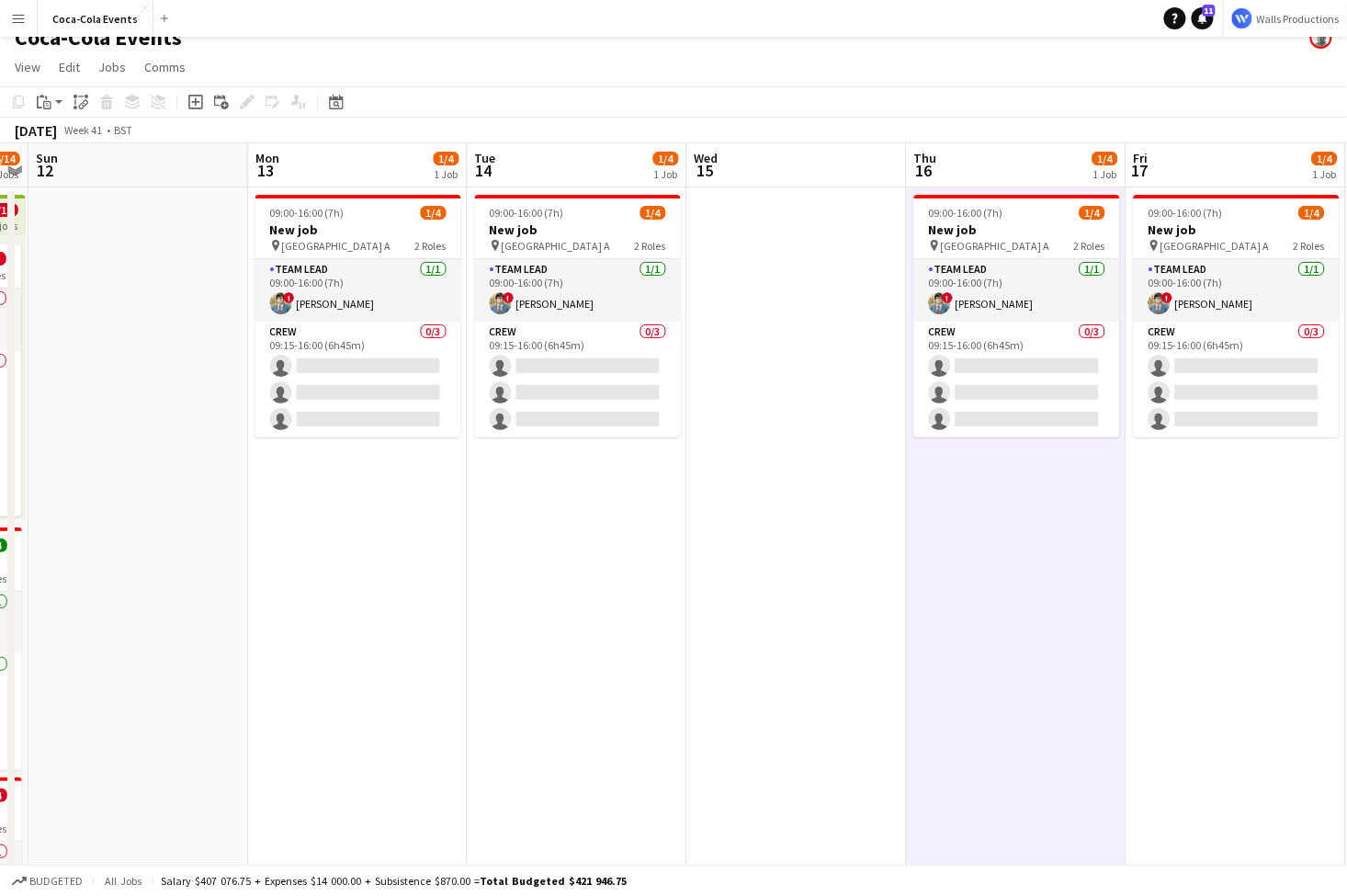
scroll to position [0, 647]
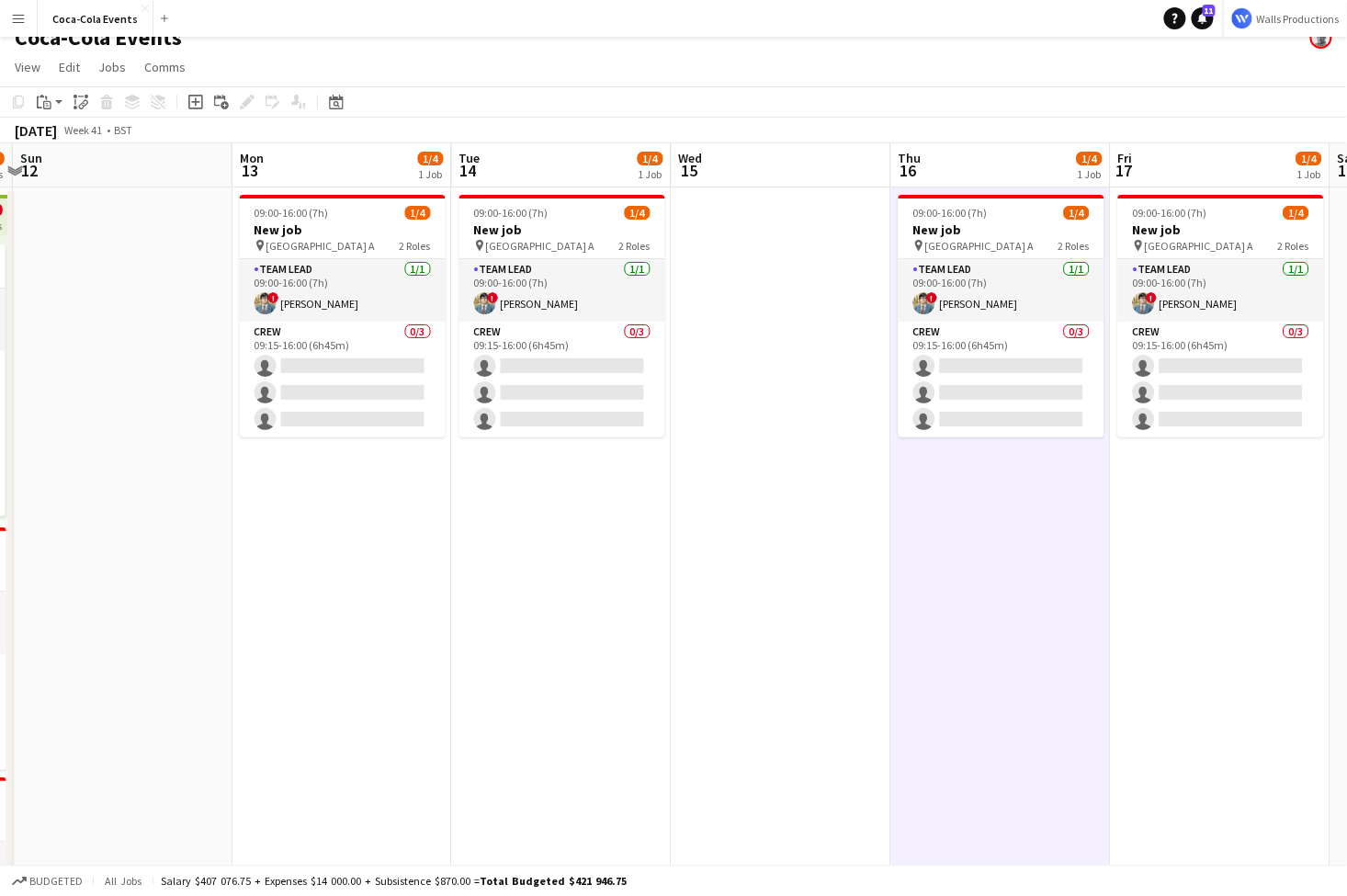
click at [13, 18] on app-icon "Menu" at bounding box center [18, 18] width 15 height 15
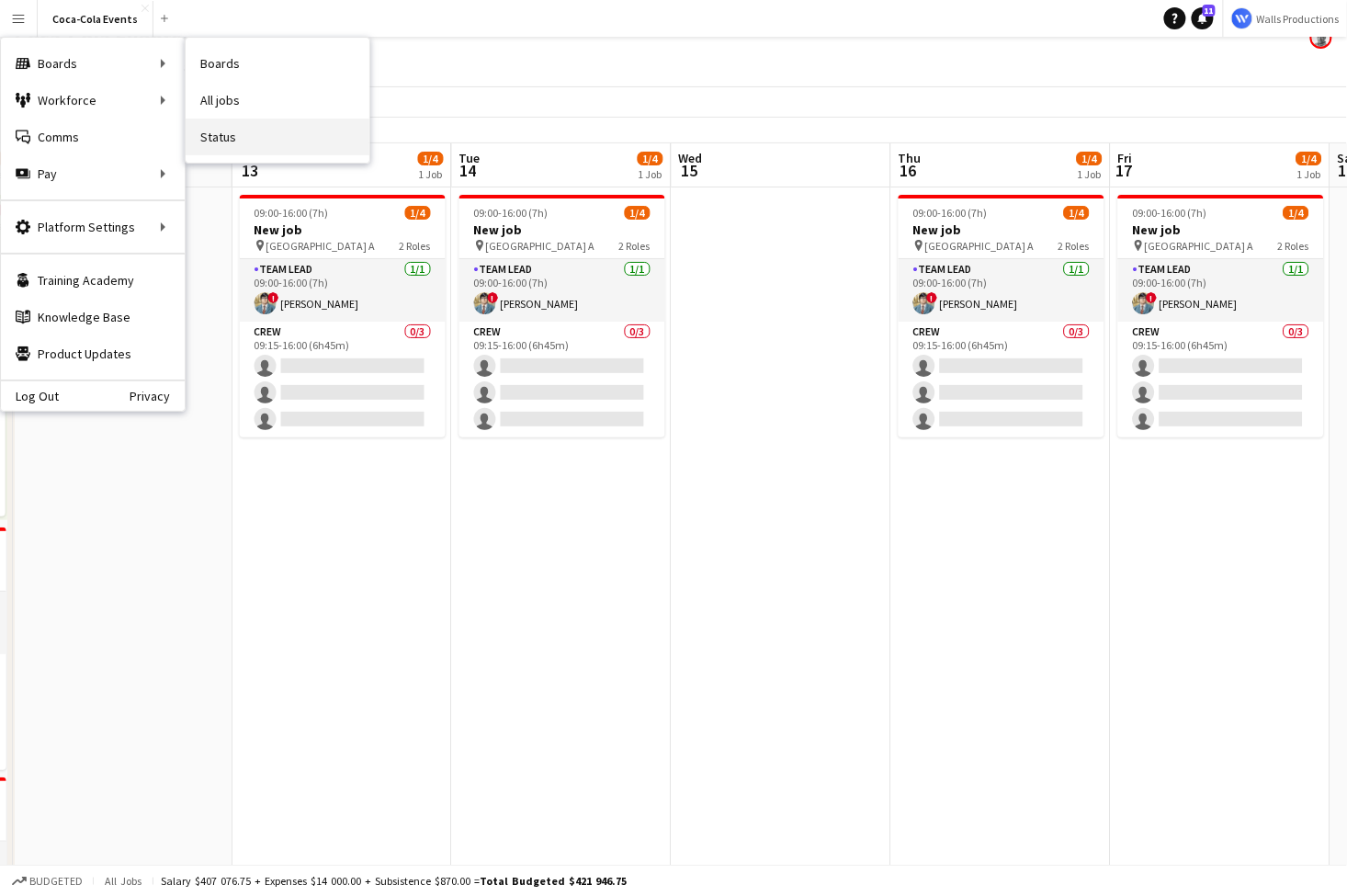
click at [224, 138] on link "Status" at bounding box center [278, 136] width 184 height 37
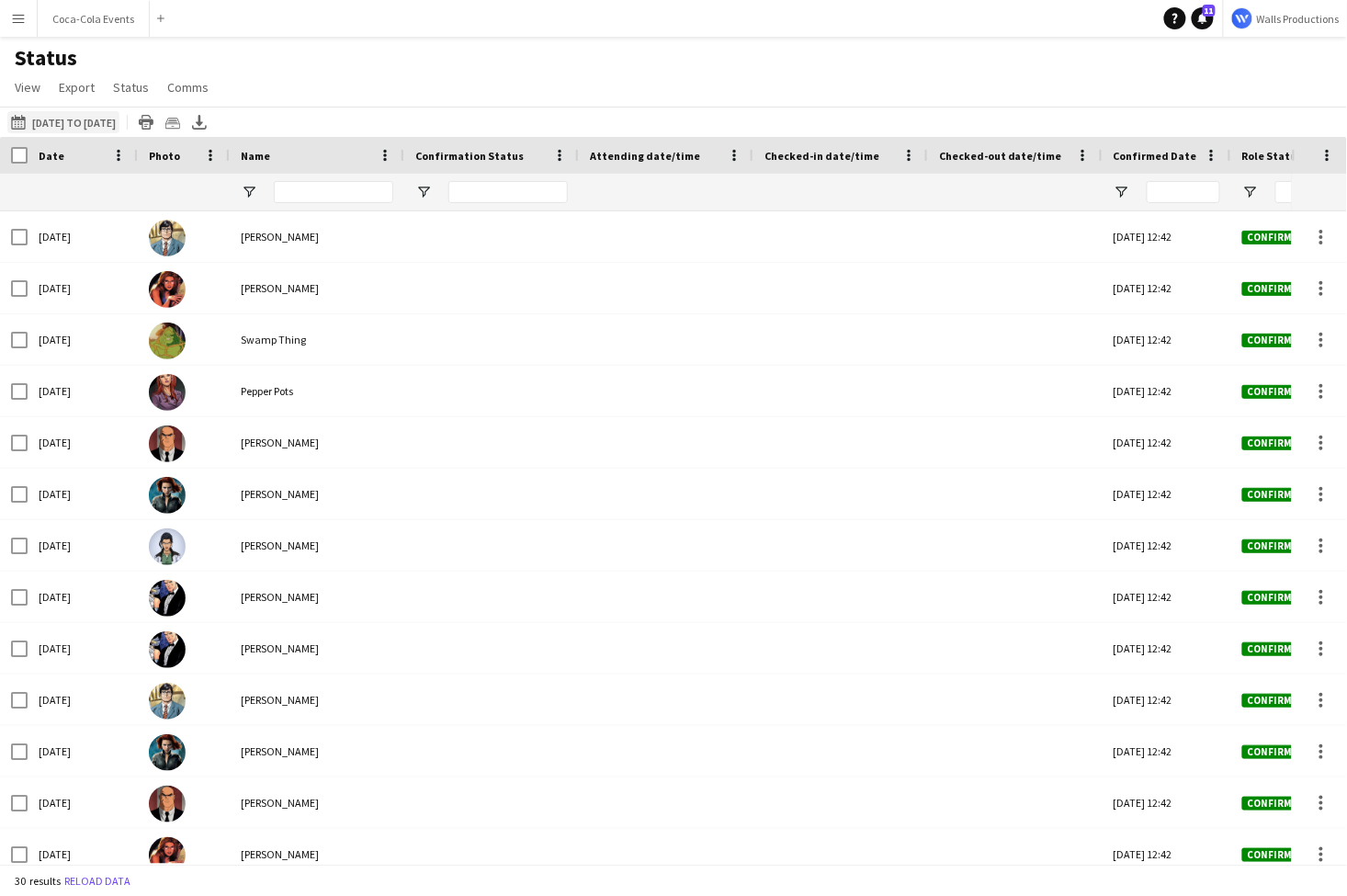
click at [78, 113] on button "[DATE] to [DATE] [DATE] to [DATE]" at bounding box center [63, 122] width 112 height 22
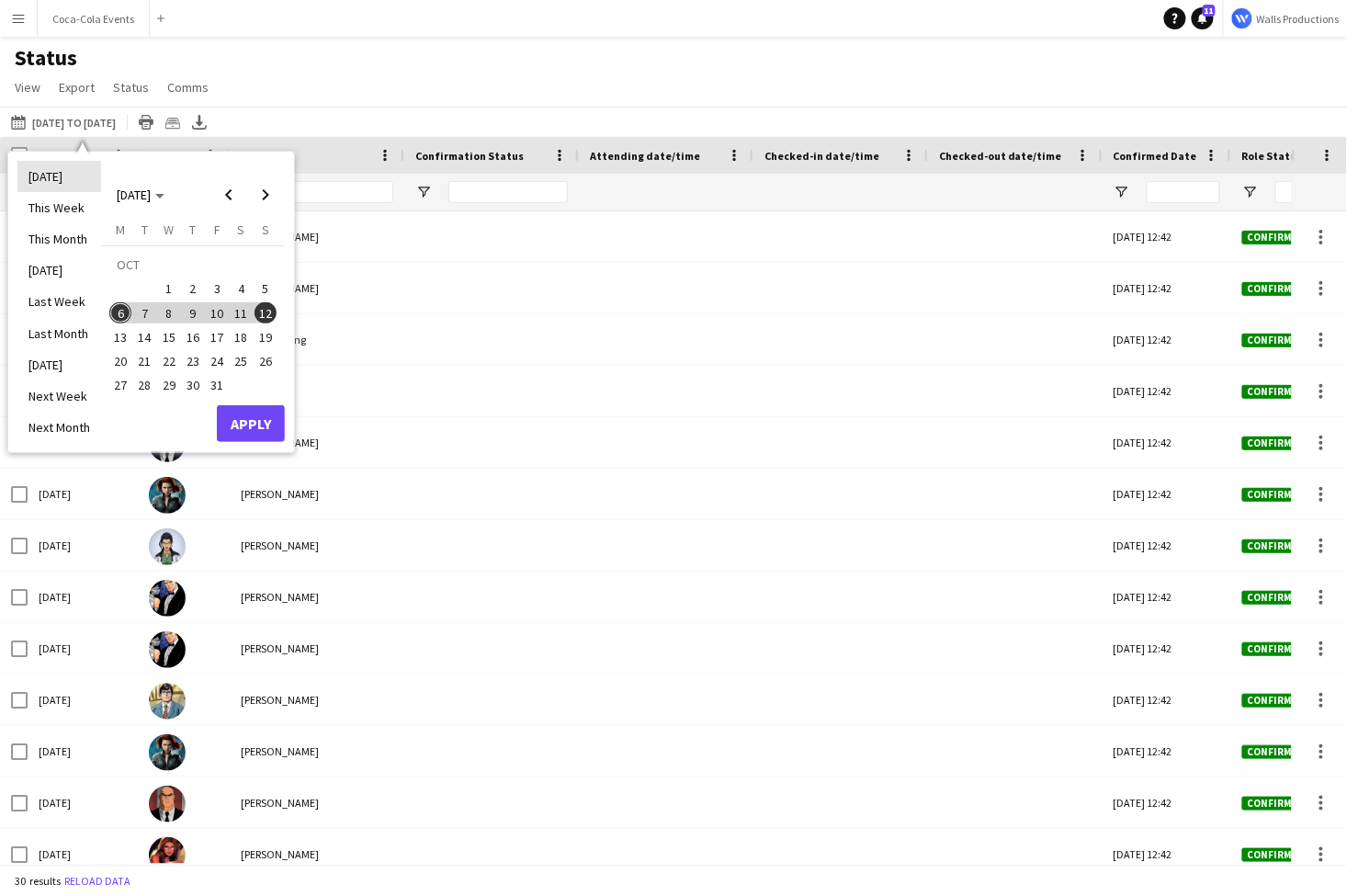
click at [50, 179] on li "[DATE]" at bounding box center [60, 176] width 84 height 31
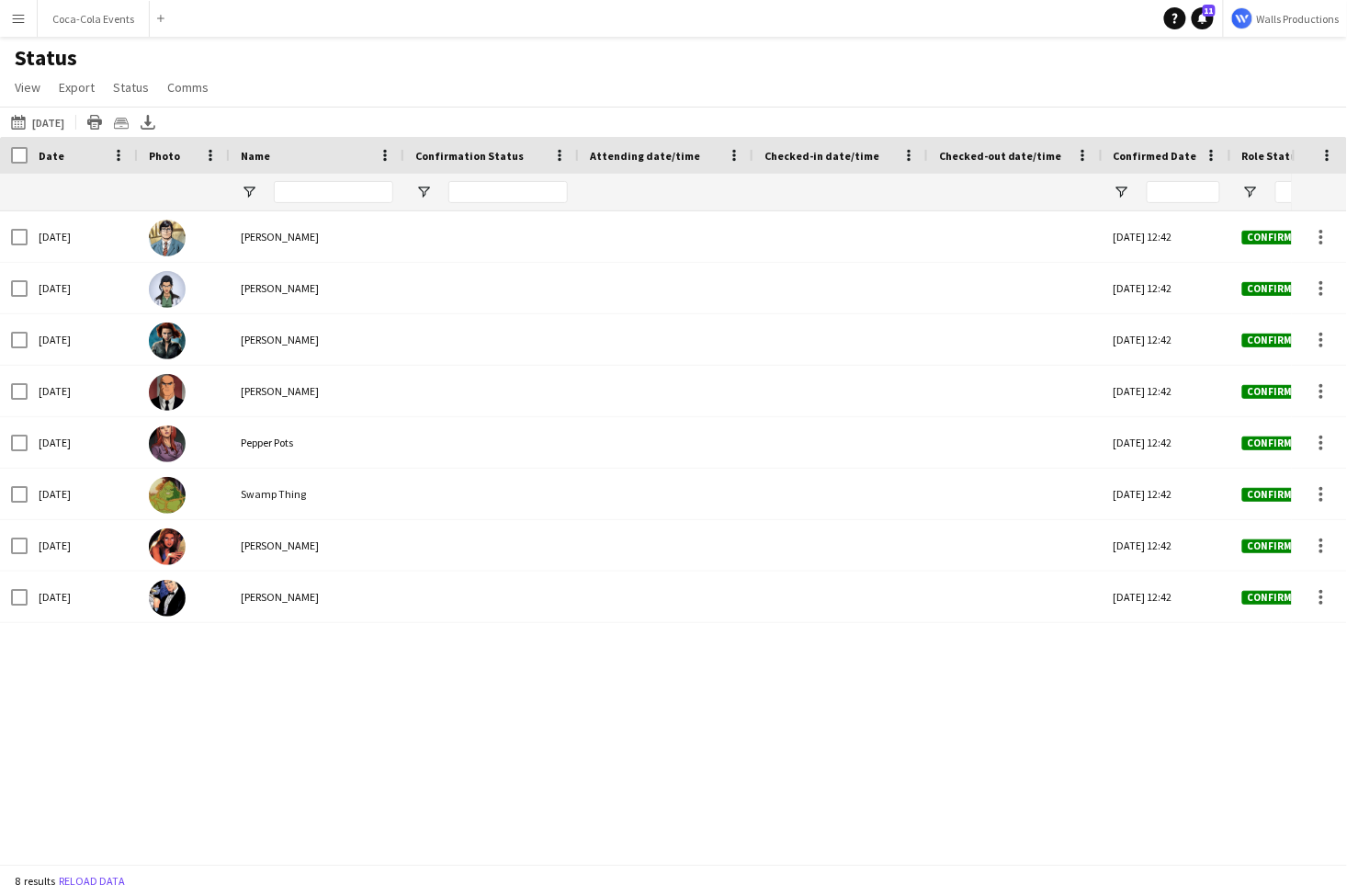
click at [231, 737] on div "[DATE] [PERSON_NAME][DATE] 12:42 Confirmed 1 [DATE] [PERSON_NAME][DATE] 12:42 C…" at bounding box center [646, 538] width 1292 height 652
click at [36, 124] on button "[DATE] to [DATE] [DATE]" at bounding box center [37, 122] width 61 height 22
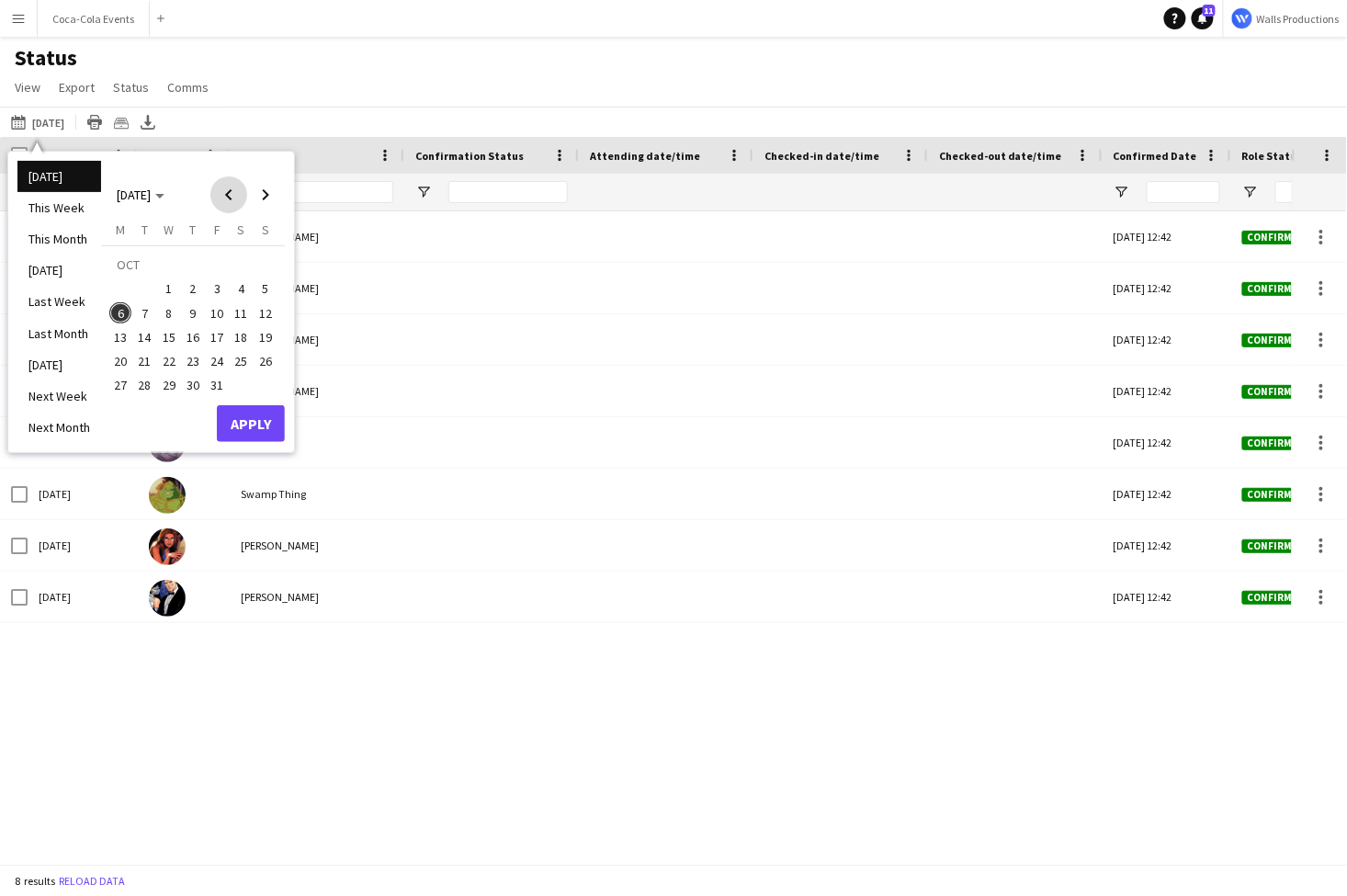
click at [220, 198] on span "Previous month" at bounding box center [229, 194] width 37 height 37
click at [227, 192] on span "Previous month" at bounding box center [229, 194] width 37 height 37
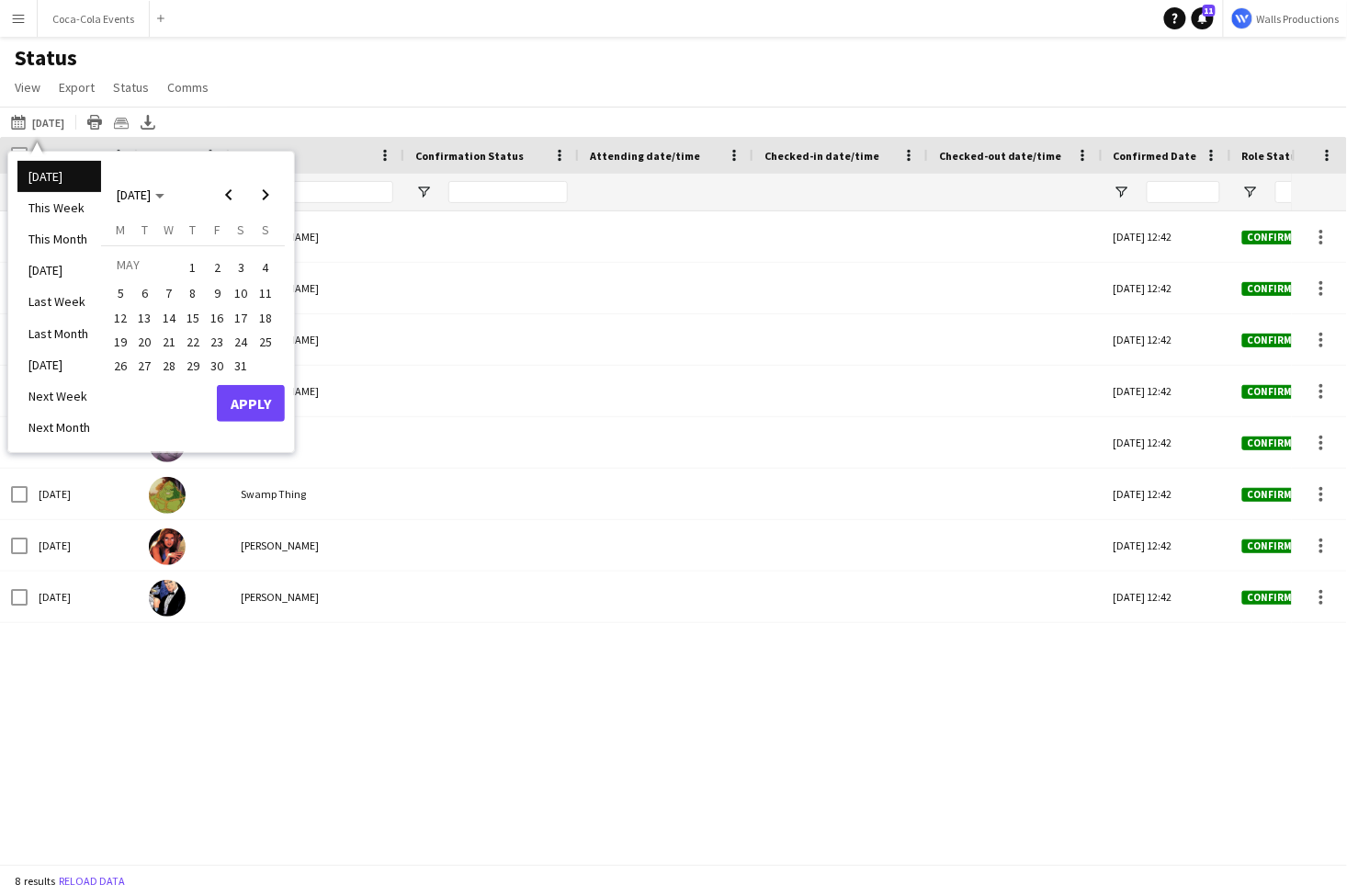
click at [124, 344] on span "19" at bounding box center [120, 342] width 22 height 22
click at [264, 202] on span "Next month" at bounding box center [266, 194] width 37 height 37
click at [231, 313] on span "14" at bounding box center [242, 318] width 22 height 22
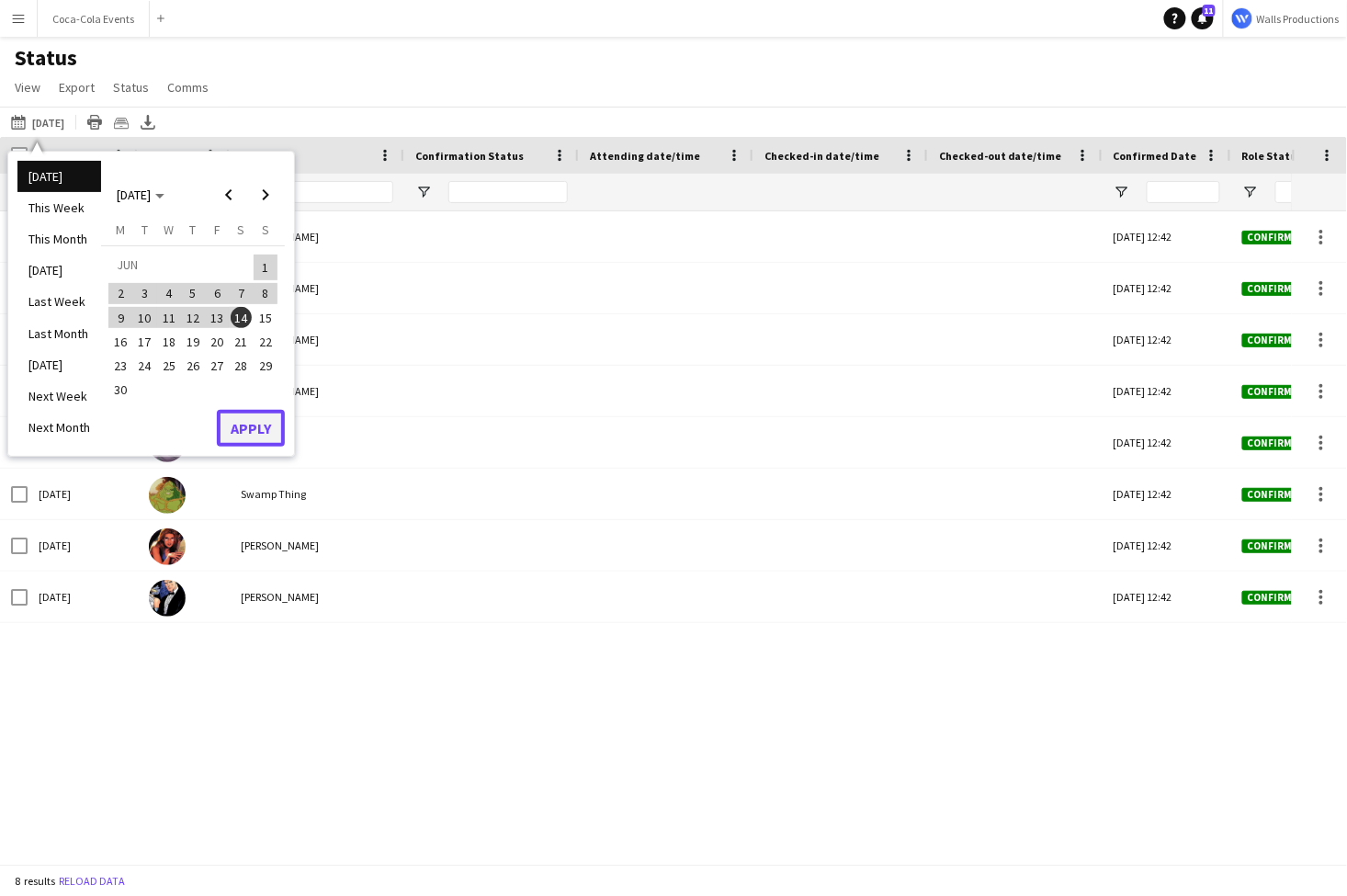
click at [251, 431] on button "Apply" at bounding box center [251, 428] width 68 height 37
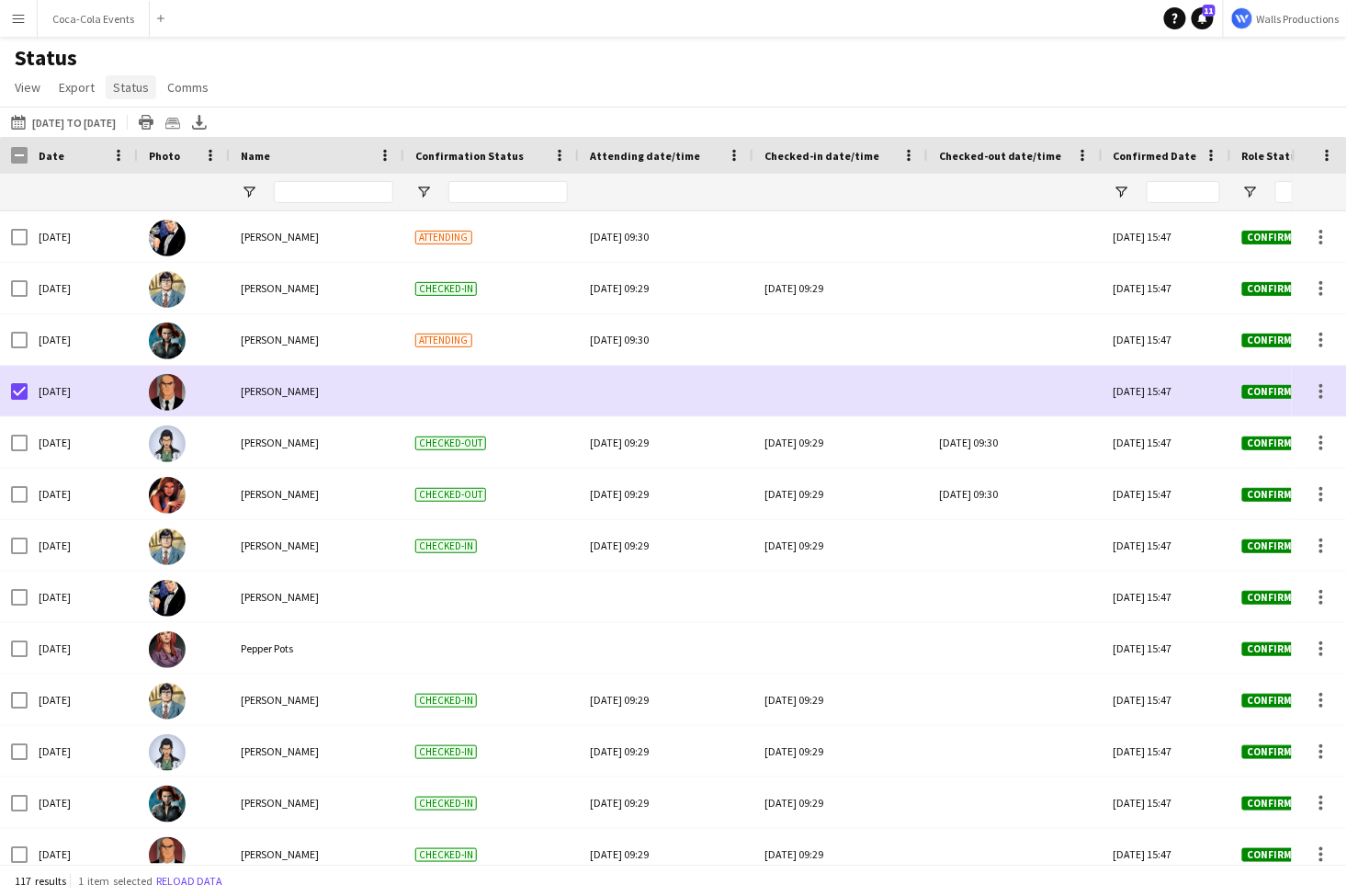
click at [127, 78] on link "Status" at bounding box center [130, 88] width 51 height 24
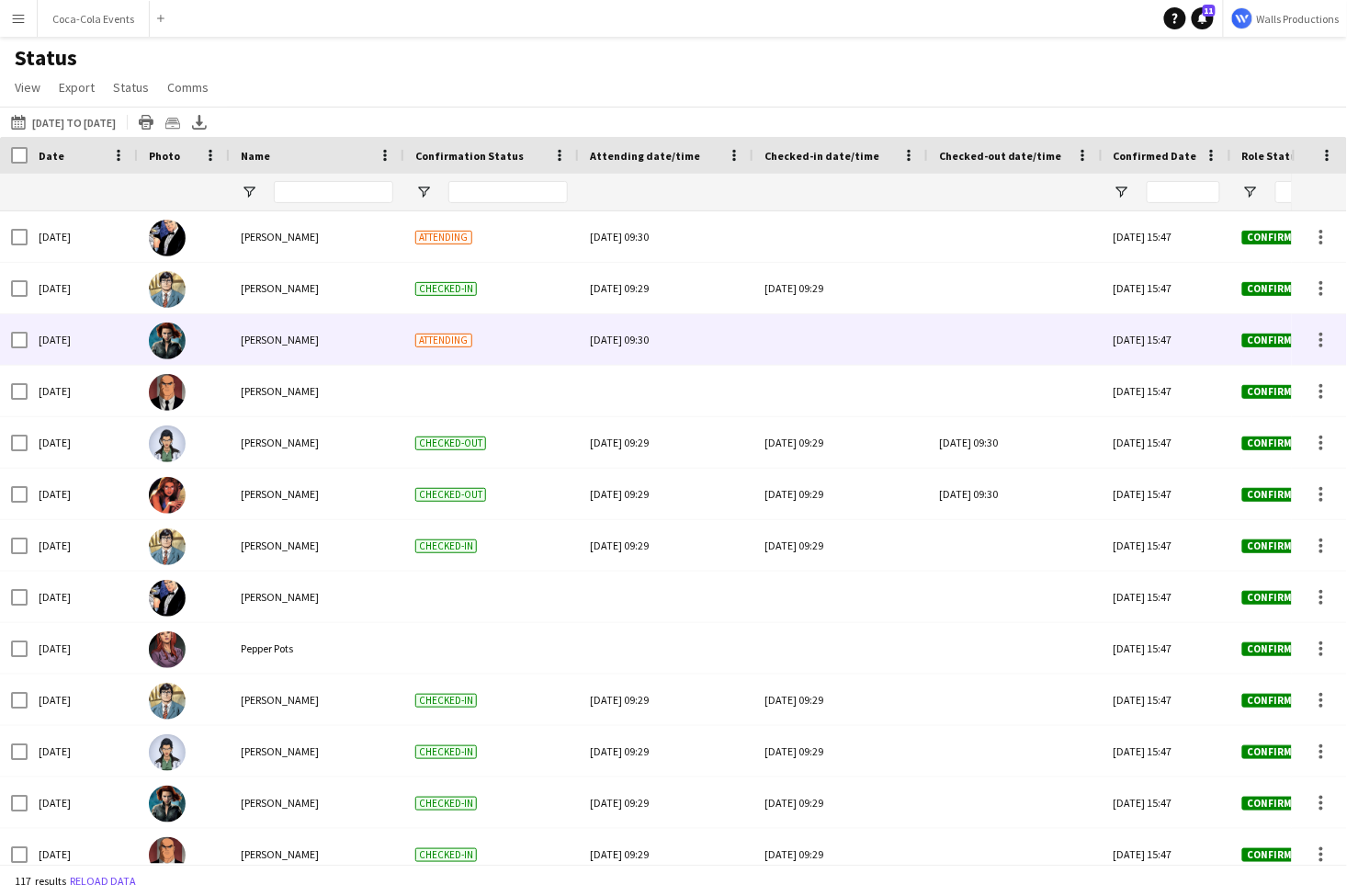
click at [613, 334] on div "[DATE] 09:30" at bounding box center [666, 339] width 152 height 51
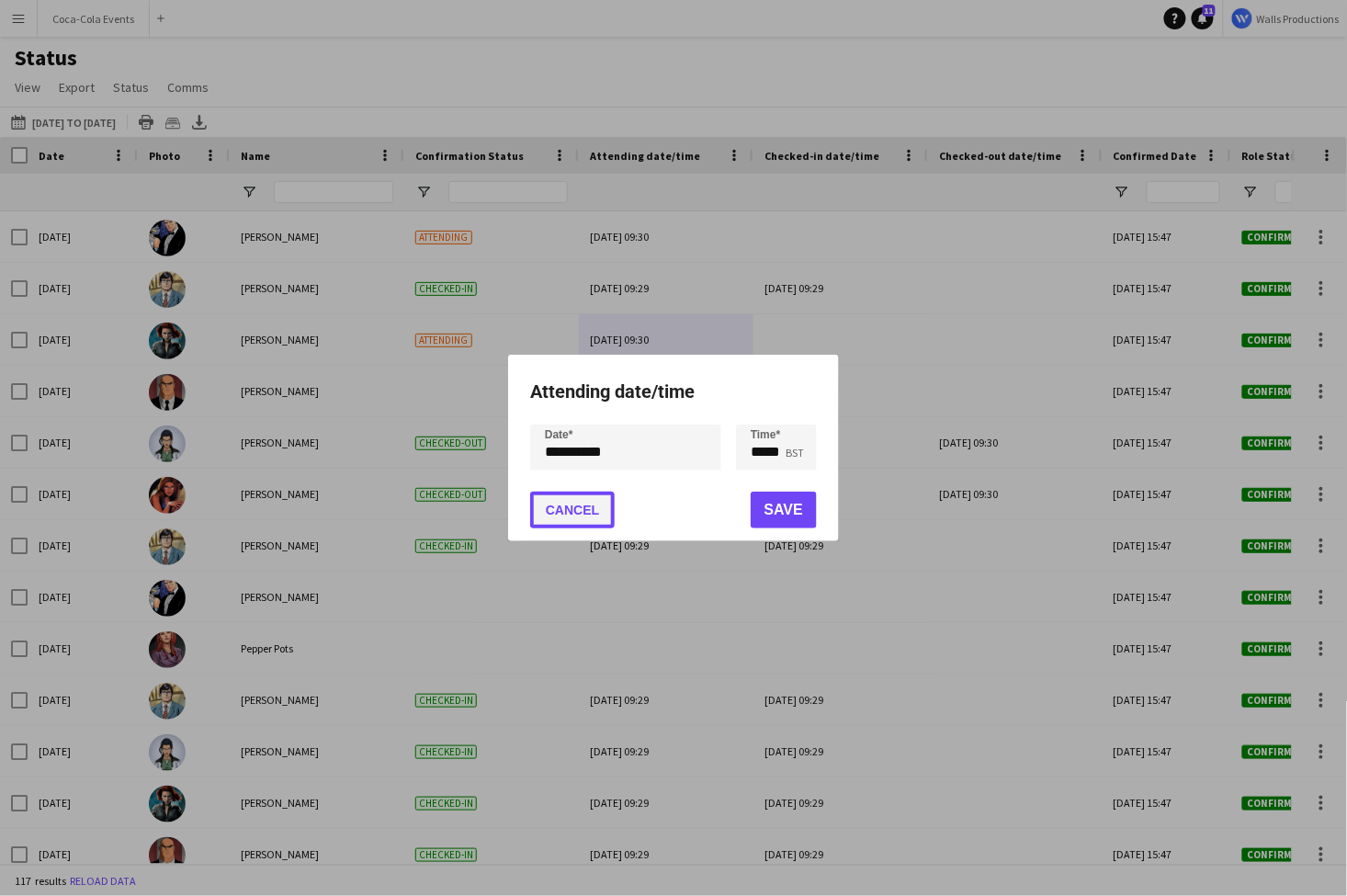
click at [590, 503] on button "Cancel" at bounding box center [572, 509] width 85 height 37
